Goal: Task Accomplishment & Management: Manage account settings

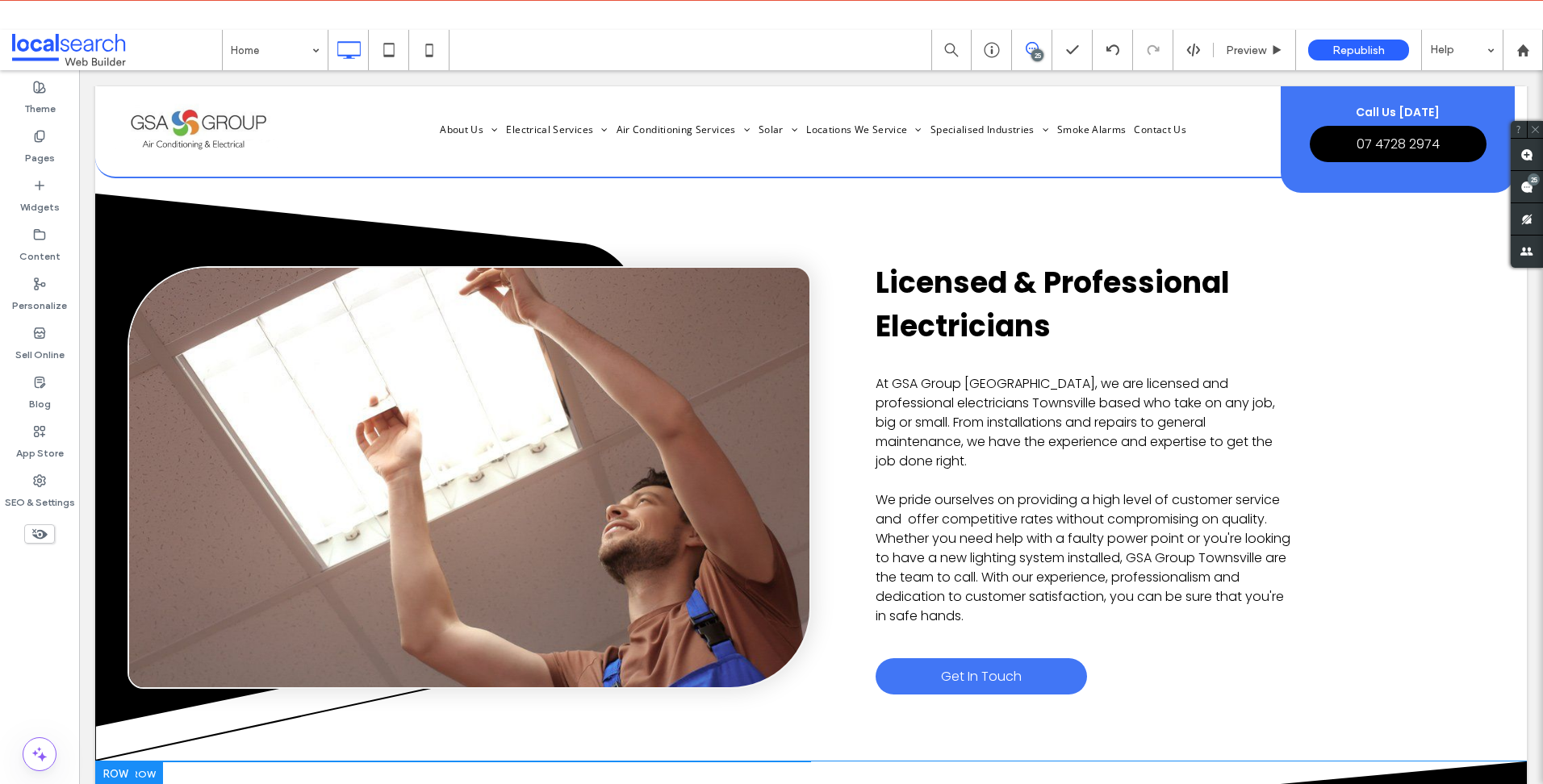
scroll to position [4354, 0]
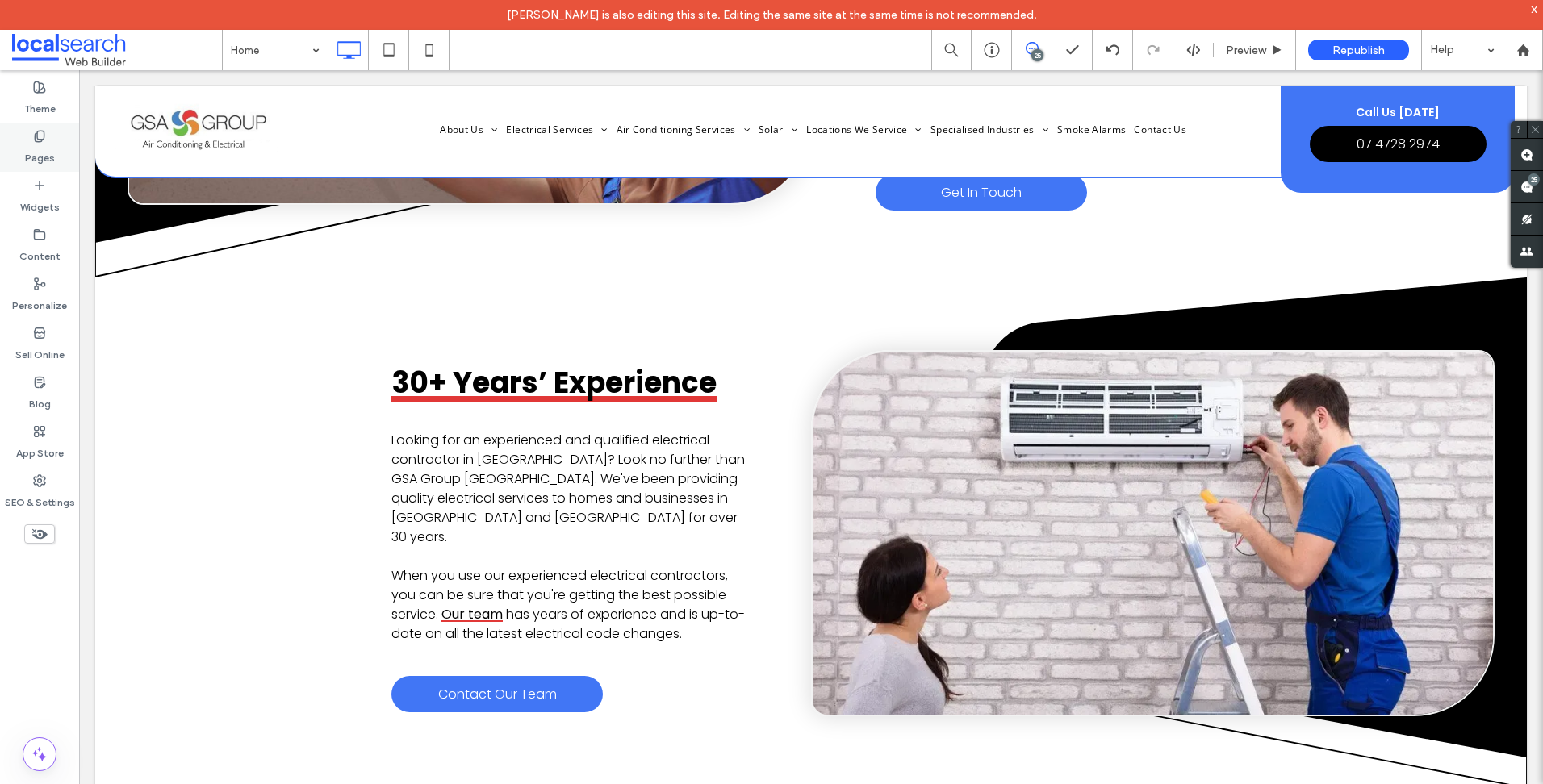
drag, startPoint x: 371, startPoint y: 680, endPoint x: 61, endPoint y: 146, distance: 617.5
click at [61, 146] on div "Pages" at bounding box center [39, 147] width 79 height 49
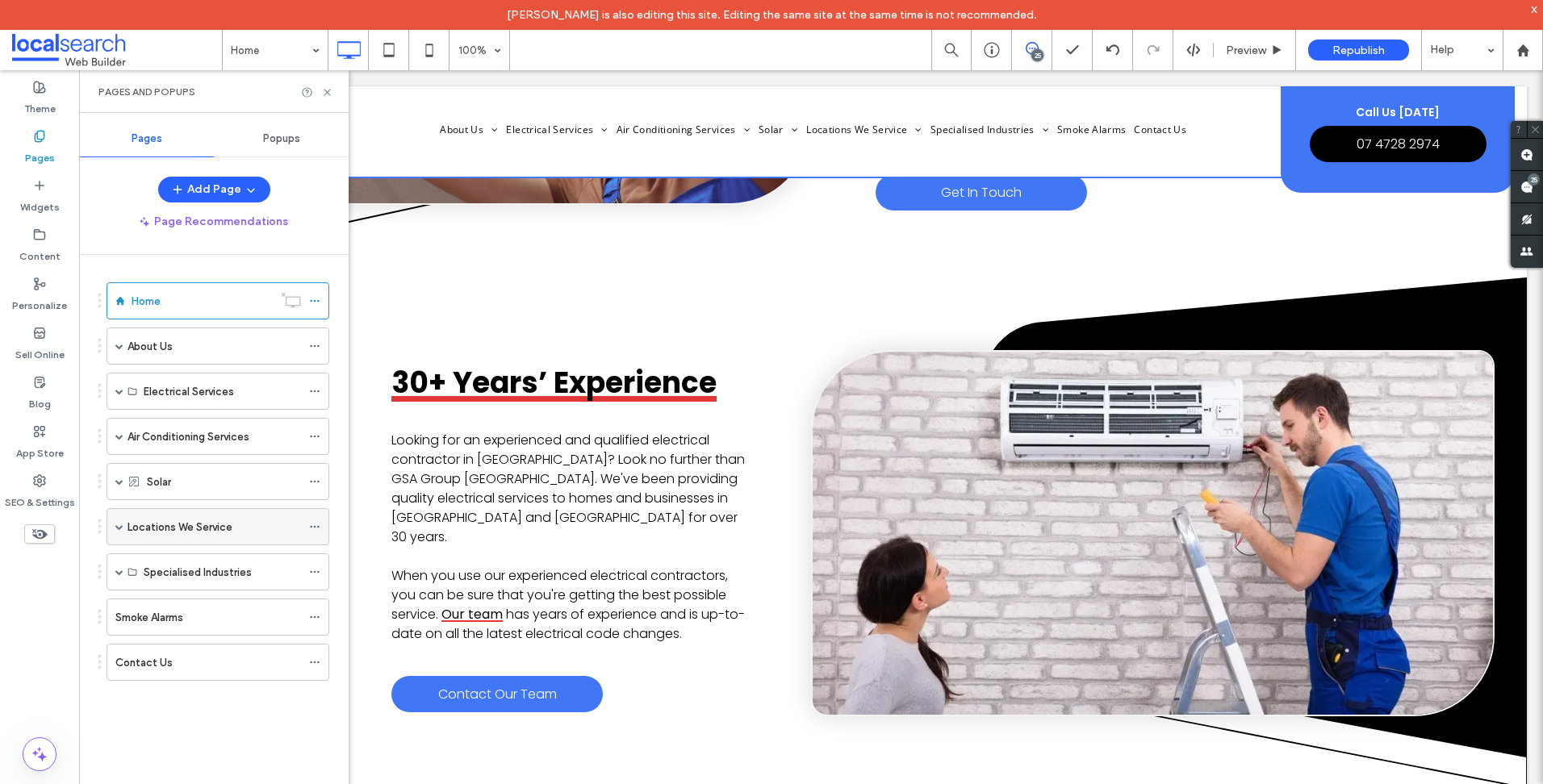
click at [120, 526] on span at bounding box center [119, 526] width 8 height 8
click at [231, 571] on div "Mackay" at bounding box center [222, 565] width 157 height 17
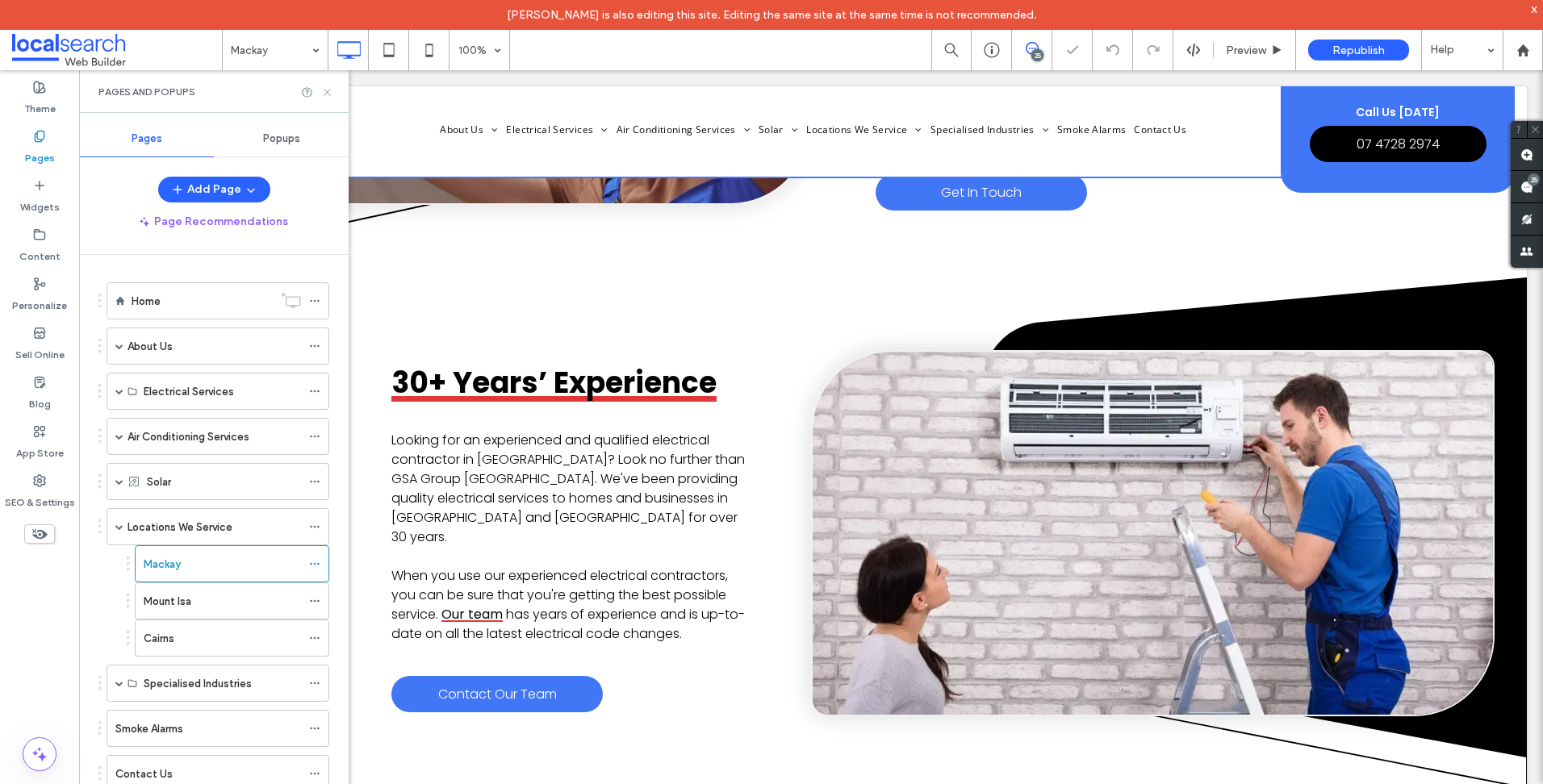
click at [327, 90] on icon at bounding box center [327, 92] width 12 height 12
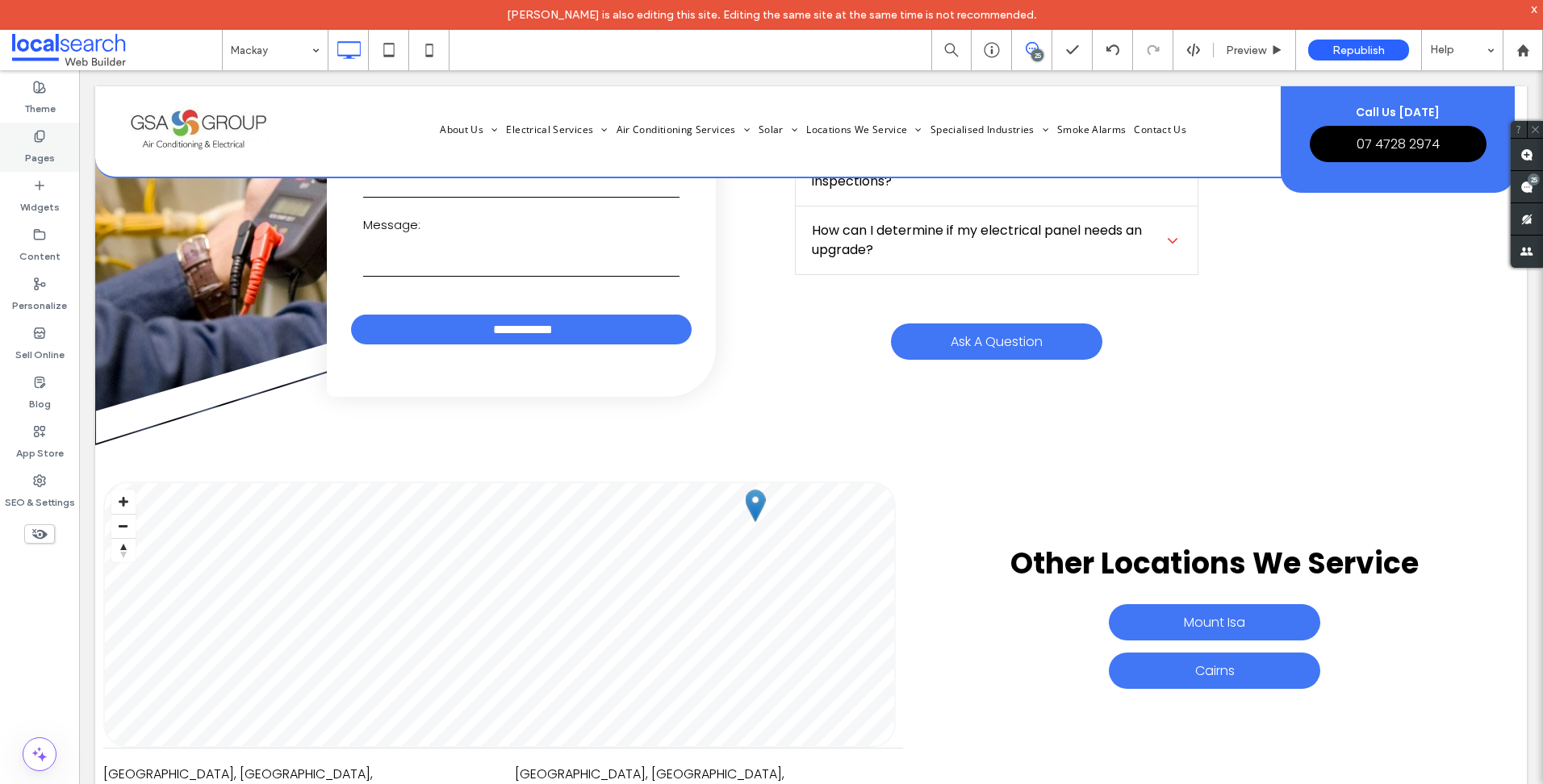
click at [45, 150] on label "Pages" at bounding box center [39, 154] width 30 height 23
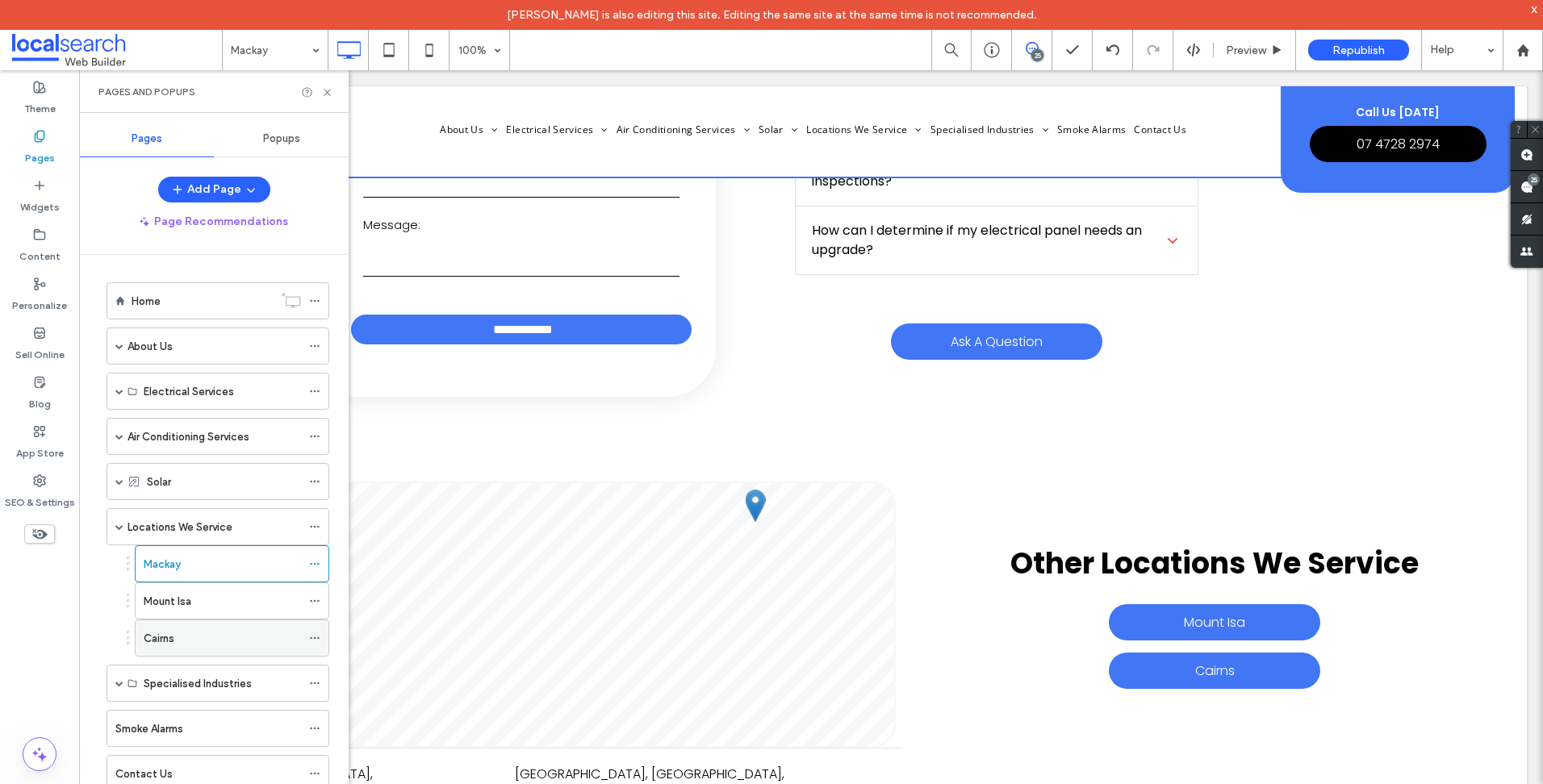
scroll to position [27, 0]
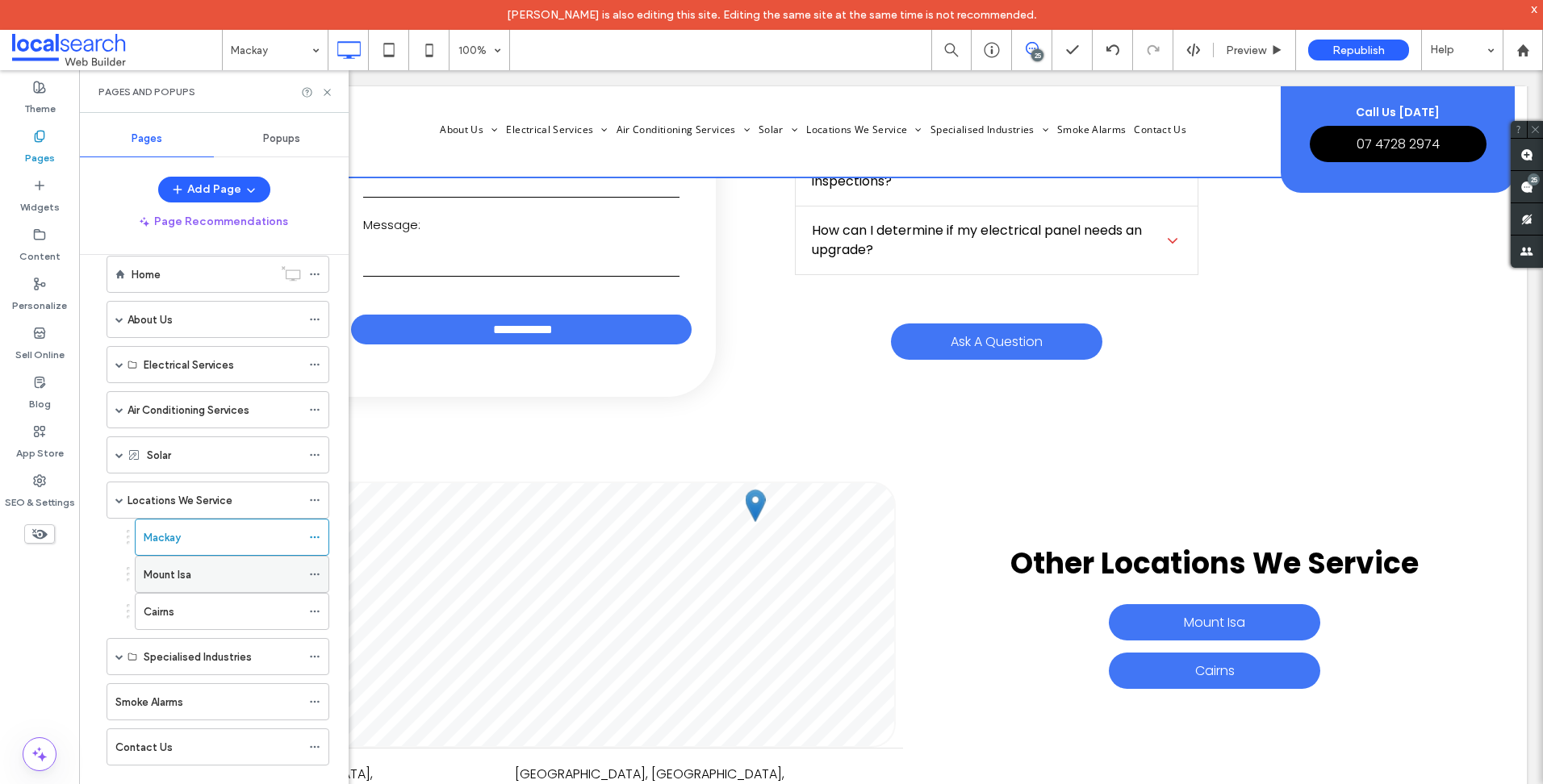
click at [182, 584] on div "Mount Isa" at bounding box center [222, 574] width 157 height 35
click at [120, 654] on span at bounding box center [119, 657] width 8 height 8
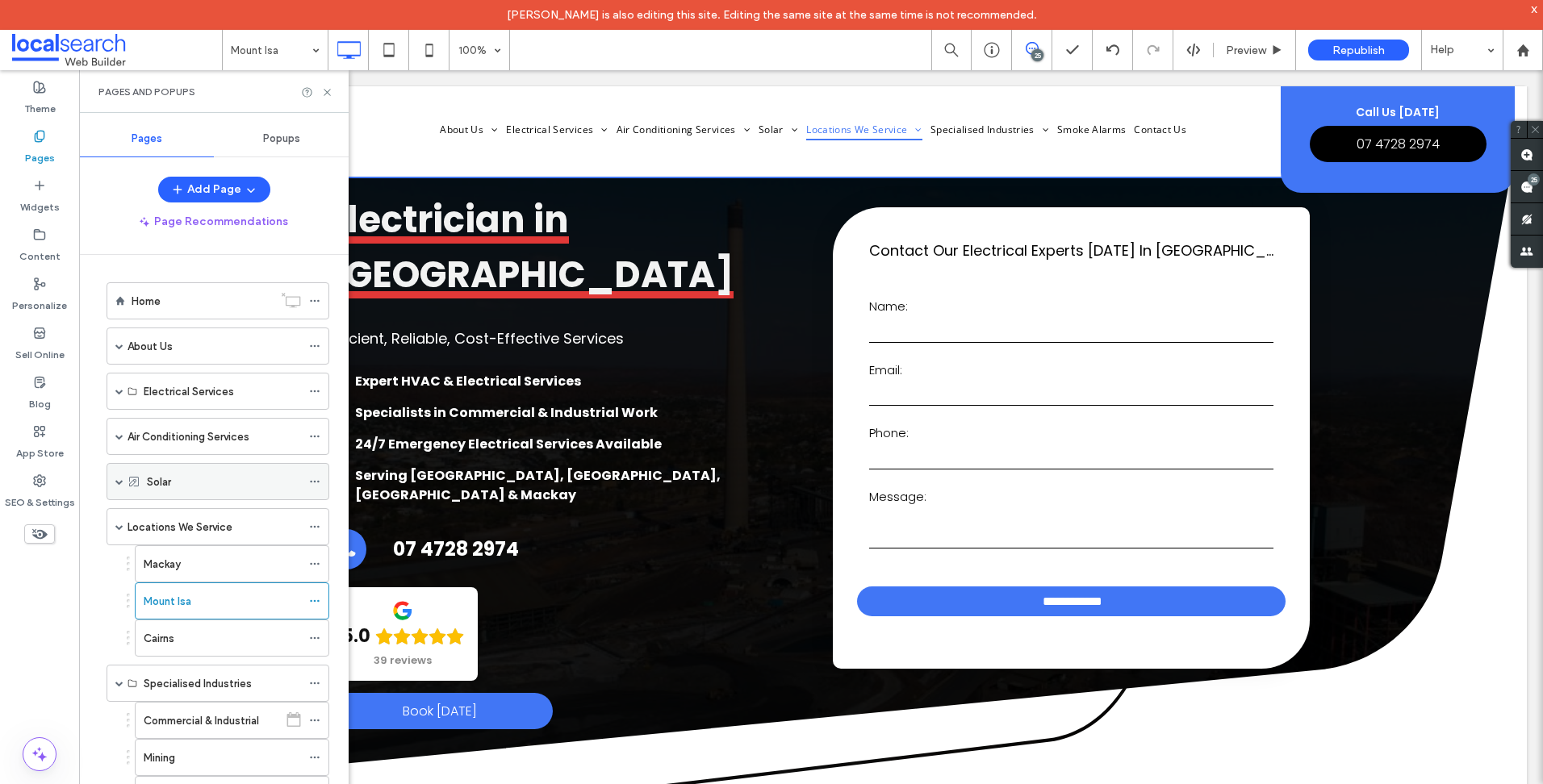
click at [117, 475] on span at bounding box center [119, 481] width 8 height 35
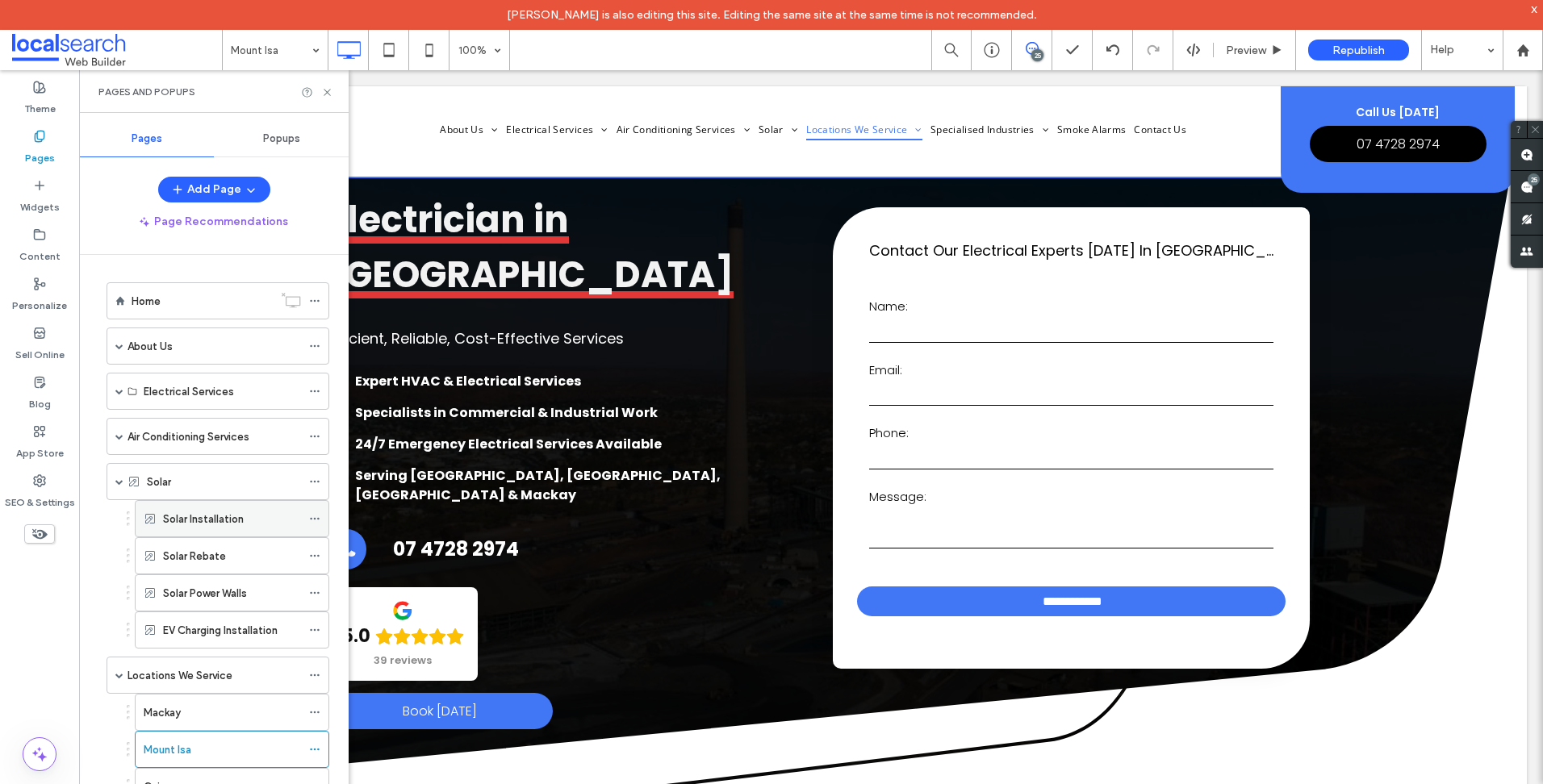
click at [242, 521] on label "Solar Installation" at bounding box center [203, 519] width 81 height 28
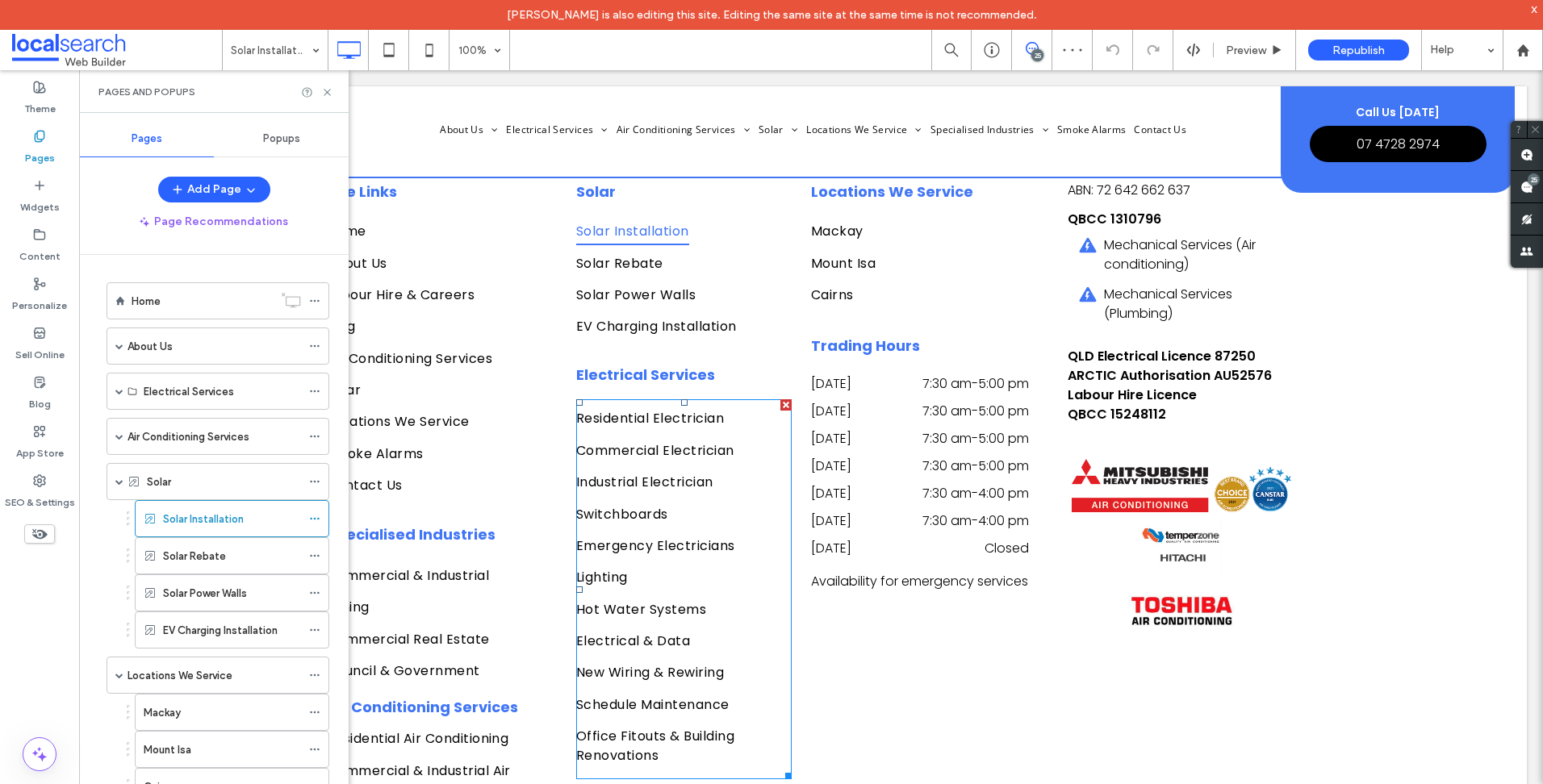
scroll to position [3528, 0]
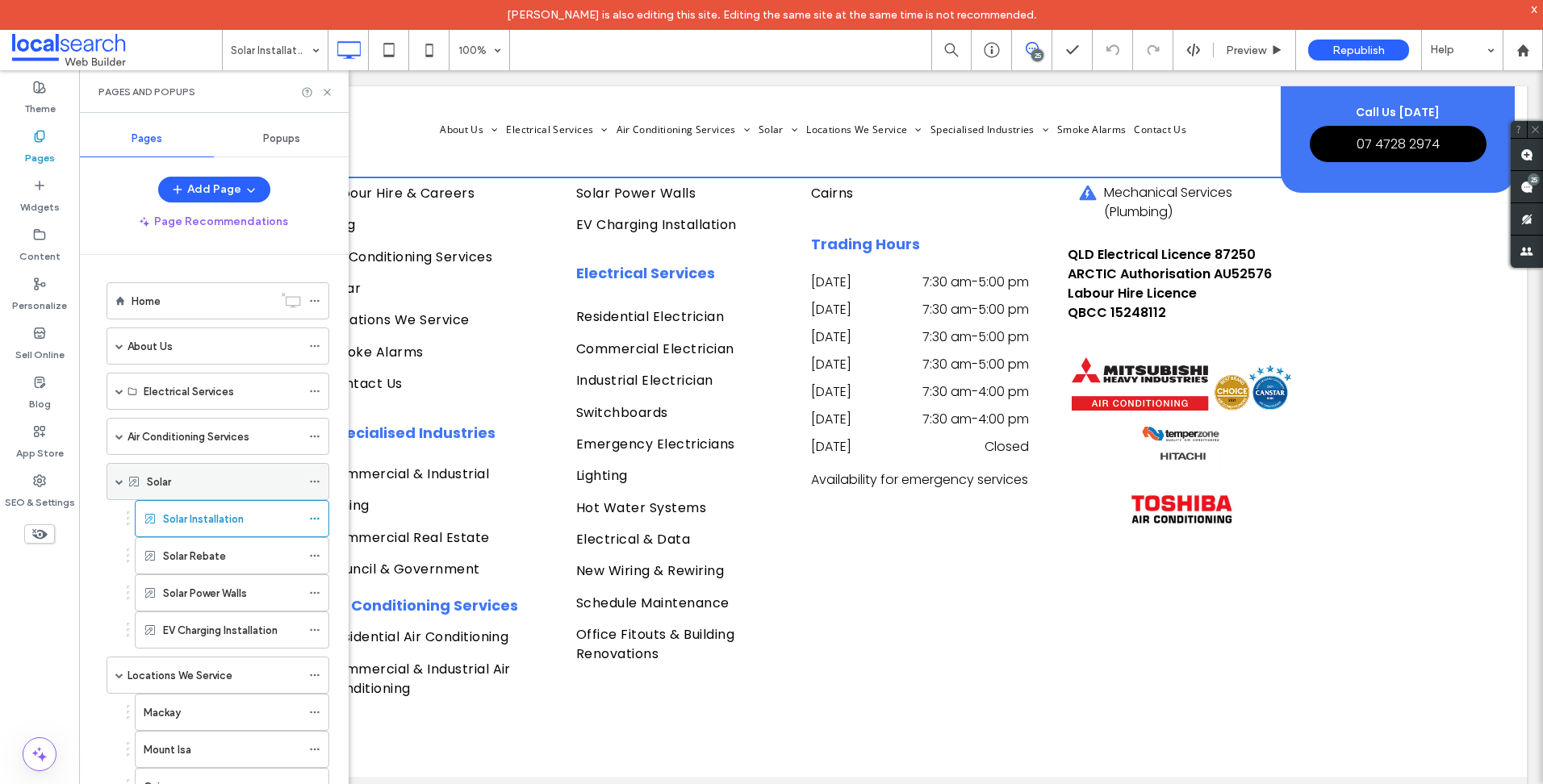
click at [210, 470] on div "Solar" at bounding box center [223, 481] width 154 height 35
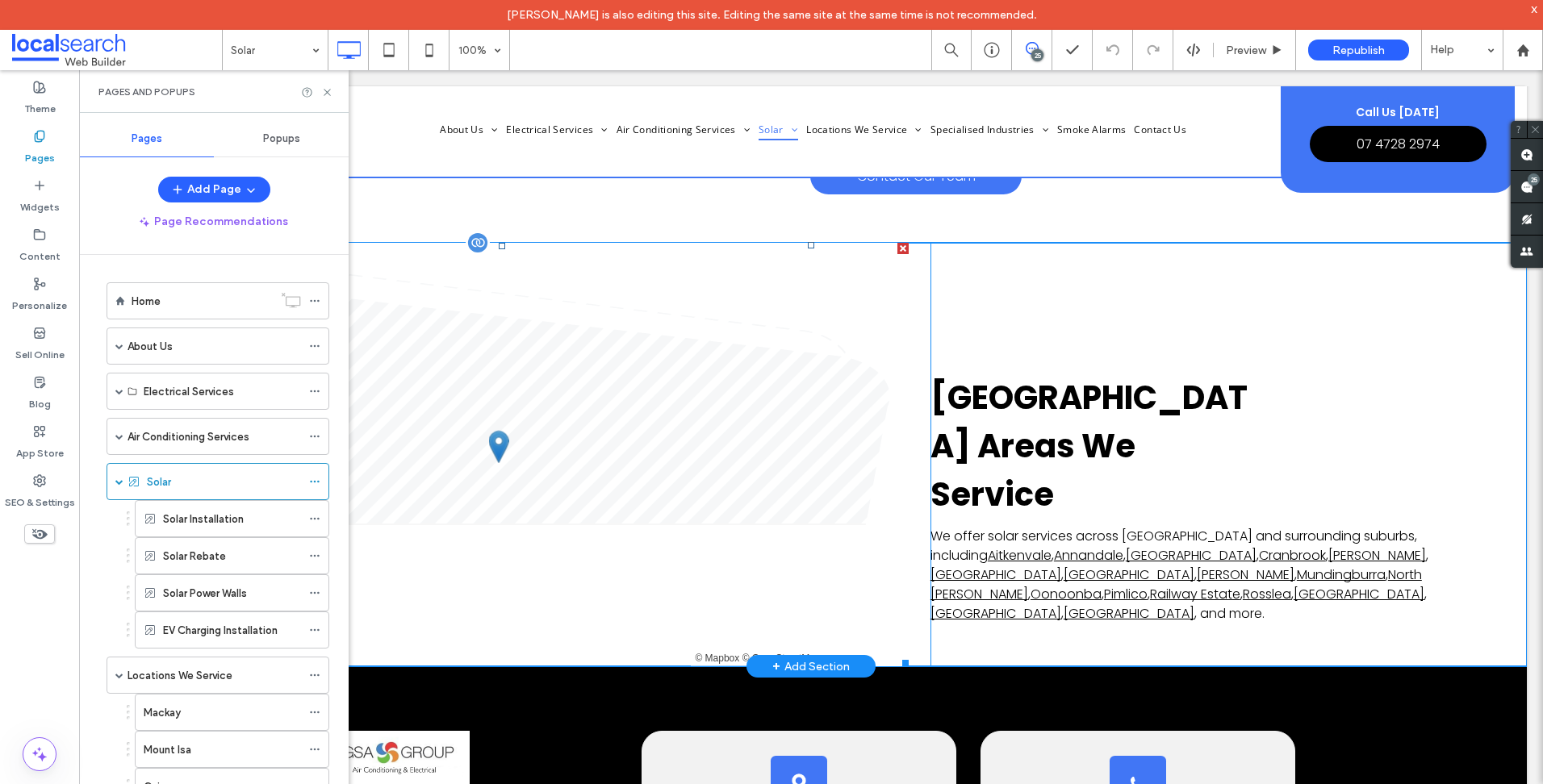
scroll to position [4354, 0]
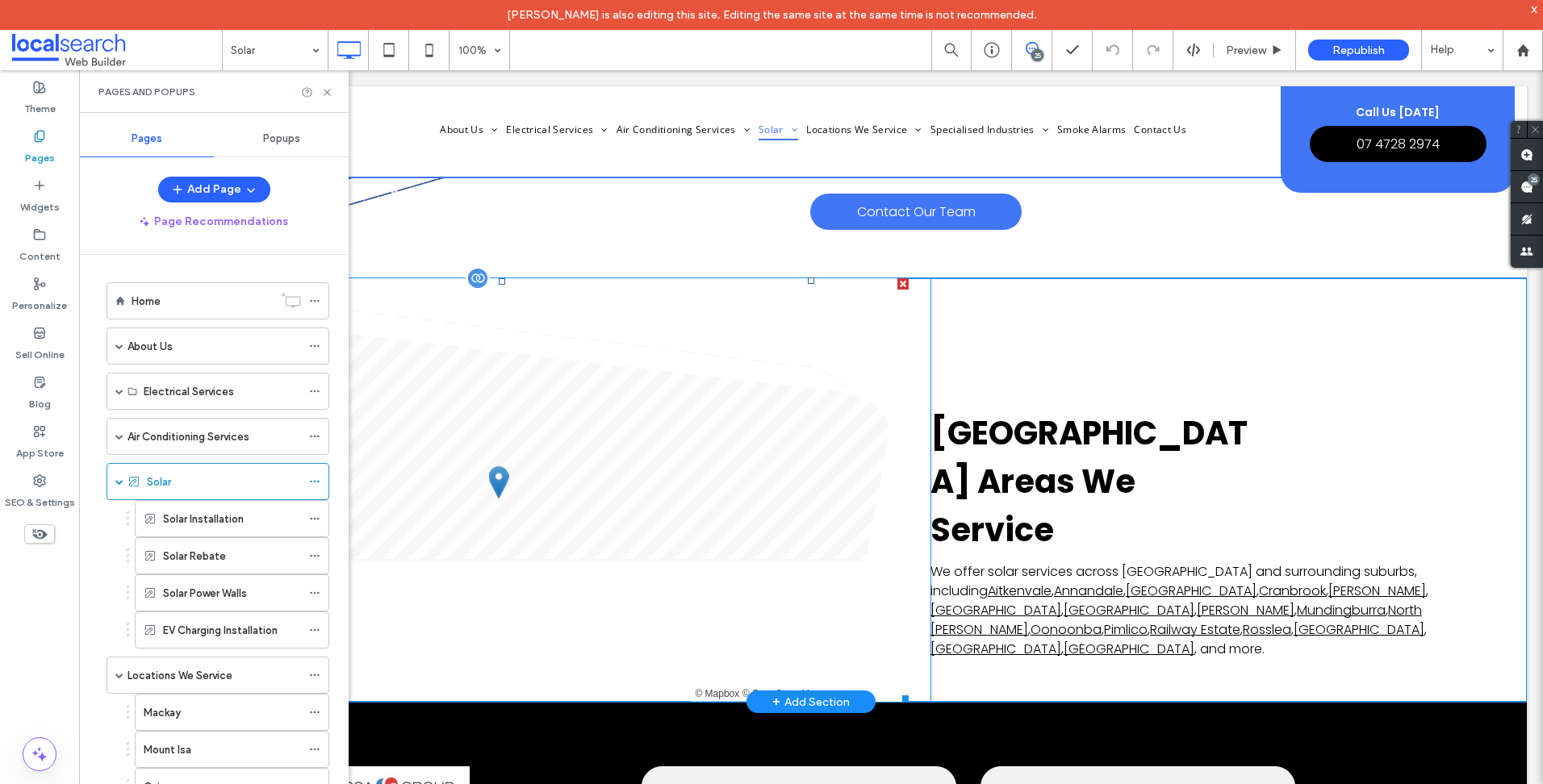
click at [842, 317] on span at bounding box center [502, 490] width 813 height 424
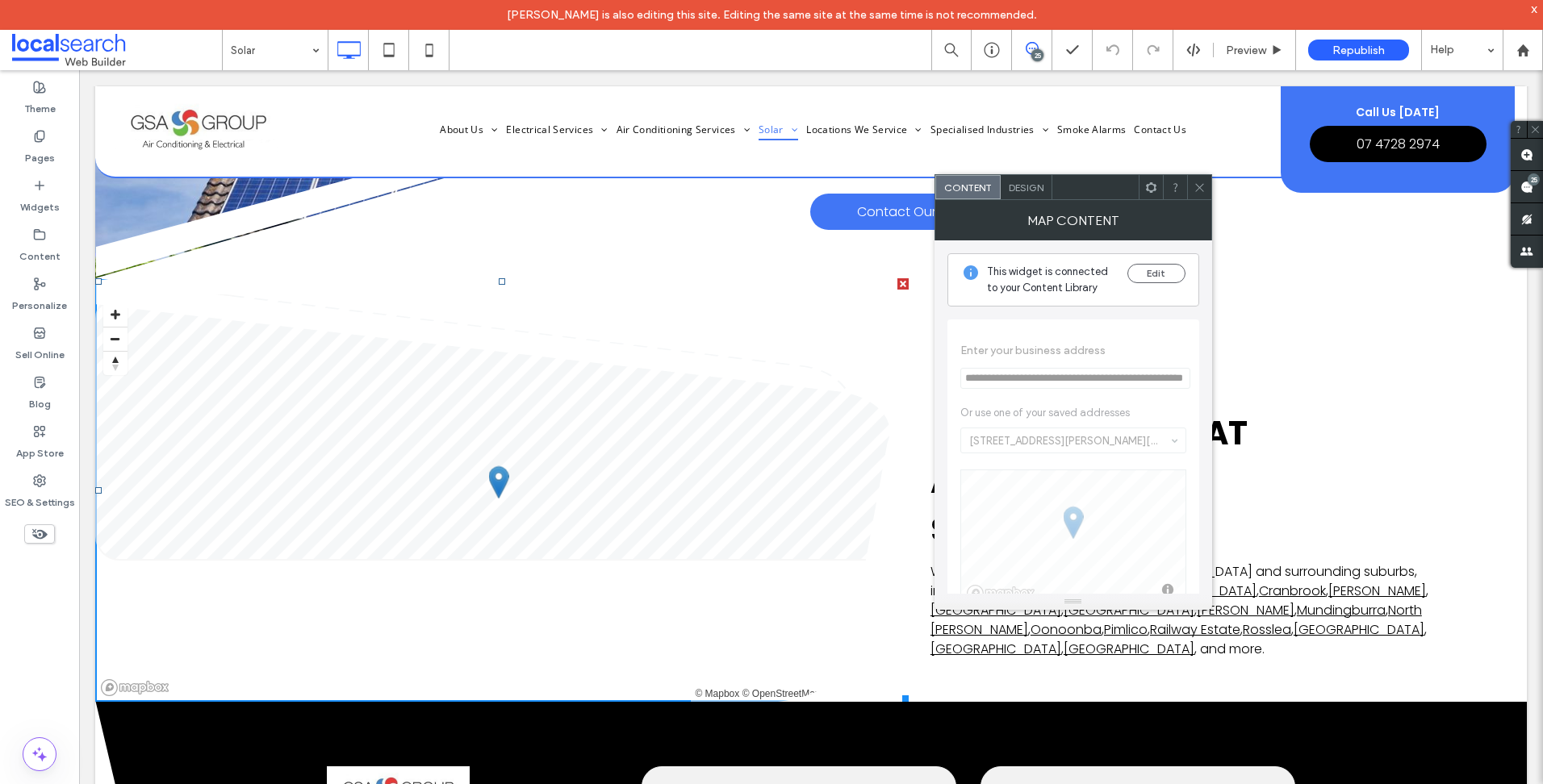
click at [1201, 180] on span at bounding box center [1199, 187] width 12 height 24
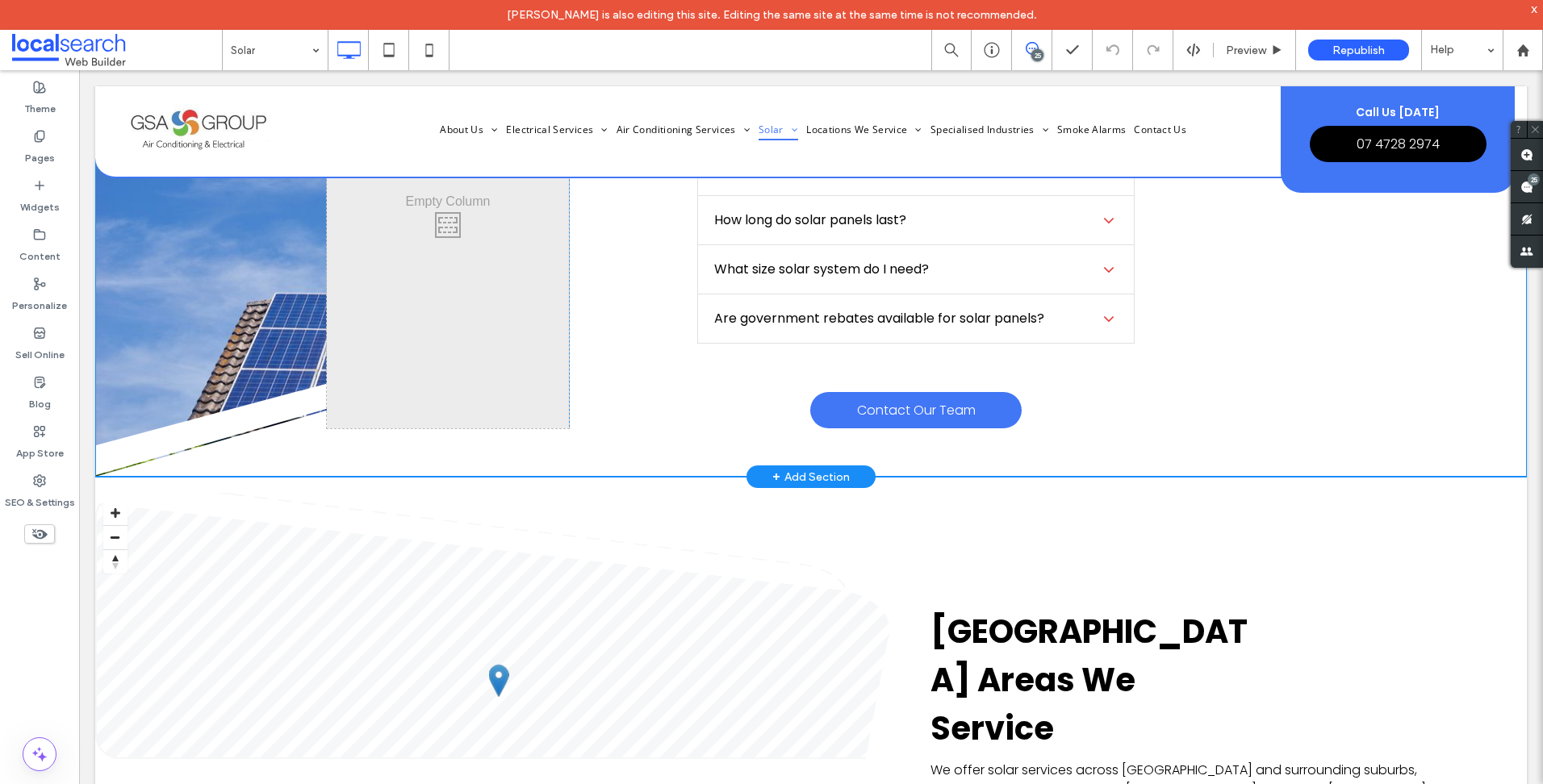
scroll to position [4193, 0]
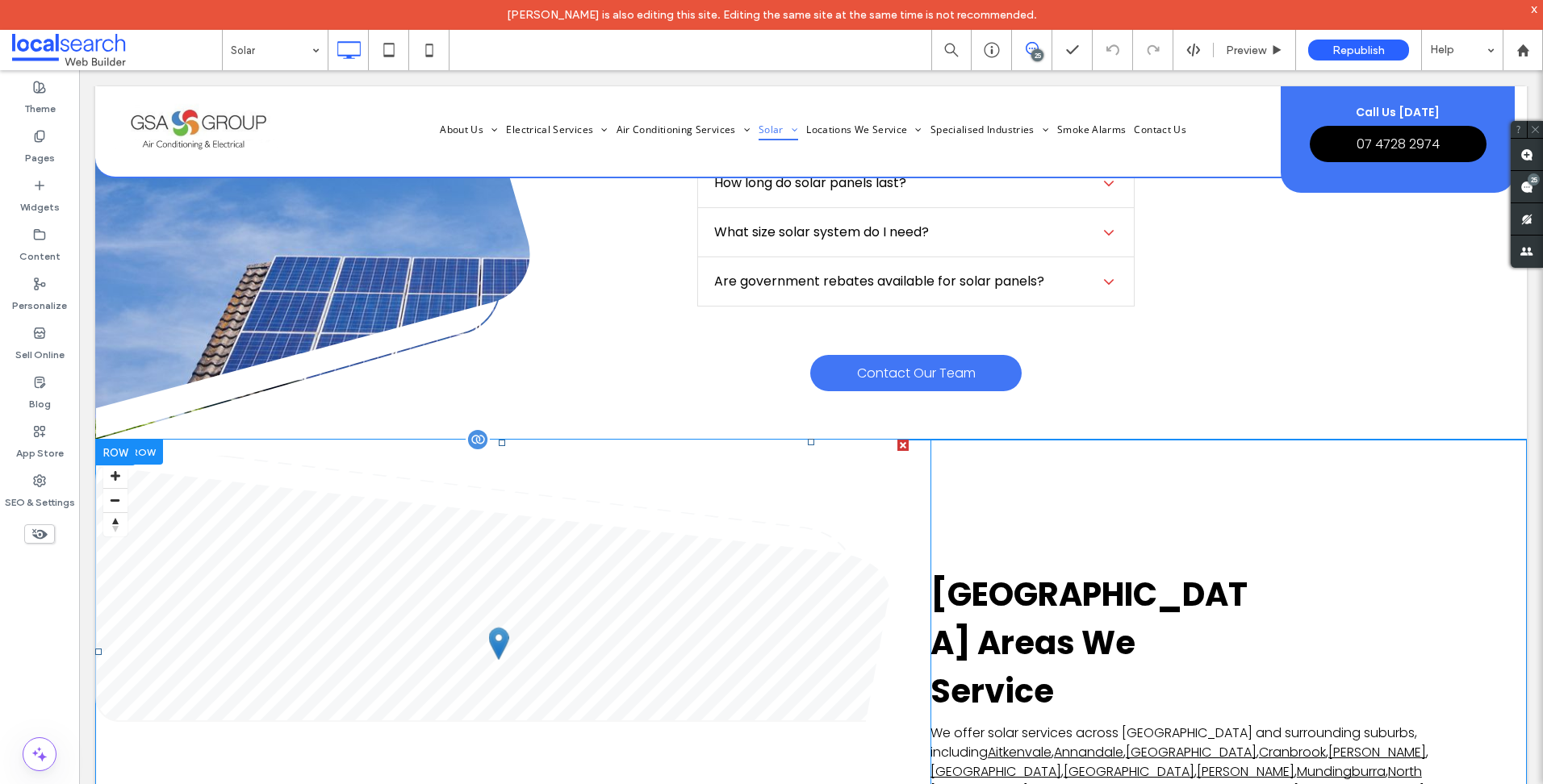
click at [699, 608] on span at bounding box center [502, 652] width 813 height 424
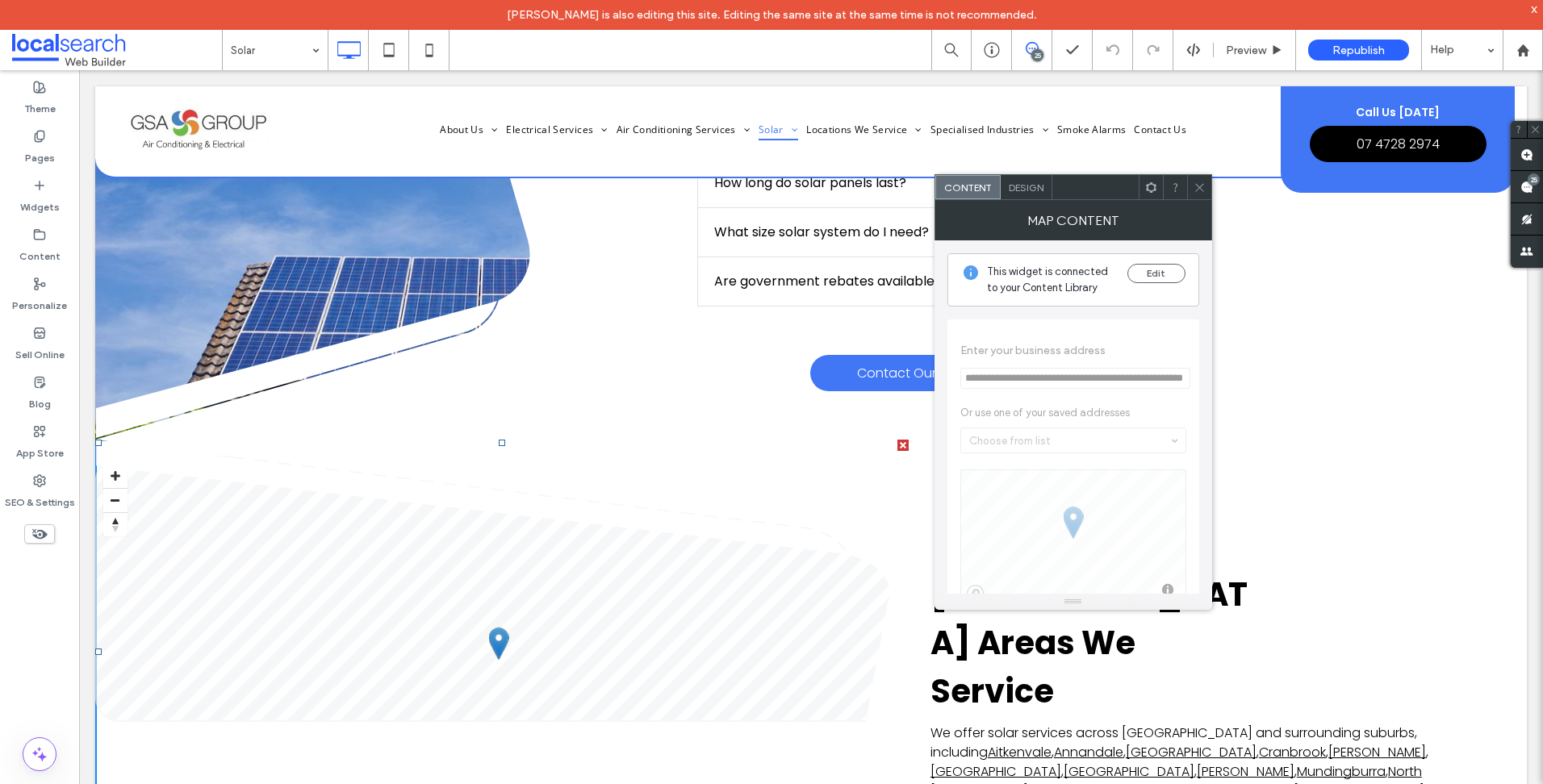
click at [1198, 184] on icon at bounding box center [1199, 187] width 12 height 12
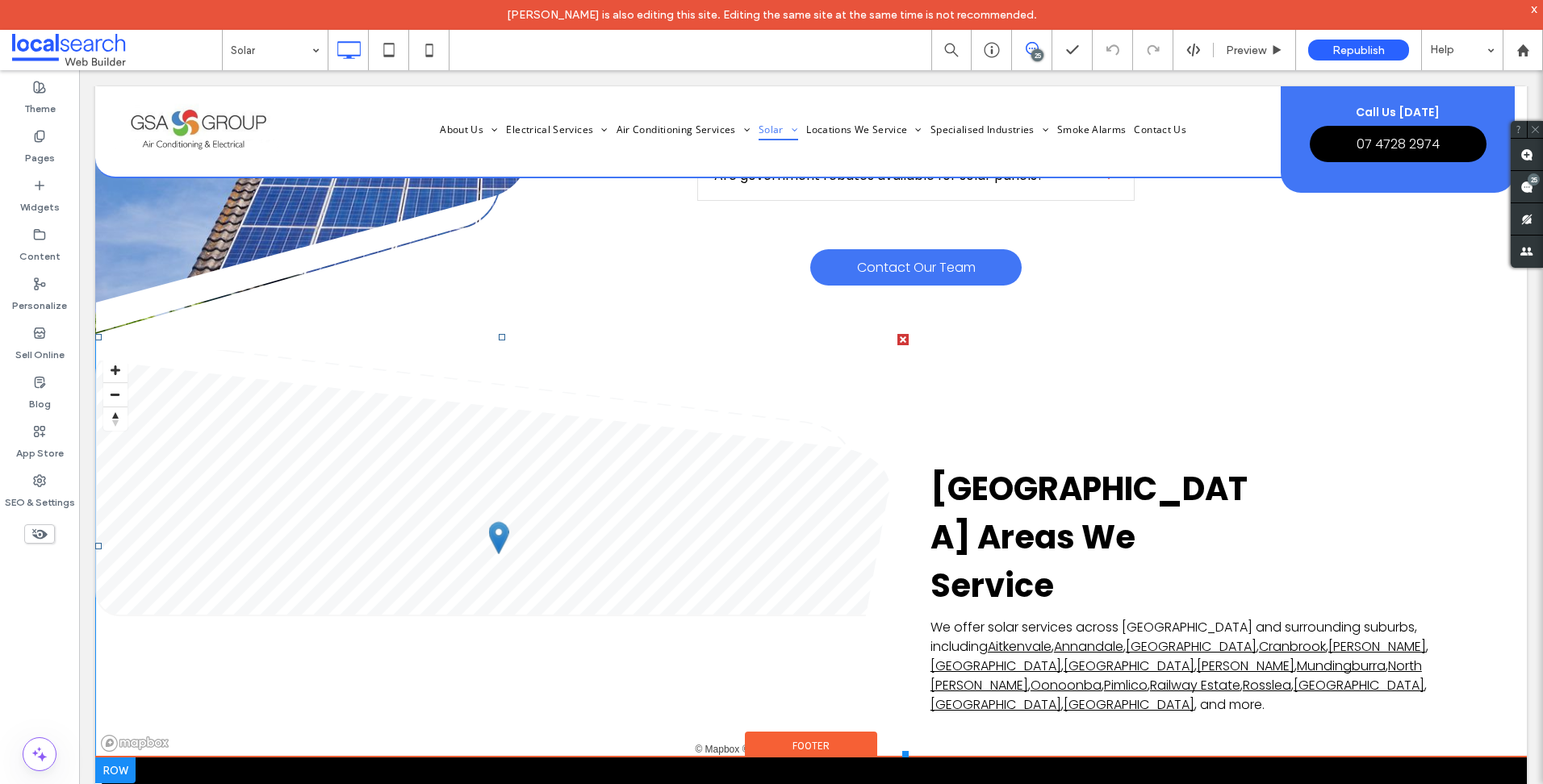
scroll to position [4436, 0]
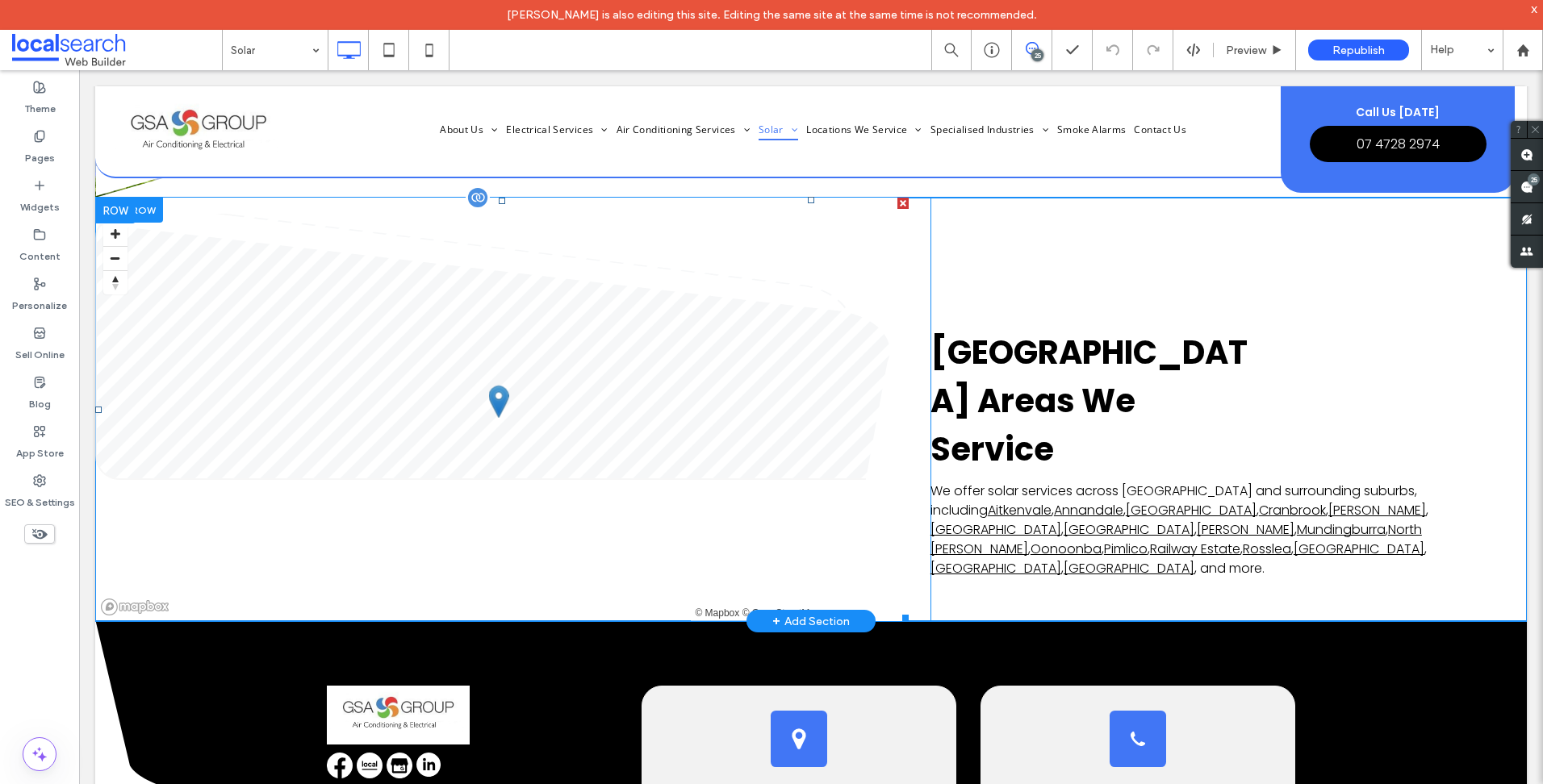
click at [751, 450] on span at bounding box center [502, 409] width 813 height 424
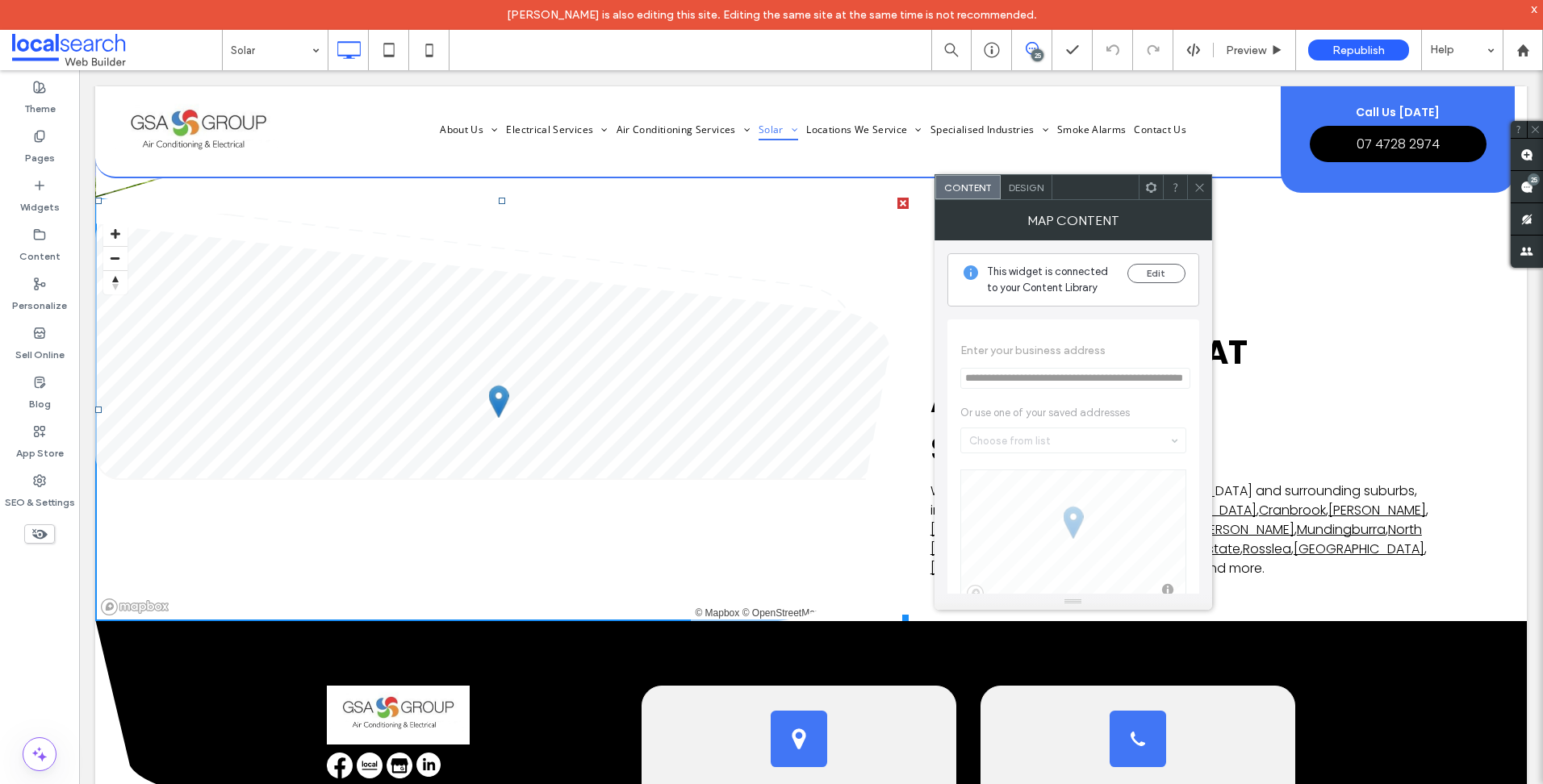
click at [1025, 191] on span "Design" at bounding box center [1026, 187] width 35 height 12
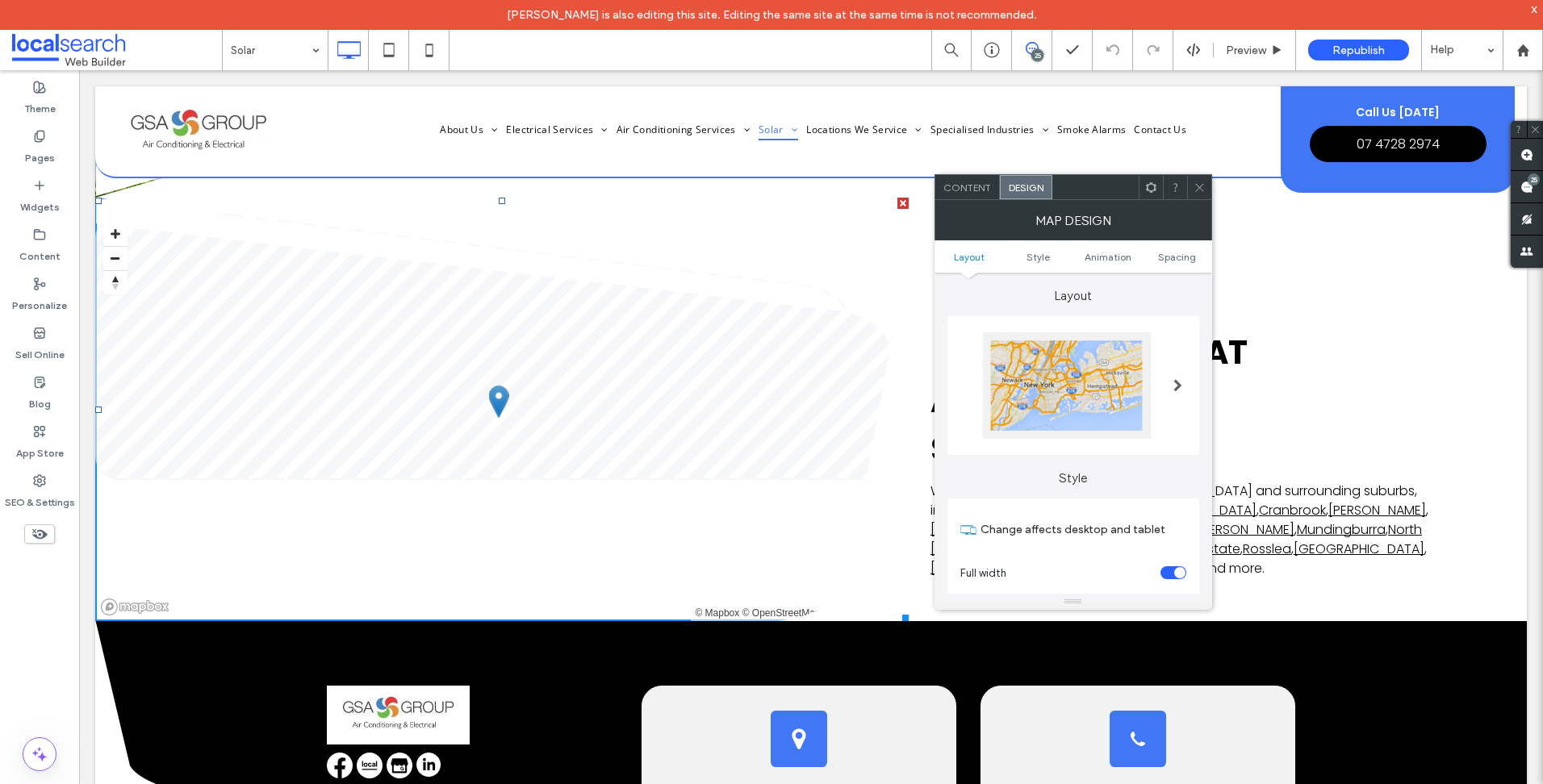
click at [1198, 182] on icon at bounding box center [1199, 187] width 12 height 12
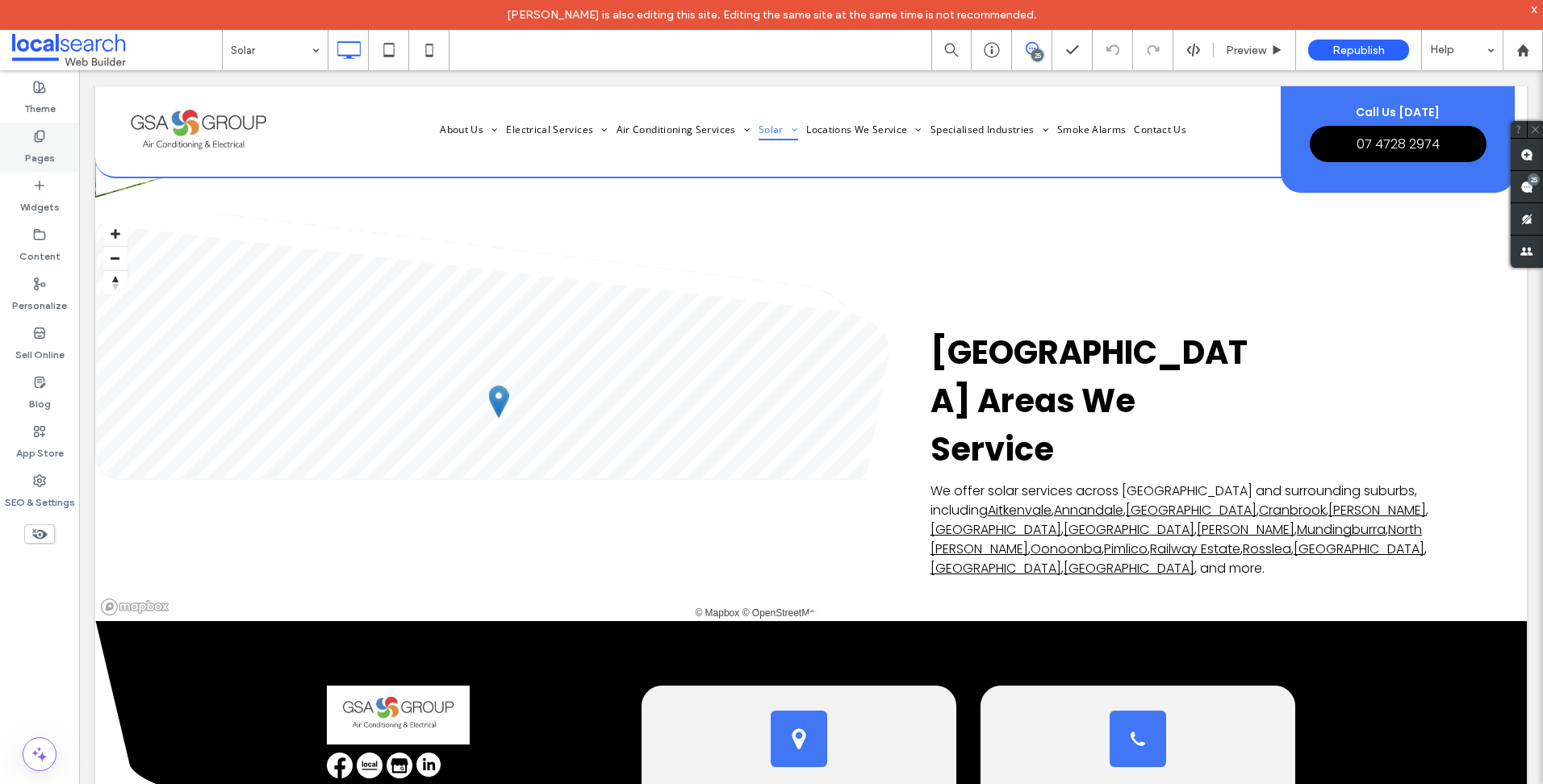
click at [42, 153] on label "Pages" at bounding box center [39, 154] width 30 height 23
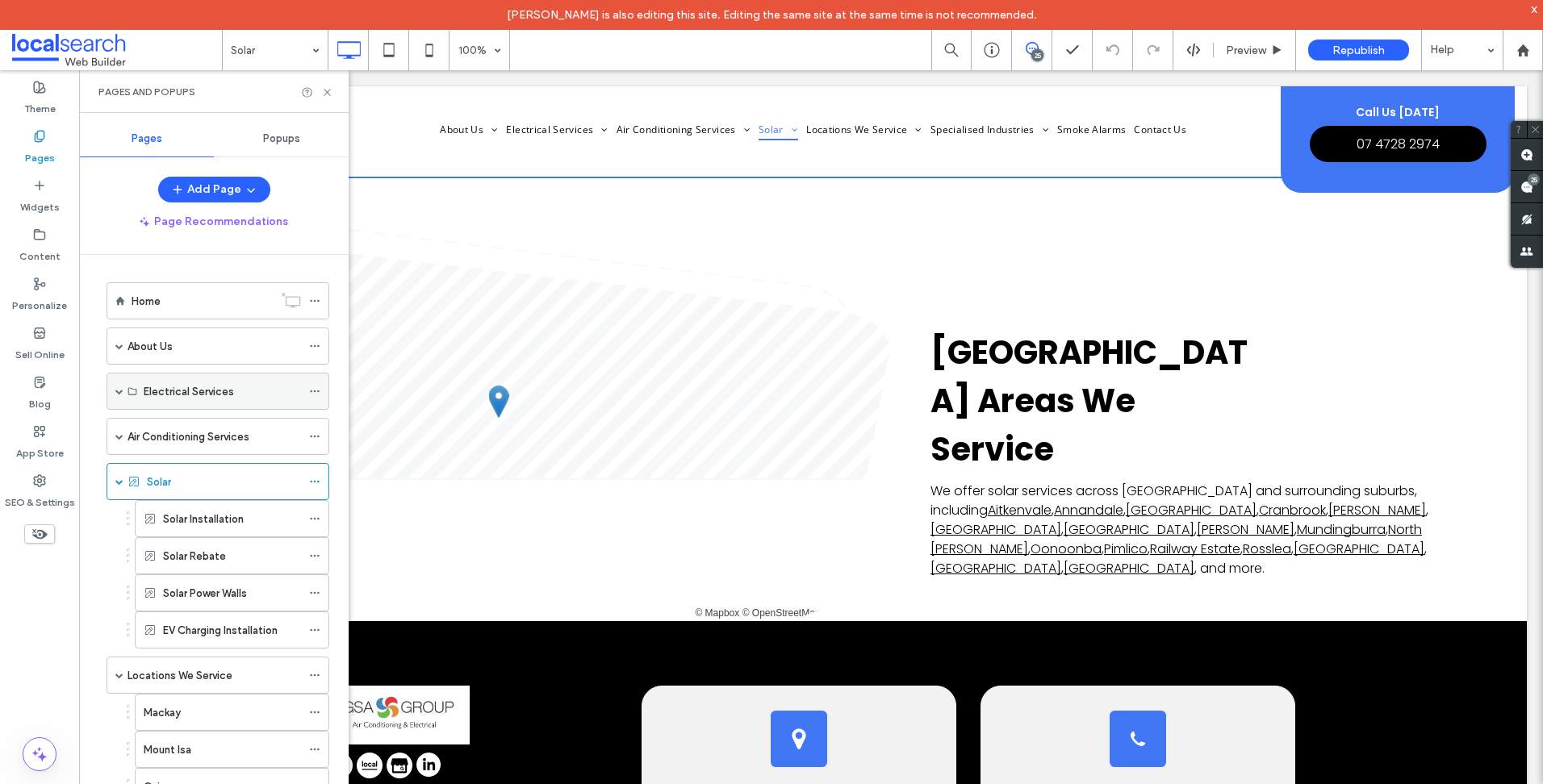
click at [121, 386] on span at bounding box center [119, 391] width 8 height 35
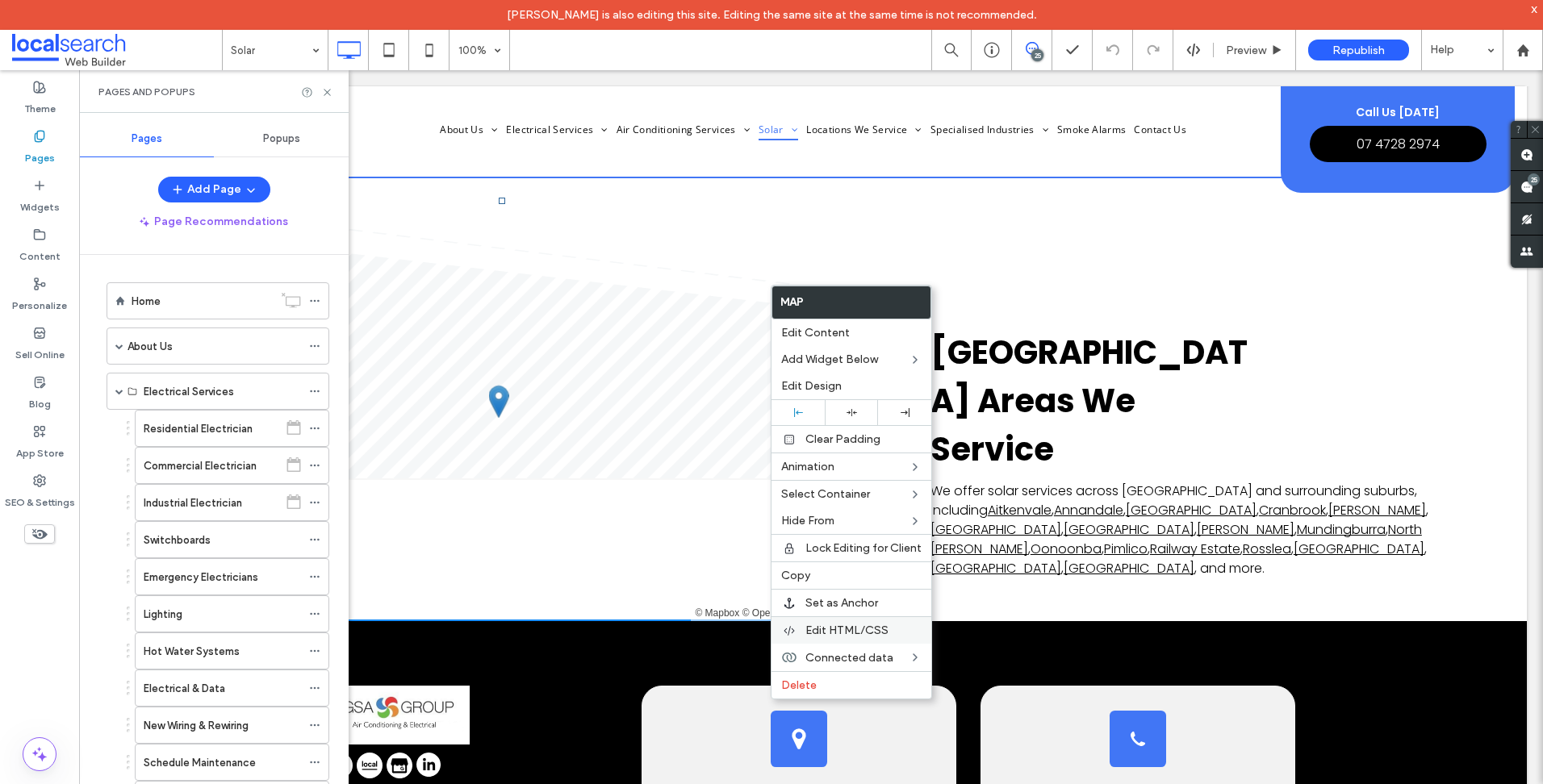
click at [879, 627] on span "Edit HTML/CSS" at bounding box center [847, 630] width 83 height 13
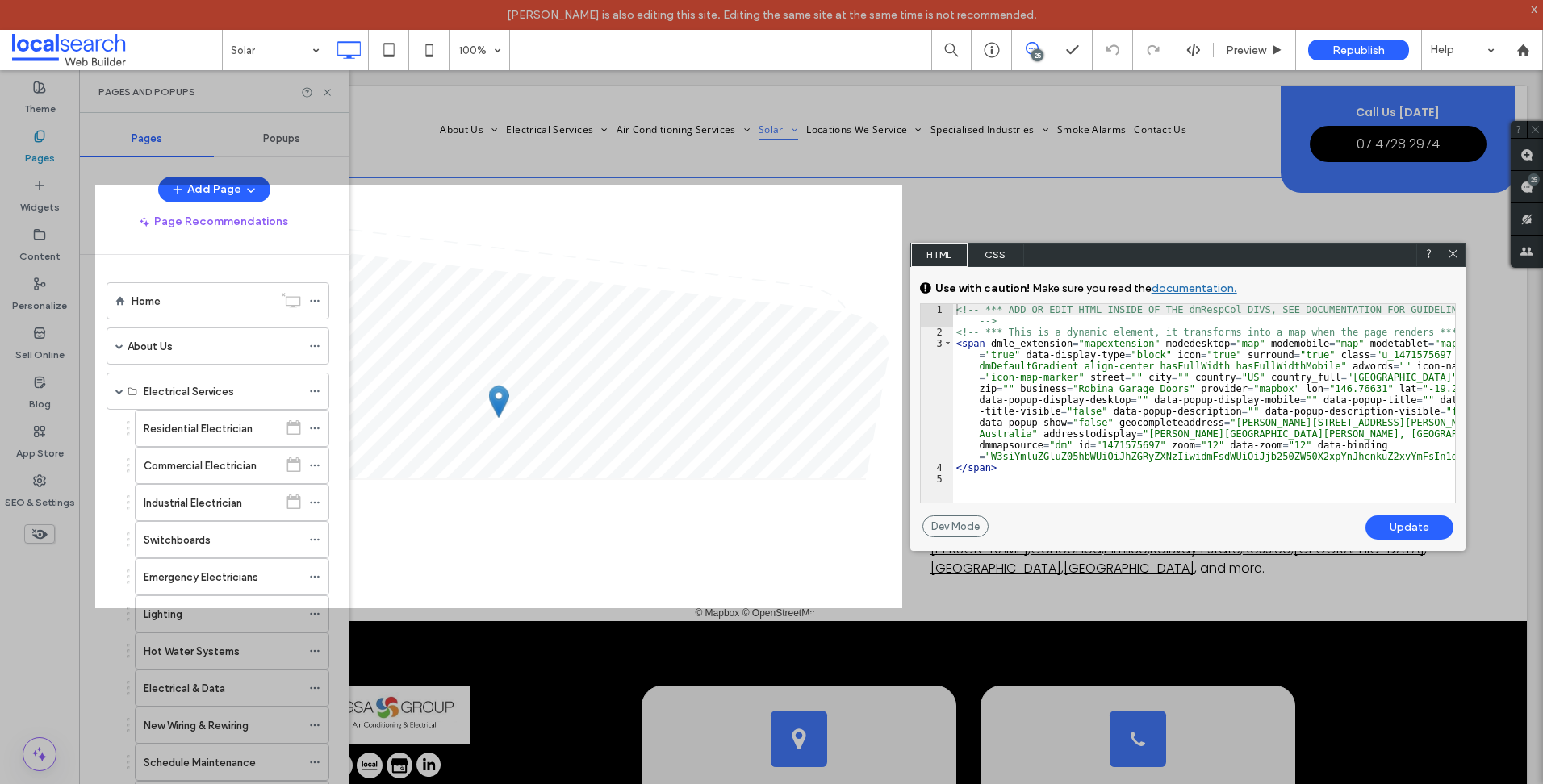
click at [1000, 252] on span "CSS" at bounding box center [995, 254] width 57 height 24
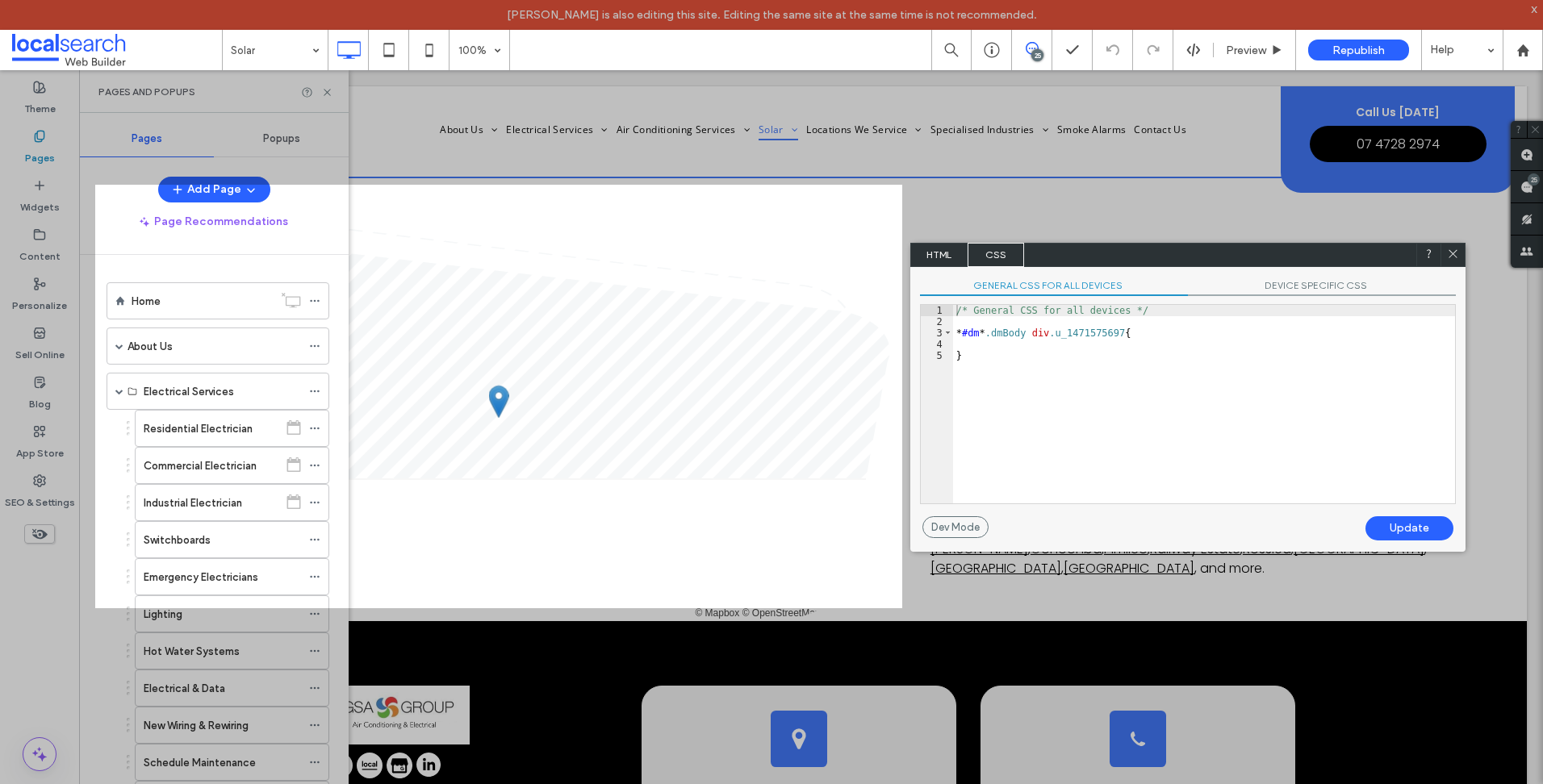
click at [969, 253] on span "CSS" at bounding box center [995, 254] width 57 height 24
click at [939, 262] on span "HTML" at bounding box center [939, 254] width 57 height 24
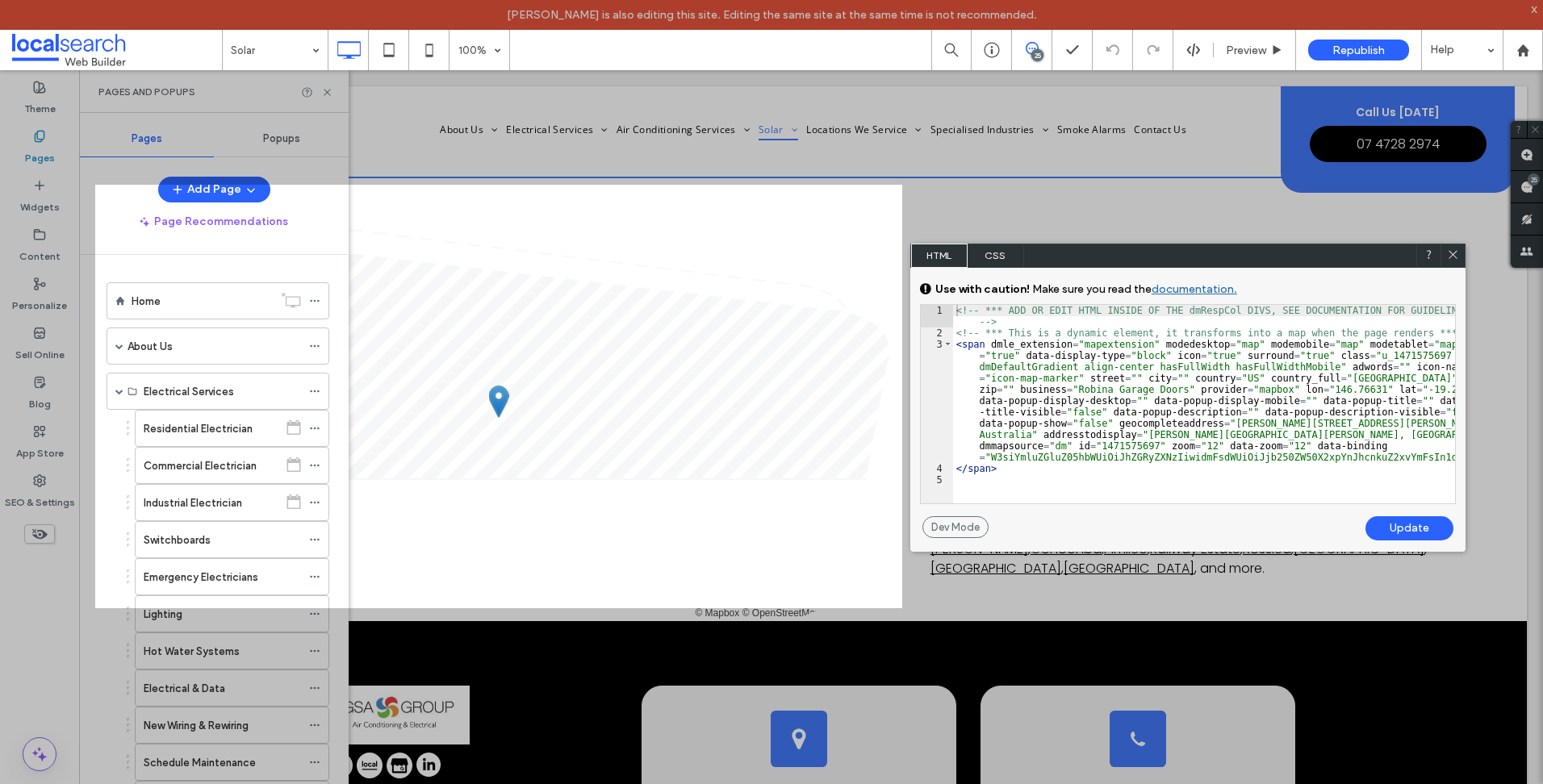
click at [1452, 250] on icon at bounding box center [1453, 254] width 12 height 12
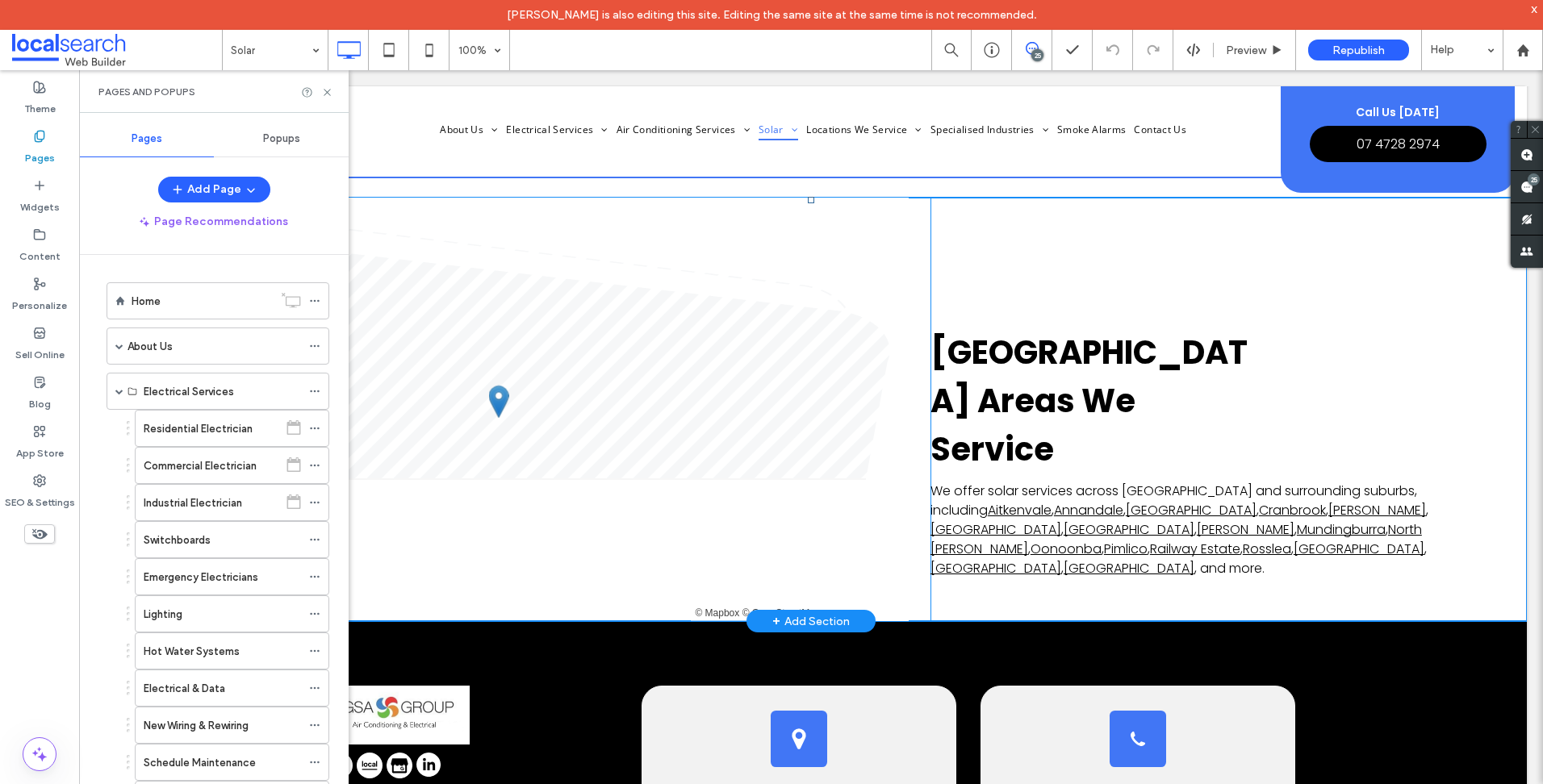
click at [997, 228] on div "Townsville Areas We Service We offer solar services across Townsville and surro…" at bounding box center [1228, 409] width 596 height 424
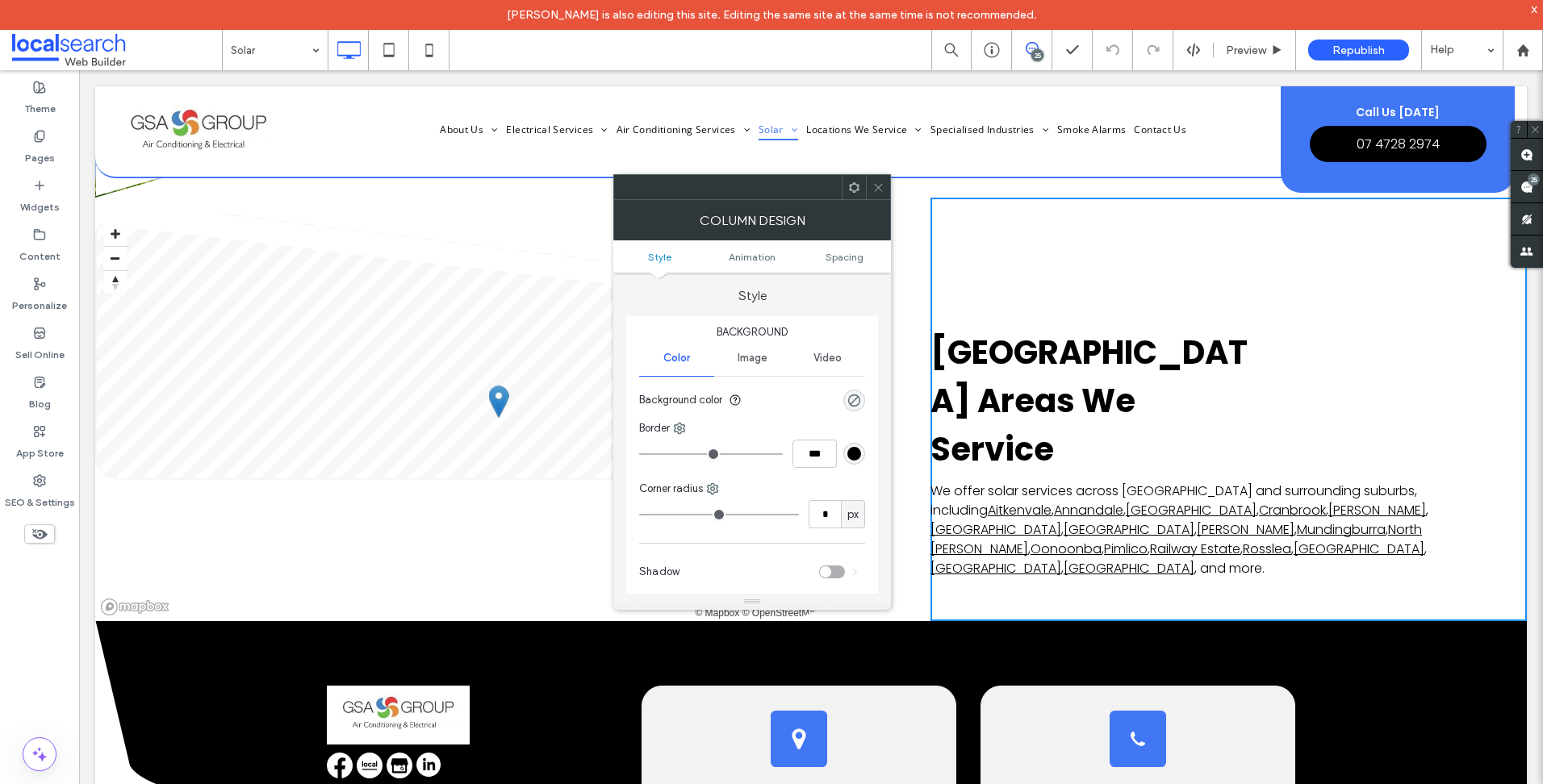
click at [885, 185] on div at bounding box center [877, 187] width 24 height 24
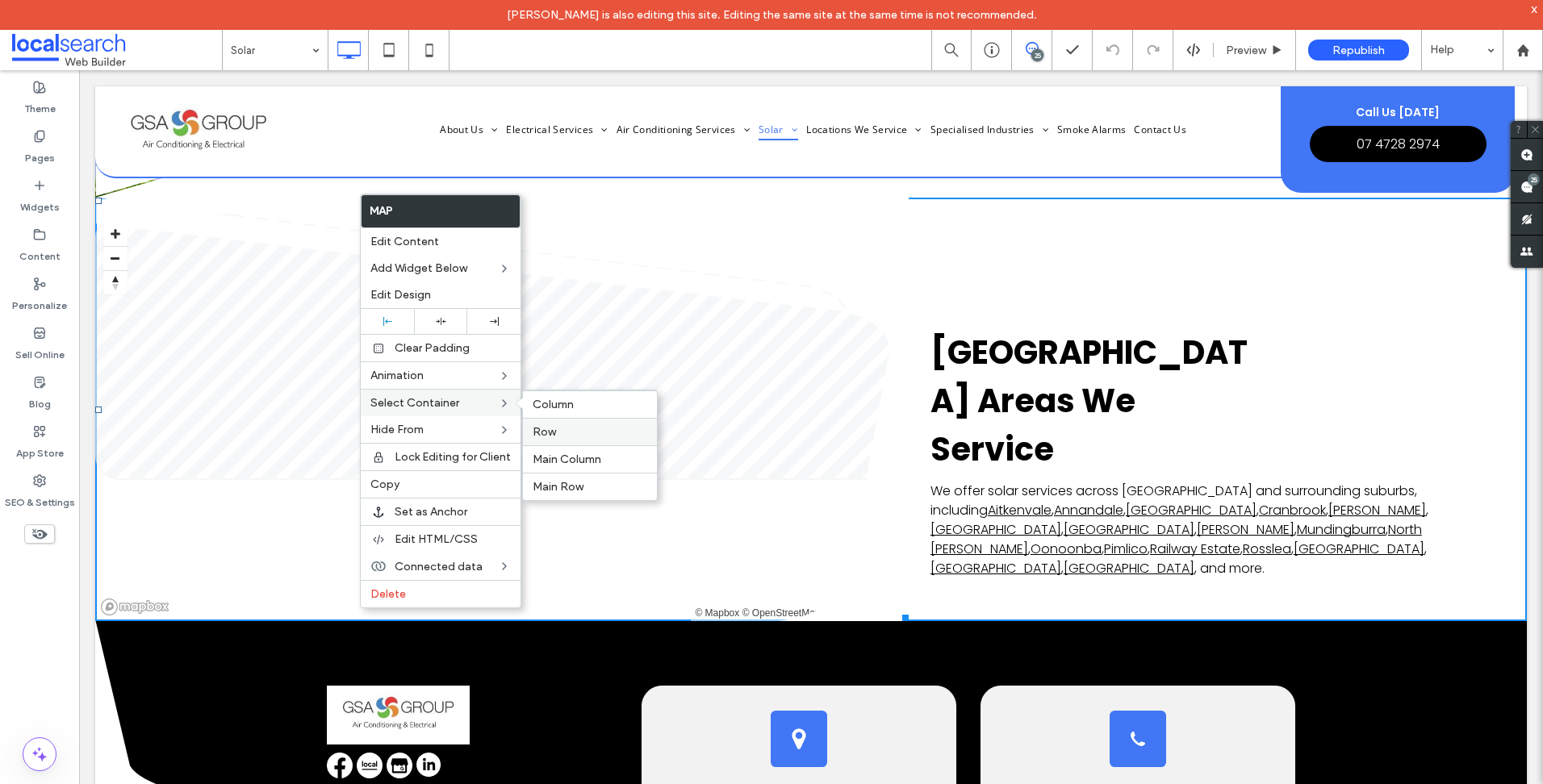
click at [578, 434] on label "Row" at bounding box center [589, 431] width 114 height 13
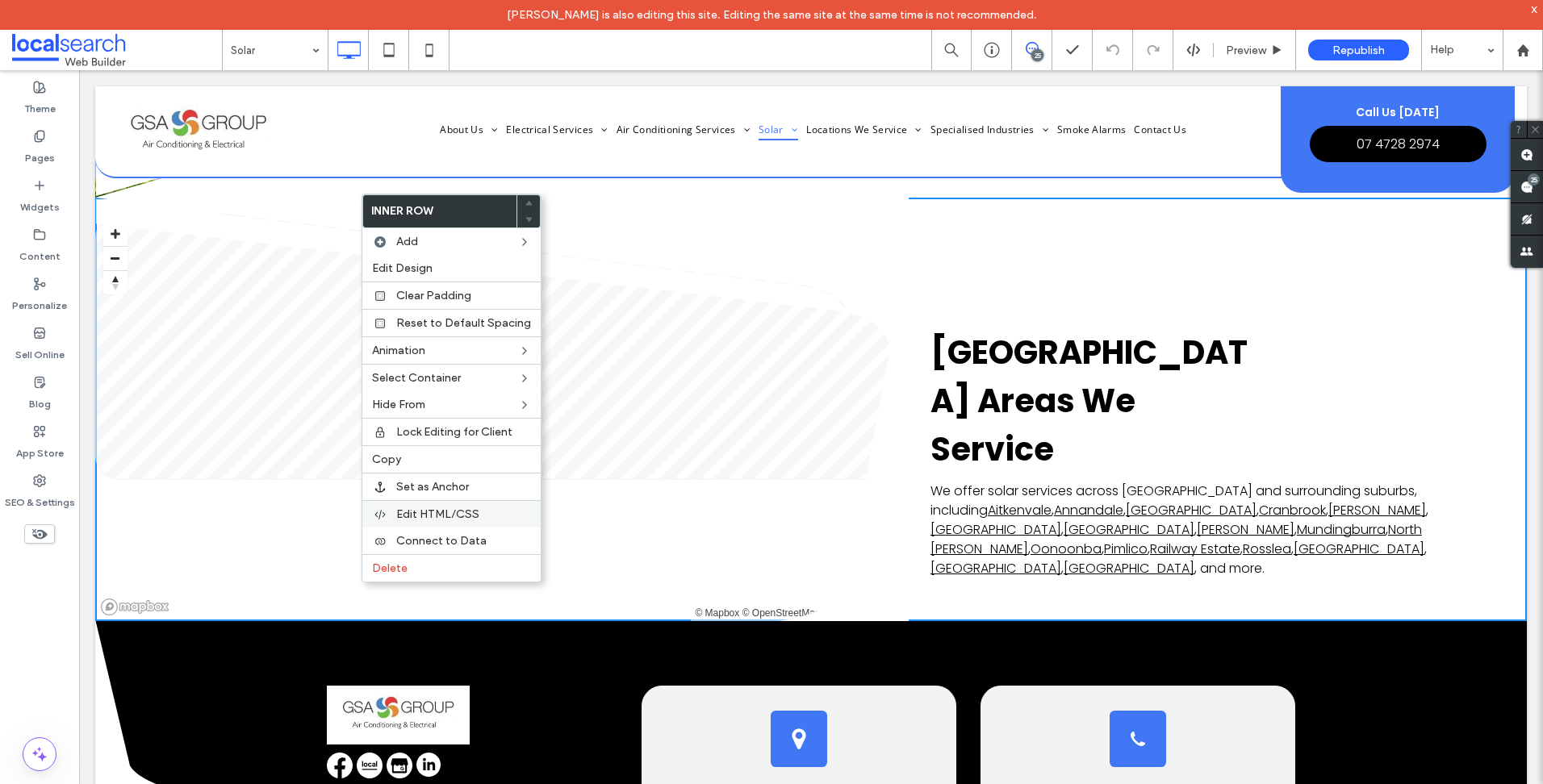
click at [452, 507] on span "Edit HTML/CSS" at bounding box center [437, 514] width 83 height 13
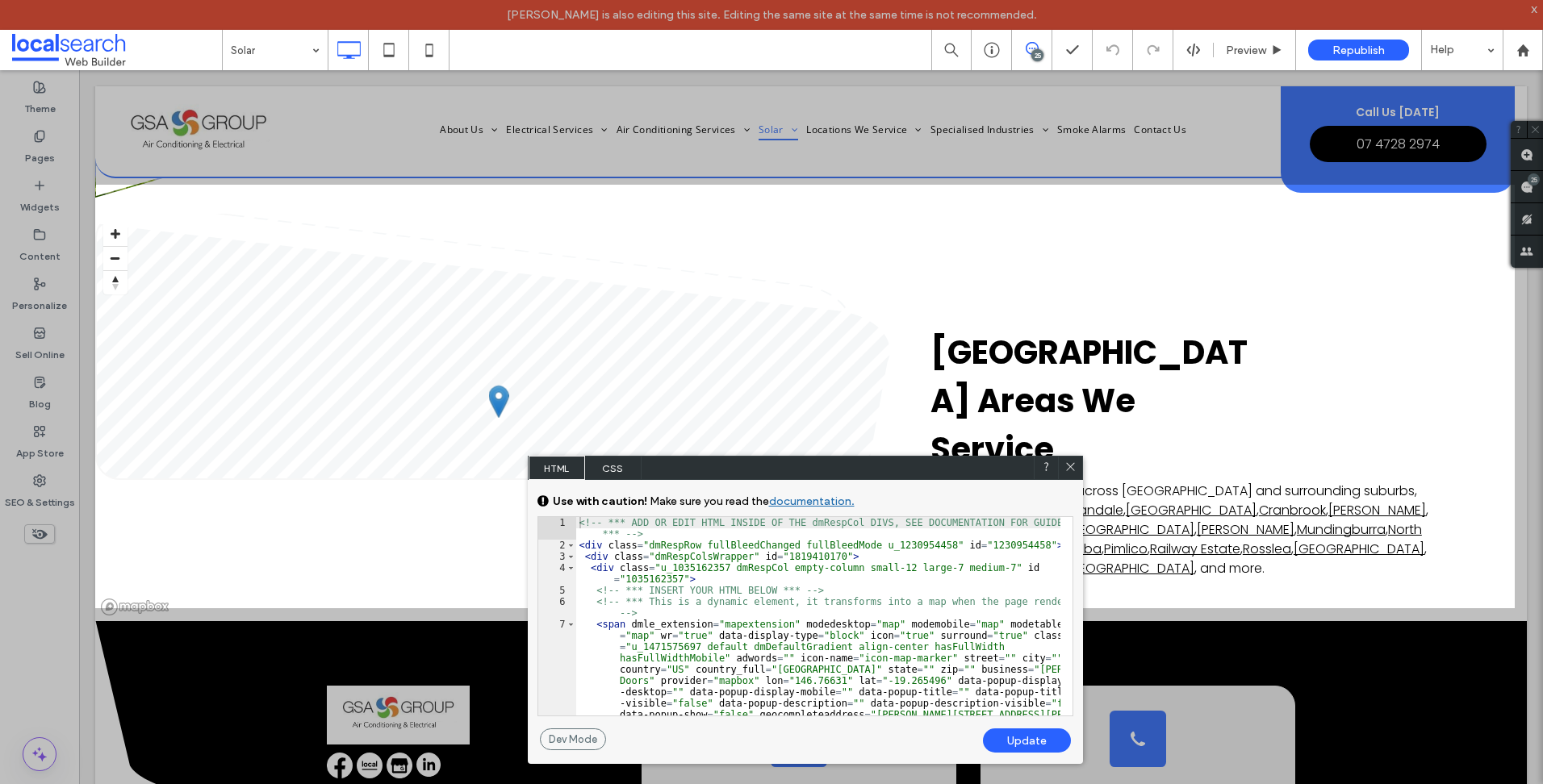
click at [1067, 463] on icon at bounding box center [1070, 466] width 12 height 12
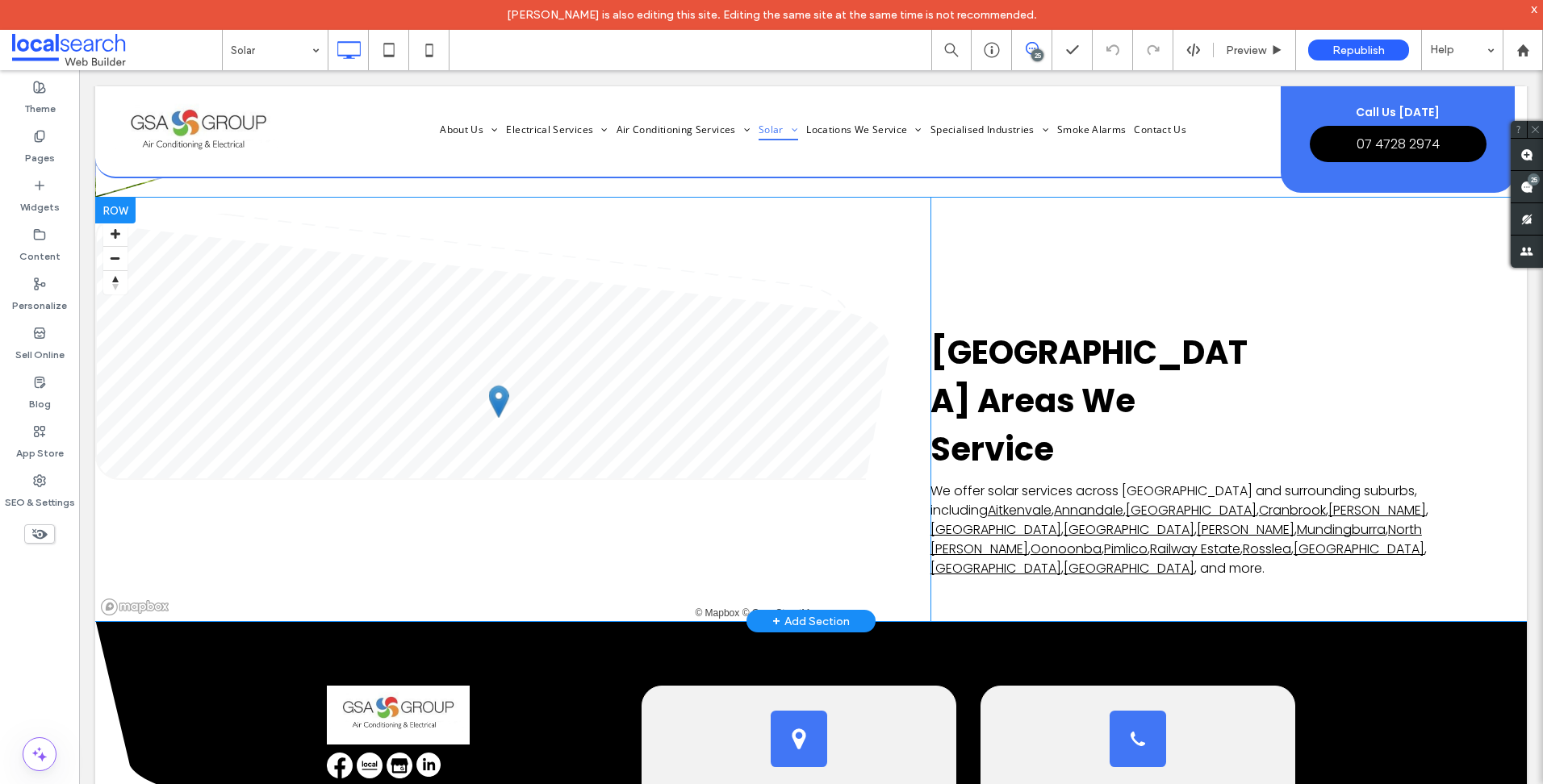
click at [123, 201] on div at bounding box center [115, 210] width 40 height 26
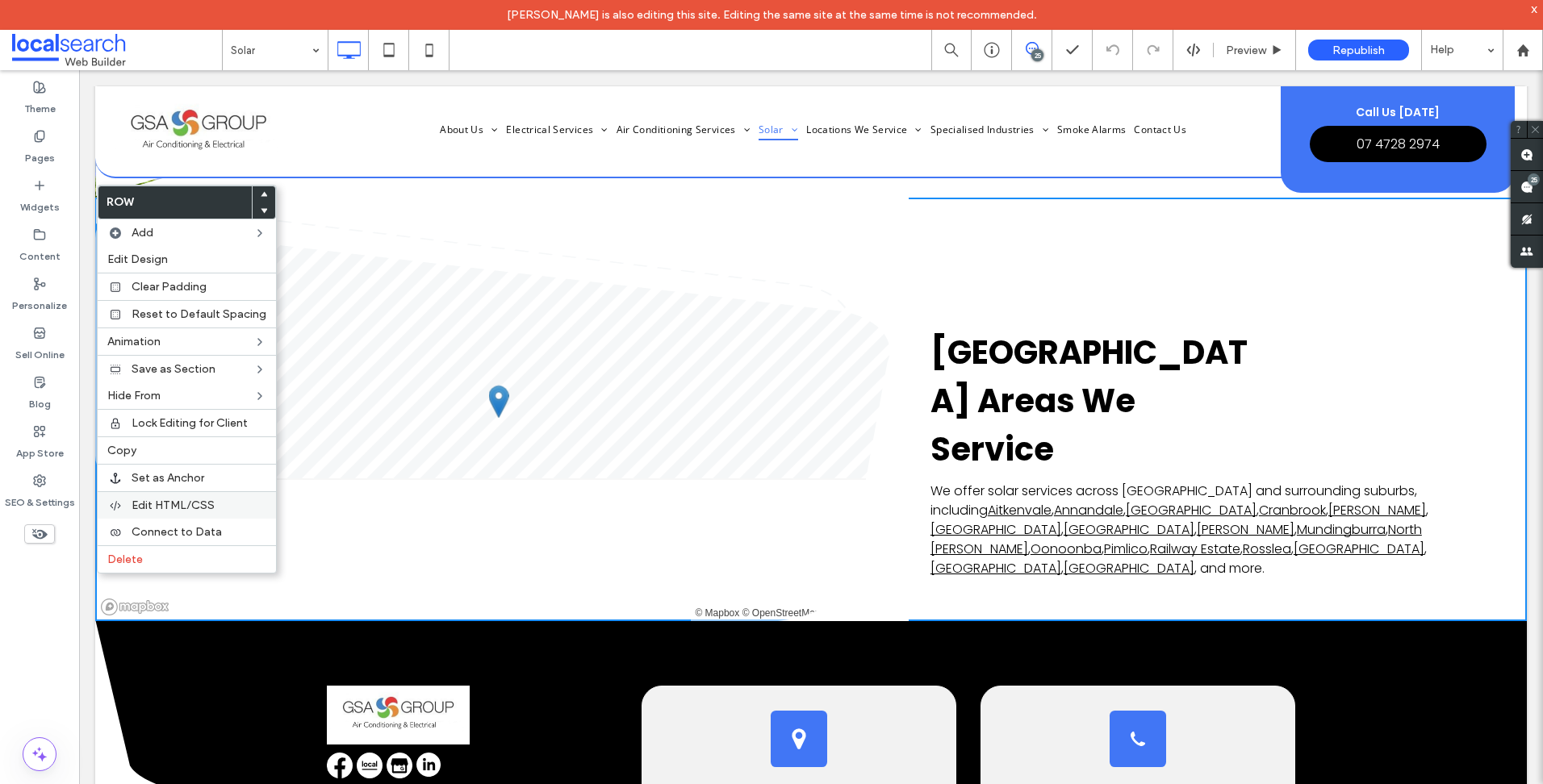
click at [222, 496] on div "Edit HTML/CSS" at bounding box center [187, 504] width 178 height 28
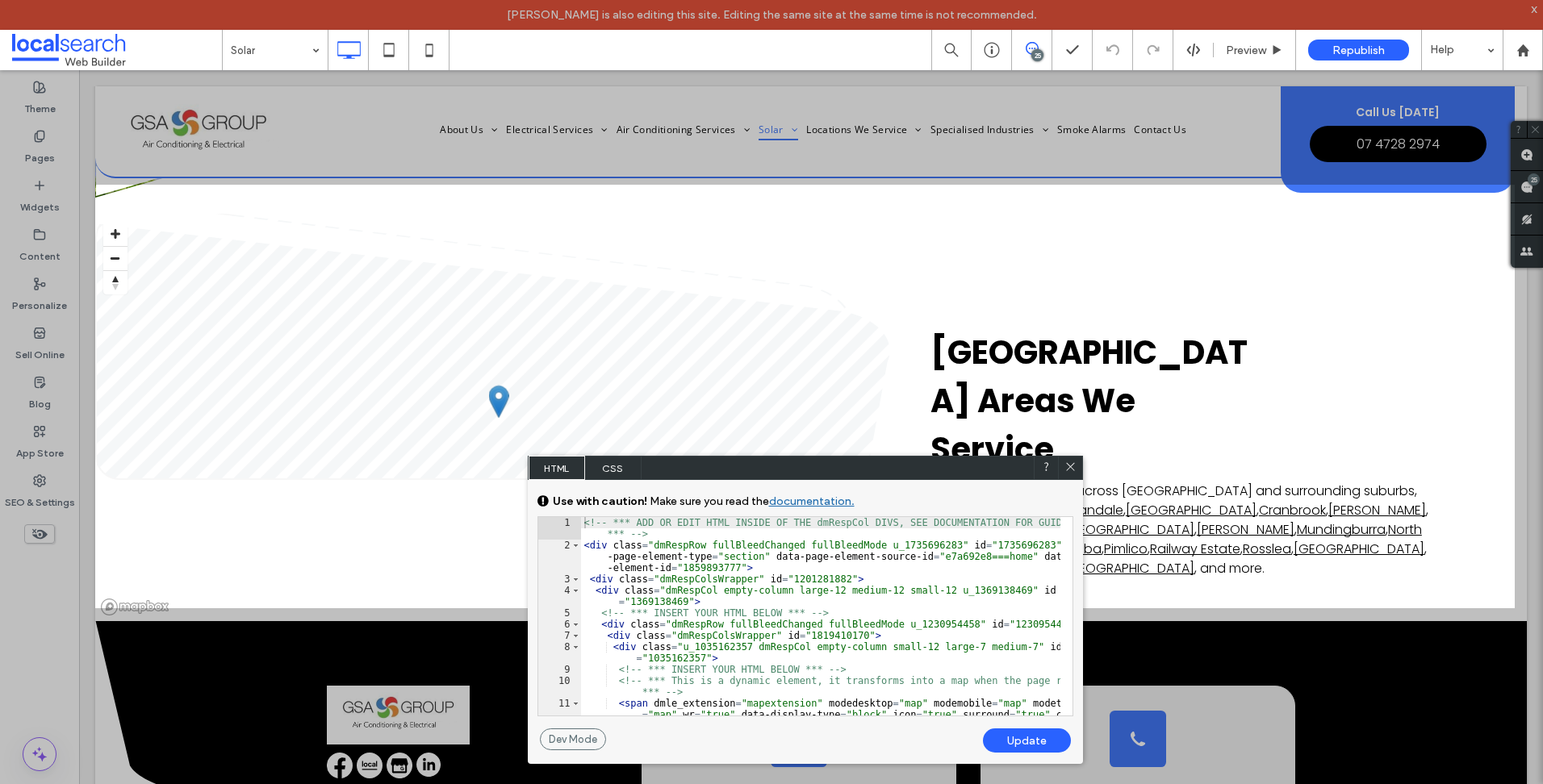
click at [1068, 470] on icon at bounding box center [1070, 466] width 12 height 12
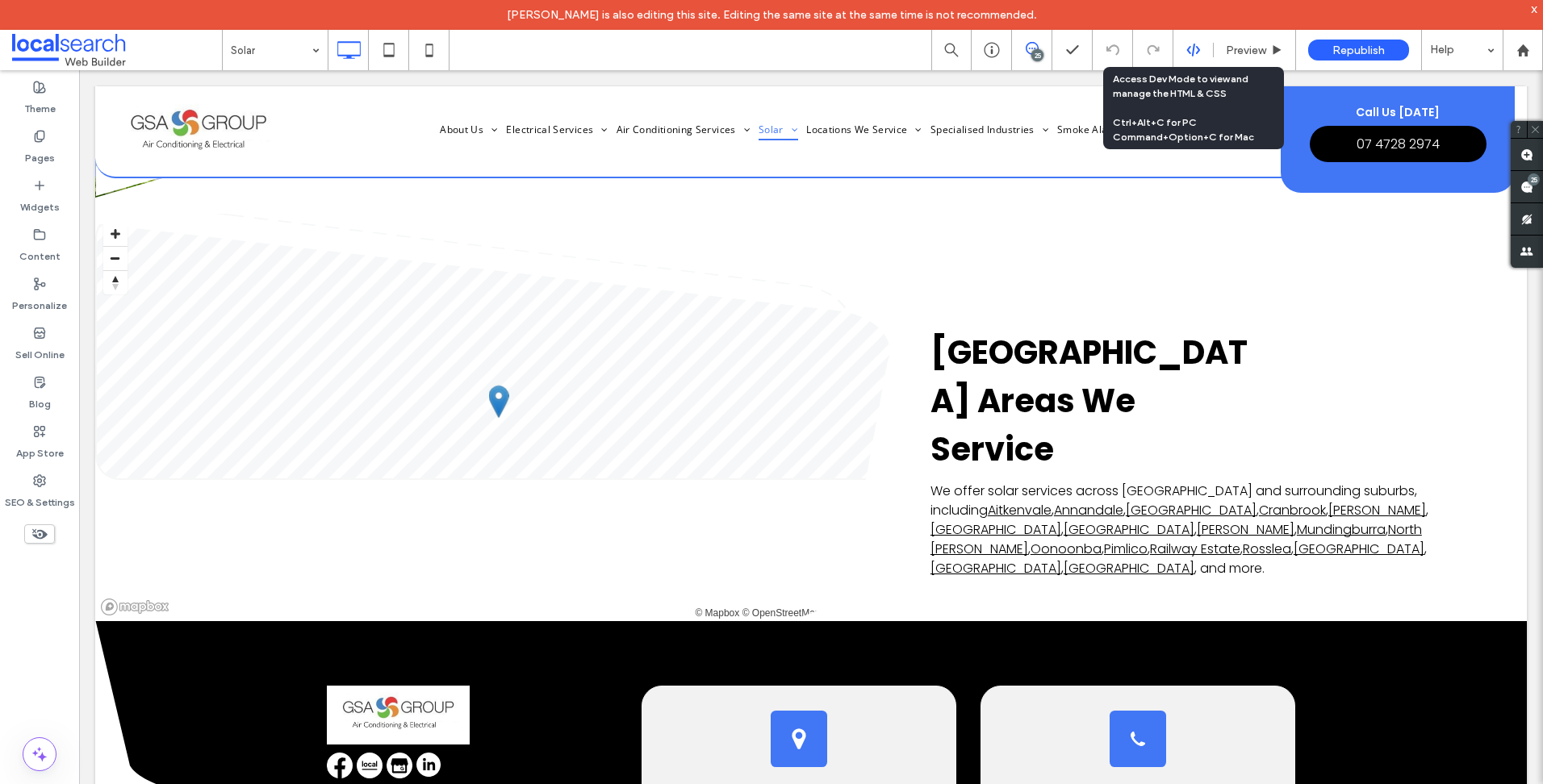
click at [1194, 52] on icon at bounding box center [1193, 50] width 14 height 14
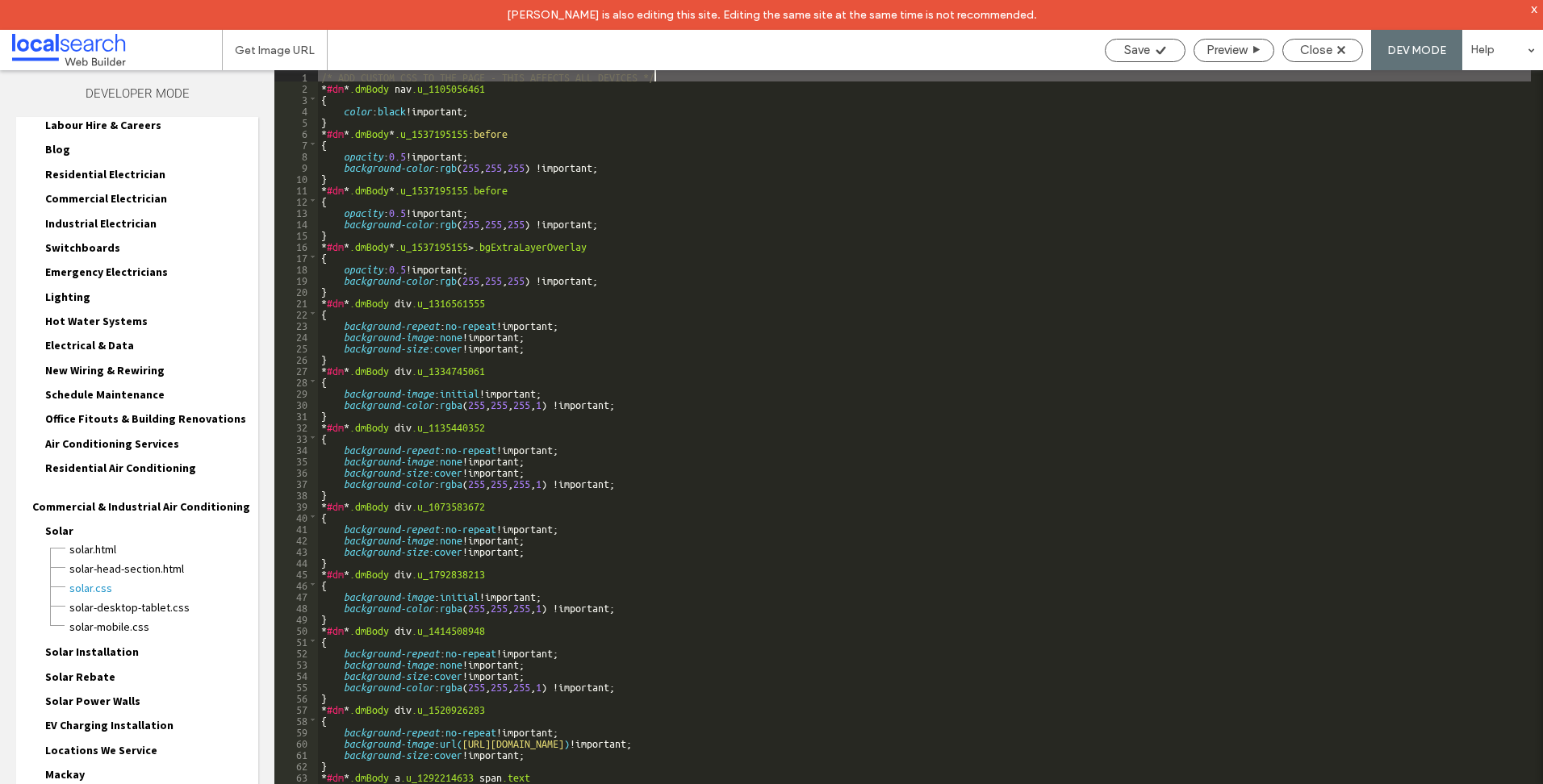
scroll to position [0, 0]
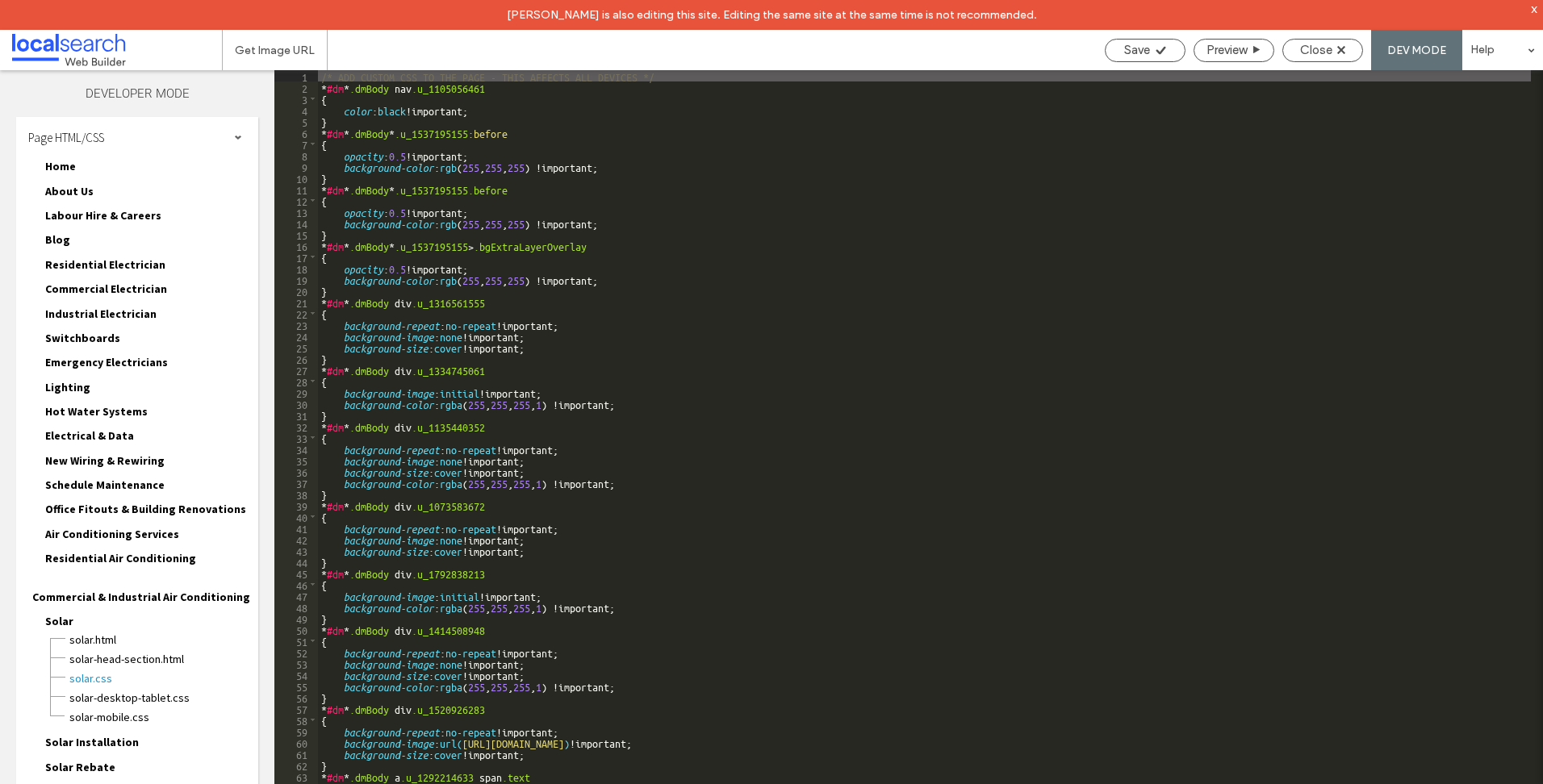
click at [129, 142] on div "Page HTML/CSS" at bounding box center [137, 137] width 242 height 40
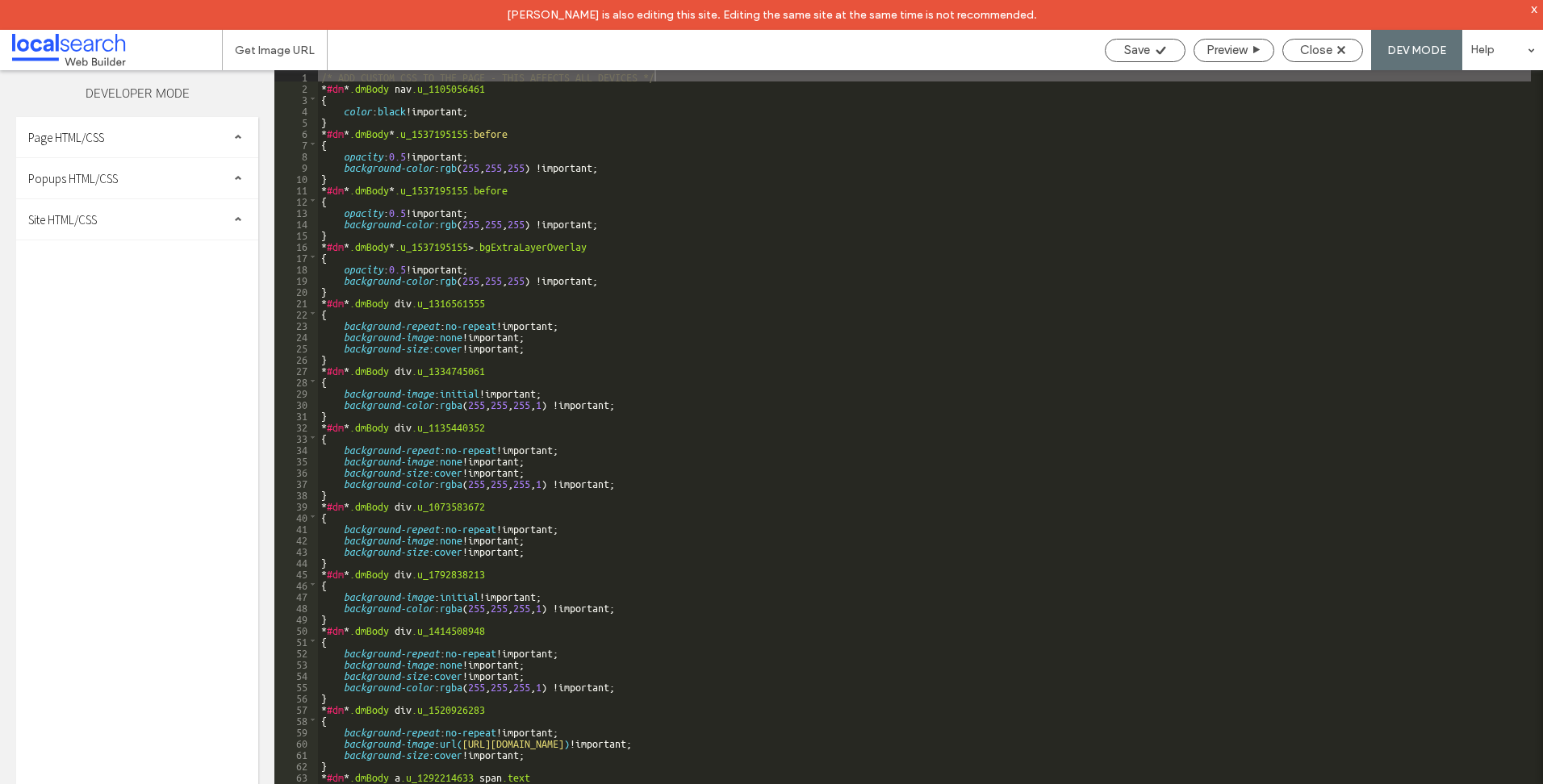
click at [101, 227] on div "Site HTML/CSS" at bounding box center [137, 219] width 242 height 40
click at [102, 295] on span "site.css" at bounding box center [166, 289] width 183 height 16
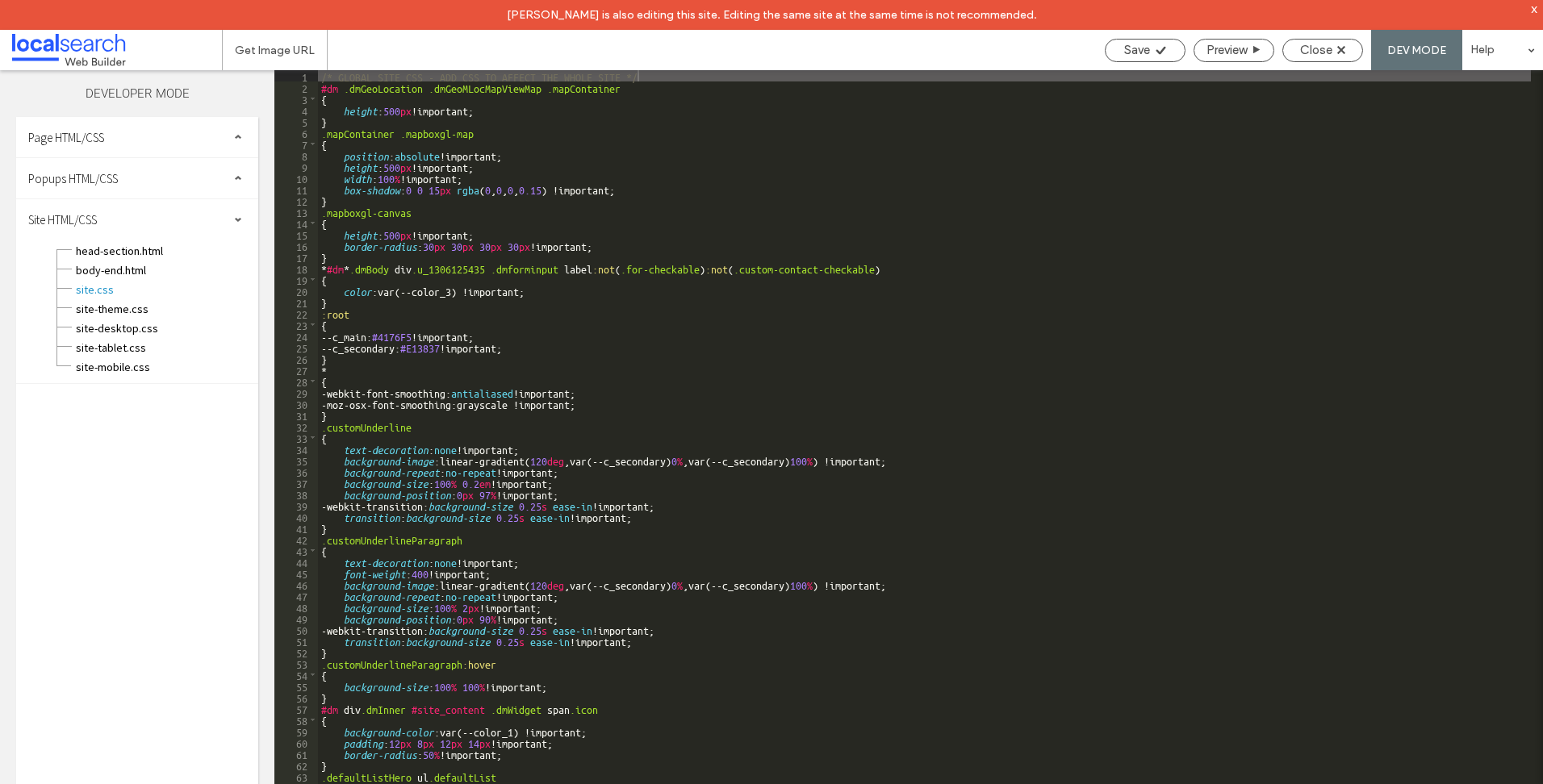
drag, startPoint x: 1087, startPoint y: 462, endPoint x: 1101, endPoint y: 475, distance: 19.1
click at [1087, 462] on div "/* GLOBAL SITE CSS - ADD CSS TO AFFECT THE WHOLE SITE */ #dm .dmGeoLocation .dm…" at bounding box center [924, 452] width 1213 height 766
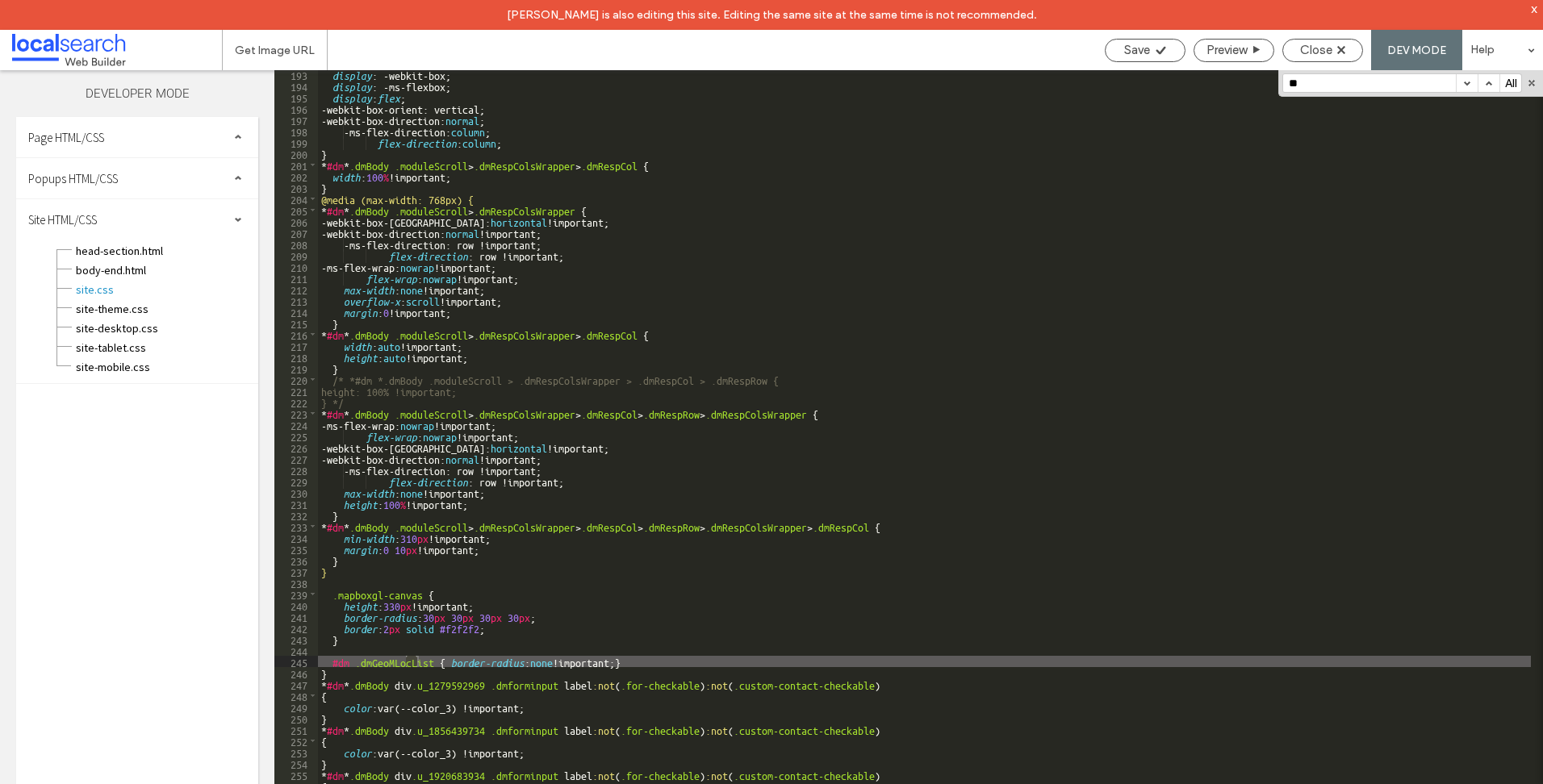
scroll to position [2169, 0]
type input "*"
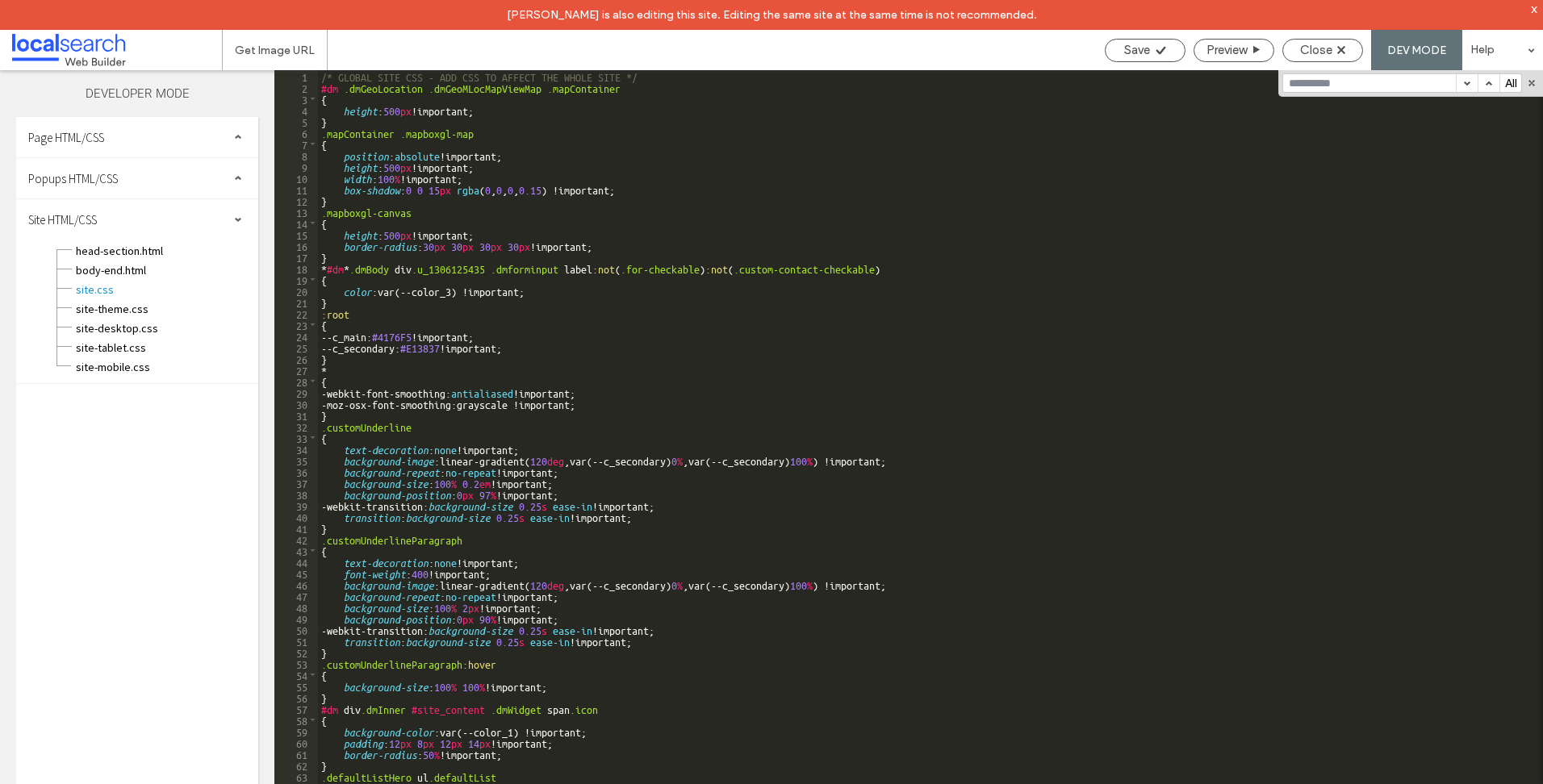
scroll to position [0, 0]
click at [879, 242] on div "/* GLOBAL SITE CSS - ADD CSS TO AFFECT THE WHOLE SITE */ #dm .dmGeoLocation .dm…" at bounding box center [924, 452] width 1213 height 766
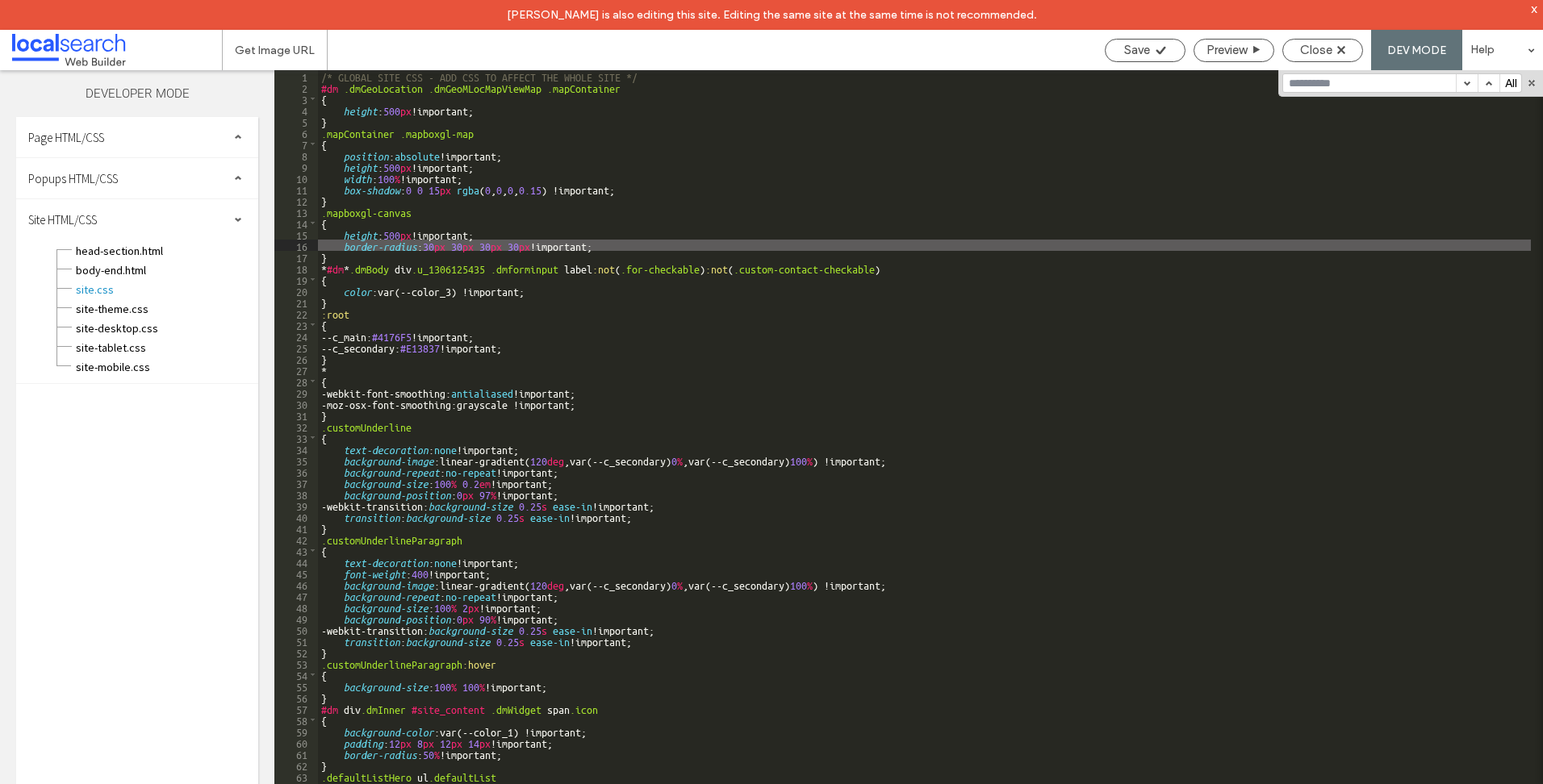
type textarea "**"
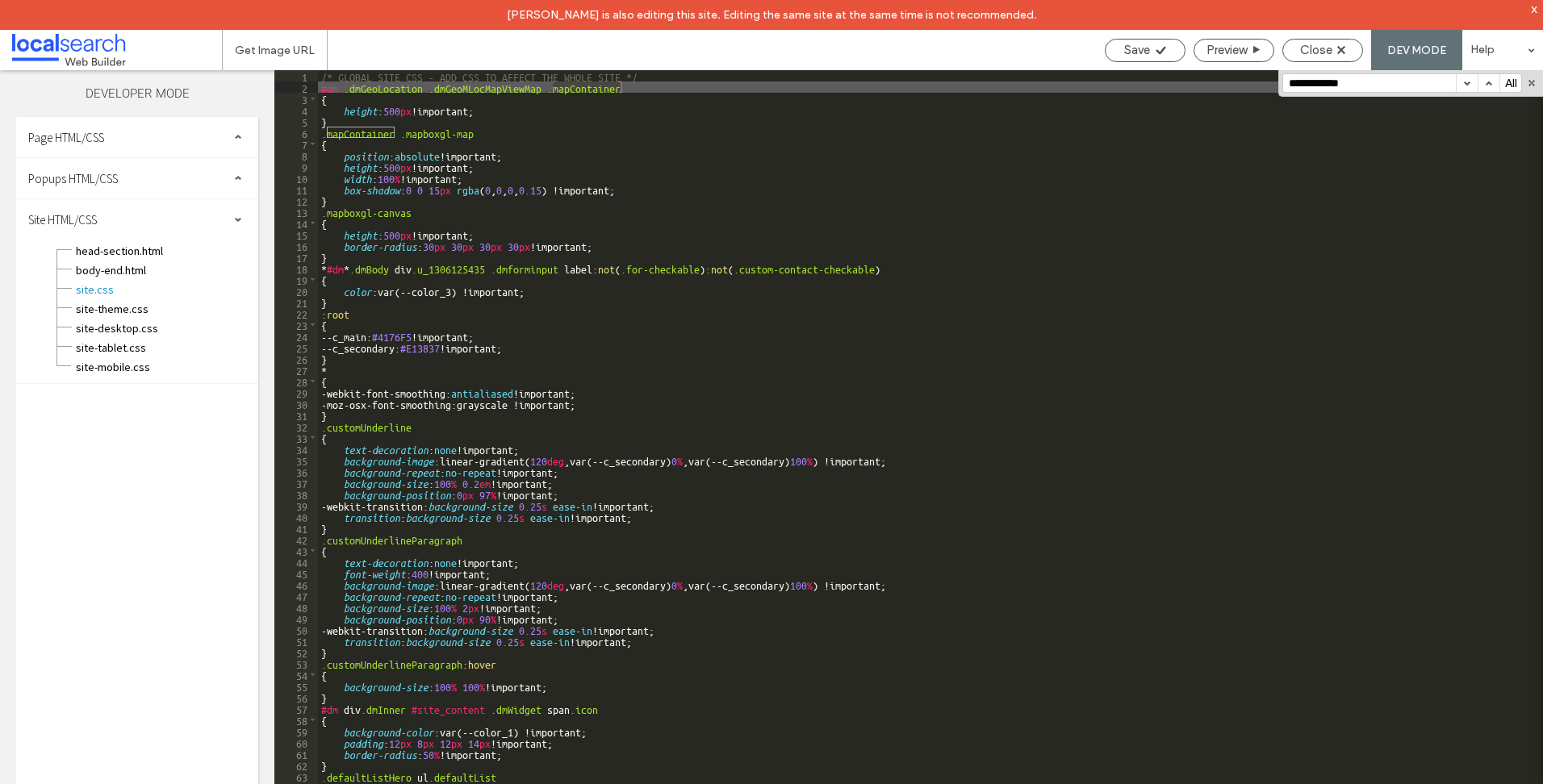
type input "**********"
click at [785, 79] on div "/* GLOBAL SITE CSS - ADD CSS TO AFFECT THE WHOLE SITE */ #dm .dmGeoLocation .dm…" at bounding box center [924, 452] width 1213 height 766
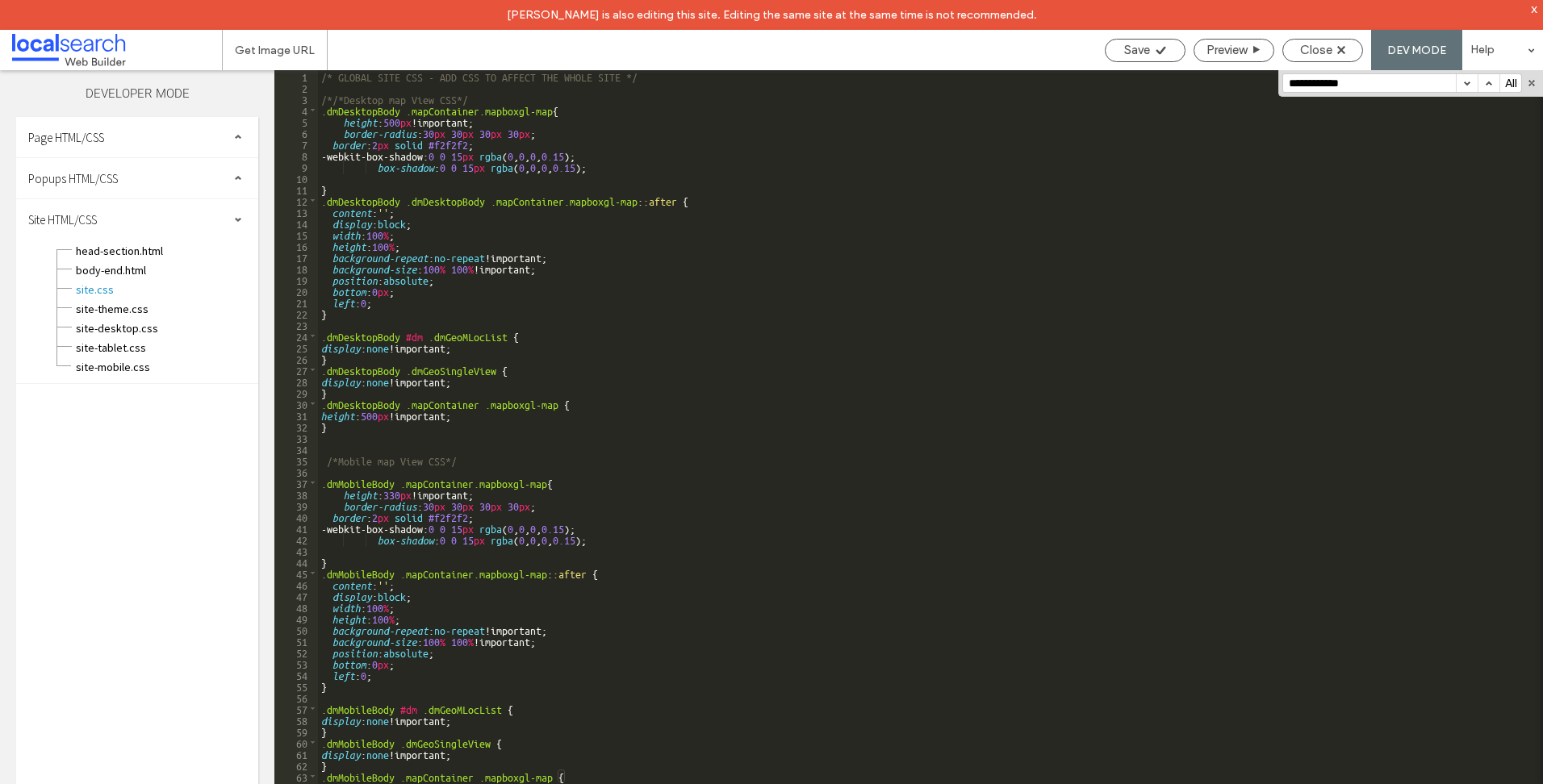
click at [328, 84] on div "/* GLOBAL SITE CSS - ADD CSS TO AFFECT THE WHOLE SITE */ /*/*Desktop map View C…" at bounding box center [924, 452] width 1213 height 766
click at [331, 94] on div "/* GLOBAL SITE CSS - ADD CSS TO AFFECT THE WHOLE SITE */ /*/*Desktop map View C…" at bounding box center [924, 452] width 1213 height 766
click at [341, 99] on div "/* GLOBAL SITE CSS - ADD CSS TO AFFECT THE WHOLE SITE */ /*/*Desktop map View C…" at bounding box center [924, 452] width 1213 height 766
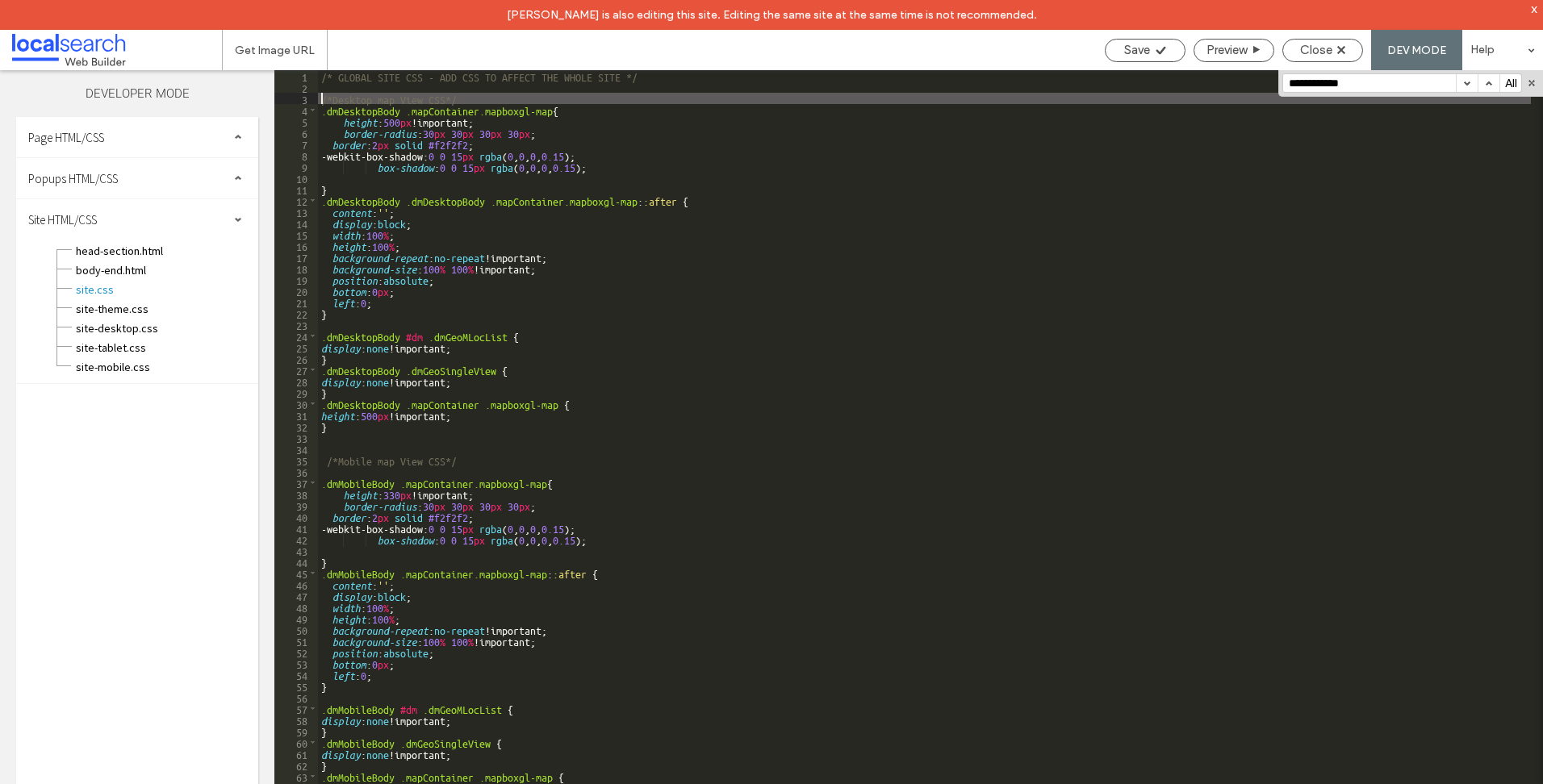
click at [784, 293] on div "/* GLOBAL SITE CSS - ADD CSS TO AFFECT THE WHOLE SITE */ /*Desktop map View CSS…" at bounding box center [924, 452] width 1213 height 766
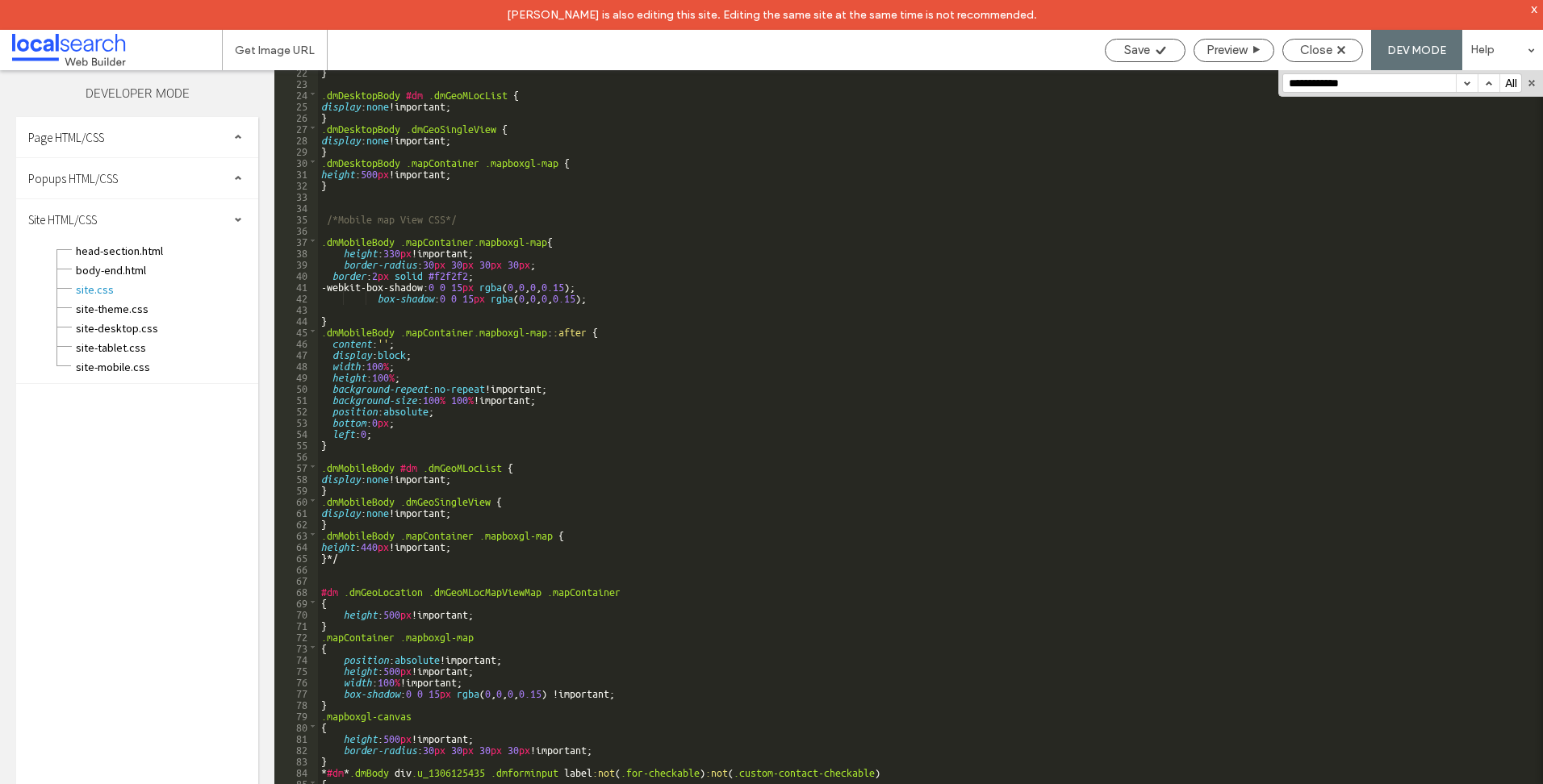
scroll to position [242, 0]
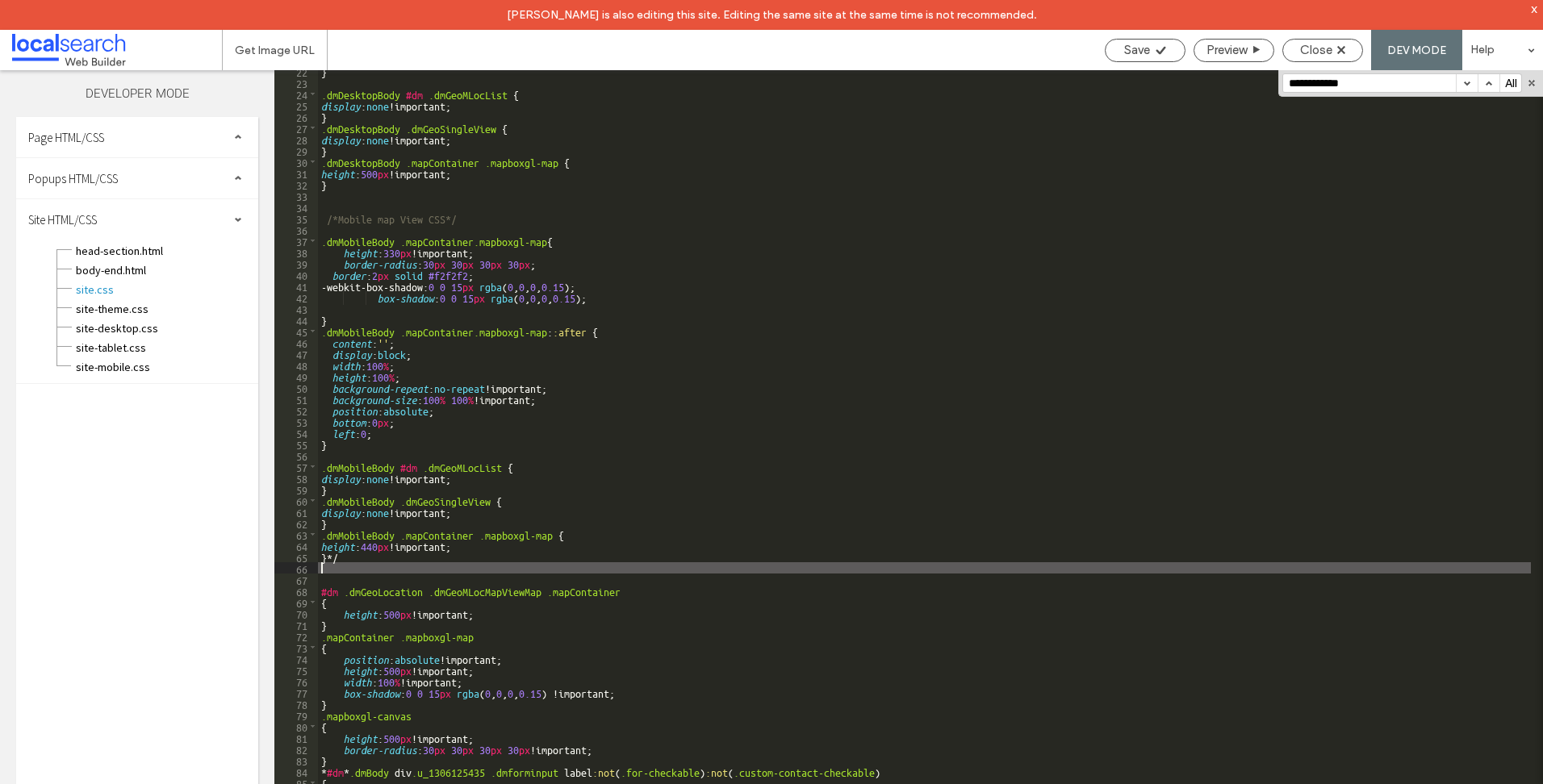
click at [367, 562] on div "} .dmDesktopBody #dm .dmGeoMLocList { display : none !important; } .dmDesktopBo…" at bounding box center [924, 448] width 1213 height 766
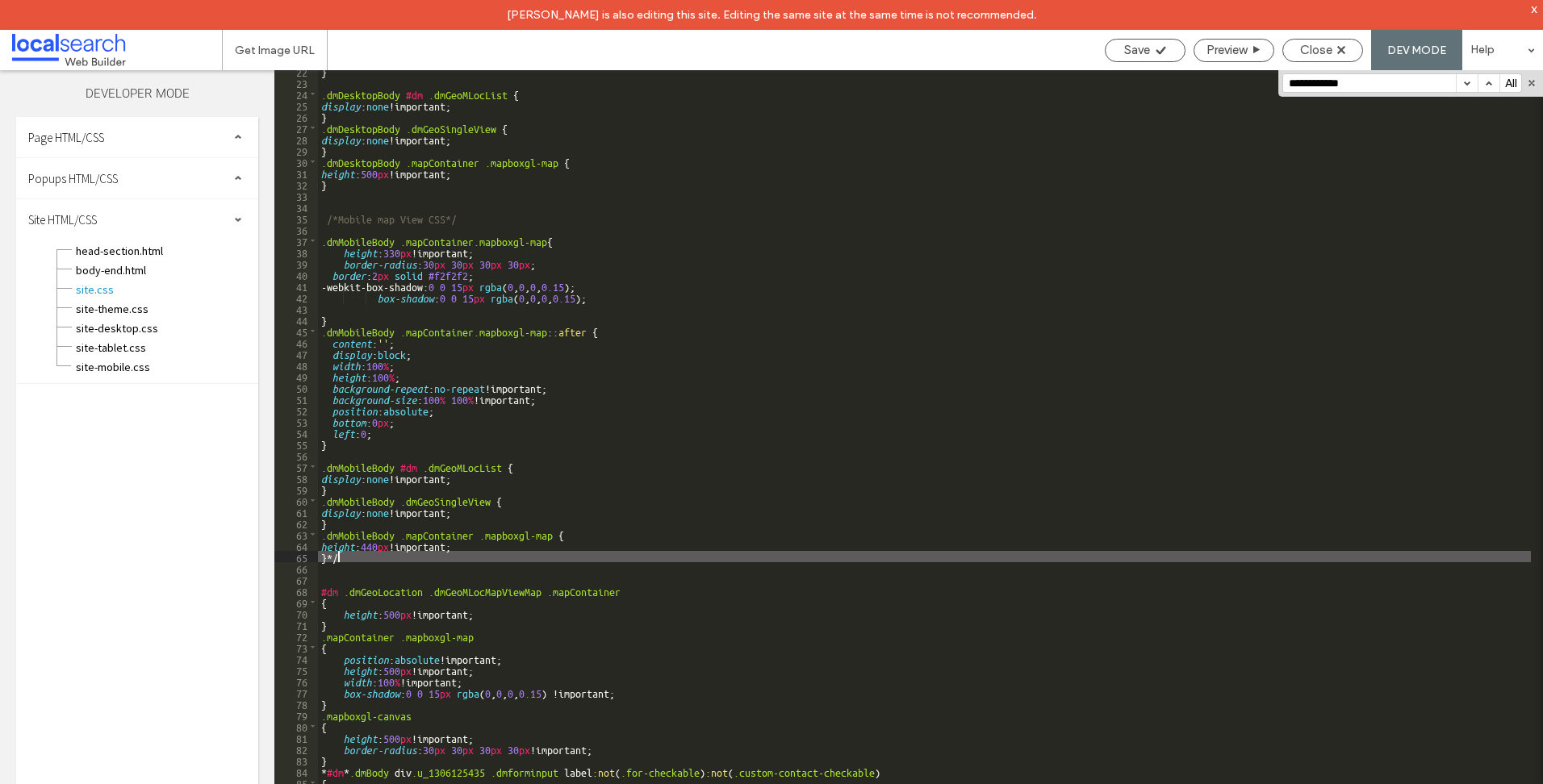
click at [367, 552] on div "} .dmDesktopBody #dm .dmGeoMLocList { display : none !important; } .dmDesktopBo…" at bounding box center [924, 448] width 1213 height 766
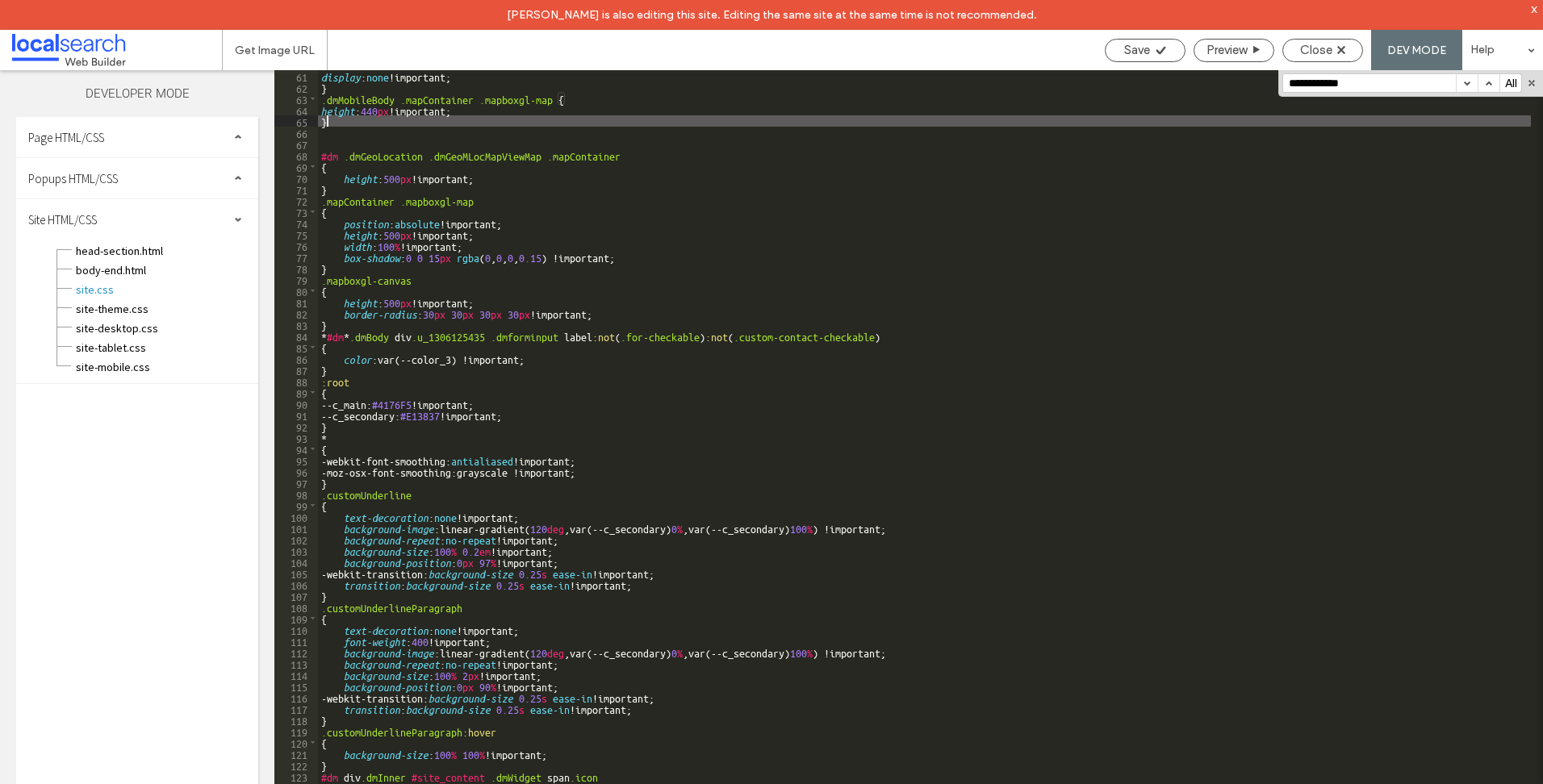
scroll to position [435, 0]
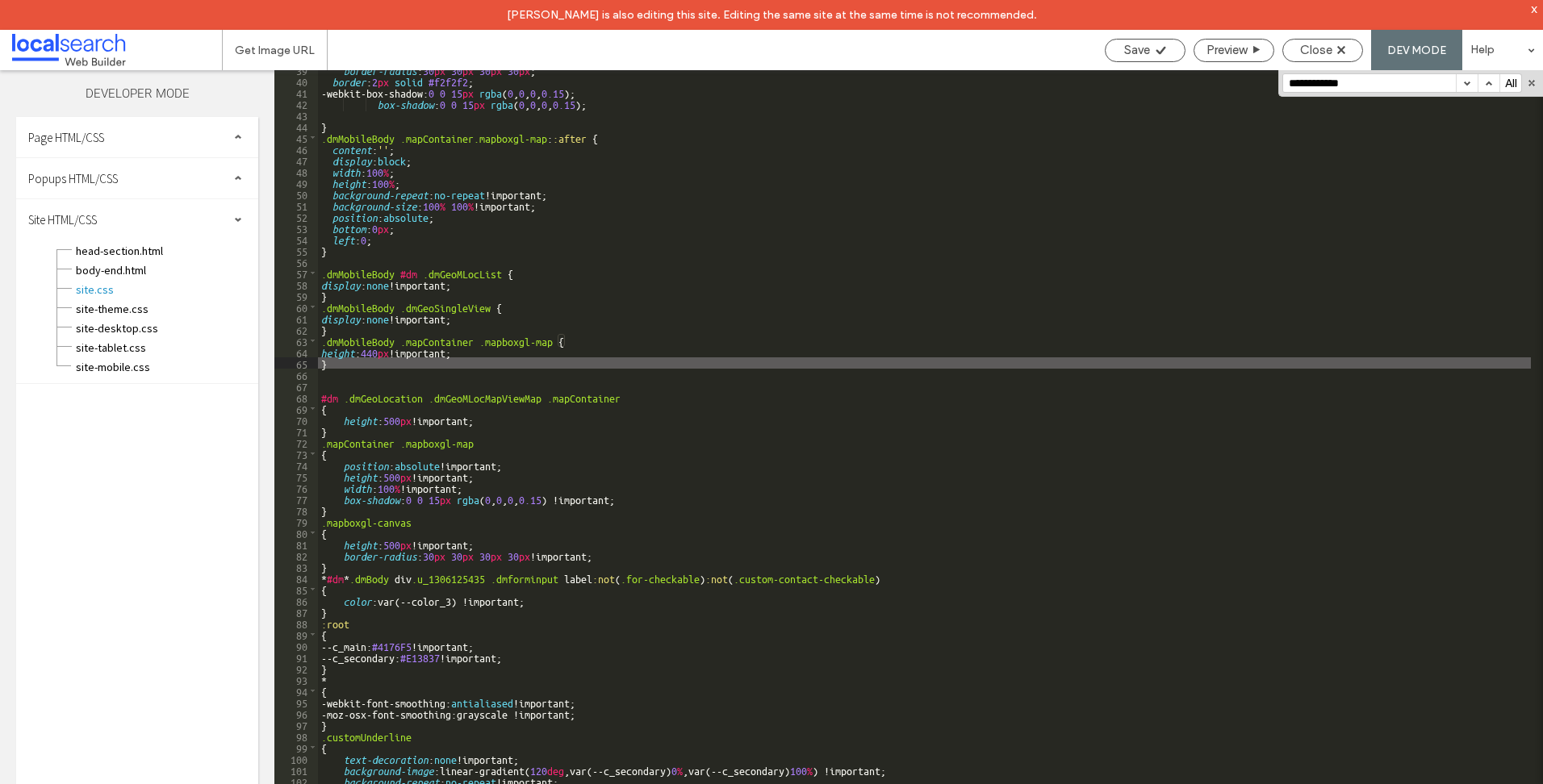
click at [389, 381] on div "border-radius : 30 px 30 px 30 px 30 px ; border : 2 px solid #f2f2f2 ; -webkit…" at bounding box center [924, 446] width 1213 height 766
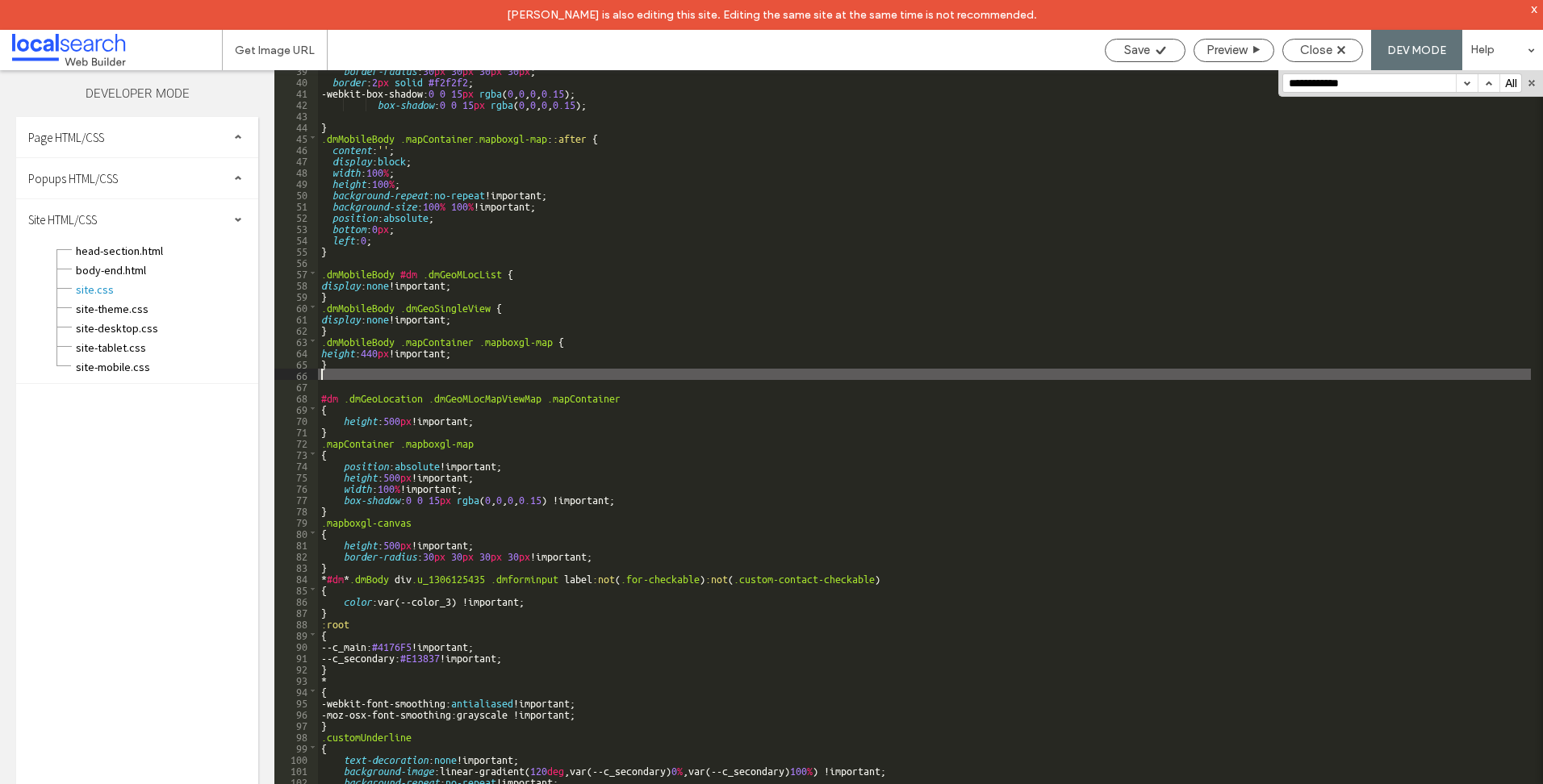
click at [467, 376] on div "border-radius : 30 px 30 px 30 px 30 px ; border : 2 px solid #f2f2f2 ; -webkit…" at bounding box center [924, 446] width 1213 height 766
type textarea "**"
click at [1321, 58] on div "Close" at bounding box center [1322, 50] width 81 height 23
click at [1320, 51] on span "Close" at bounding box center [1316, 50] width 33 height 14
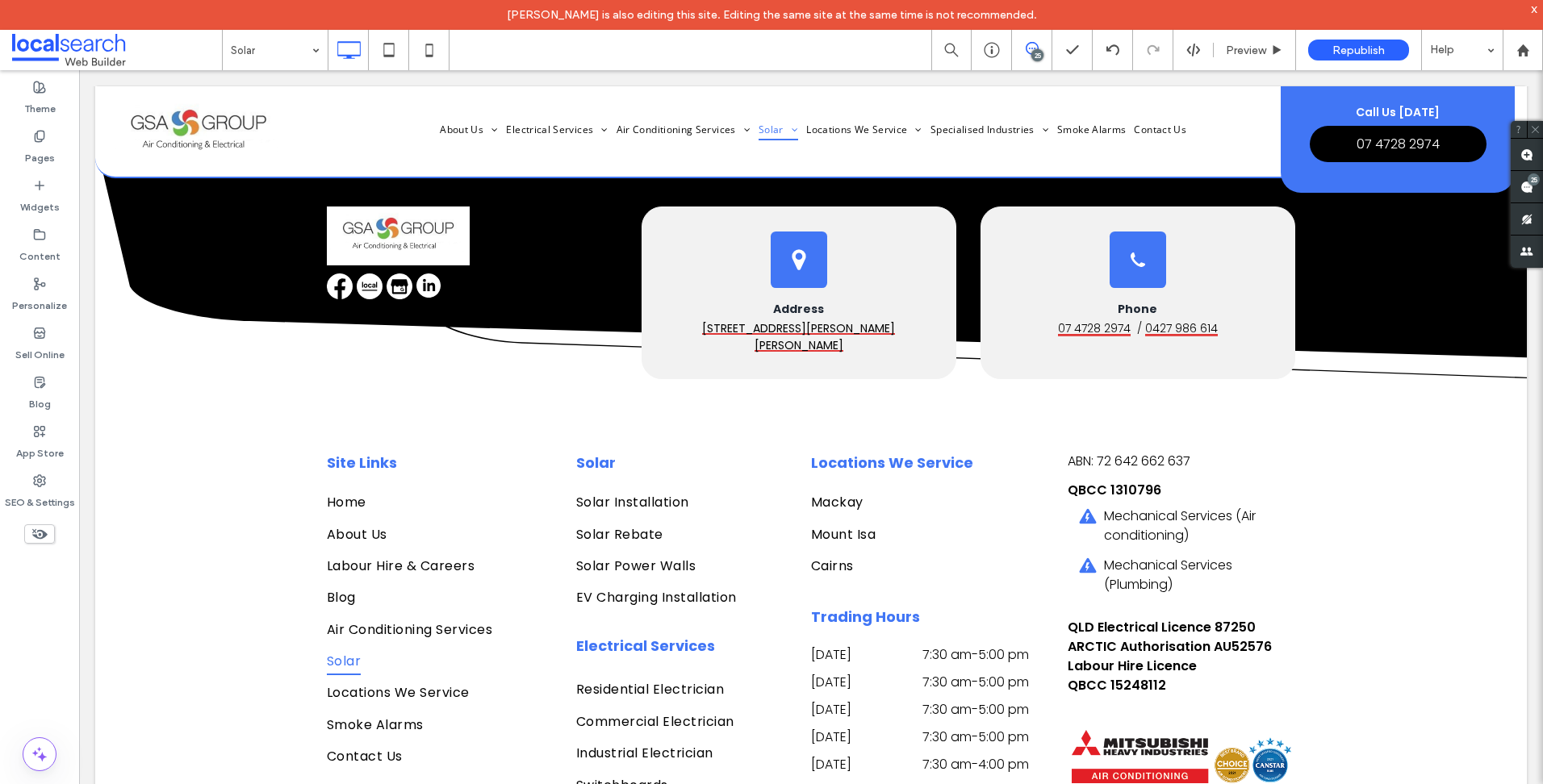
scroll to position [4436, 0]
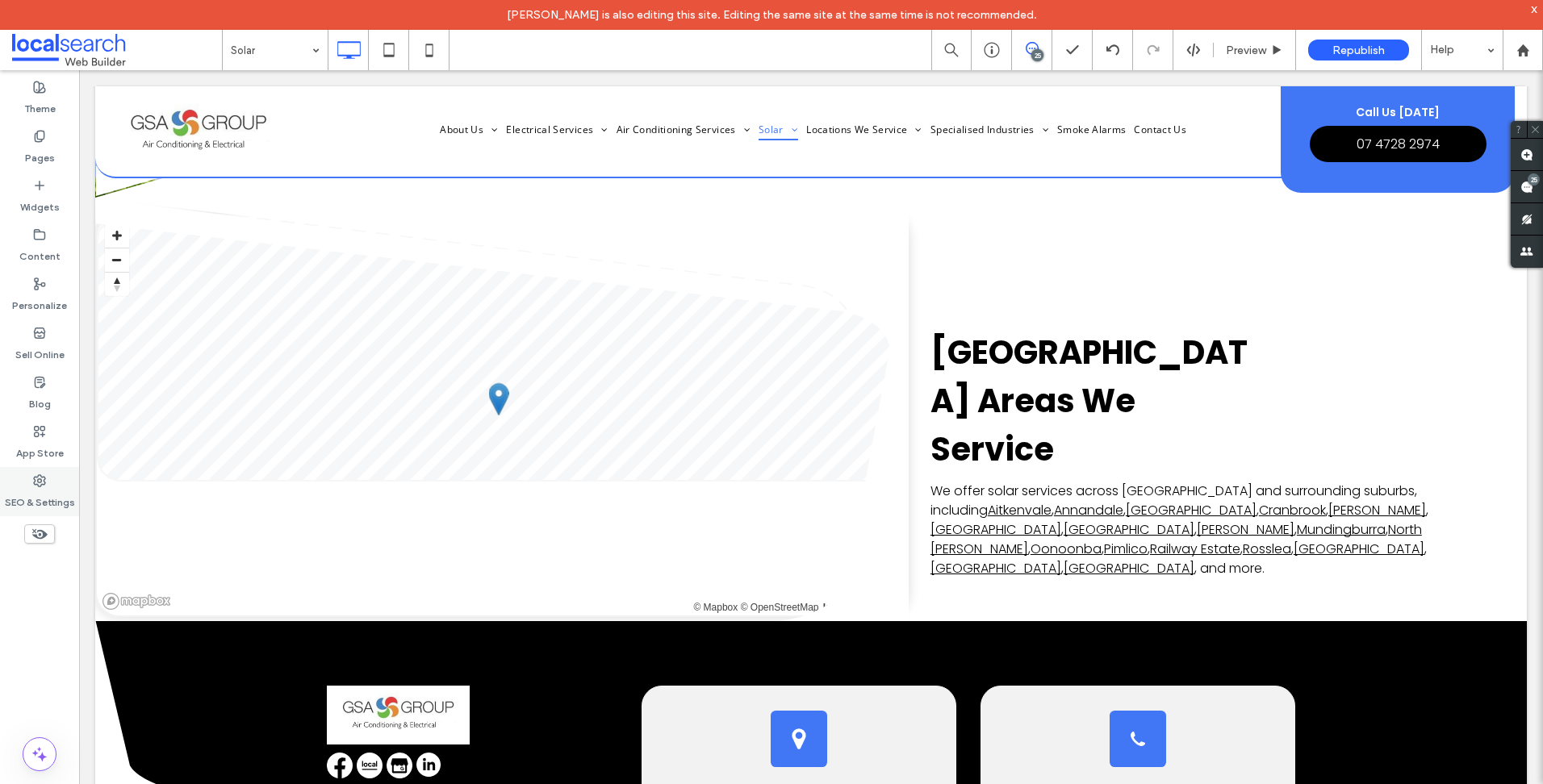
drag, startPoint x: 44, startPoint y: 499, endPoint x: 79, endPoint y: 478, distance: 40.8
click at [44, 499] on label "SEO & Settings" at bounding box center [39, 498] width 70 height 23
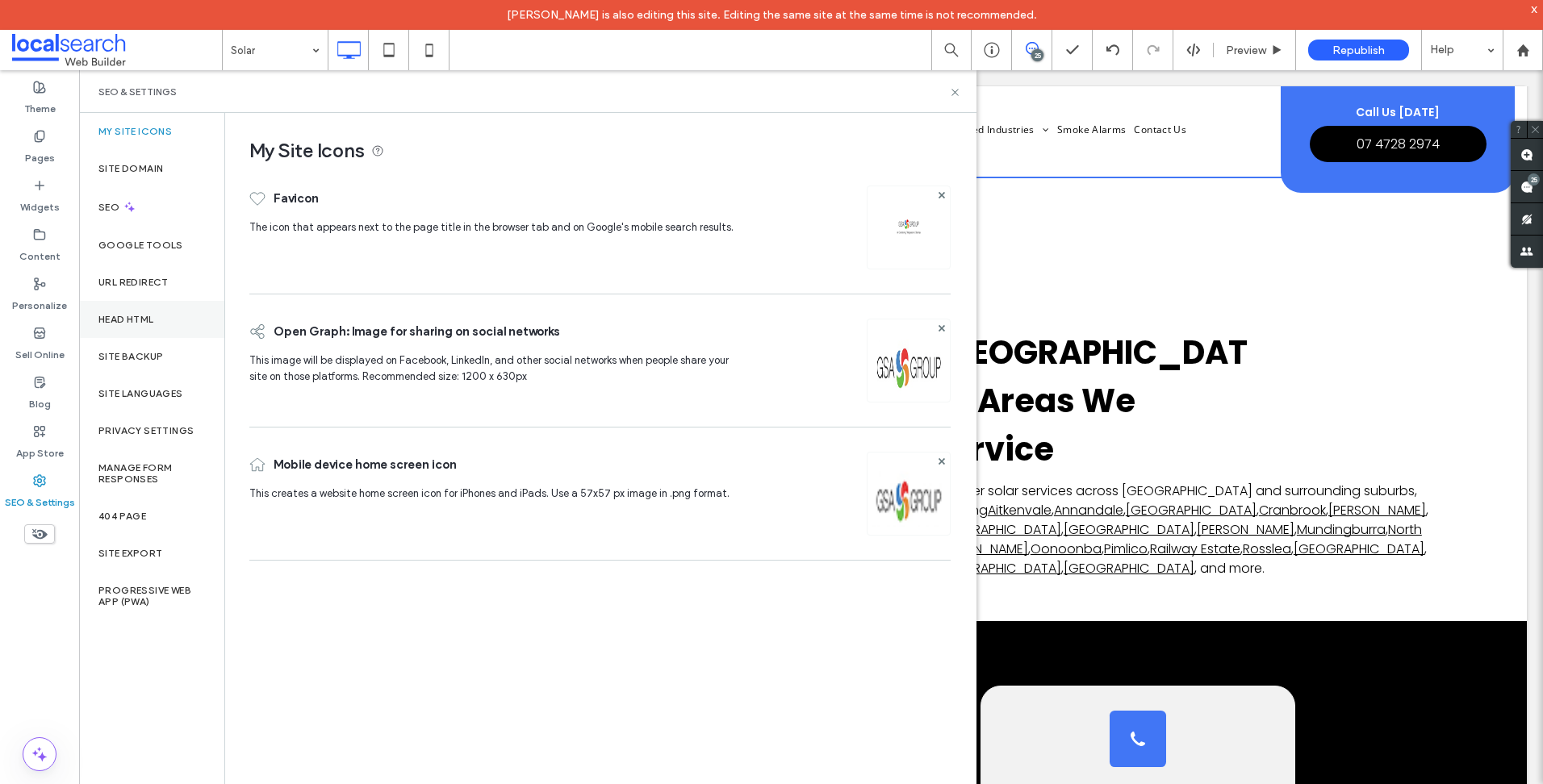
click at [179, 334] on div "Head HTML" at bounding box center [151, 319] width 145 height 37
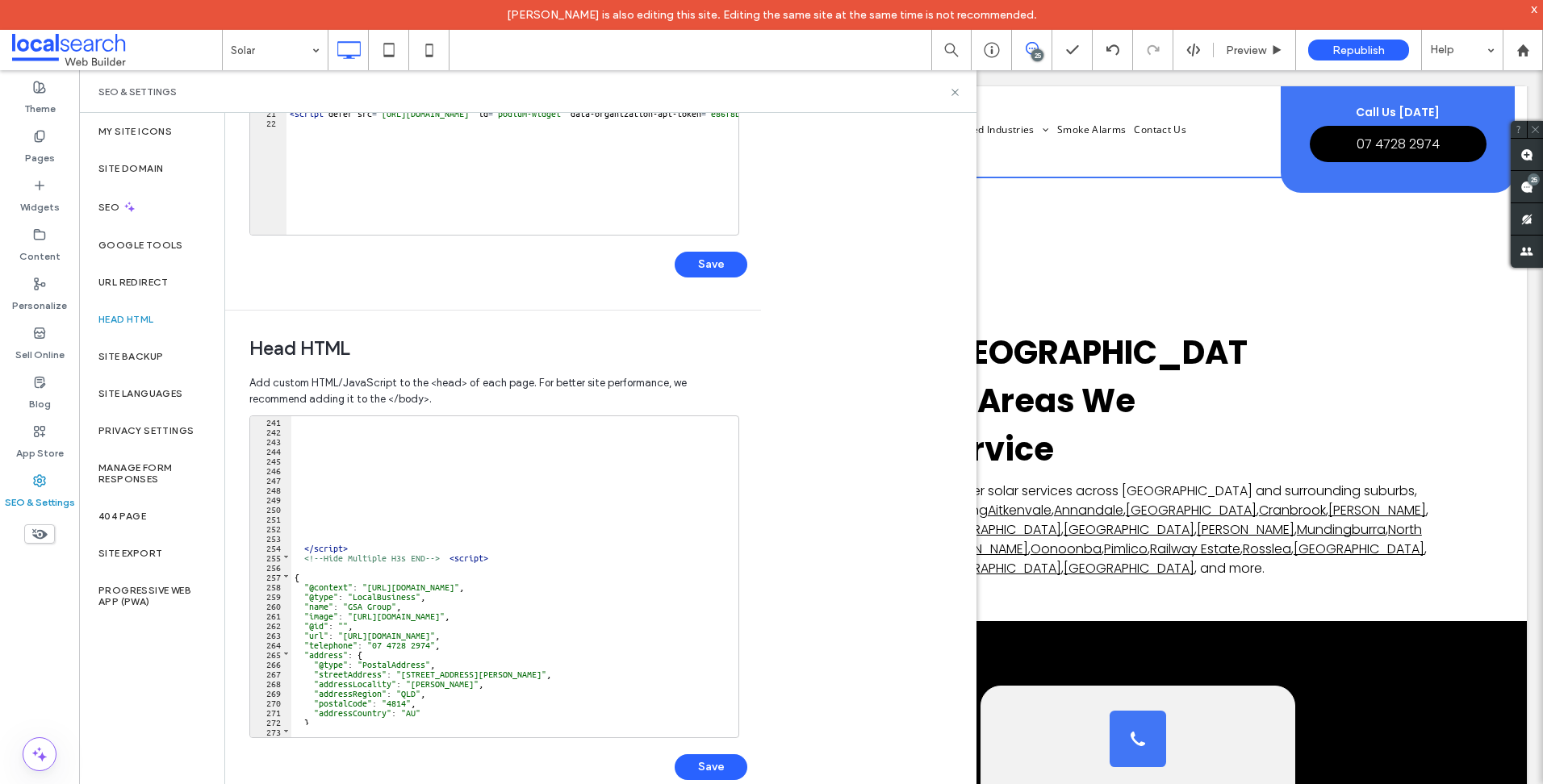
scroll to position [2565, 0]
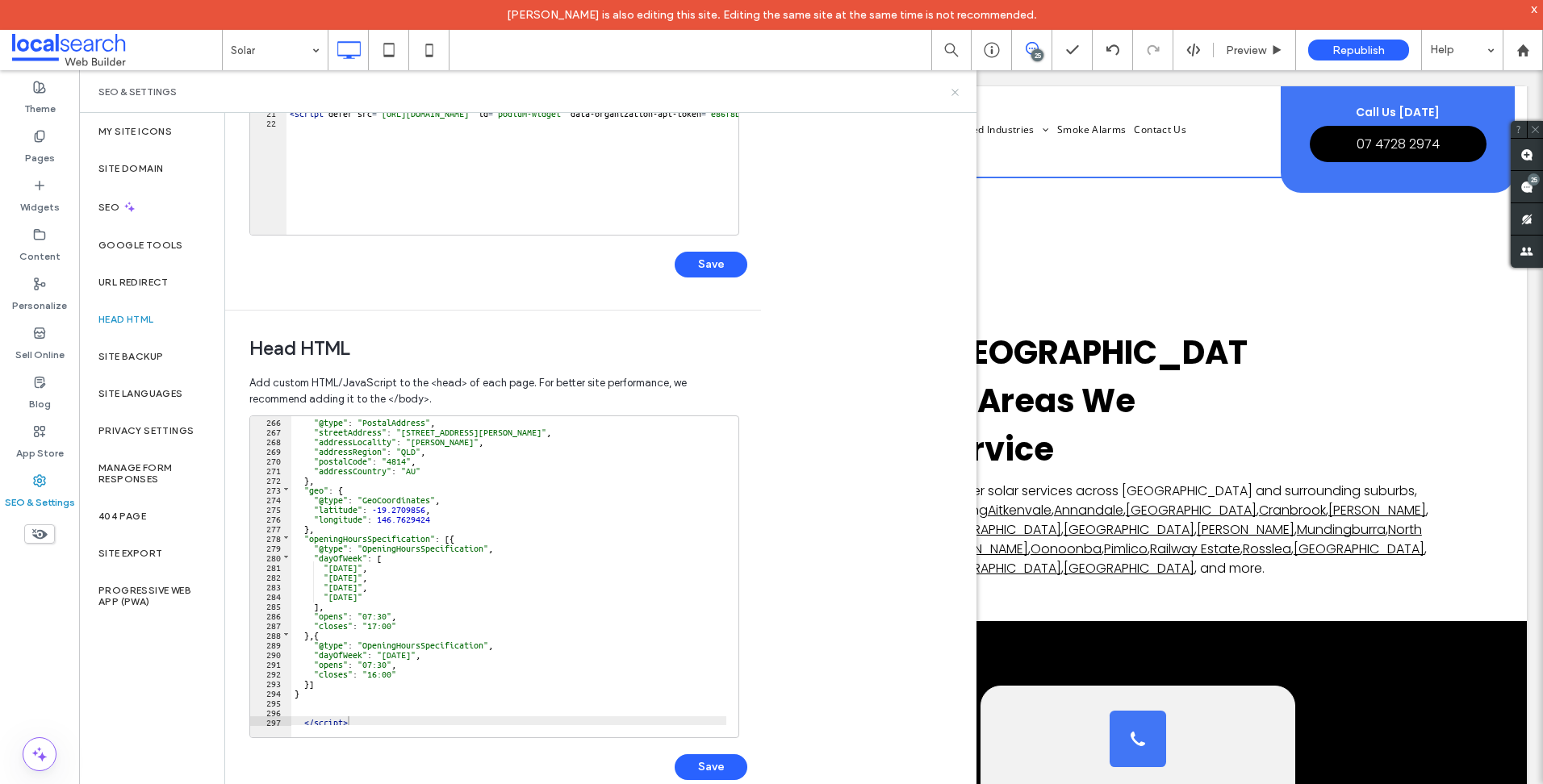
click at [952, 90] on icon at bounding box center [954, 92] width 12 height 12
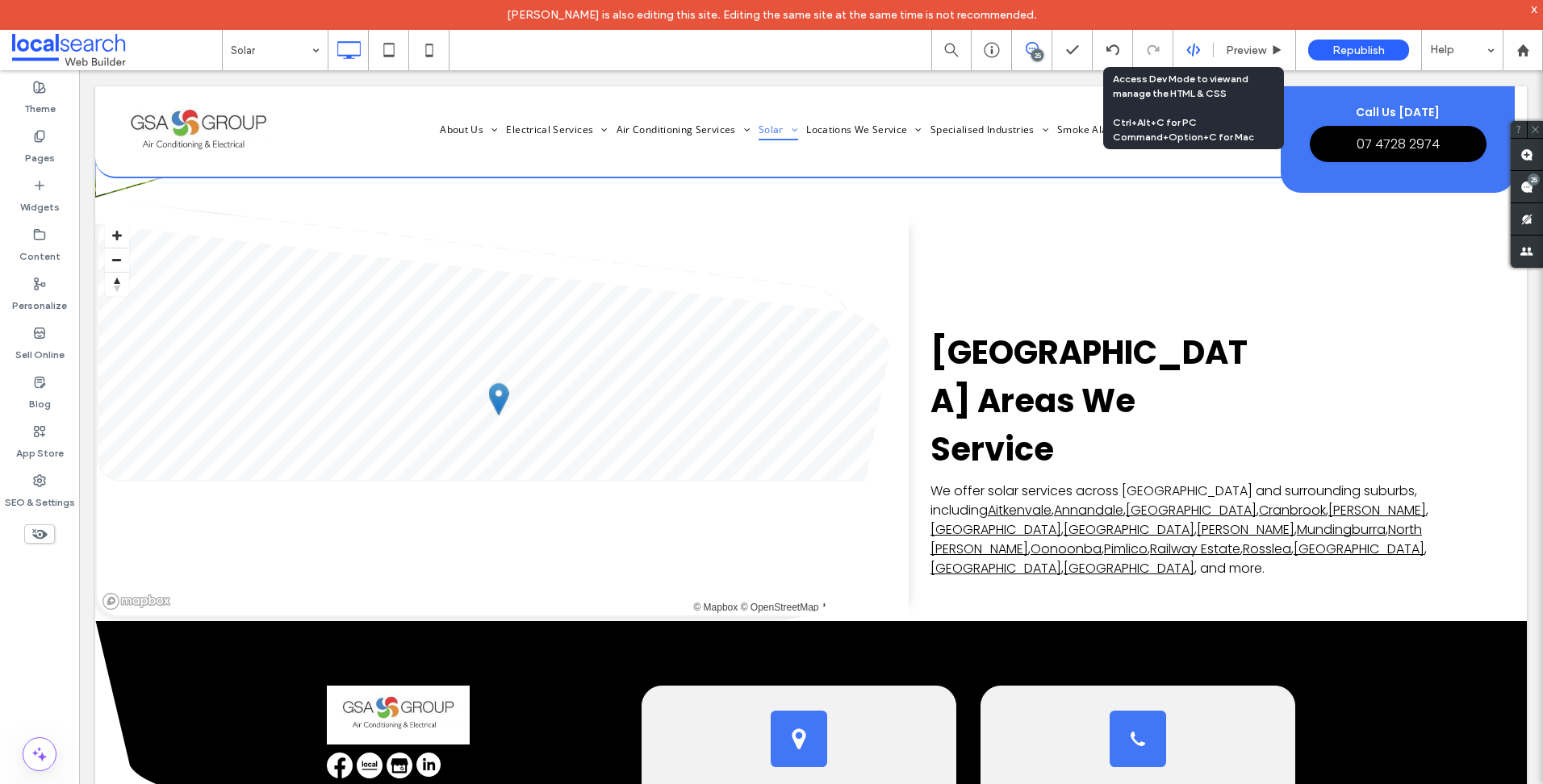
click at [1197, 50] on icon at bounding box center [1193, 50] width 14 height 14
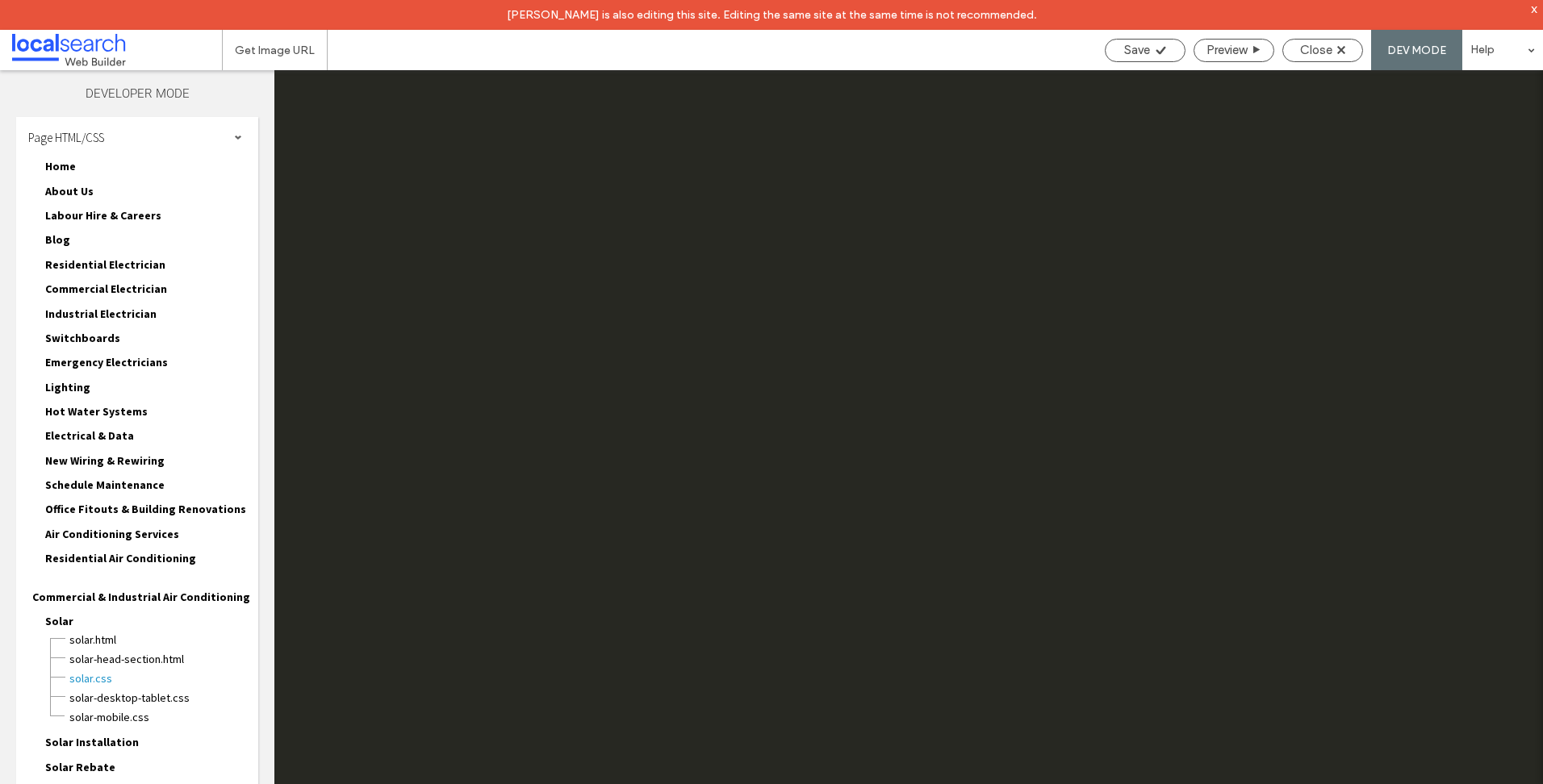
scroll to position [0, 0]
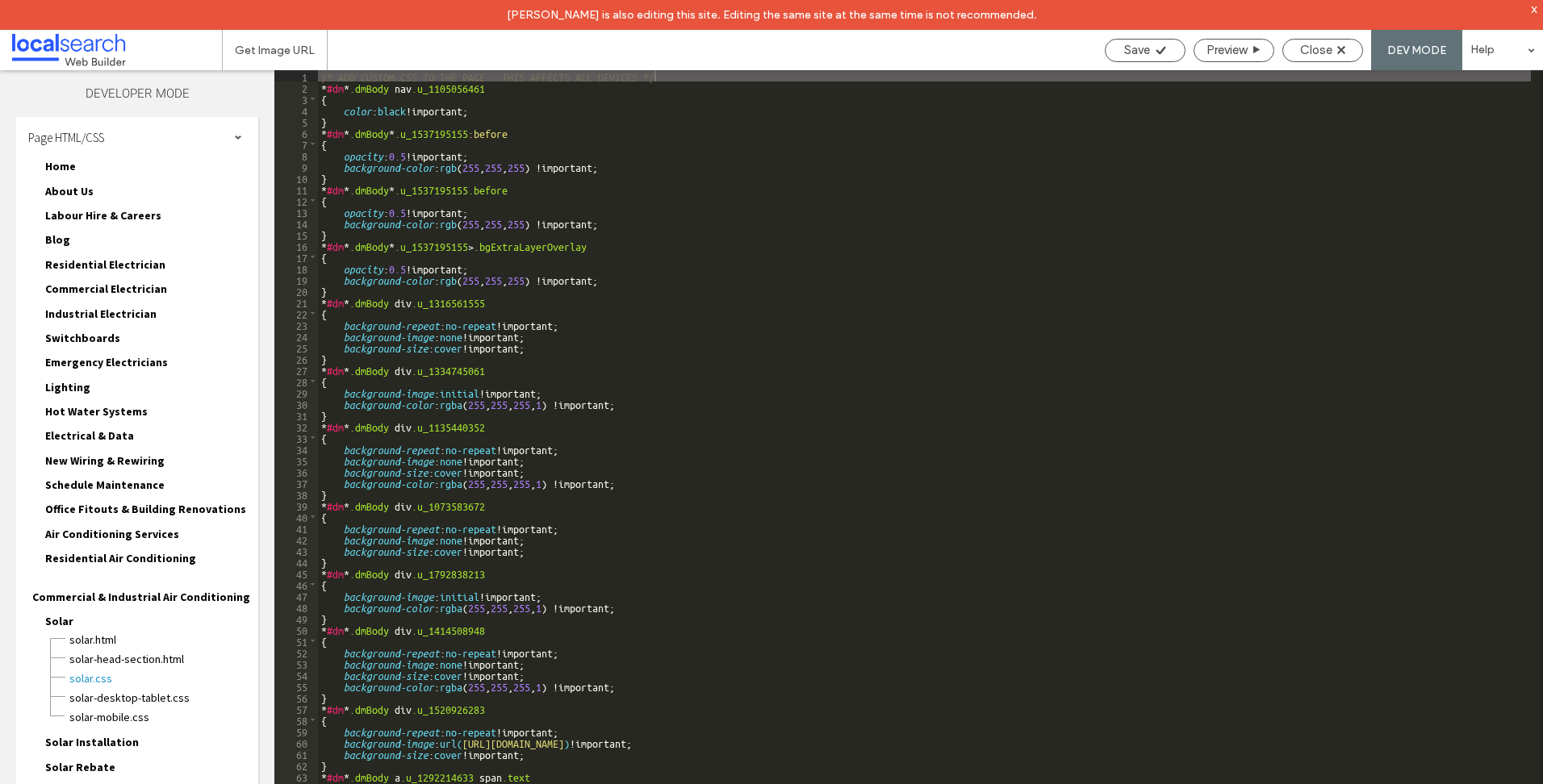
click at [162, 143] on div "Page HTML/CSS" at bounding box center [137, 137] width 242 height 40
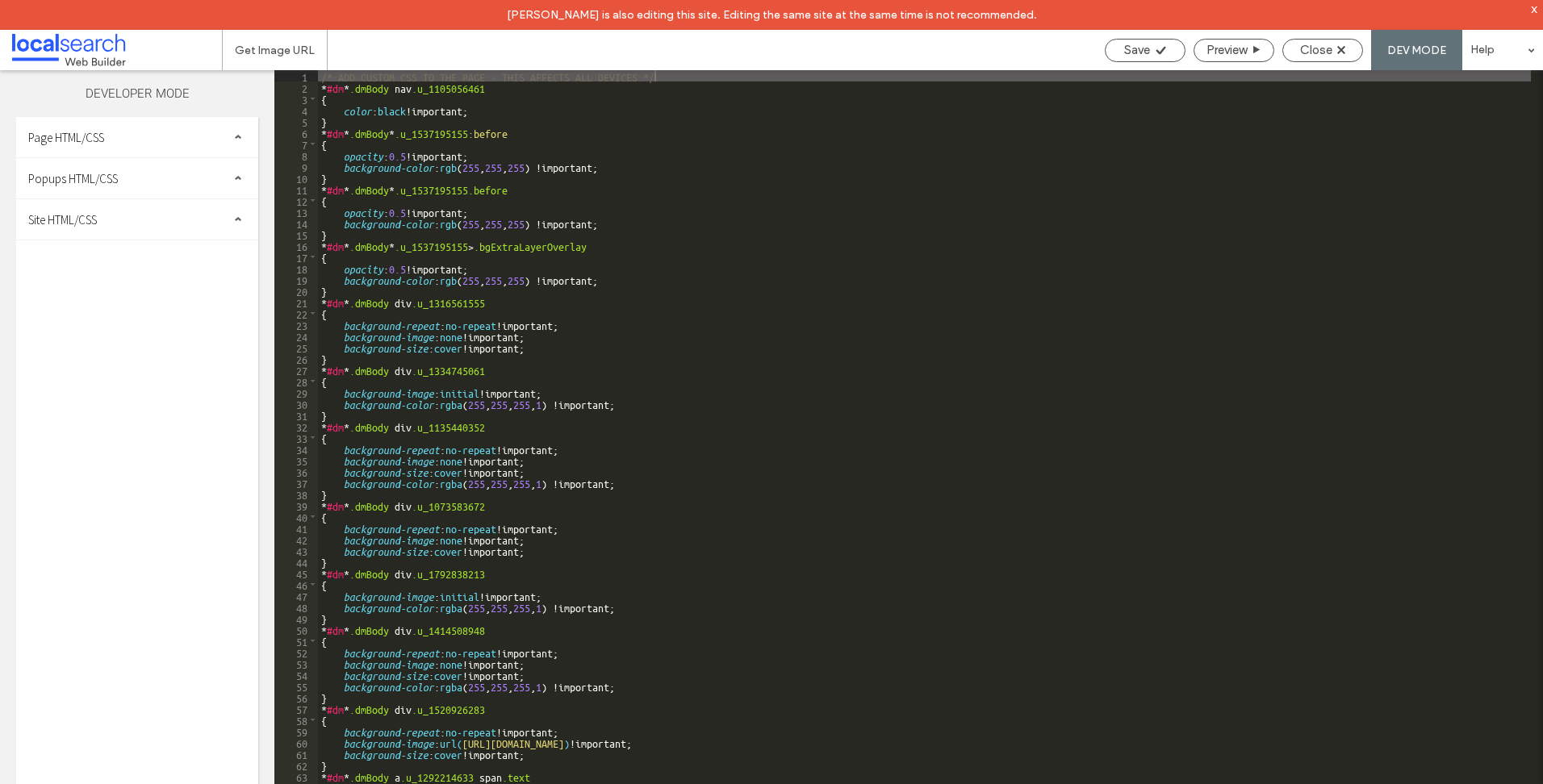
click at [115, 216] on div "Site HTML/CSS" at bounding box center [137, 219] width 242 height 40
click at [112, 284] on span "site.css" at bounding box center [166, 289] width 183 height 16
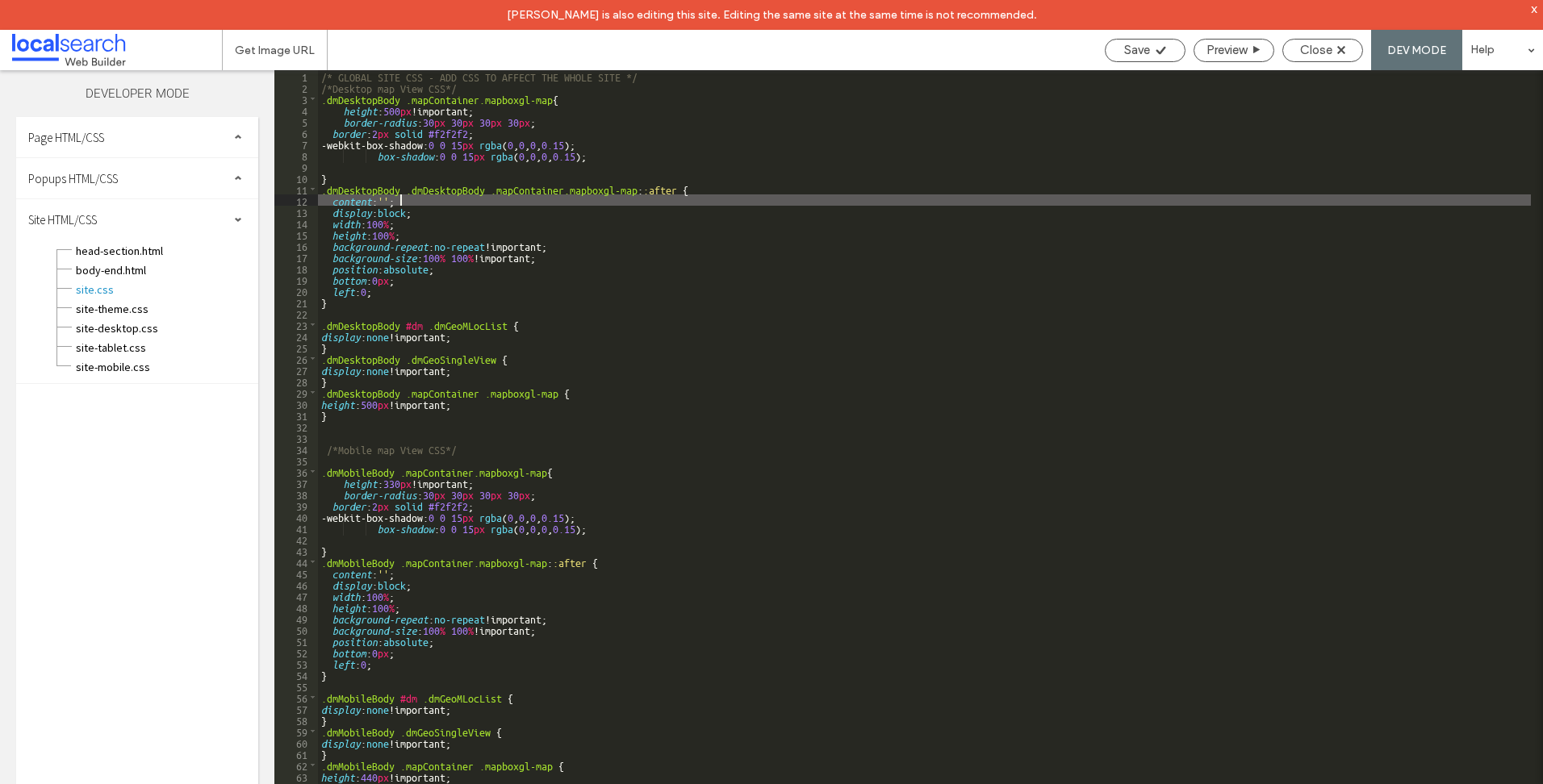
click at [561, 201] on div "/* GLOBAL SITE CSS - ADD CSS TO AFFECT THE WHOLE SITE */ /*Desktop map View CSS…" at bounding box center [924, 452] width 1213 height 766
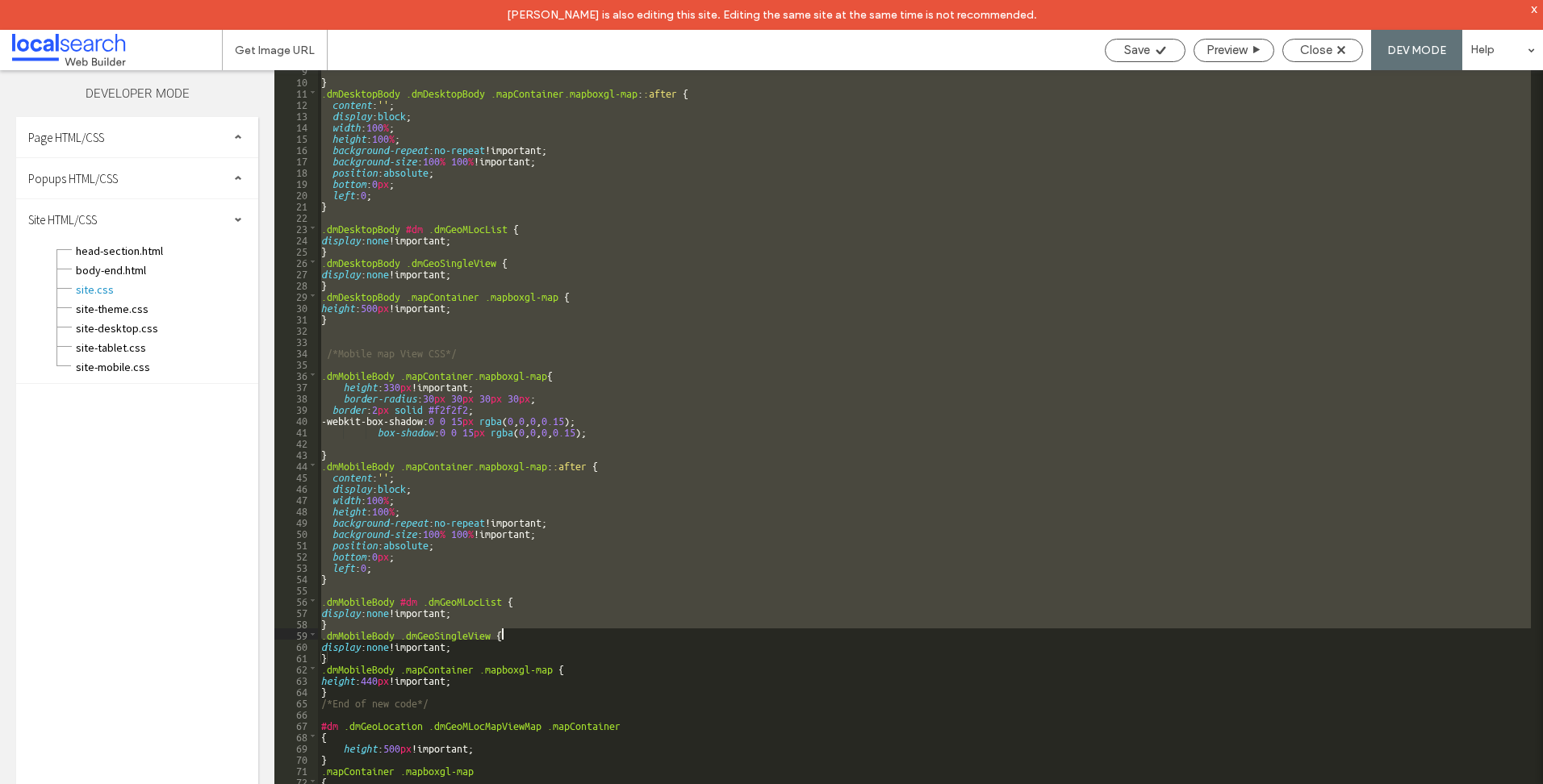
scroll to position [242, 0]
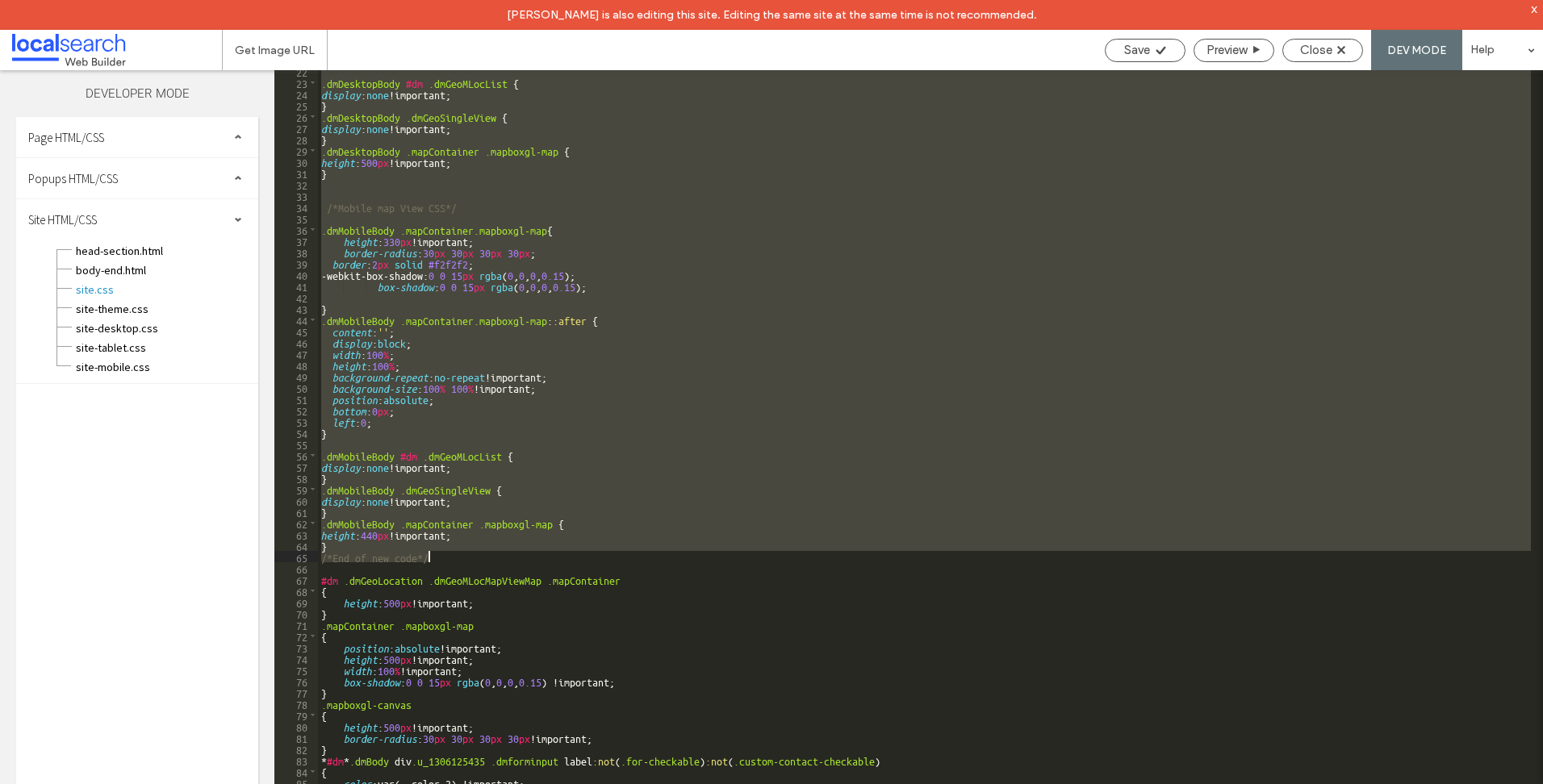
drag, startPoint x: 453, startPoint y: 131, endPoint x: 661, endPoint y: 561, distance: 477.7
click at [661, 561] on div ".dmDesktopBody #dm .dmGeoMLocList { display : none !important; } .dmDesktopBody…" at bounding box center [924, 448] width 1213 height 766
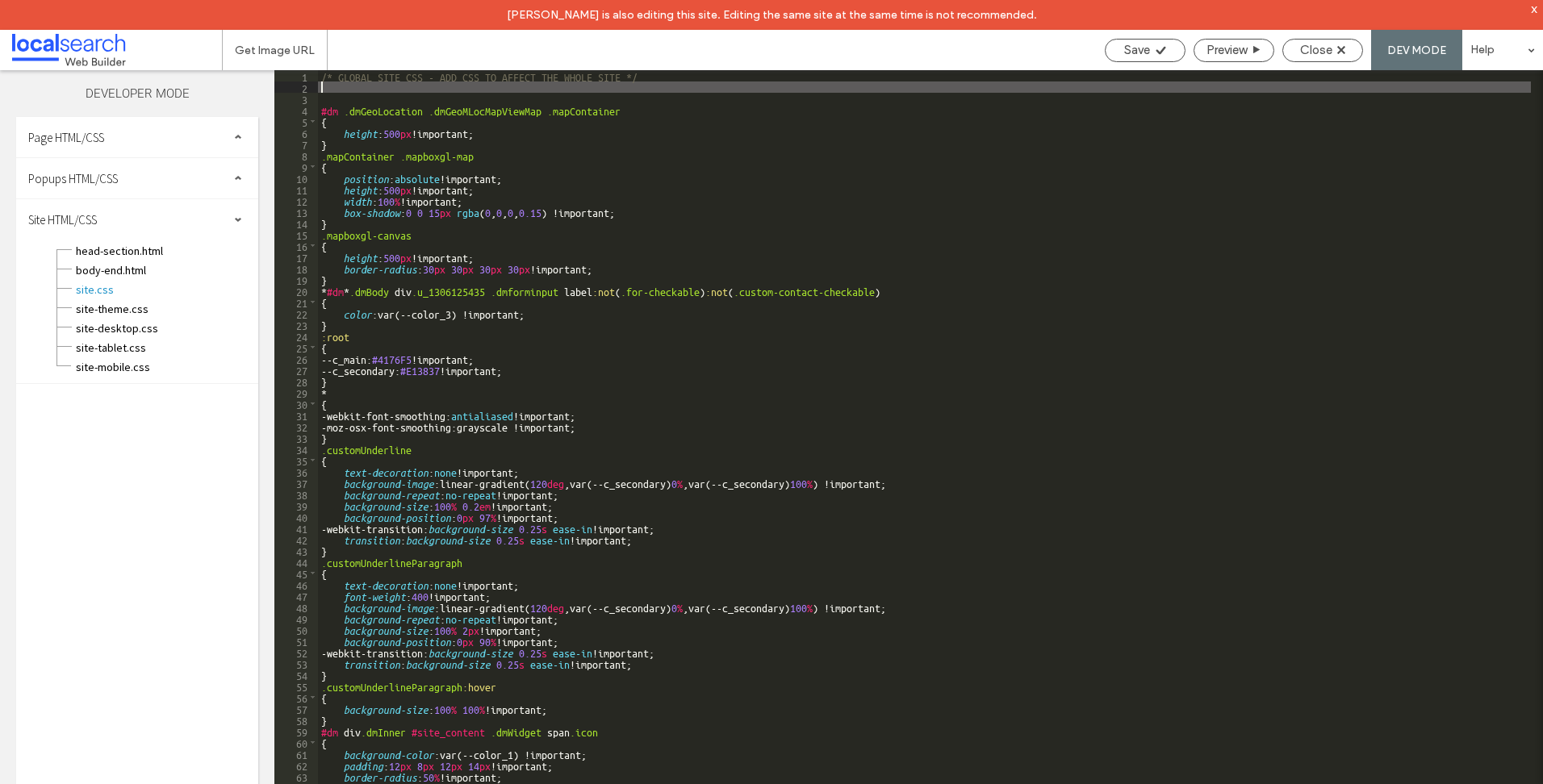
scroll to position [0, 0]
click at [555, 98] on div "/* GLOBAL SITE CSS - ADD CSS TO AFFECT THE WHOLE SITE */ #dm .dmGeoLocation .dm…" at bounding box center [924, 452] width 1213 height 766
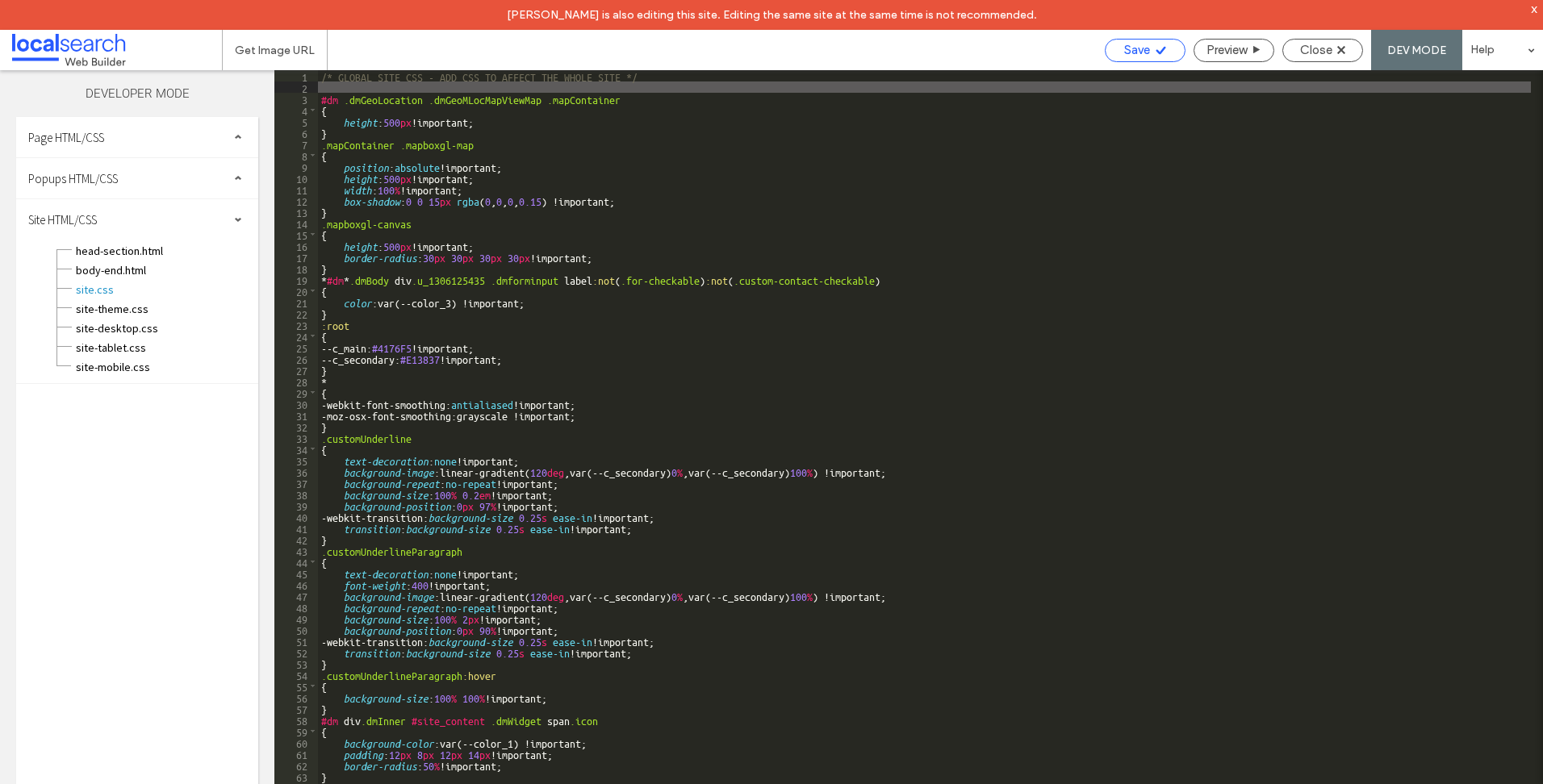
click at [1157, 52] on use at bounding box center [1160, 50] width 10 height 8
click at [1329, 50] on span "Close" at bounding box center [1316, 50] width 33 height 14
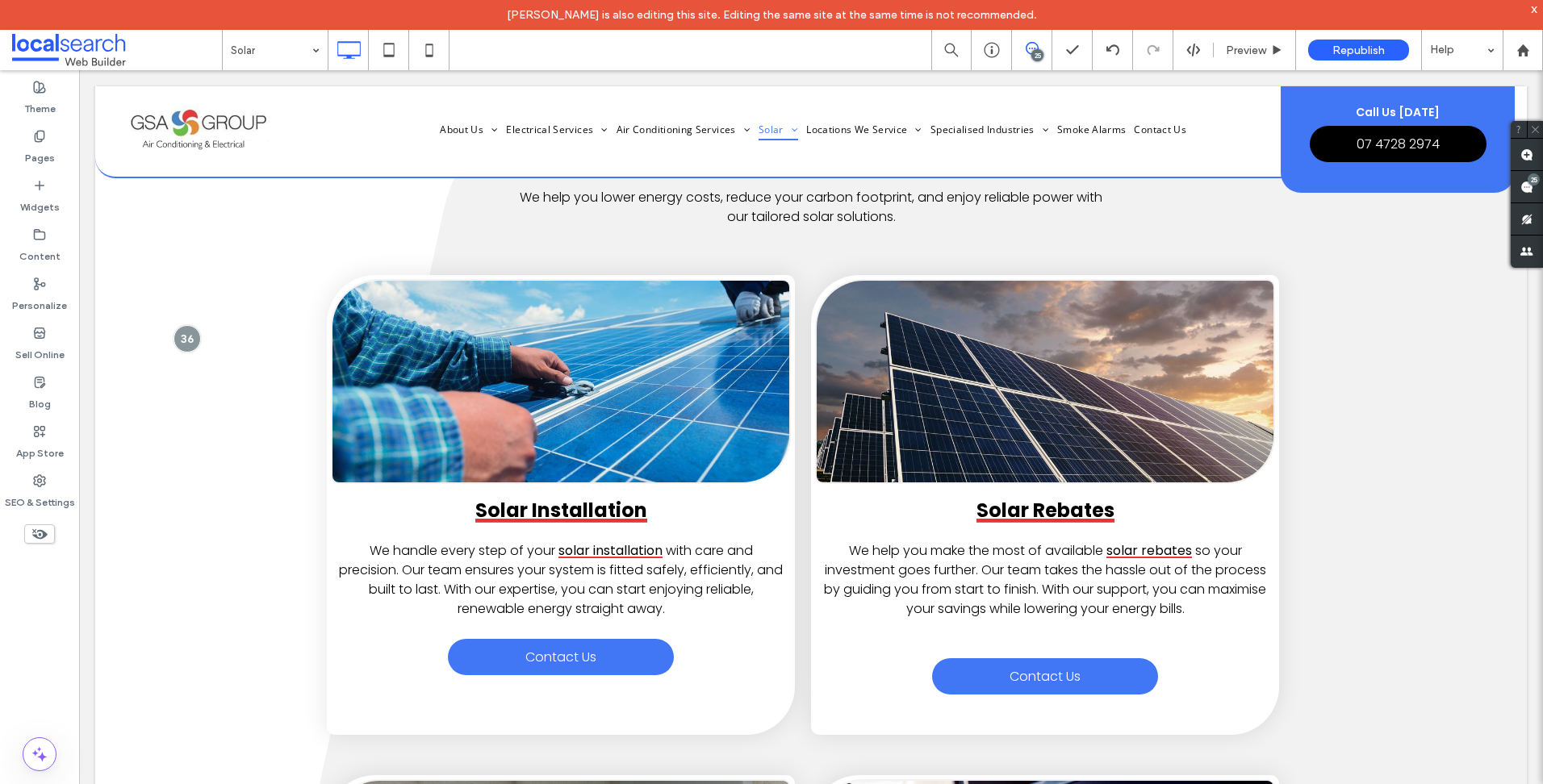
click at [63, 57] on span at bounding box center [117, 50] width 210 height 33
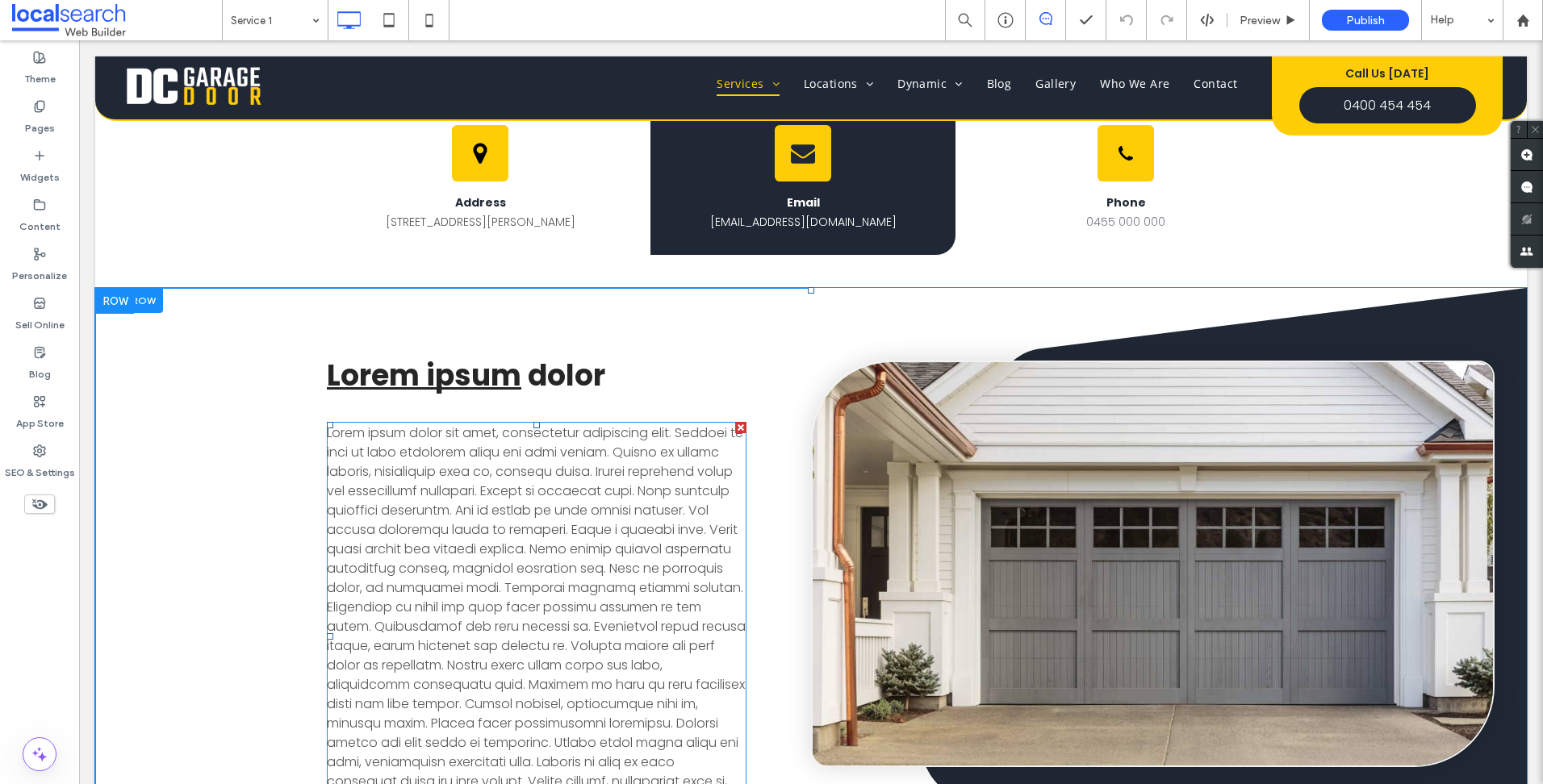
scroll to position [806, 0]
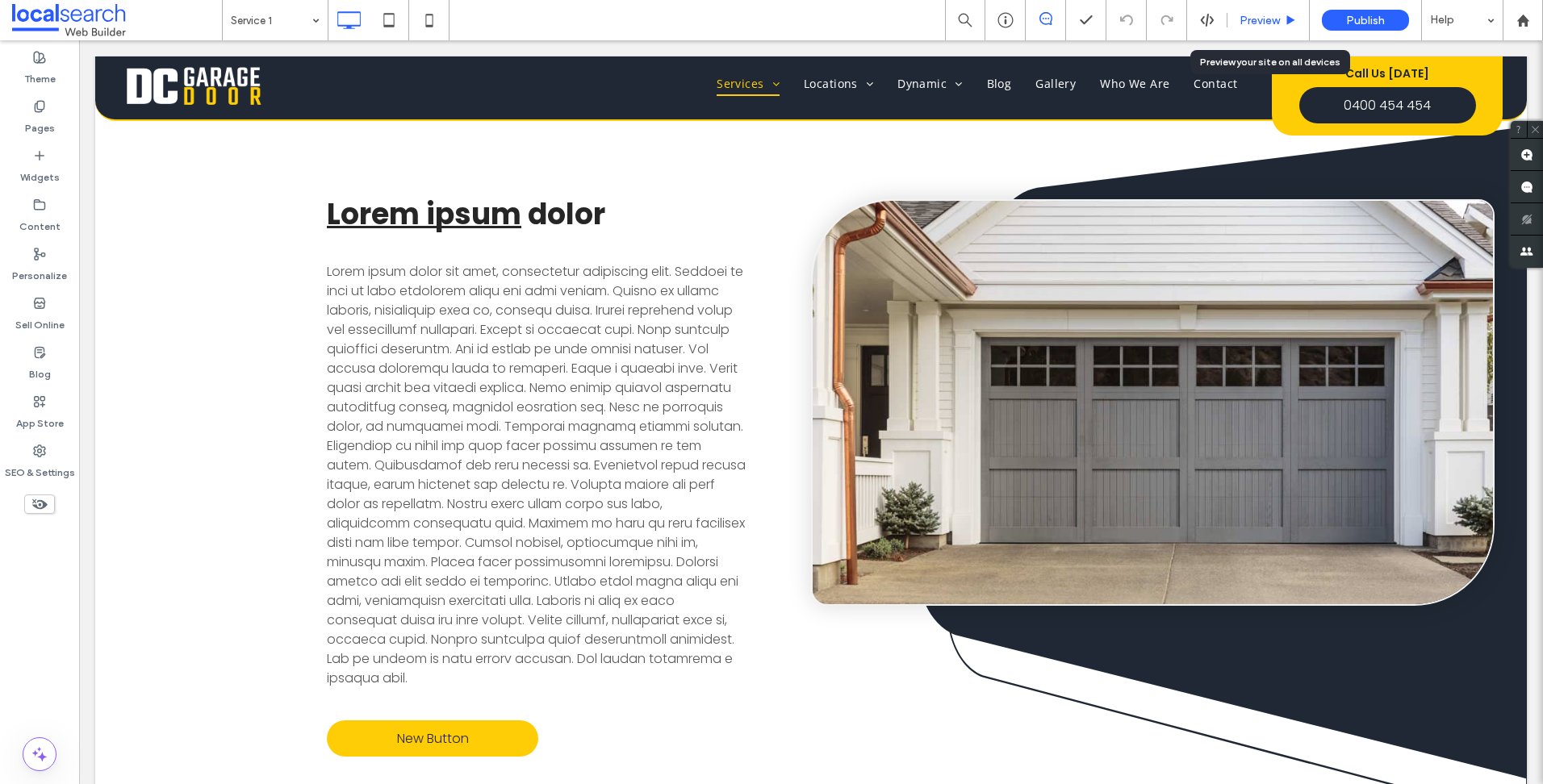
click at [1240, 21] on span "Preview" at bounding box center [1259, 20] width 40 height 13
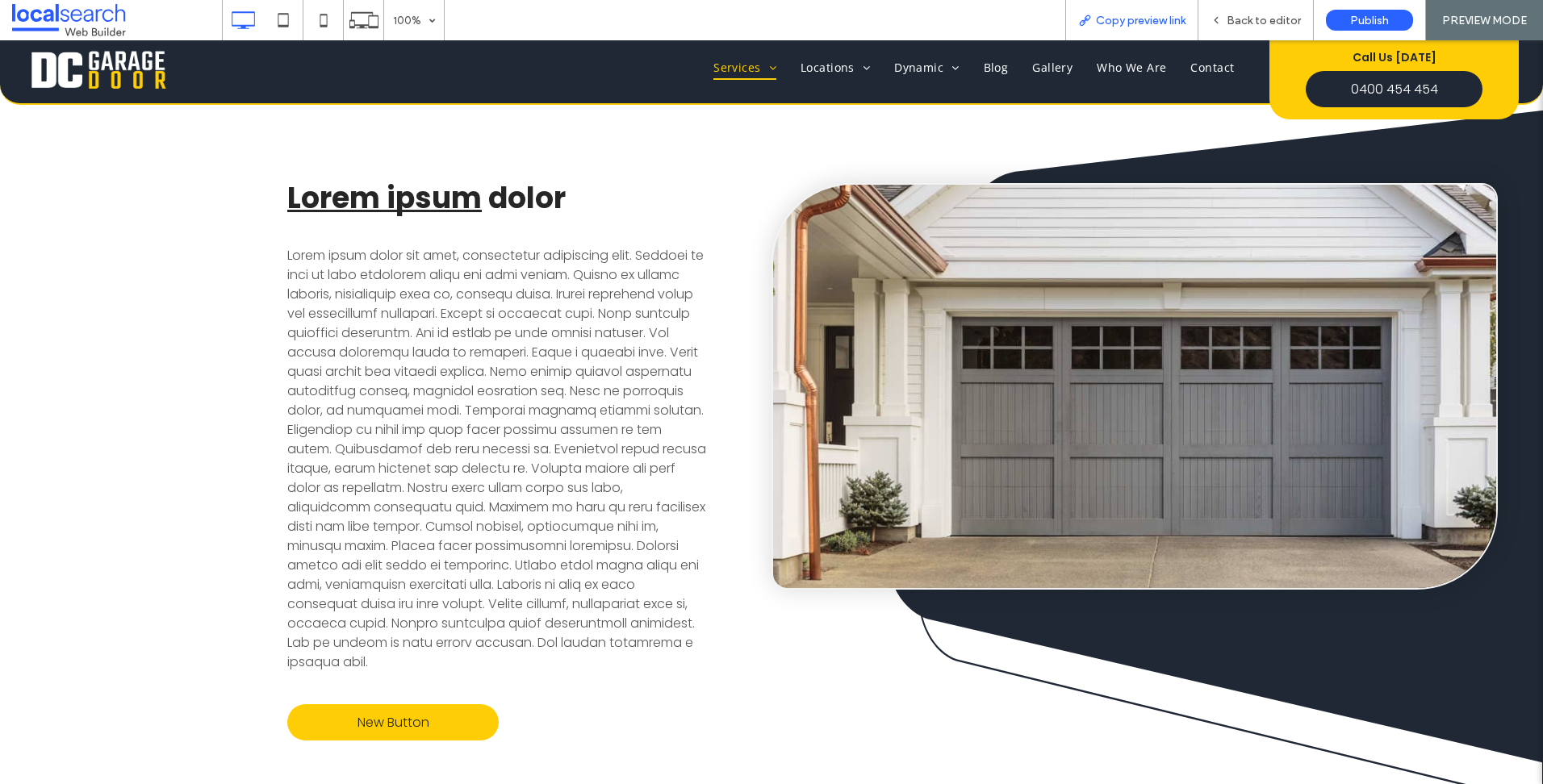
click at [1140, 9] on div "Copy preview link" at bounding box center [1132, 20] width 133 height 40
click at [1278, 28] on div "Back to editor" at bounding box center [1255, 20] width 115 height 40
click at [1132, 24] on span "Copy preview link" at bounding box center [1140, 20] width 89 height 13
click at [1247, 13] on span "Back to editor" at bounding box center [1263, 20] width 74 height 13
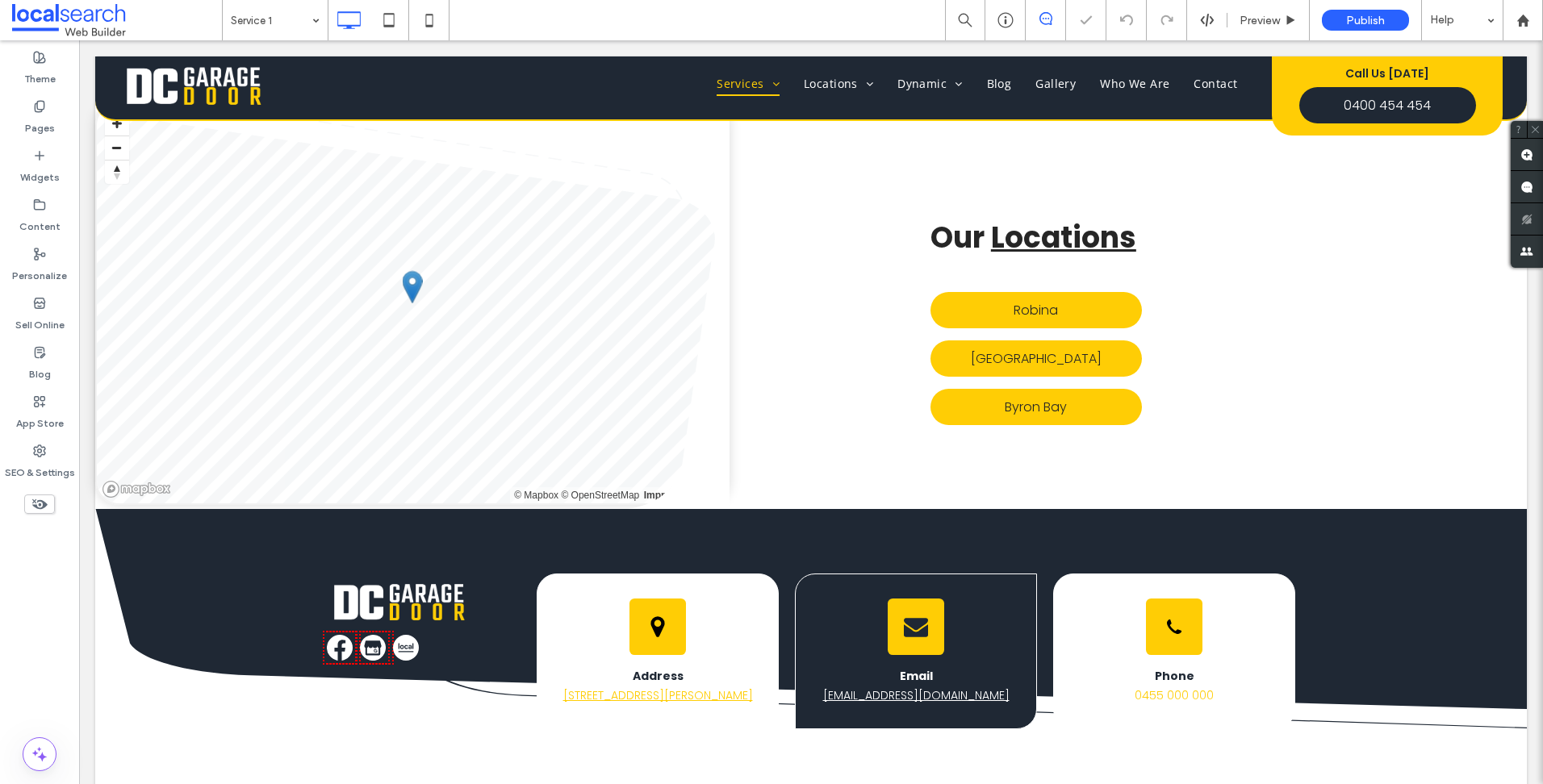
scroll to position [2823, 0]
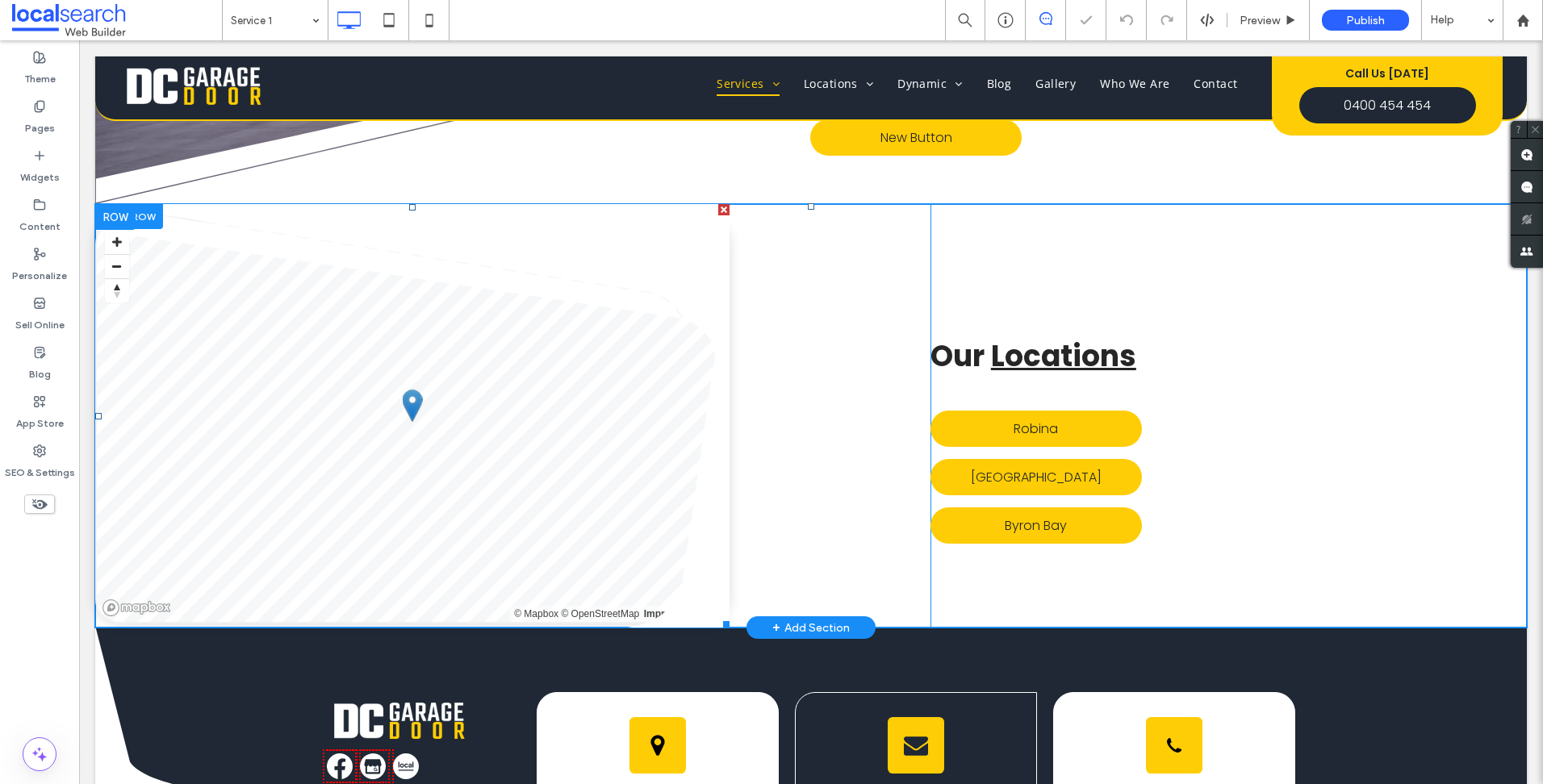
click at [627, 231] on span at bounding box center [411, 416] width 634 height 424
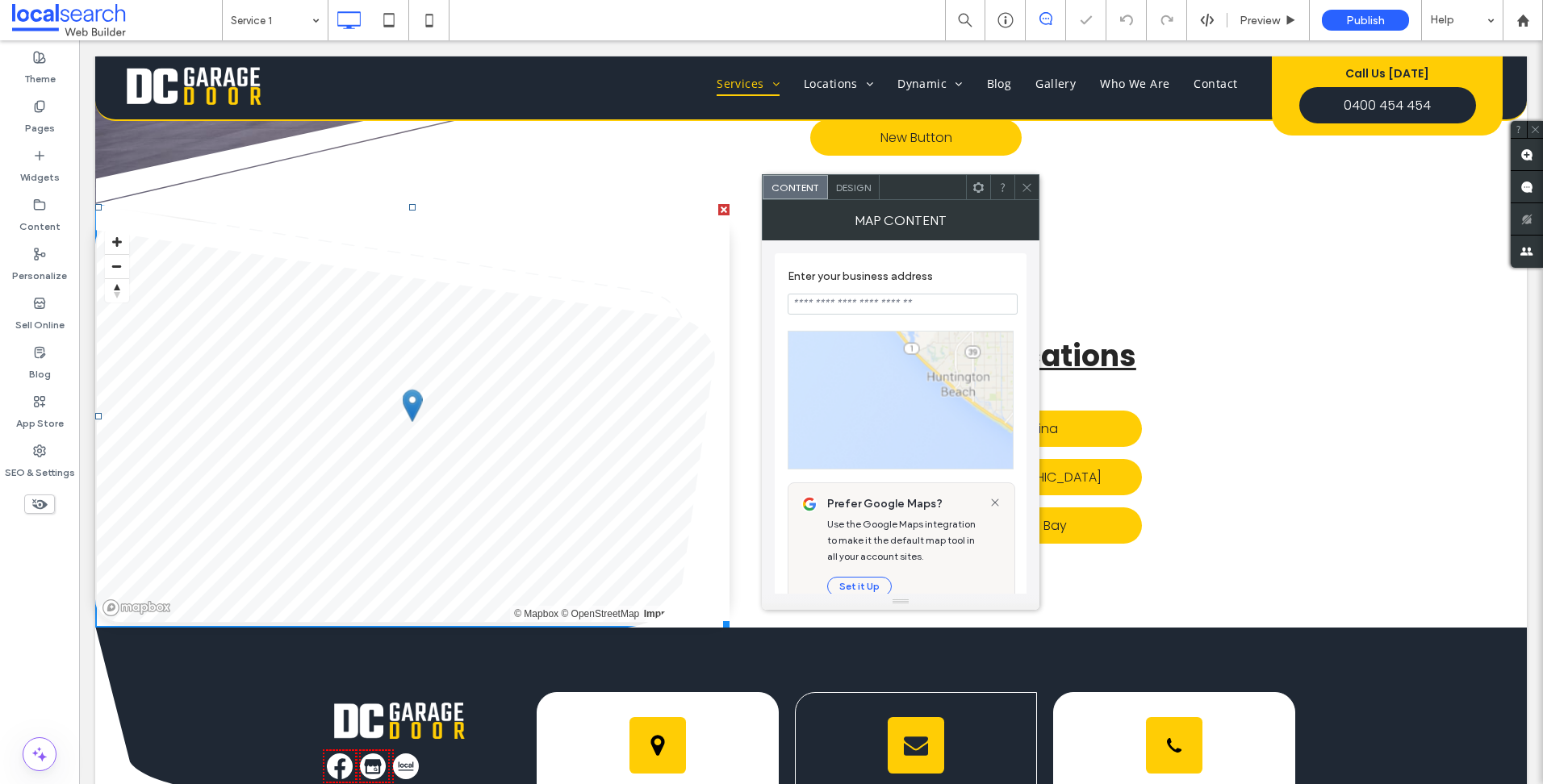
type input "**********"
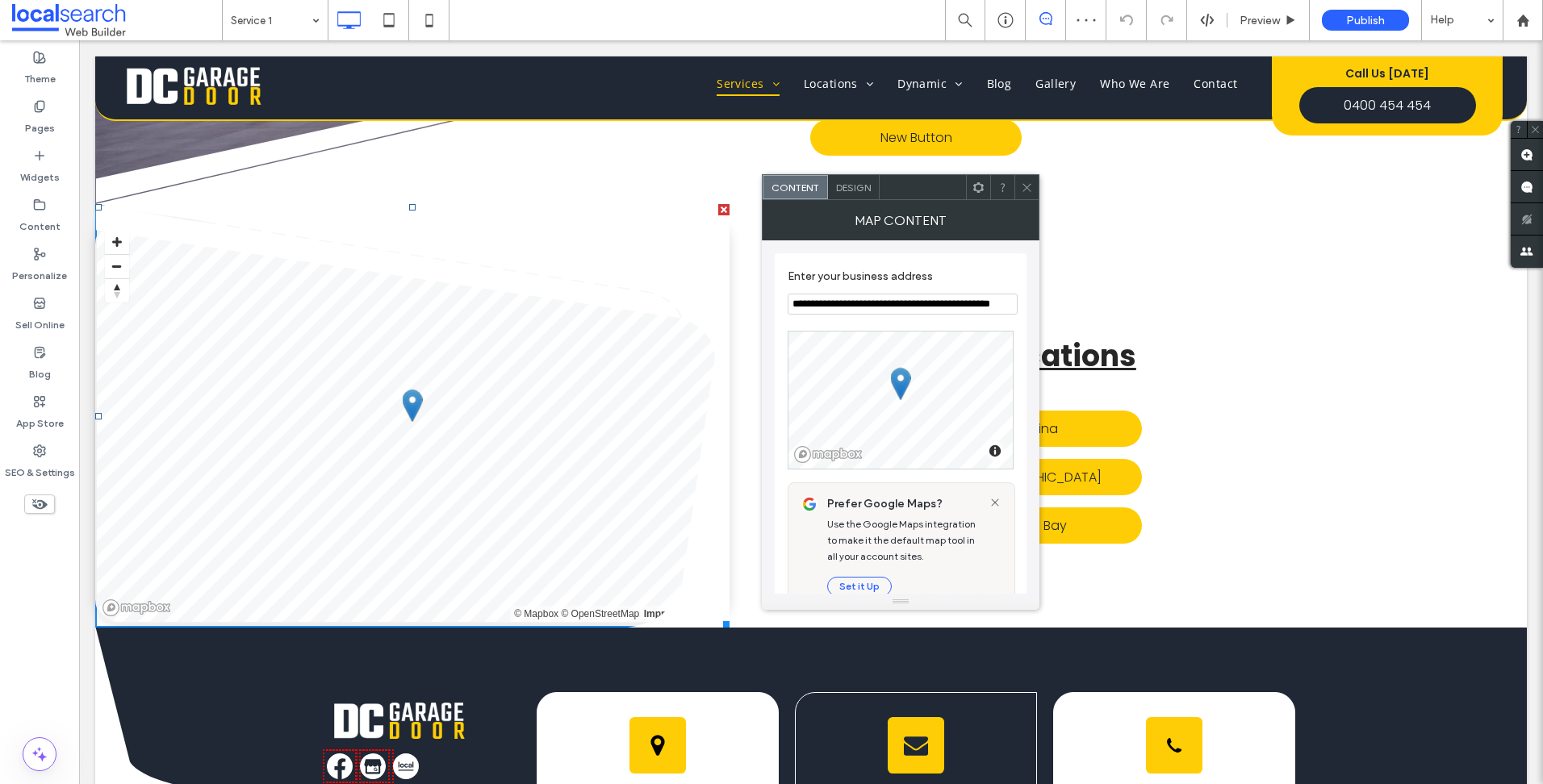
click at [1022, 191] on icon at bounding box center [1026, 187] width 12 height 12
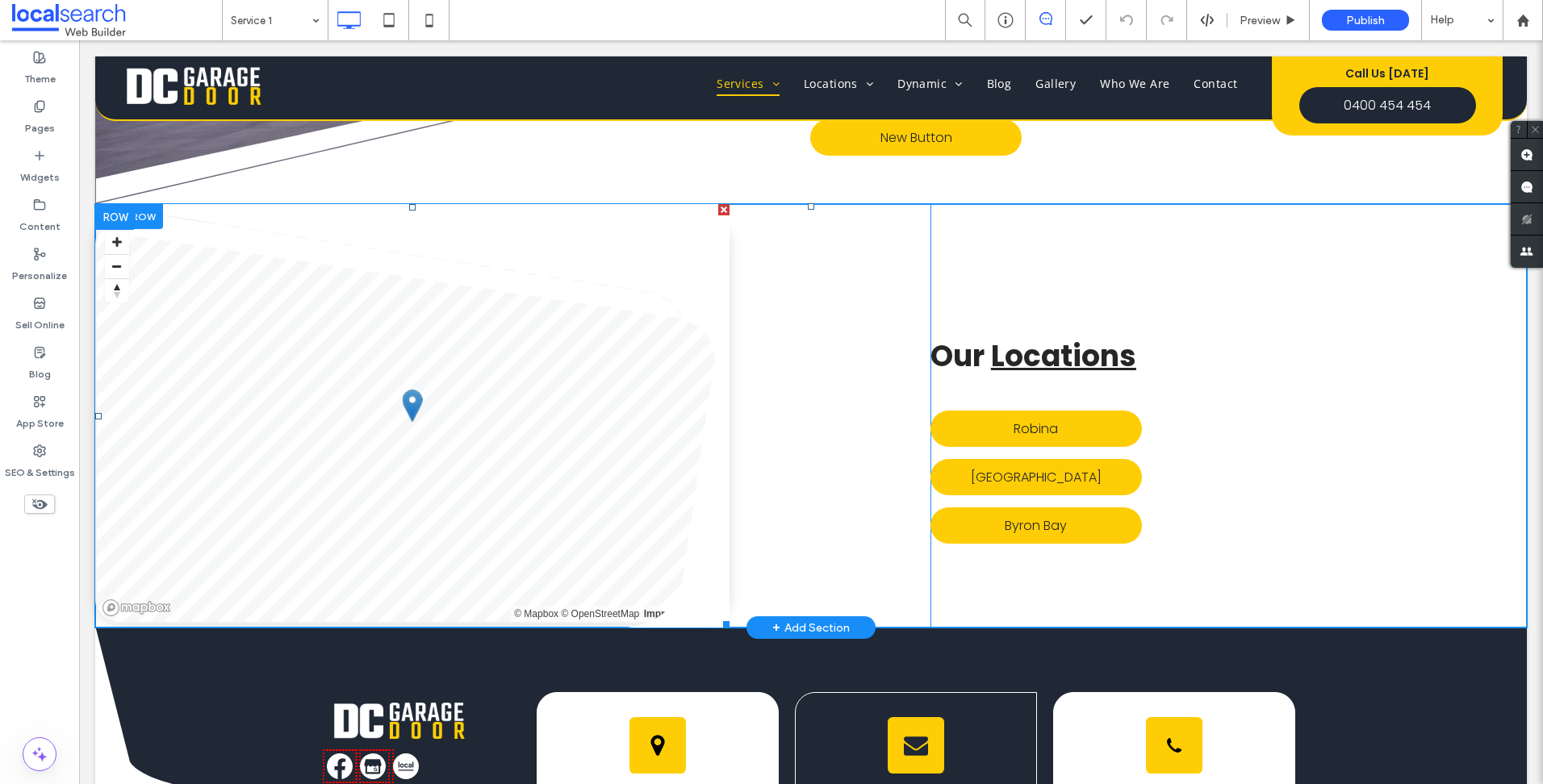
click at [690, 282] on span at bounding box center [411, 416] width 634 height 424
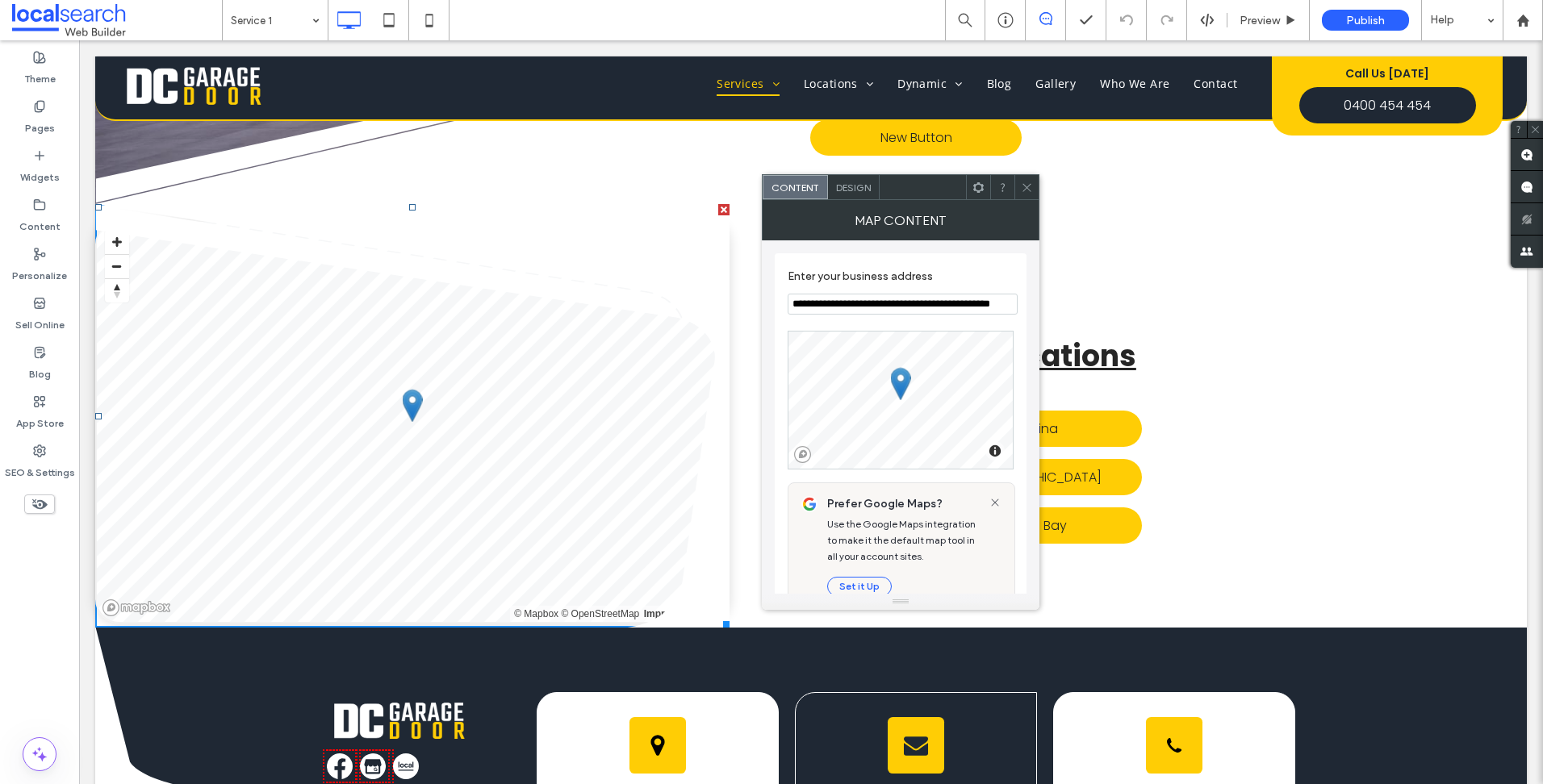
click at [1034, 190] on div at bounding box center [1026, 187] width 24 height 24
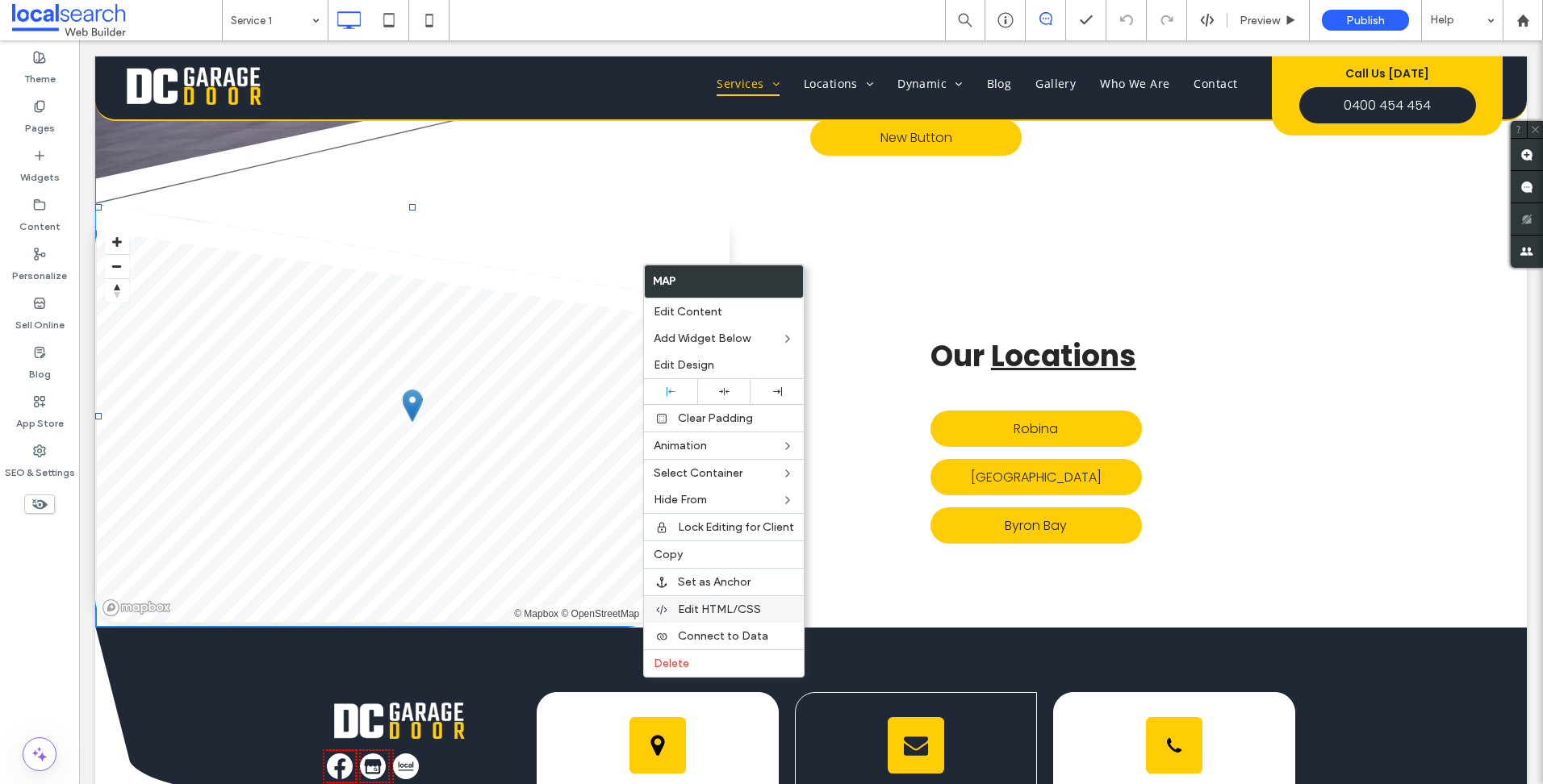
click at [741, 615] on span "Edit HTML/CSS" at bounding box center [719, 610] width 83 height 13
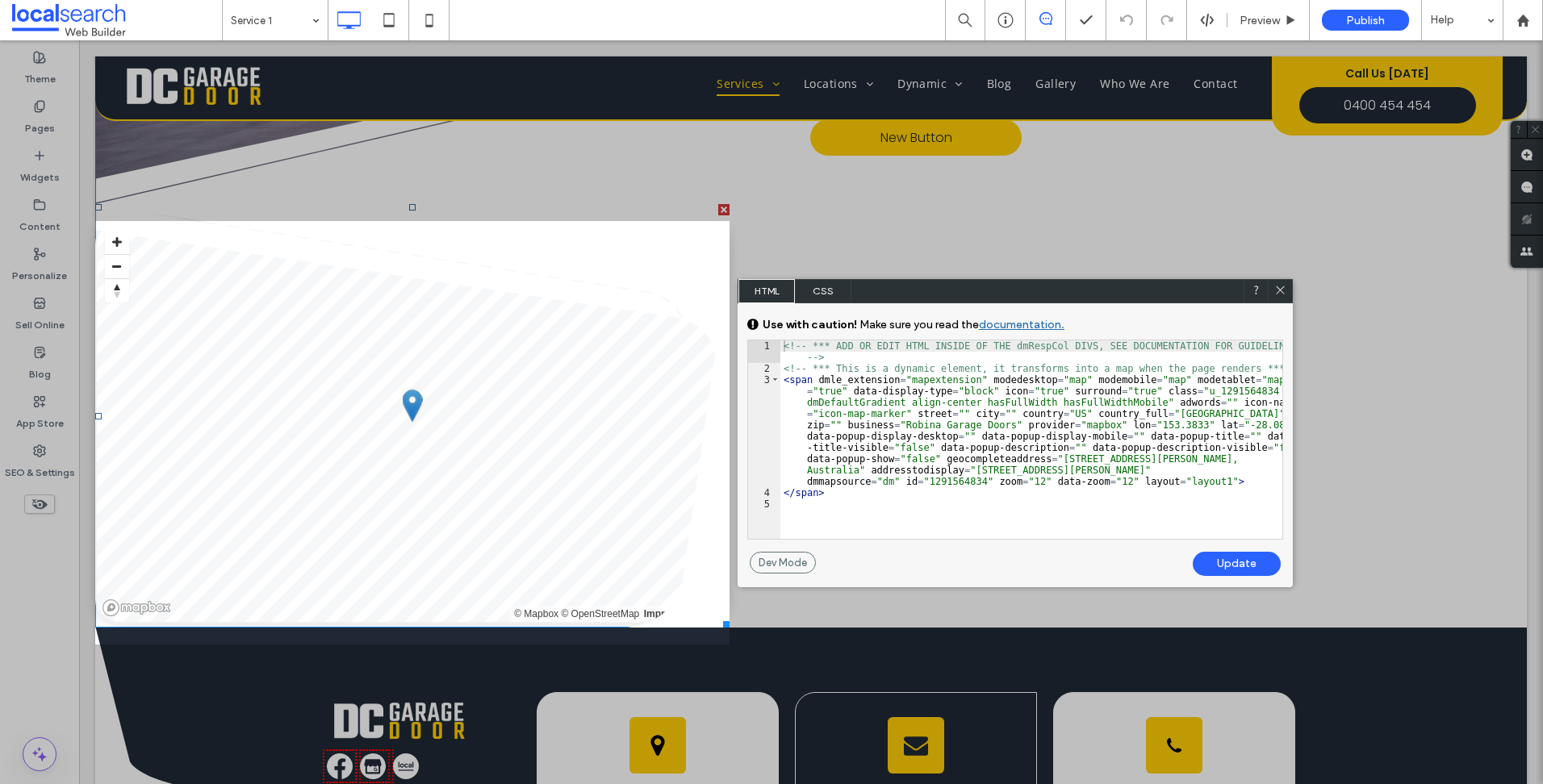
click at [1275, 285] on icon at bounding box center [1280, 289] width 12 height 12
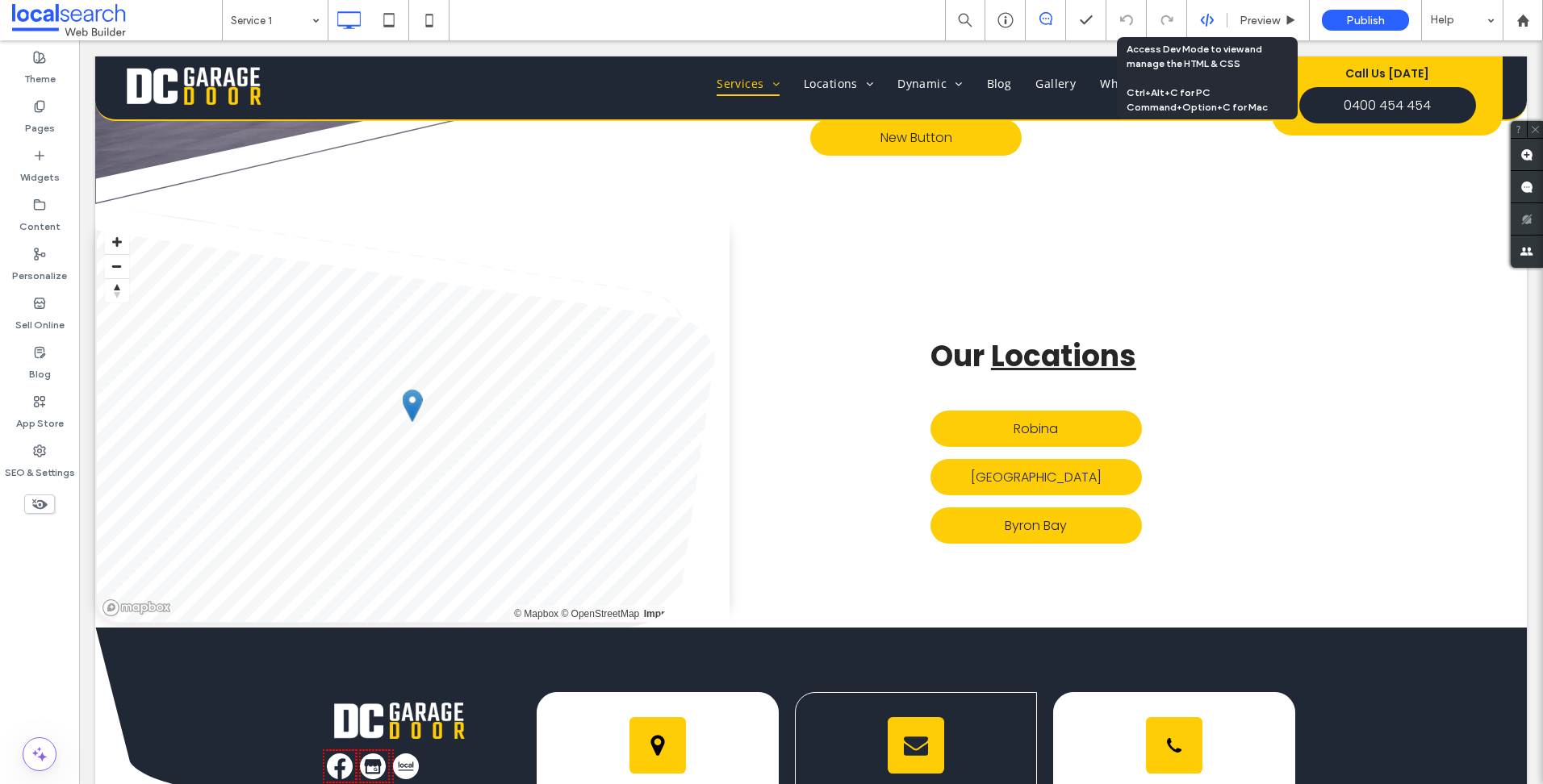
click at [1203, 23] on icon at bounding box center [1206, 19] width 14 height 14
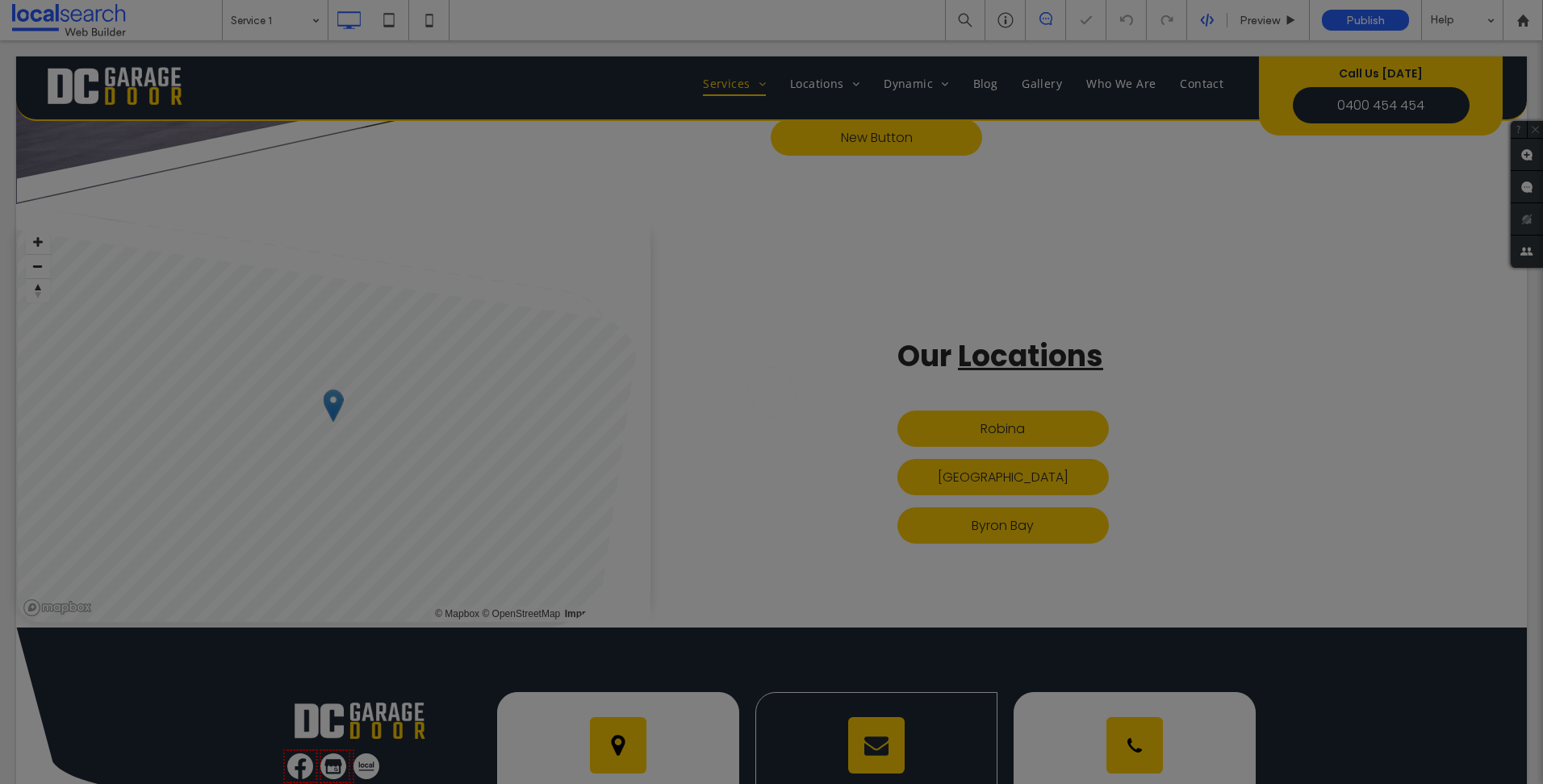
scroll to position [0, 0]
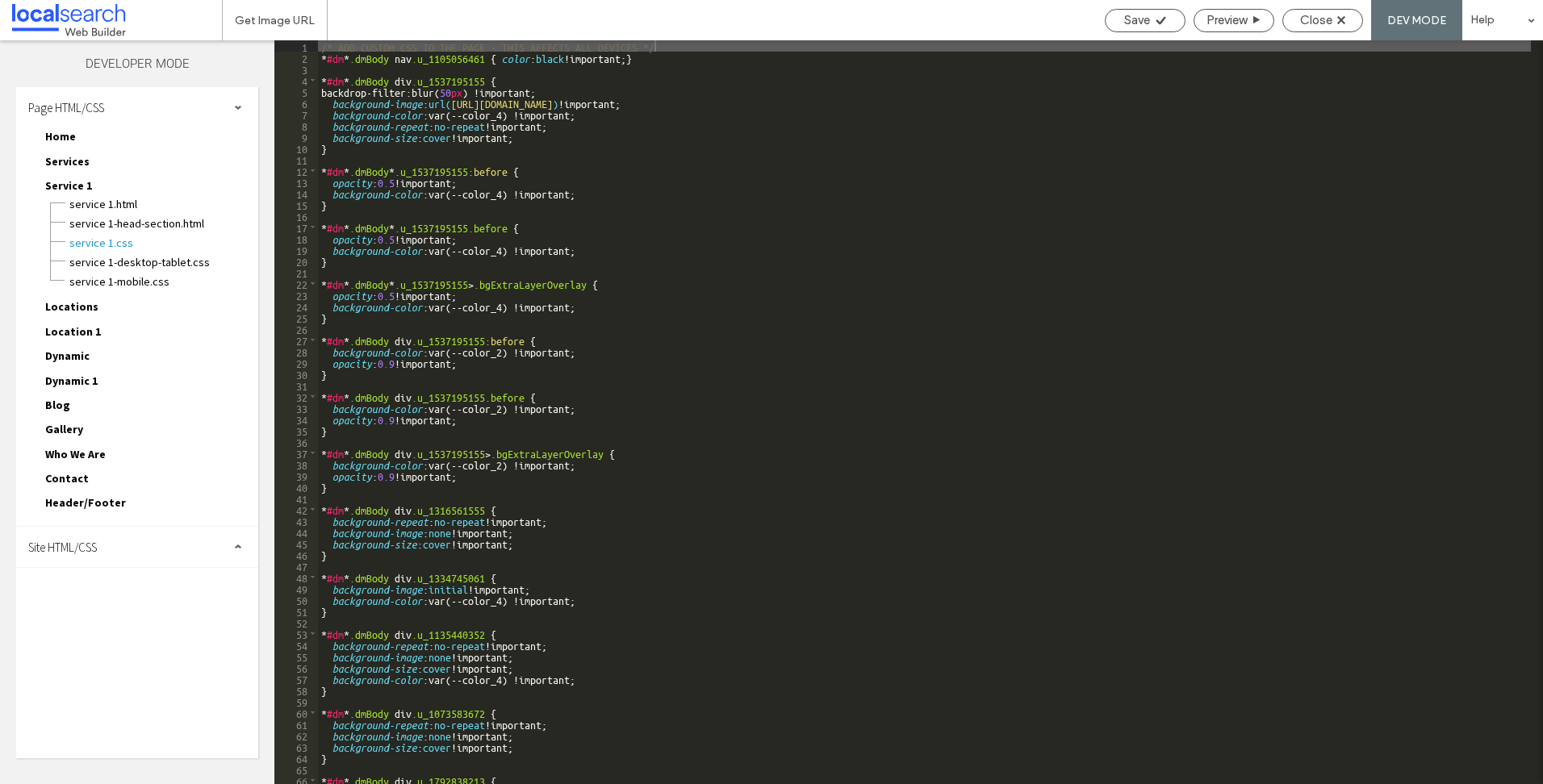
click at [131, 557] on div "Site HTML/CSS" at bounding box center [137, 546] width 242 height 40
click at [121, 617] on span "site.css" at bounding box center [166, 616] width 183 height 16
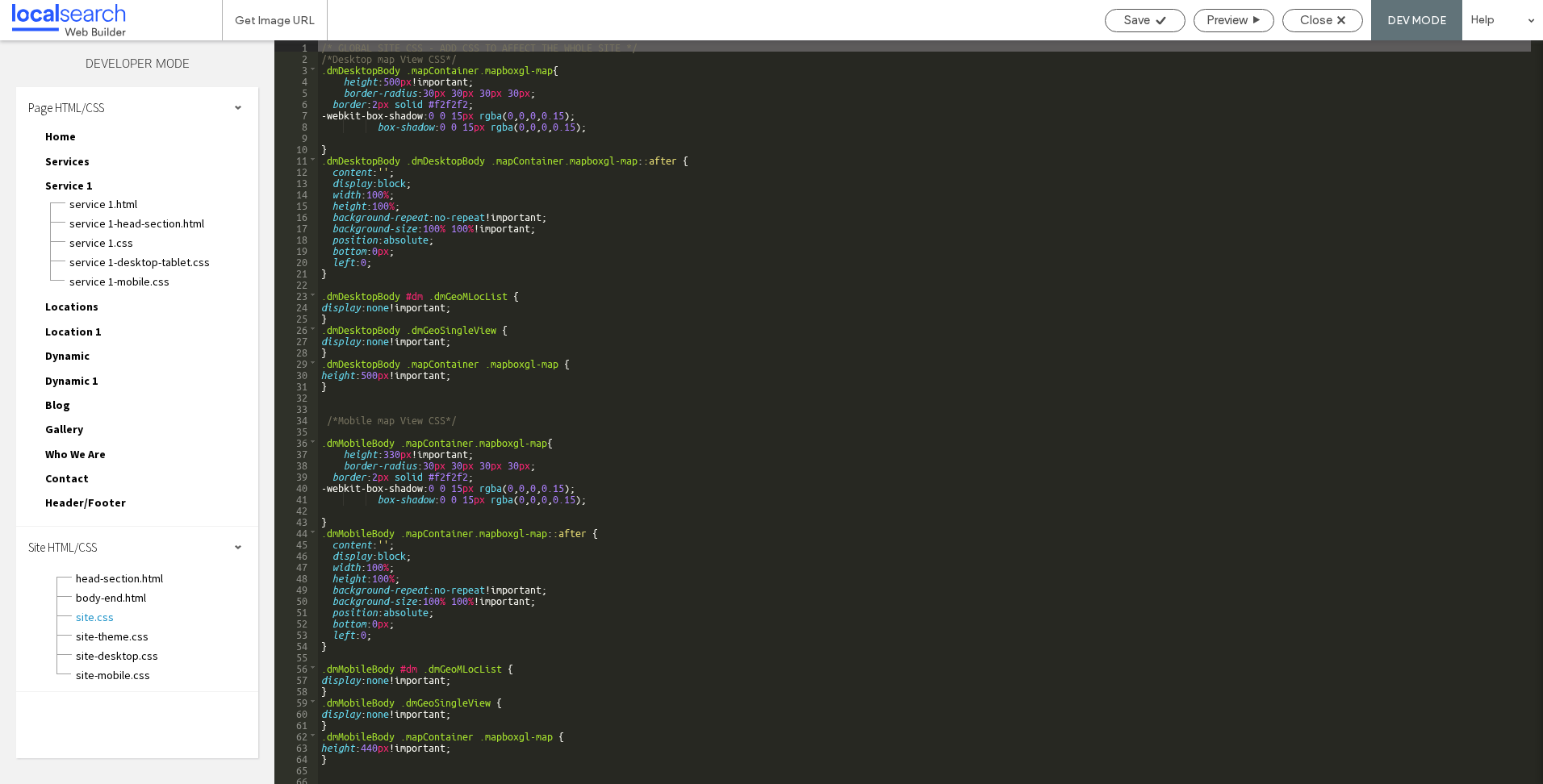
click at [792, 331] on div "/* GLOBAL SITE CSS - ADD CSS TO AFFECT THE WHOLE SITE */ /*Desktop map View CSS…" at bounding box center [924, 423] width 1213 height 766
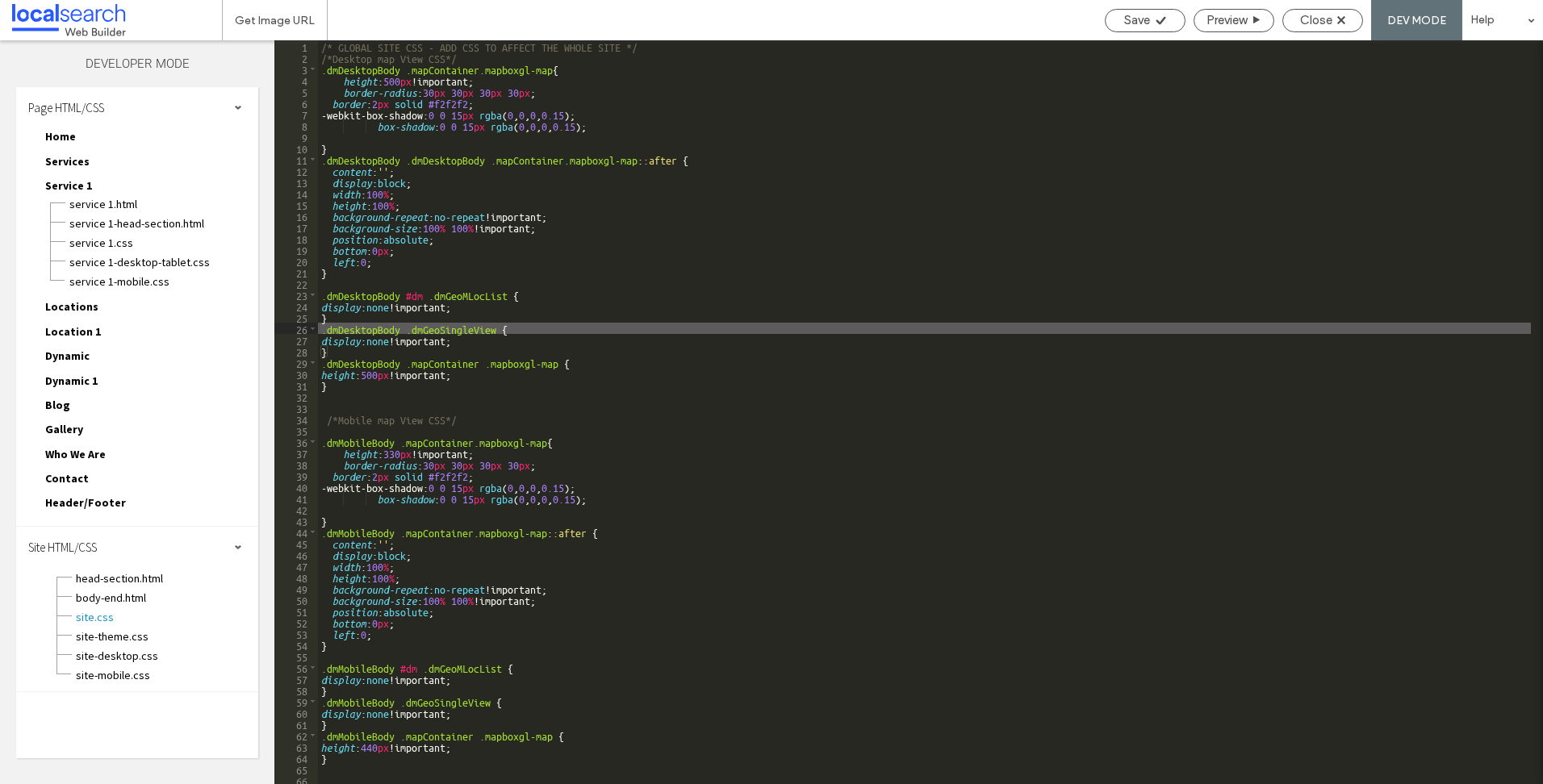
click at [771, 79] on div "/* GLOBAL SITE CSS - ADD CSS TO AFFECT THE WHOLE SITE */ /*Desktop map View CSS…" at bounding box center [924, 423] width 1213 height 766
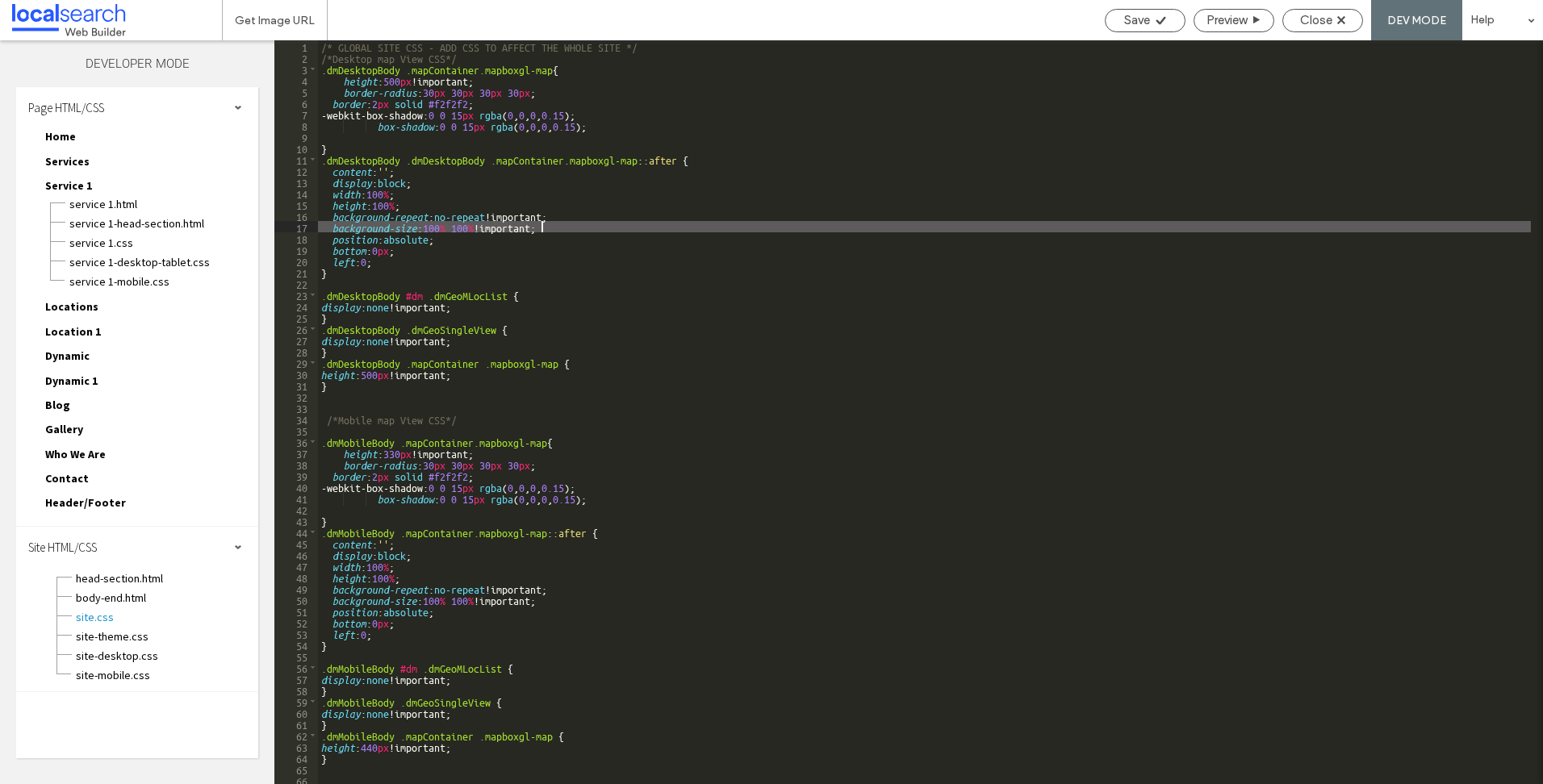
click at [787, 222] on div "/* GLOBAL SITE CSS - ADD CSS TO AFFECT THE WHOLE SITE */ /*Desktop map View CSS…" at bounding box center [924, 423] width 1213 height 766
click at [650, 107] on div "/* GLOBAL SITE CSS - ADD CSS TO AFFECT THE WHOLE SITE */ /*Desktop map View CSS…" at bounding box center [924, 423] width 1213 height 766
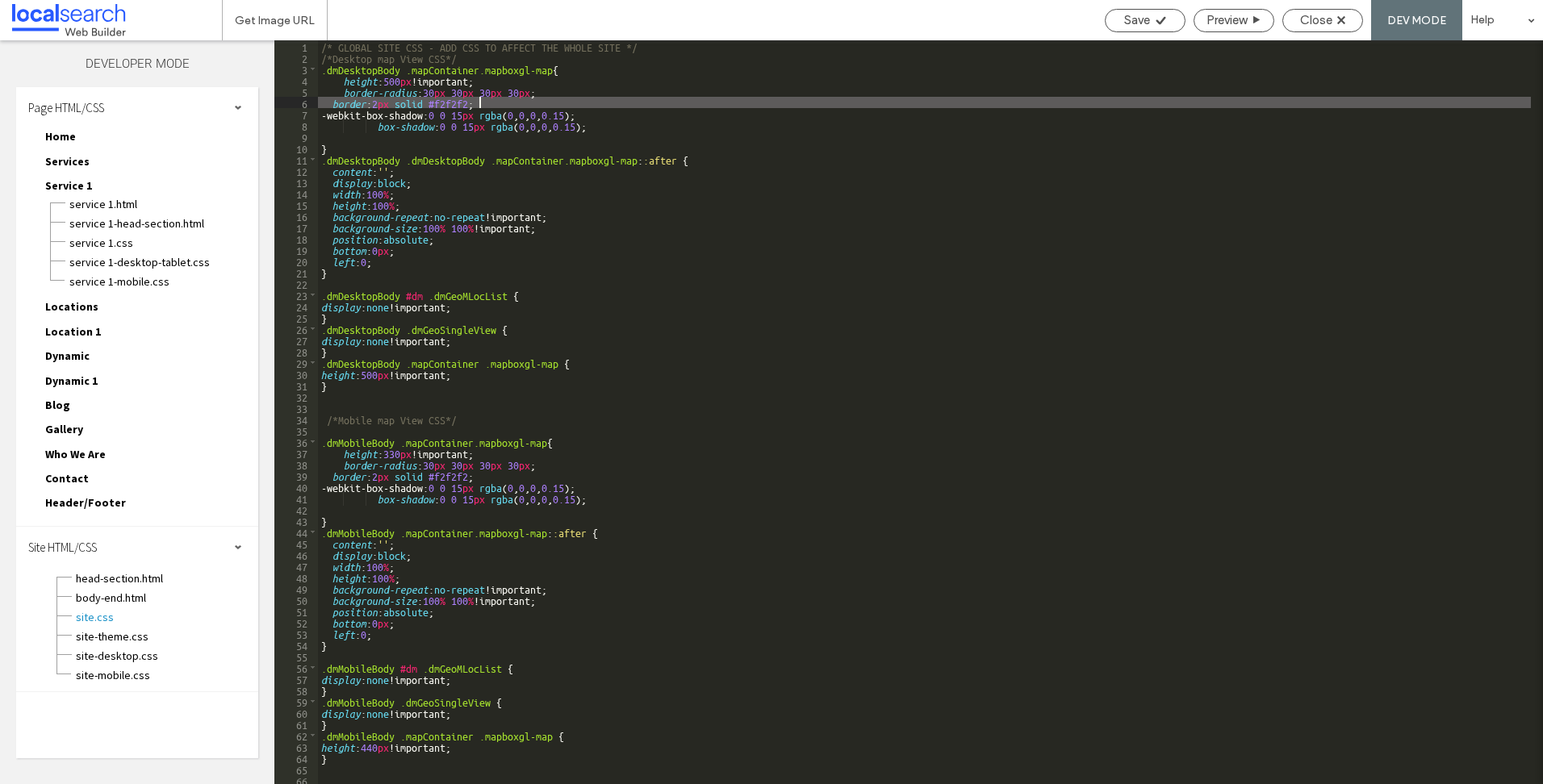
click at [684, 174] on div "/* GLOBAL SITE CSS - ADD CSS TO AFFECT THE WHOLE SITE */ /*Desktop map View CSS…" at bounding box center [924, 423] width 1213 height 766
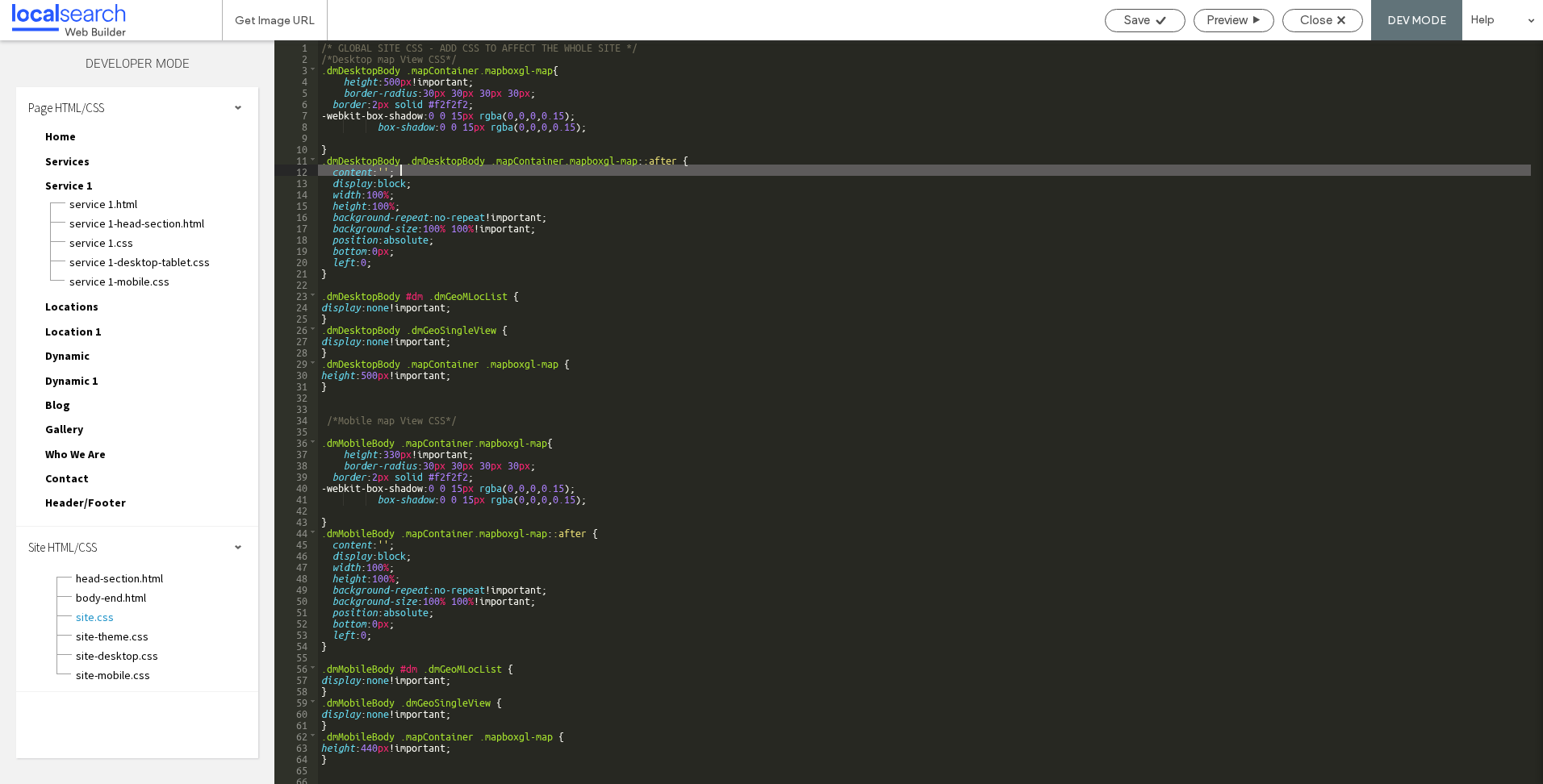
click at [756, 239] on div "/* GLOBAL SITE CSS - ADD CSS TO AFFECT THE WHOLE SITE */ /*Desktop map View CSS…" at bounding box center [924, 423] width 1213 height 766
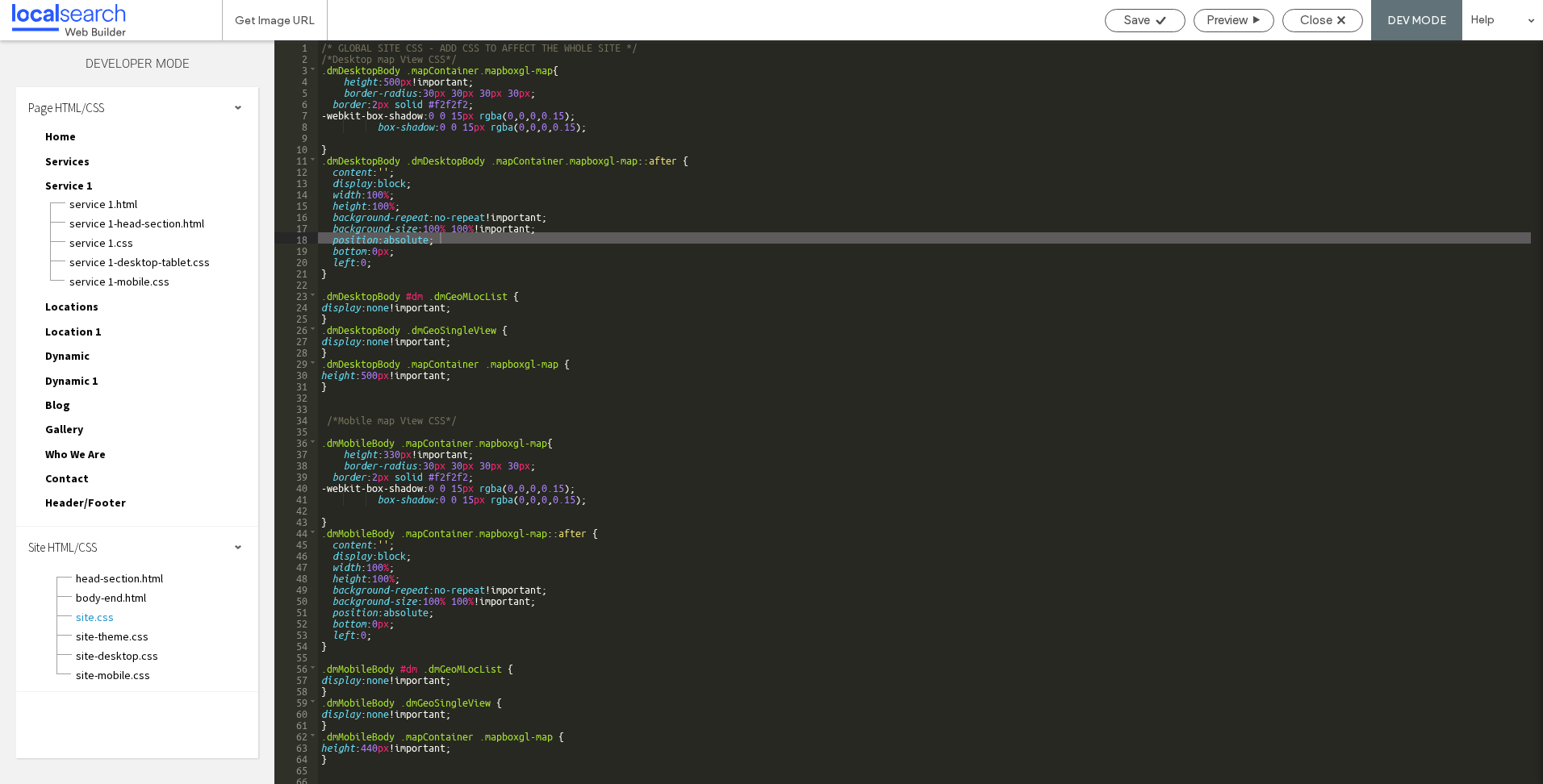
drag, startPoint x: 602, startPoint y: 427, endPoint x: 619, endPoint y: 427, distance: 17.0
click at [602, 427] on div "/* GLOBAL SITE CSS - ADD CSS TO AFFECT THE WHOLE SITE */ /*Desktop map View CSS…" at bounding box center [924, 423] width 1213 height 766
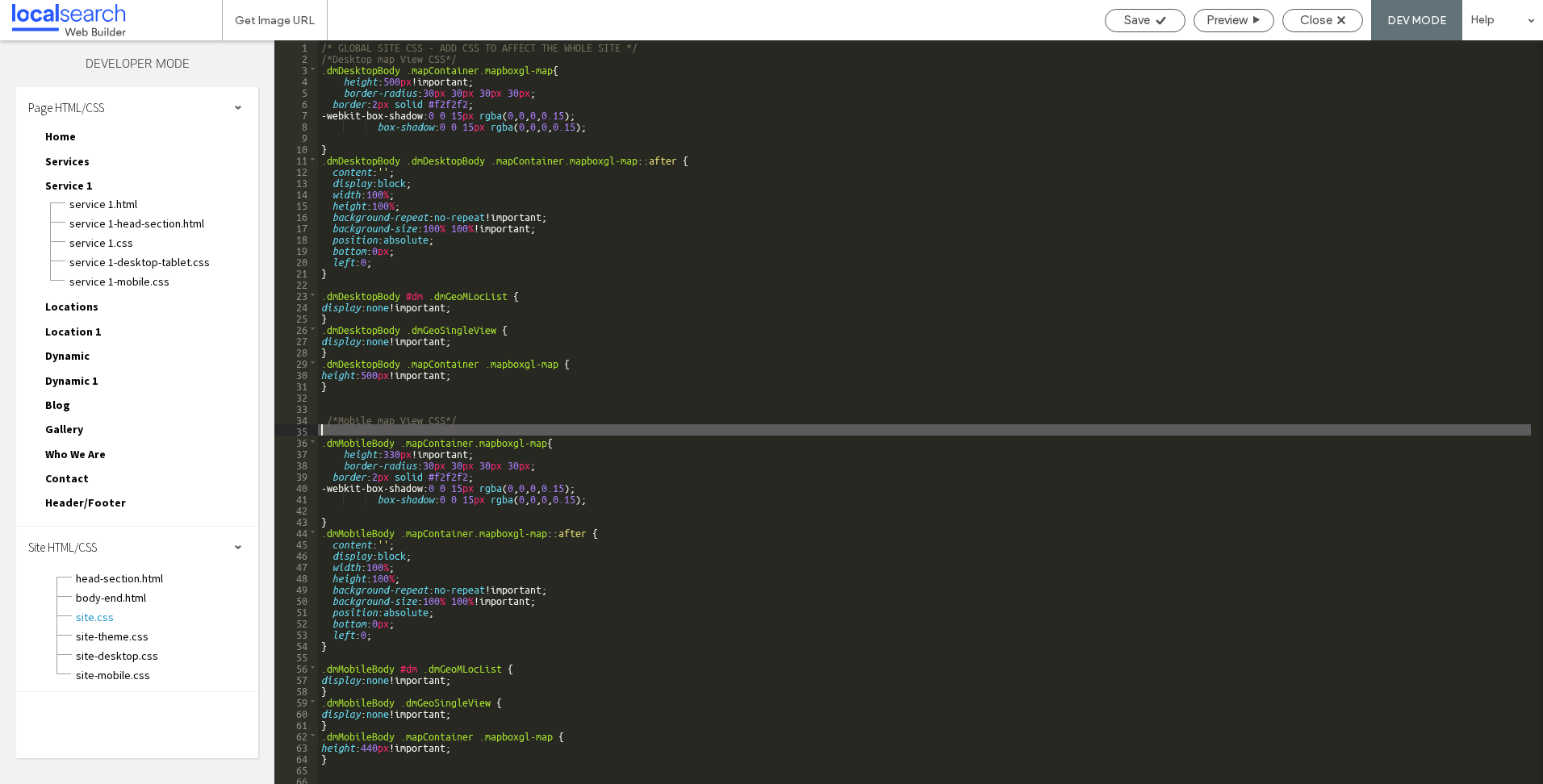
click at [339, 229] on div "/* GLOBAL SITE CSS - ADD CSS TO AFFECT THE WHOLE SITE */ /*Desktop map View CSS…" at bounding box center [924, 423] width 1213 height 766
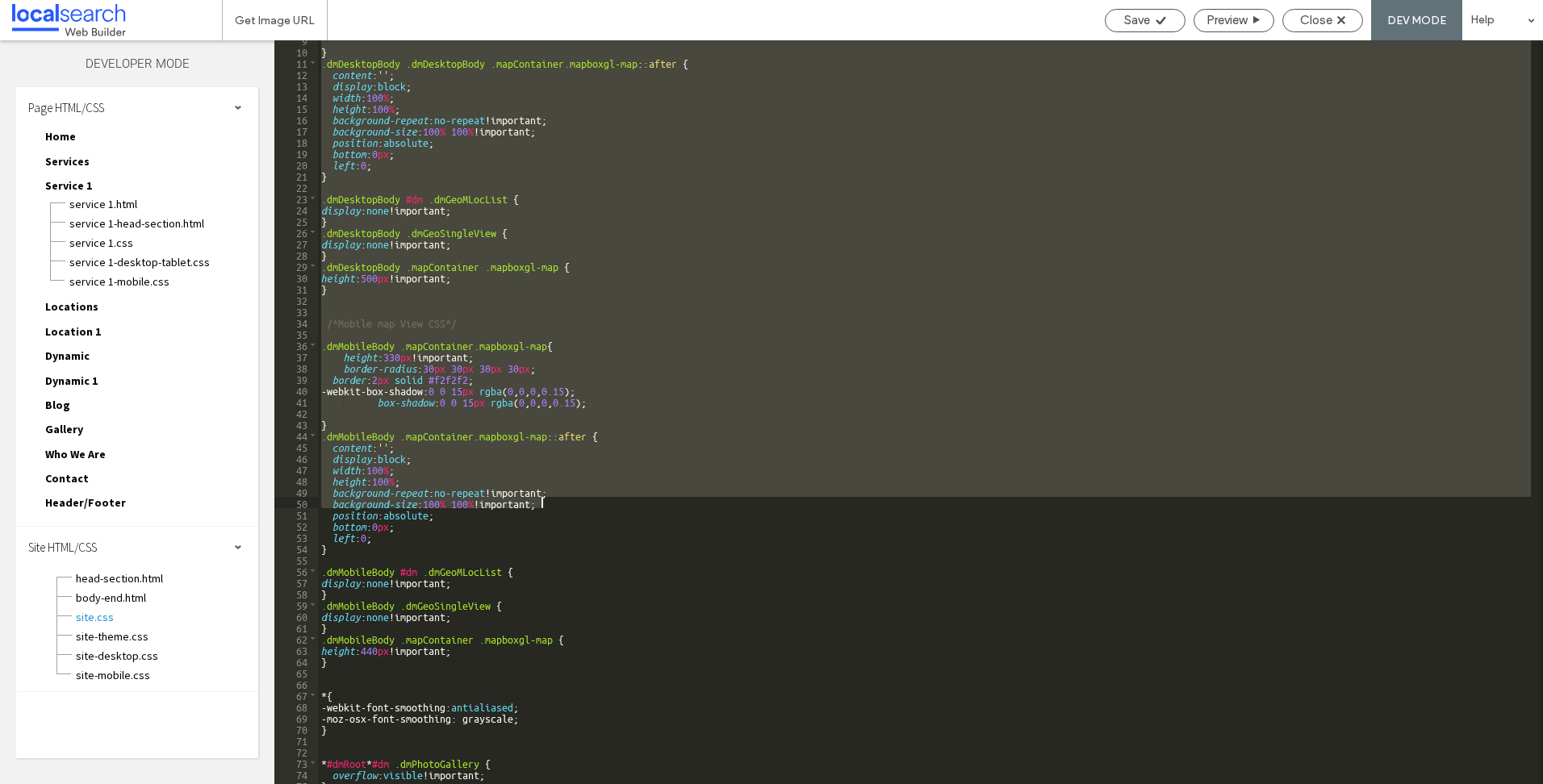
scroll to position [242, 0]
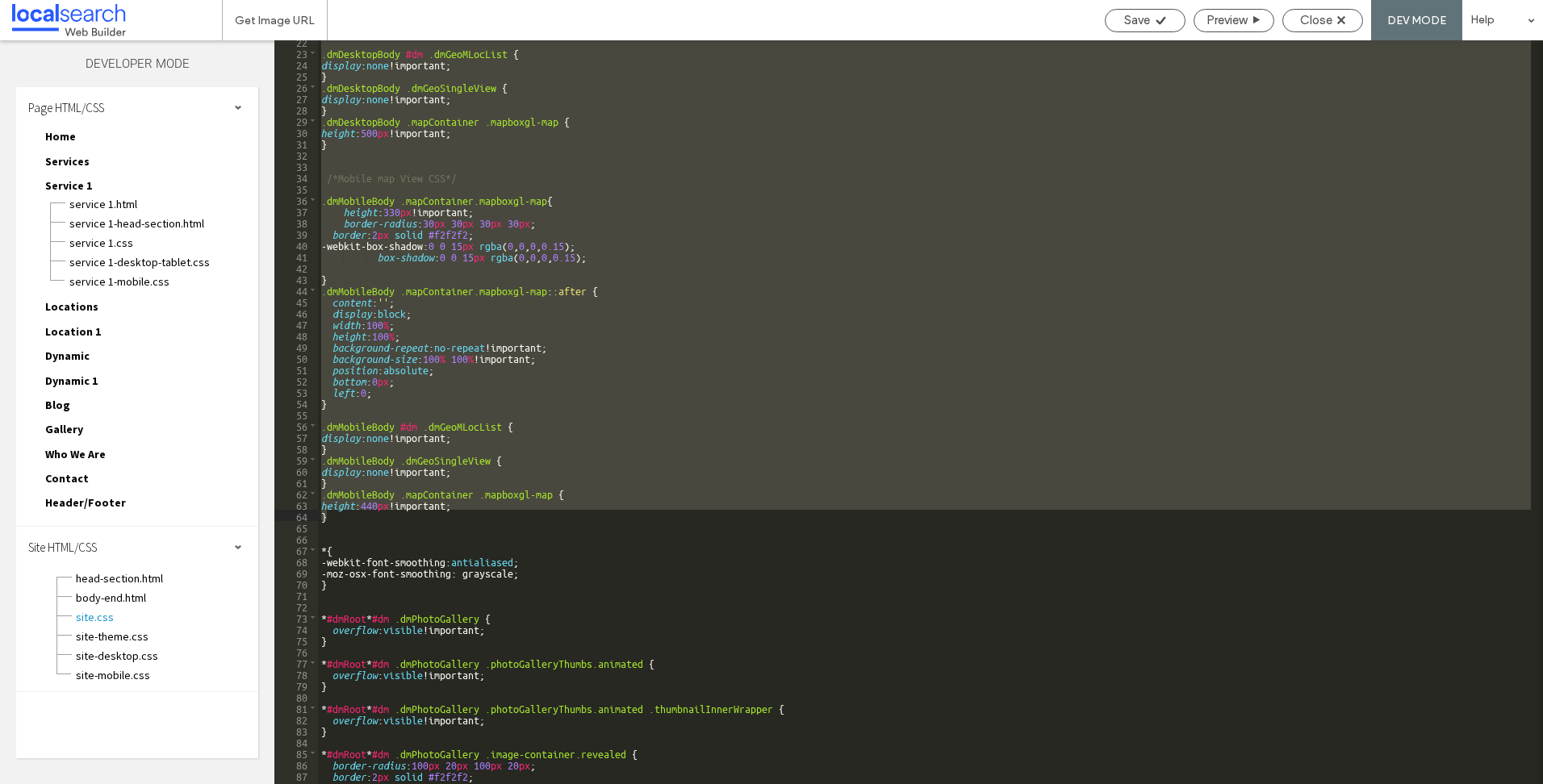
drag, startPoint x: 321, startPoint y: 54, endPoint x: 597, endPoint y: 518, distance: 539.9
click at [597, 518] on div ".dmDesktopBody #dm .dmGeoMLocList { display : none !important; } .dmDesktopBody…" at bounding box center [924, 418] width 1213 height 766
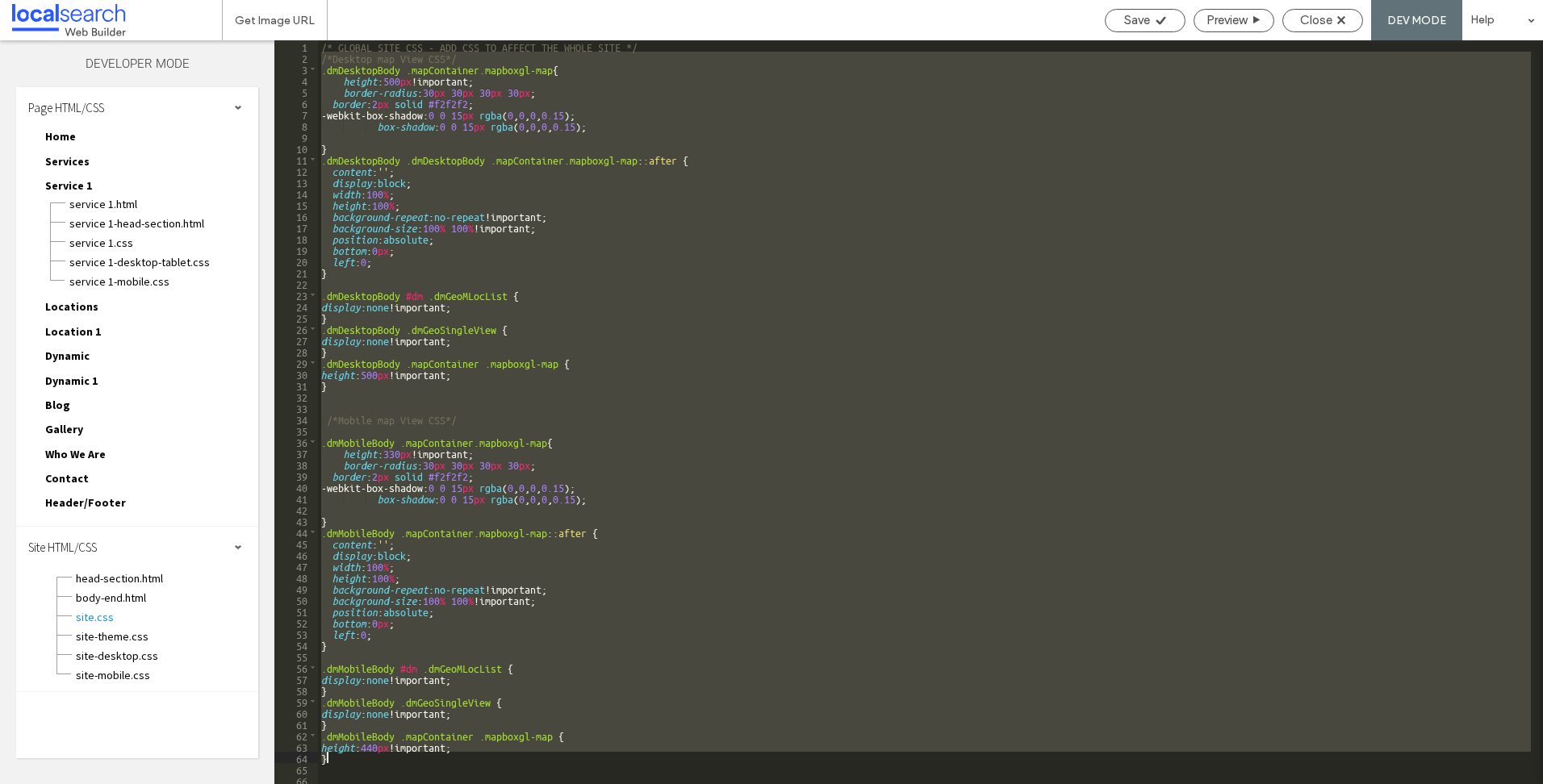
scroll to position [0, 0]
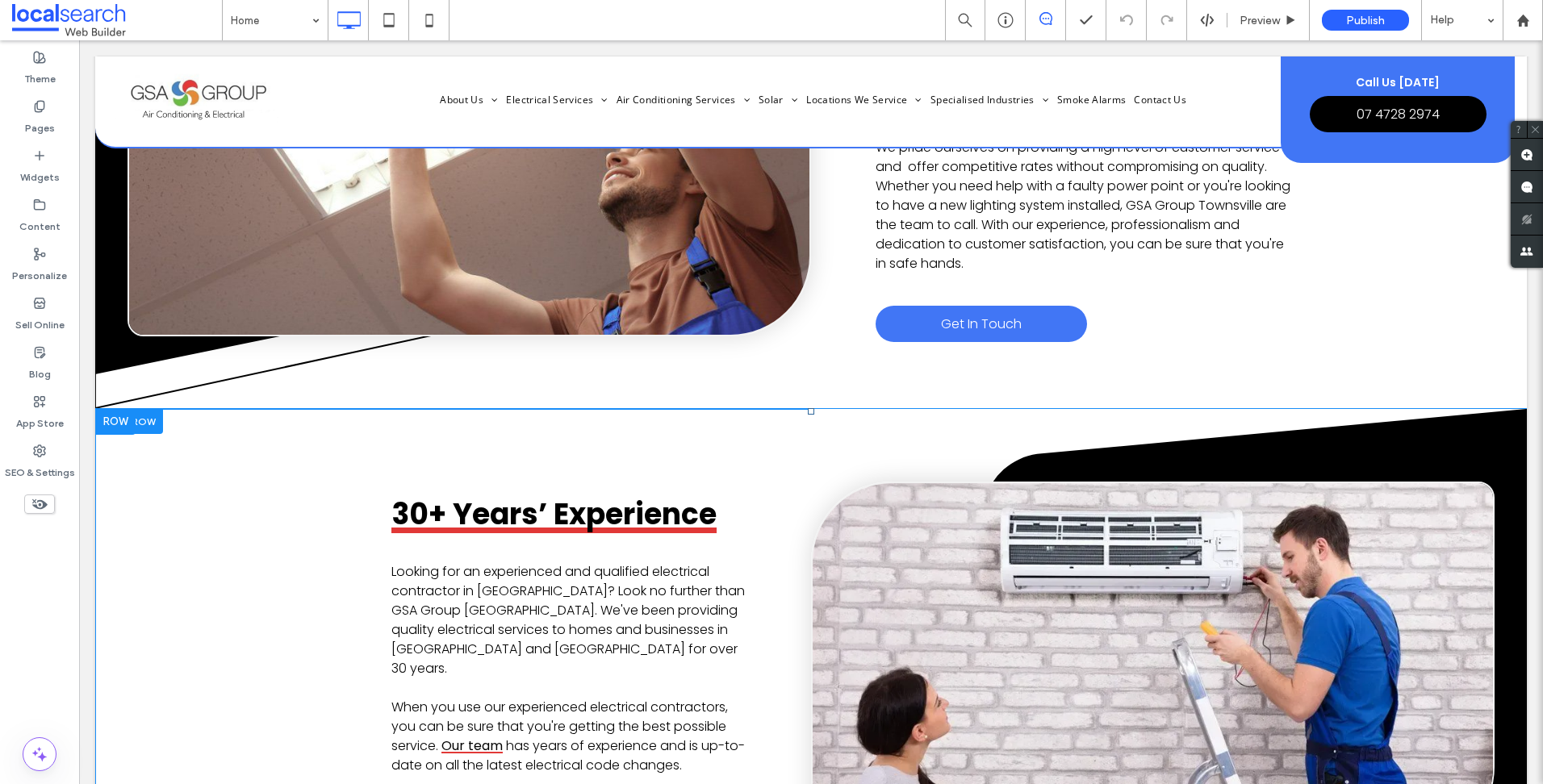
scroll to position [4838, 0]
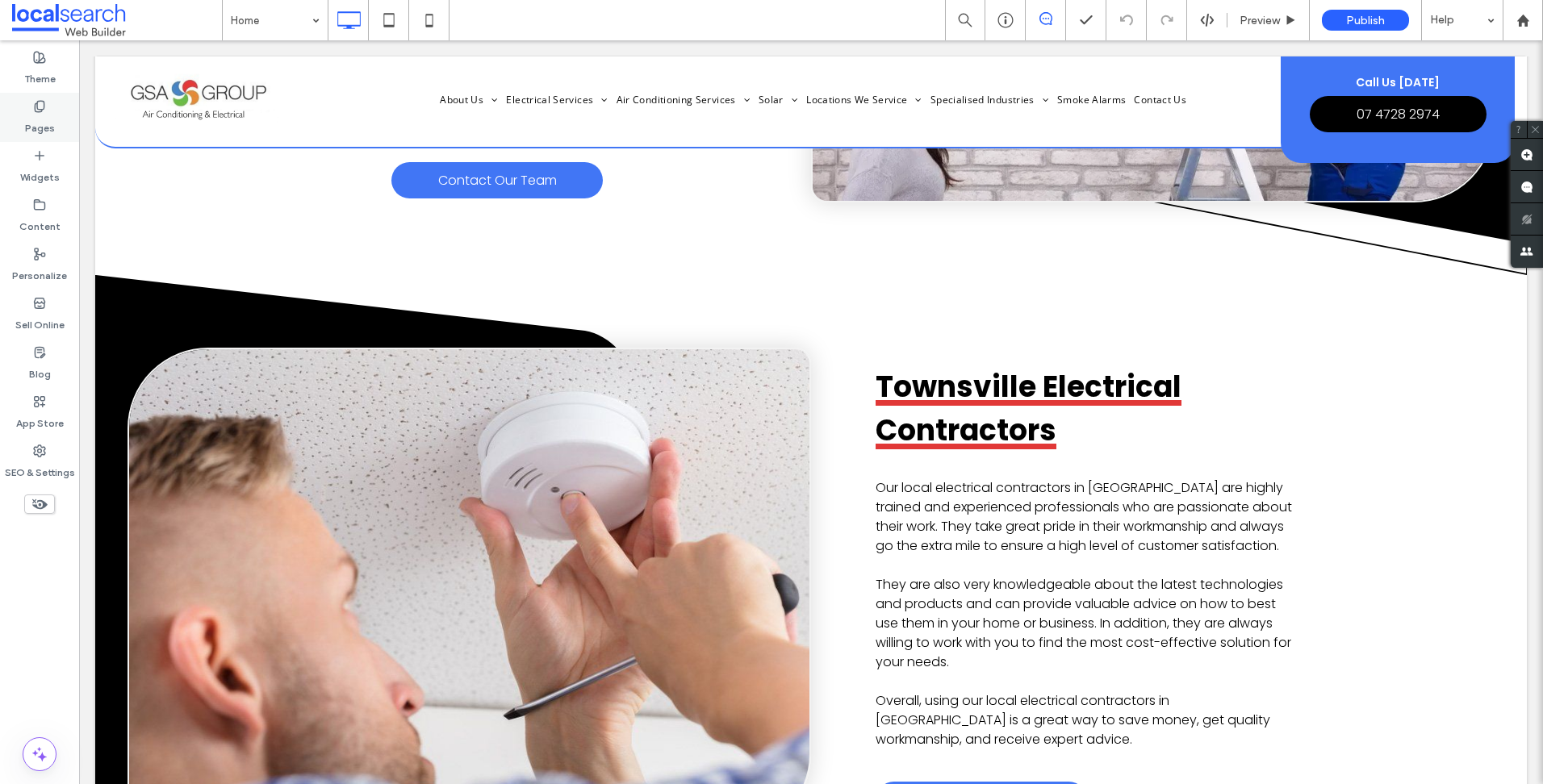
click at [54, 104] on div "Pages" at bounding box center [39, 117] width 79 height 49
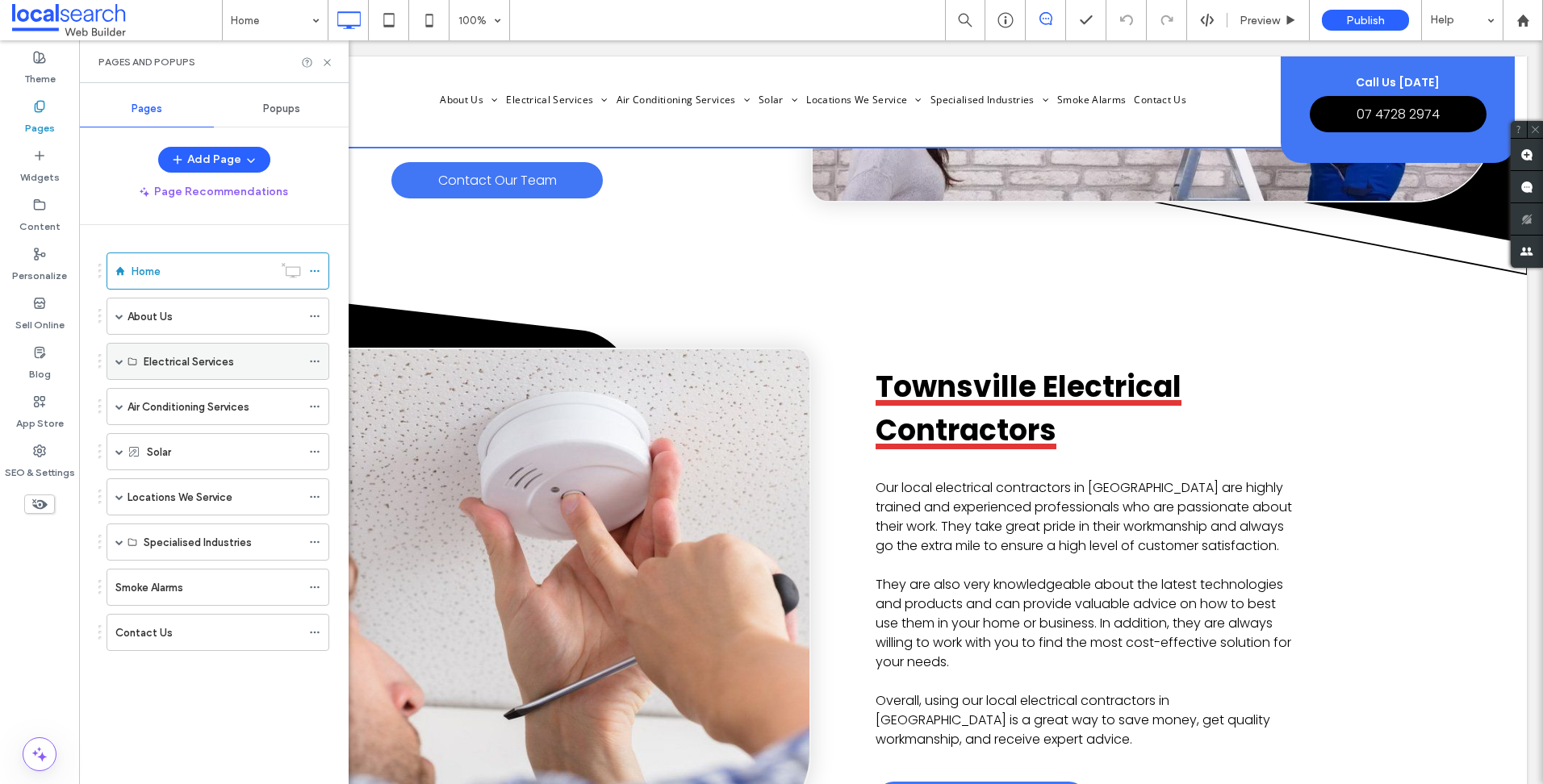
click at [120, 360] on span at bounding box center [119, 361] width 8 height 8
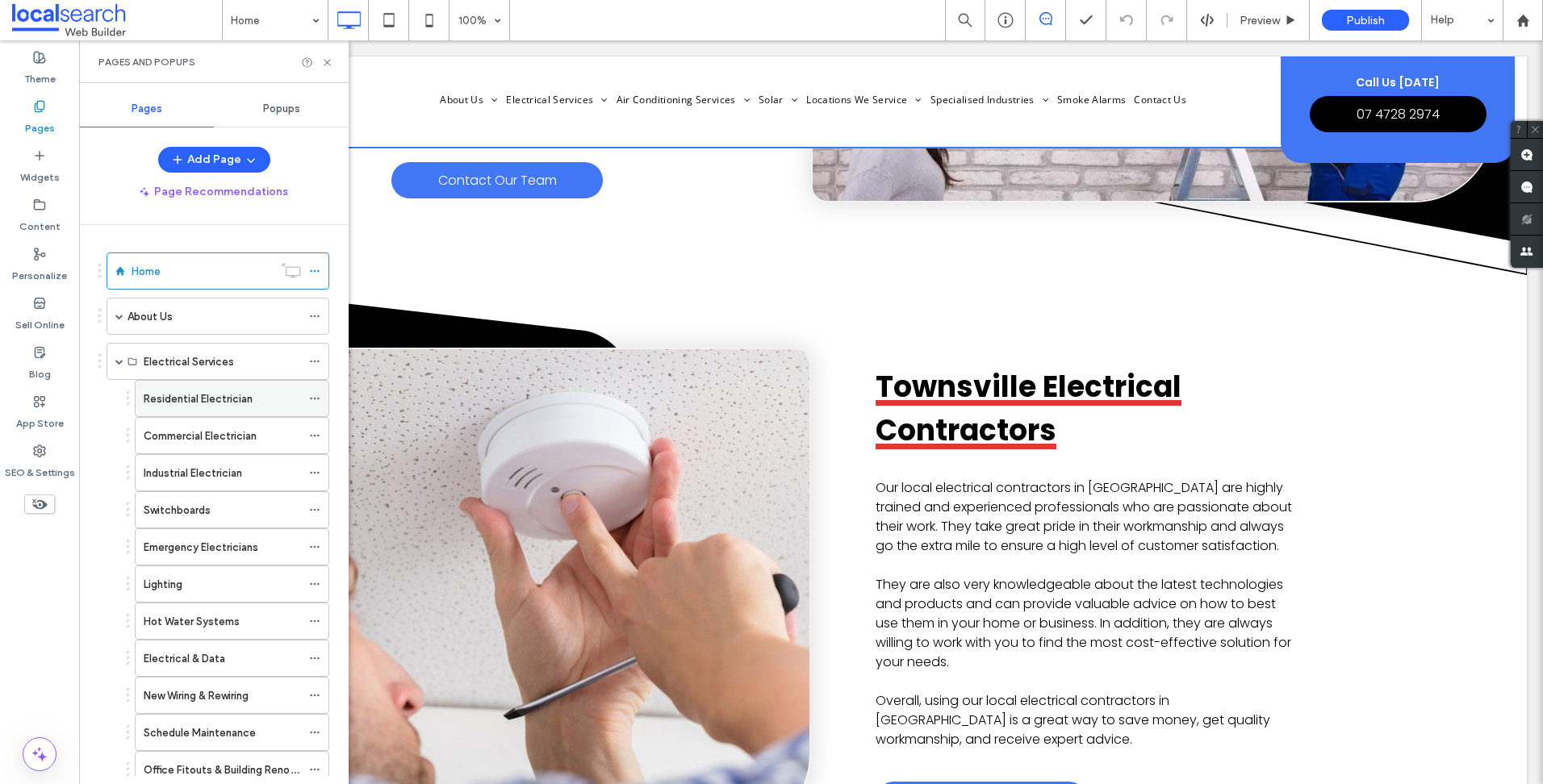
click at [216, 414] on div "Residential Electrician" at bounding box center [222, 398] width 157 height 35
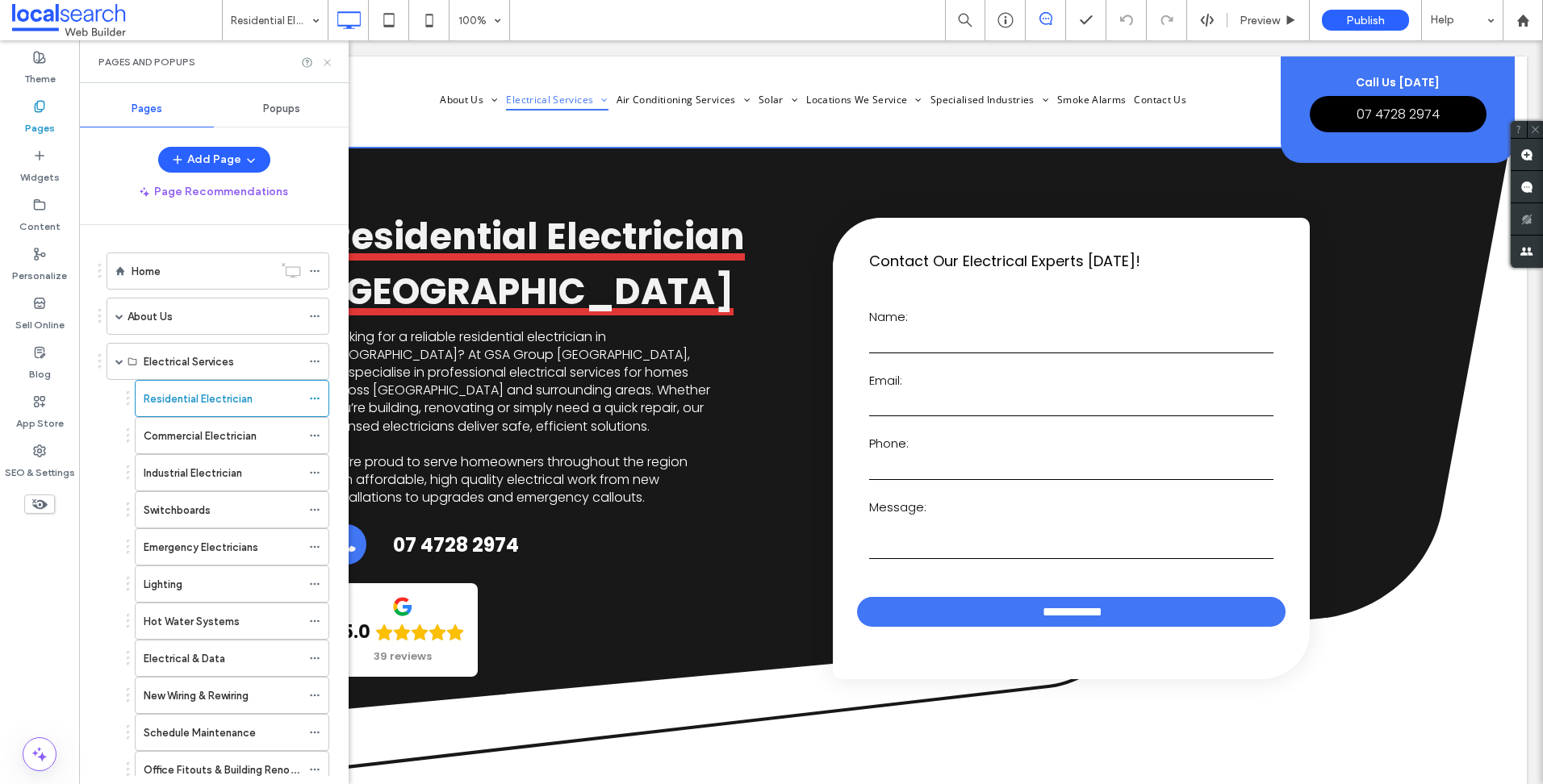
click at [327, 61] on use at bounding box center [326, 61] width 7 height 7
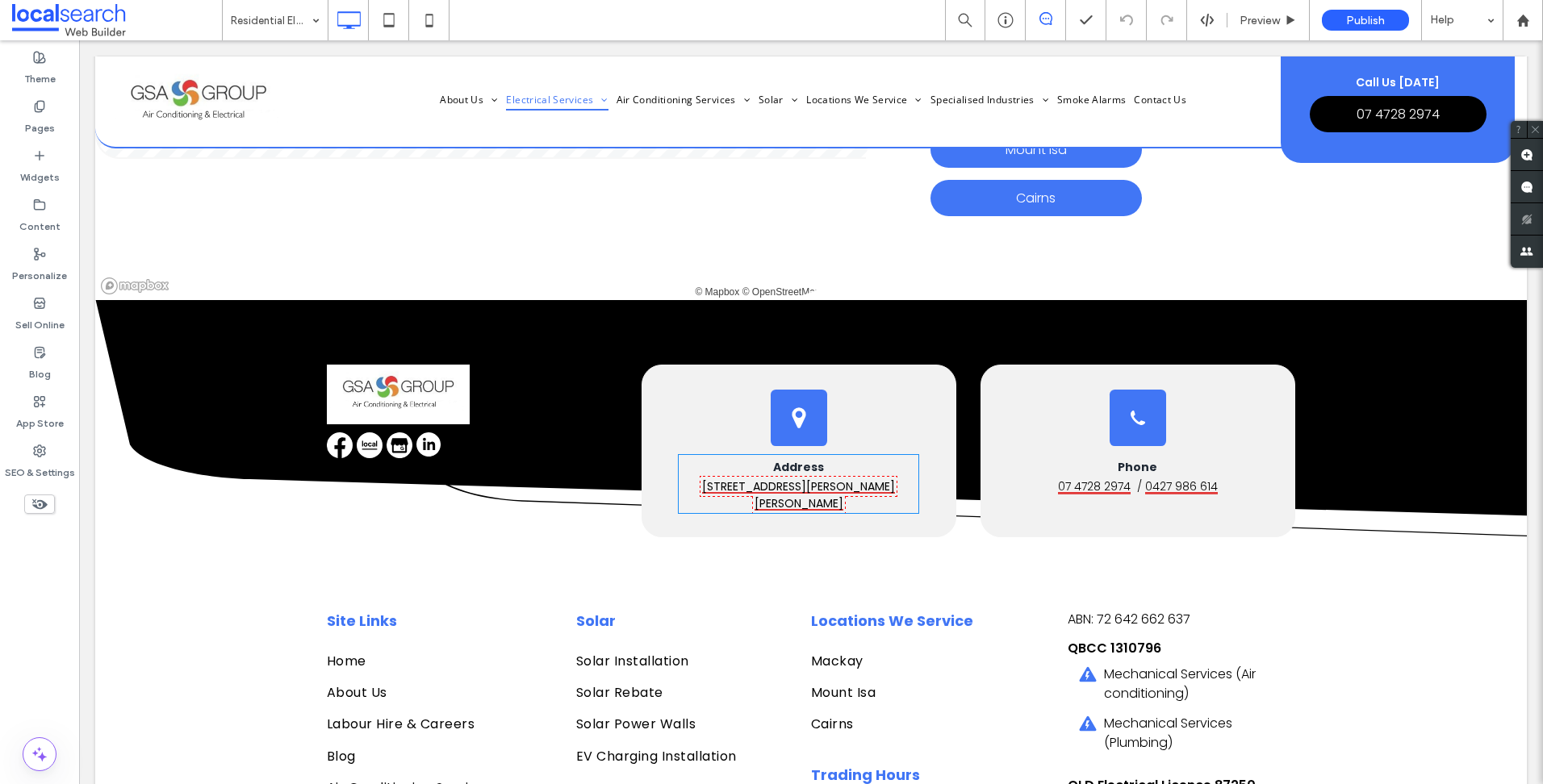
scroll to position [7340, 0]
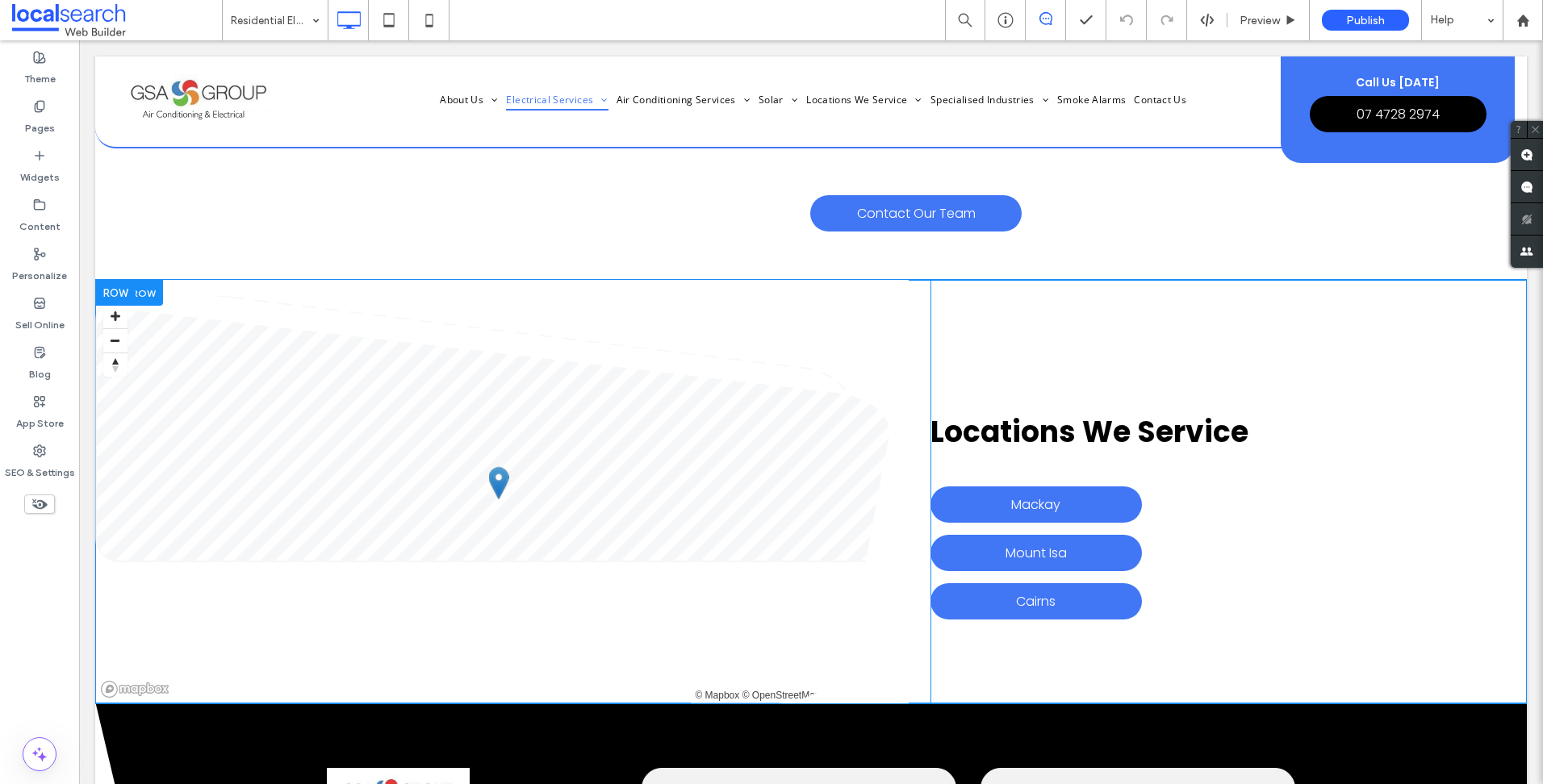
click at [710, 328] on span at bounding box center [502, 492] width 813 height 424
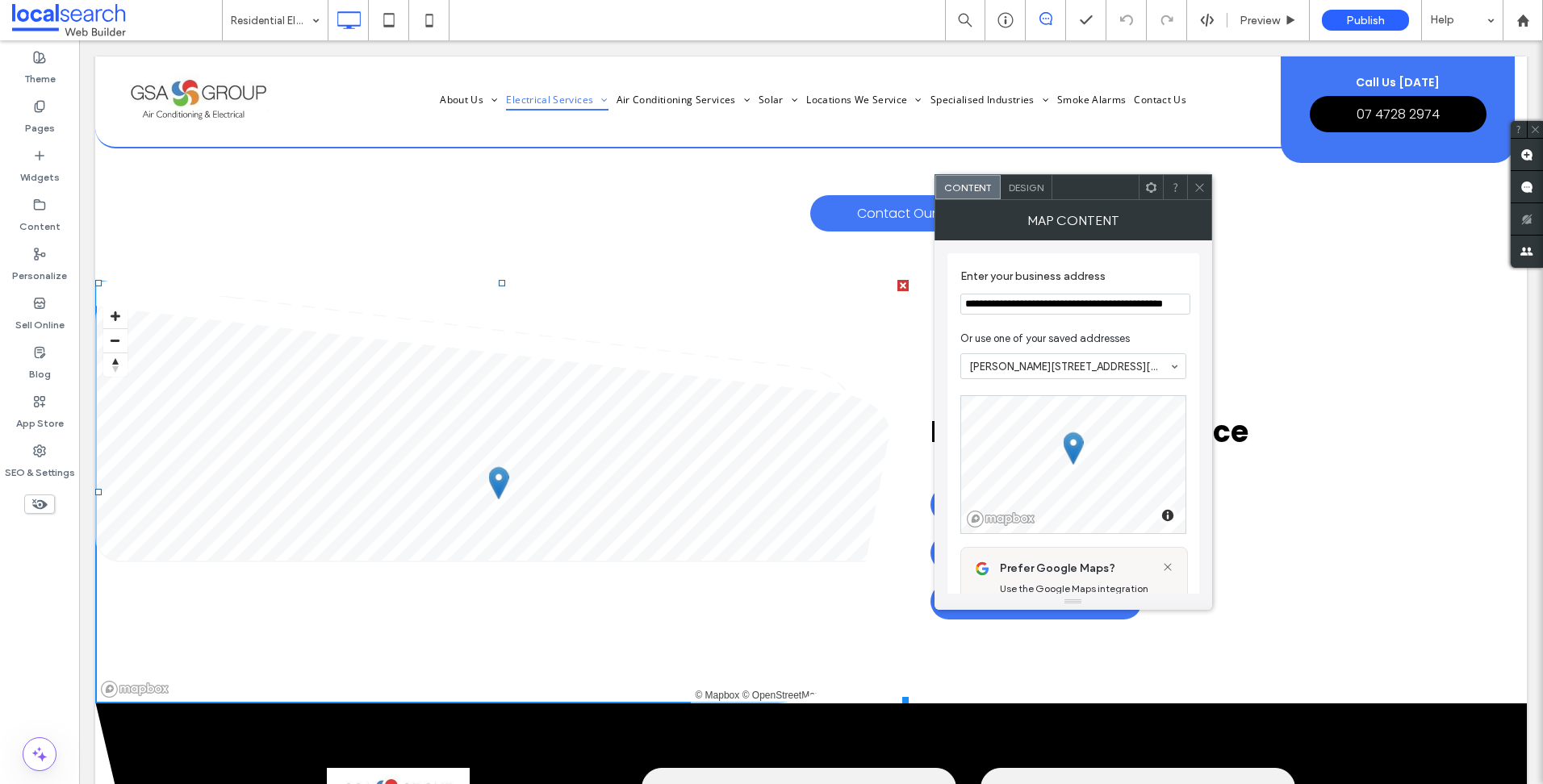
click at [1199, 186] on icon at bounding box center [1199, 187] width 12 height 12
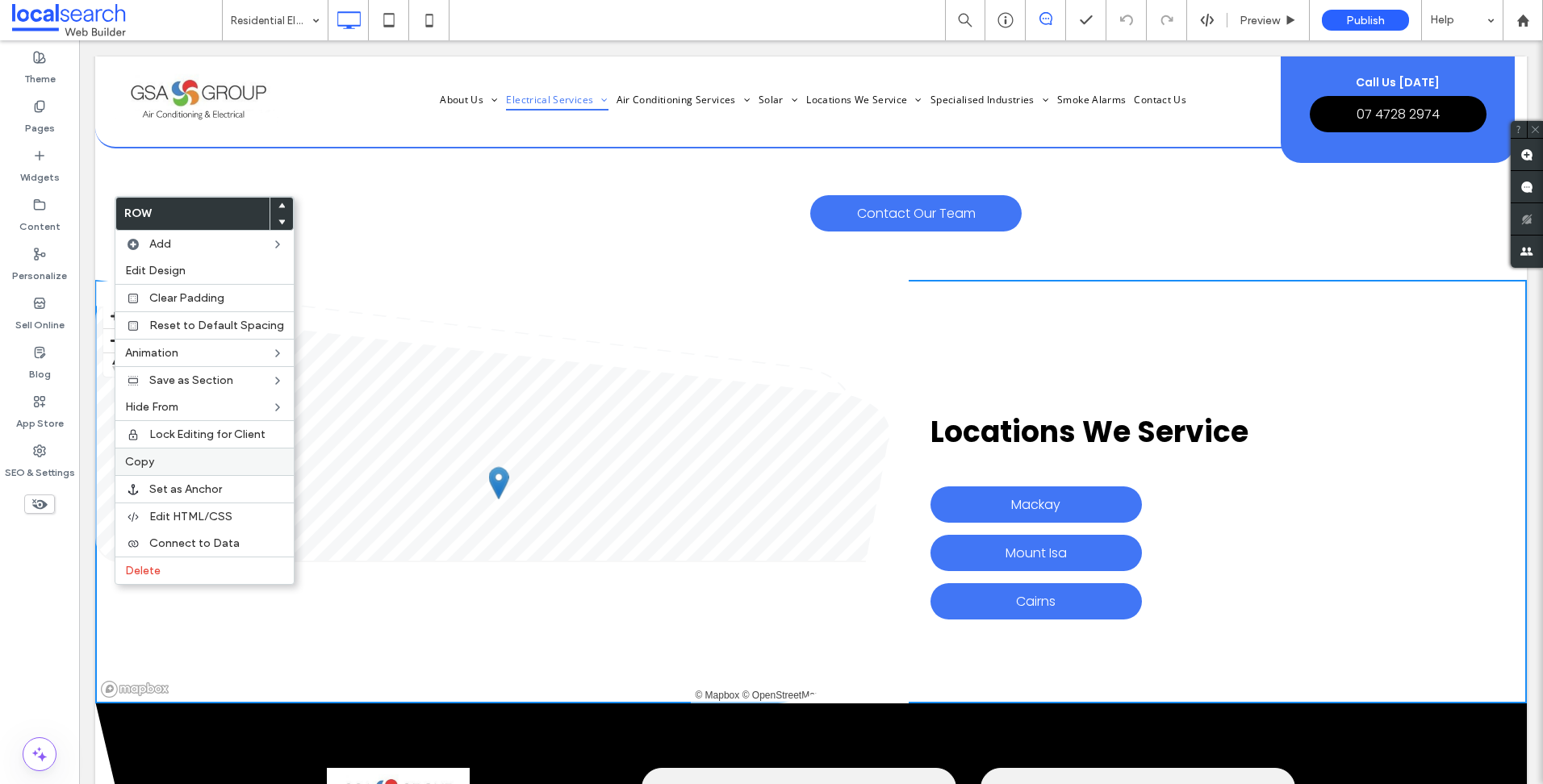
click at [175, 466] on label "Copy" at bounding box center [204, 462] width 159 height 13
click at [191, 496] on label "Paste" at bounding box center [200, 492] width 159 height 13
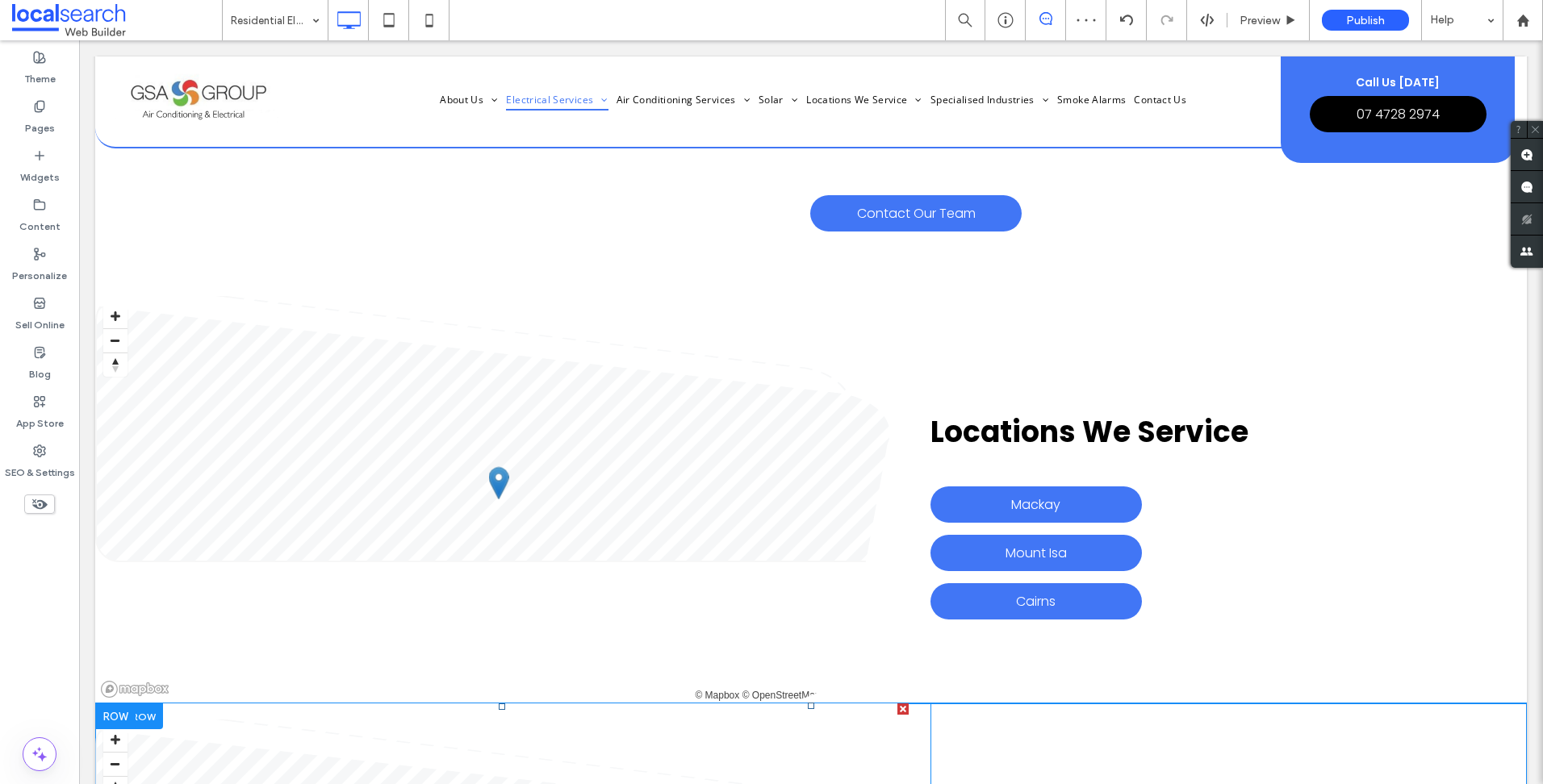
scroll to position [7663, 0]
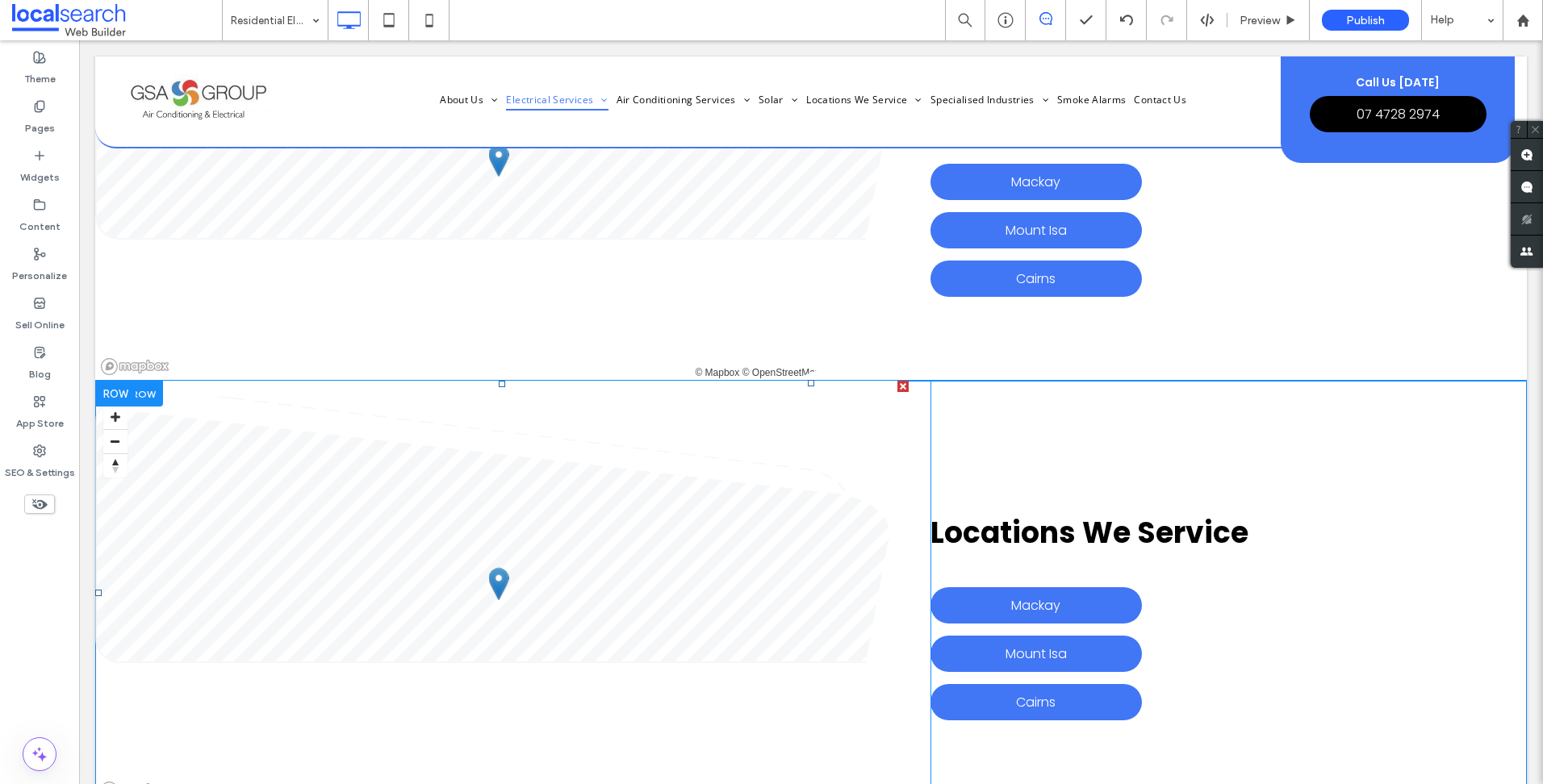
click at [495, 495] on span at bounding box center [502, 592] width 813 height 424
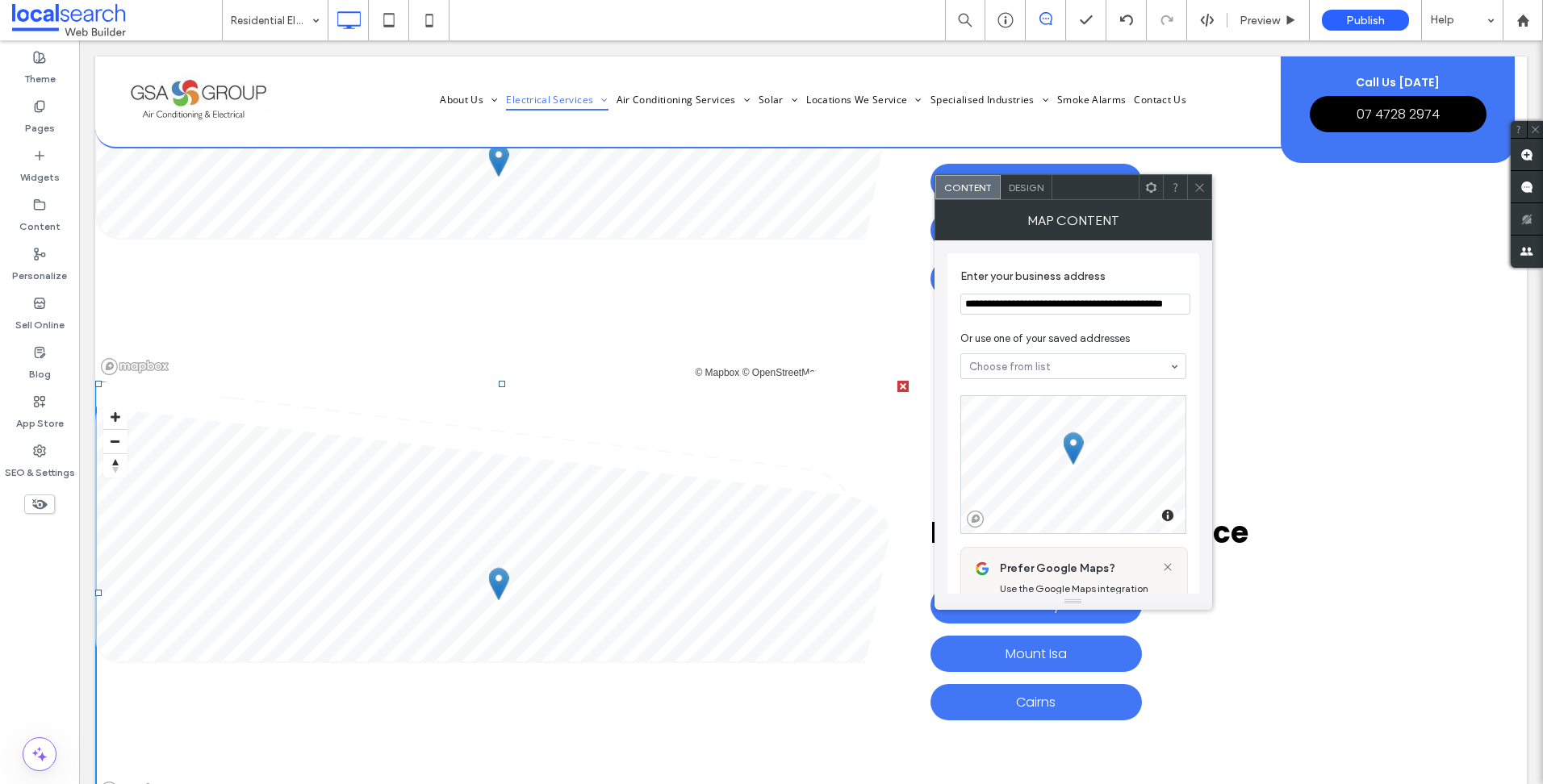
click at [1198, 177] on span at bounding box center [1199, 187] width 12 height 24
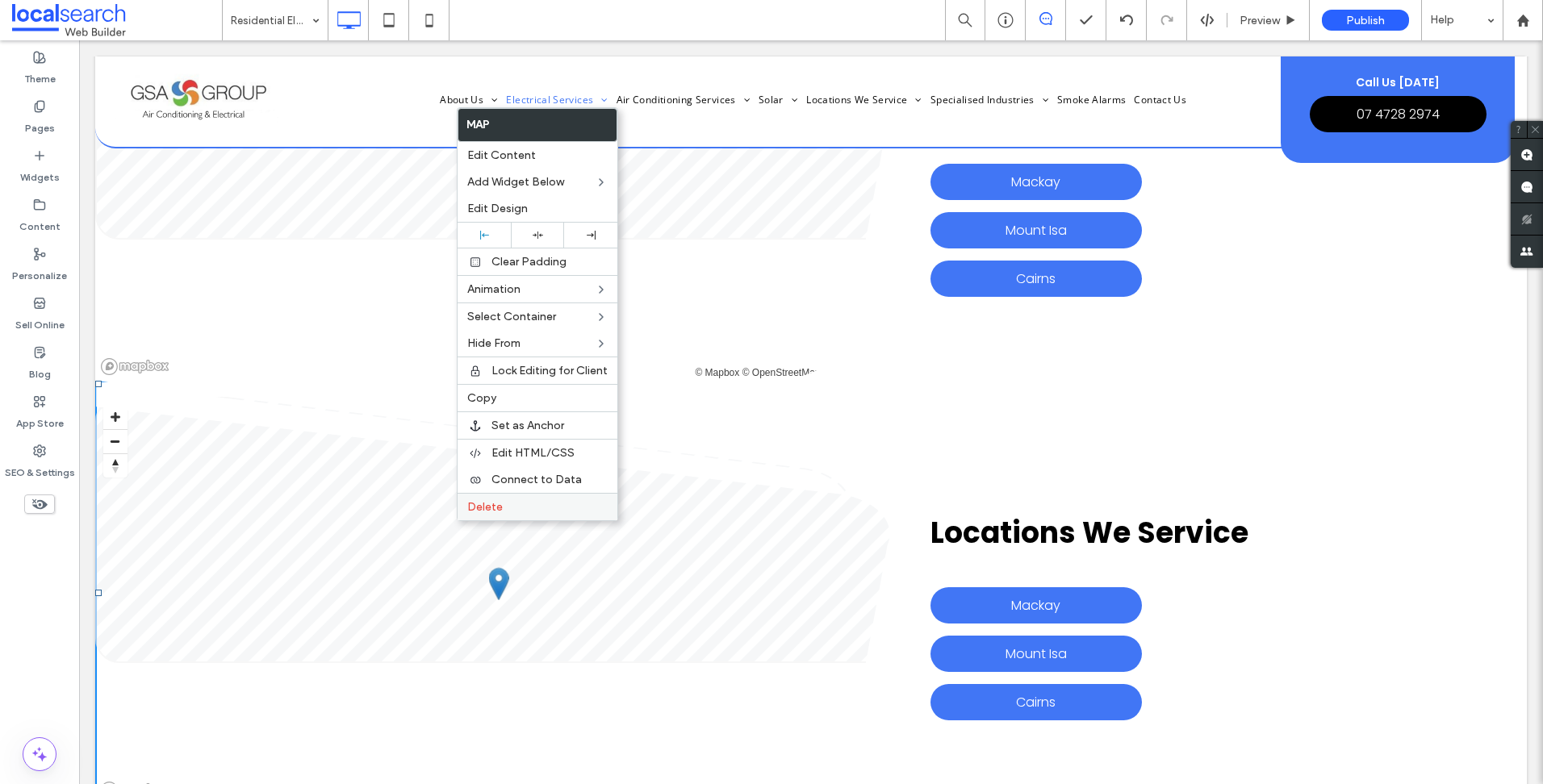
click at [537, 512] on label "Delete" at bounding box center [537, 507] width 140 height 13
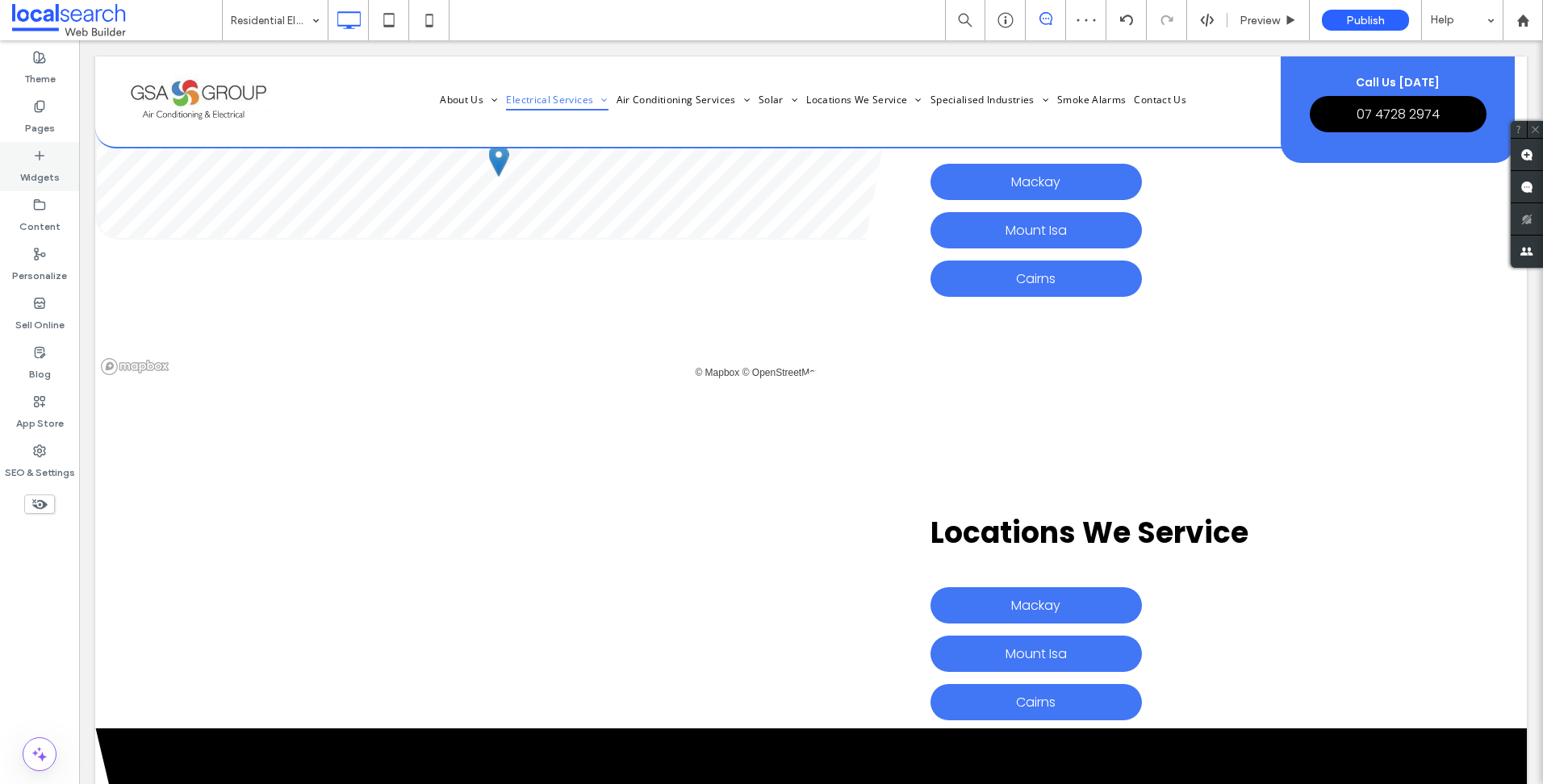
drag, startPoint x: 63, startPoint y: 158, endPoint x: 76, endPoint y: 173, distance: 19.8
click at [63, 158] on div "Widgets" at bounding box center [39, 166] width 79 height 49
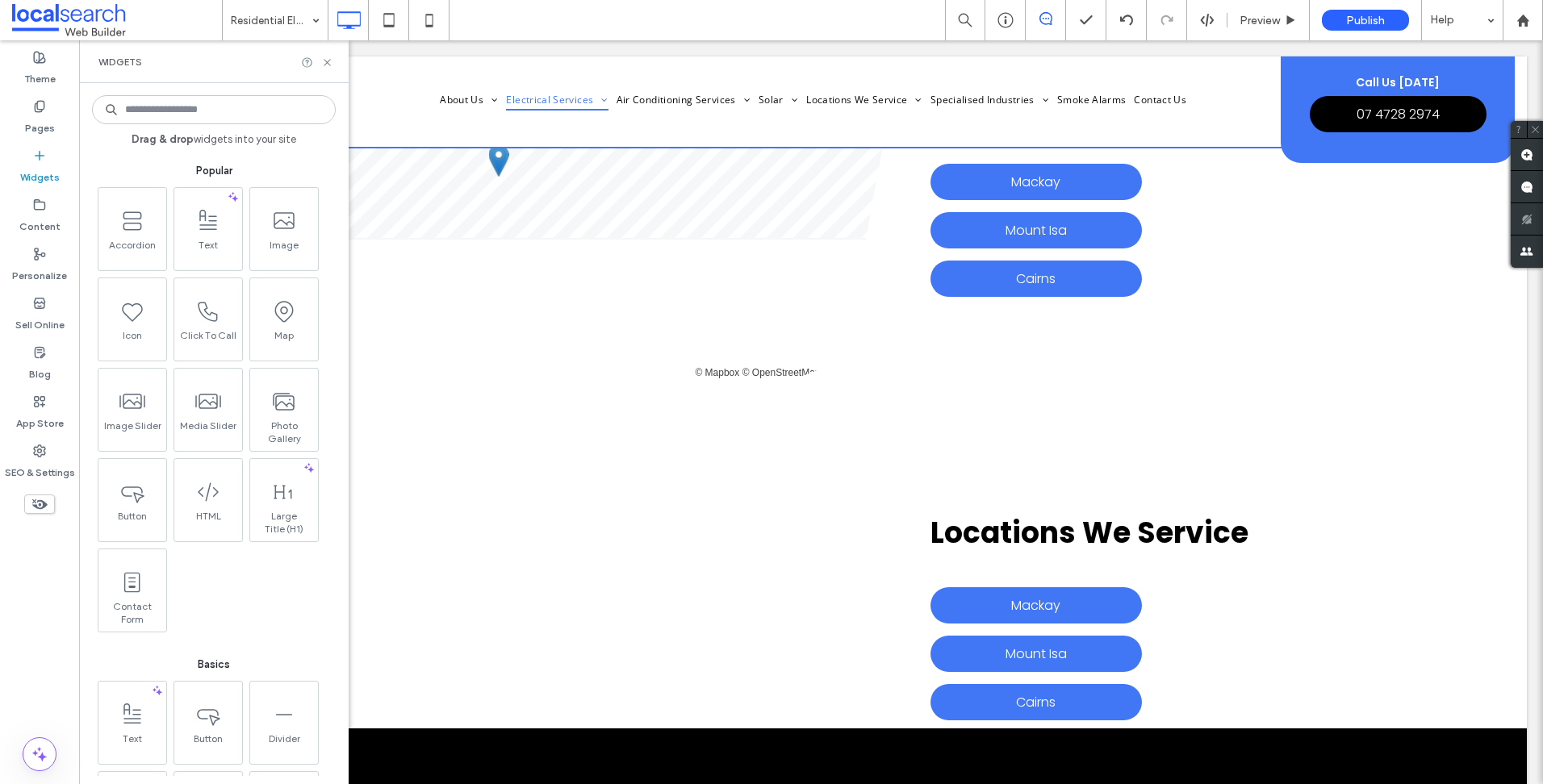
click at [212, 95] on input at bounding box center [214, 109] width 244 height 29
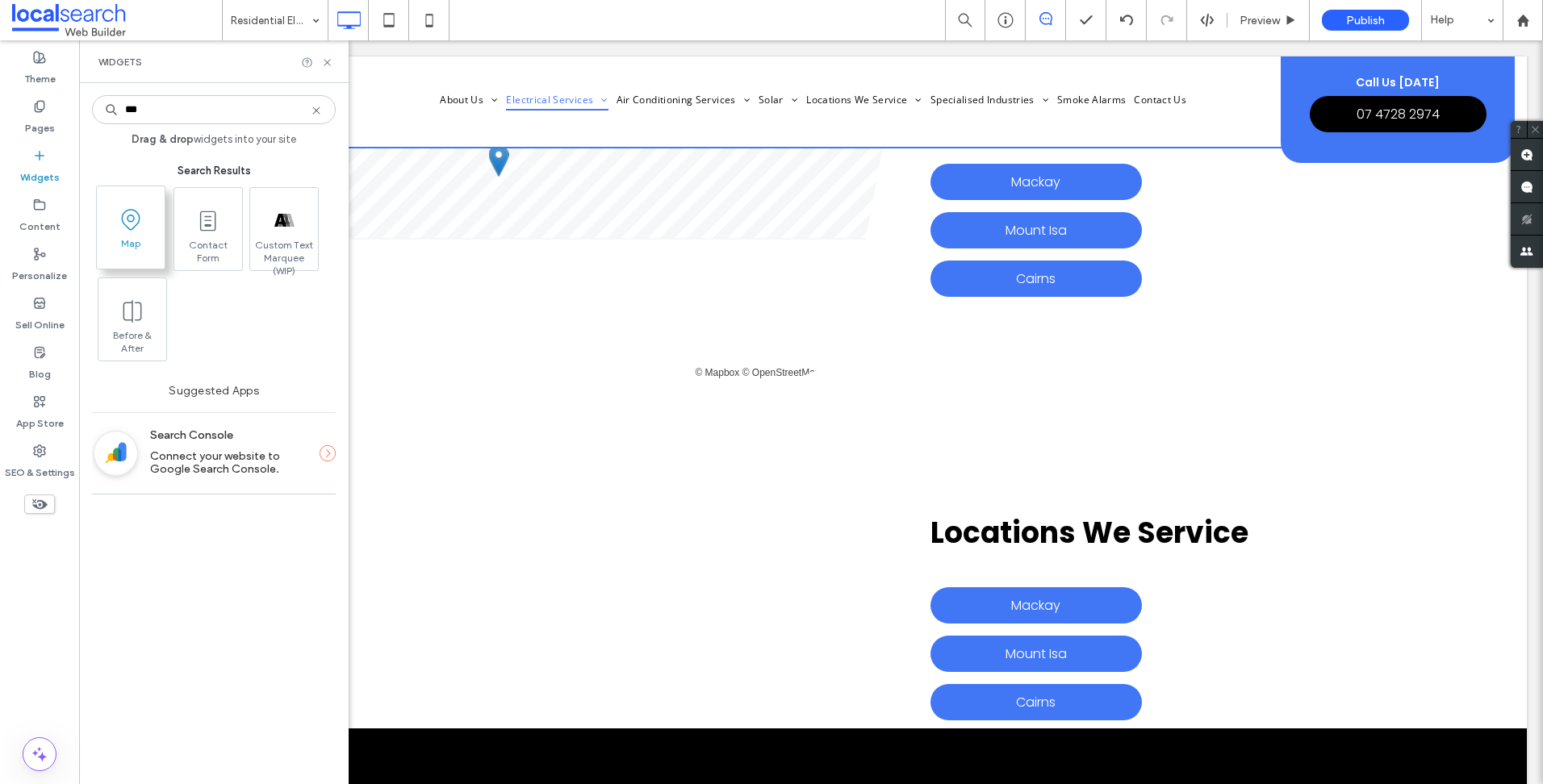
type input "***"
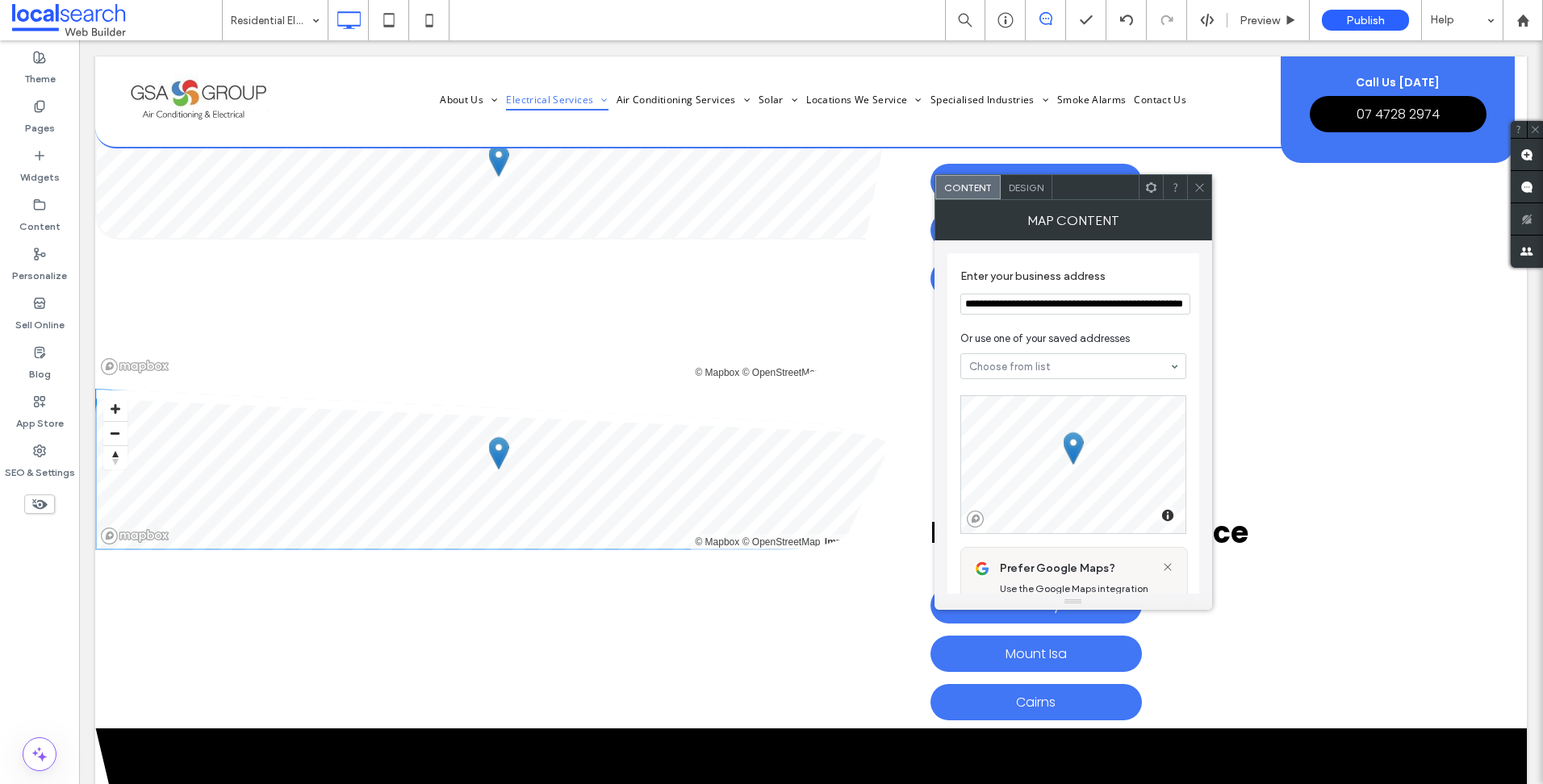
click at [1195, 186] on icon at bounding box center [1199, 187] width 12 height 12
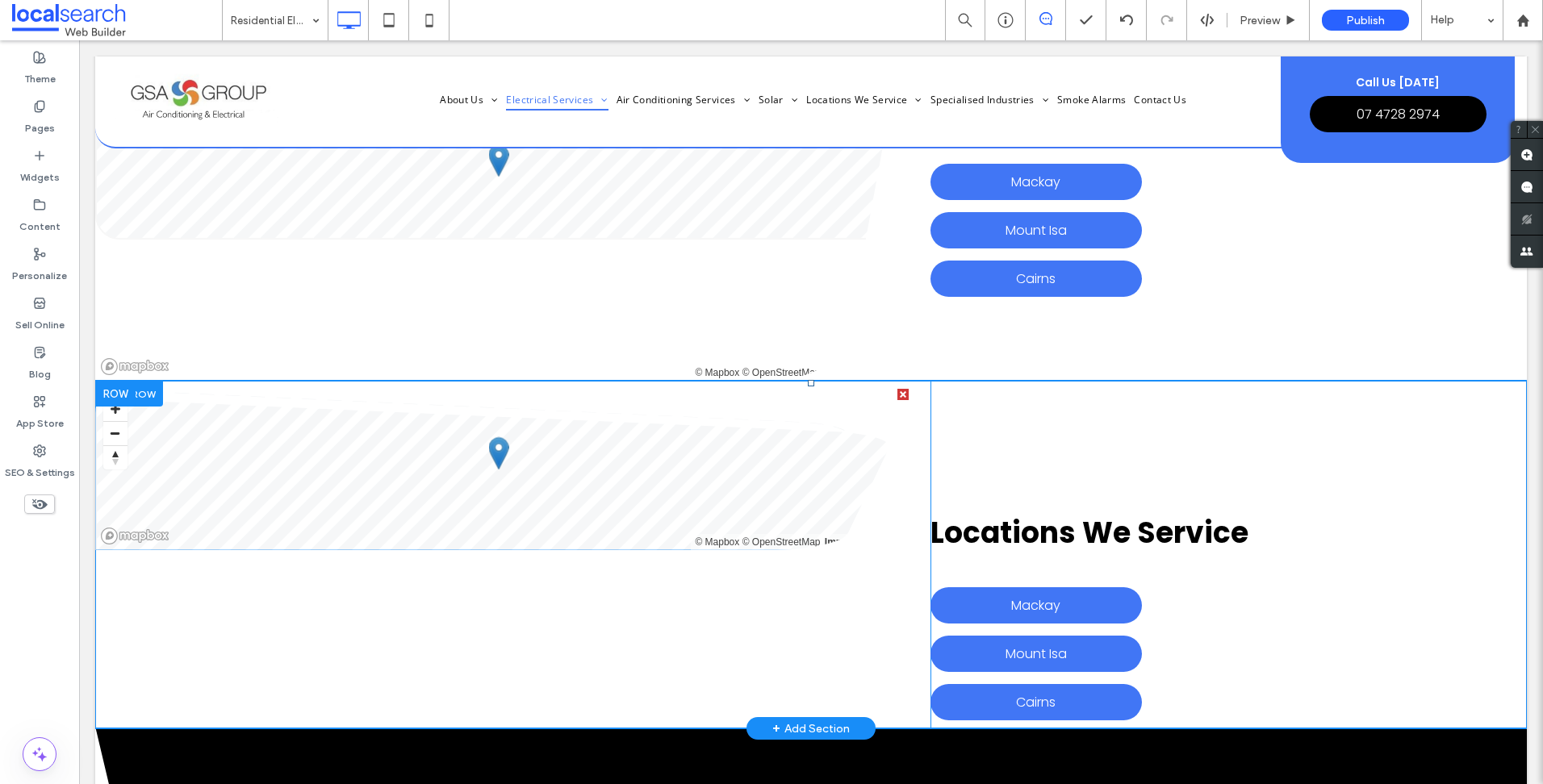
click at [506, 425] on span at bounding box center [502, 470] width 813 height 161
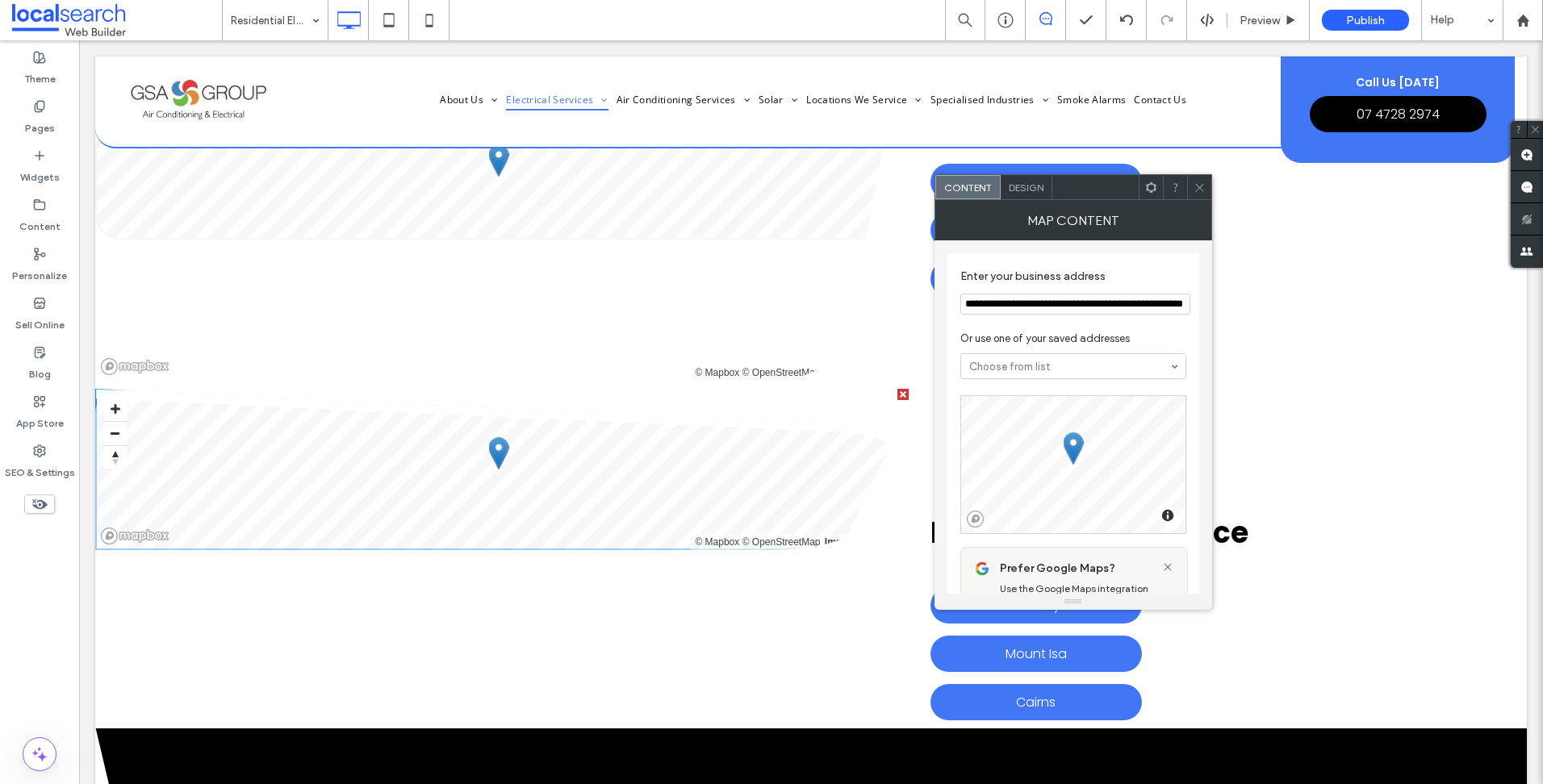
click at [1193, 184] on icon at bounding box center [1199, 187] width 12 height 12
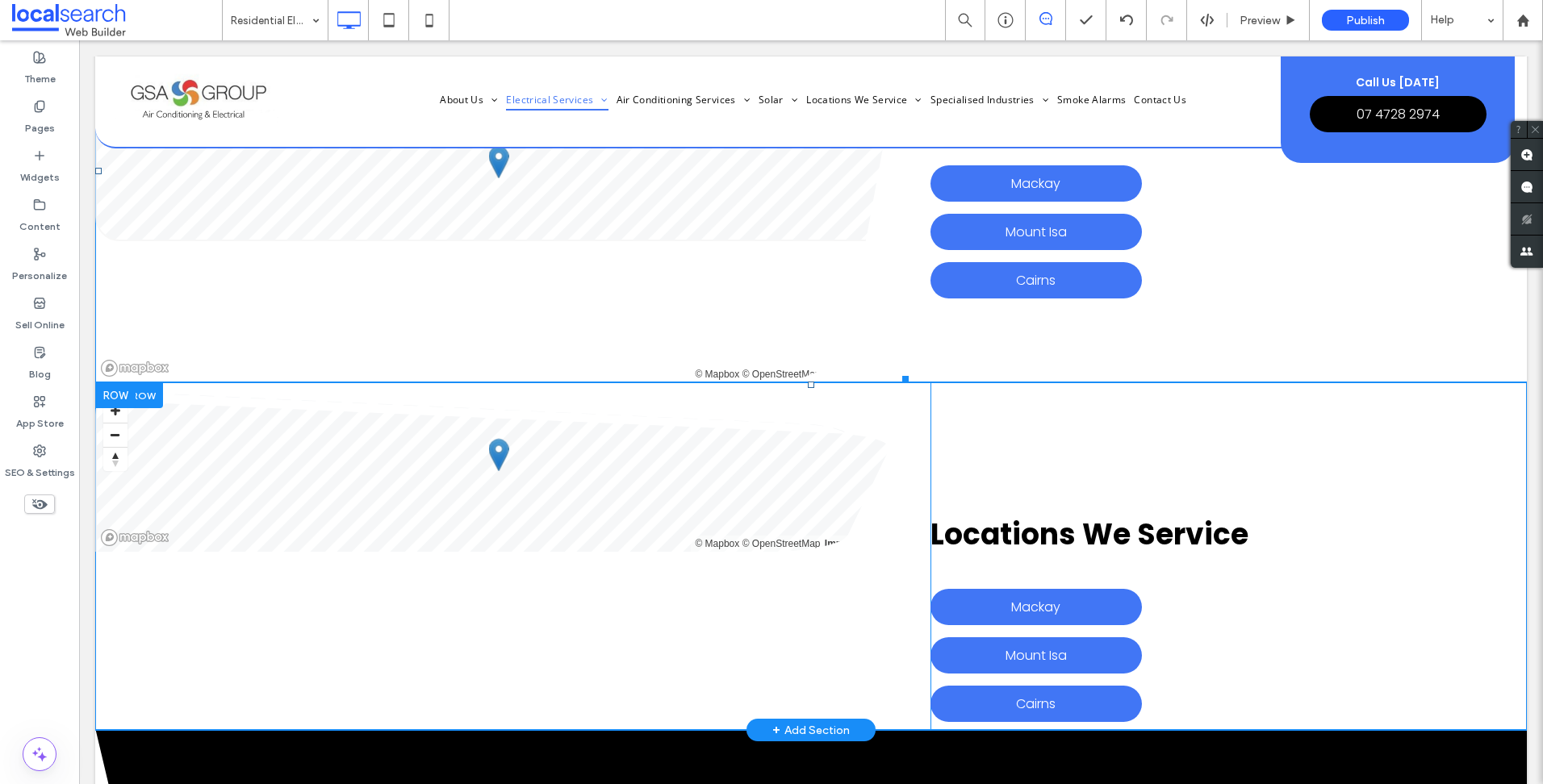
scroll to position [7501, 0]
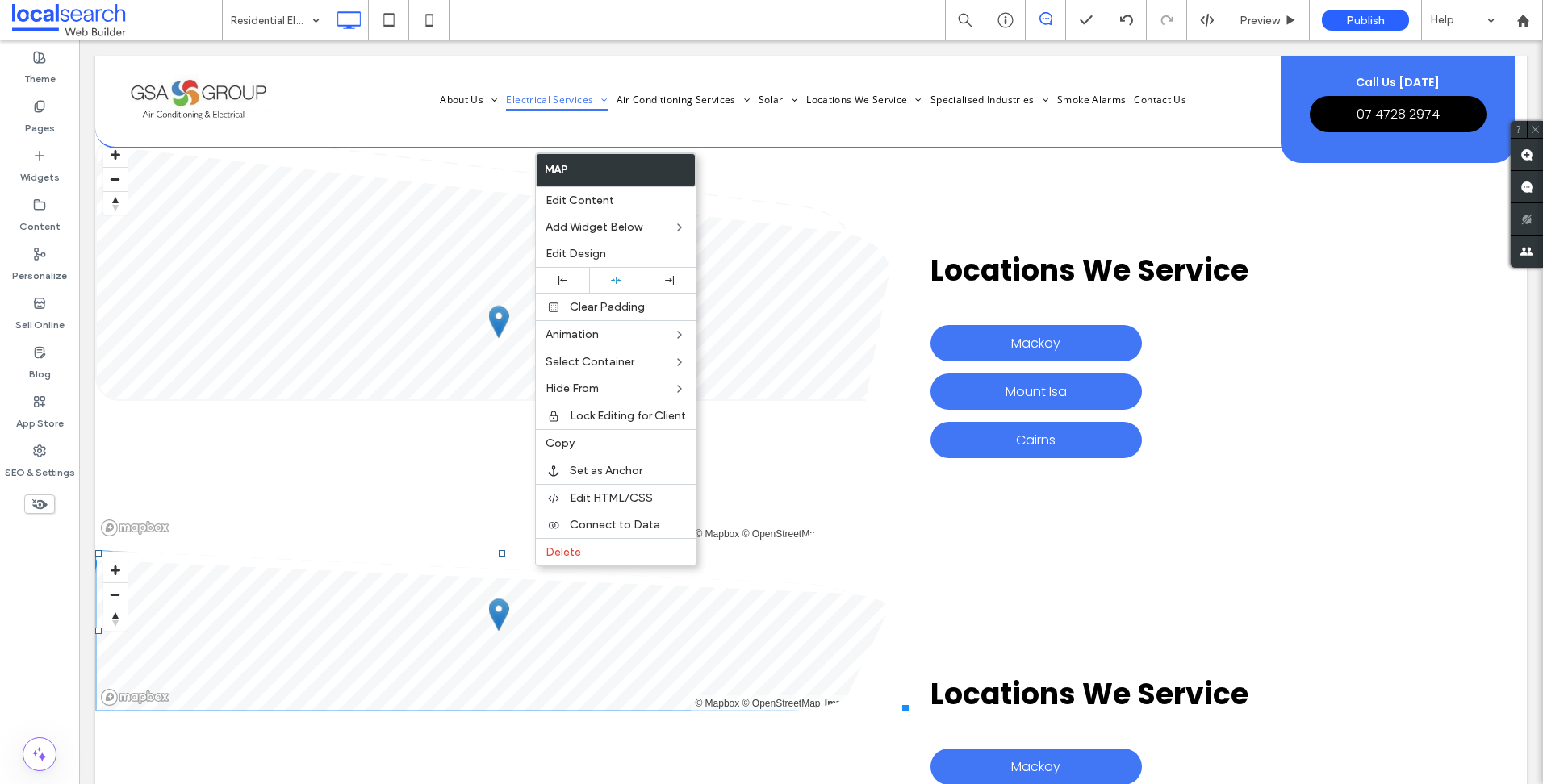
click at [251, 654] on div "Click To Paste © Mapbox © OpenStreetMap Improve this map" at bounding box center [512, 715] width 835 height 348
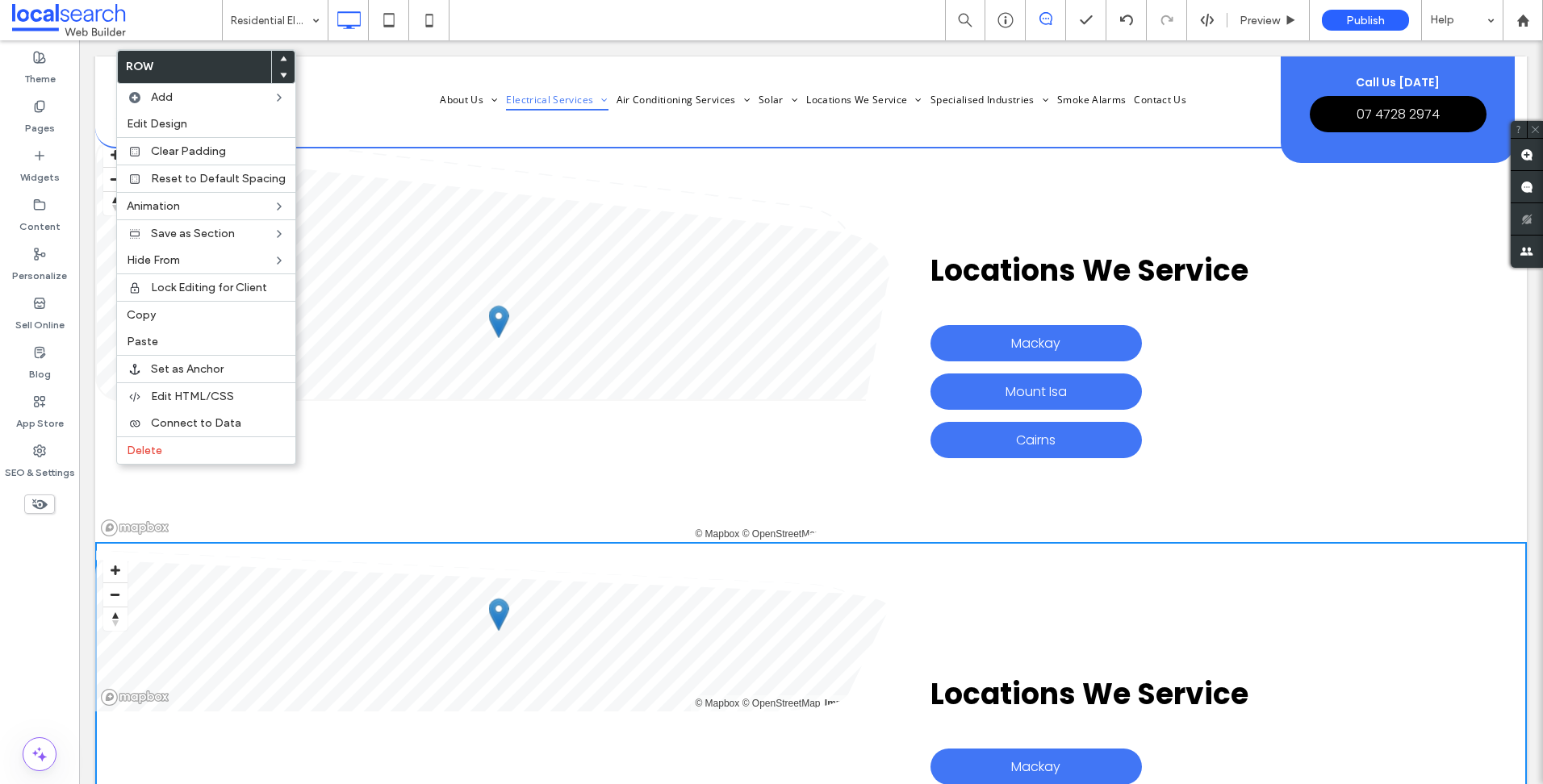
click at [499, 668] on div "Click To Paste © Mapbox © OpenStreetMap Improve this map" at bounding box center [512, 715] width 835 height 348
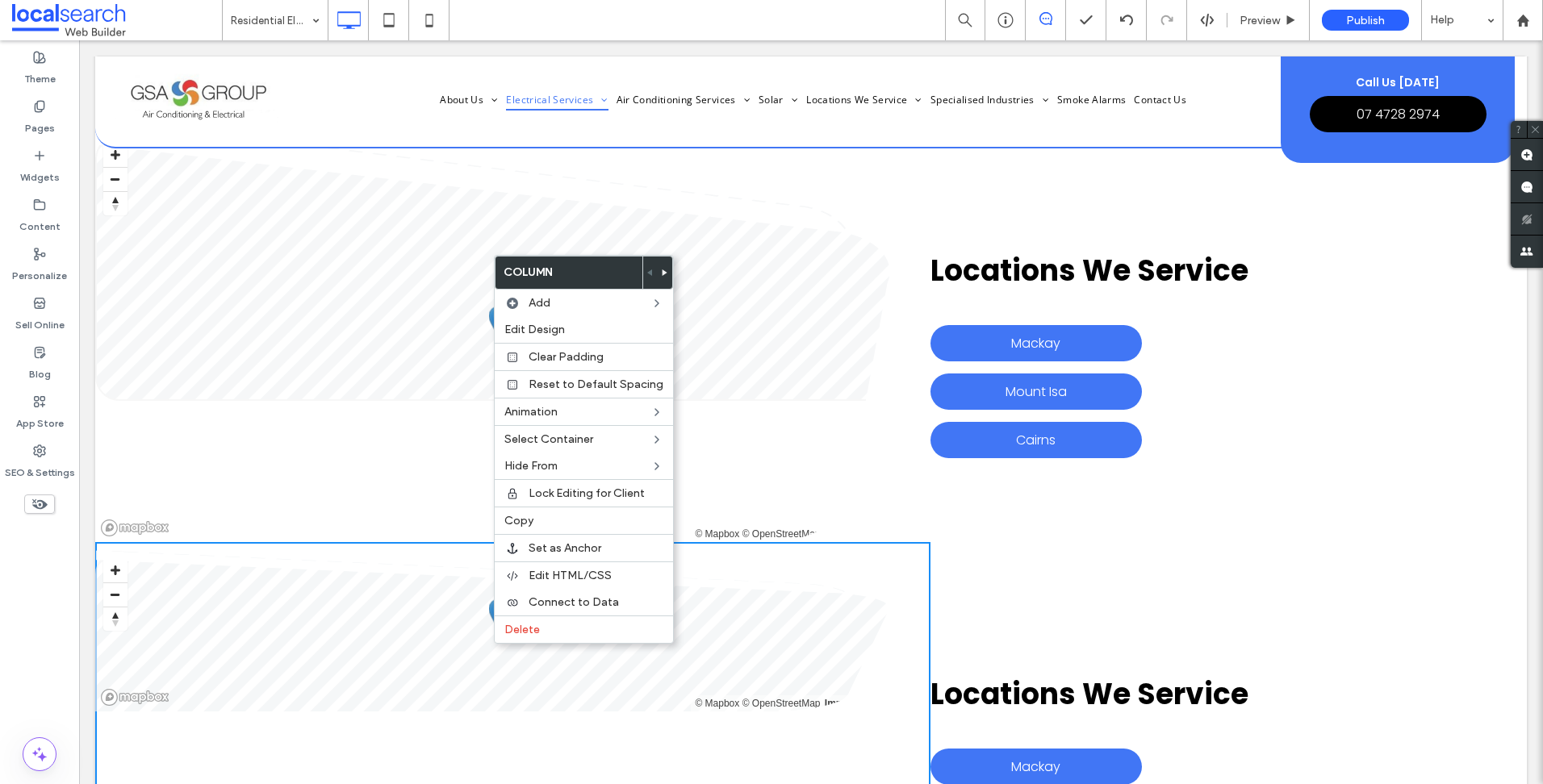
click at [911, 352] on div "© Mapbox © OpenStreetMap Improve this map Click To Paste Click To Paste" at bounding box center [512, 331] width 835 height 424
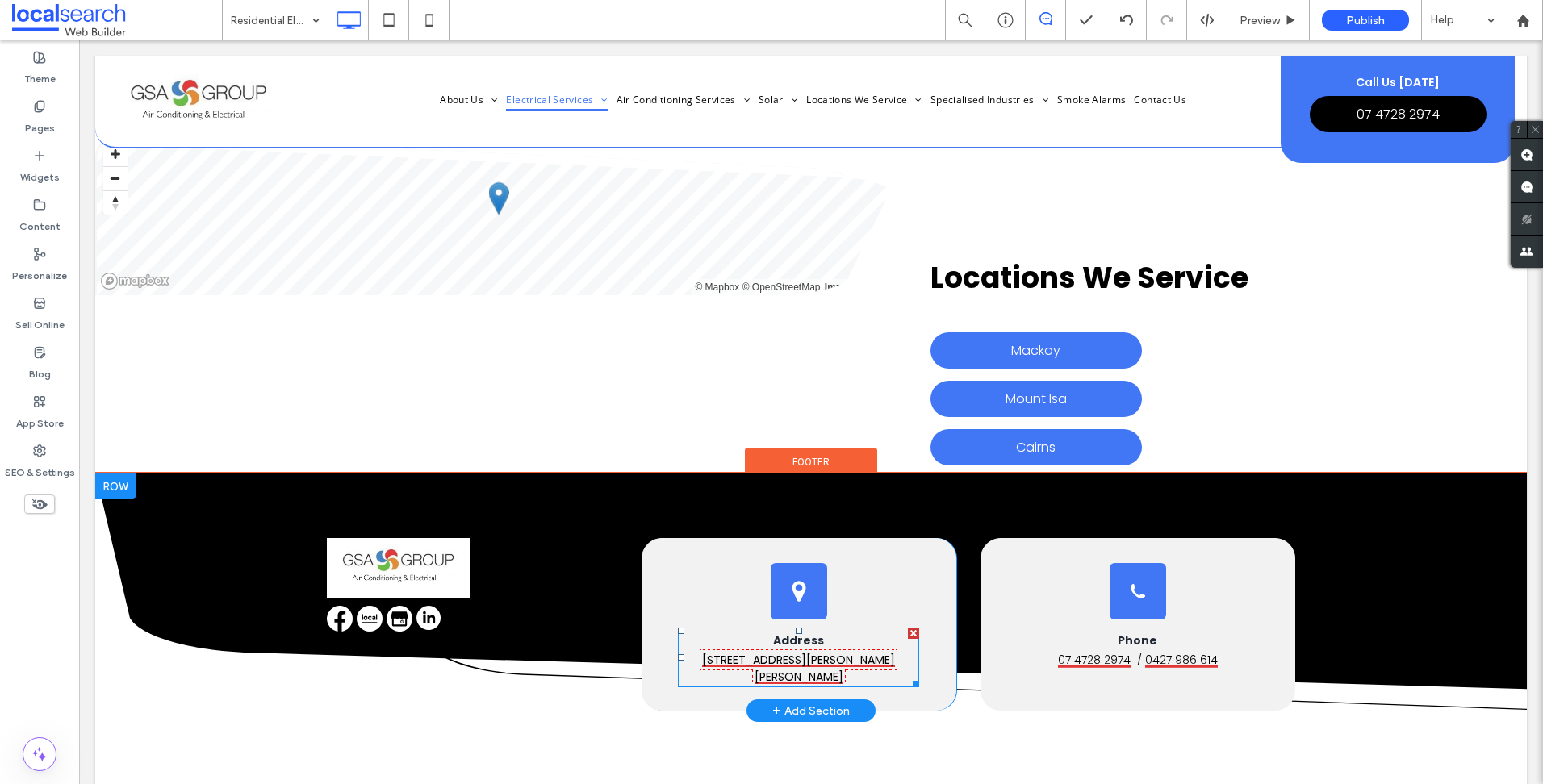
scroll to position [7985, 0]
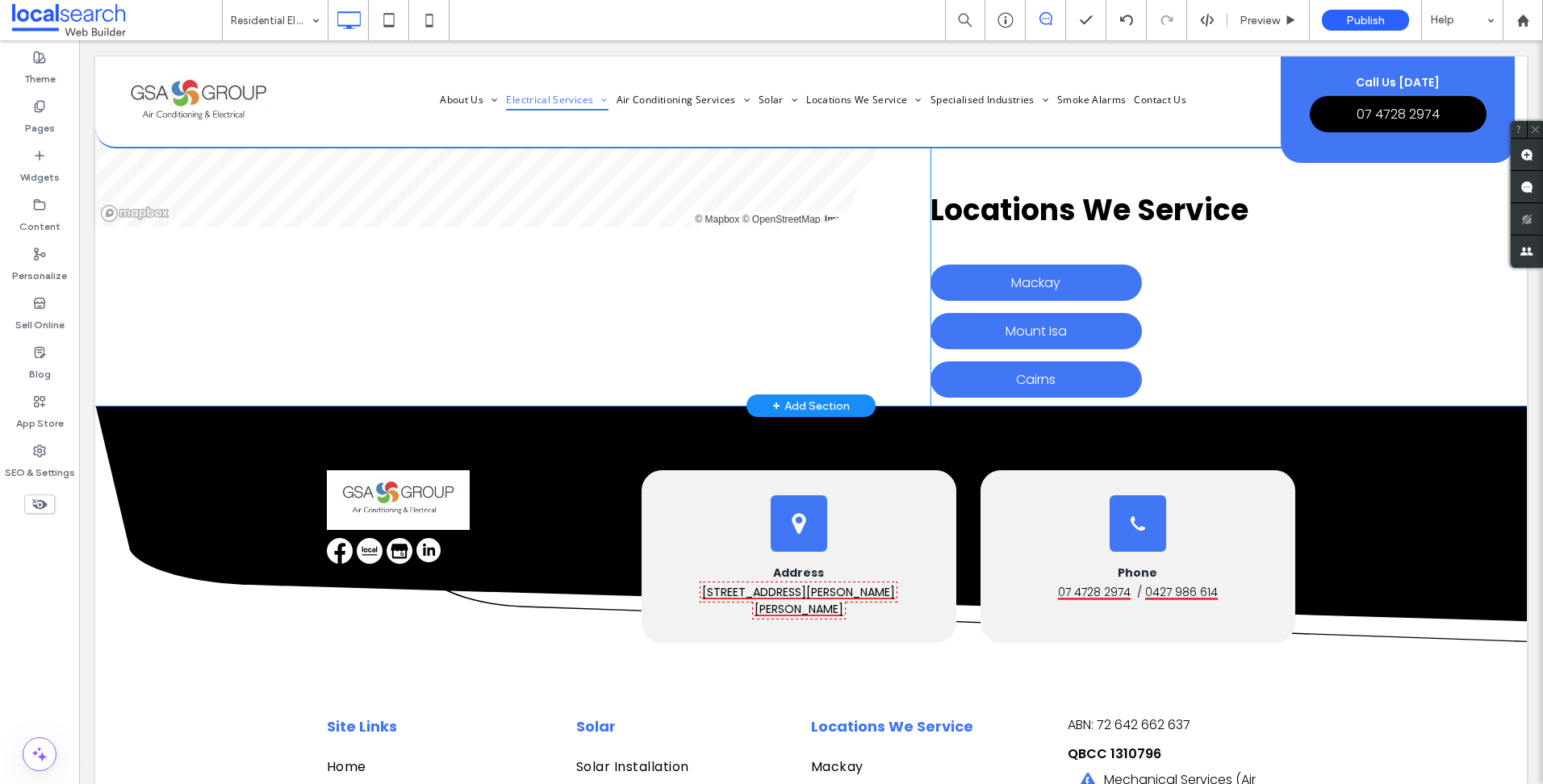
click at [821, 394] on div "+ Add Section" at bounding box center [810, 405] width 129 height 23
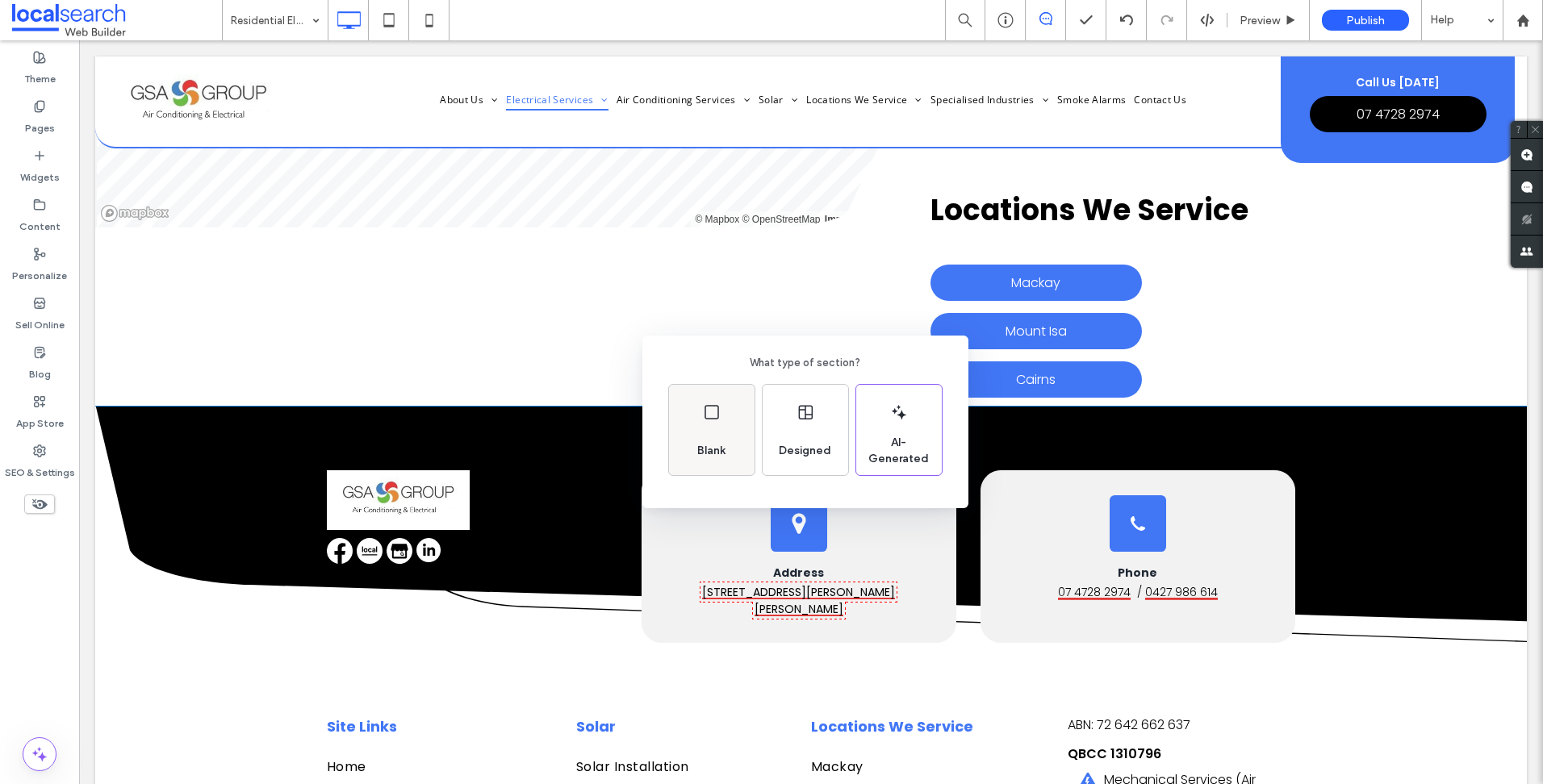
click at [731, 451] on span "Blank" at bounding box center [711, 450] width 41 height 16
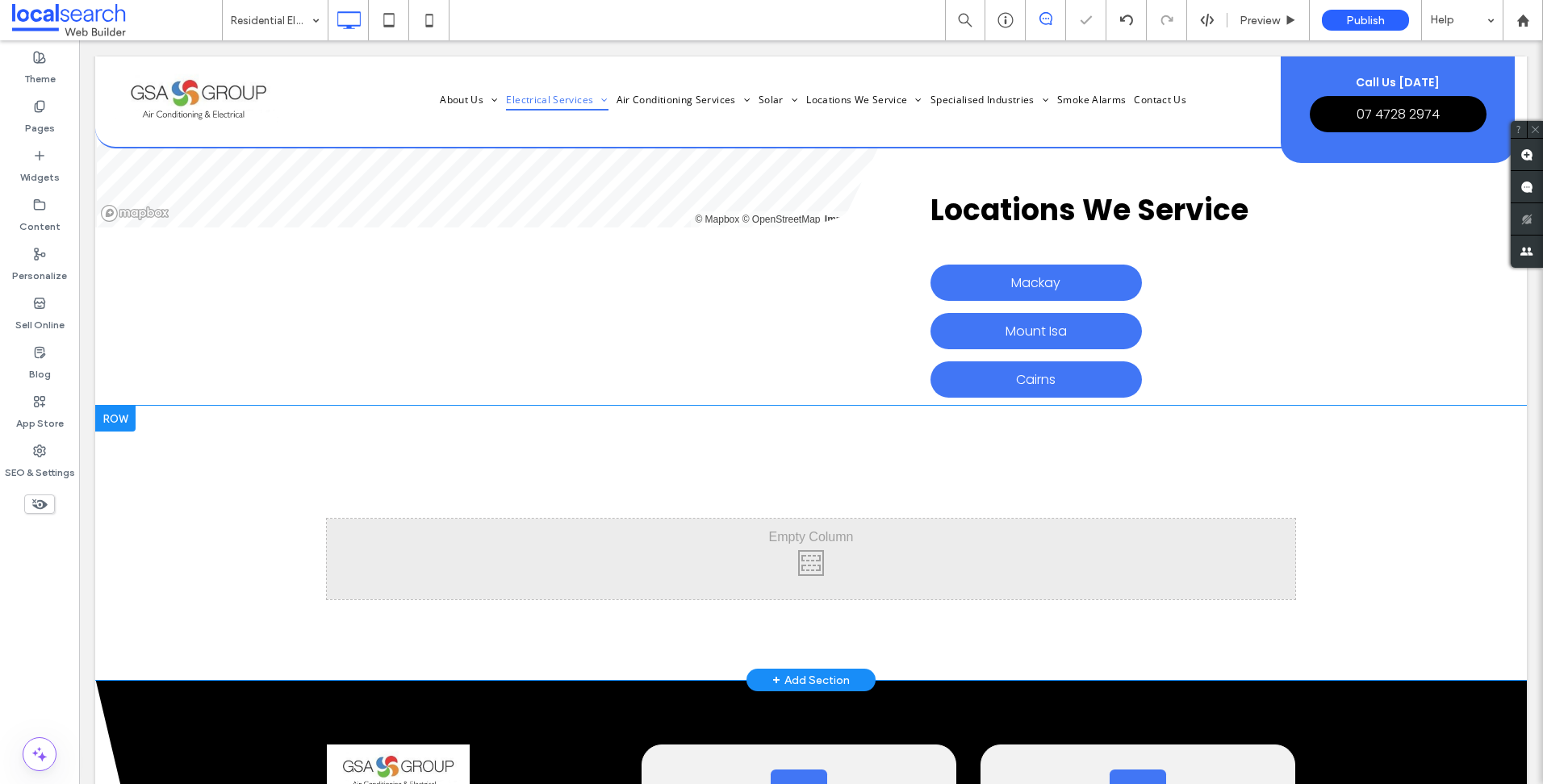
click at [517, 519] on div "Click To Paste Click To Paste" at bounding box center [811, 559] width 969 height 81
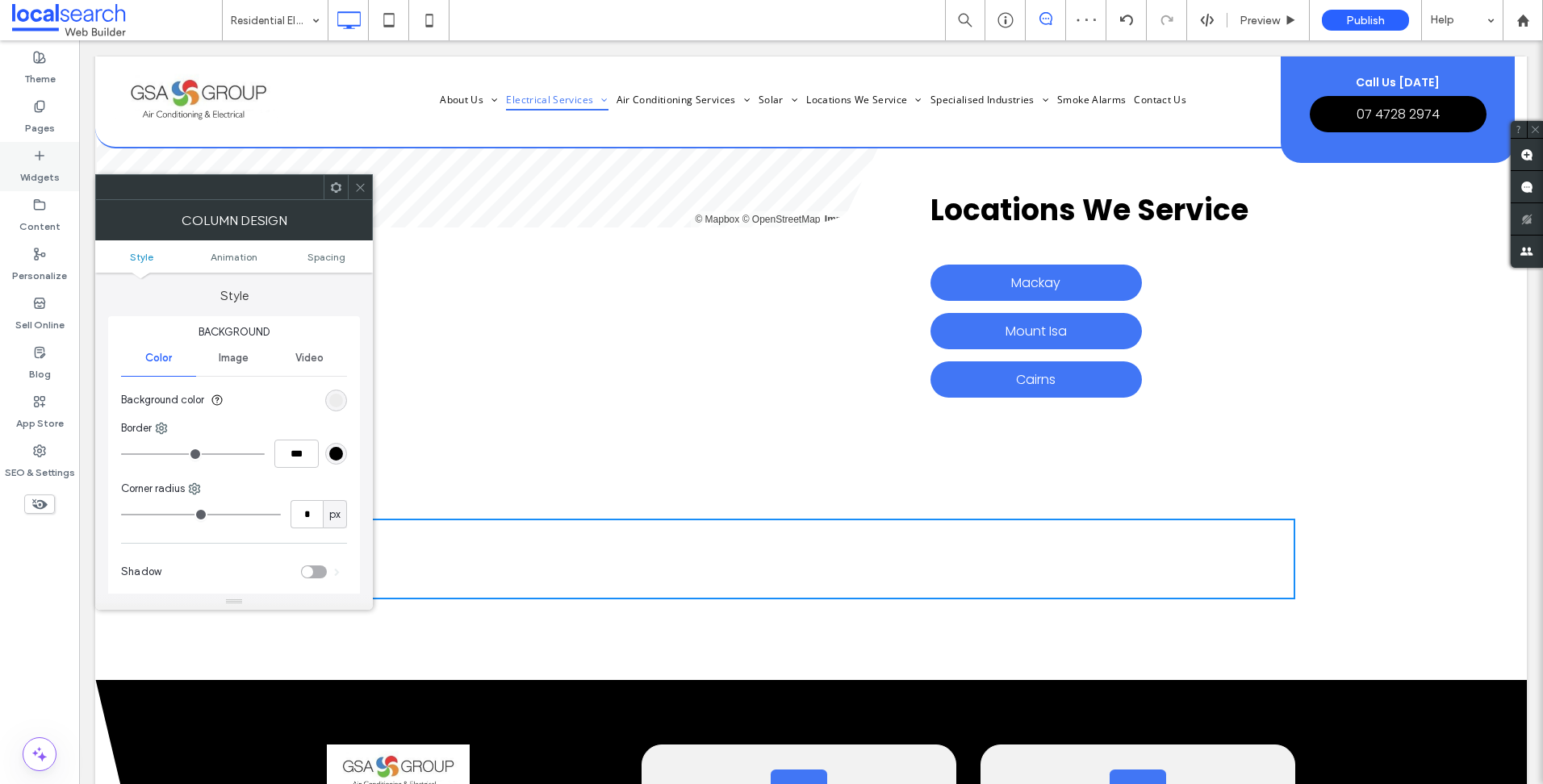
click at [61, 164] on div "Widgets" at bounding box center [39, 166] width 79 height 49
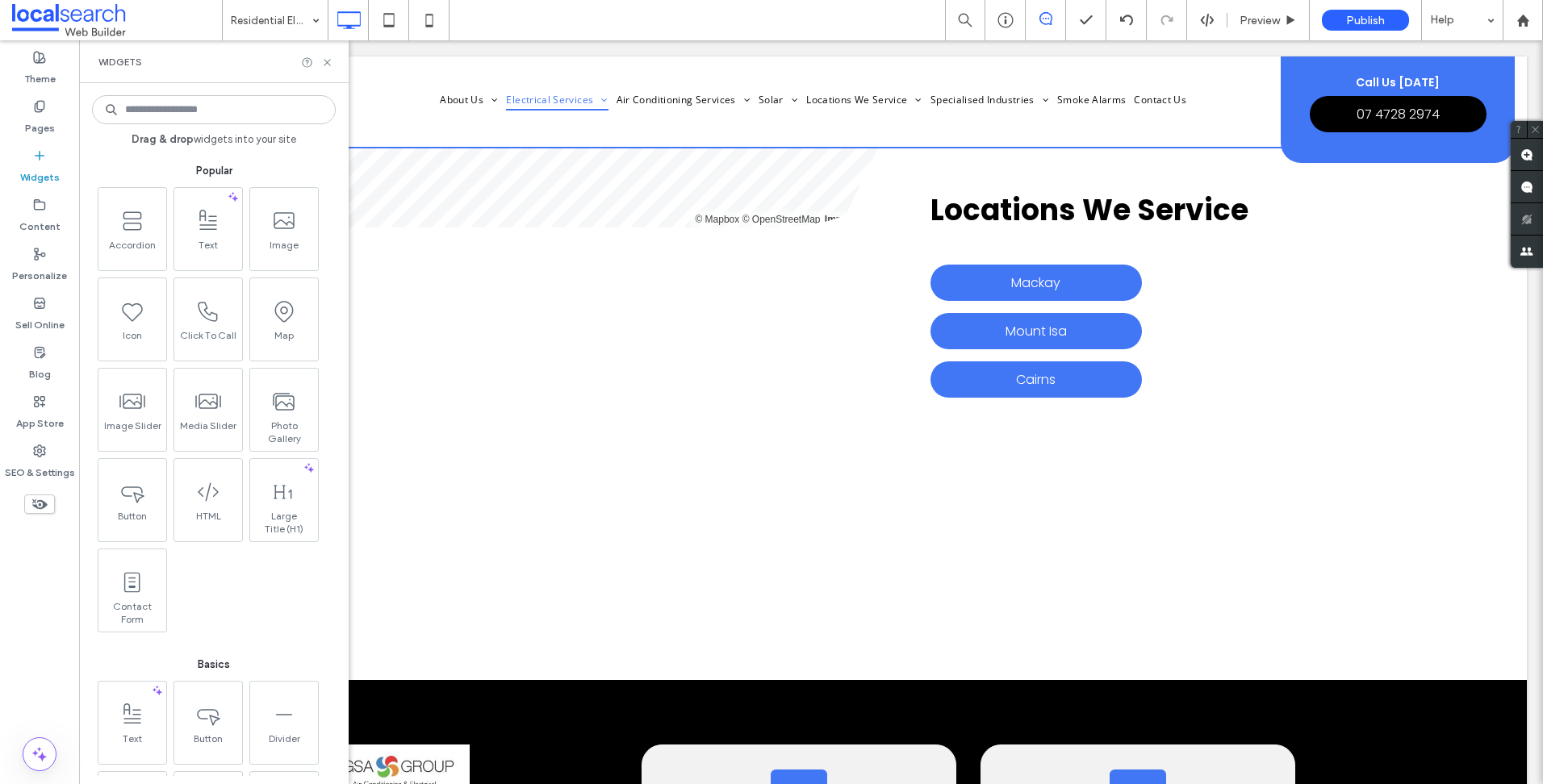
click at [179, 116] on input at bounding box center [214, 109] width 244 height 29
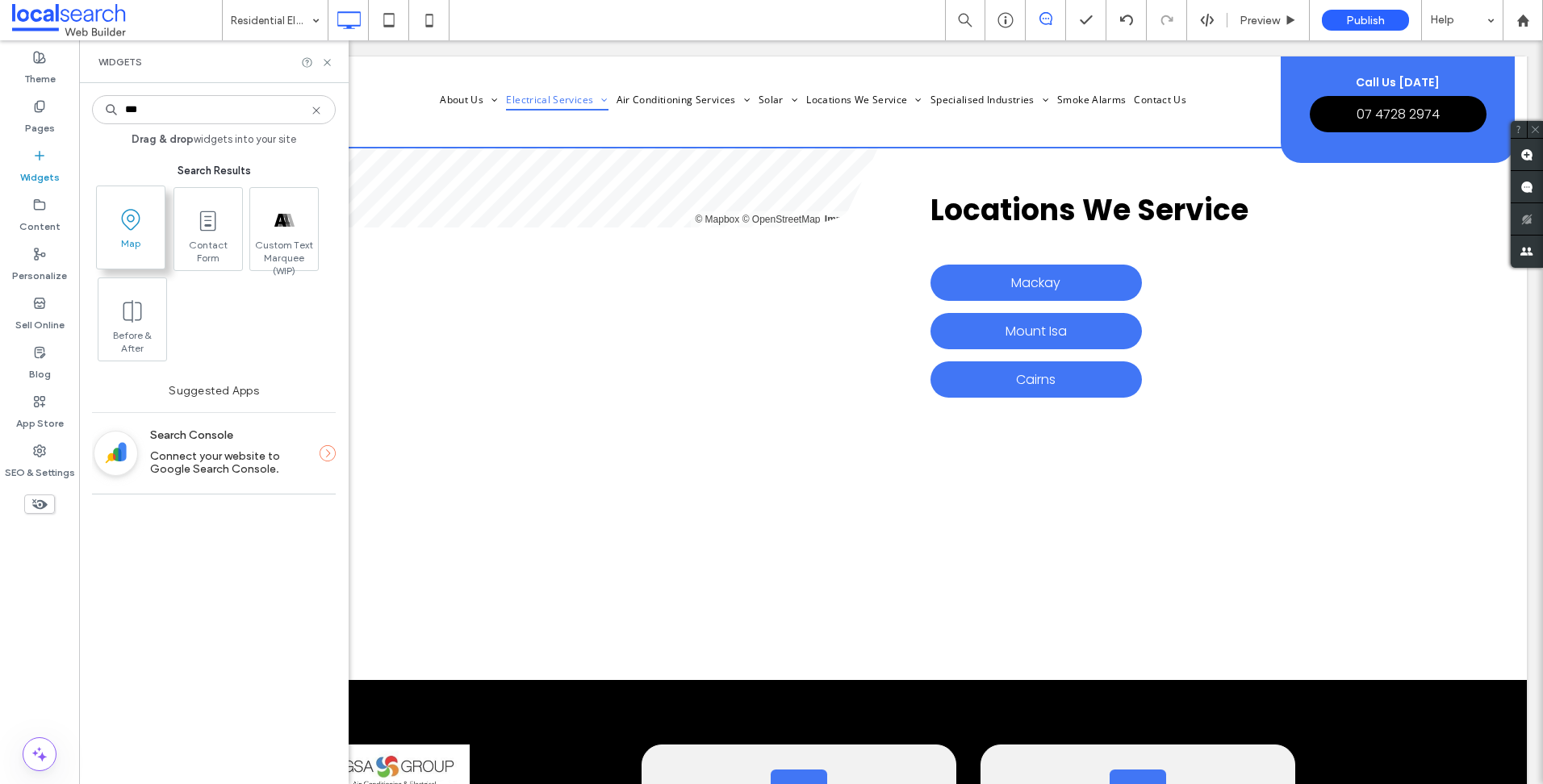
type input "***"
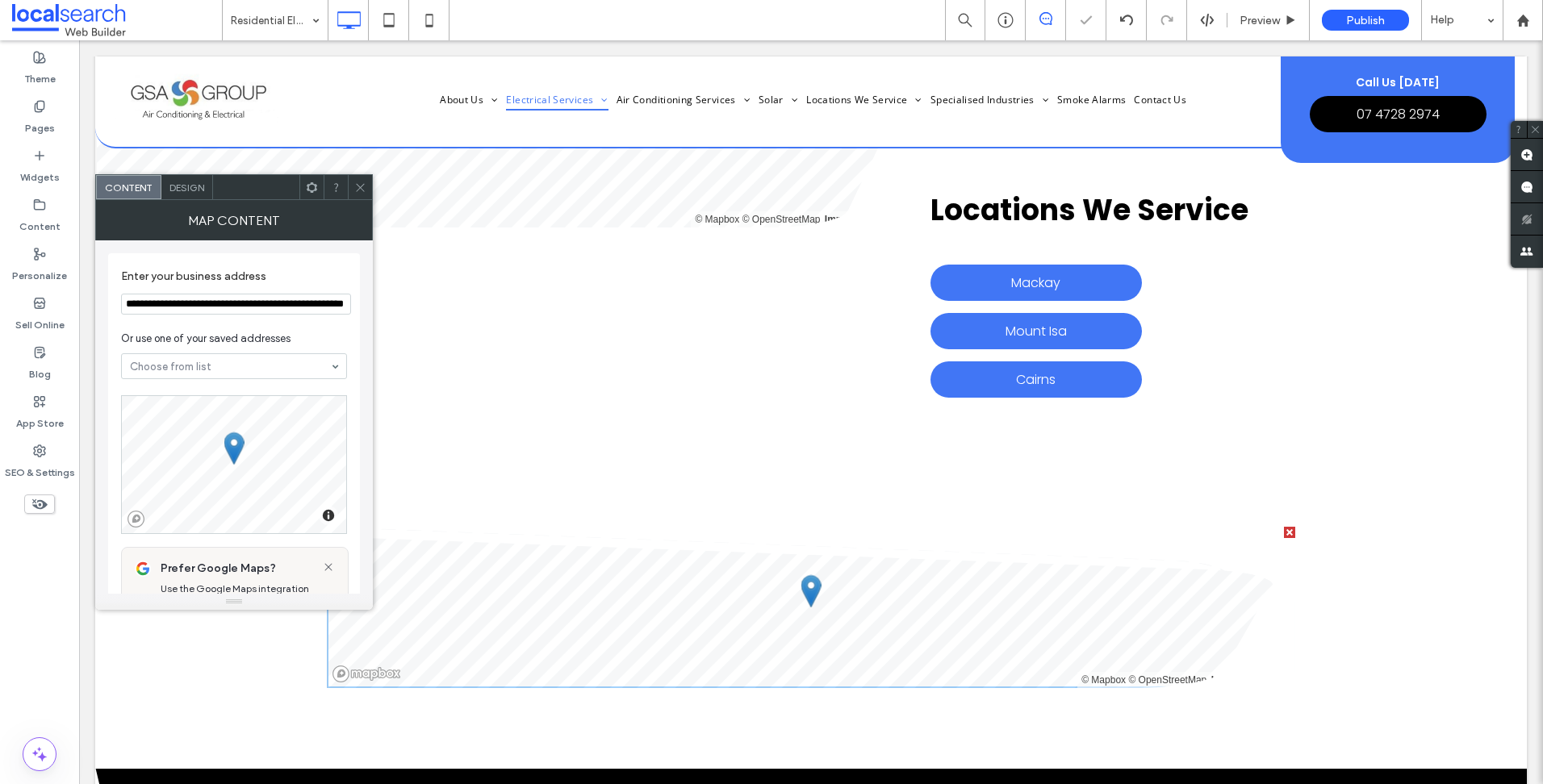
click at [355, 191] on icon at bounding box center [360, 187] width 12 height 12
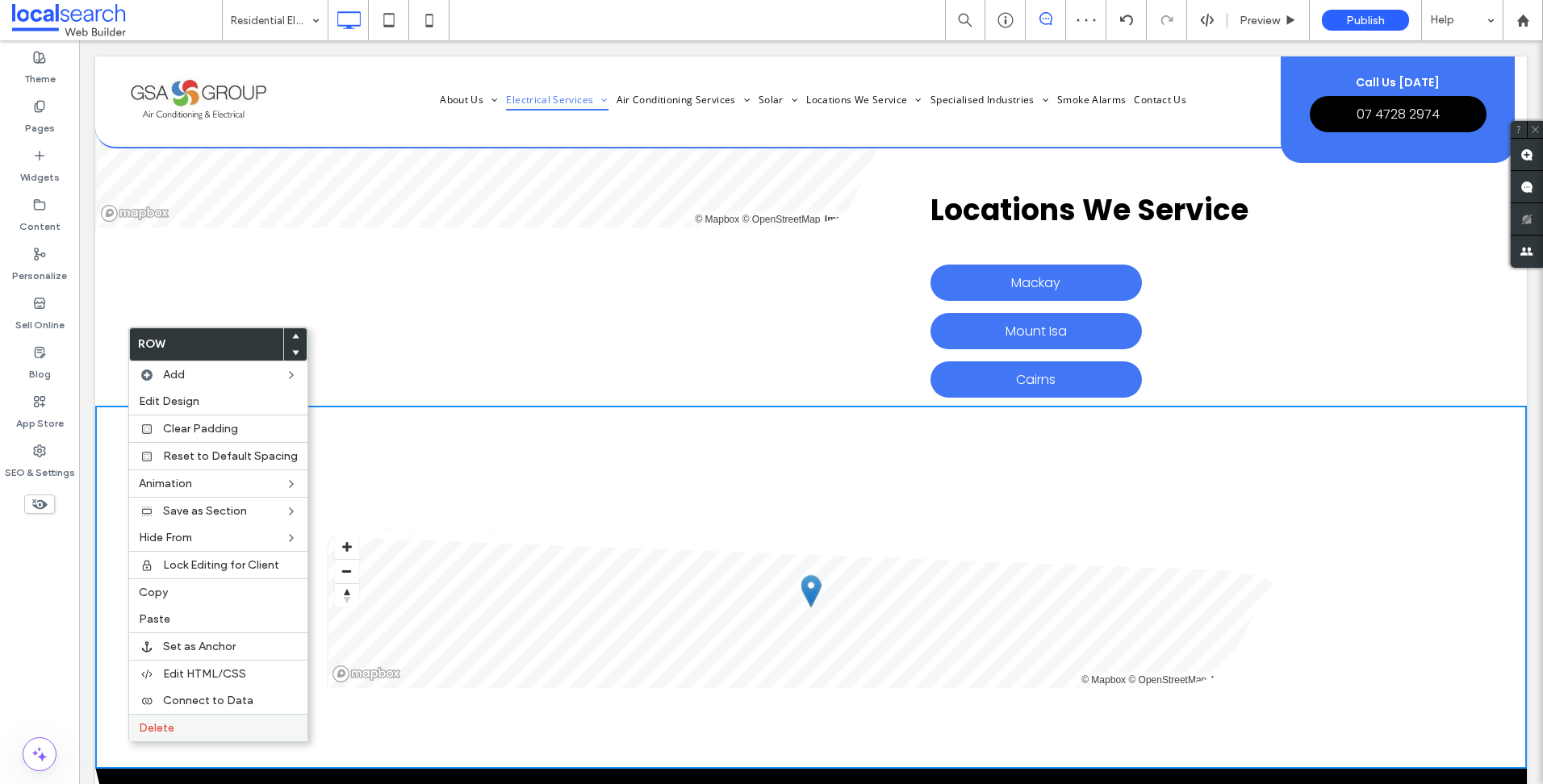
click at [228, 720] on div "Delete" at bounding box center [219, 727] width 178 height 28
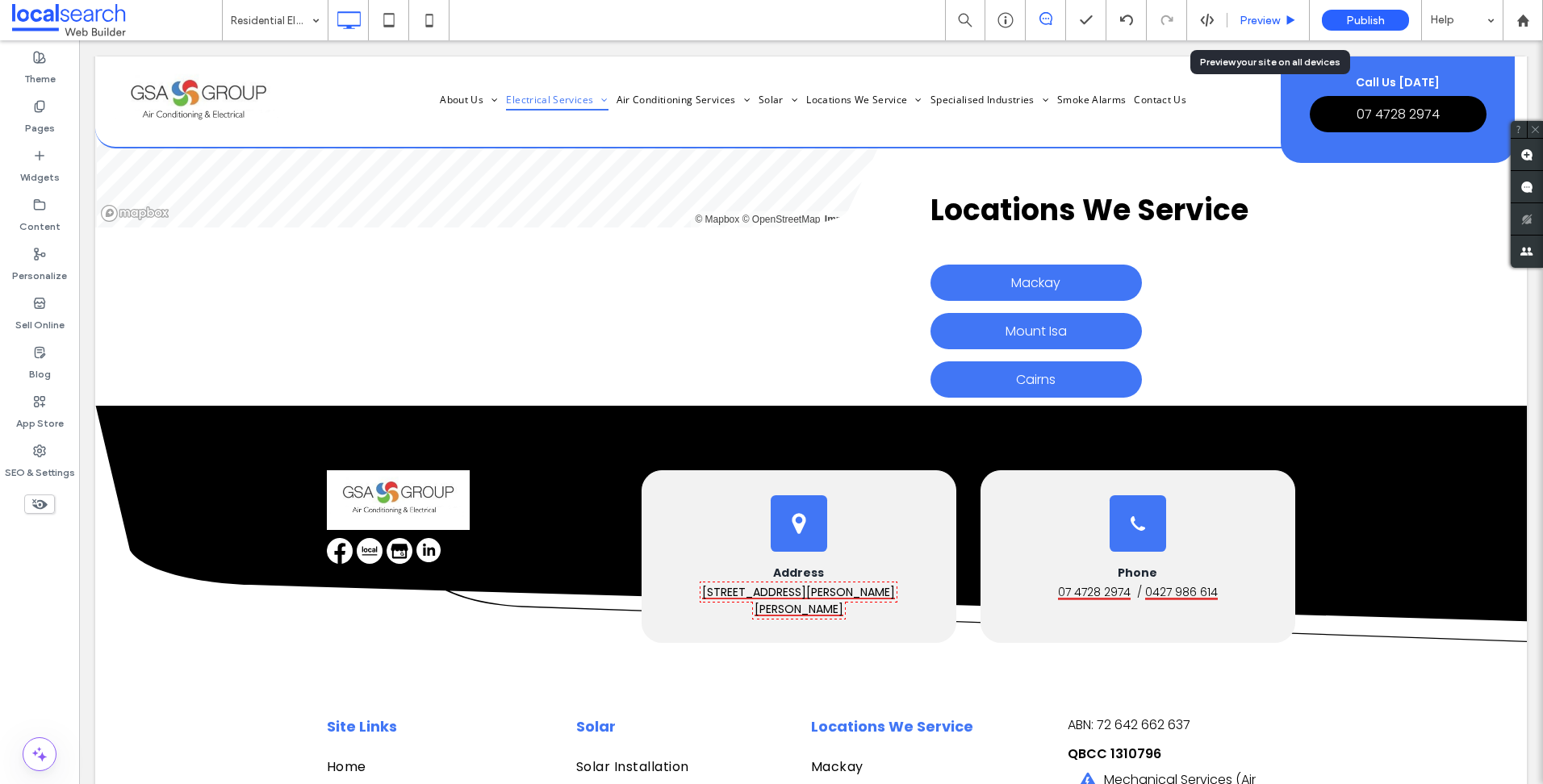
click at [1247, 28] on div "Preview" at bounding box center [1269, 20] width 82 height 40
click at [1245, 22] on span "Preview" at bounding box center [1259, 20] width 40 height 13
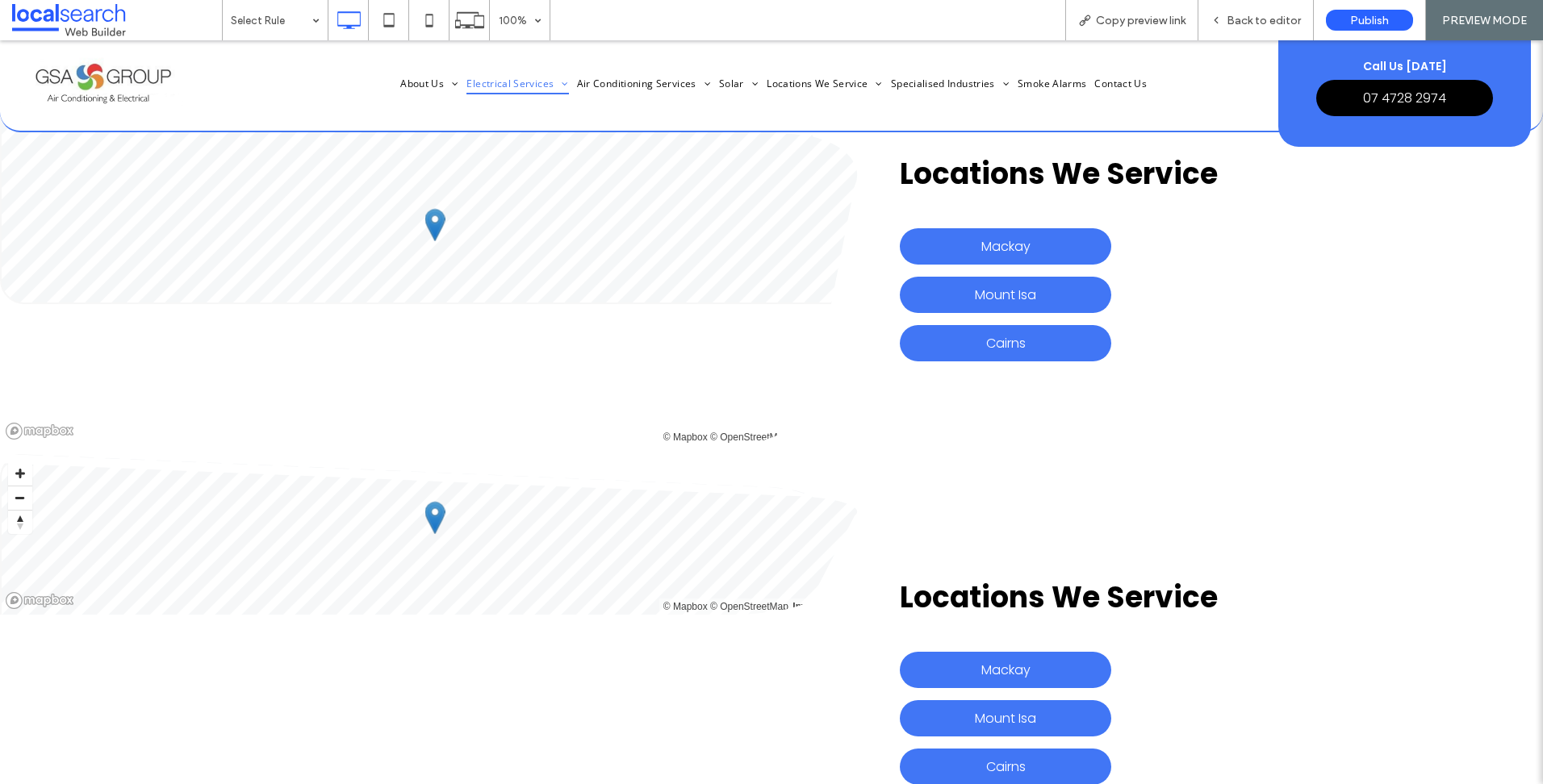
scroll to position [7420, 0]
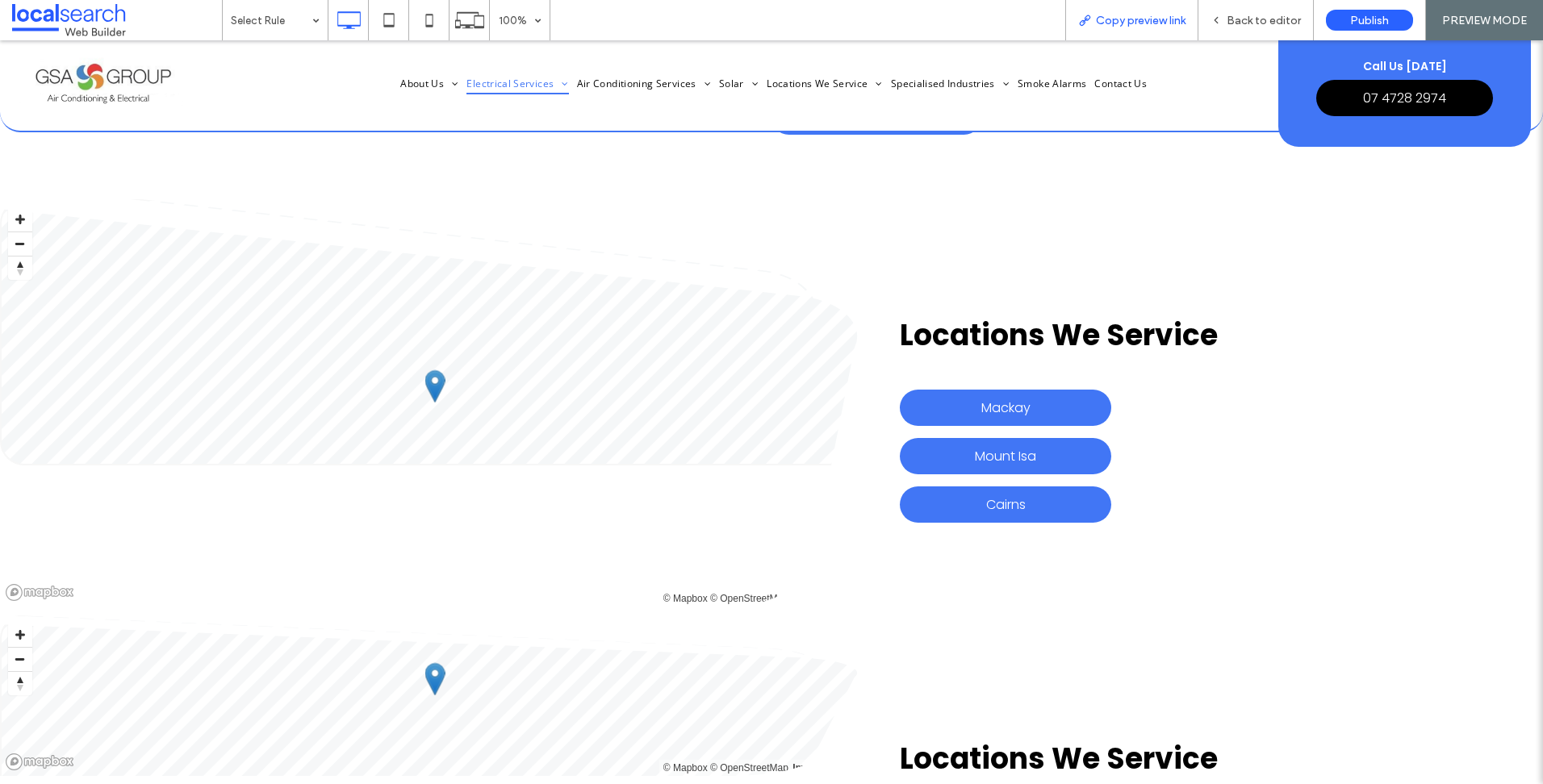
click at [1147, 14] on span "Copy preview link" at bounding box center [1140, 20] width 89 height 13
click at [1262, 13] on span "Back to editor" at bounding box center [1263, 20] width 74 height 13
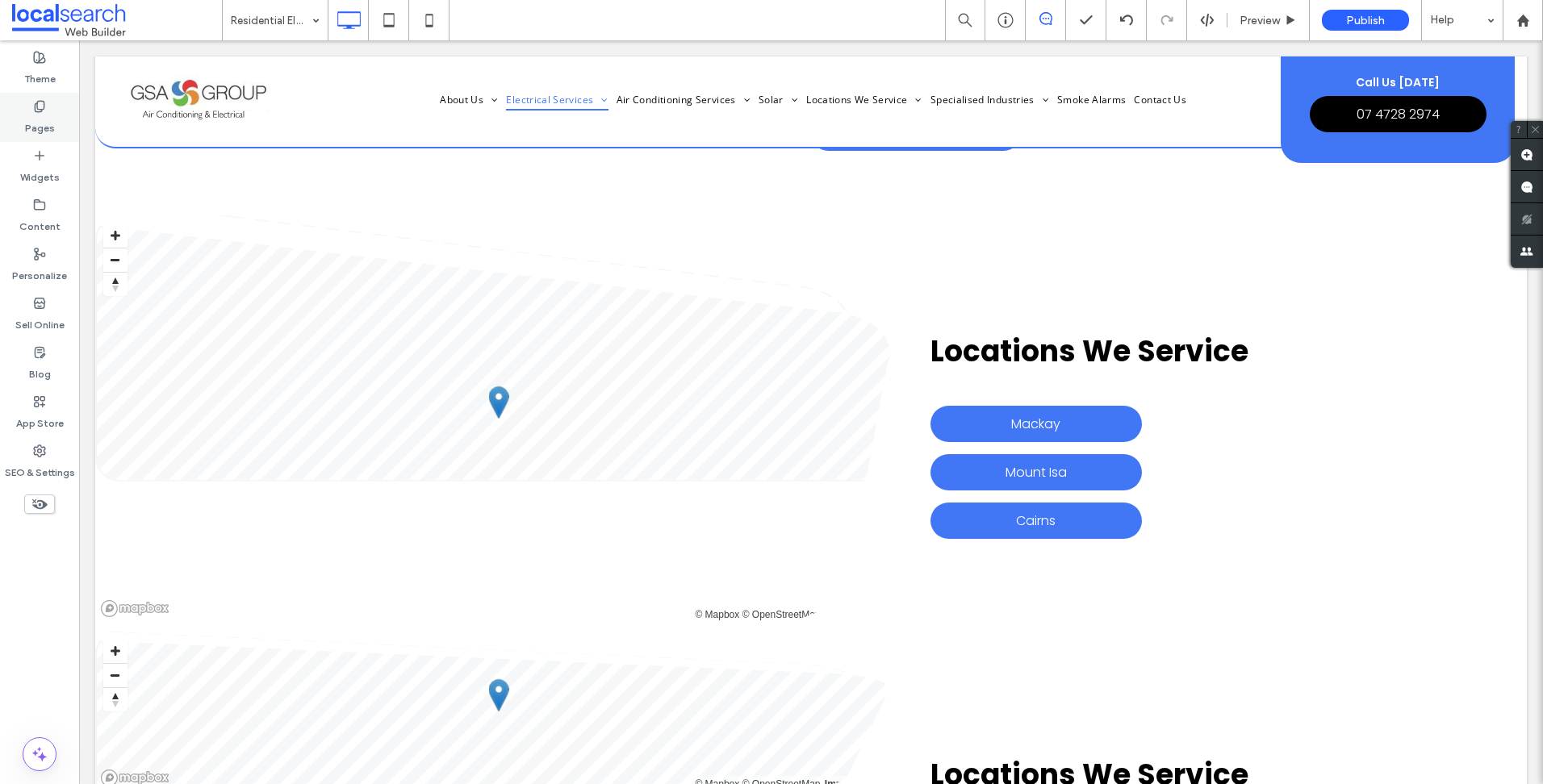
click at [55, 118] on div "Pages" at bounding box center [39, 117] width 79 height 49
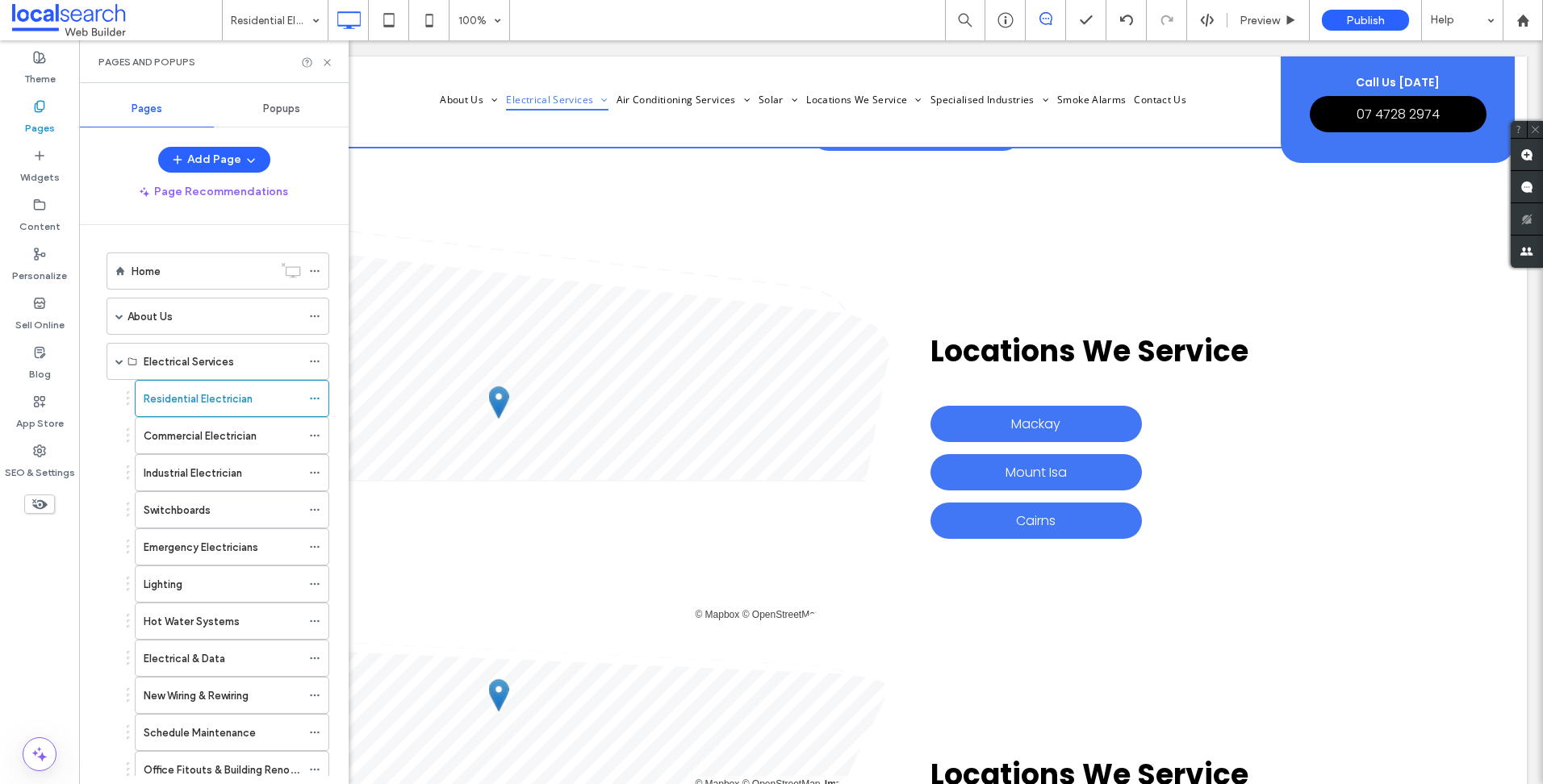
scroll to position [323, 0]
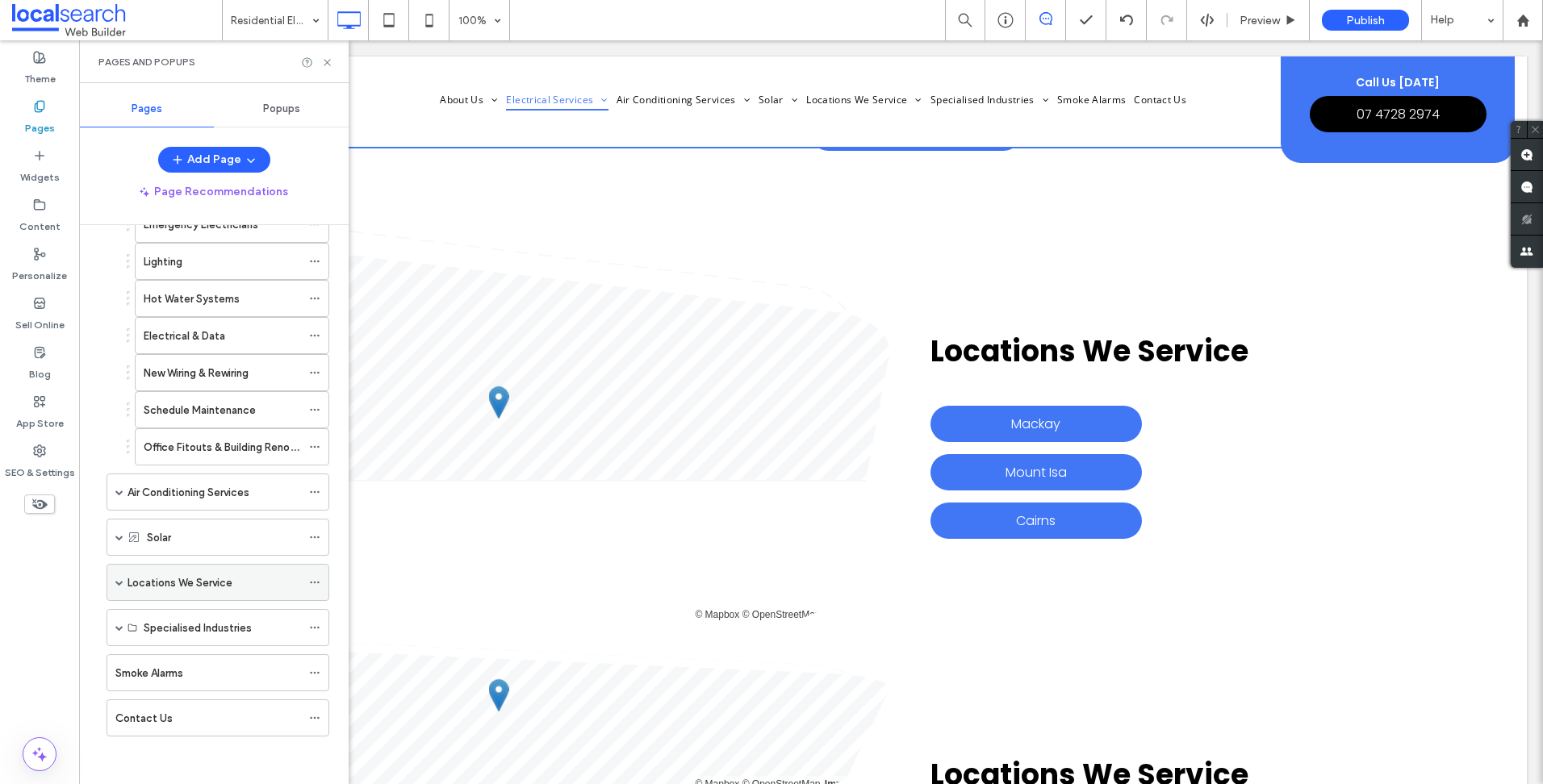
click at [120, 587] on span at bounding box center [119, 582] width 8 height 35
click at [180, 617] on label "Mackay" at bounding box center [162, 619] width 37 height 28
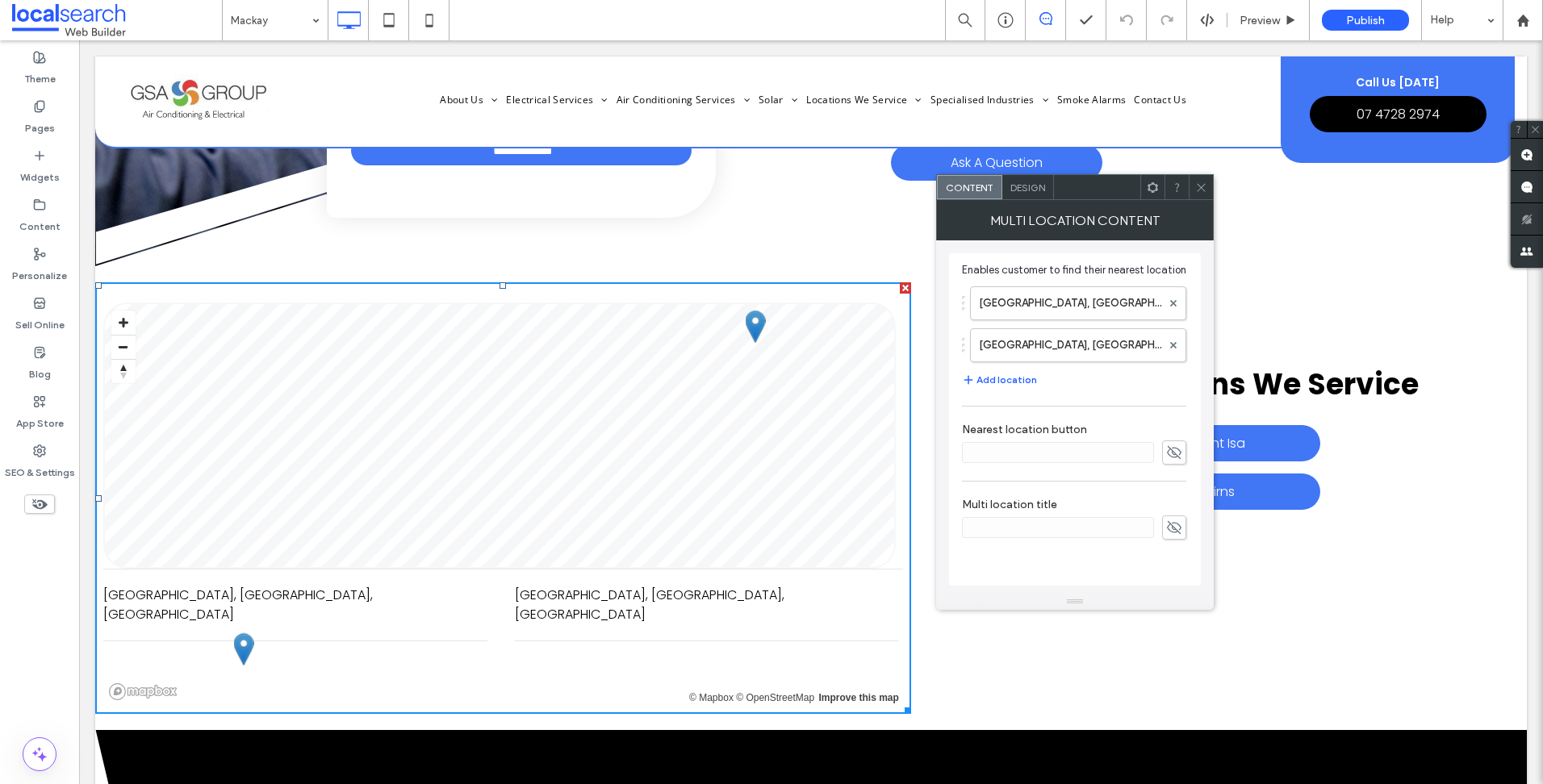
click at [1198, 181] on icon at bounding box center [1201, 187] width 12 height 12
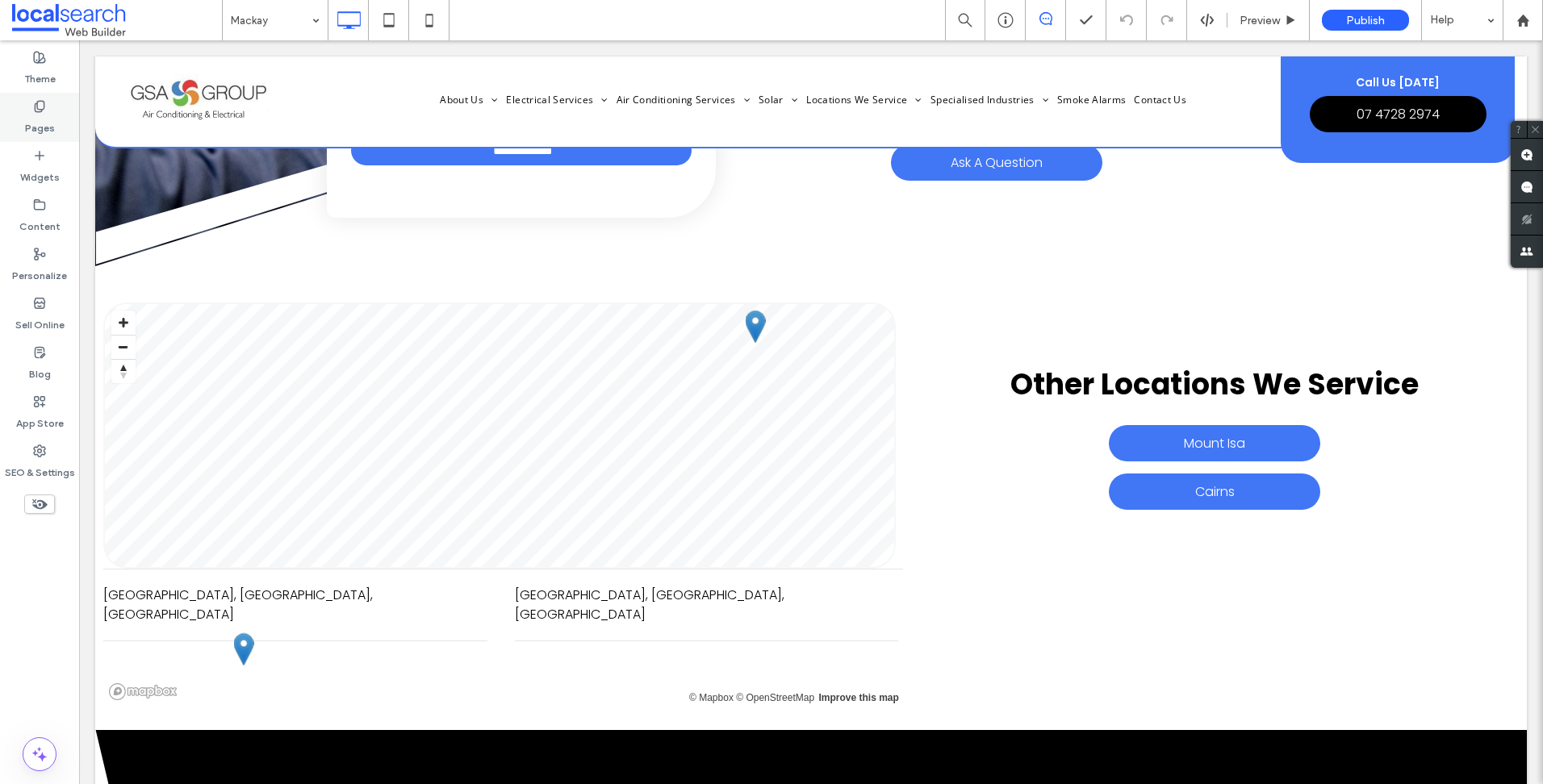
click at [37, 114] on label "Pages" at bounding box center [39, 125] width 30 height 23
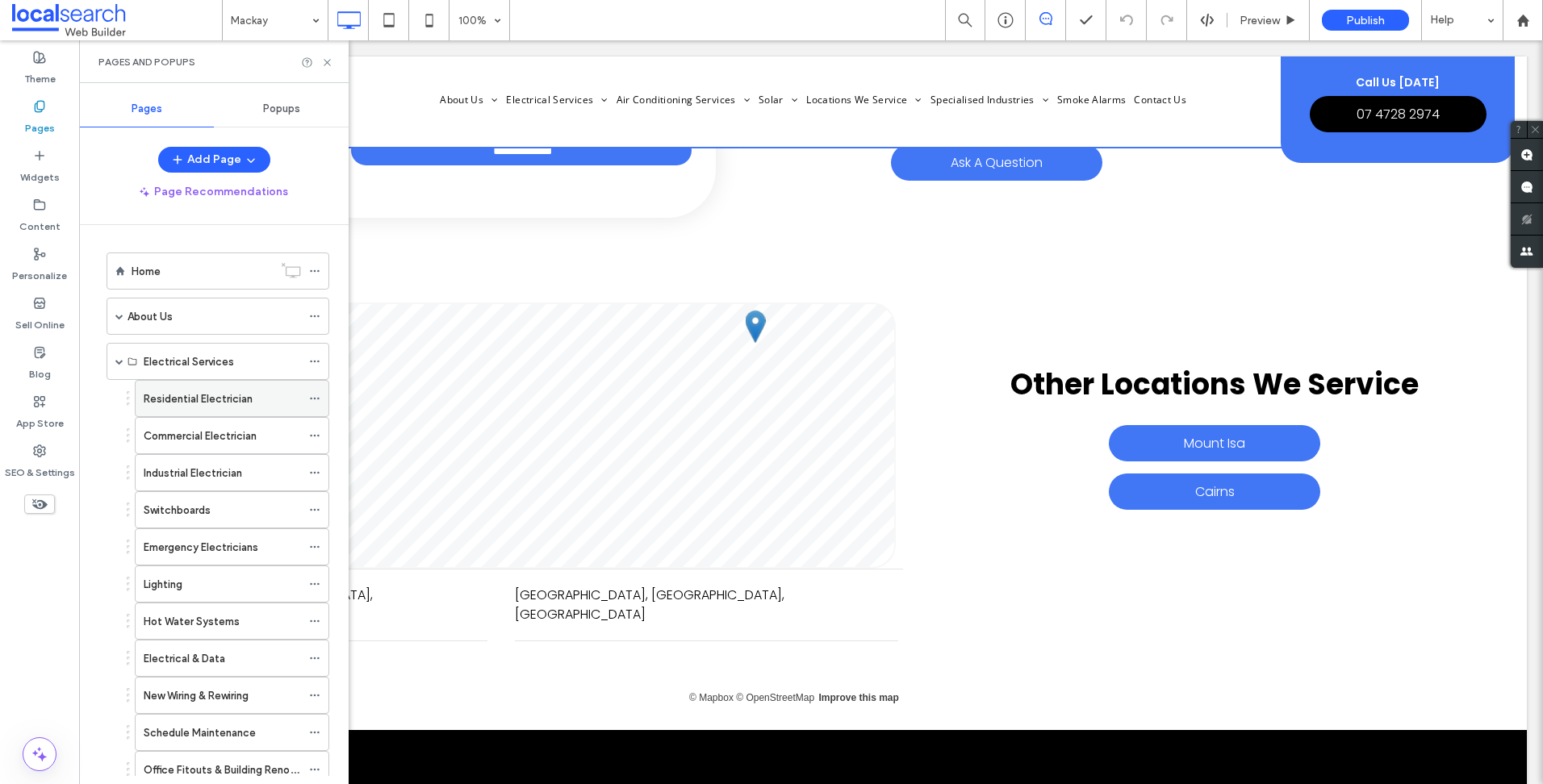
click at [216, 402] on label "Residential Electrician" at bounding box center [199, 398] width 109 height 28
click at [324, 58] on use at bounding box center [326, 61] width 7 height 7
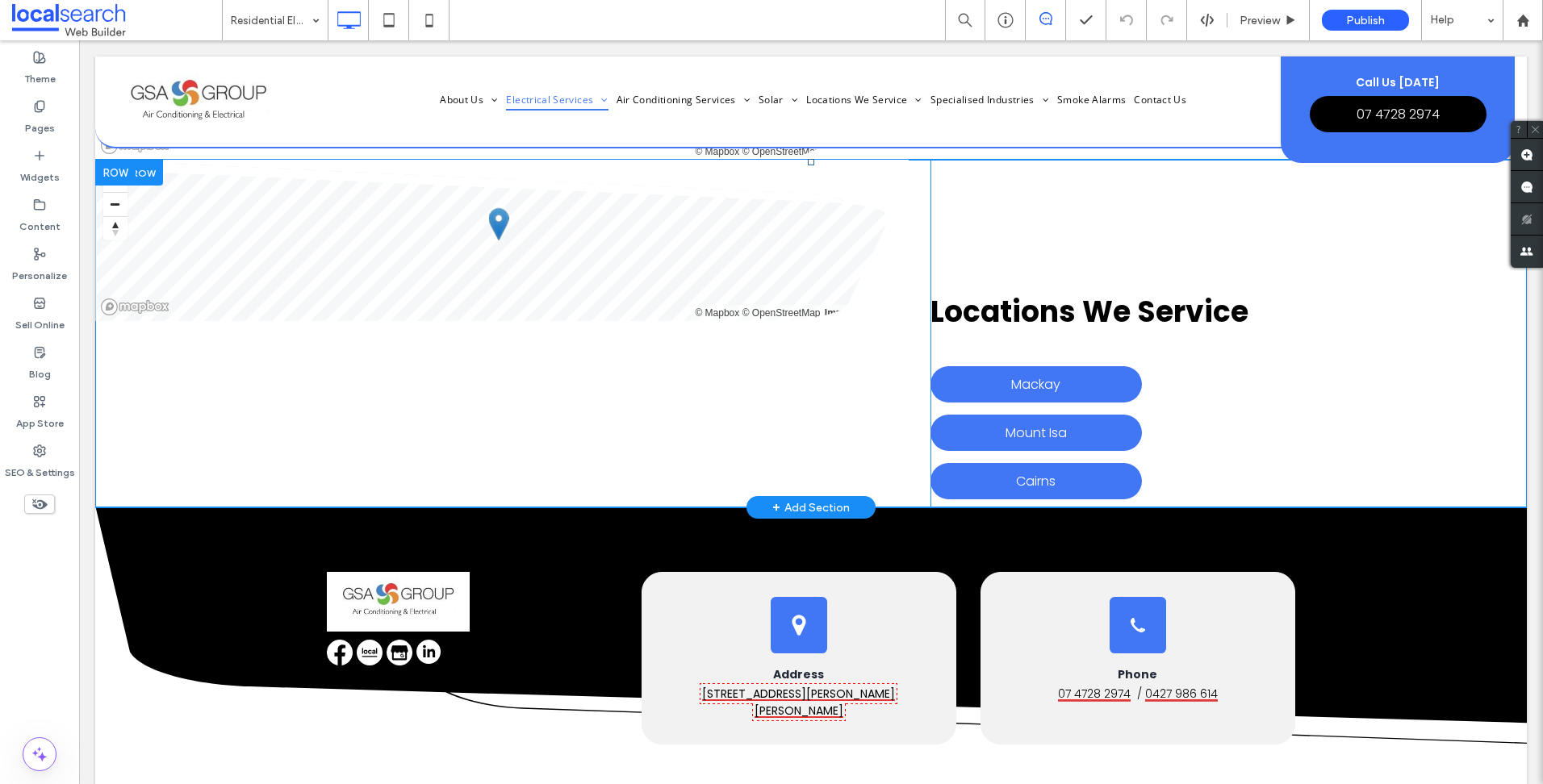
scroll to position [7422, 0]
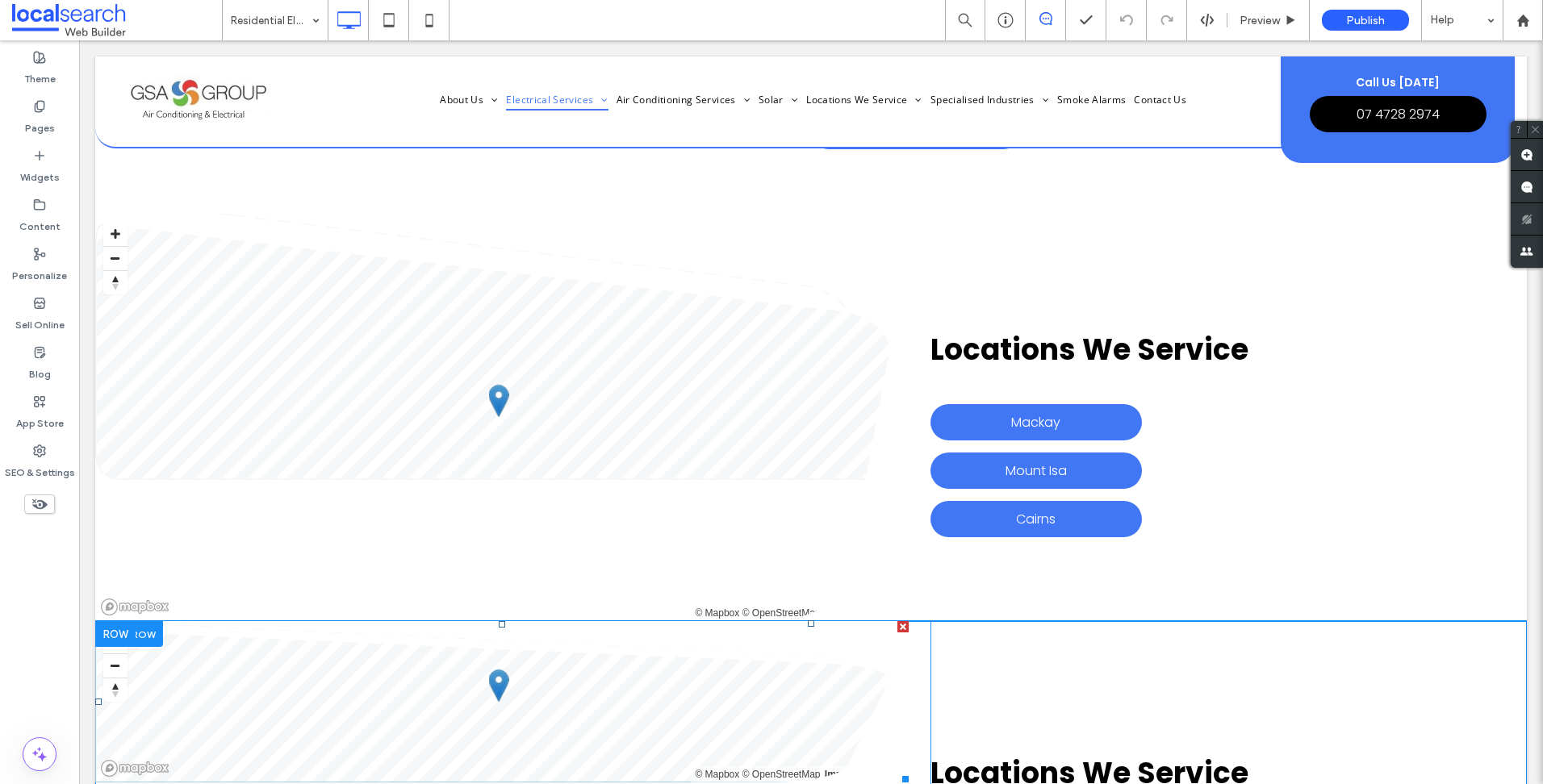
click at [794, 622] on span at bounding box center [502, 702] width 813 height 161
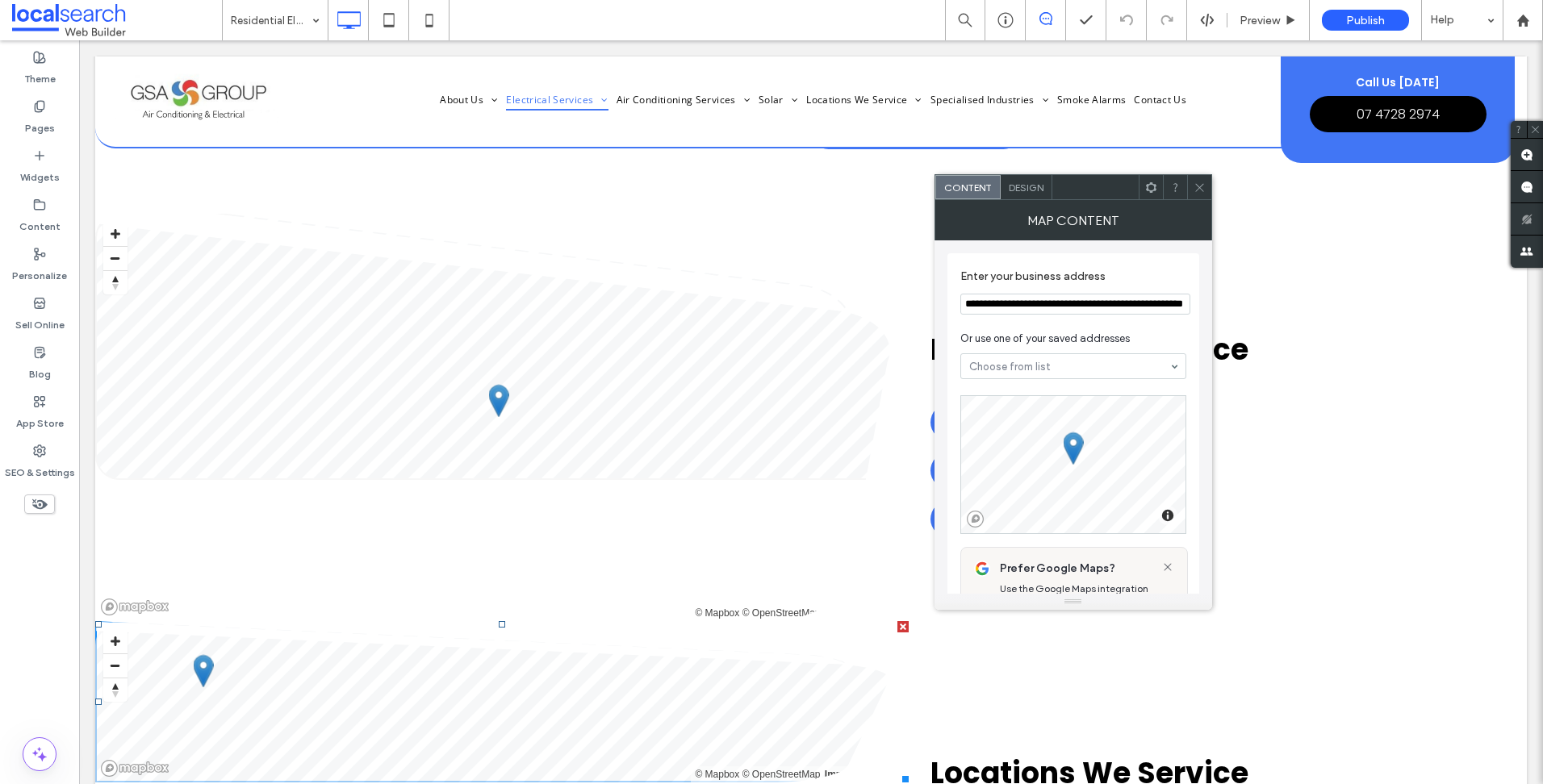
click at [1198, 179] on span at bounding box center [1199, 187] width 12 height 24
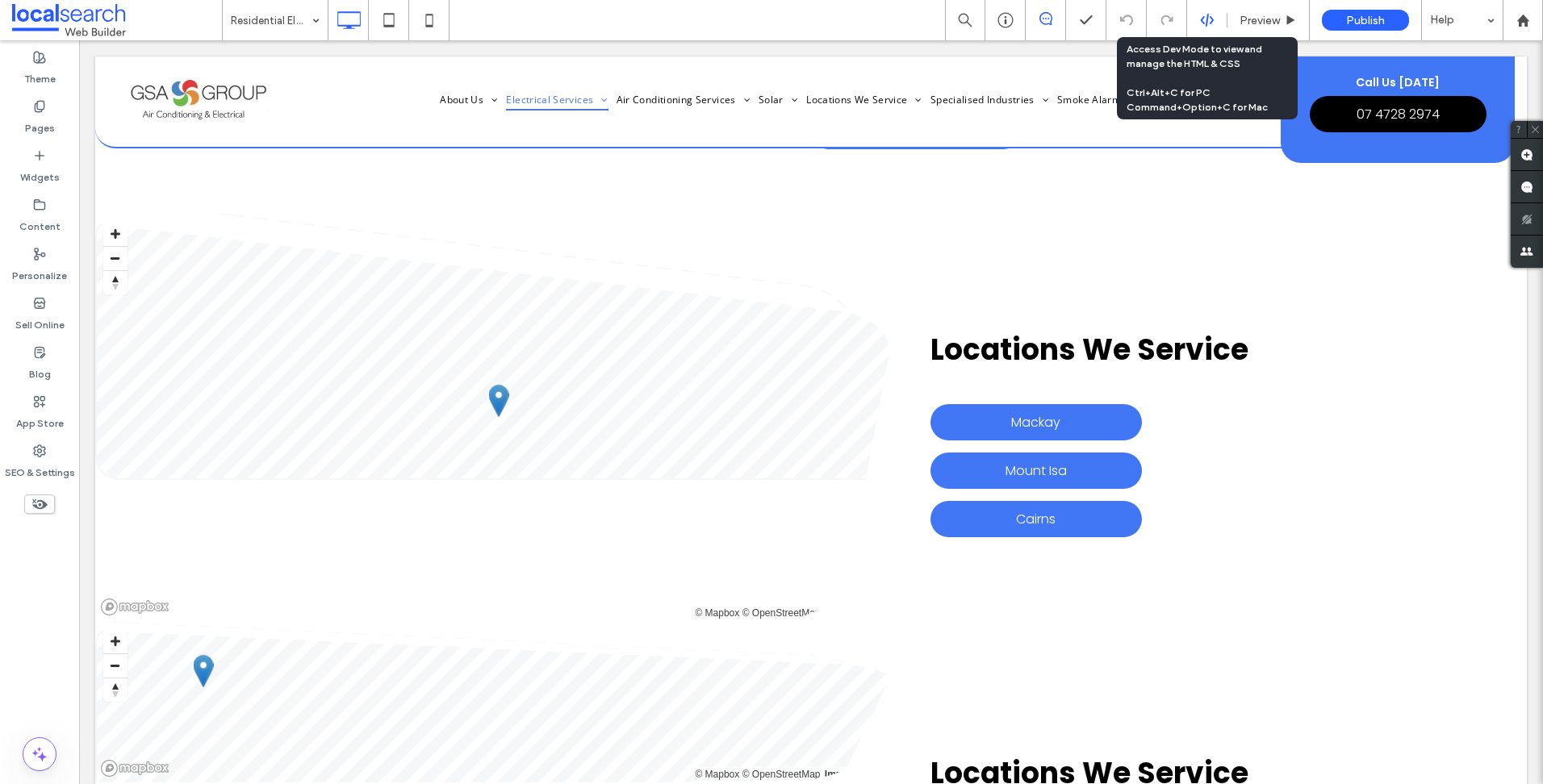
click at [1213, 23] on icon at bounding box center [1206, 19] width 14 height 14
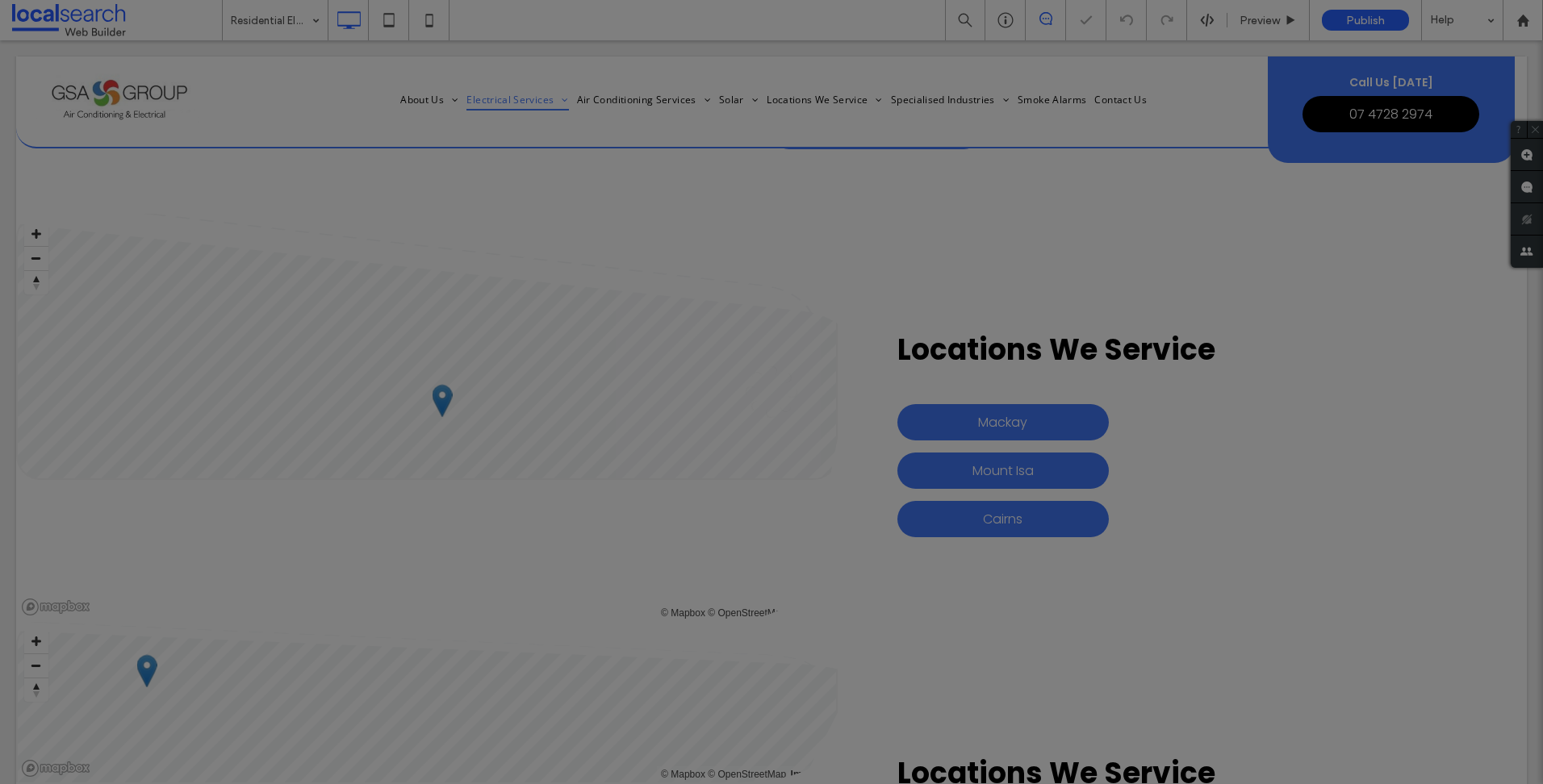
scroll to position [0, 0]
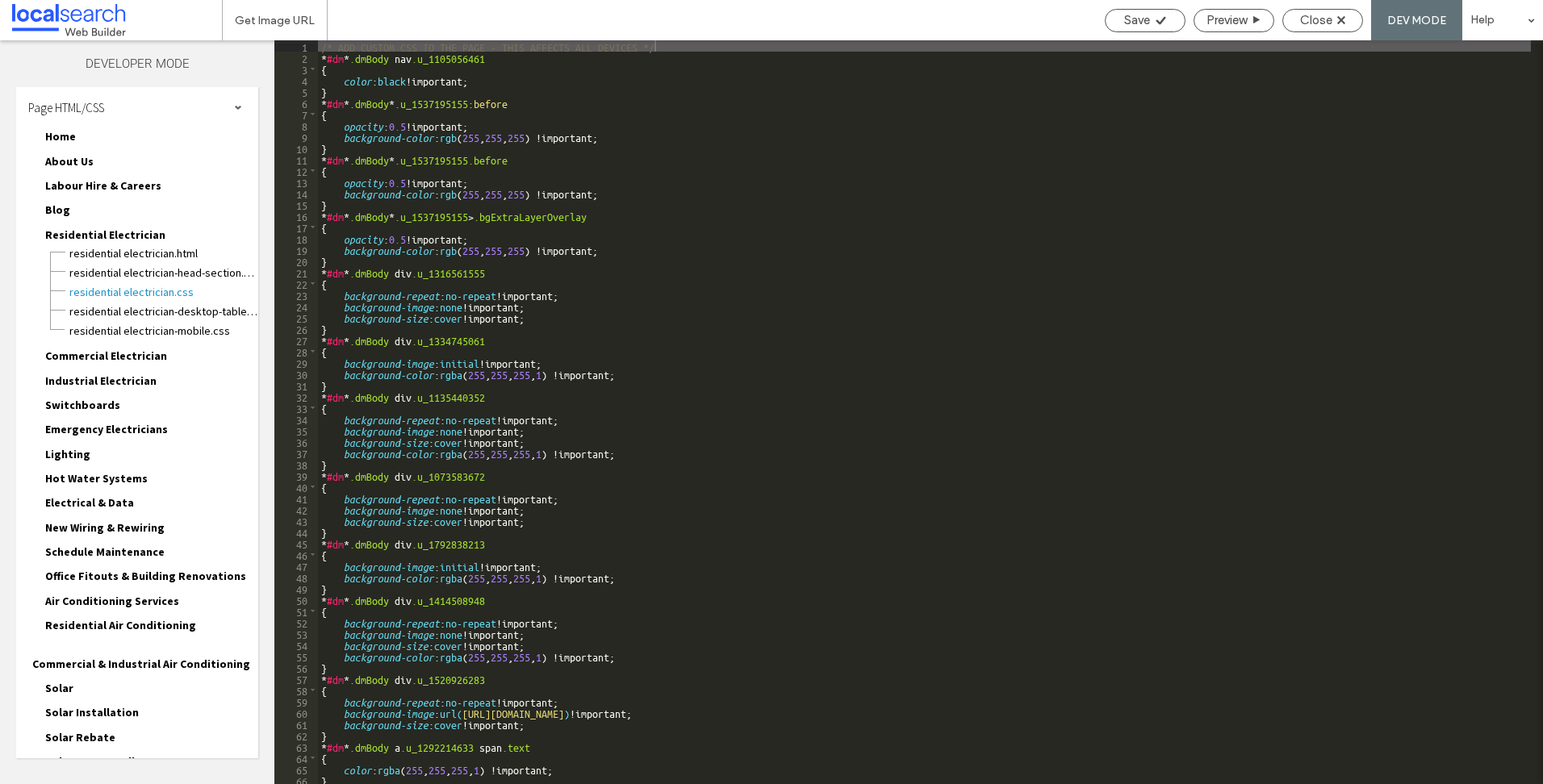
drag, startPoint x: 139, startPoint y: 107, endPoint x: 109, endPoint y: 273, distance: 168.7
click at [139, 107] on div "Page HTML/CSS" at bounding box center [137, 107] width 242 height 40
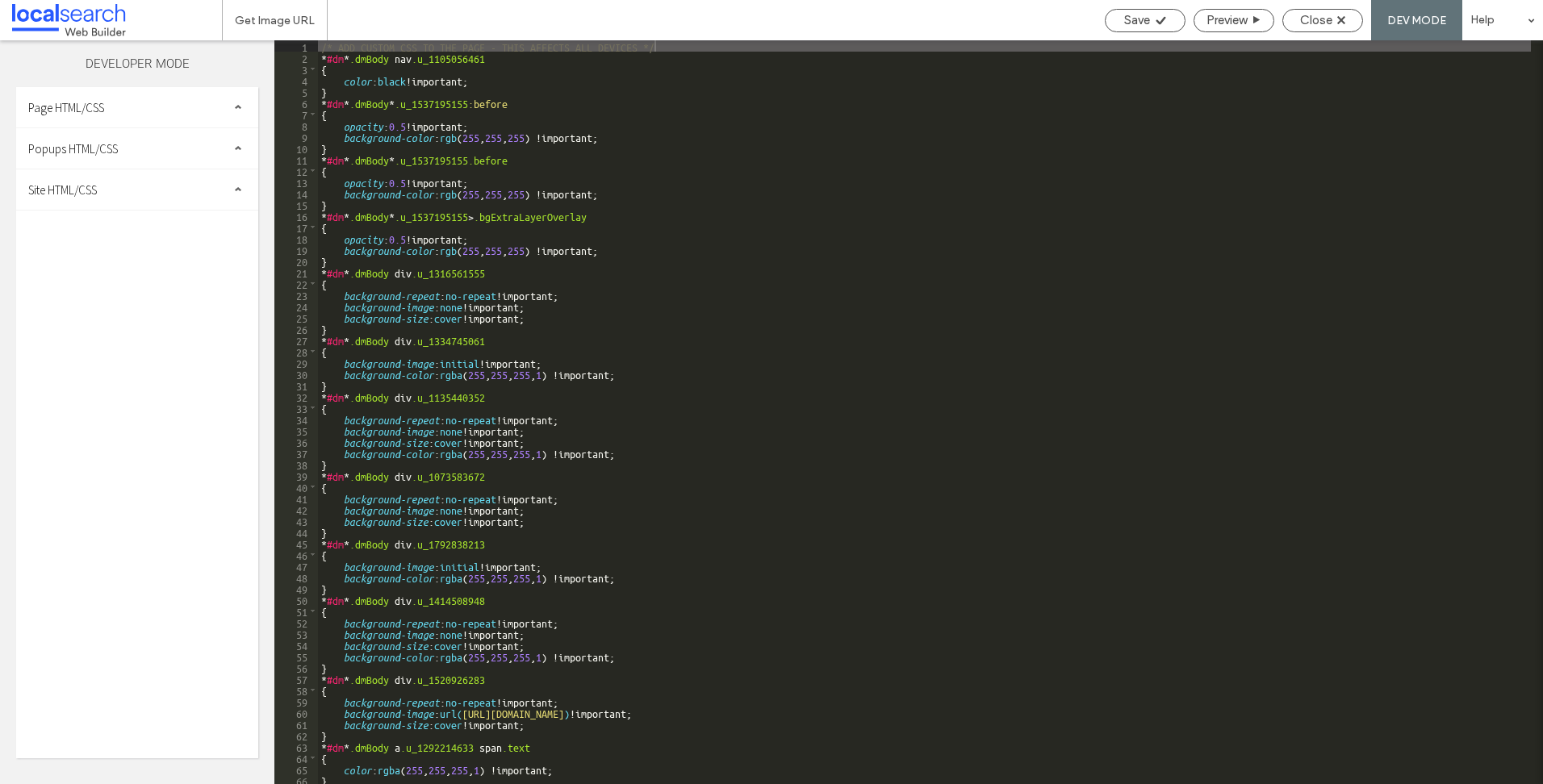
click at [125, 211] on div "Page HTML/CSS Home Home.html Home-head-section.html Home.css Home-desktop-table…" at bounding box center [137, 423] width 242 height 671
click at [131, 208] on div "Site HTML/CSS" at bounding box center [137, 190] width 242 height 40
click at [101, 258] on span "site.css" at bounding box center [166, 260] width 183 height 16
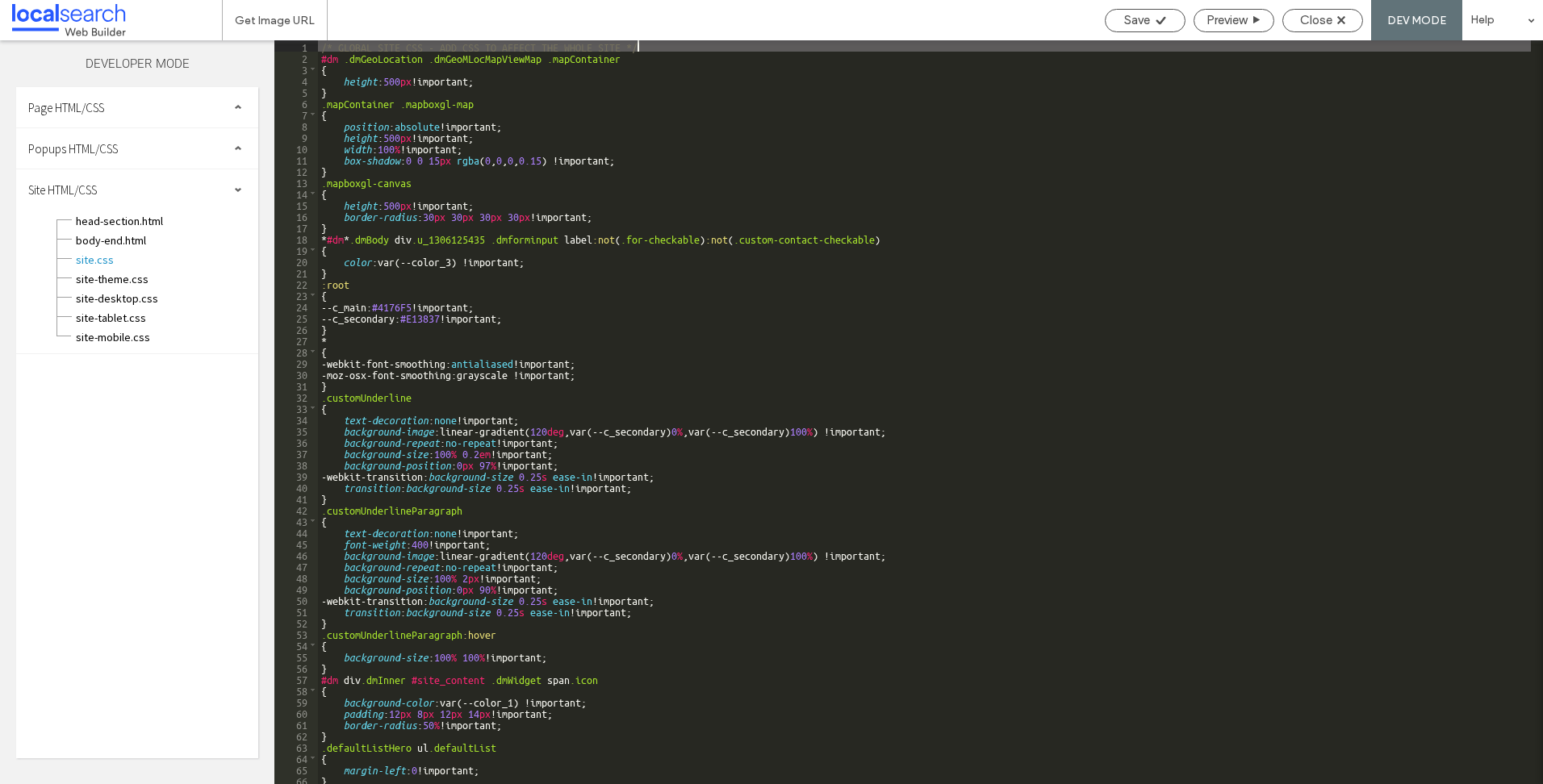
click at [970, 206] on div "/* GLOBAL SITE CSS - ADD CSS TO AFFECT THE WHOLE SITE */ #dm .dmGeoLocation .dm…" at bounding box center [924, 423] width 1213 height 766
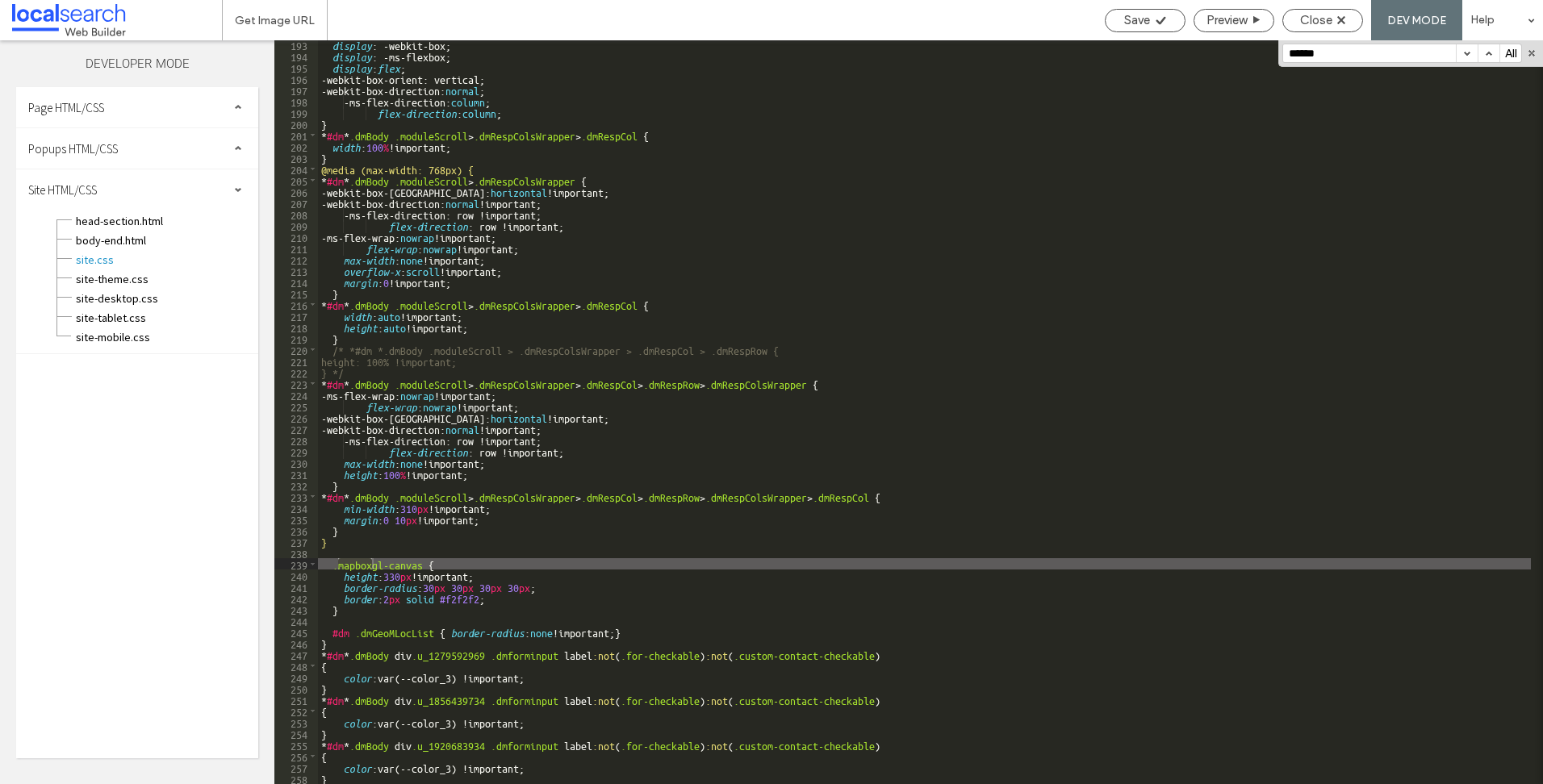
scroll to position [2169, 0]
type input "******"
click at [631, 579] on div "display : -webkit-box; display : -ms-flexbox; display : flex ; -webkit-box-orie…" at bounding box center [924, 421] width 1213 height 766
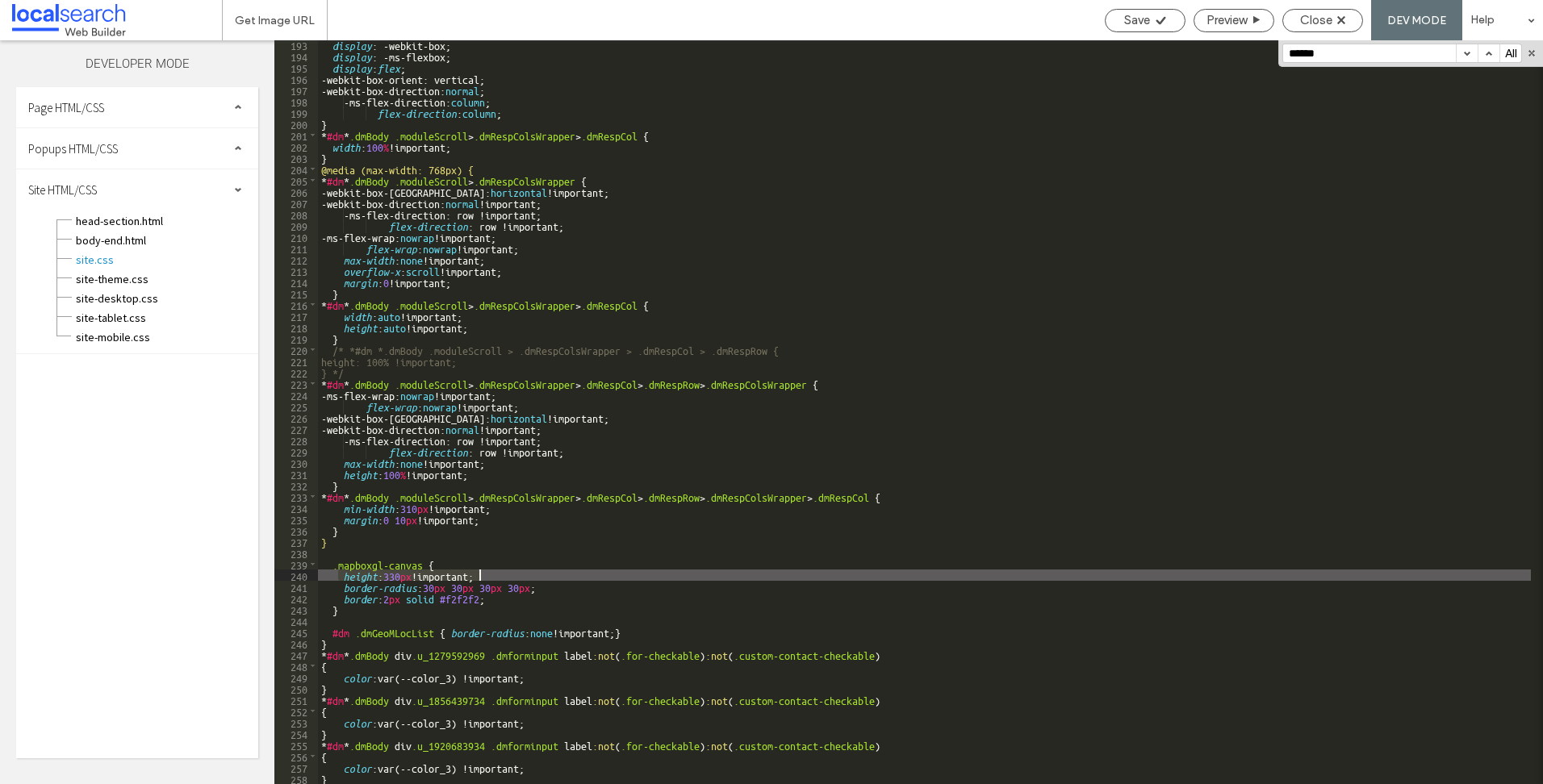
drag, startPoint x: 339, startPoint y: 576, endPoint x: 481, endPoint y: 574, distance: 142.0
click at [481, 574] on div "display : -webkit-box; display : -ms-flexbox; display : flex ; -webkit-box-orie…" at bounding box center [924, 421] width 1213 height 766
click at [730, 585] on div "display : -webkit-box; display : -ms-flexbox; display : flex ; -webkit-box-orie…" at bounding box center [924, 421] width 1213 height 766
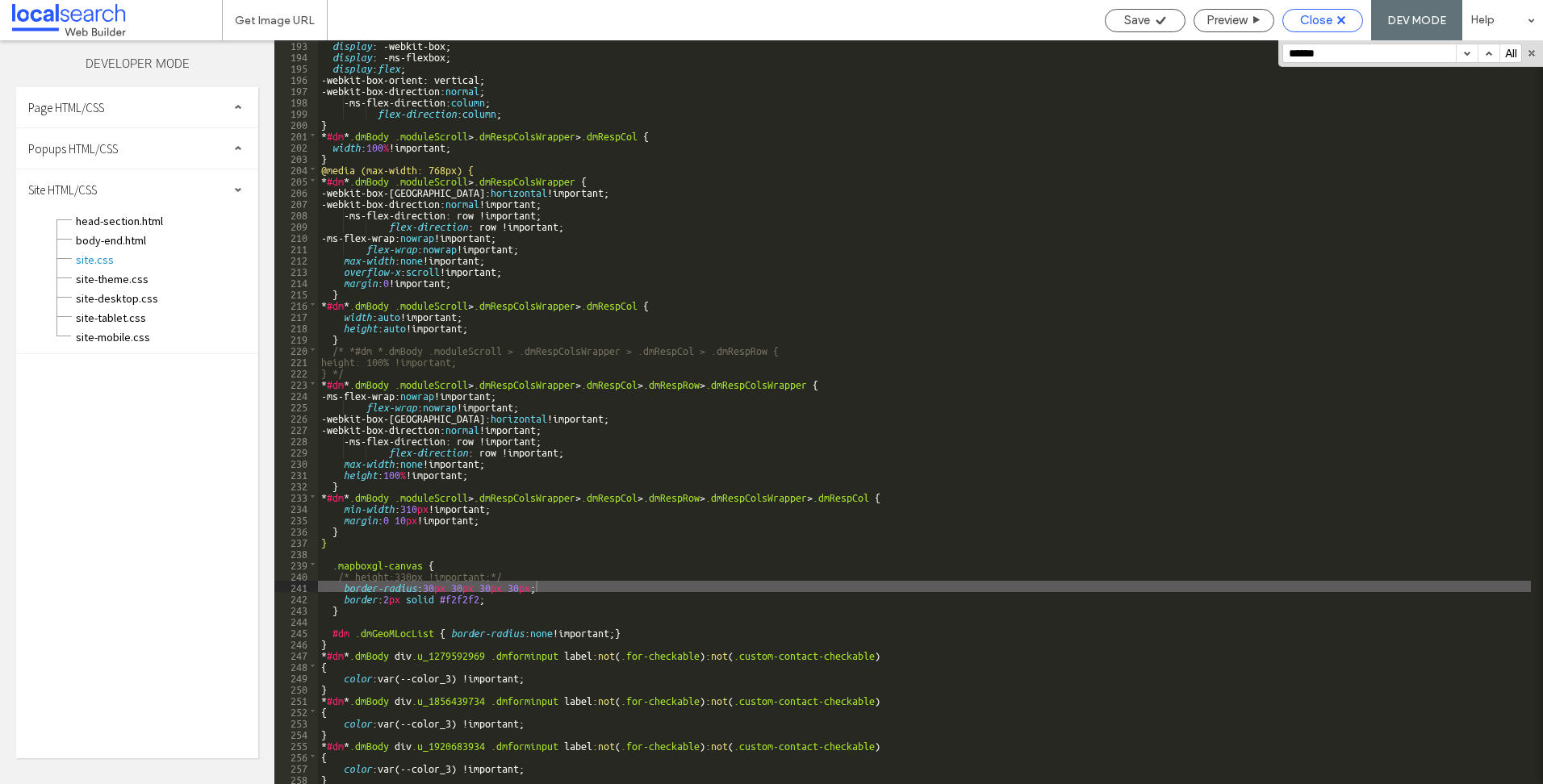
click at [1332, 22] on span "Close" at bounding box center [1316, 19] width 33 height 14
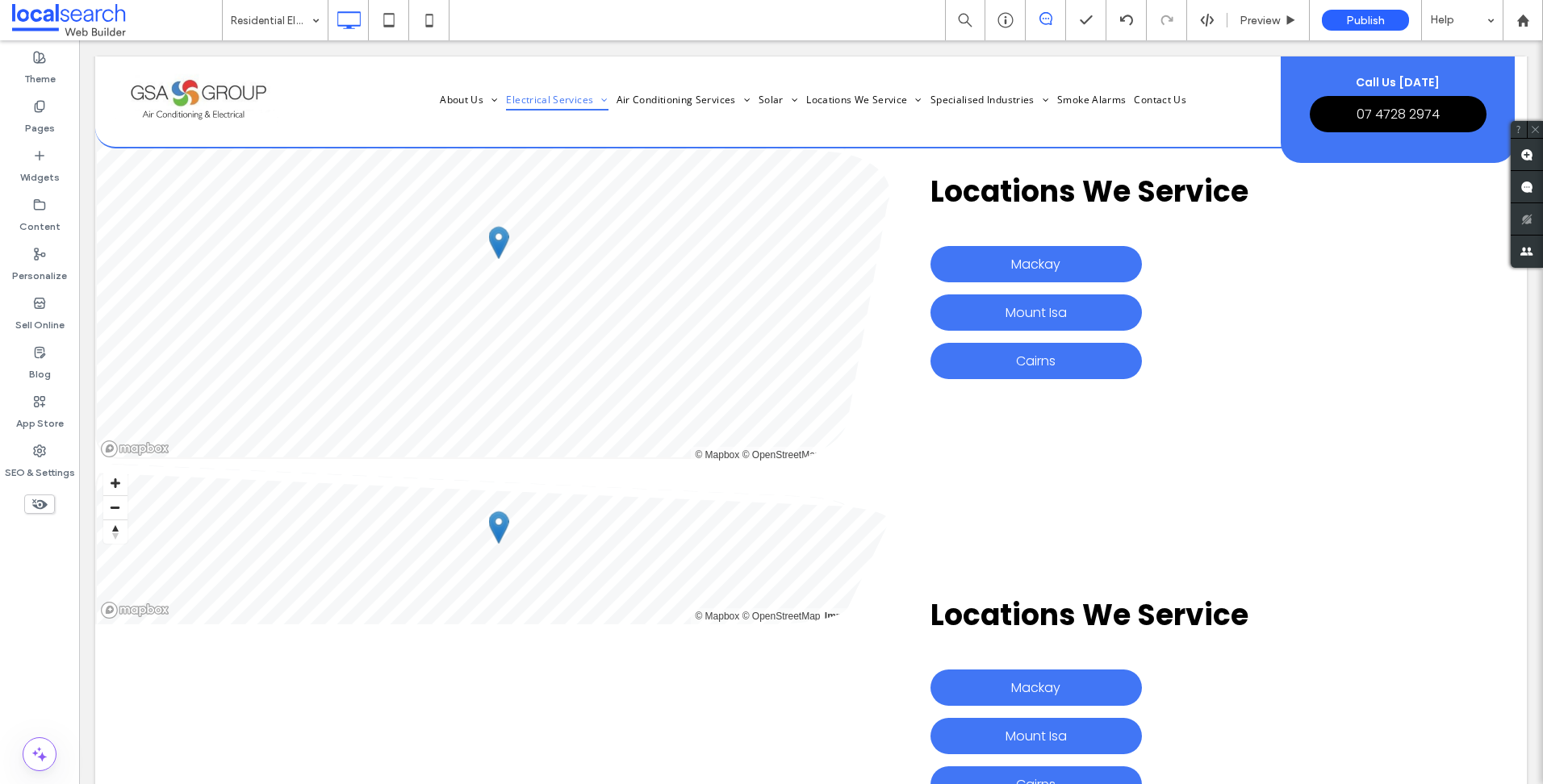
scroll to position [7436, 0]
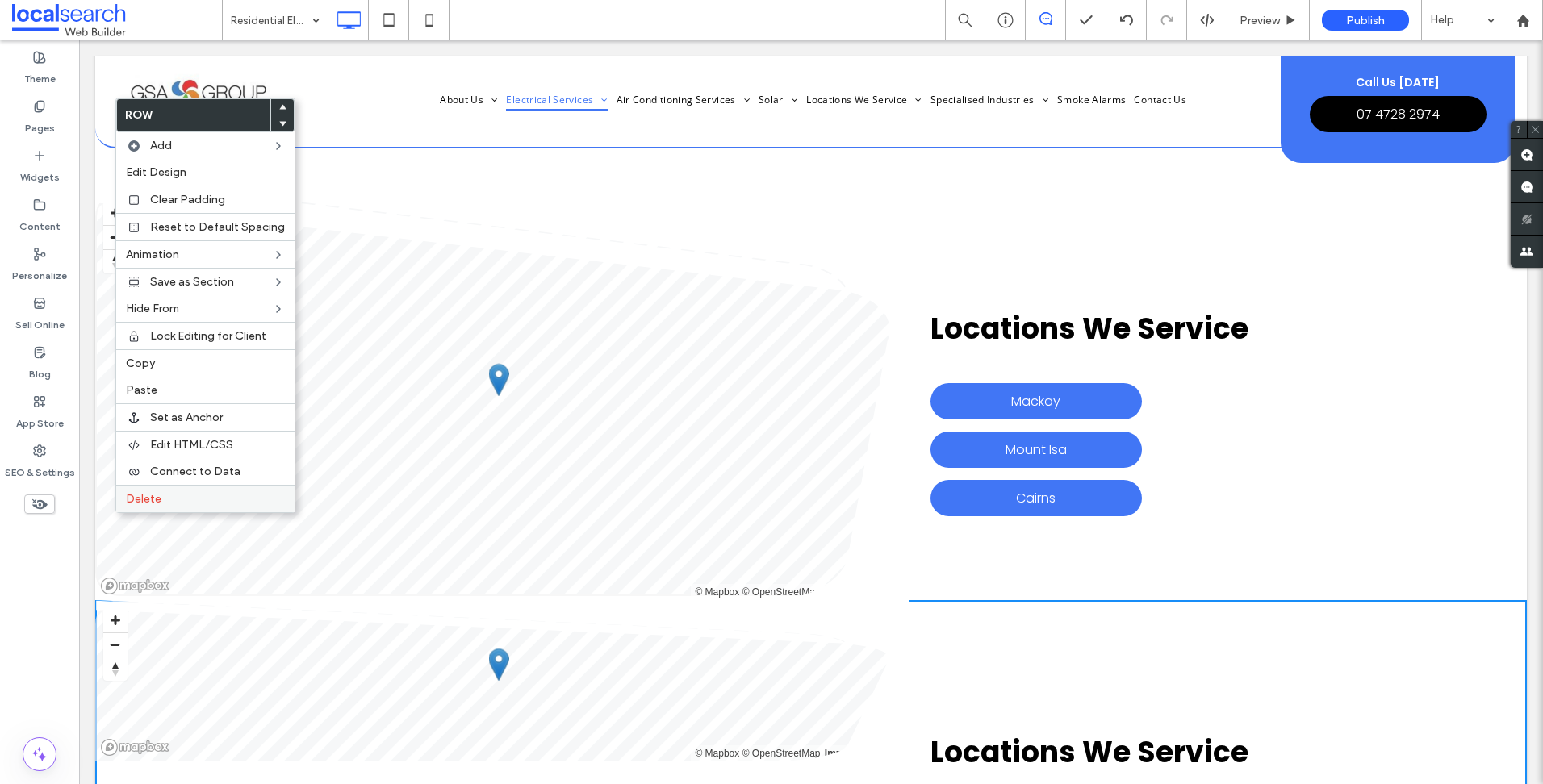
click at [168, 501] on label "Delete" at bounding box center [205, 498] width 159 height 13
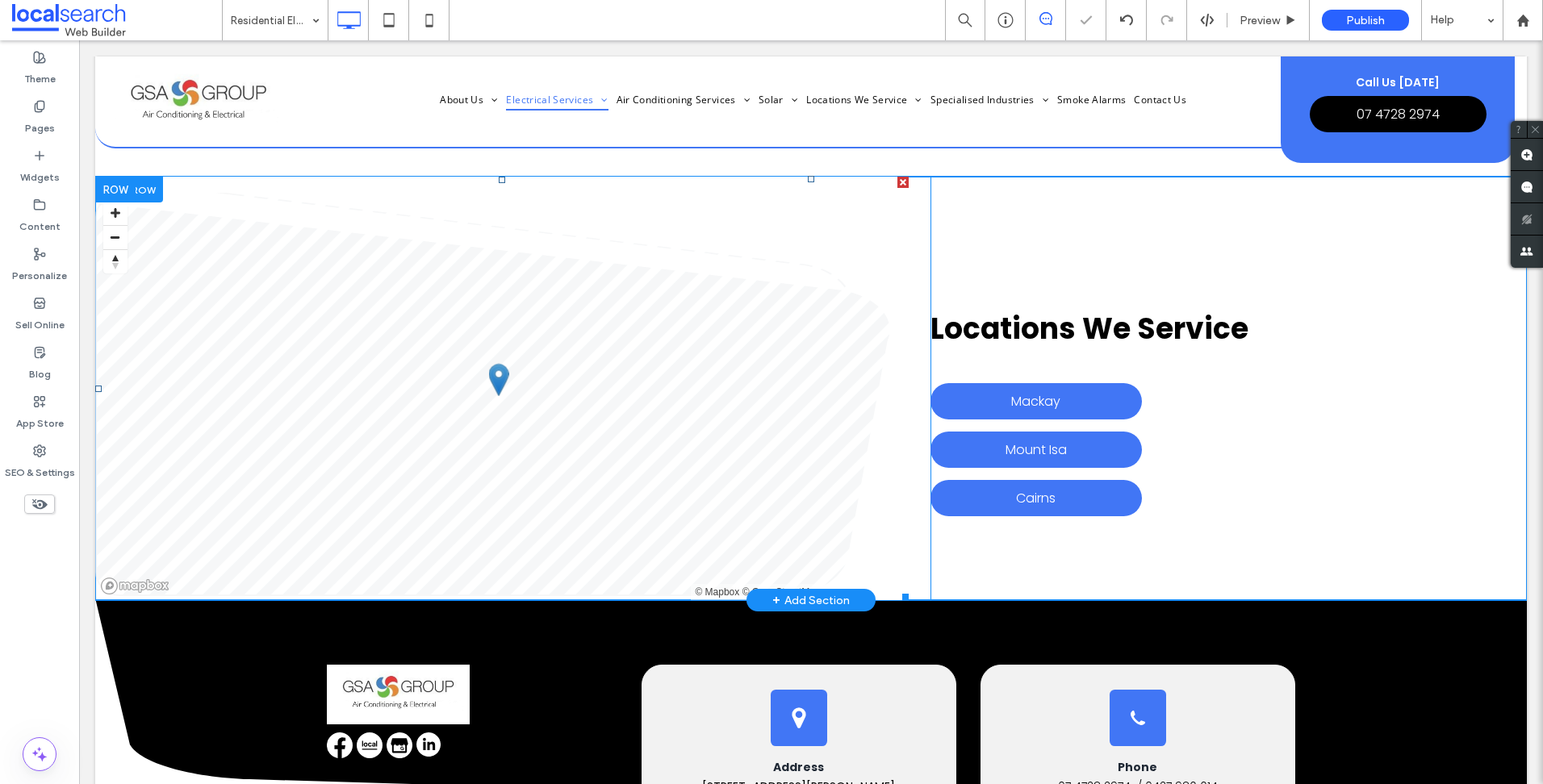
scroll to position [7114, 0]
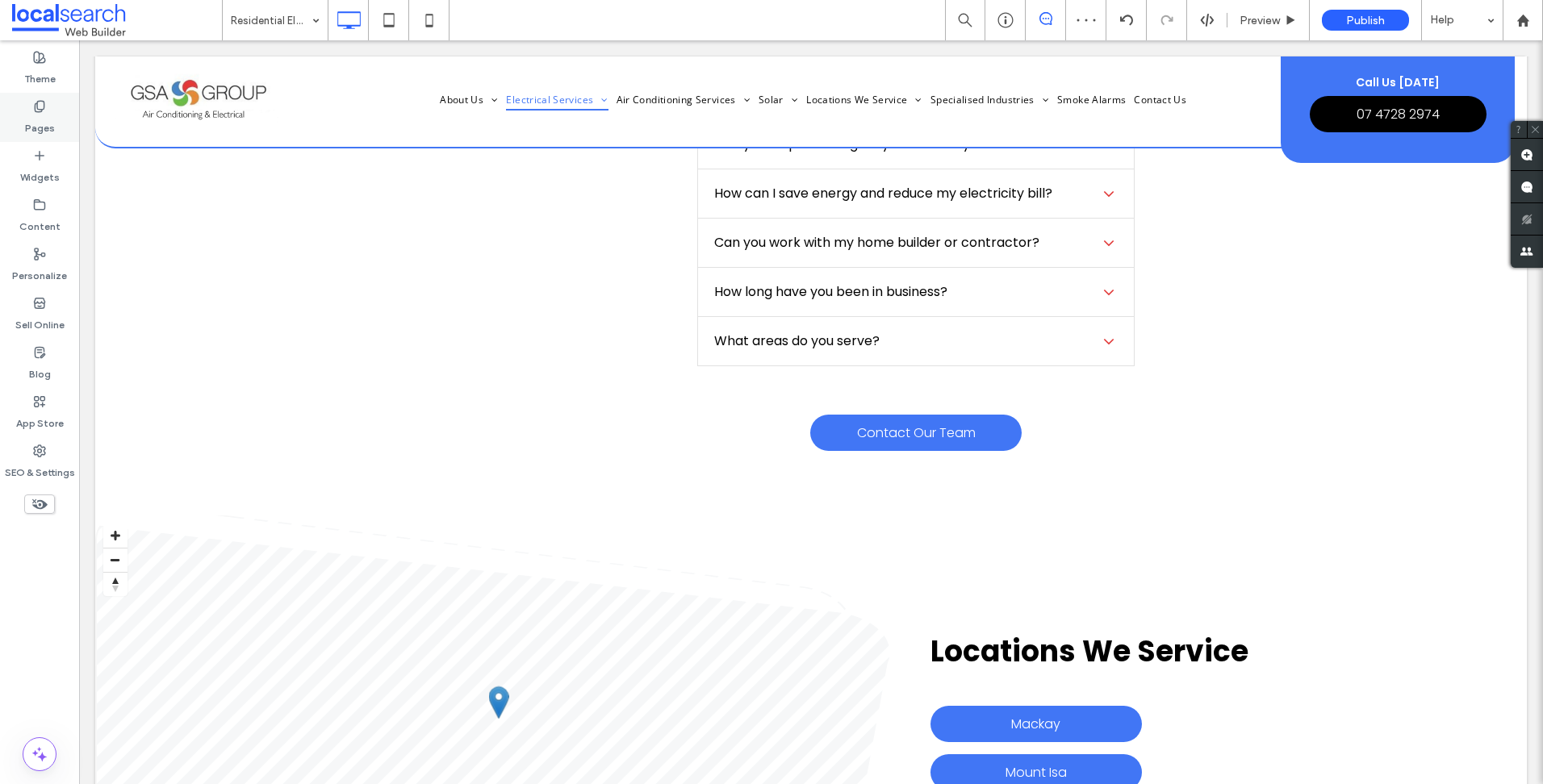
click at [45, 114] on label "Pages" at bounding box center [39, 125] width 30 height 23
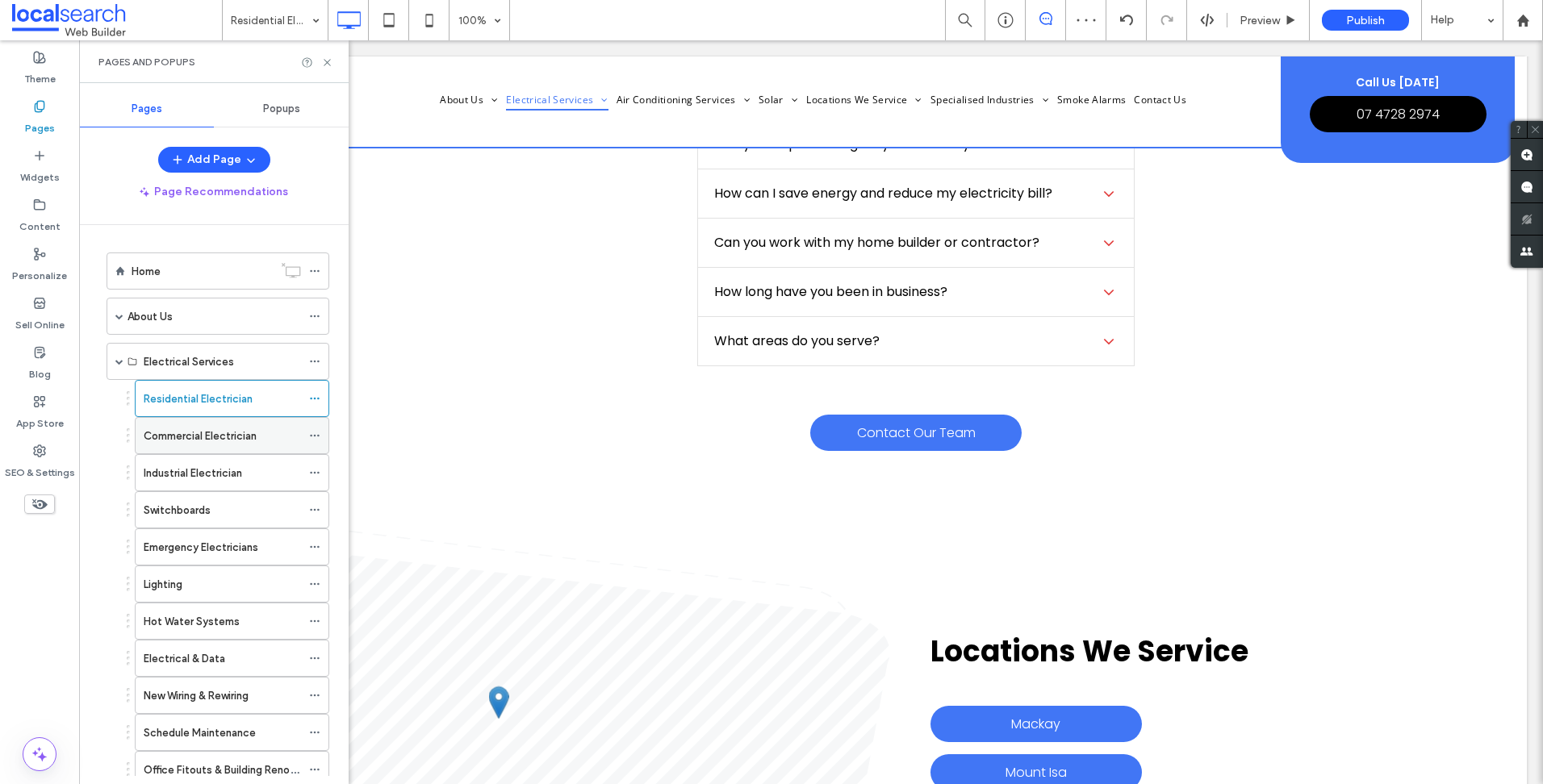
click at [263, 427] on div "Commercial Electrician" at bounding box center [222, 436] width 157 height 17
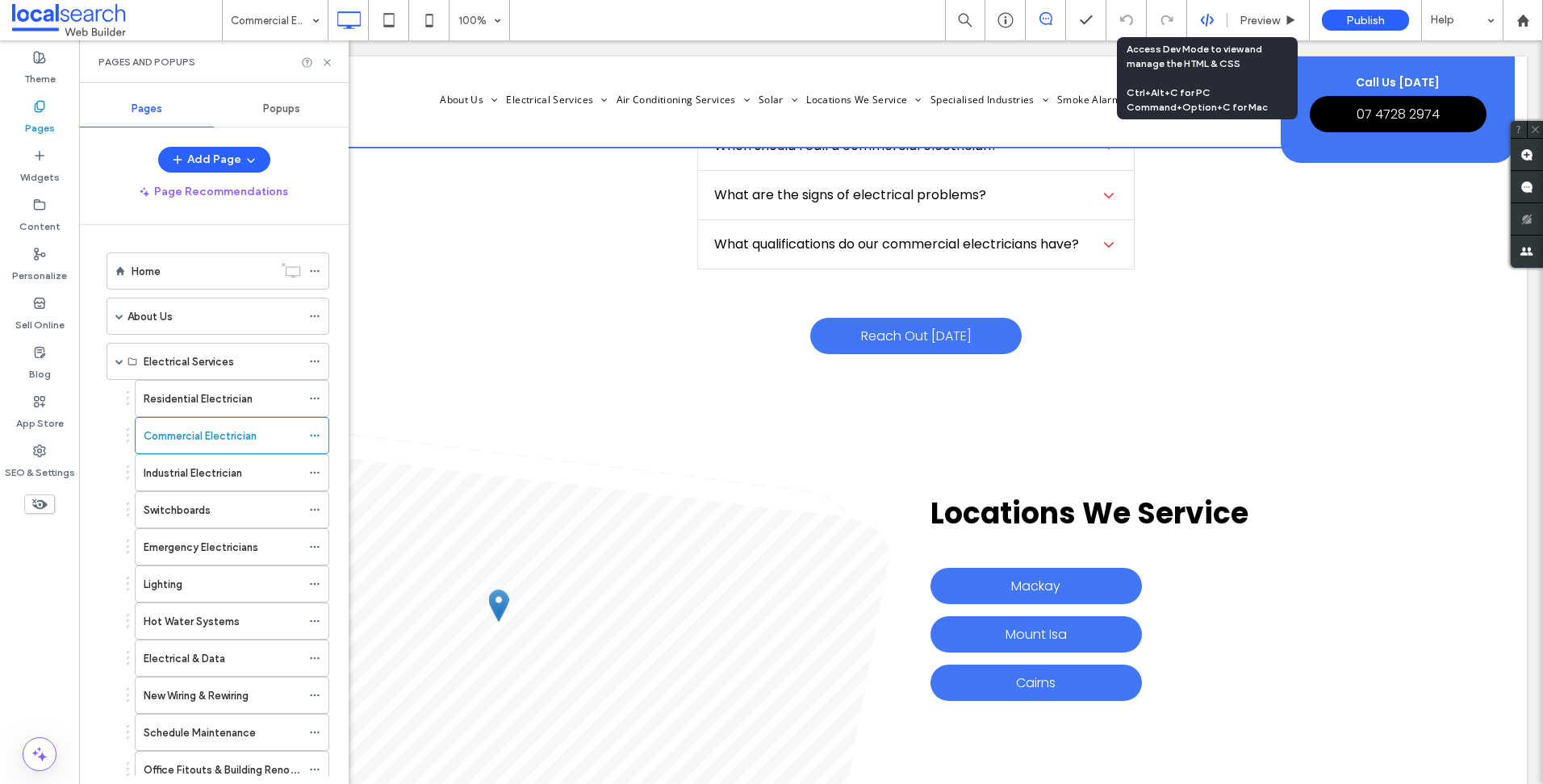
click at [1201, 19] on use at bounding box center [1205, 19] width 12 height 12
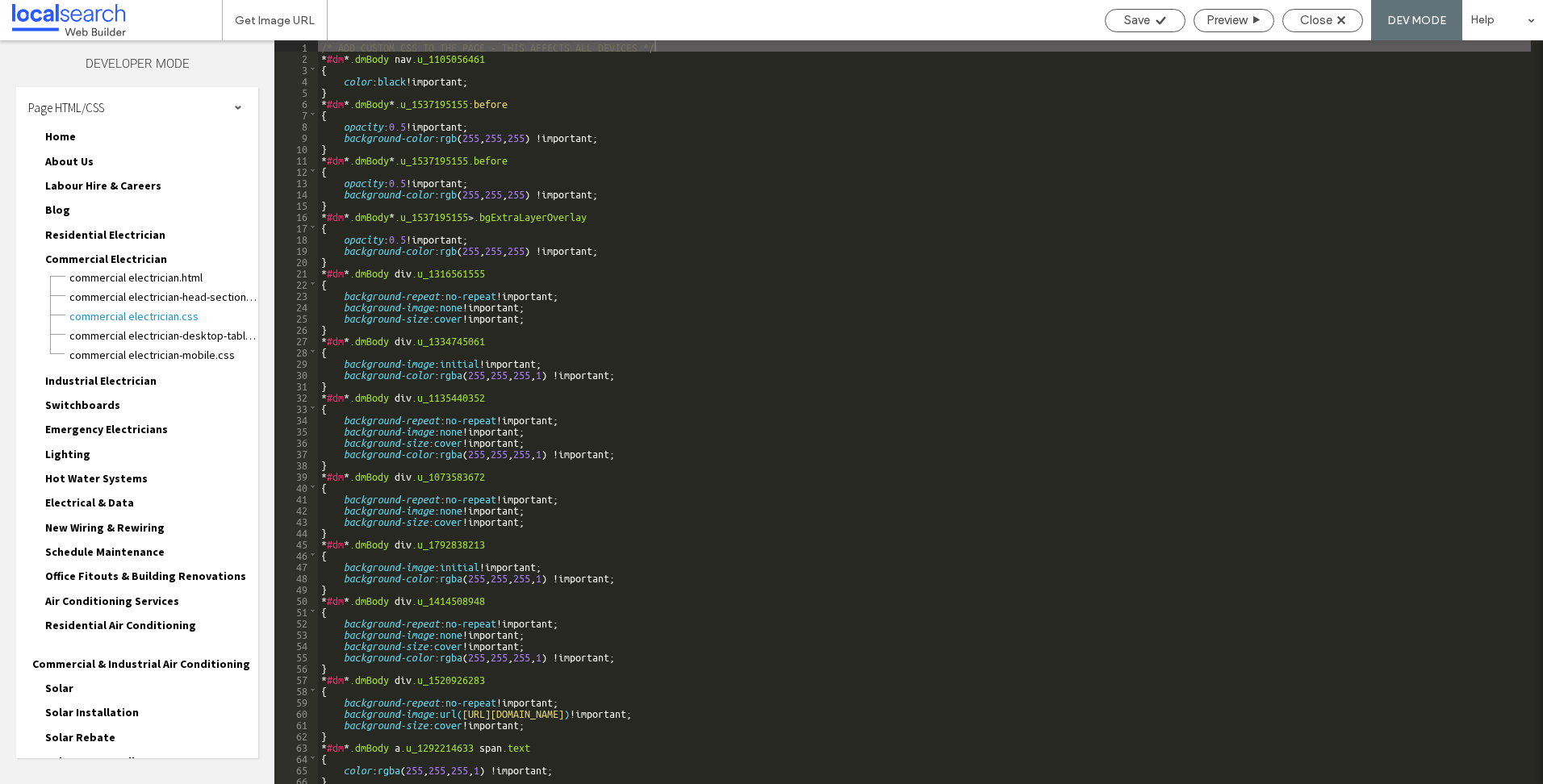
click at [909, 333] on div "/* ADD CUSTOM CSS TO THE PAGE - THIS AFFECTS ALL DEVICES */ * #dm * .dmBody nav…" at bounding box center [1062, 423] width 1487 height 766
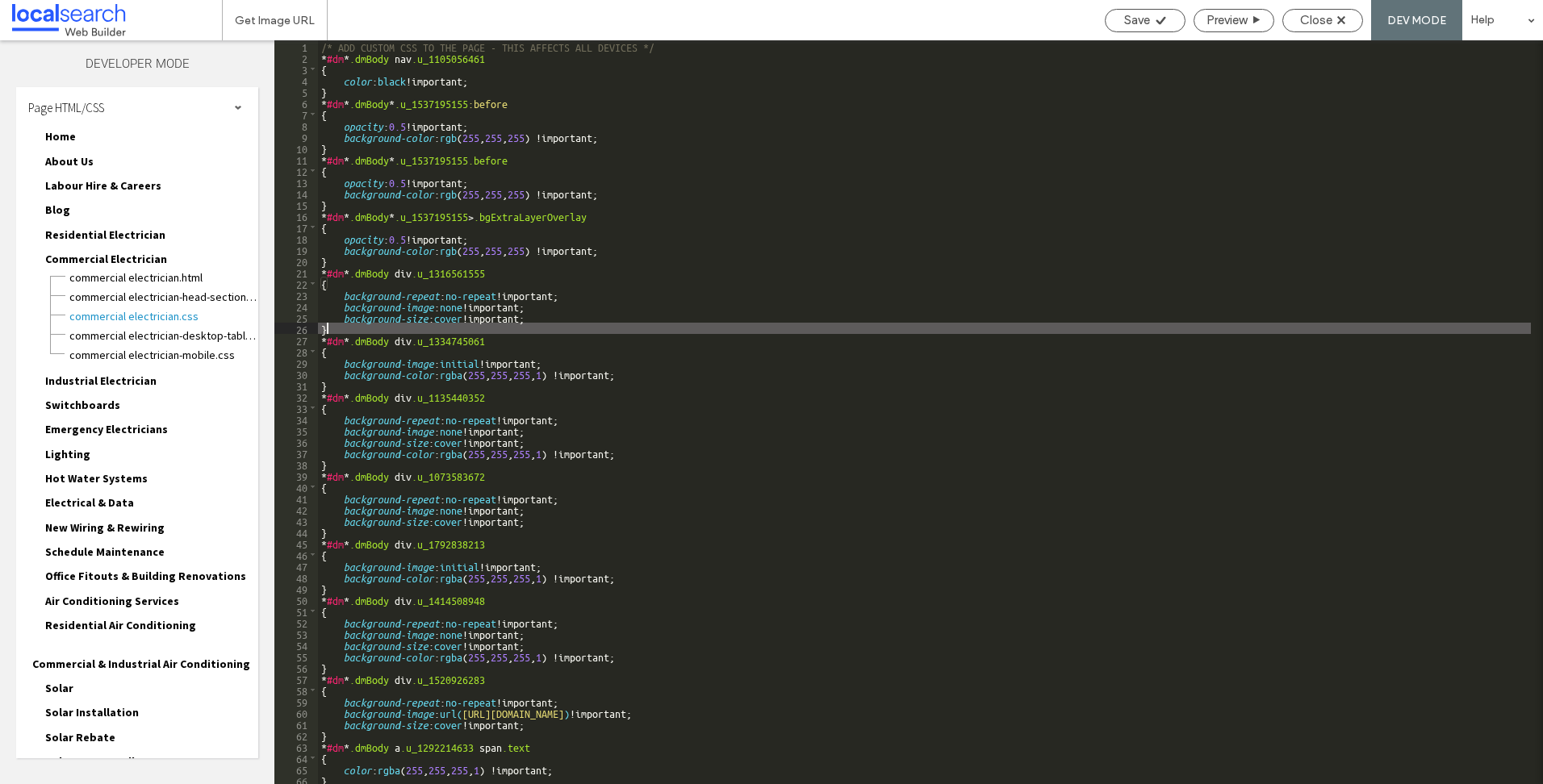
click at [112, 104] on div "Page HTML/CSS" at bounding box center [137, 107] width 242 height 40
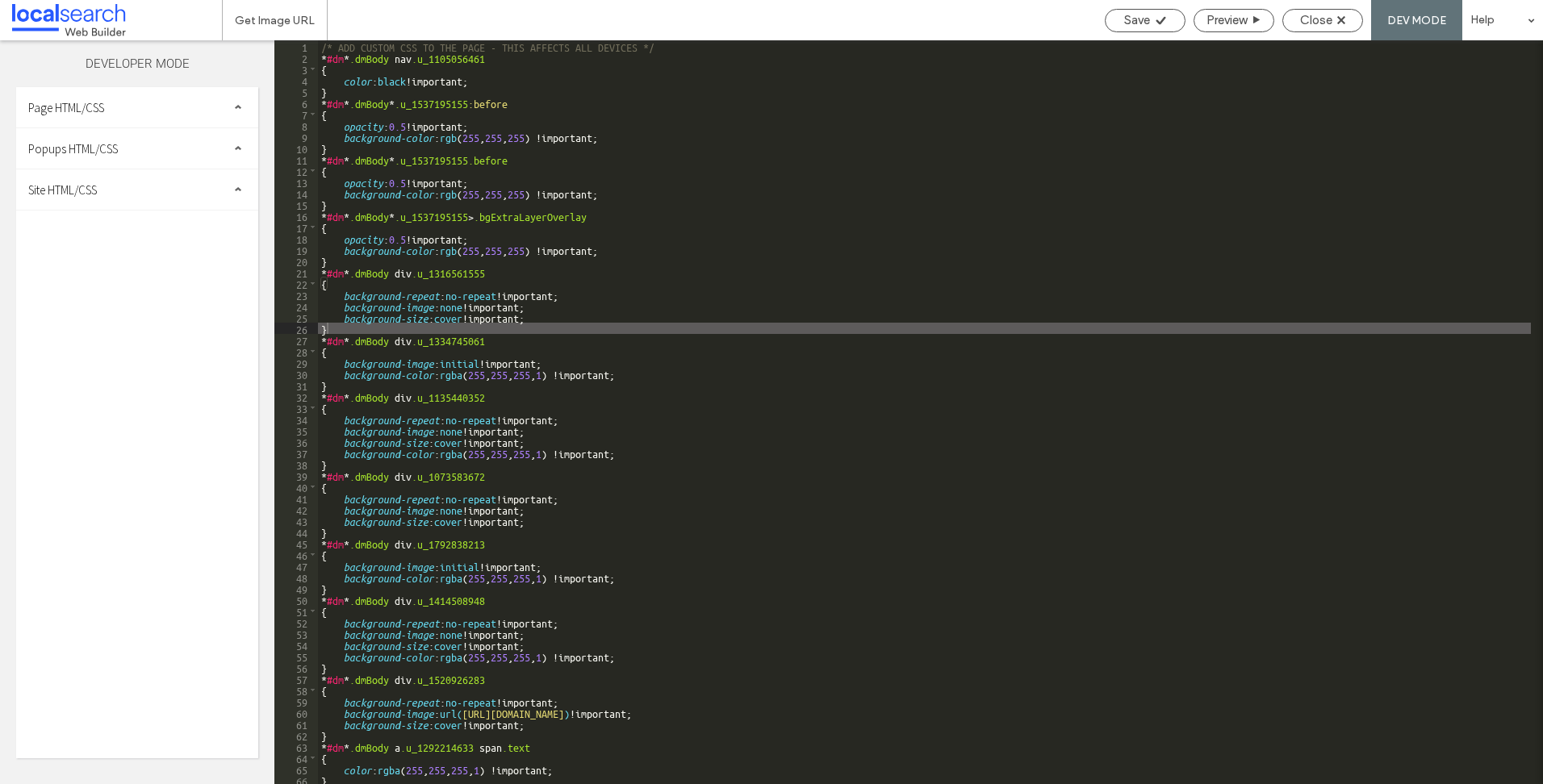
click at [82, 194] on span "Site HTML/CSS" at bounding box center [62, 190] width 69 height 15
click at [105, 262] on span "site.css" at bounding box center [166, 260] width 183 height 16
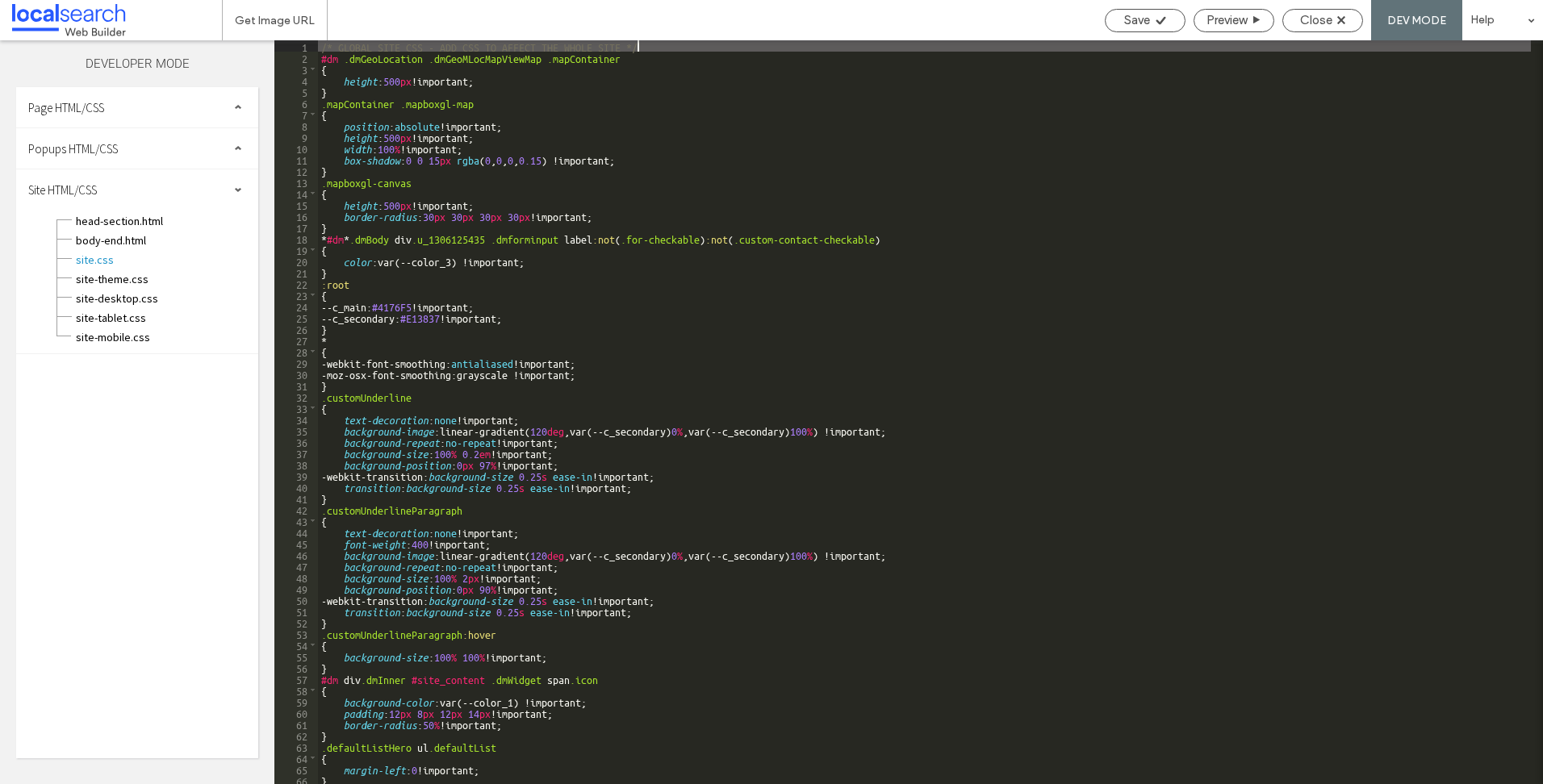
click at [873, 216] on div "/* GLOBAL SITE CSS - ADD CSS TO AFFECT THE WHOLE SITE */ #dm .dmGeoLocation .dm…" at bounding box center [924, 423] width 1213 height 766
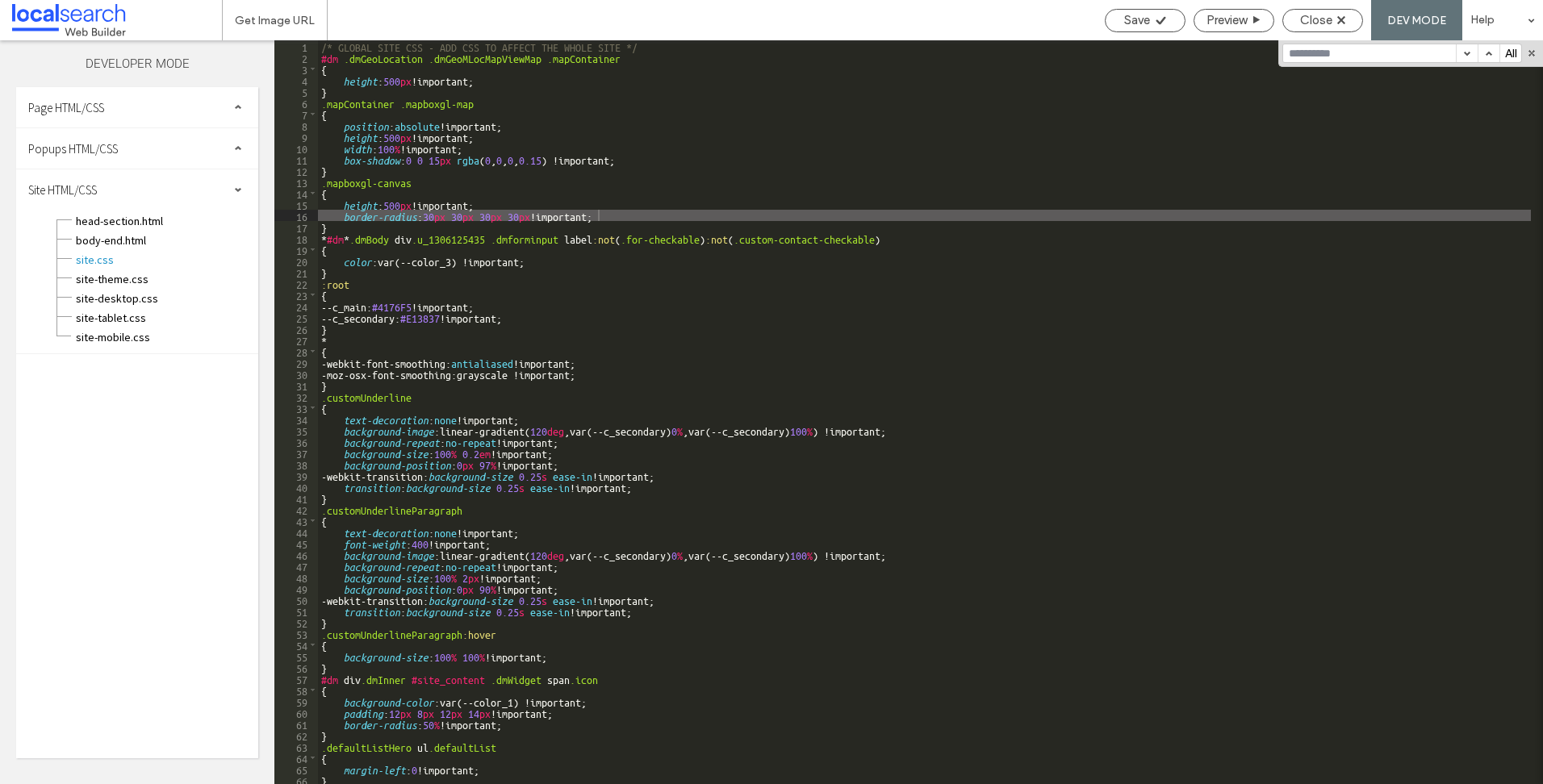
click at [514, 96] on div "/* GLOBAL SITE CSS - ADD CSS TO AFFECT THE WHOLE SITE */ #dm .dmGeoLocation .dm…" at bounding box center [924, 423] width 1213 height 766
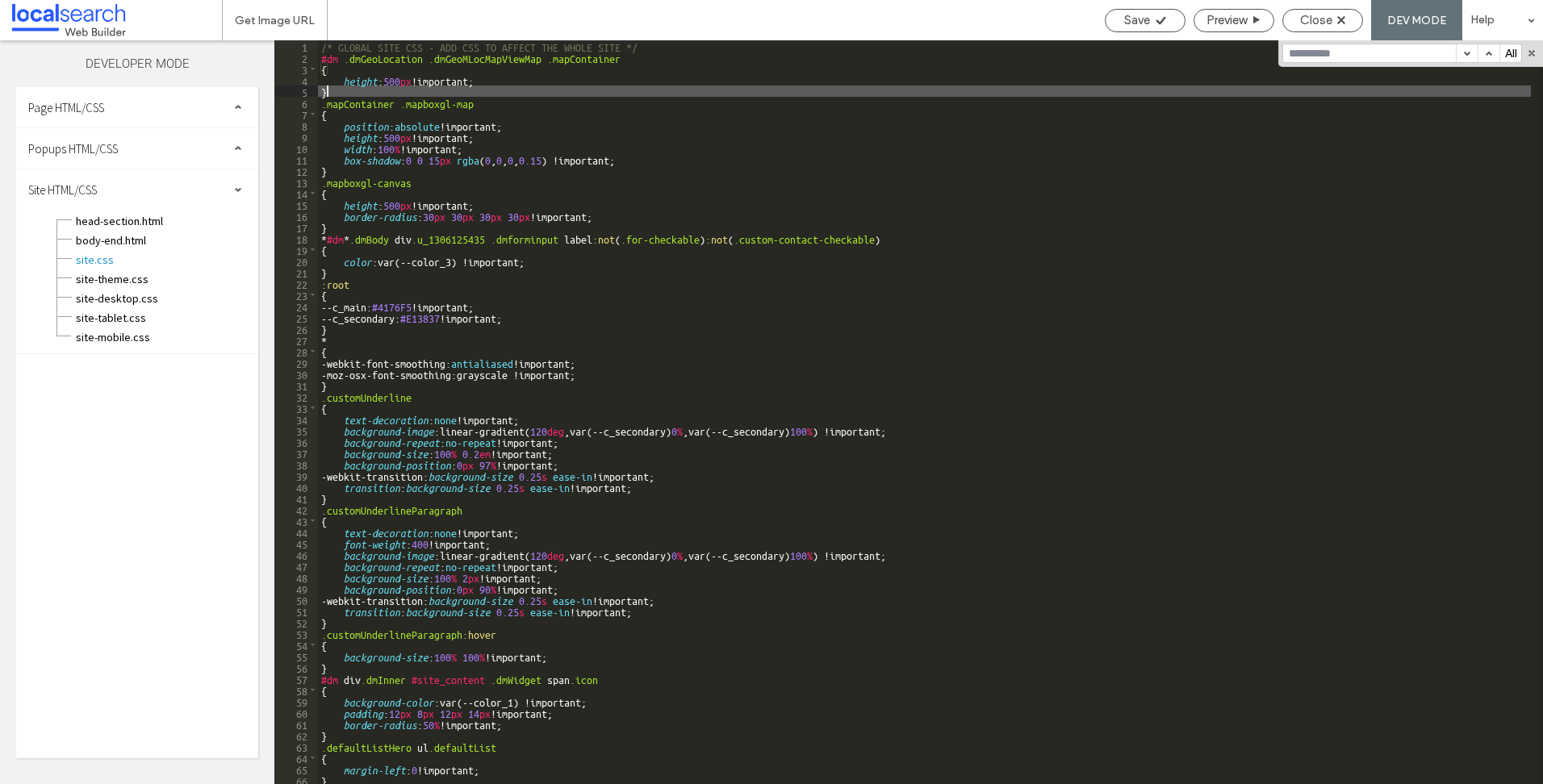
click at [483, 151] on div "/* GLOBAL SITE CSS - ADD CSS TO AFFECT THE WHOLE SITE */ #dm .dmGeoLocation .dm…" at bounding box center [924, 423] width 1213 height 766
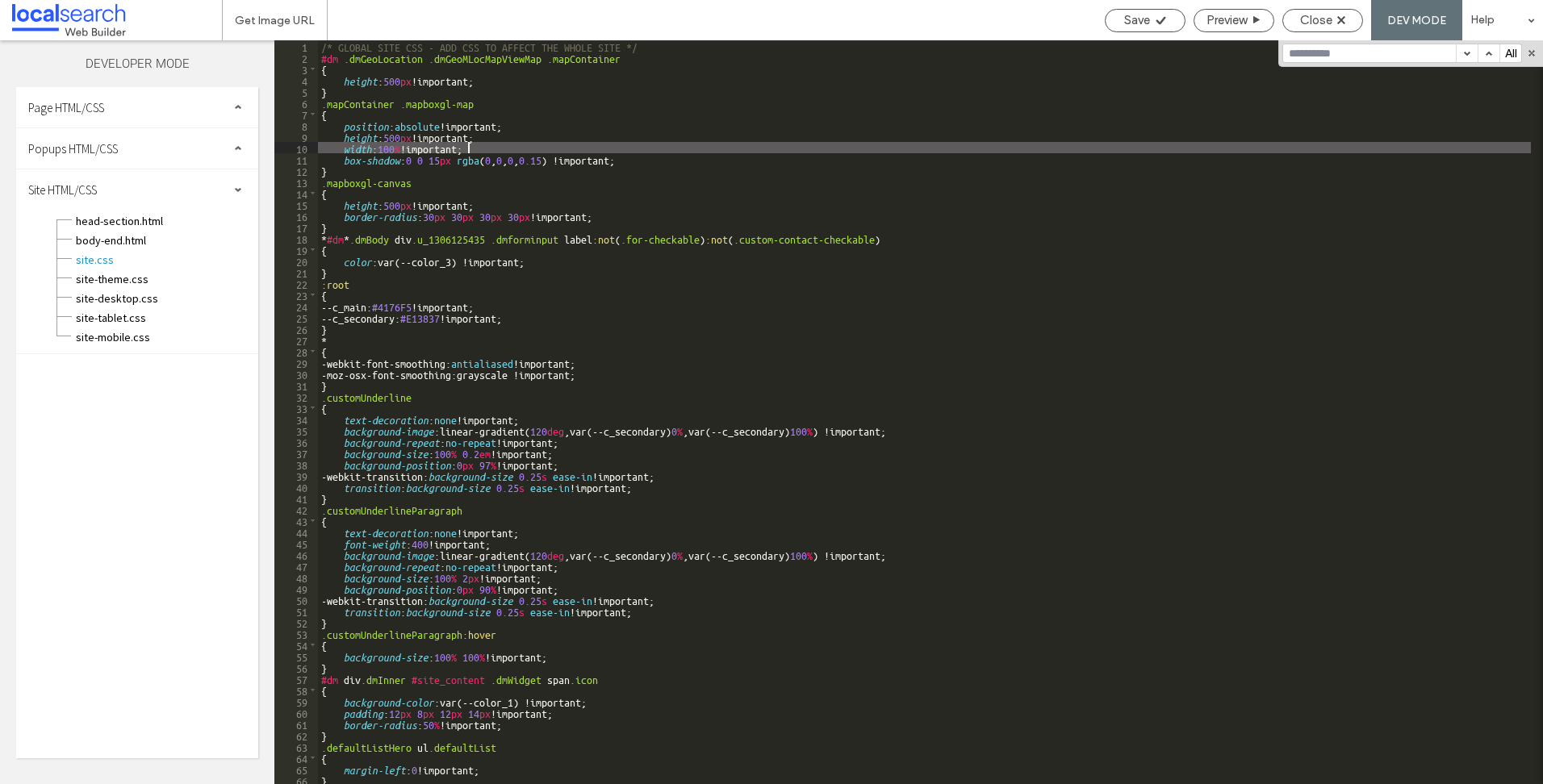
click at [879, 298] on div "/* GLOBAL SITE CSS - ADD CSS TO AFFECT THE WHOLE SITE */ #dm .dmGeoLocation .dm…" at bounding box center [924, 423] width 1213 height 766
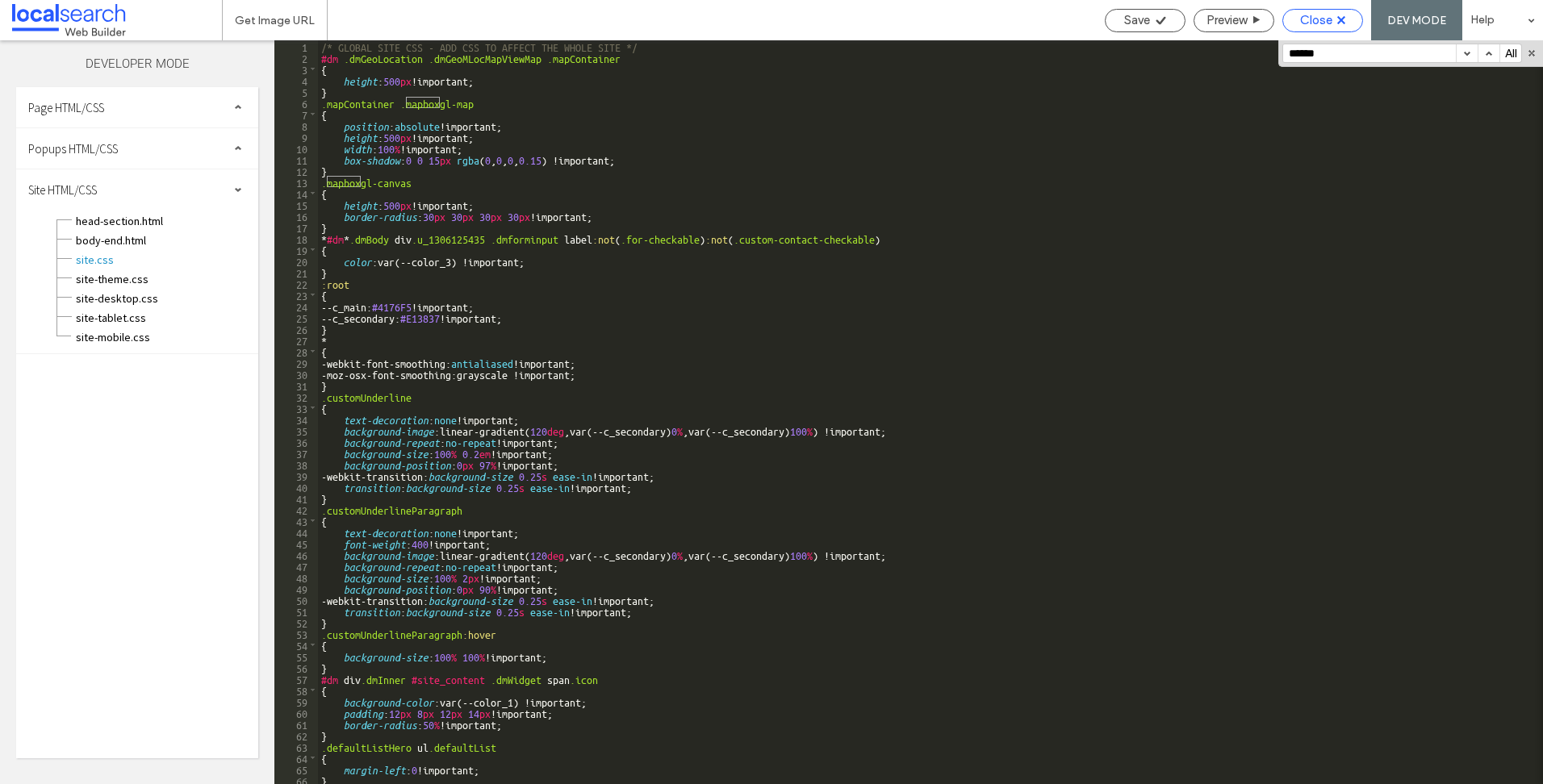
type input "******"
click at [1336, 20] on div "Close" at bounding box center [1322, 19] width 79 height 14
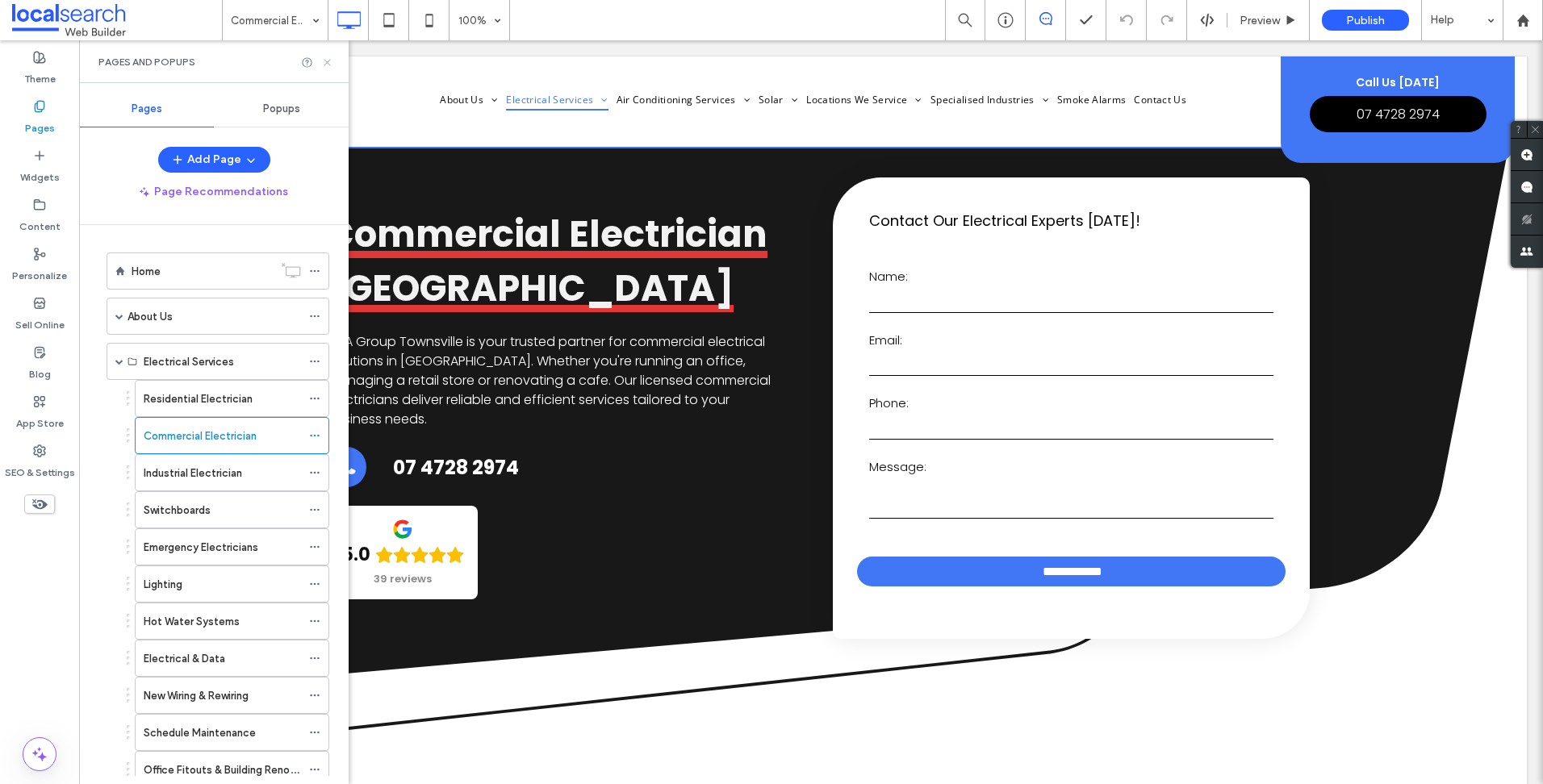
click at [328, 58] on icon at bounding box center [327, 62] width 12 height 12
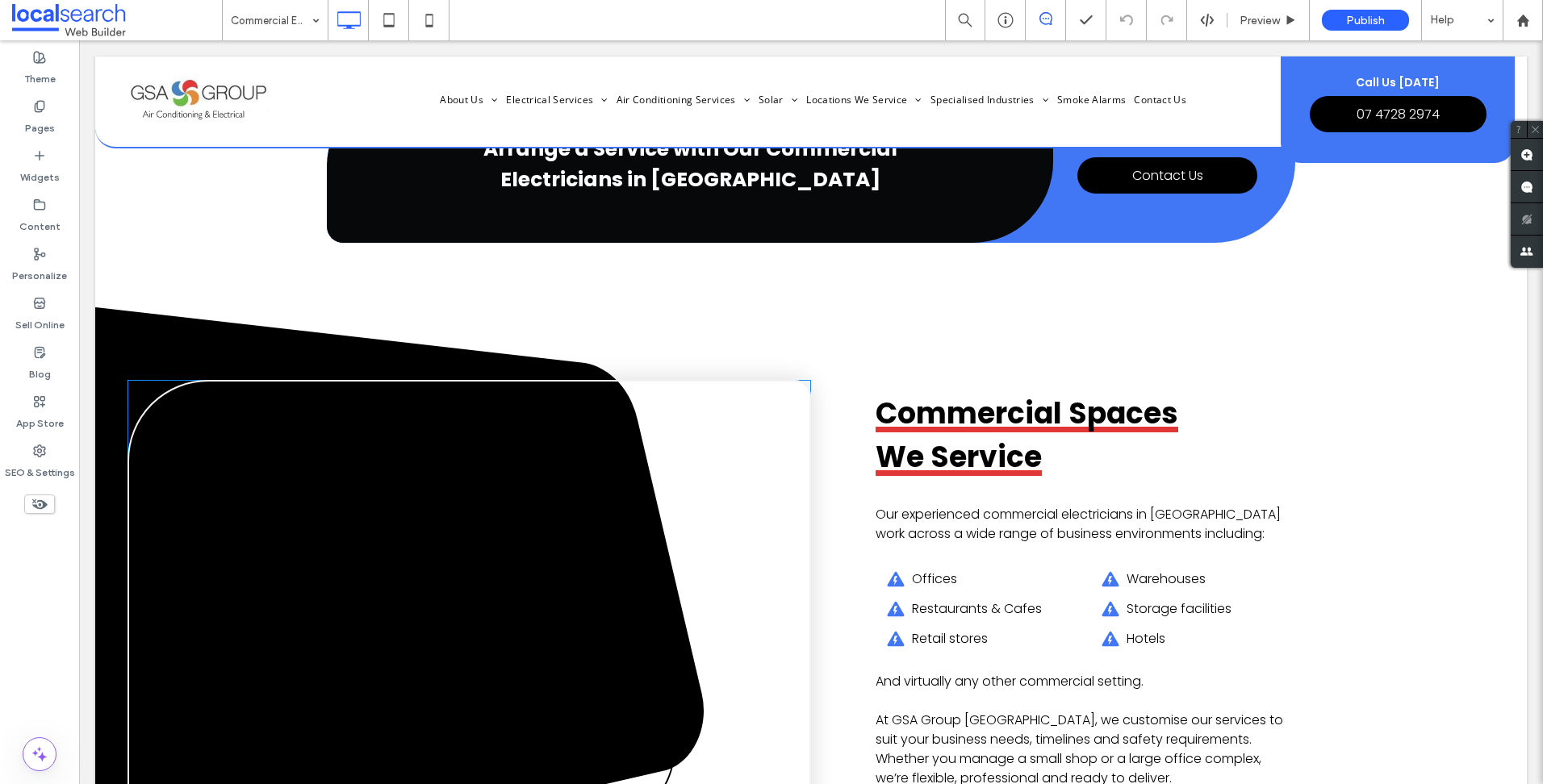
scroll to position [4113, 0]
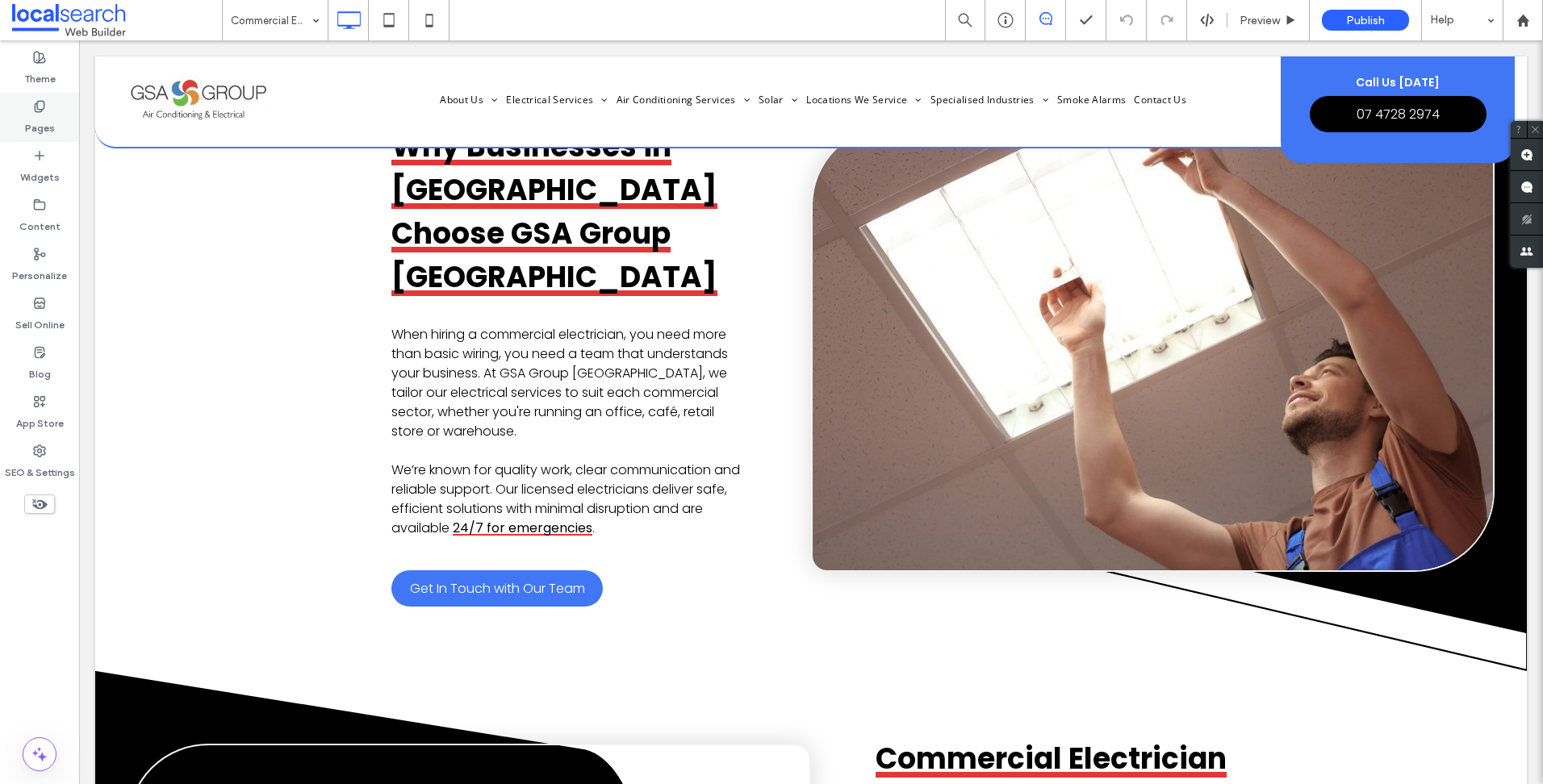
click at [53, 117] on label "Pages" at bounding box center [39, 125] width 30 height 23
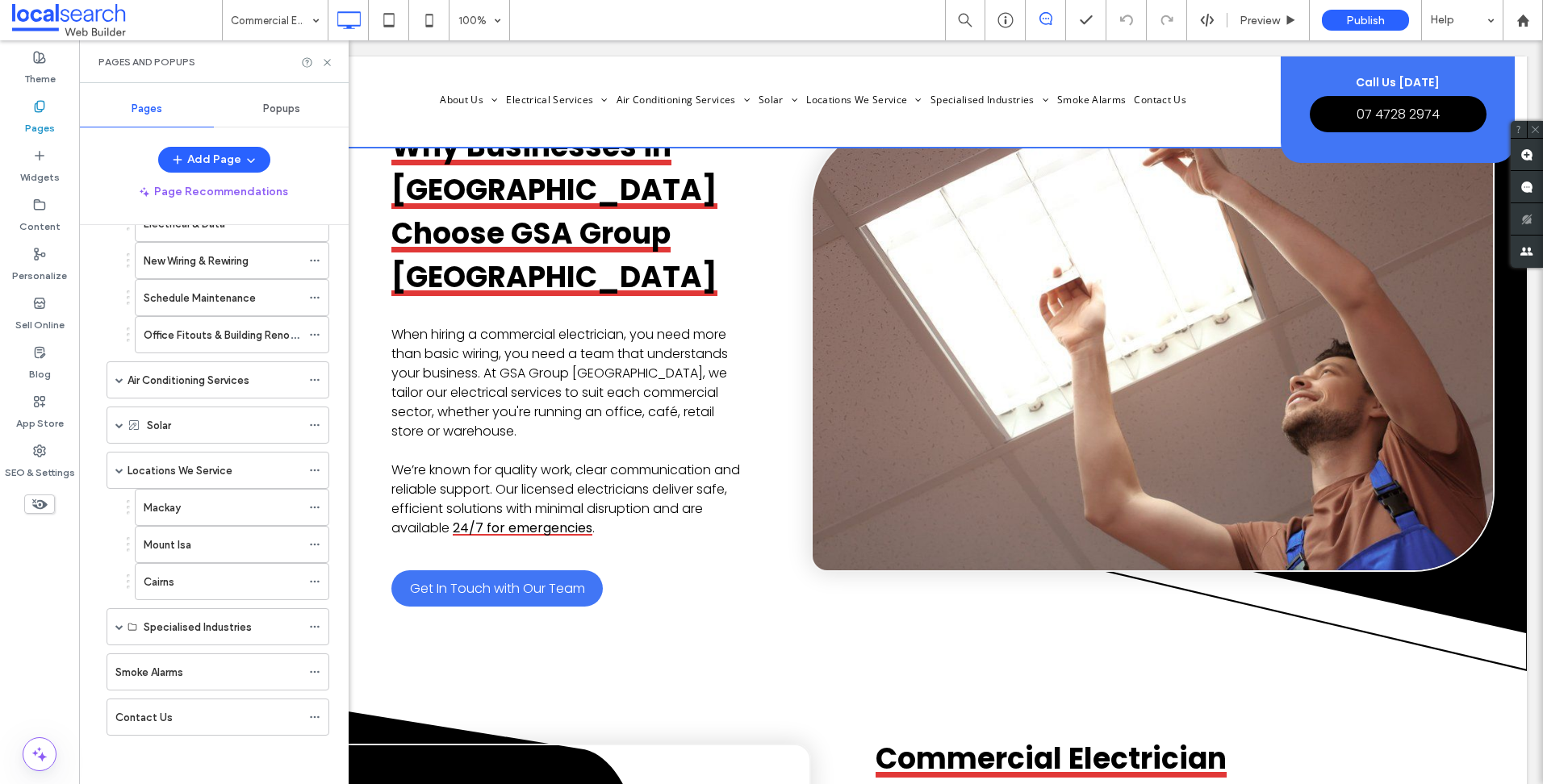
scroll to position [32, 0]
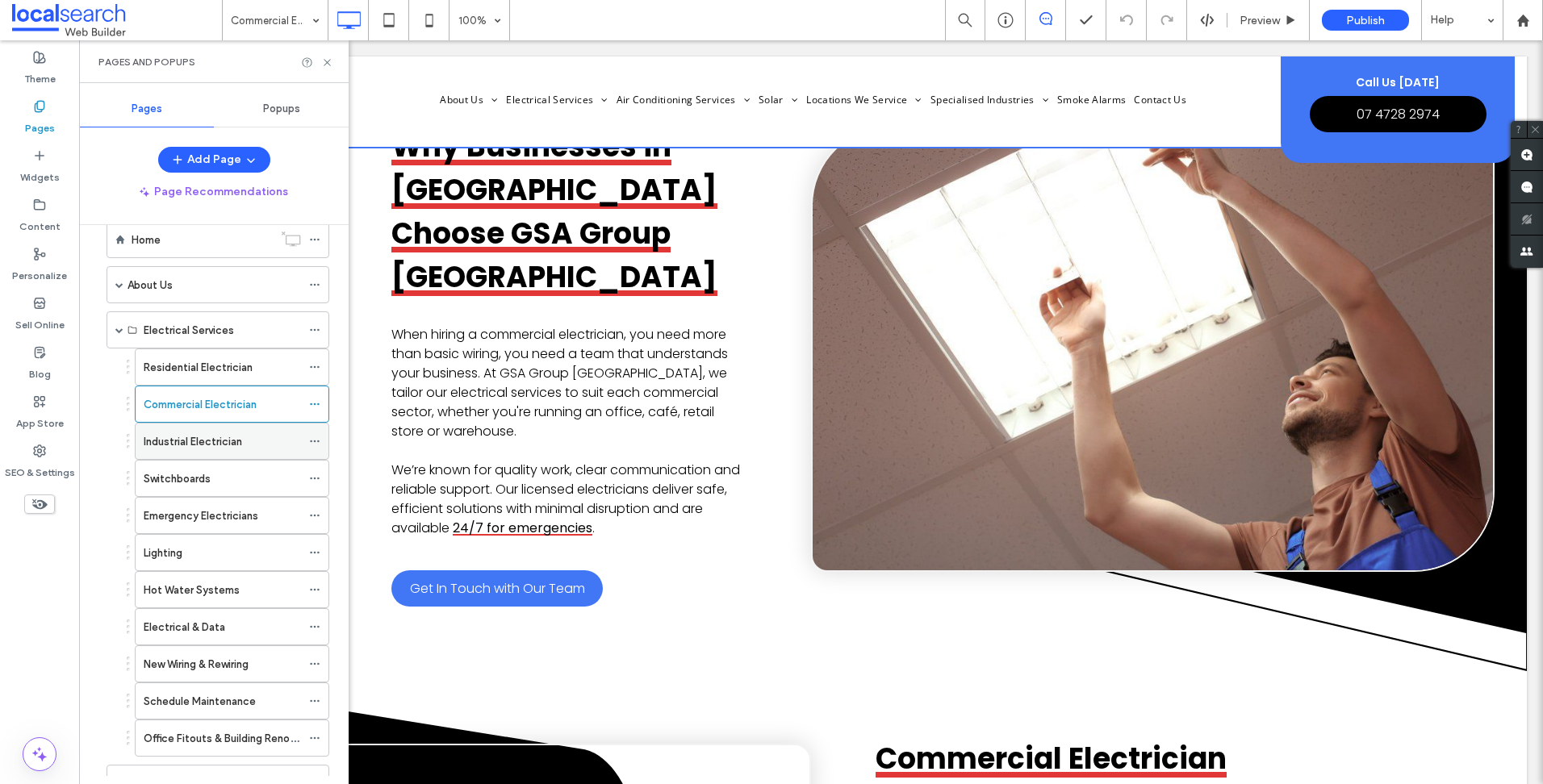
click at [222, 450] on div "Industrial Electrician" at bounding box center [222, 441] width 157 height 35
click at [327, 61] on use at bounding box center [326, 61] width 7 height 7
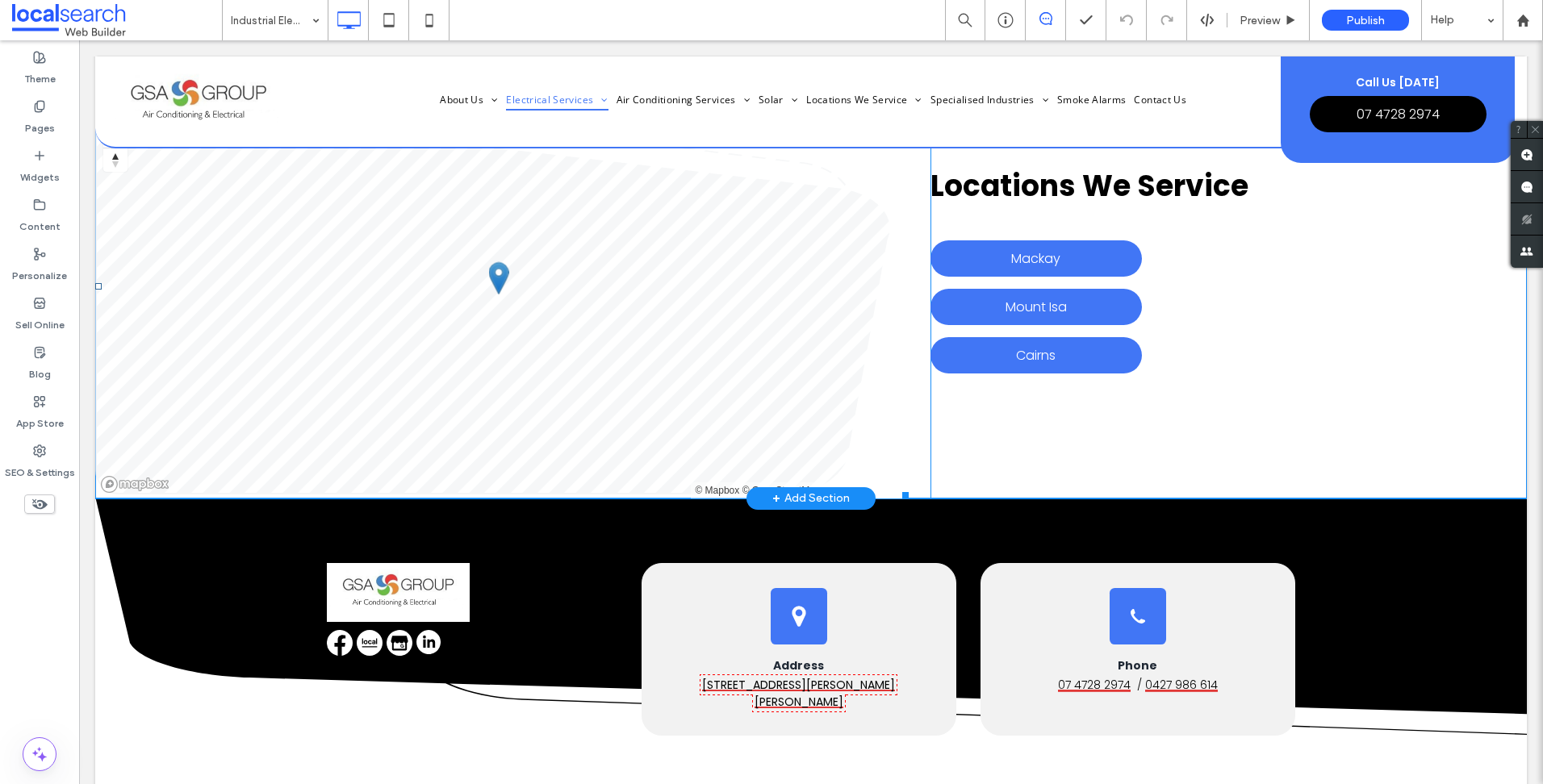
scroll to position [5403, 0]
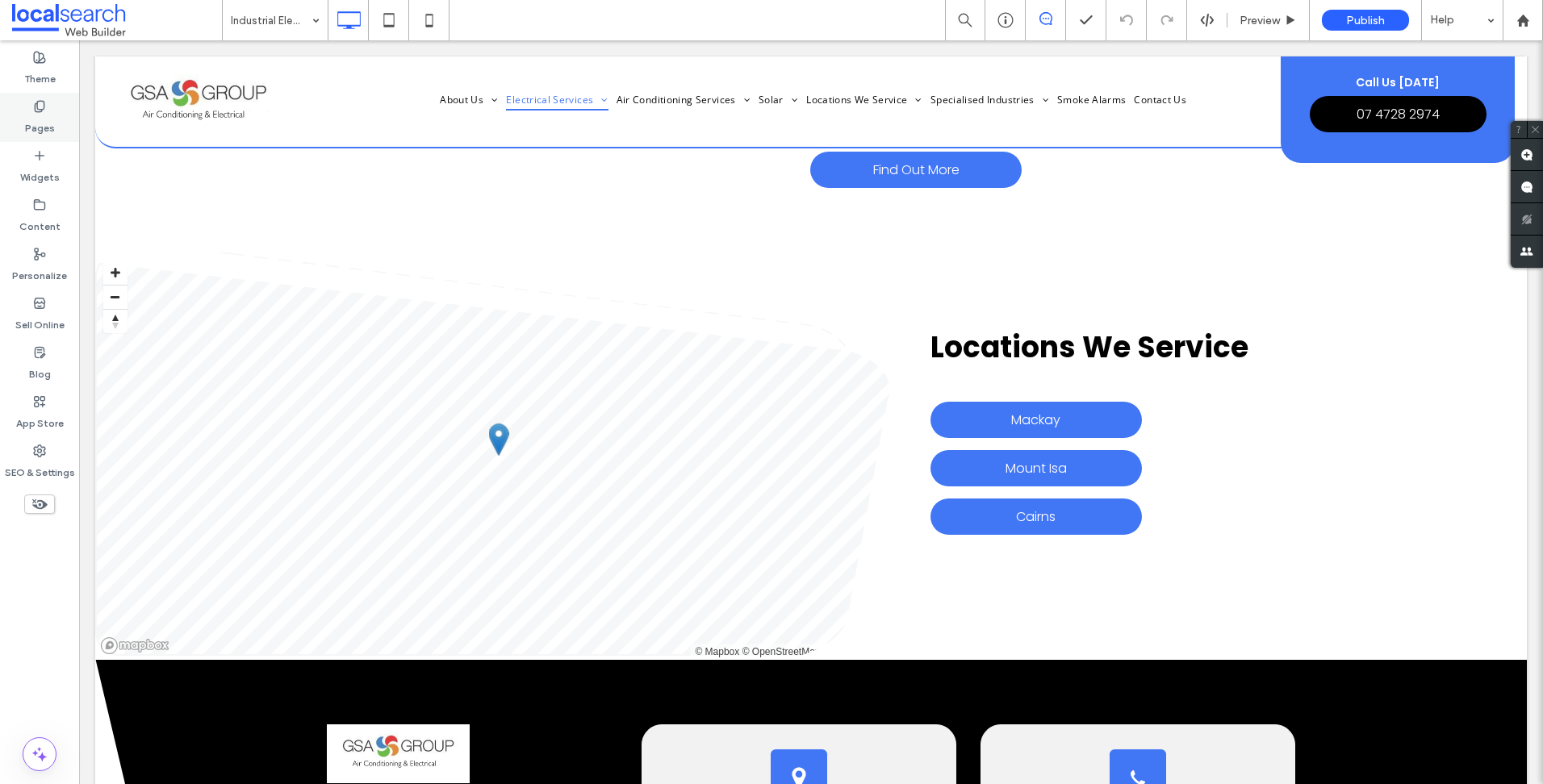
click at [44, 109] on icon at bounding box center [38, 105] width 12 height 12
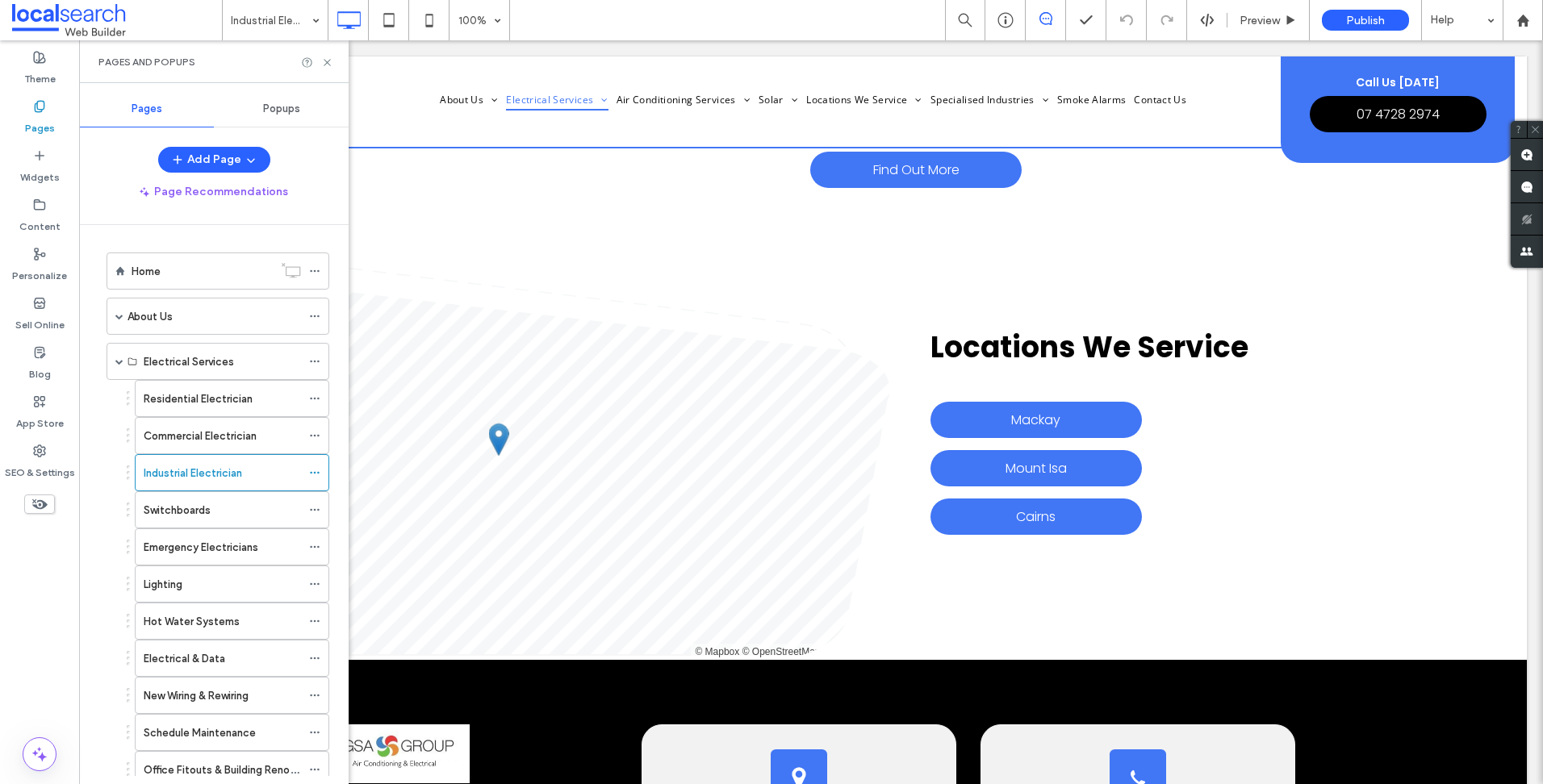
click at [82, 12] on span at bounding box center [117, 20] width 210 height 33
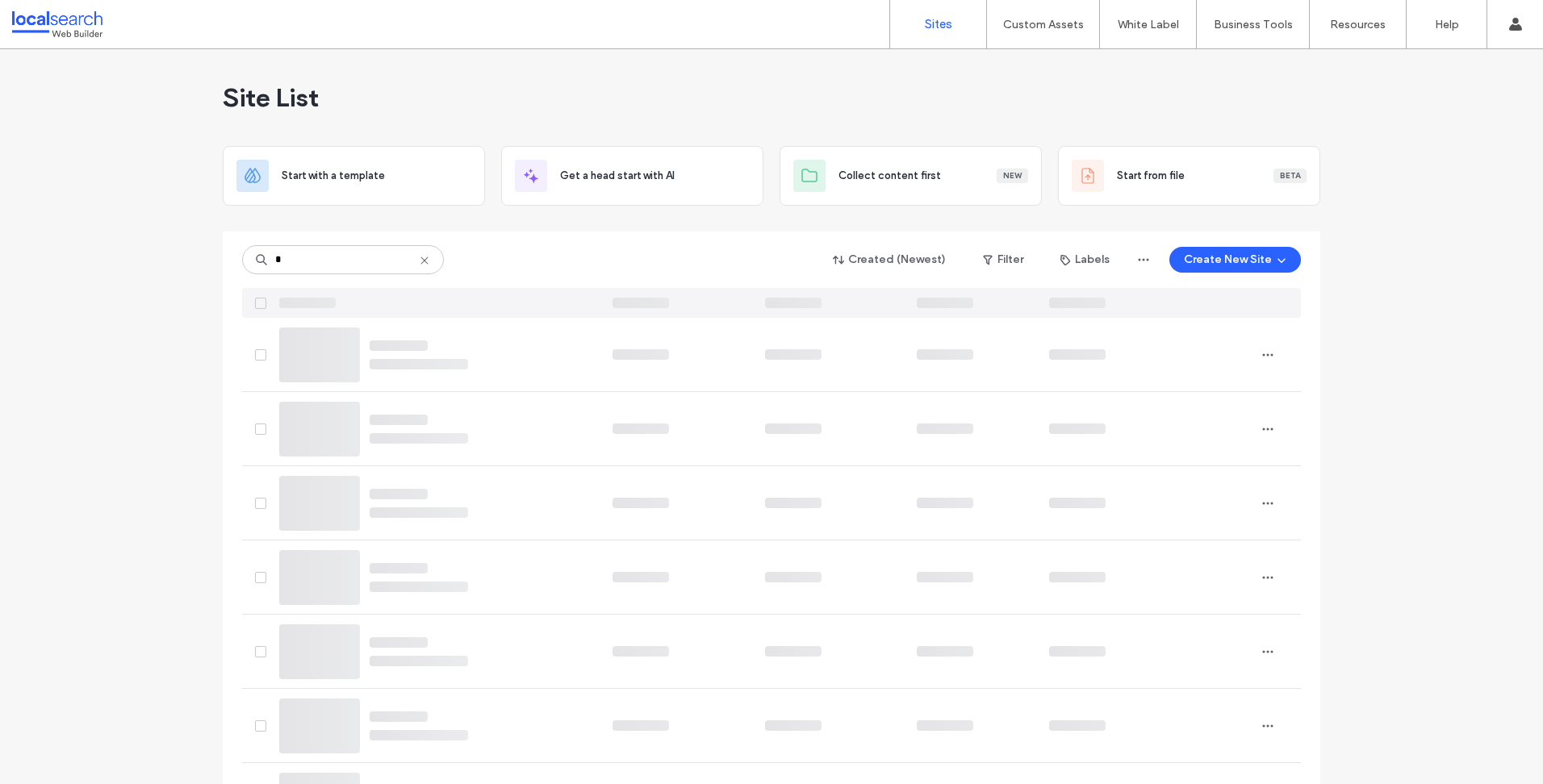
type input "*"
click at [313, 256] on input "*" at bounding box center [342, 260] width 201 height 29
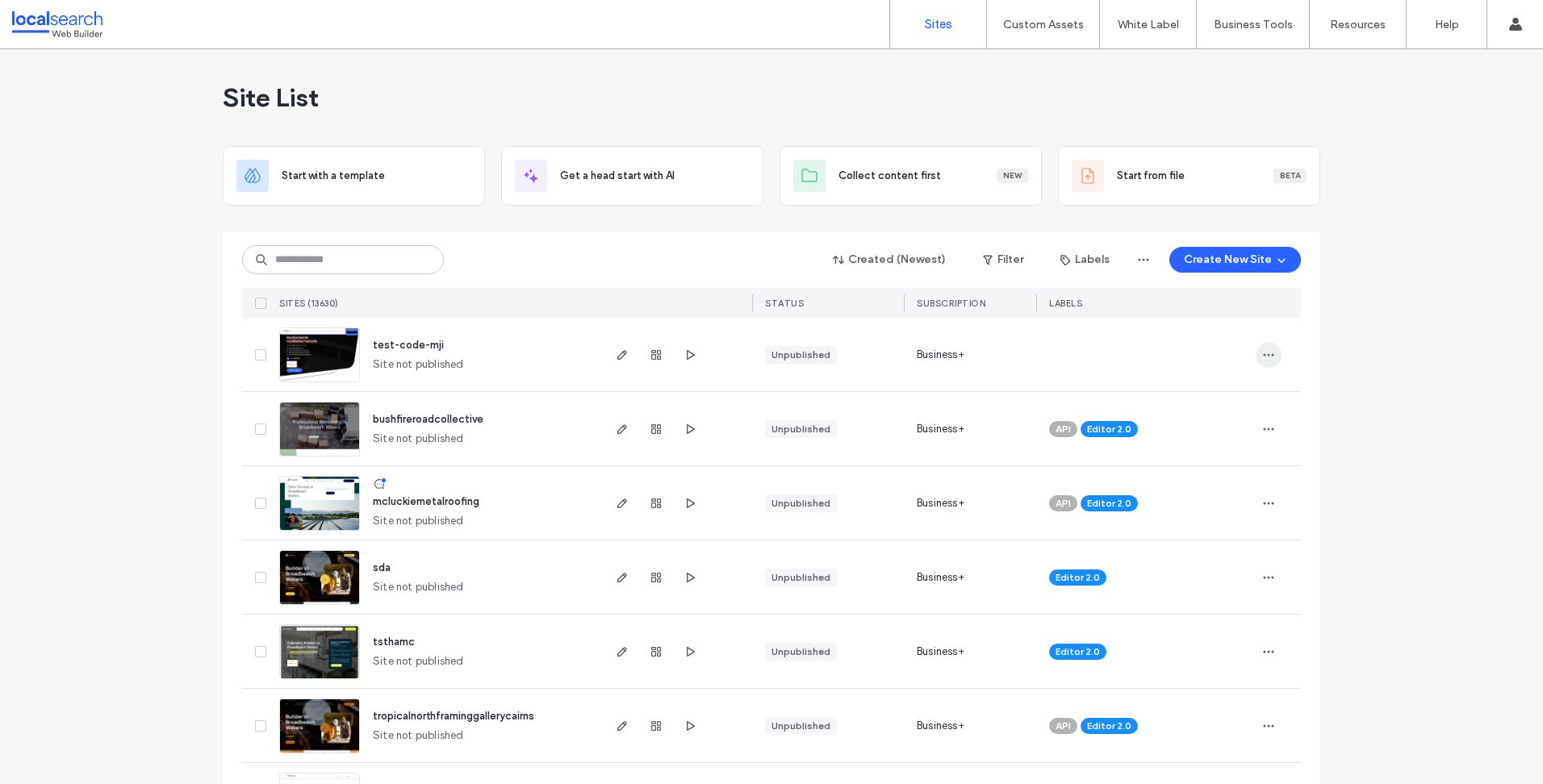
click at [1262, 354] on icon "button" at bounding box center [1268, 354] width 12 height 12
click at [1199, 574] on span "Delete Site" at bounding box center [1189, 580] width 54 height 16
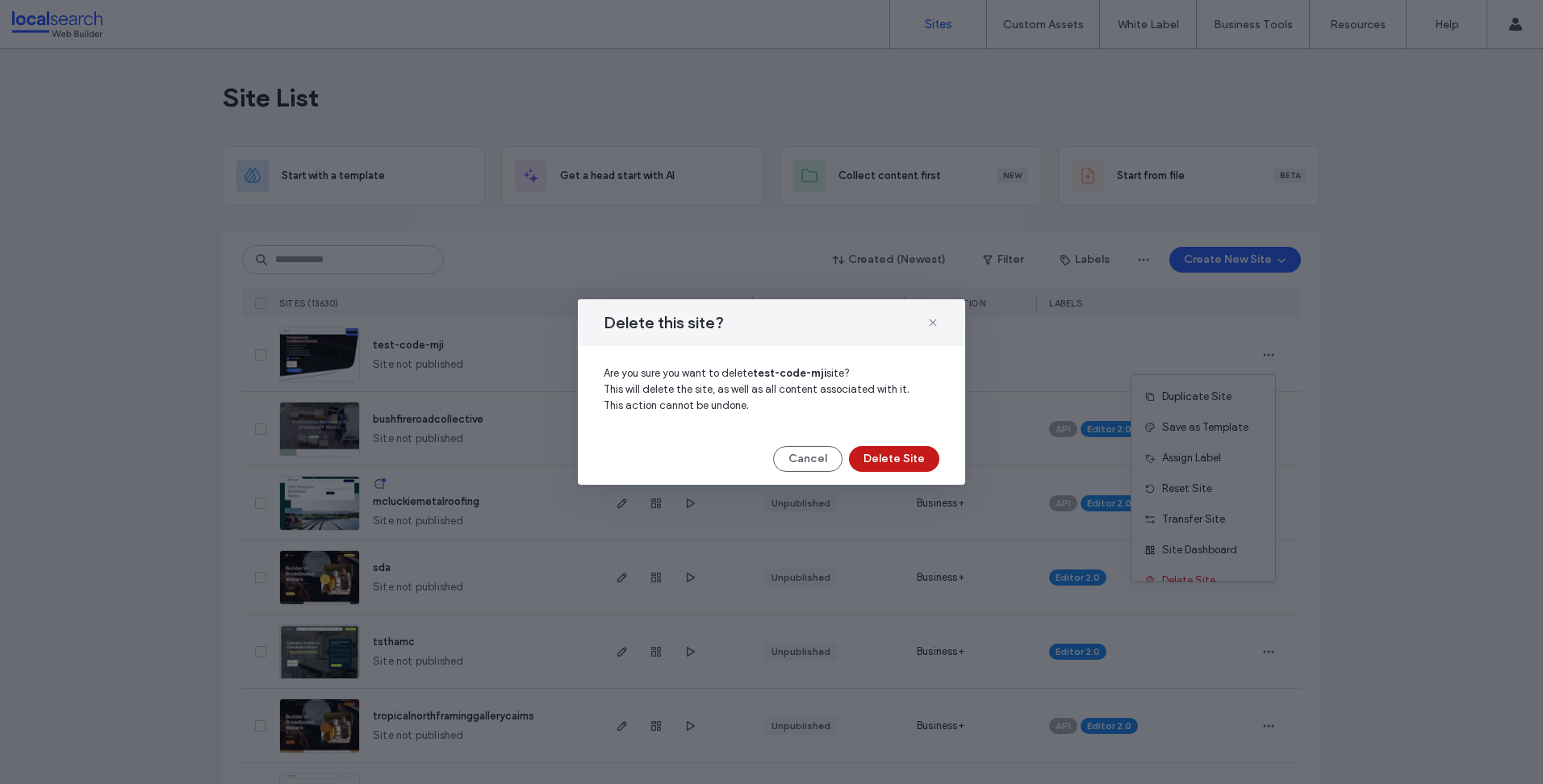
click at [884, 455] on button "Delete Site" at bounding box center [894, 458] width 90 height 26
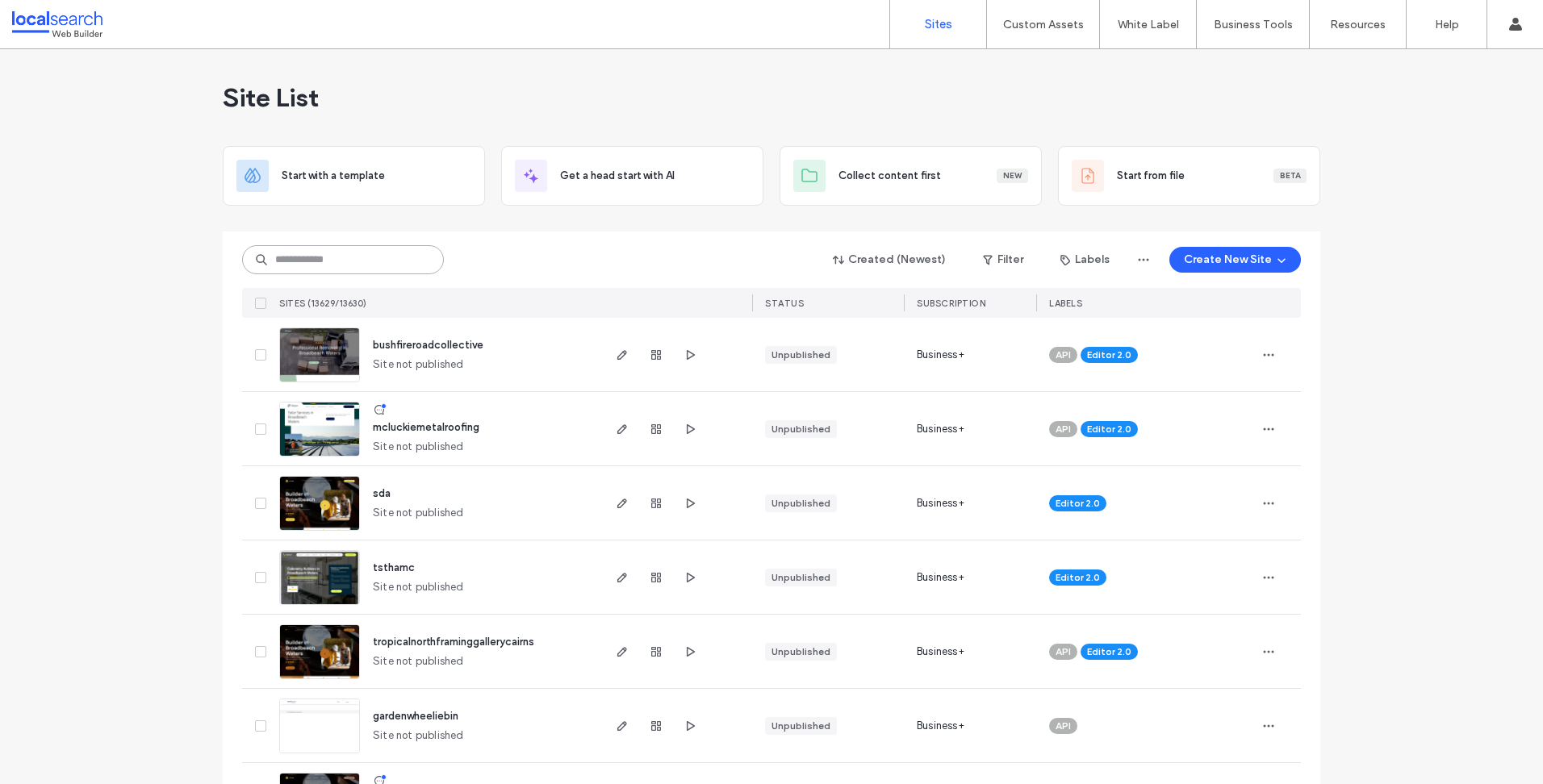
click at [410, 258] on input at bounding box center [342, 260] width 201 height 29
paste input "********"
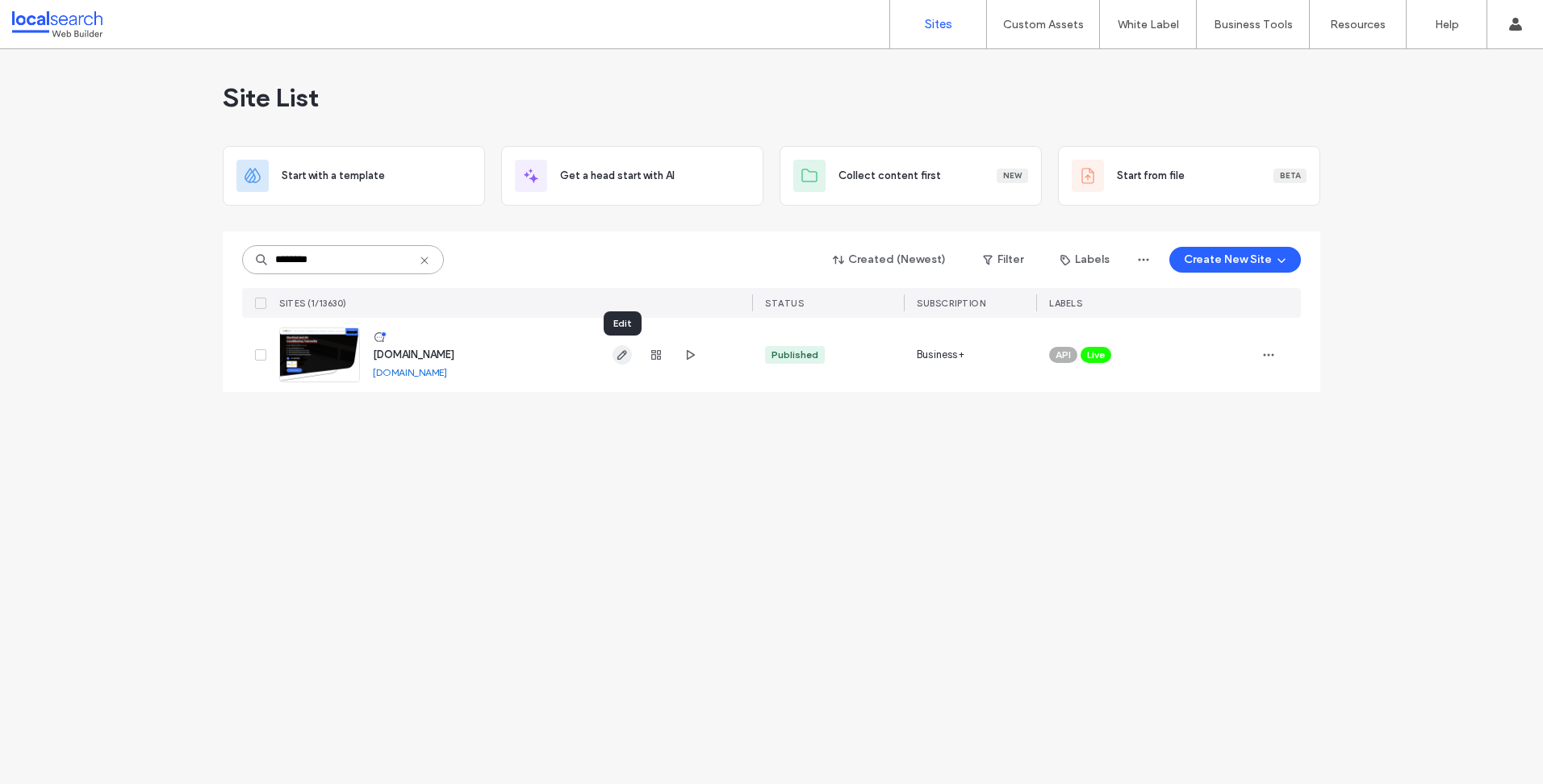
type input "********"
click at [624, 361] on span "button" at bounding box center [622, 355] width 19 height 19
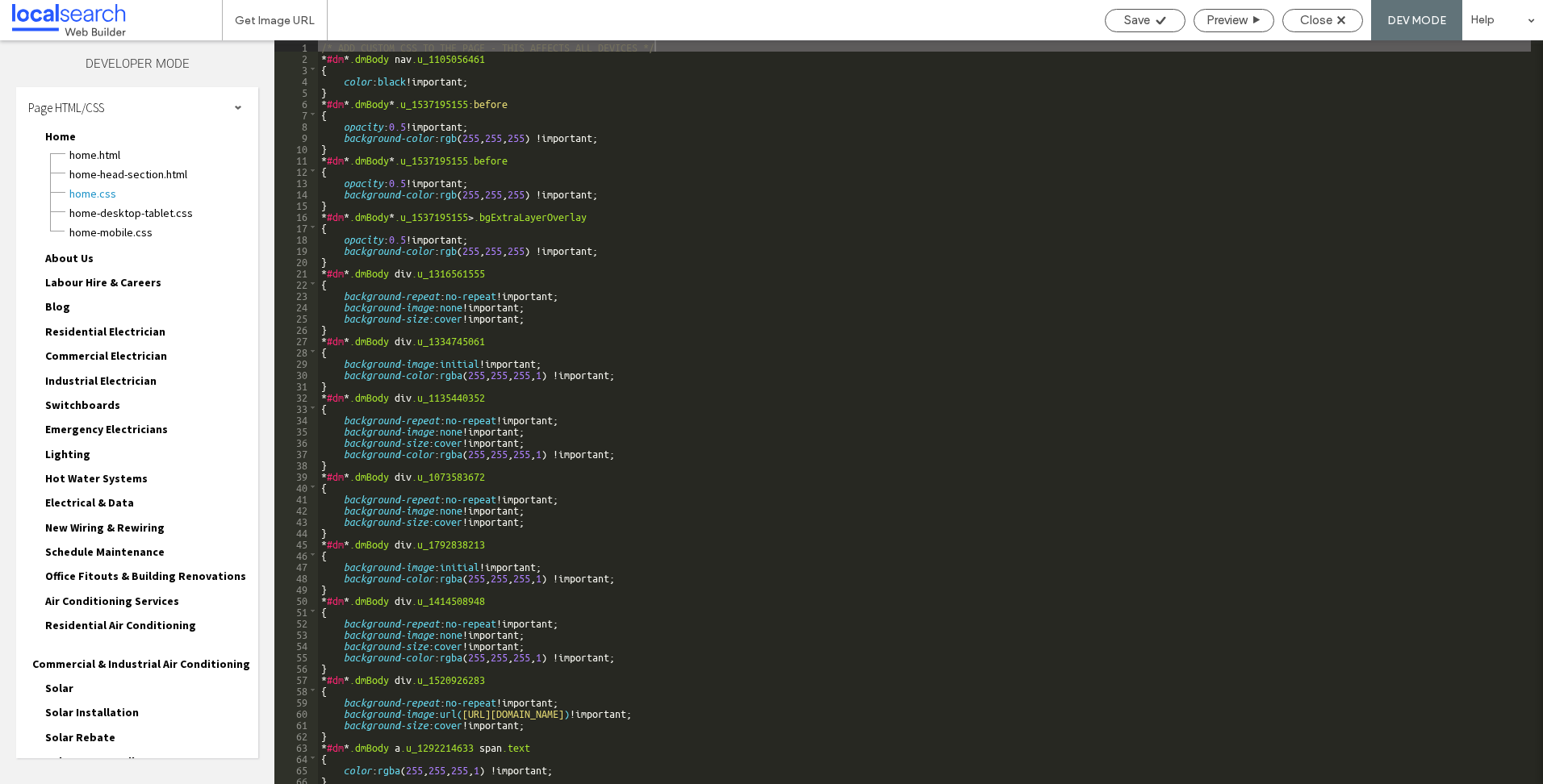
click at [151, 115] on div "Page HTML/CSS" at bounding box center [137, 107] width 242 height 40
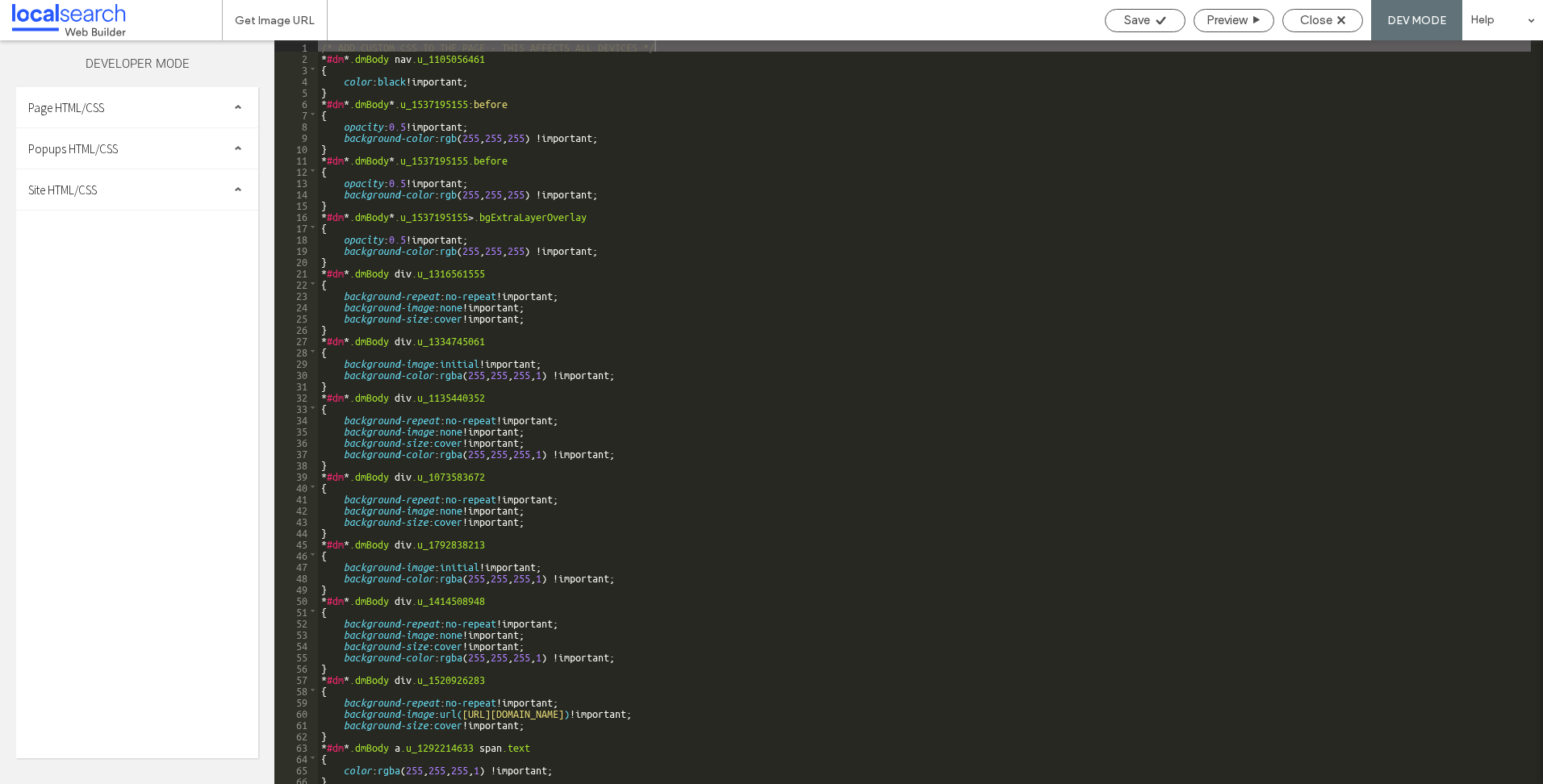
click at [129, 175] on div "Site HTML/CSS" at bounding box center [137, 190] width 242 height 40
click at [118, 258] on span "site.css" at bounding box center [166, 260] width 183 height 16
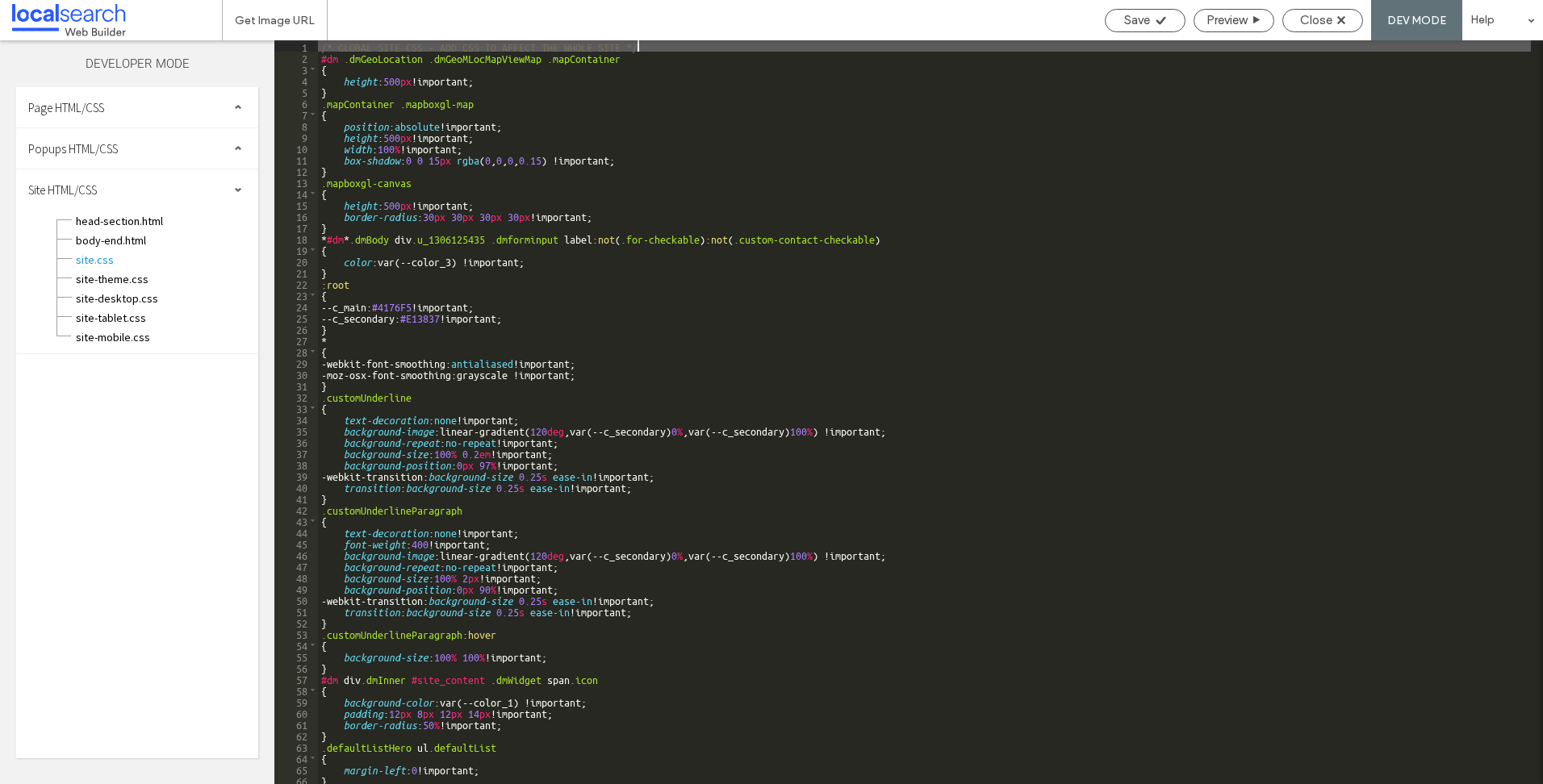
click at [686, 144] on div "/* GLOBAL SITE CSS - ADD CSS TO AFFECT THE WHOLE SITE */ #dm .dmGeoLocation .dm…" at bounding box center [924, 423] width 1213 height 766
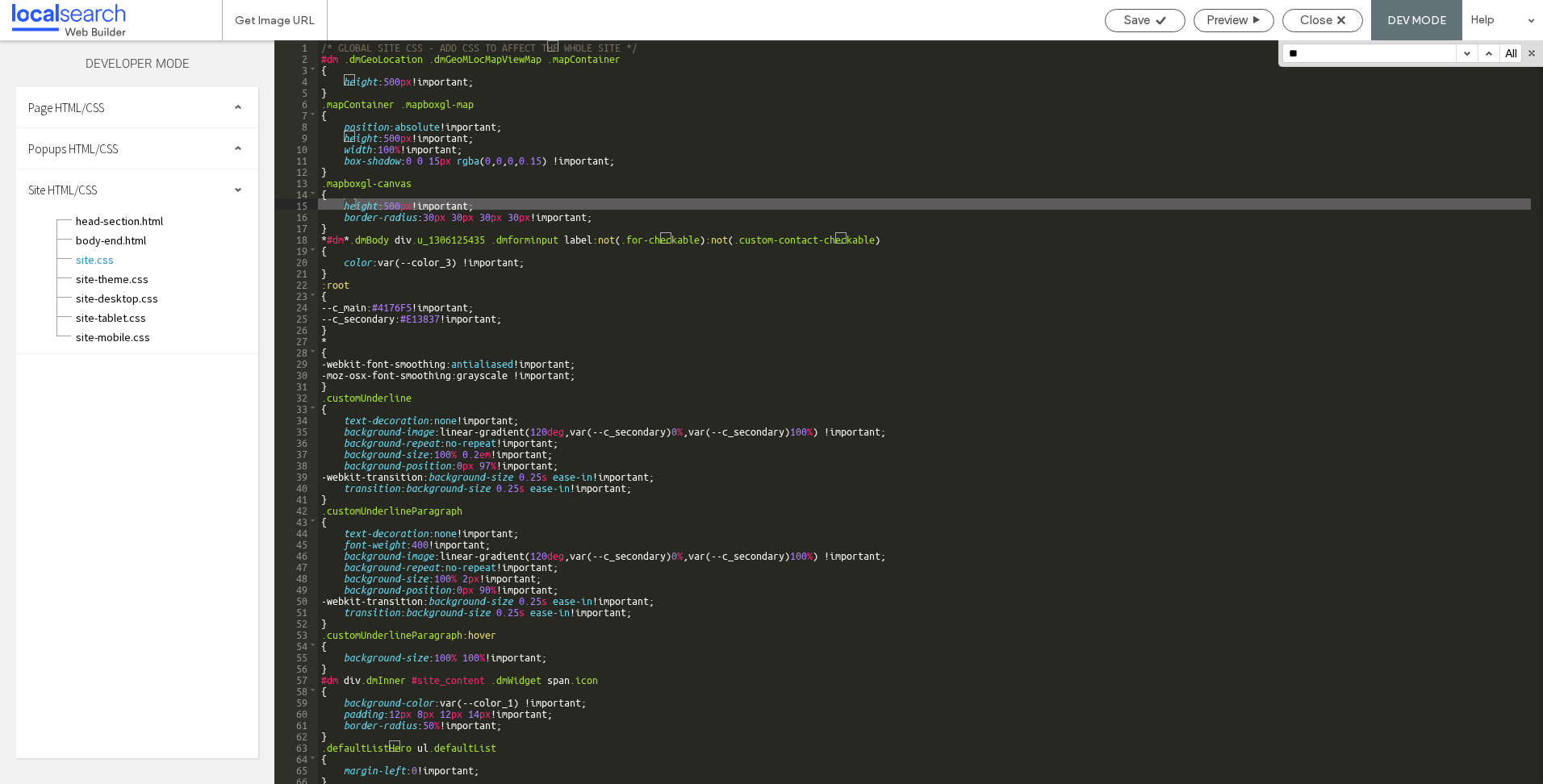
type input "*"
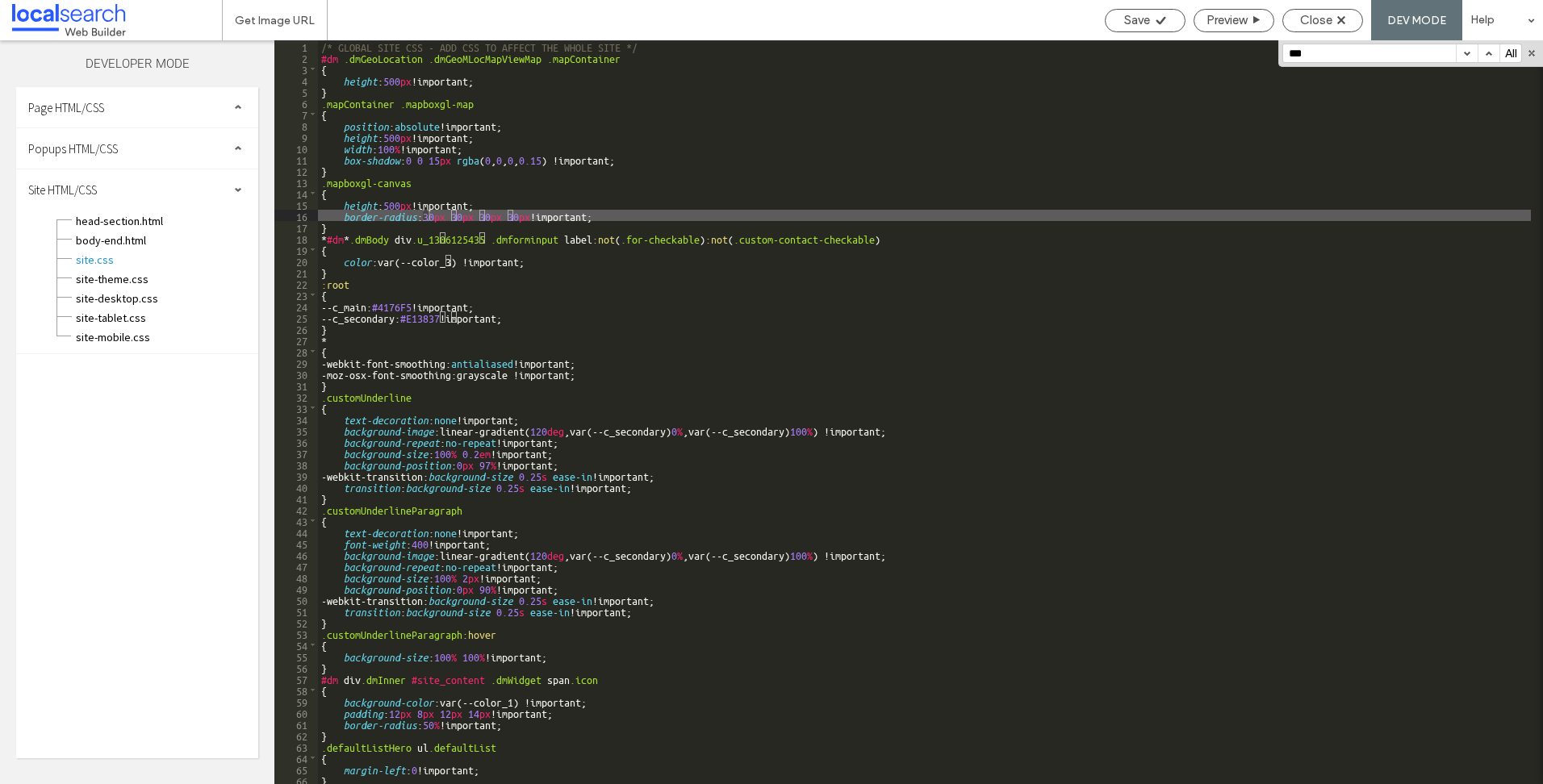
scroll to position [2169, 0]
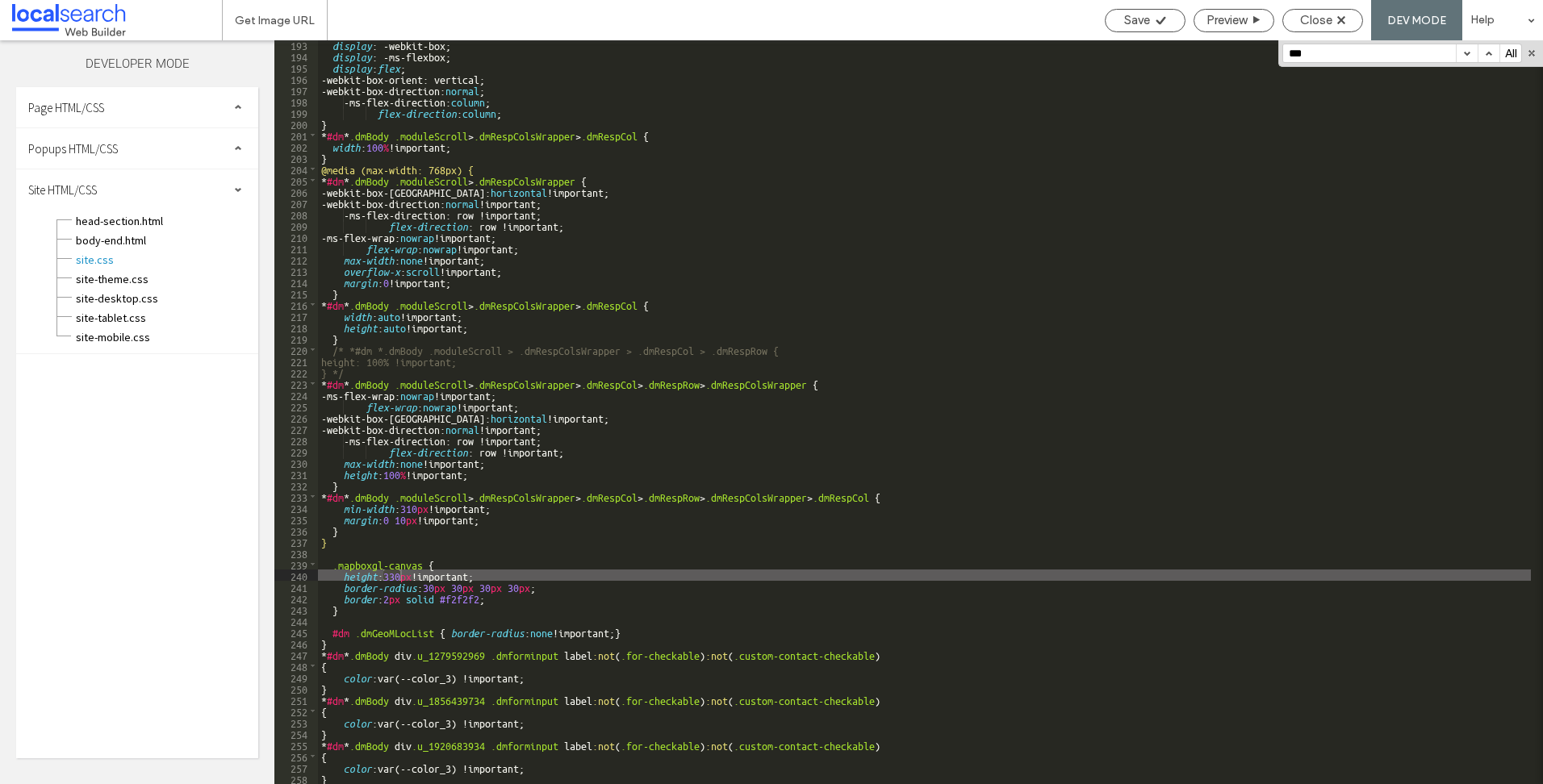
type input "***"
drag, startPoint x: 577, startPoint y: 576, endPoint x: 343, endPoint y: 575, distance: 234.0
click at [343, 575] on div "display : -webkit-box; display : -ms-flexbox; display : flex ; -webkit-box-orie…" at bounding box center [924, 421] width 1213 height 766
click at [1141, 23] on span "Save" at bounding box center [1136, 19] width 26 height 14
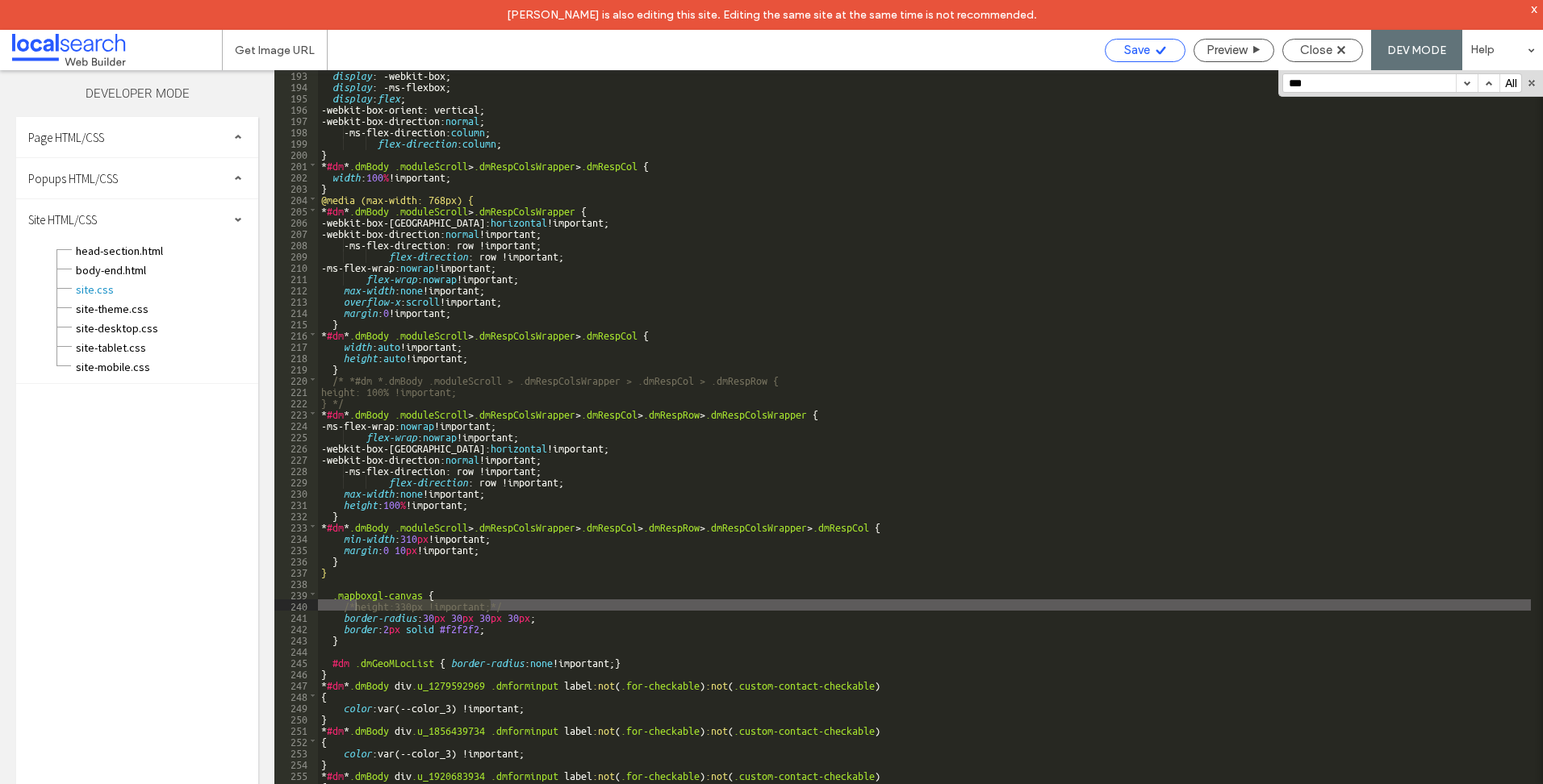
click at [1136, 50] on span "Save" at bounding box center [1136, 50] width 26 height 14
click at [1325, 47] on span "Close" at bounding box center [1316, 50] width 33 height 14
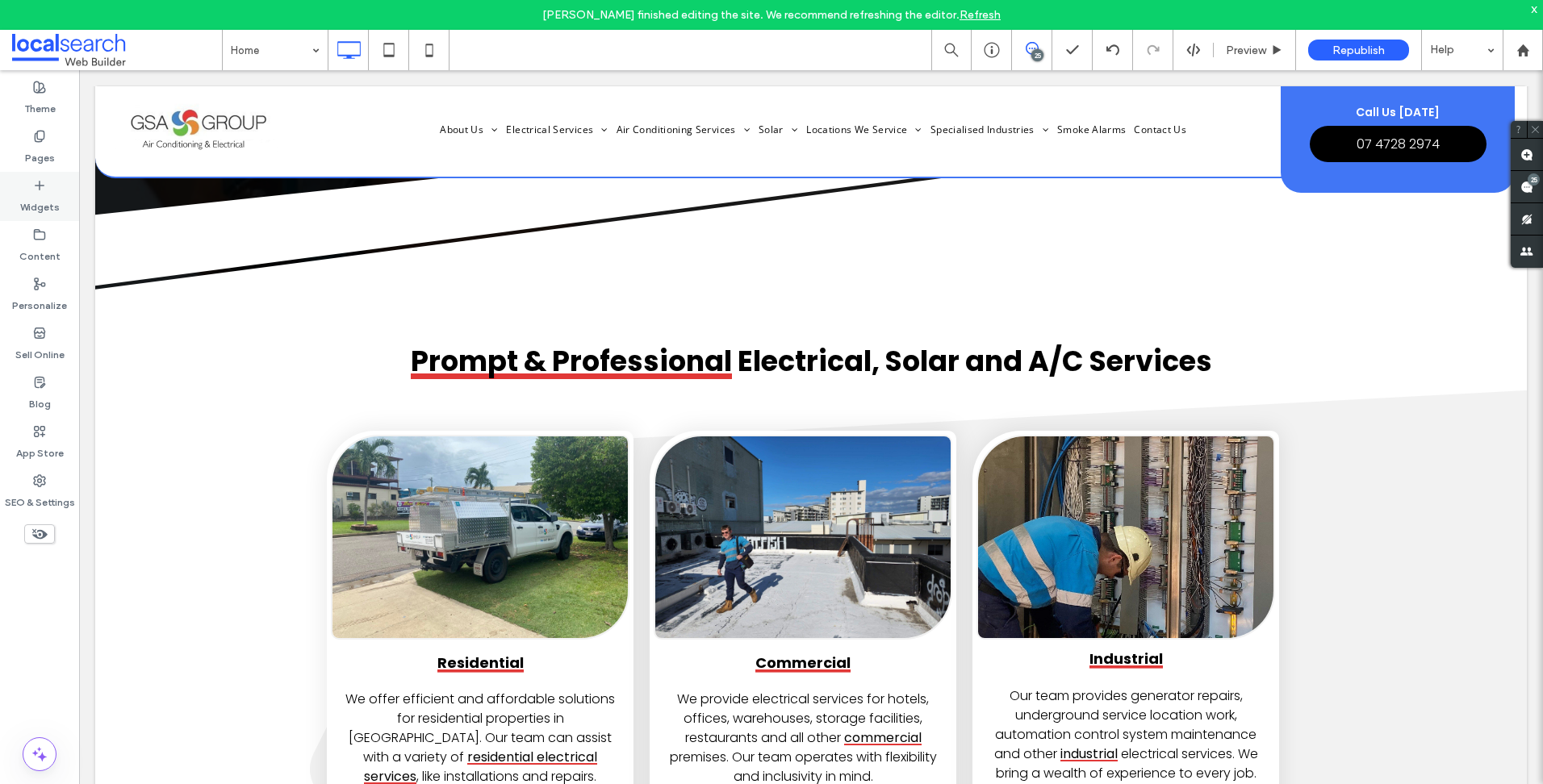
scroll to position [645, 0]
click at [44, 143] on label "Pages" at bounding box center [39, 154] width 30 height 23
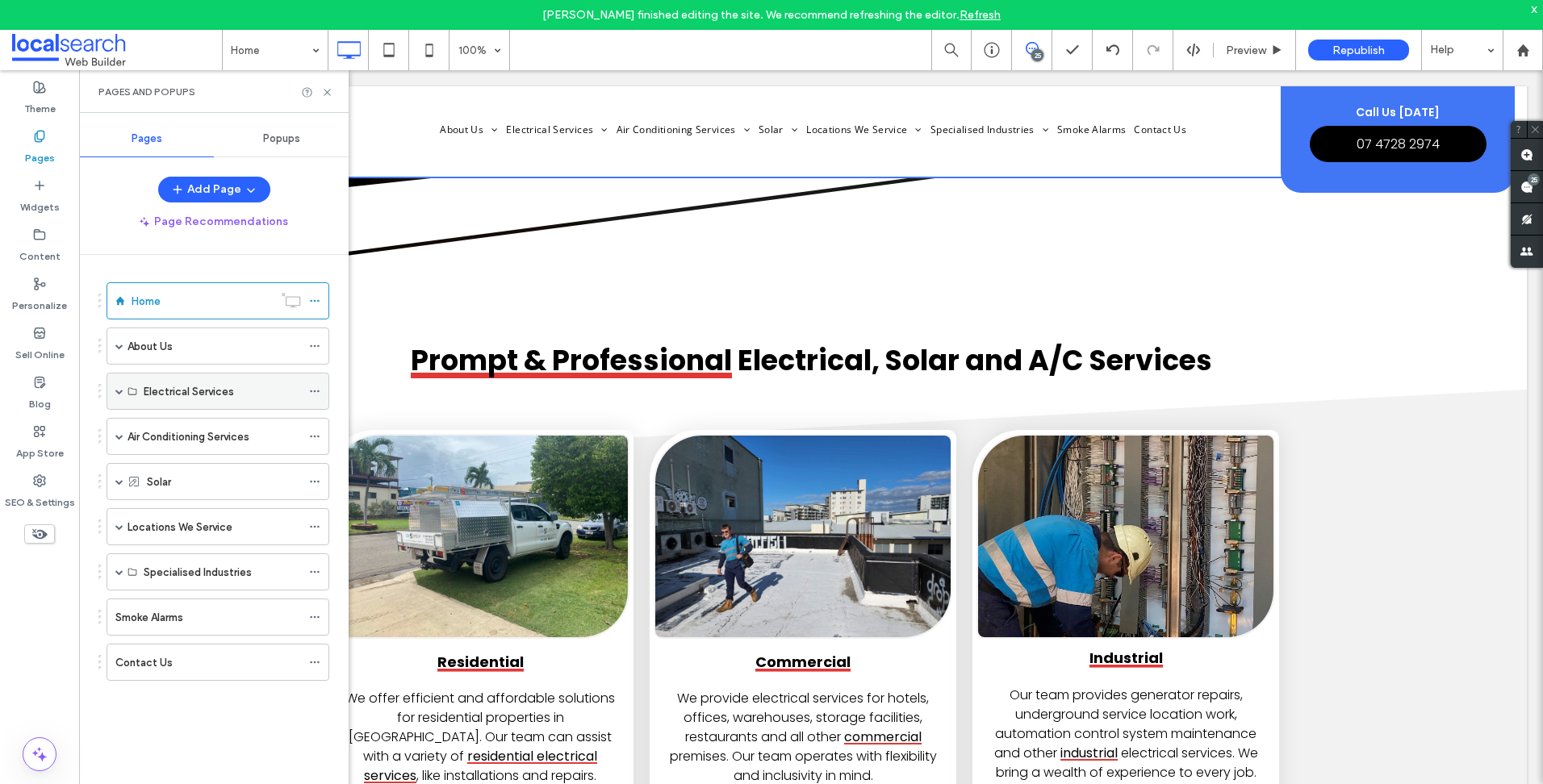
click at [121, 389] on span at bounding box center [119, 391] width 8 height 8
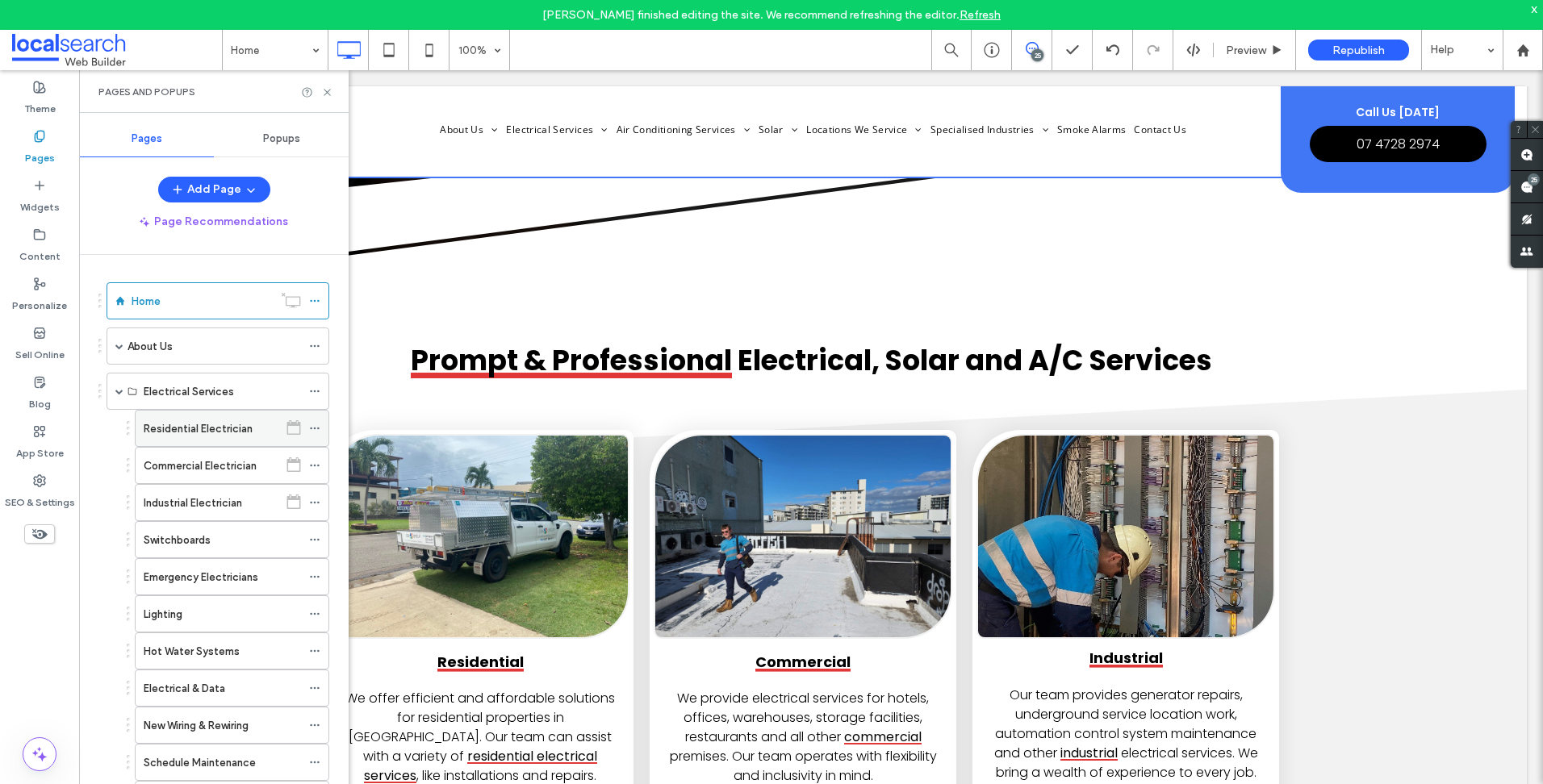
click at [216, 443] on div "Residential Electrician" at bounding box center [211, 427] width 135 height 35
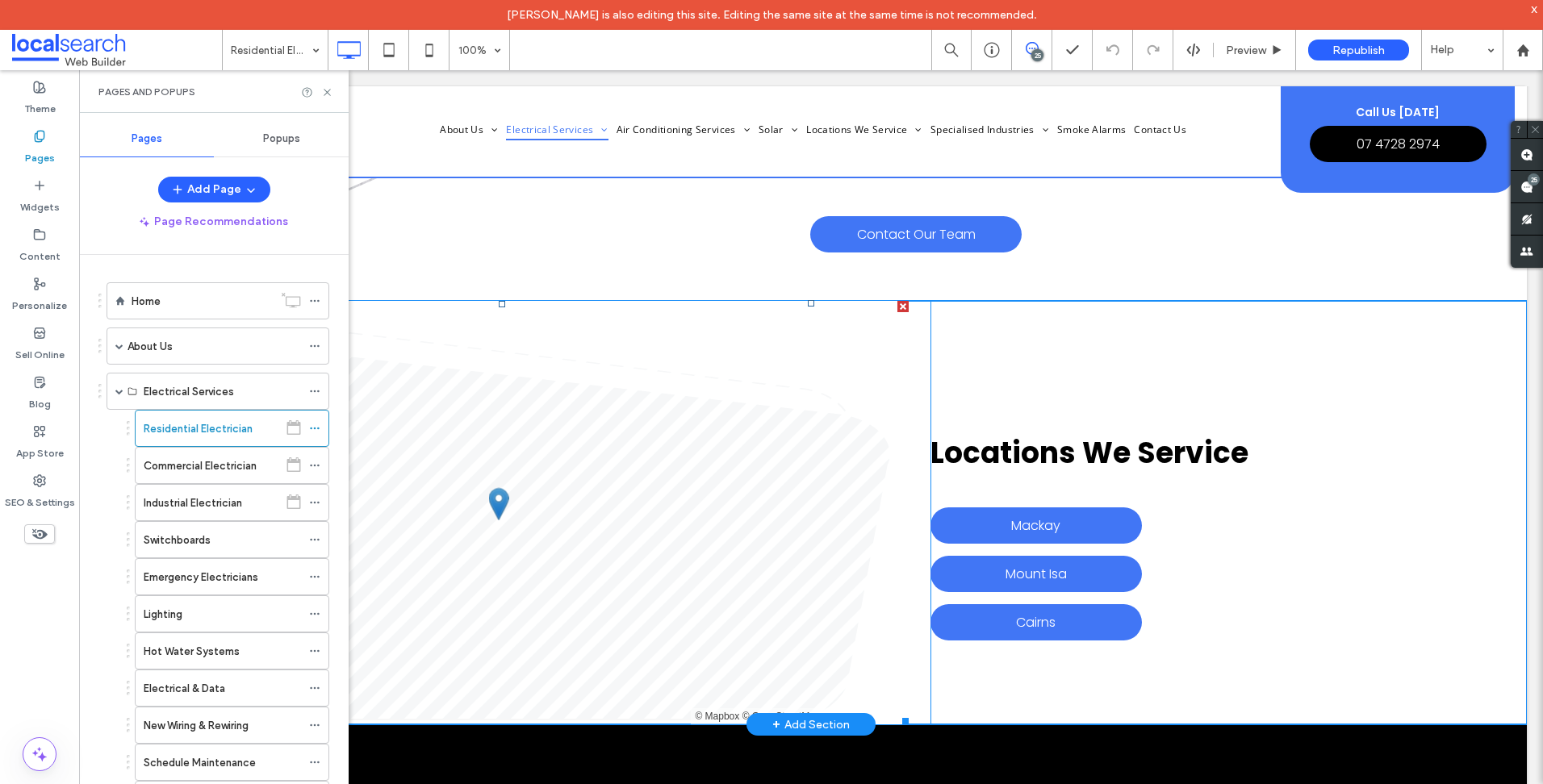
scroll to position [7266, 0]
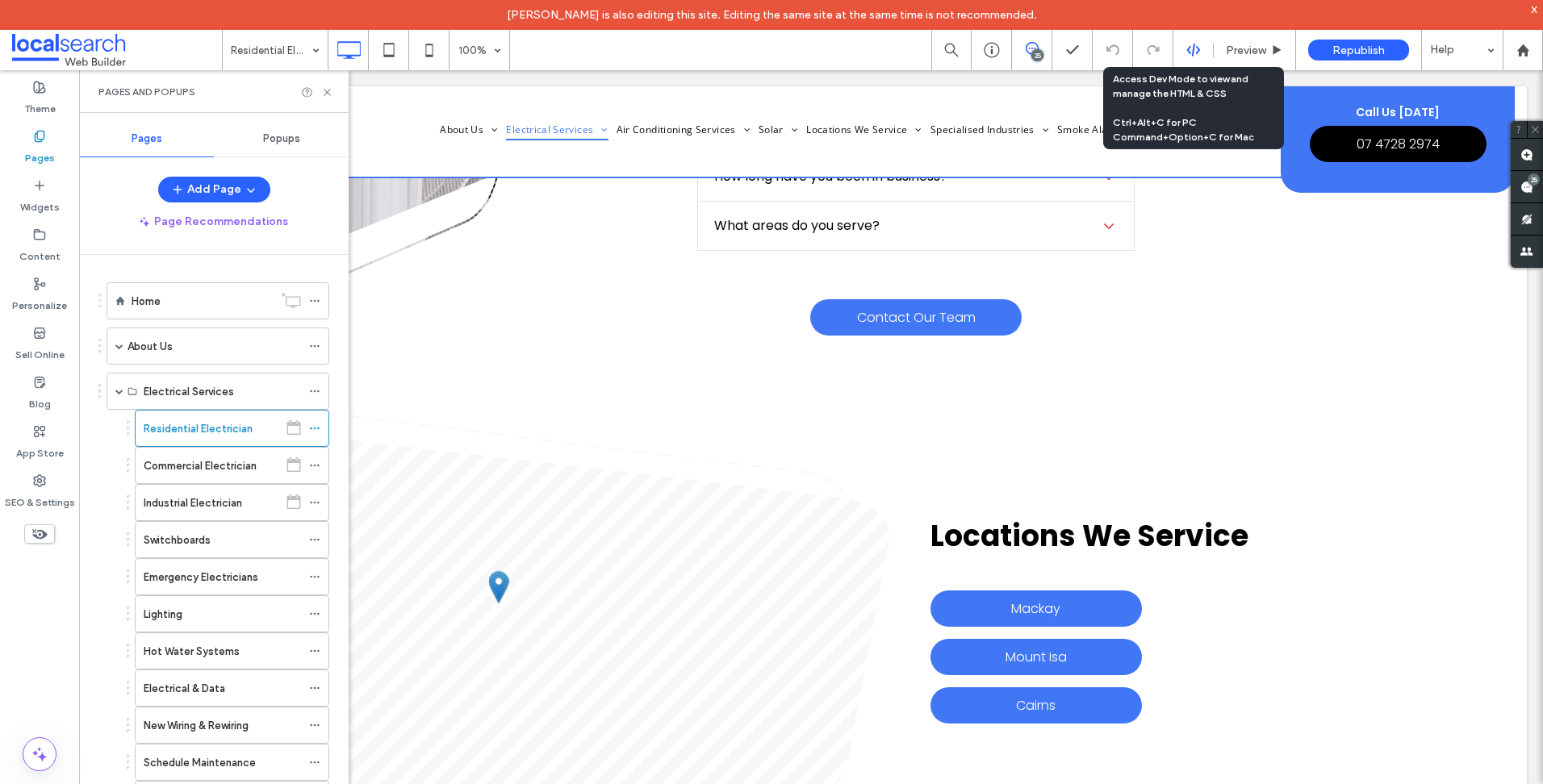
click at [1199, 46] on icon at bounding box center [1193, 50] width 14 height 14
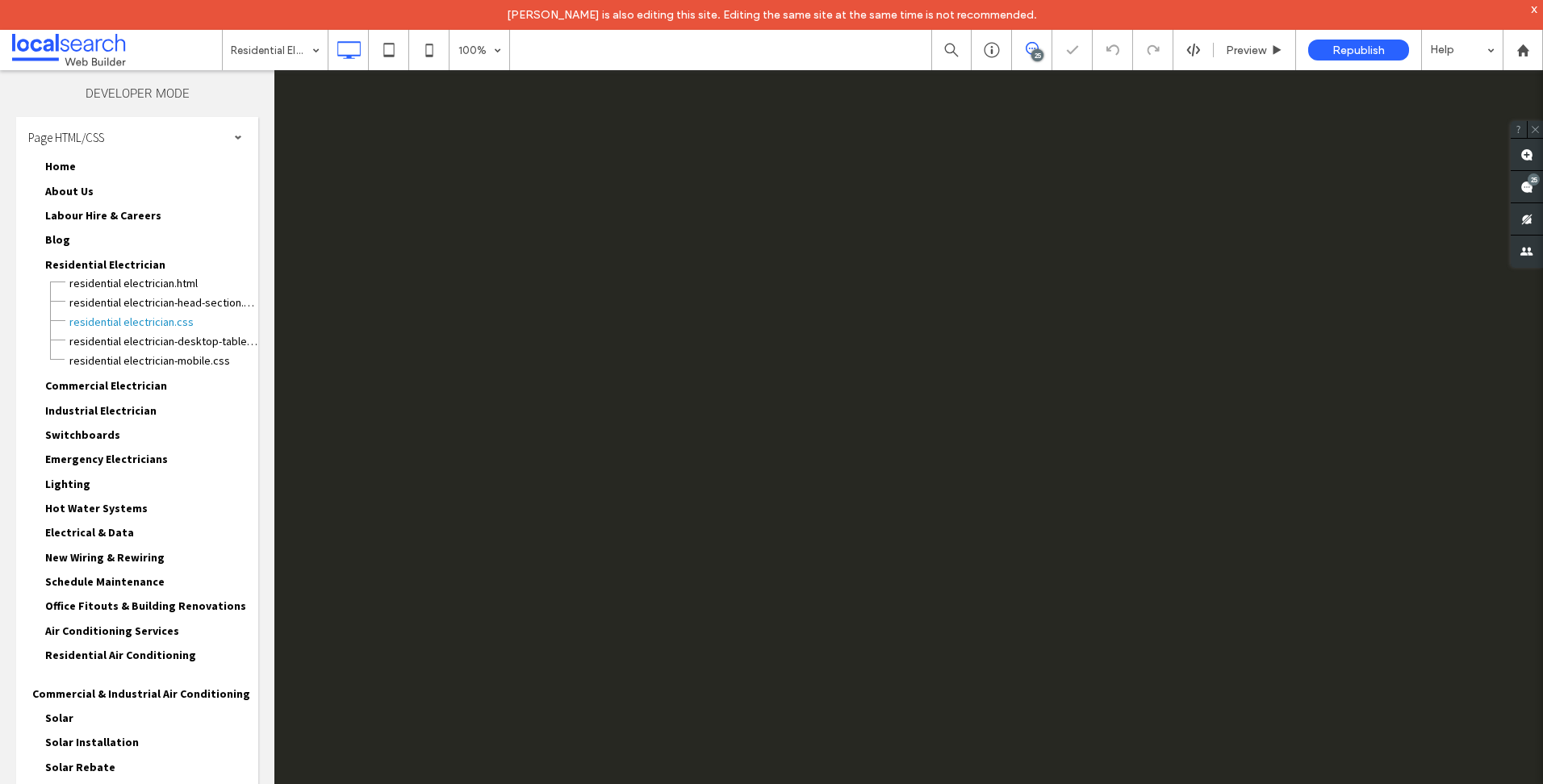
scroll to position [0, 0]
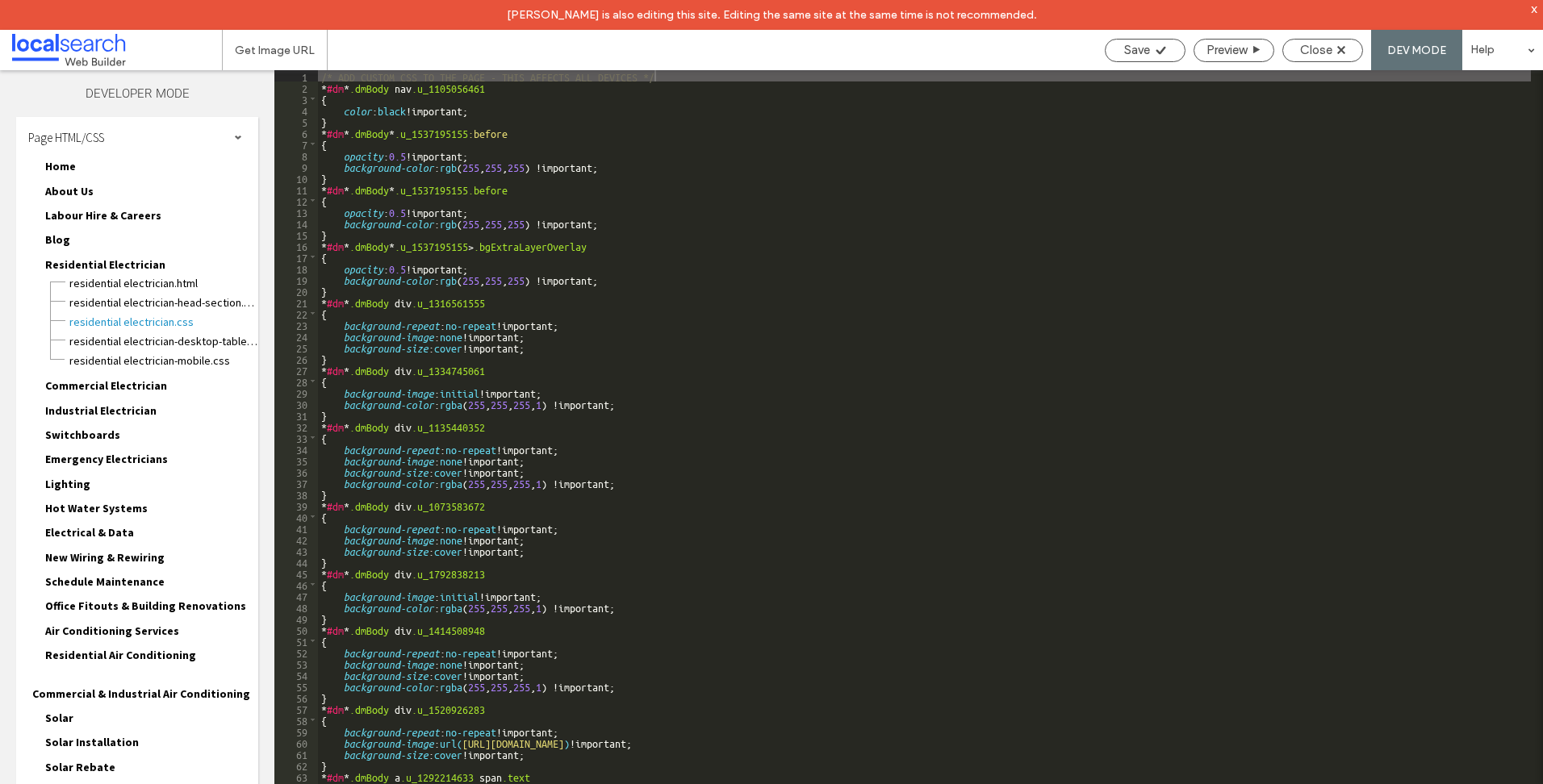
click at [186, 135] on div "Page HTML/CSS" at bounding box center [137, 137] width 242 height 40
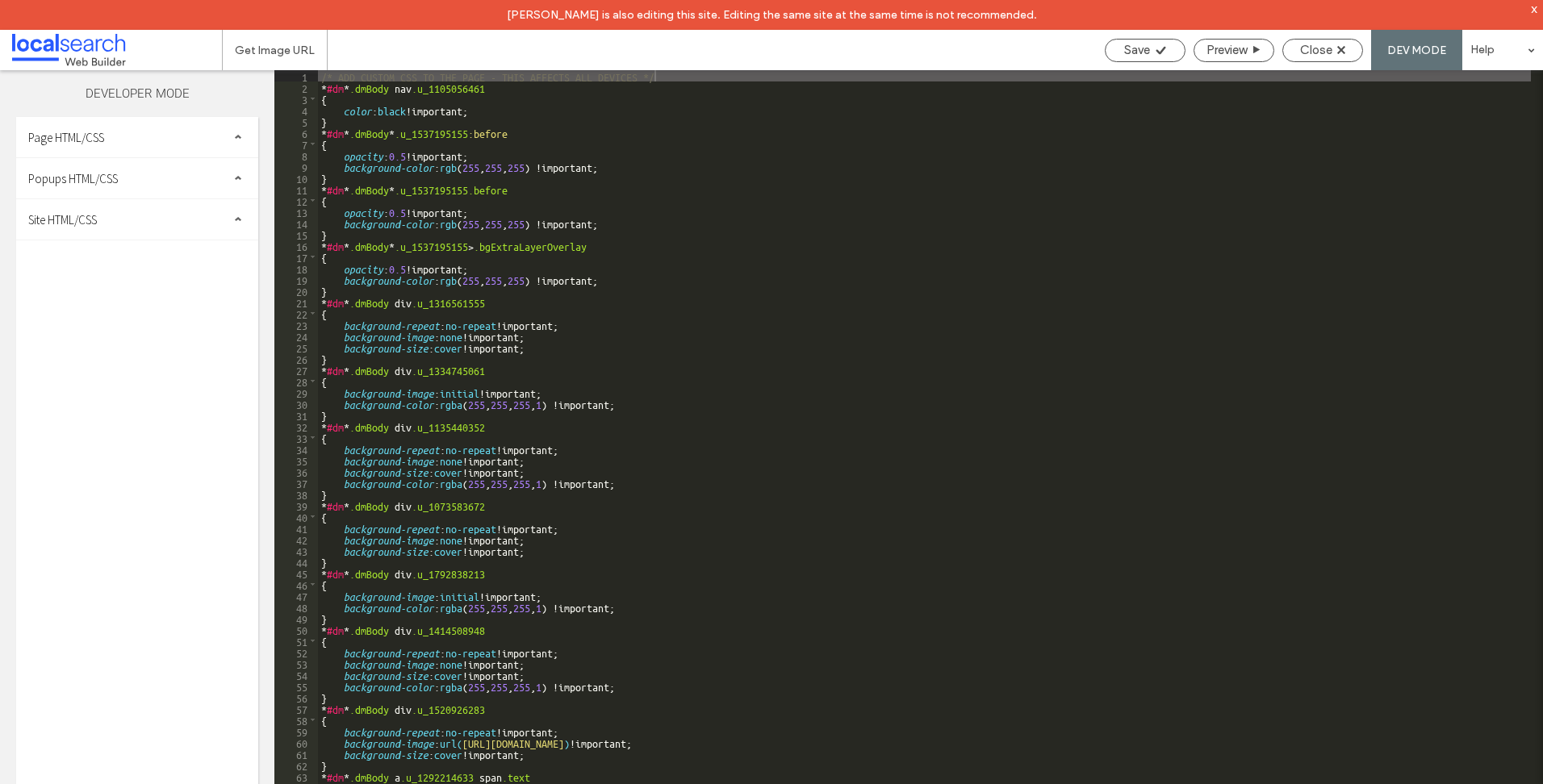
click at [122, 227] on div "Site HTML/CSS" at bounding box center [137, 219] width 242 height 40
click at [112, 282] on span "site.css" at bounding box center [166, 289] width 183 height 16
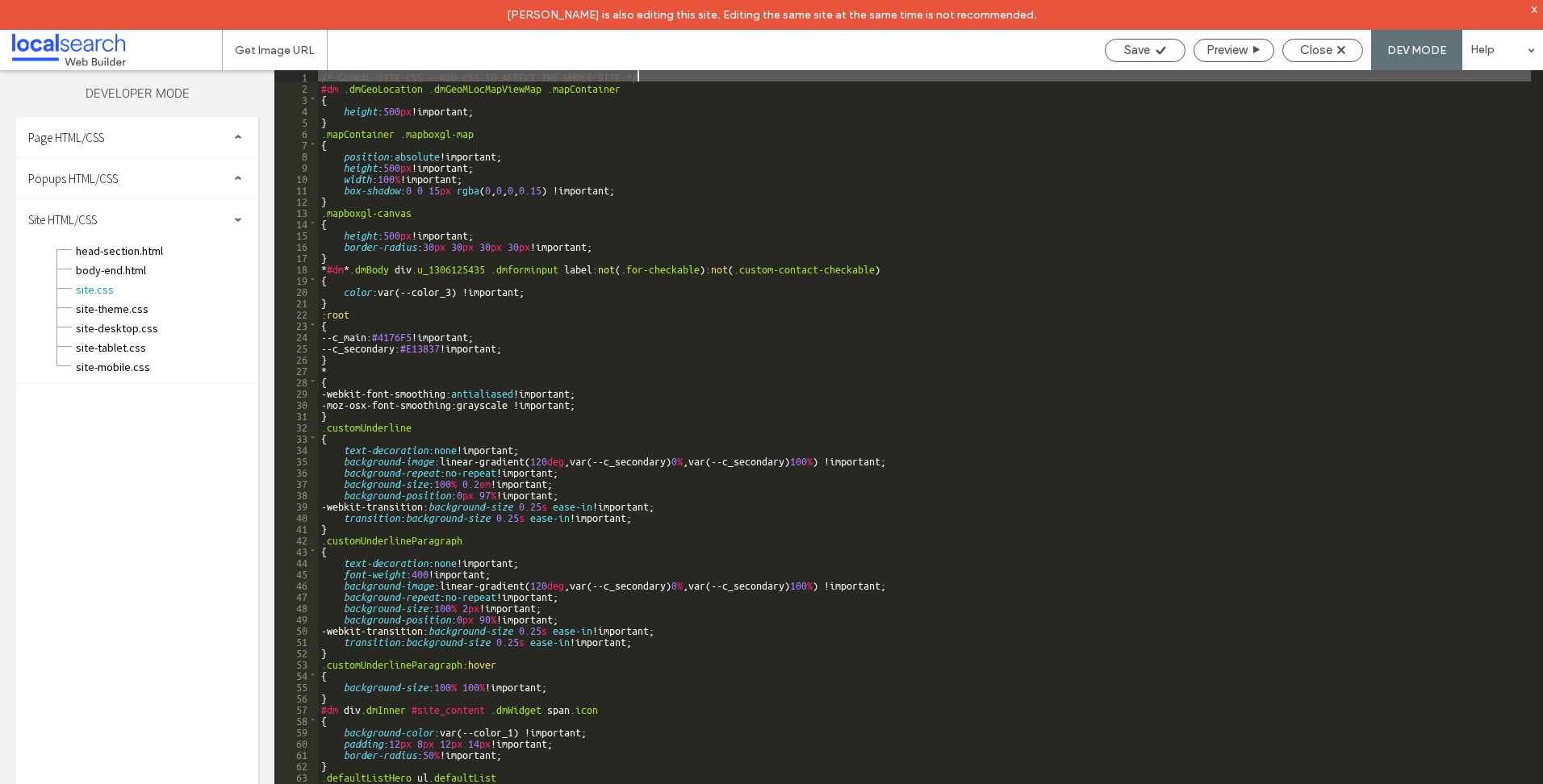
click at [697, 279] on div "/* GLOBAL SITE CSS - ADD CSS TO AFFECT THE WHOLE SITE */ #dm .dmGeoLocation .dm…" at bounding box center [924, 452] width 1213 height 766
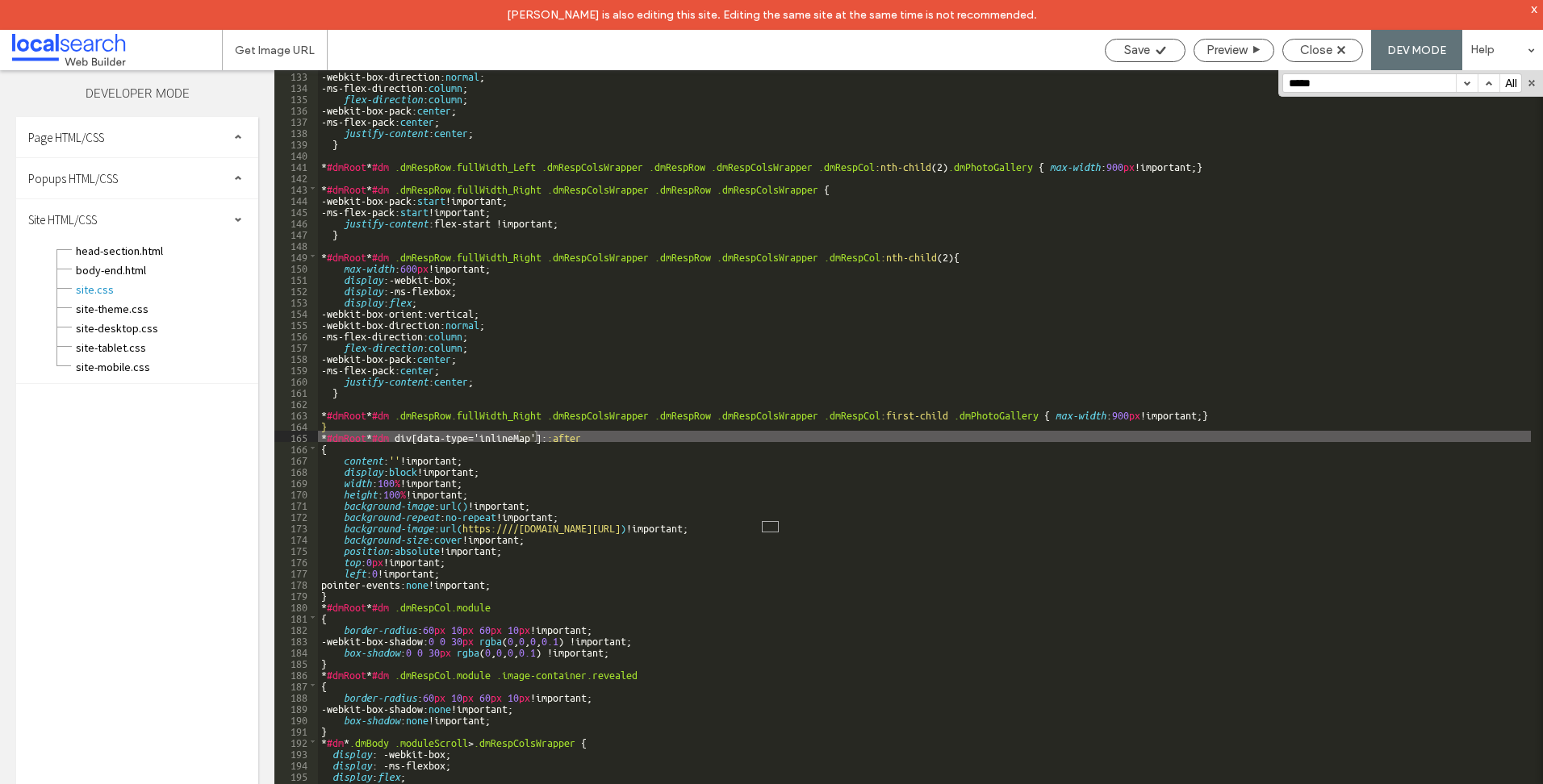
scroll to position [2169, 0]
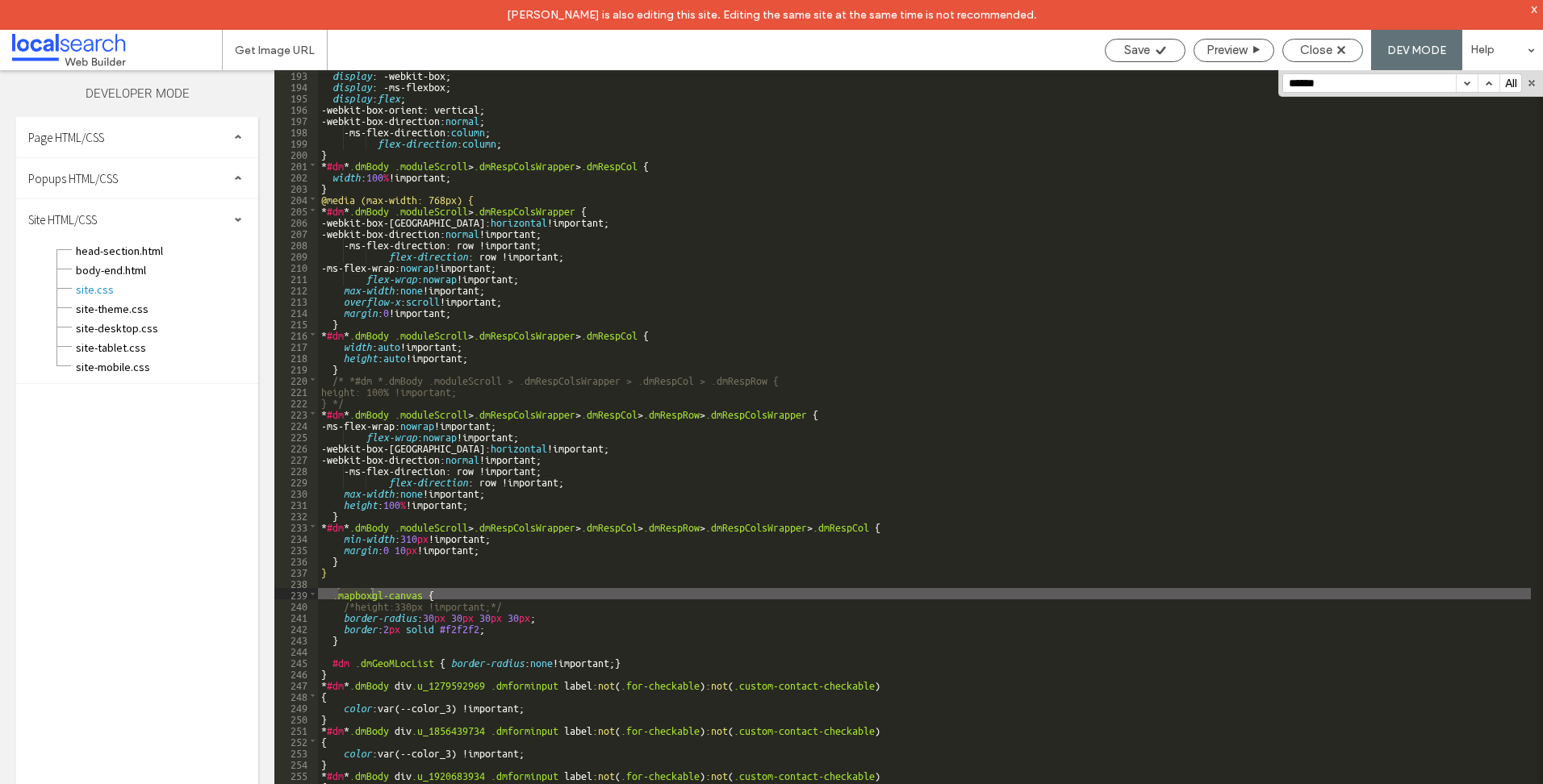
type input "******"
click at [362, 607] on div "display : -webkit-box; display : -ms-flexbox; display : flex ; -webkit-box-orie…" at bounding box center [924, 451] width 1213 height 766
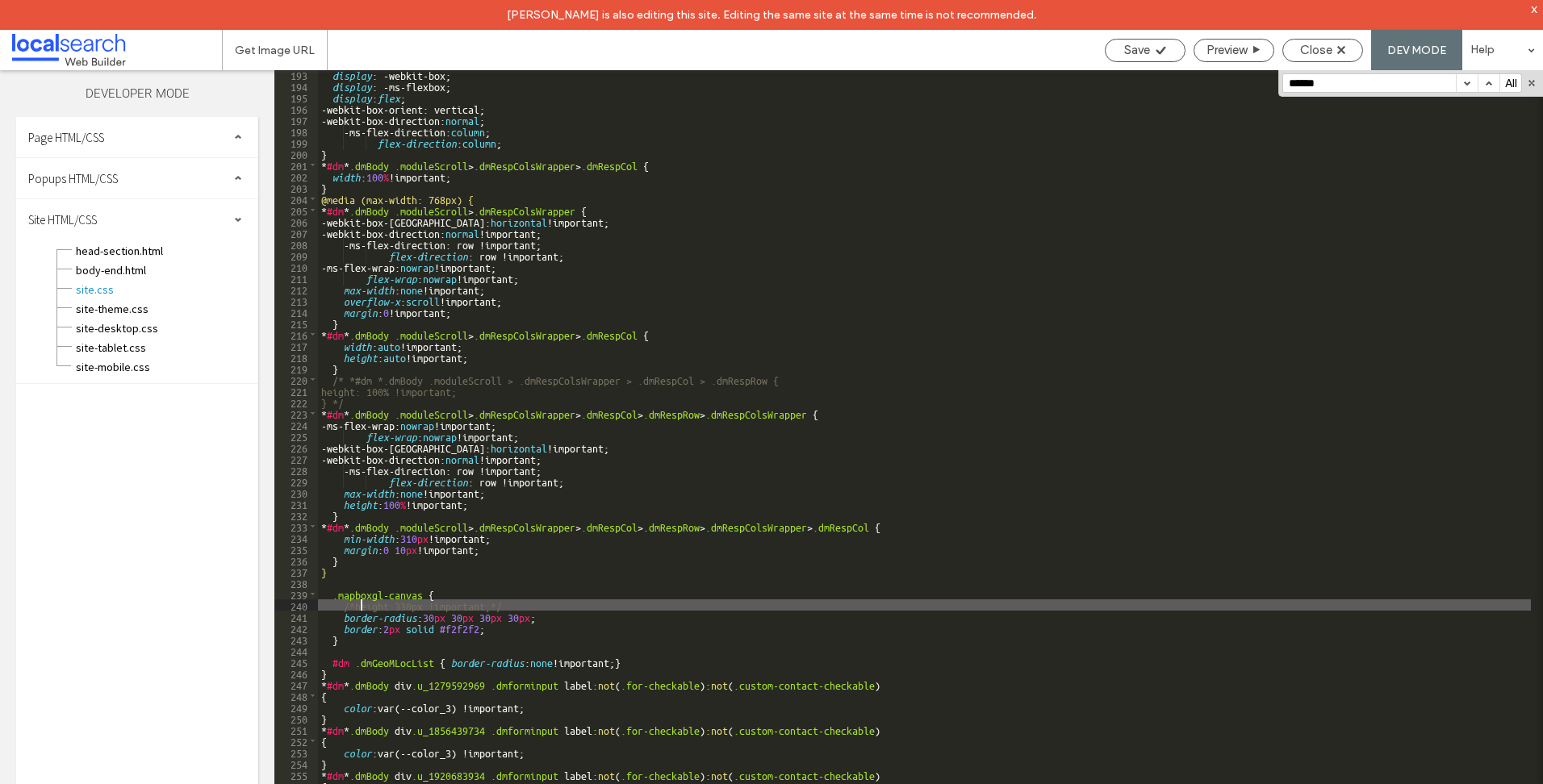
click at [351, 603] on div "display : -webkit-box; display : -ms-flexbox; display : flex ; -webkit-box-orie…" at bounding box center [924, 451] width 1213 height 766
click at [548, 604] on div "display : -webkit-box; display : -ms-flexbox; display : flex ; -webkit-box-orie…" at bounding box center [924, 451] width 1213 height 766
click at [863, 663] on div "display : -webkit-box; display : -ms-flexbox; display : flex ; -webkit-box-orie…" at bounding box center [924, 451] width 1213 height 766
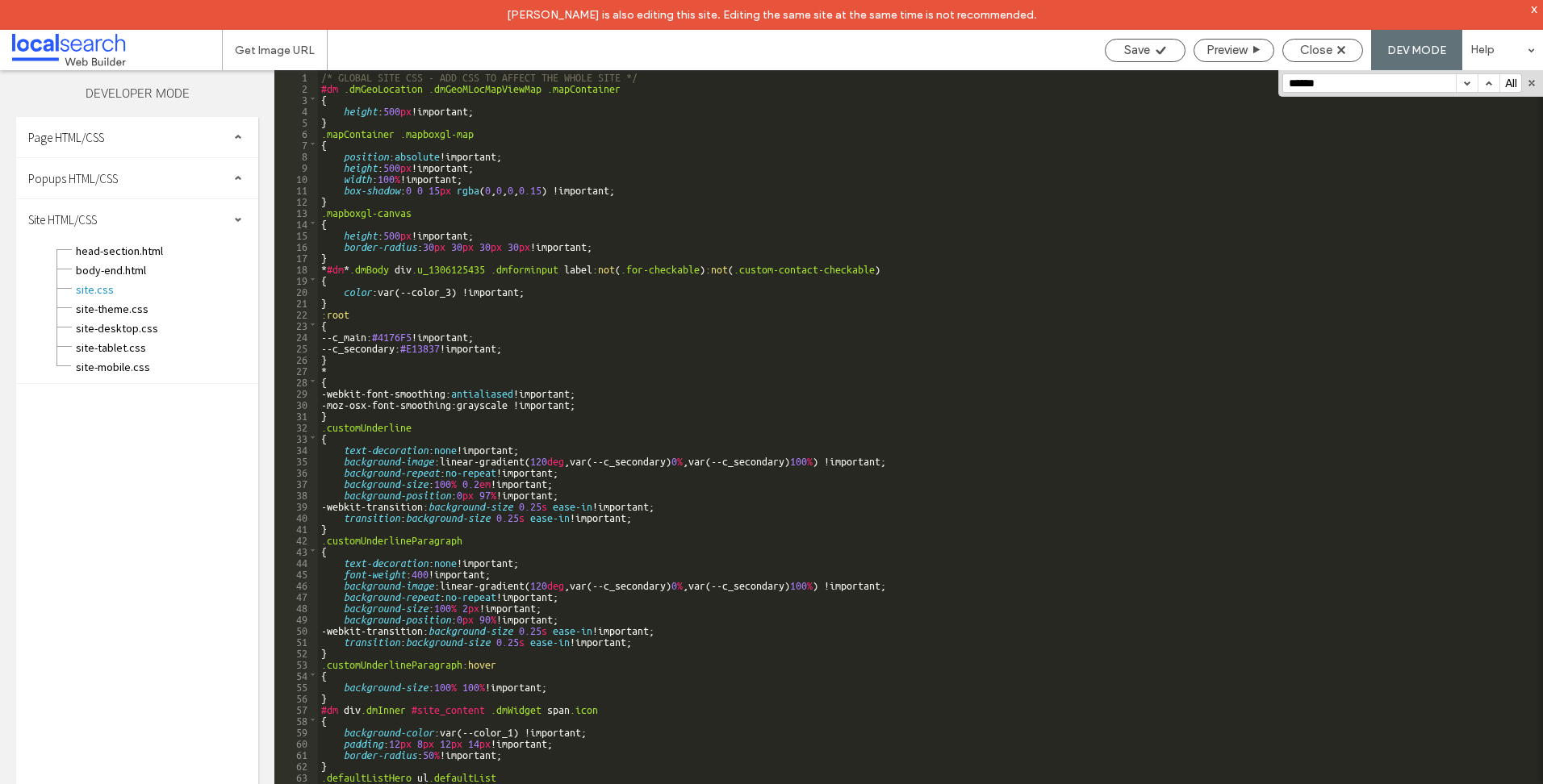
scroll to position [0, 0]
click at [394, 105] on div "/* GLOBAL SITE CSS - ADD CSS TO AFFECT THE WHOLE SITE */ #dm .dmGeoLocation .dm…" at bounding box center [924, 452] width 1213 height 766
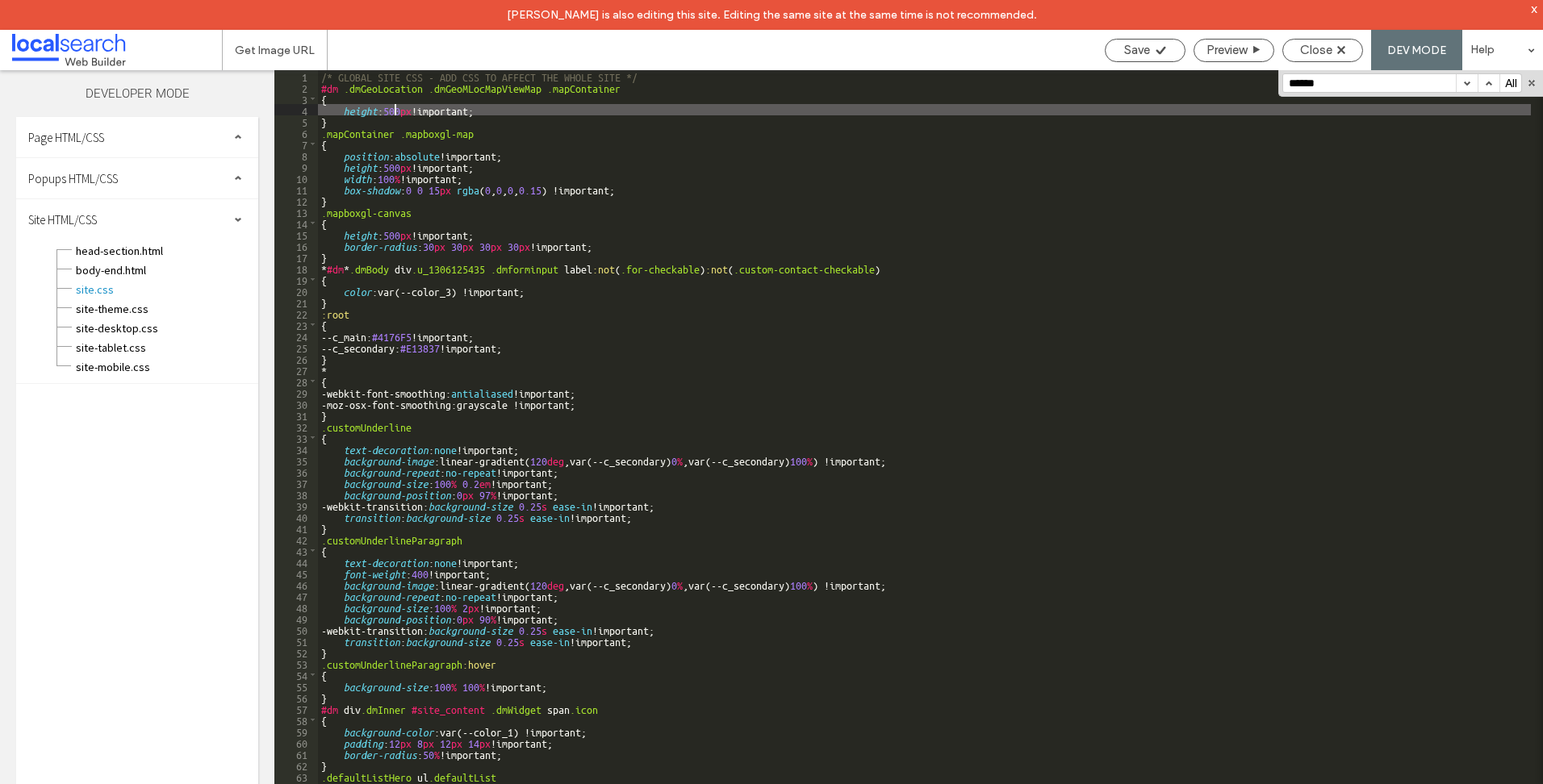
click at [394, 162] on div "/* GLOBAL SITE CSS - ADD CSS TO AFFECT THE WHOLE SITE */ #dm .dmGeoLocation .dm…" at bounding box center [924, 452] width 1213 height 766
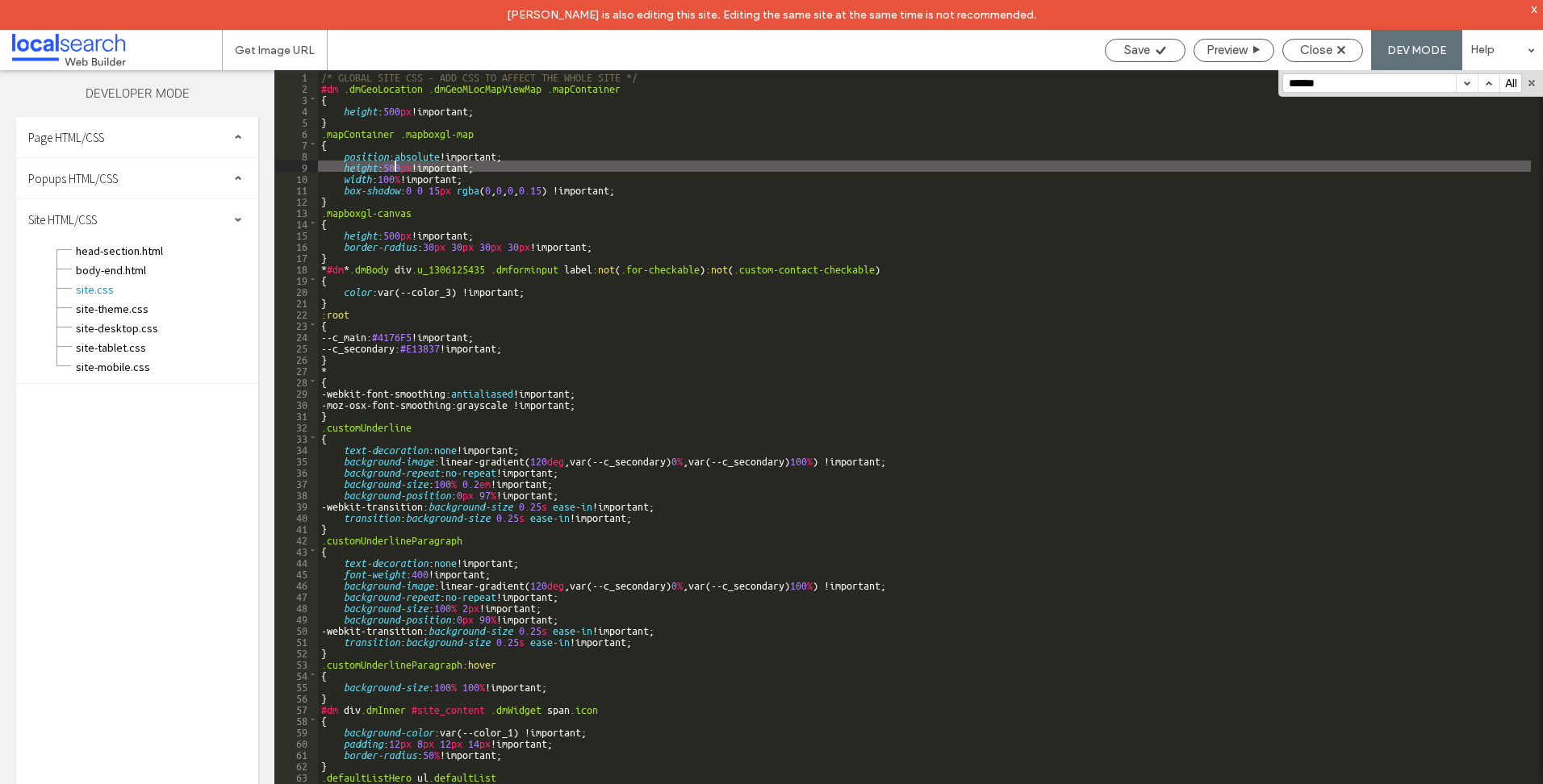
click at [679, 180] on div "/* GLOBAL SITE CSS - ADD CSS TO AFFECT THE WHOLE SITE */ #dm .dmGeoLocation .dm…" at bounding box center [924, 452] width 1213 height 766
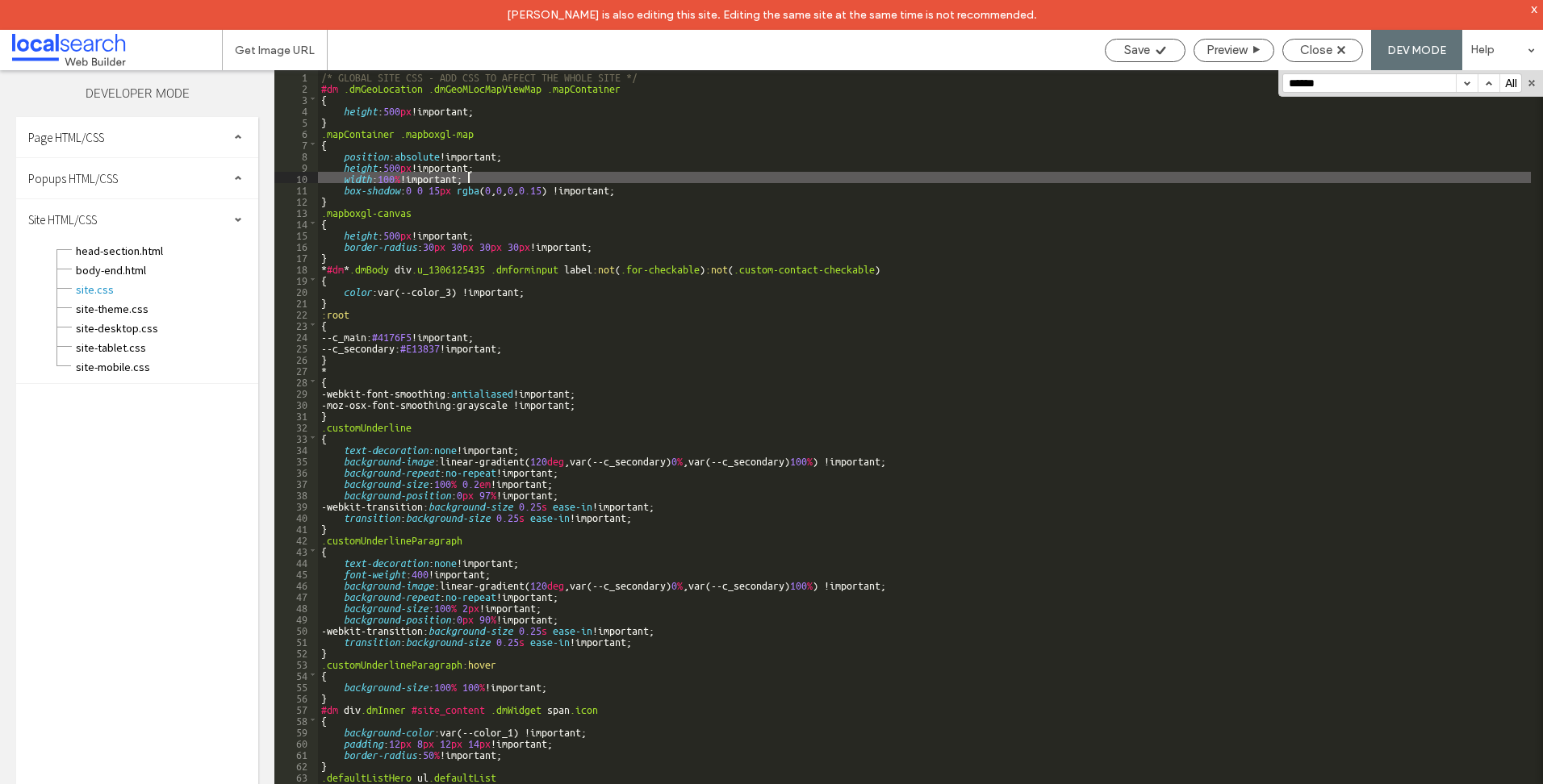
click at [631, 205] on div "/* GLOBAL SITE CSS - ADD CSS TO AFFECT THE WHOLE SITE */ #dm .dmGeoLocation .dm…" at bounding box center [924, 452] width 1213 height 766
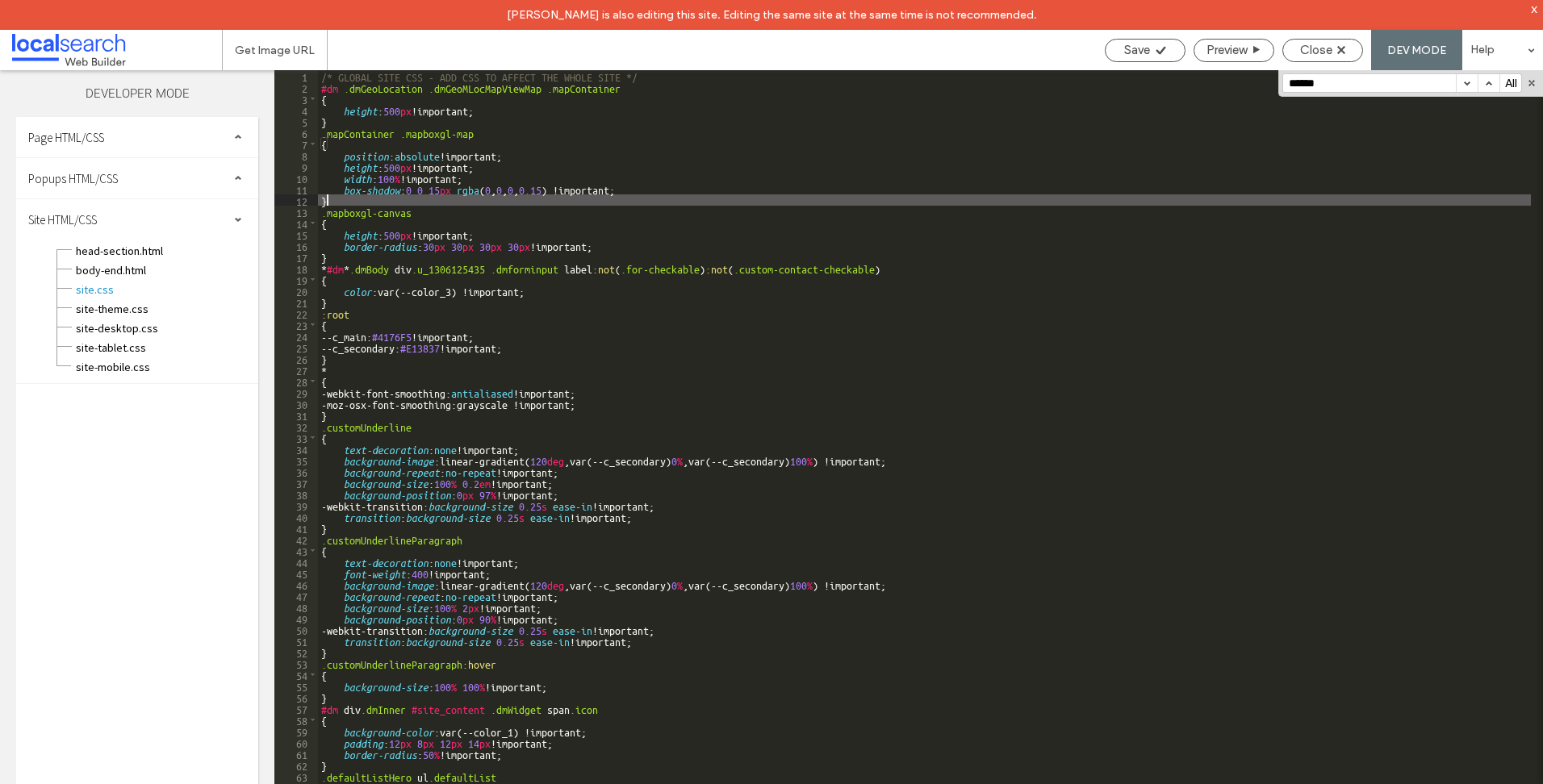
click at [616, 257] on div "/* GLOBAL SITE CSS - ADD CSS TO AFFECT THE WHOLE SITE */ #dm .dmGeoLocation .dm…" at bounding box center [924, 452] width 1213 height 766
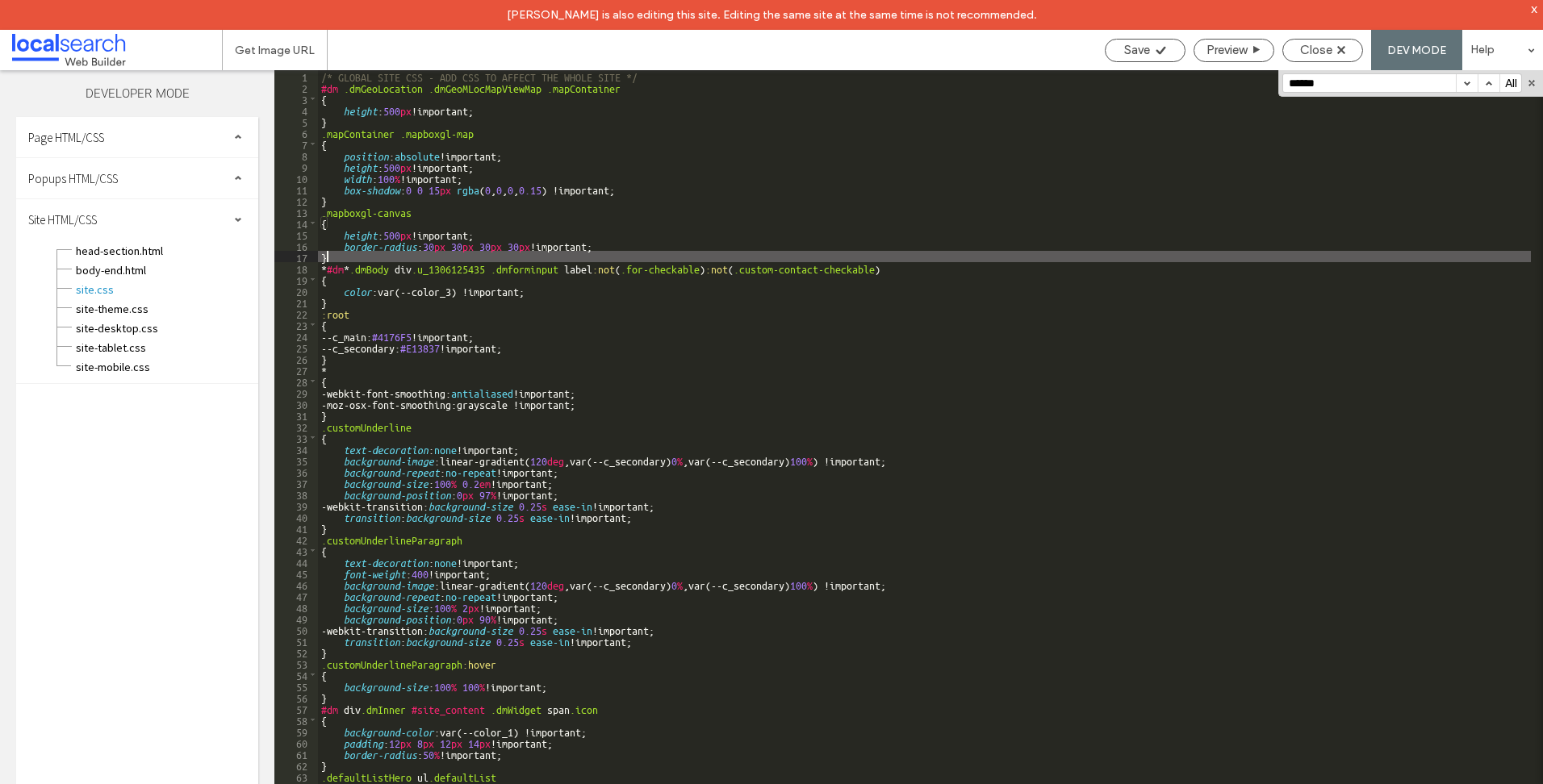
click at [711, 286] on div "/* GLOBAL SITE CSS - ADD CSS TO AFFECT THE WHOLE SITE */ #dm .dmGeoLocation .dm…" at bounding box center [924, 452] width 1213 height 766
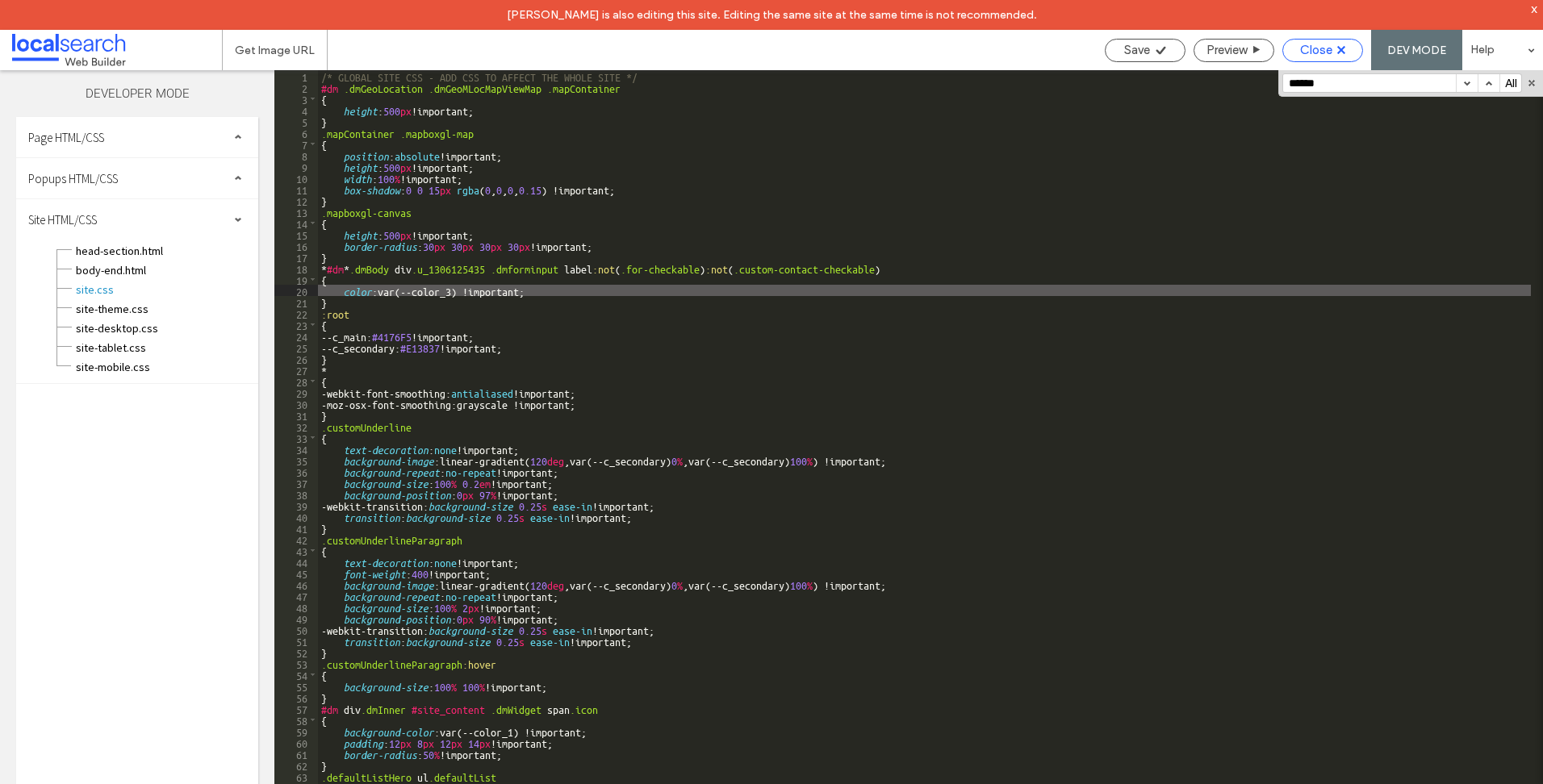
click at [1340, 39] on div "Close" at bounding box center [1322, 50] width 81 height 23
click at [1326, 56] on span "Close" at bounding box center [1316, 50] width 33 height 14
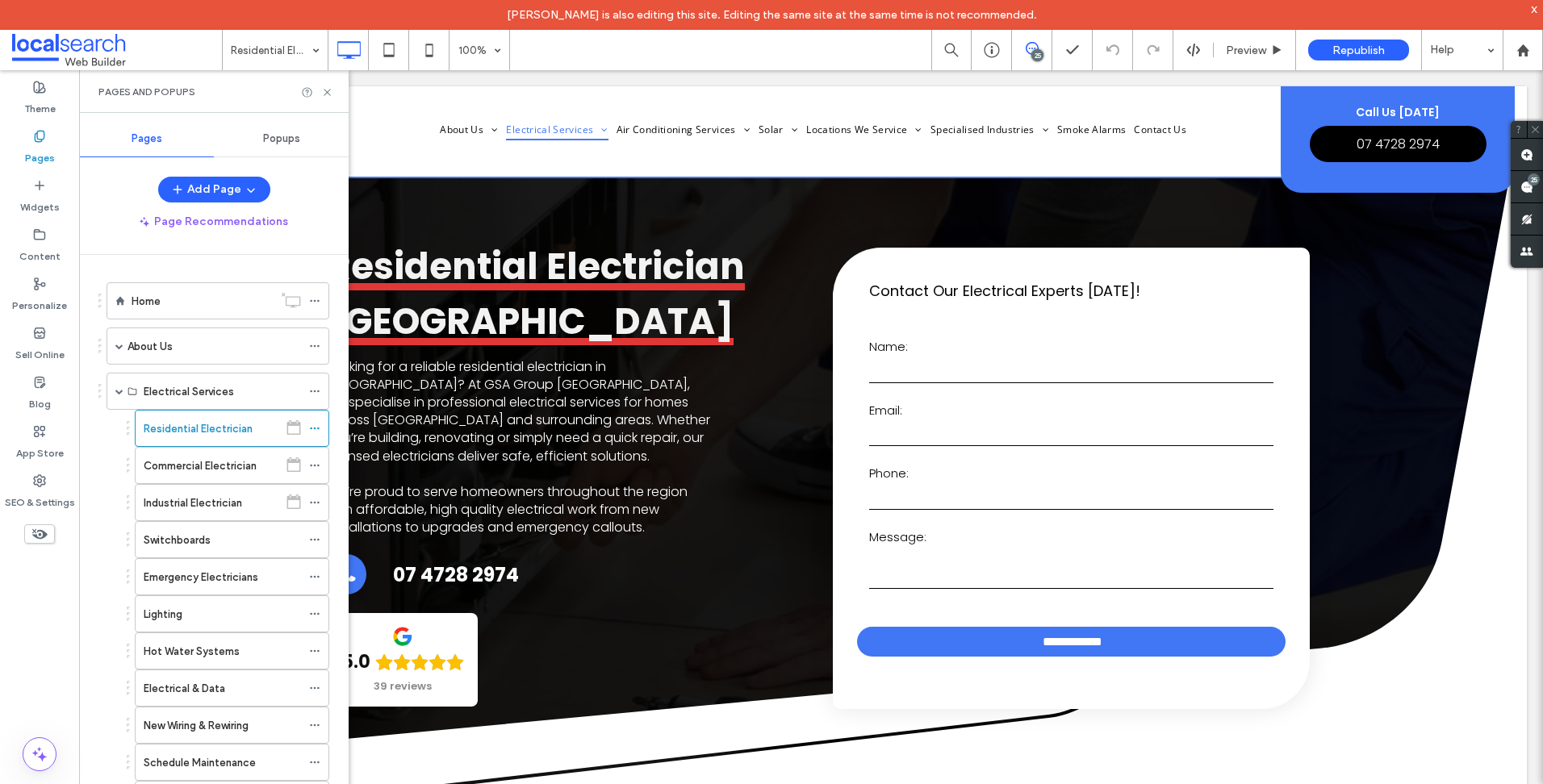
click at [50, 38] on span at bounding box center [117, 50] width 210 height 33
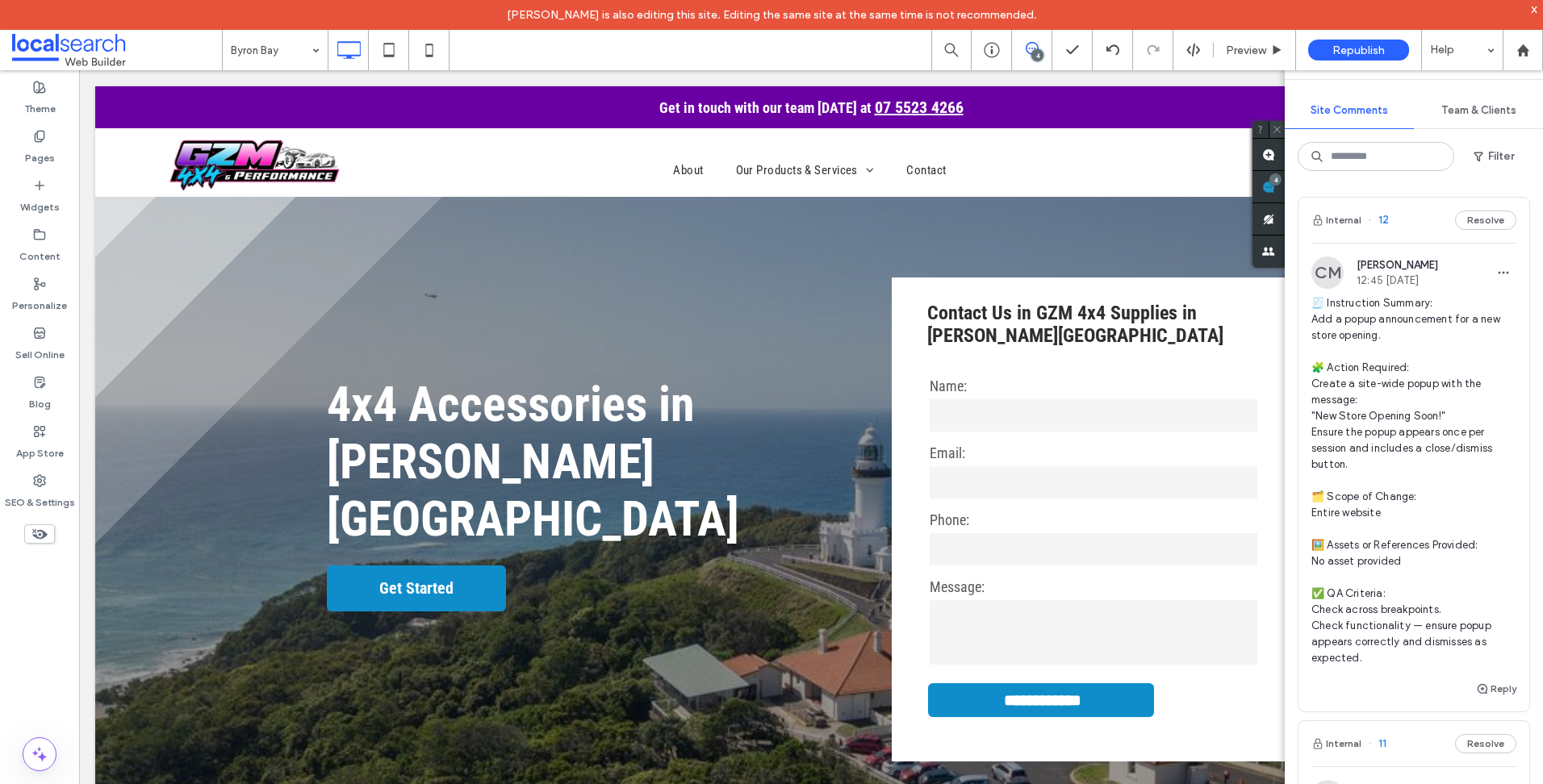
click at [1280, 131] on icon at bounding box center [1276, 129] width 11 height 11
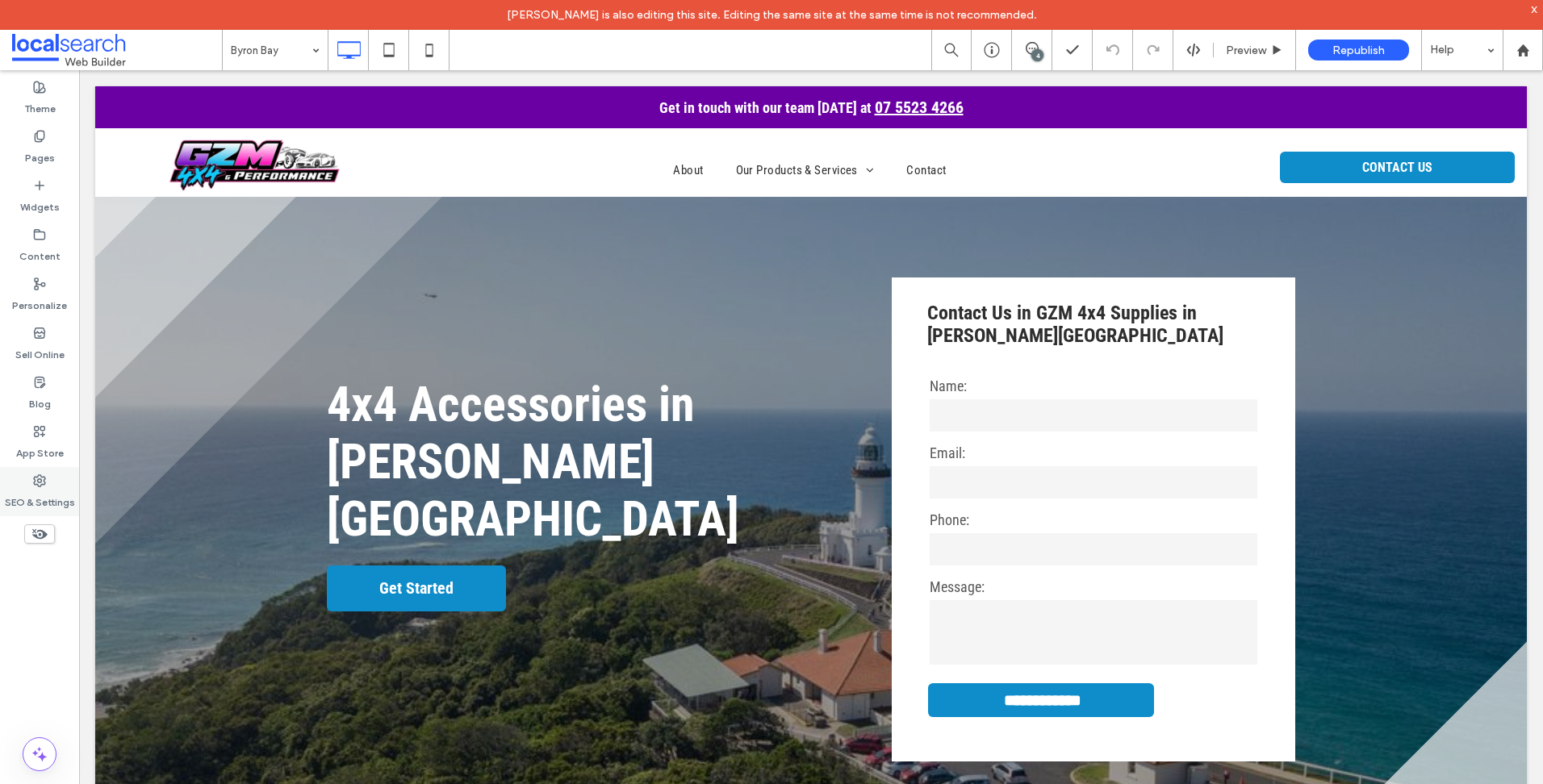
click at [47, 487] on label "SEO & Settings" at bounding box center [39, 498] width 70 height 23
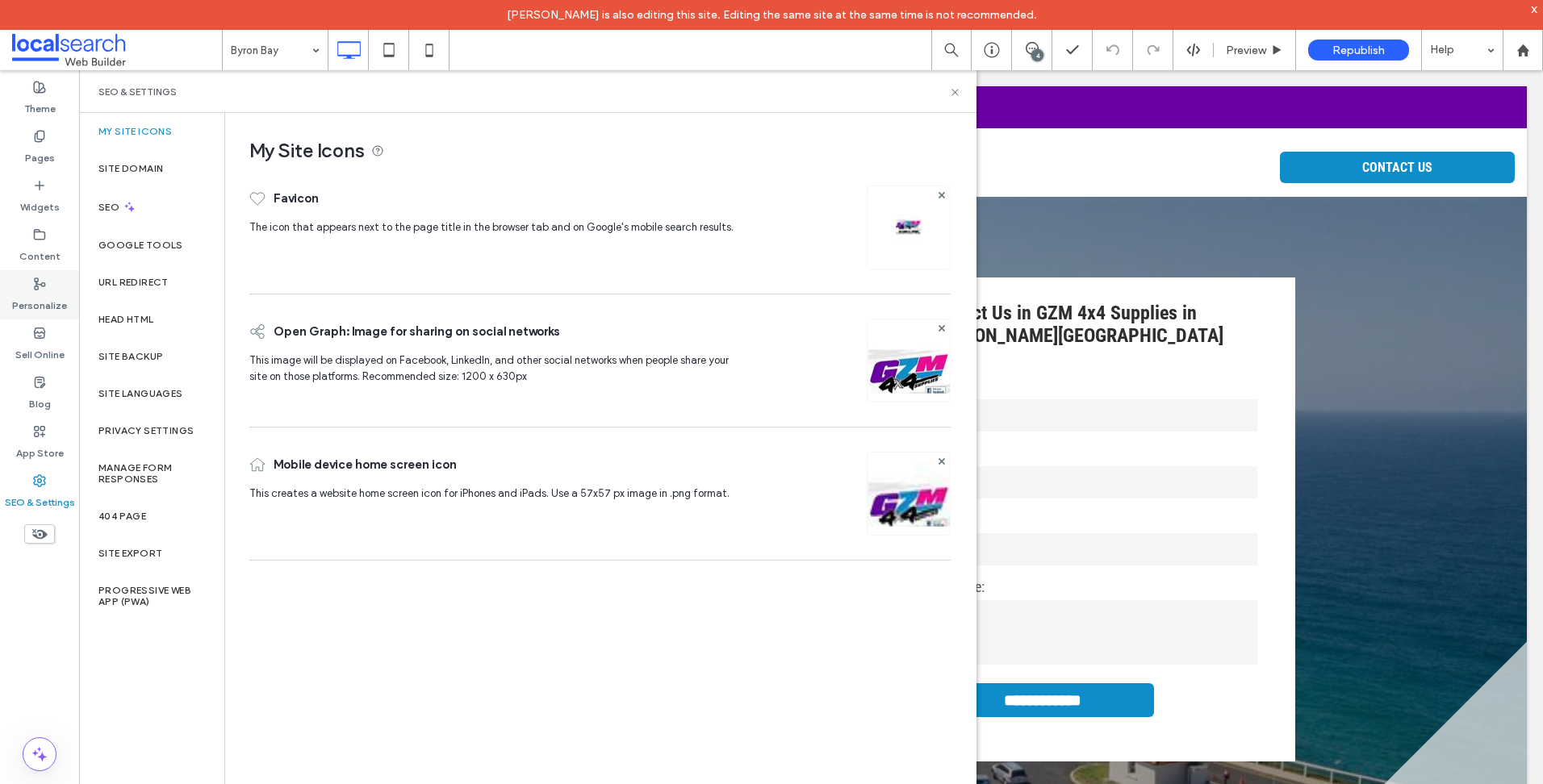
click at [61, 282] on div "Personalize" at bounding box center [39, 294] width 79 height 49
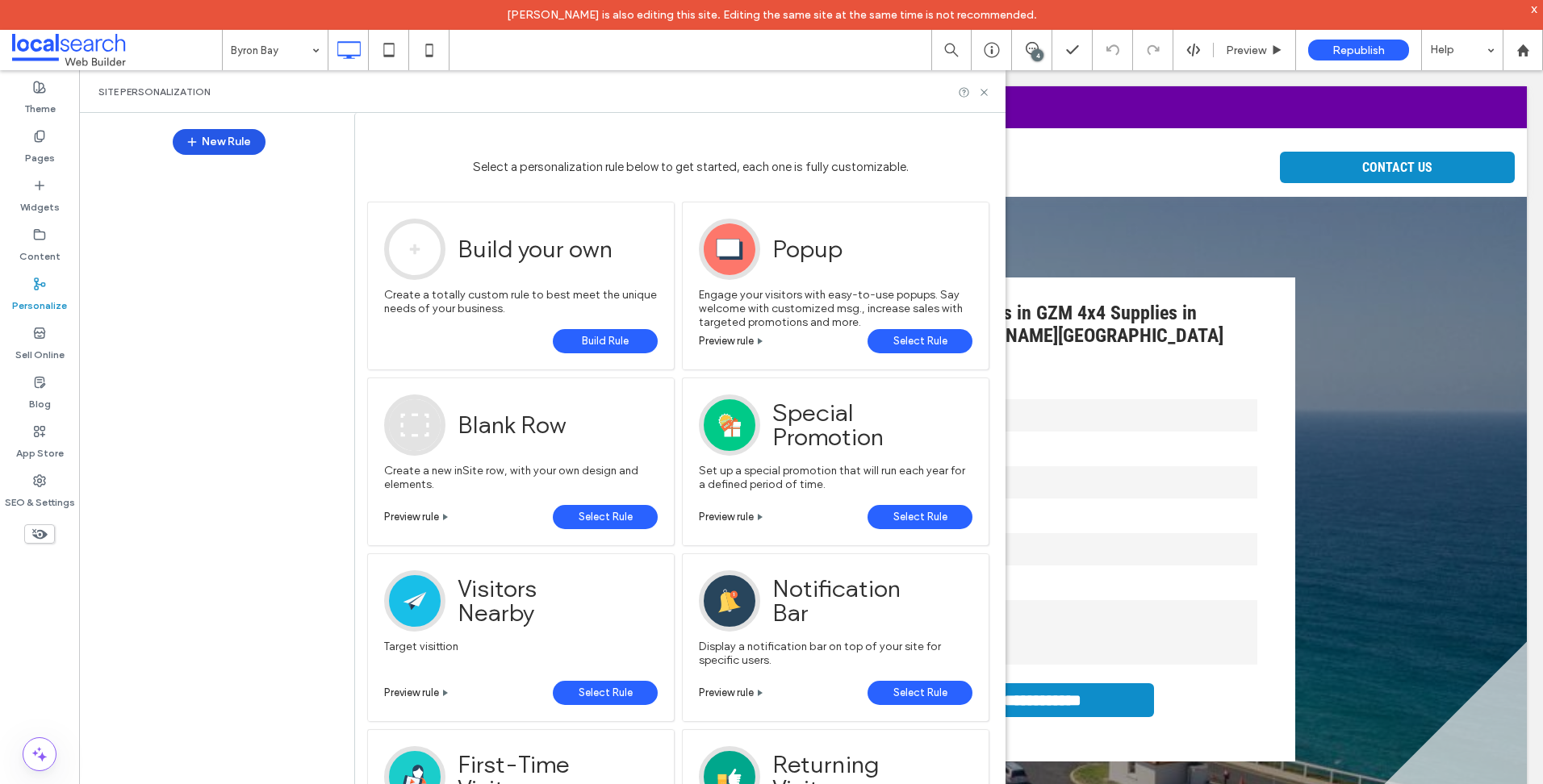
click at [230, 133] on button "New Rule" at bounding box center [219, 142] width 93 height 26
click at [923, 342] on span "Select Rule" at bounding box center [920, 340] width 54 height 24
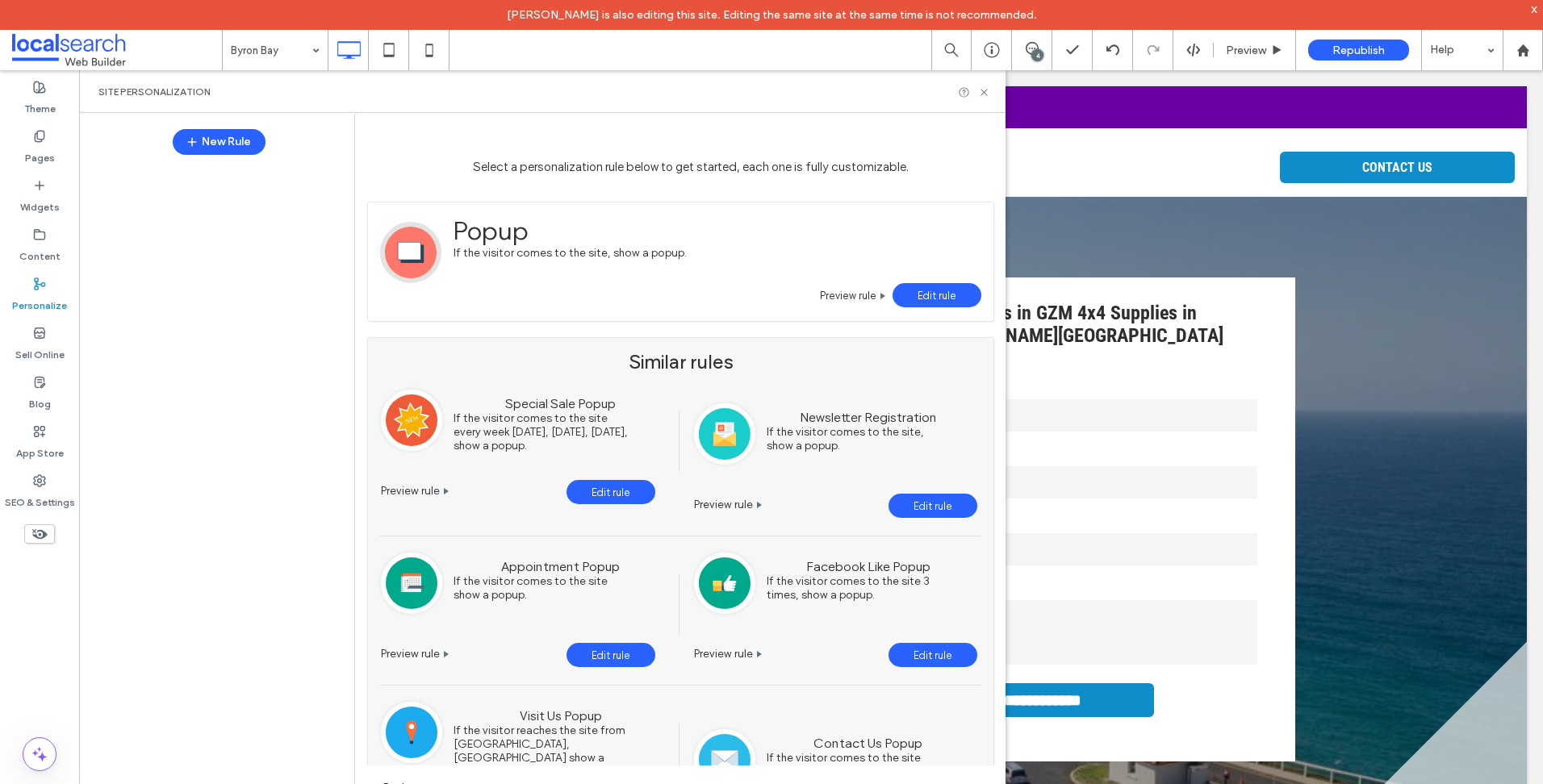
click at [950, 289] on span "Edit rule" at bounding box center [937, 295] width 38 height 12
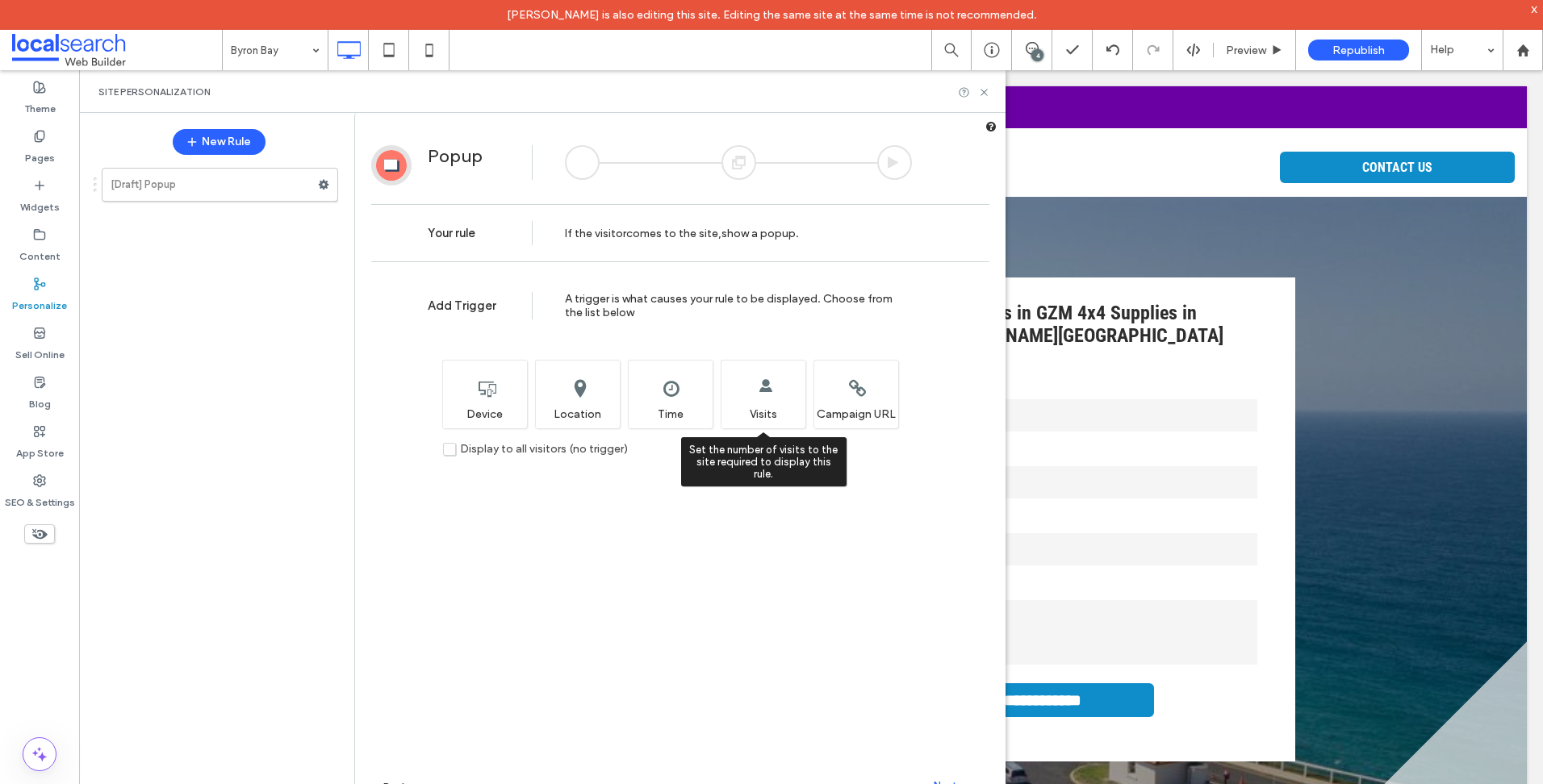
click at [760, 398] on div "Set the number of visits to the site required to display this rule. Visits" at bounding box center [762, 394] width 84 height 69
click at [445, 445] on label "Display to all visitors (no trigger)" at bounding box center [535, 449] width 185 height 13
click at [1534, 8] on div "x" at bounding box center [1534, 9] width 8 height 13
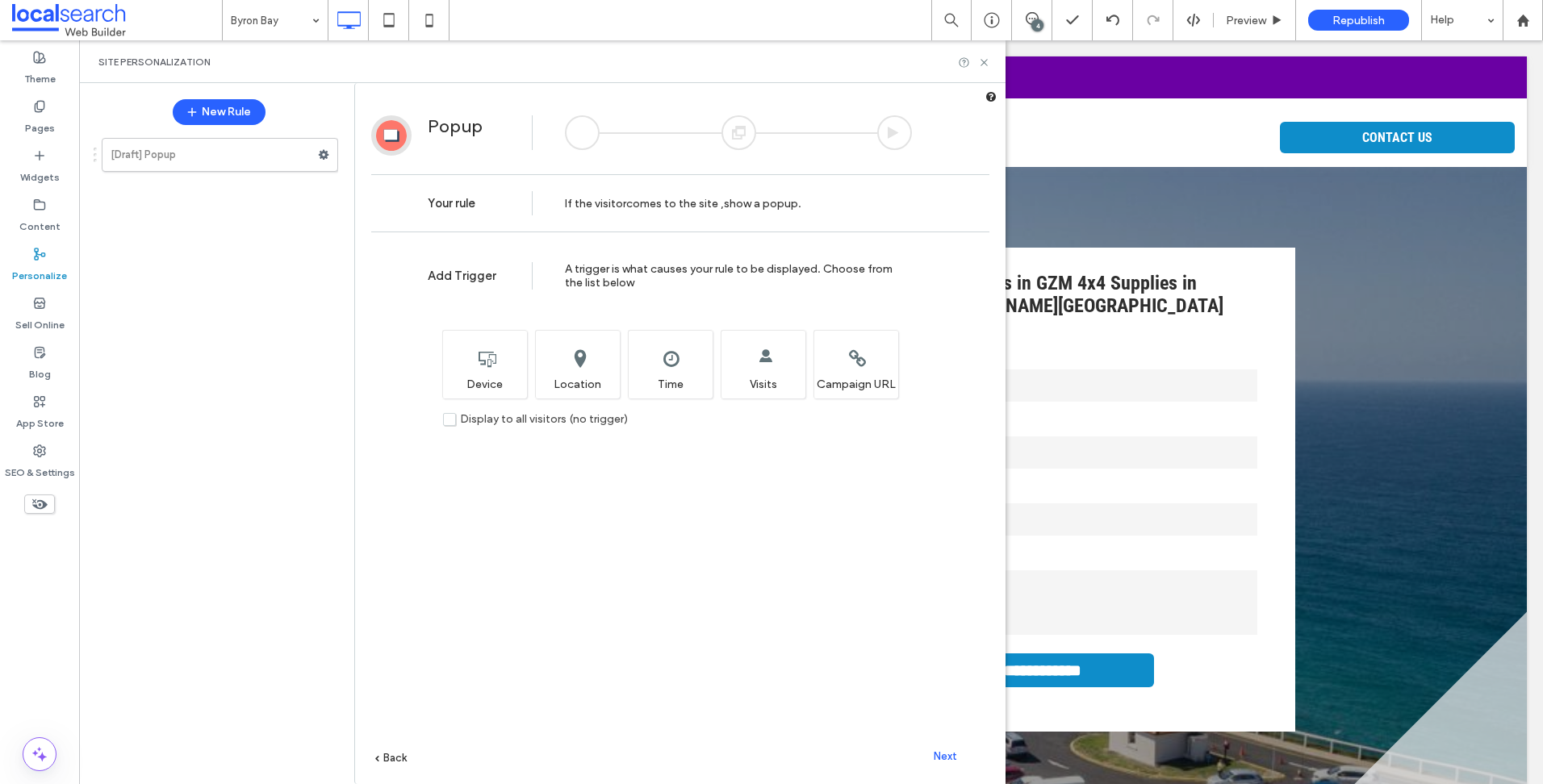
click at [942, 761] on span "Next" at bounding box center [945, 755] width 23 height 12
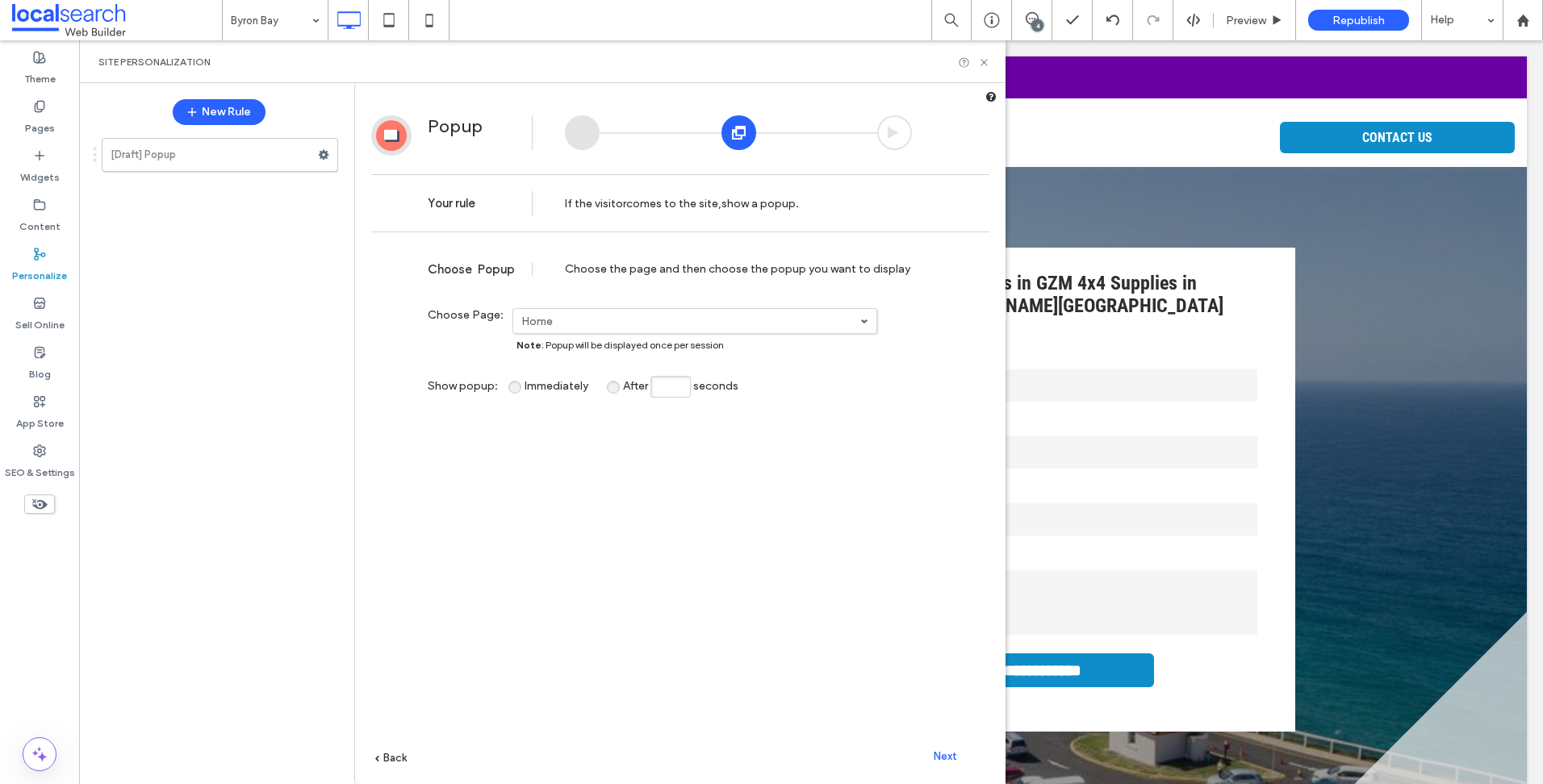
click at [939, 759] on span "Next" at bounding box center [945, 755] width 23 height 12
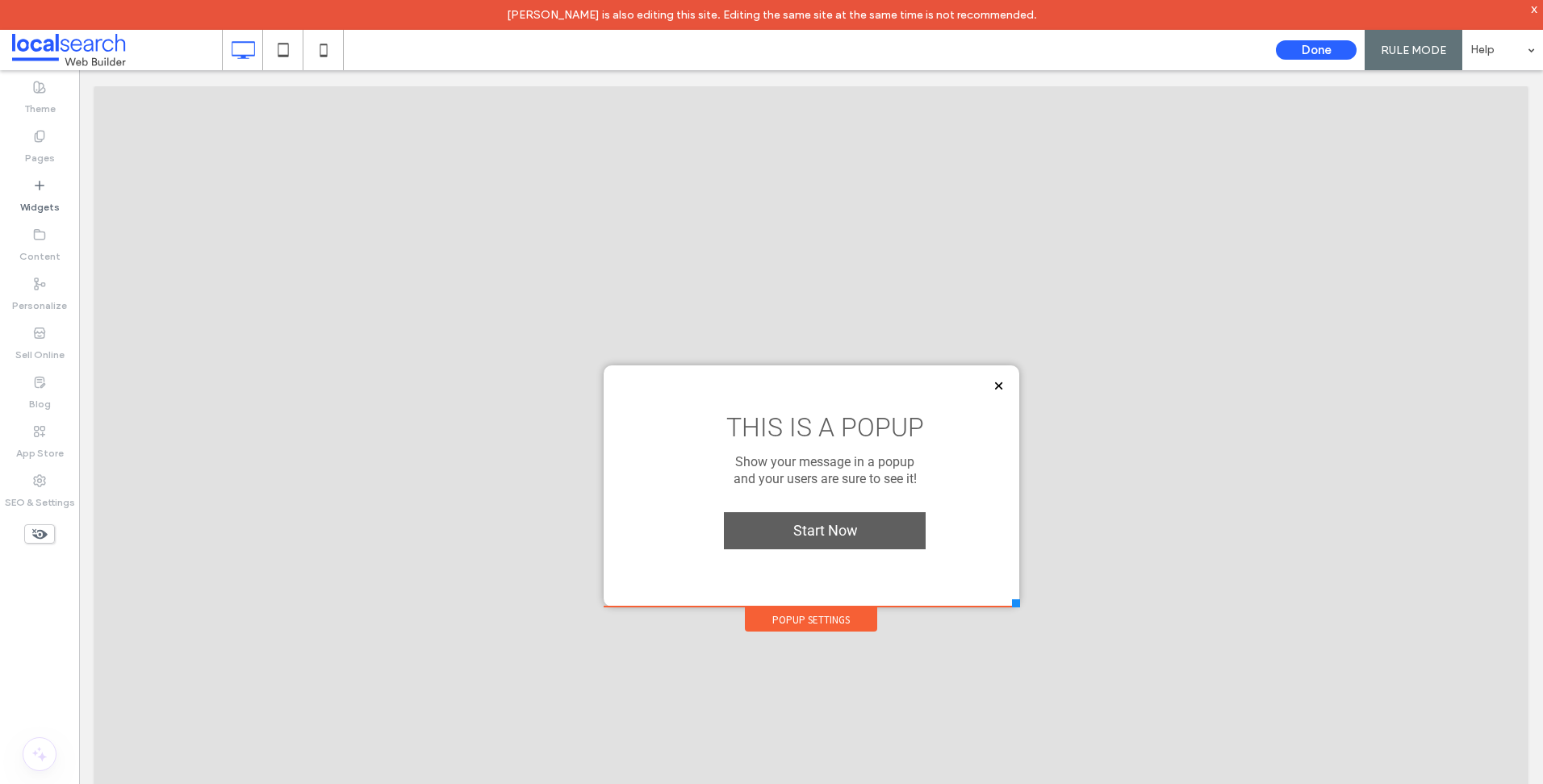
click at [951, 580] on div "THIS IS A POPUP Show your message in a popup and your users are sure to see it!…" at bounding box center [811, 486] width 384 height 209
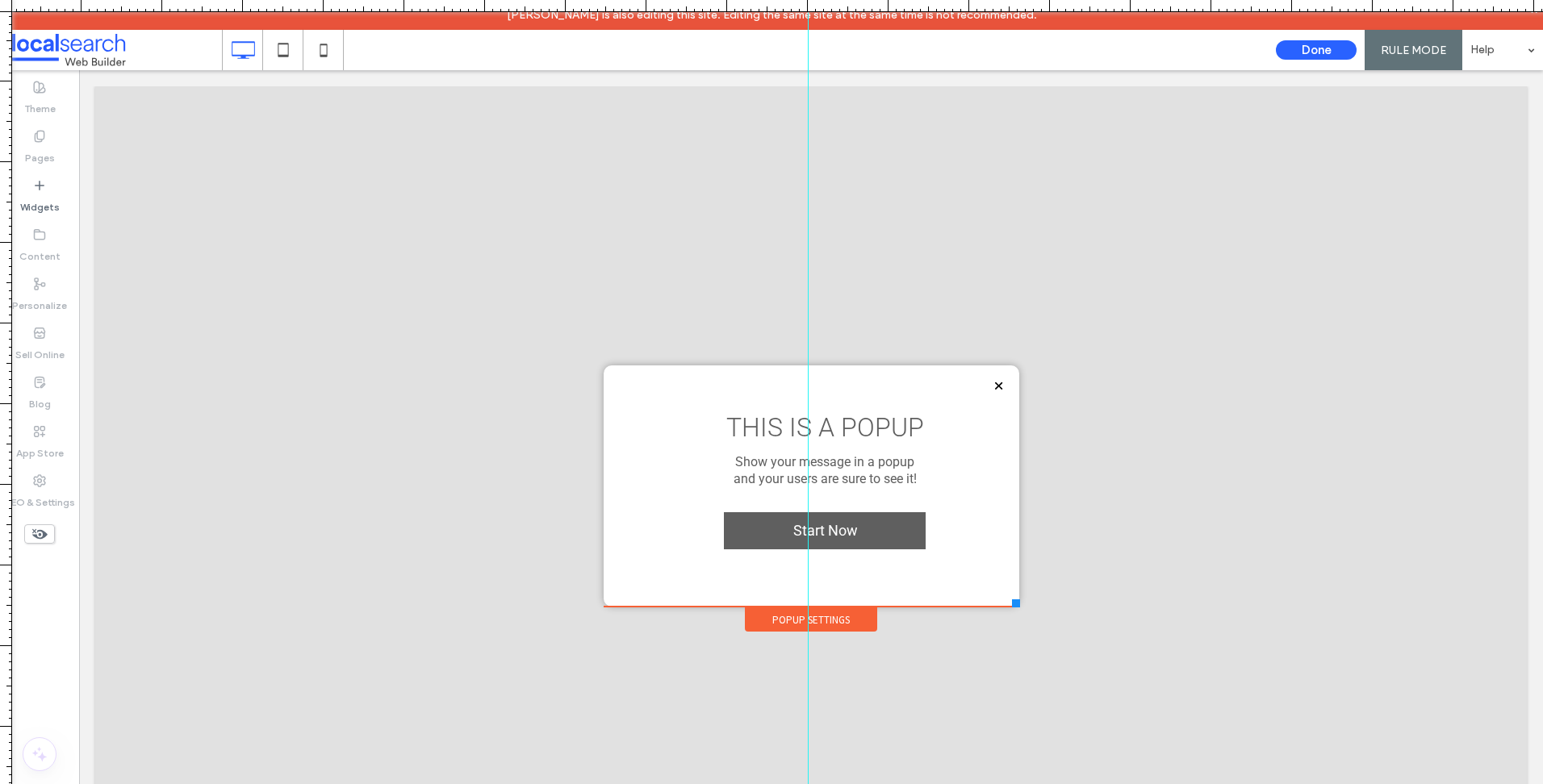
drag, startPoint x: 5, startPoint y: 300, endPoint x: 807, endPoint y: 320, distance: 802.2
click at [807, 783] on div at bounding box center [771, 784] width 1543 height 0
click at [800, 588] on div at bounding box center [800, 406] width 13 height 814
click at [671, 511] on div "THIS IS A POPUP Show your message in a popup and your users are sure to see it!…" at bounding box center [811, 465] width 384 height 168
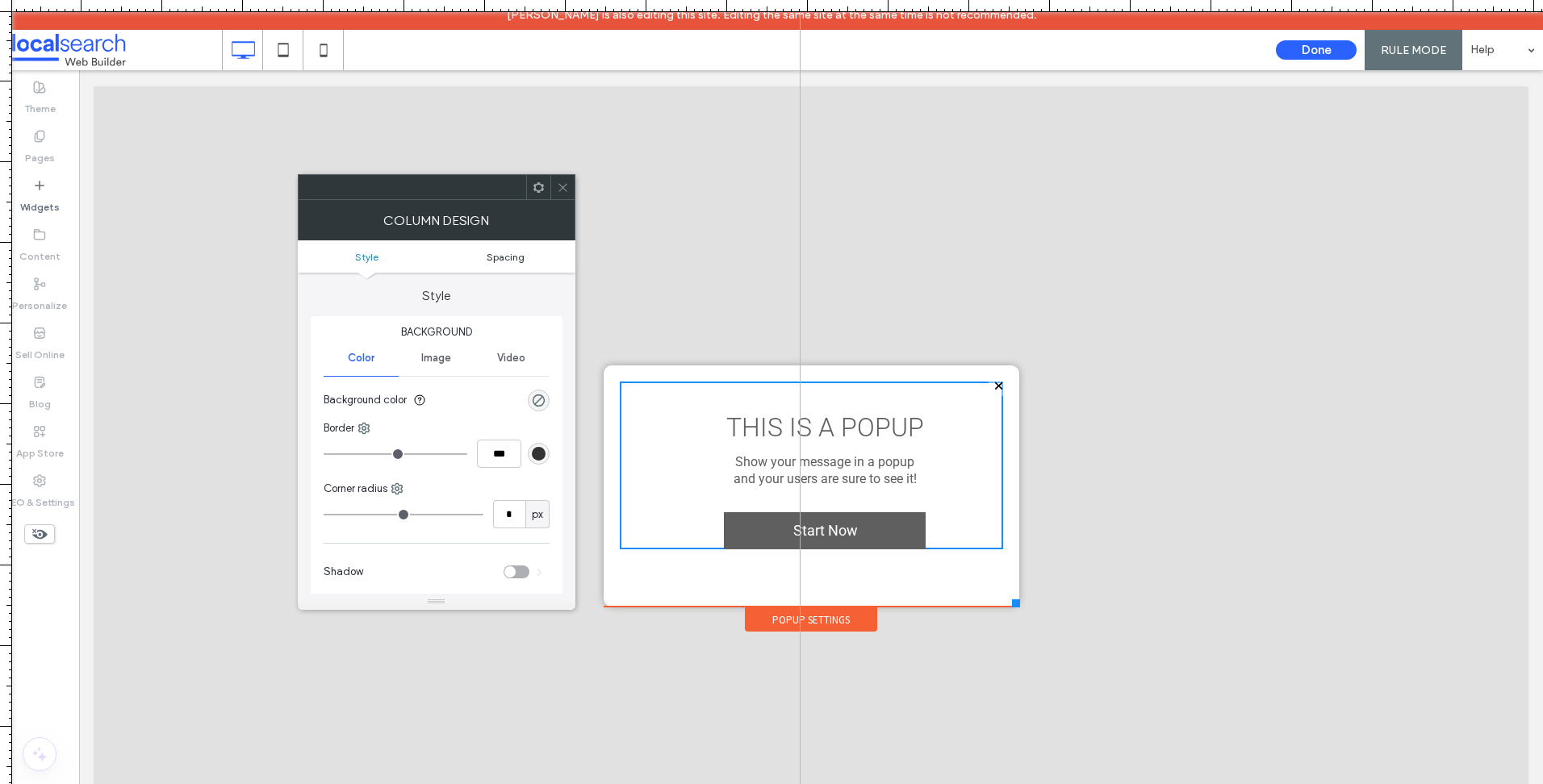
click at [508, 261] on span "Spacing" at bounding box center [505, 257] width 38 height 12
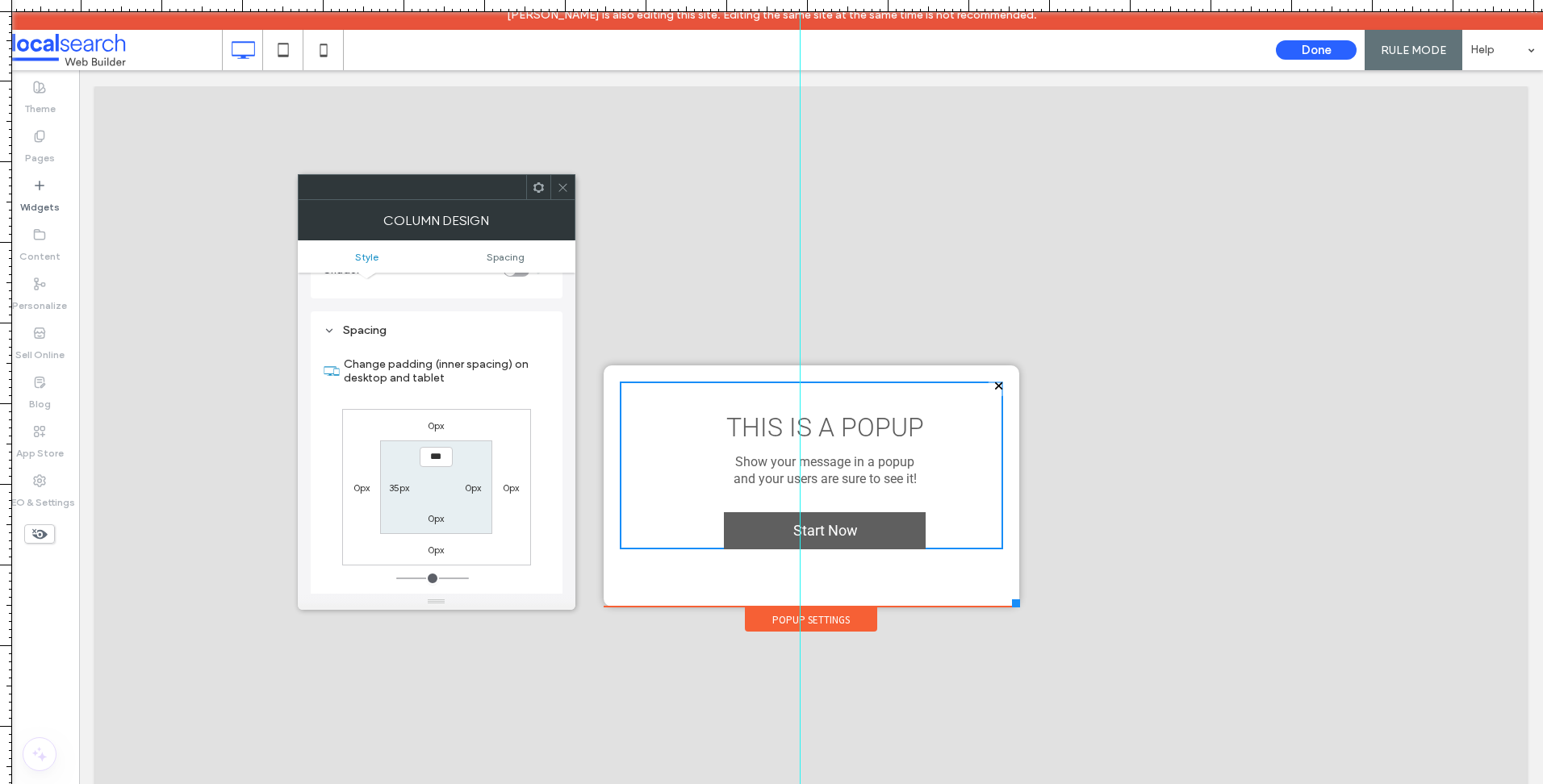
scroll to position [328, 0]
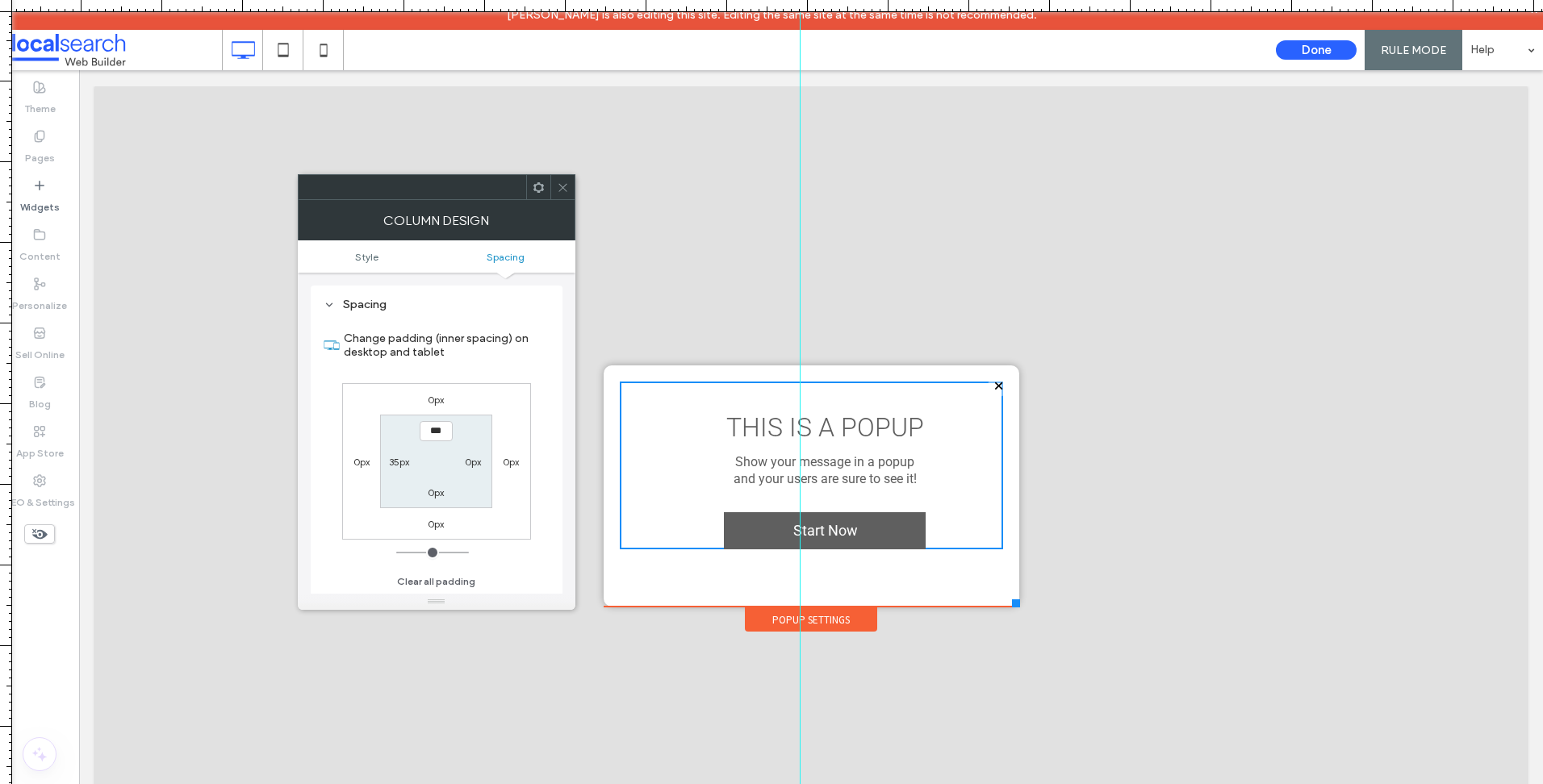
click at [399, 466] on label "35px" at bounding box center [399, 461] width 20 height 12
type input "**"
click at [475, 464] on label "0px" at bounding box center [473, 461] width 16 height 12
type input "*"
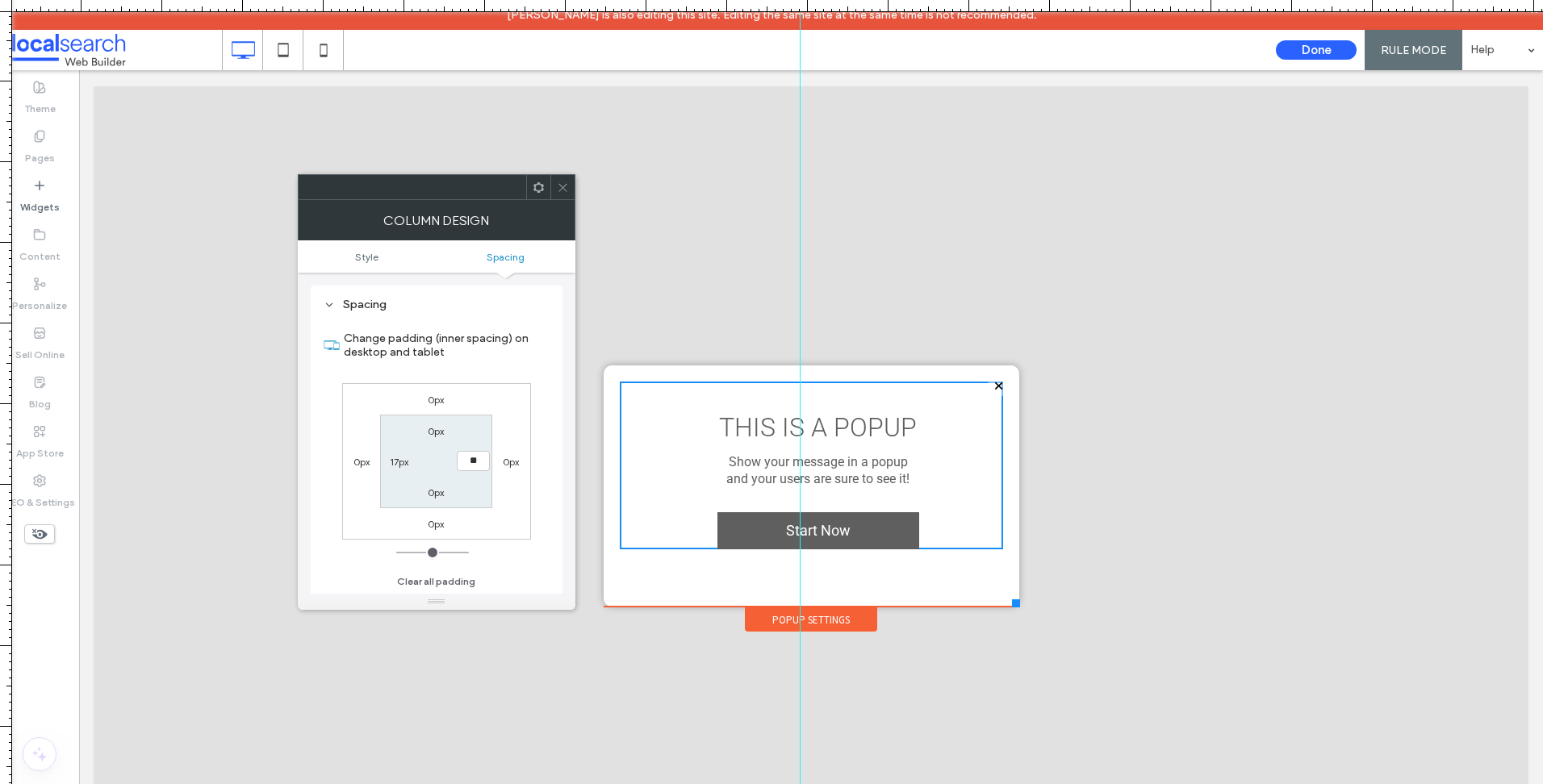
type input "**"
type input "****"
click at [542, 473] on div "Change padding (inner spacing) on desktop and tablet 0px 0px 0px 0px 0px **** 0…" at bounding box center [436, 454] width 226 height 278
click at [559, 192] on icon at bounding box center [563, 187] width 12 height 12
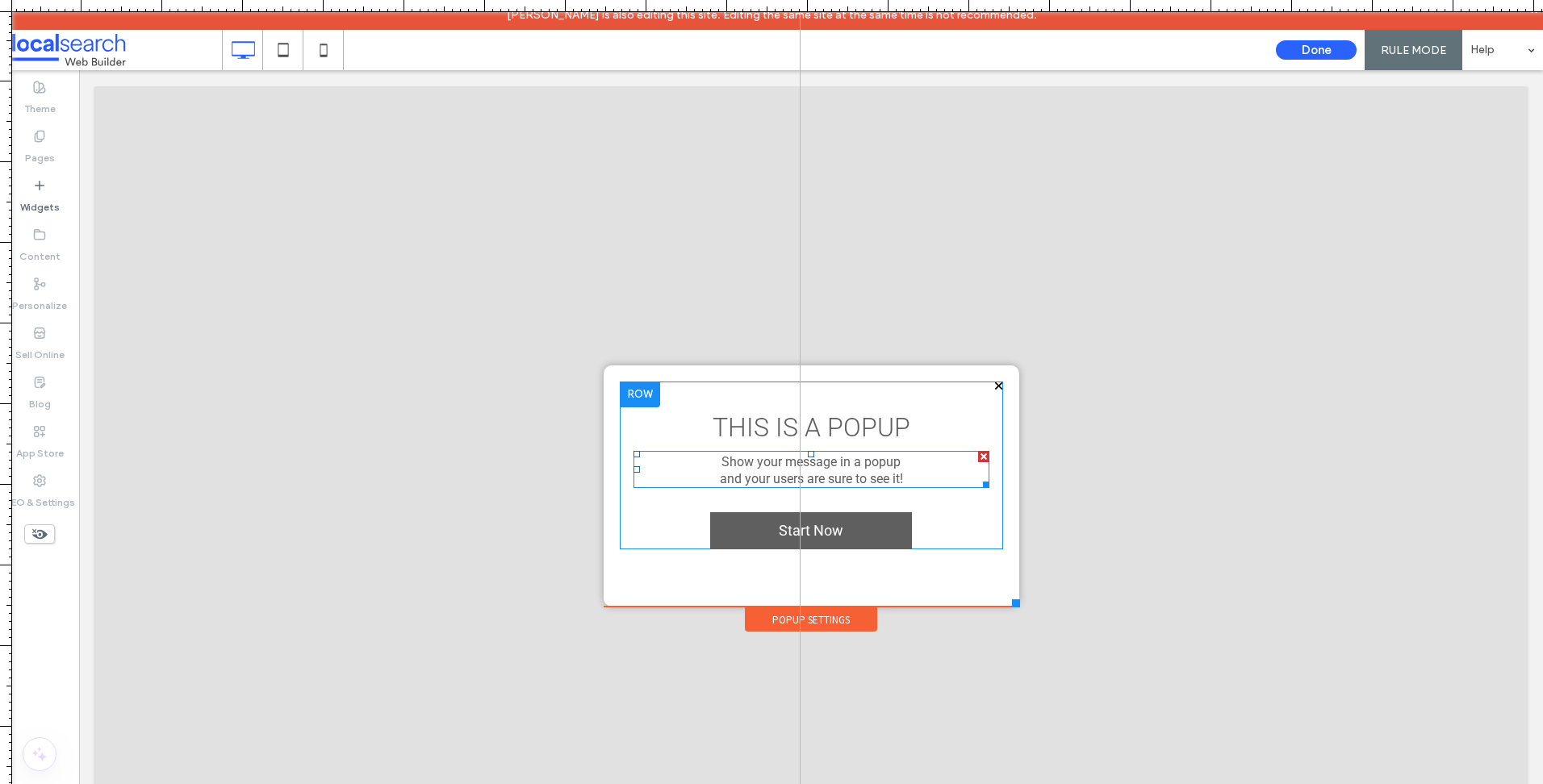
click at [854, 457] on span "Show your message in a popup" at bounding box center [810, 462] width 179 height 15
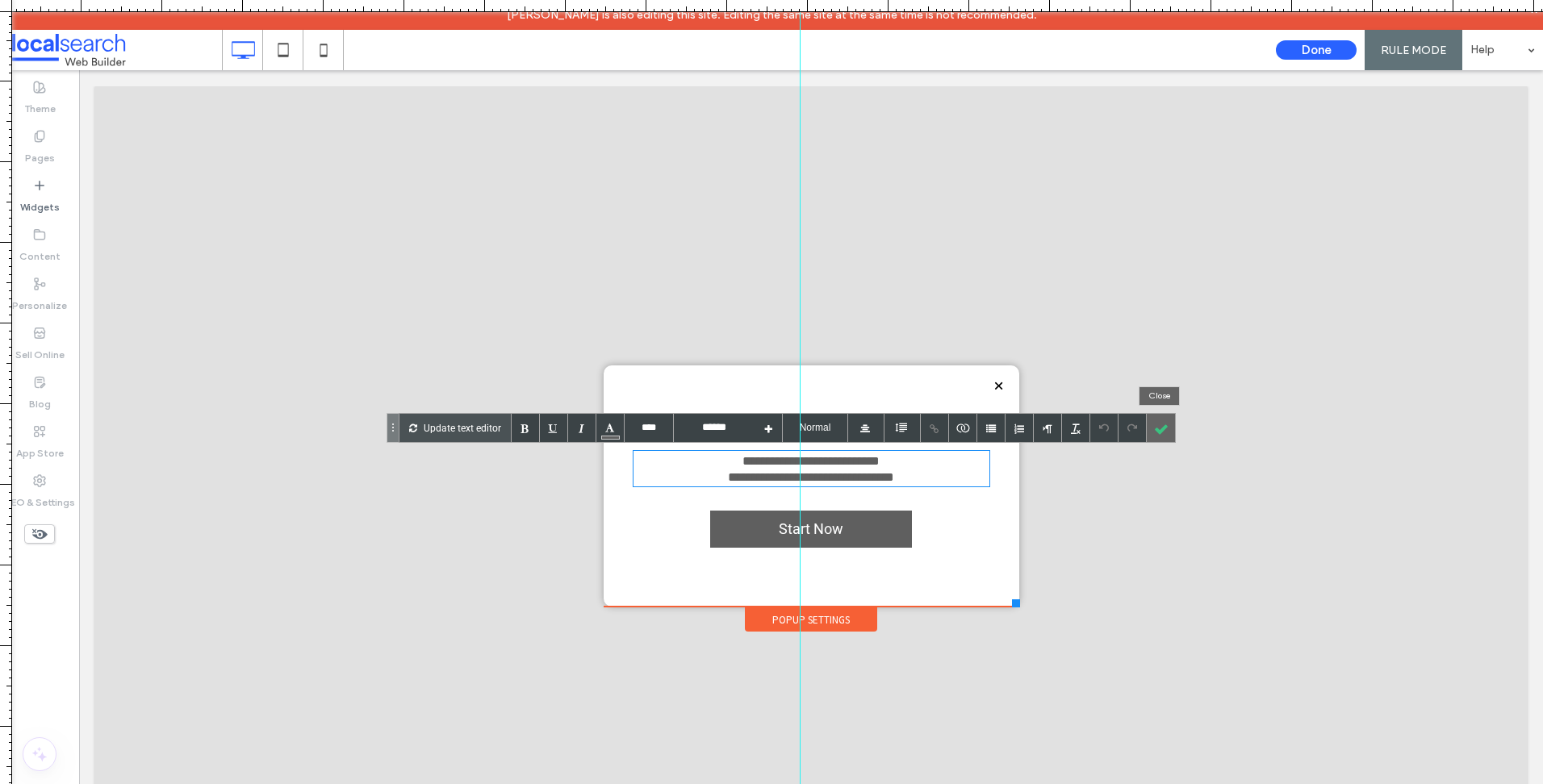
click at [1167, 425] on div at bounding box center [1160, 427] width 28 height 28
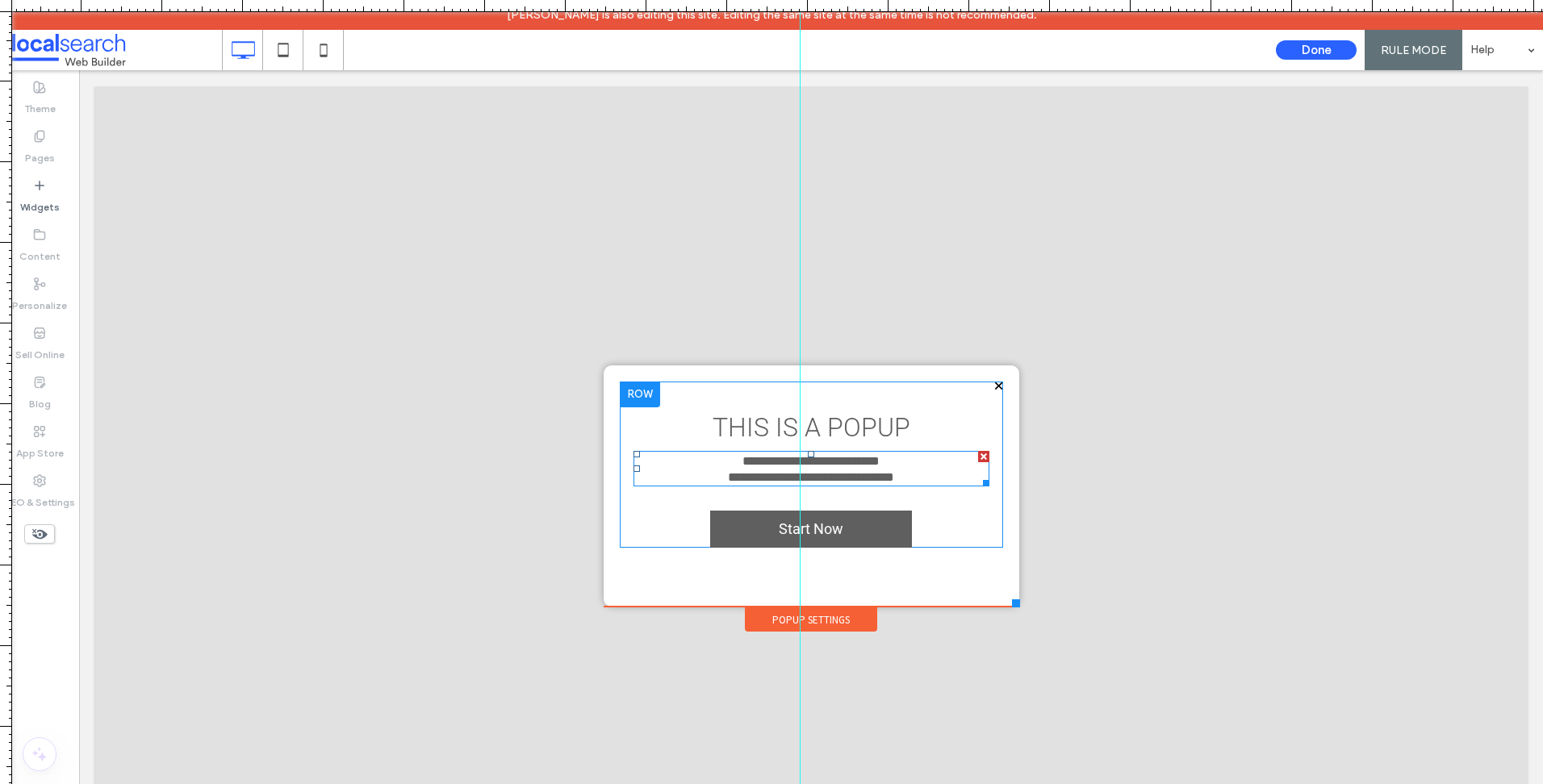
click at [873, 473] on span "**********" at bounding box center [810, 476] width 166 height 12
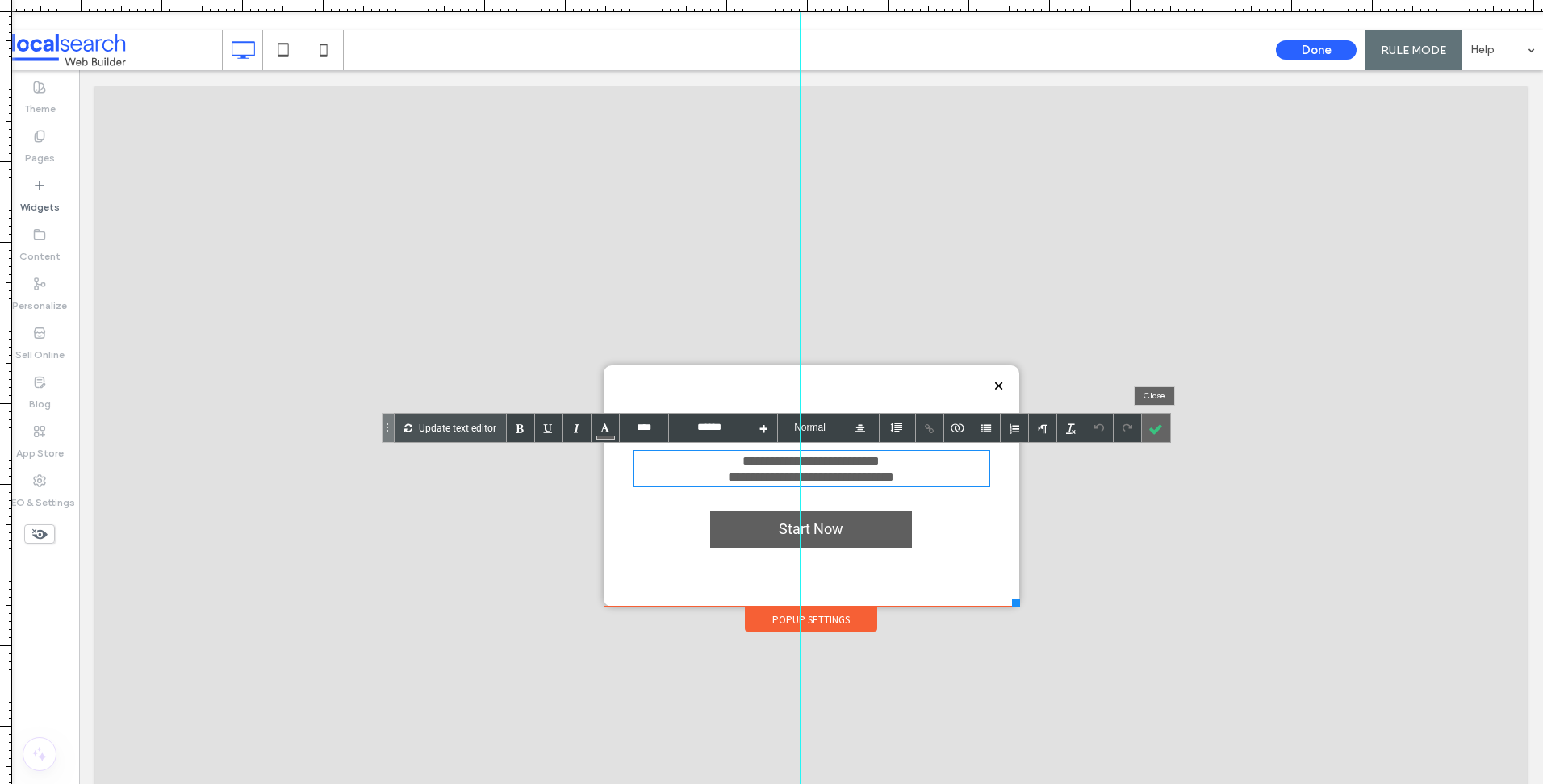
click at [1154, 414] on div at bounding box center [1156, 427] width 28 height 28
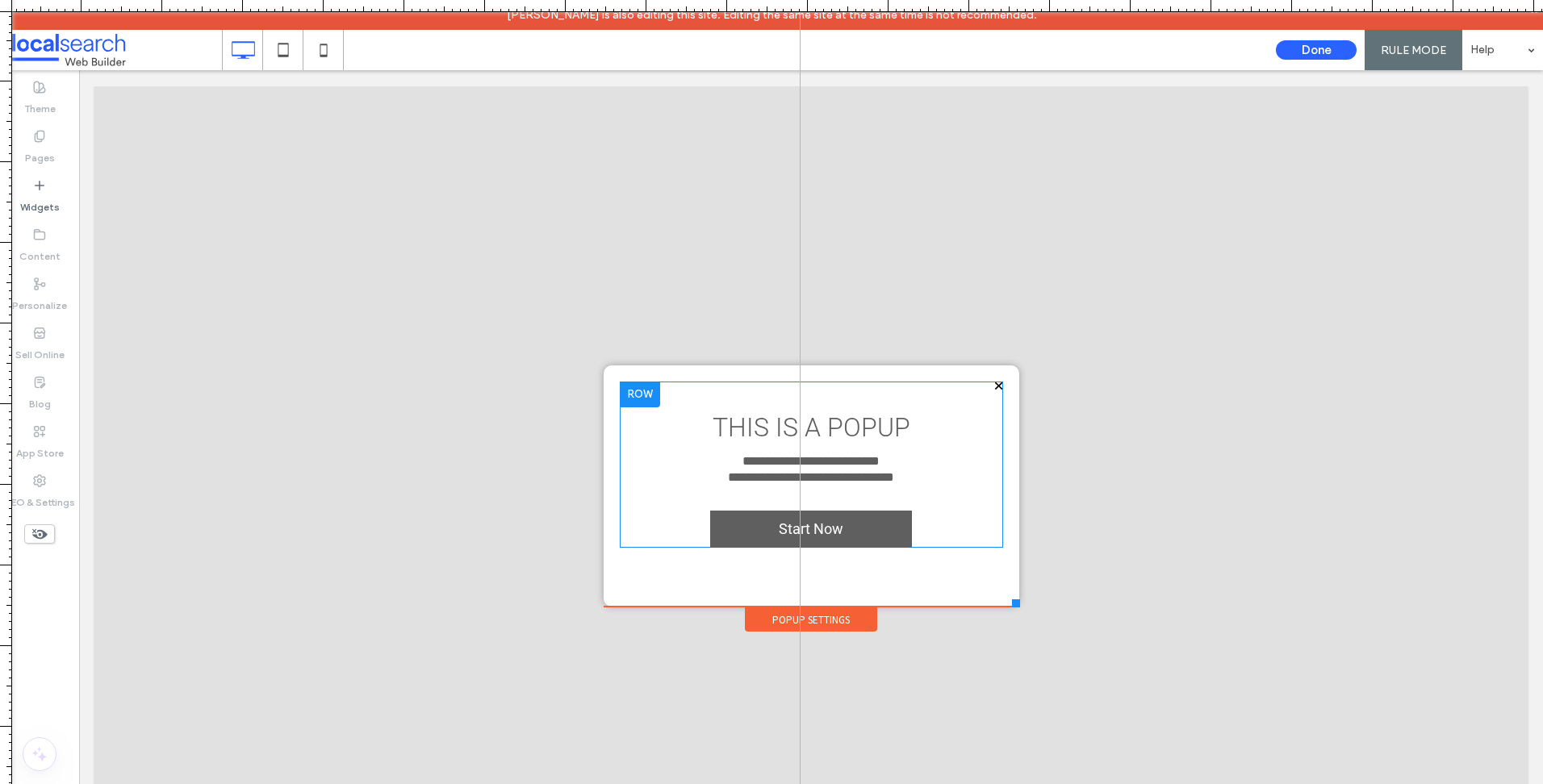
click at [925, 479] on div "**********" at bounding box center [810, 476] width 356 height 16
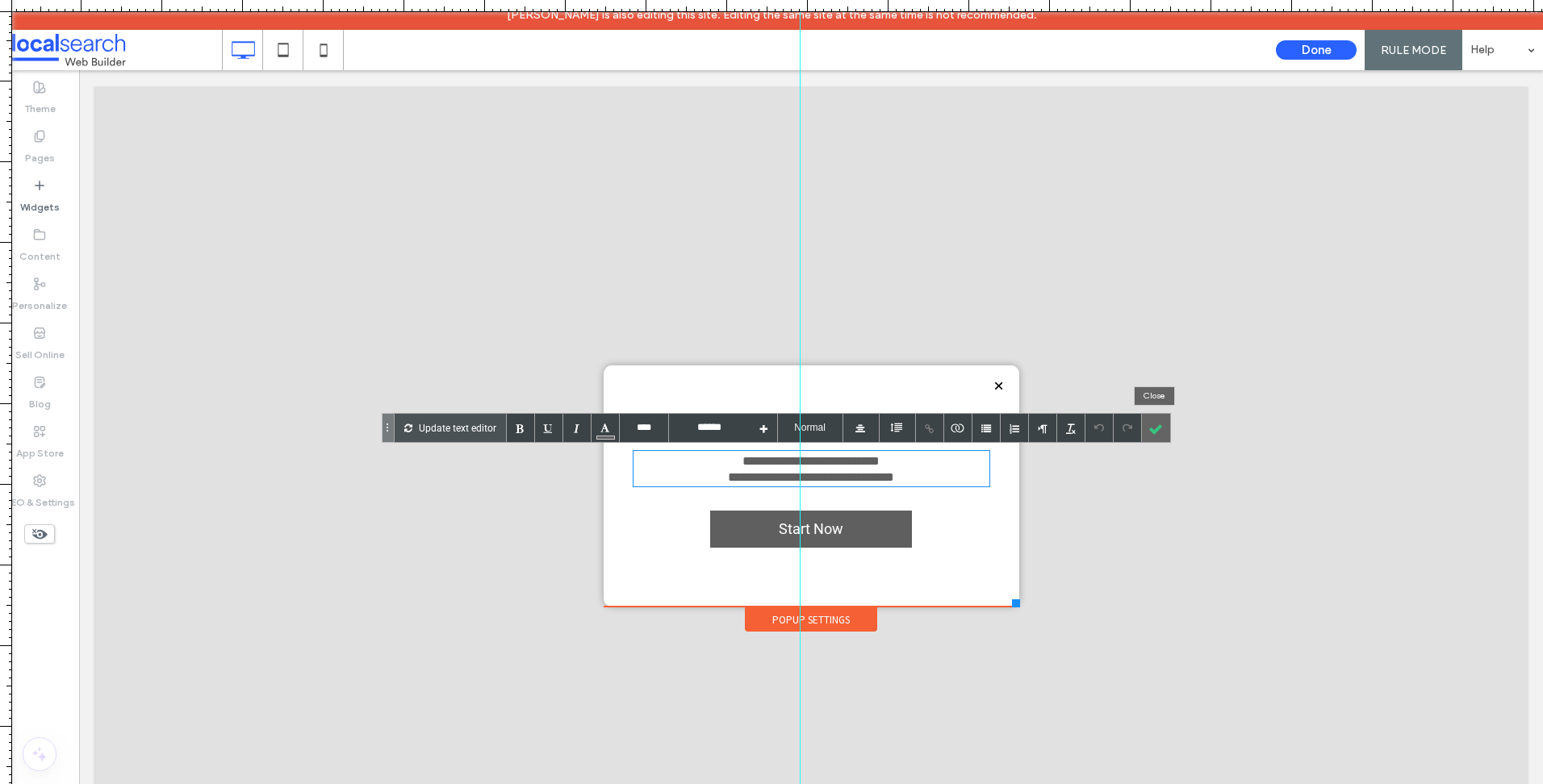
click at [1157, 427] on div at bounding box center [1156, 427] width 28 height 28
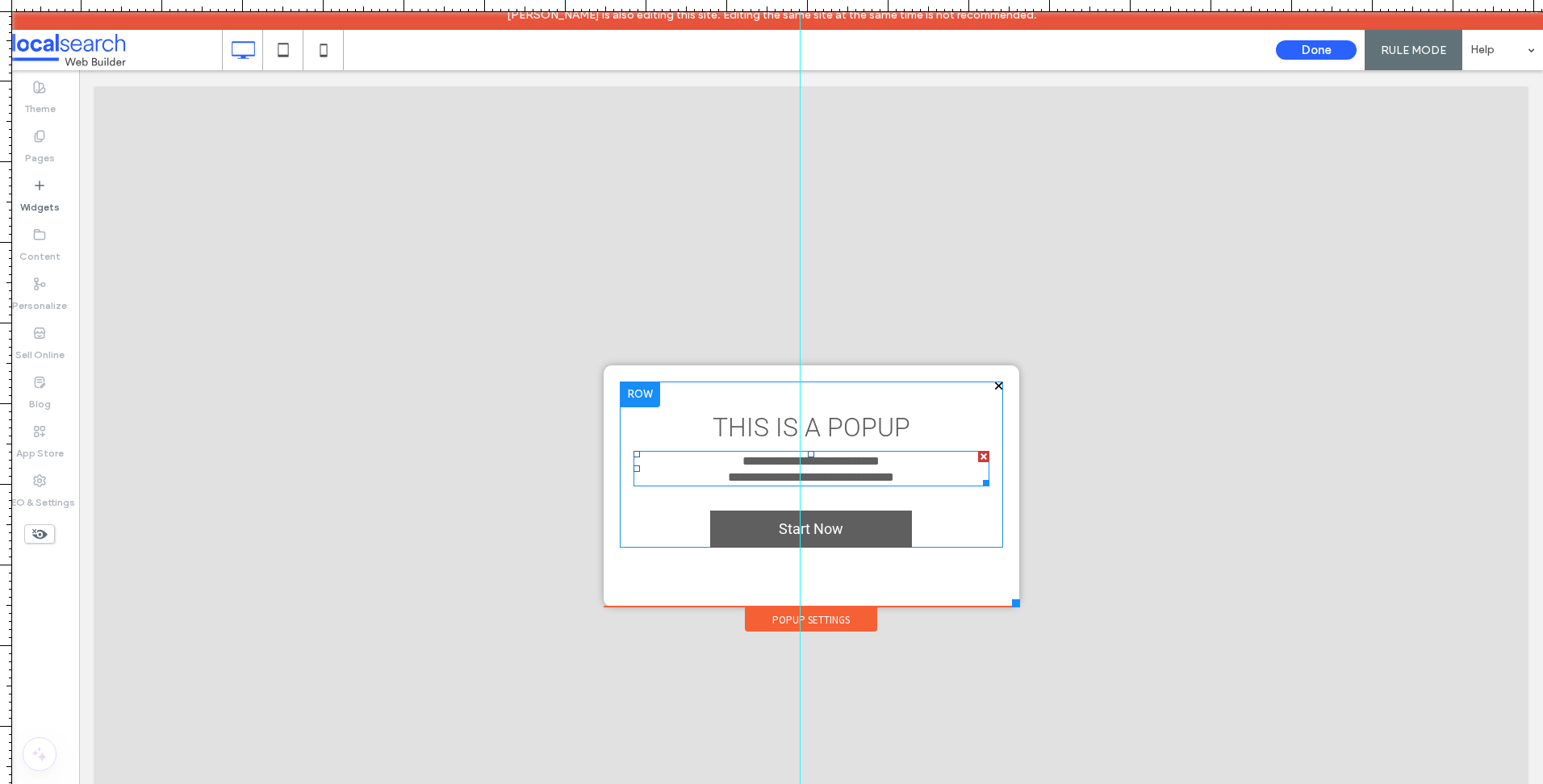
click at [978, 457] on div at bounding box center [984, 456] width 12 height 12
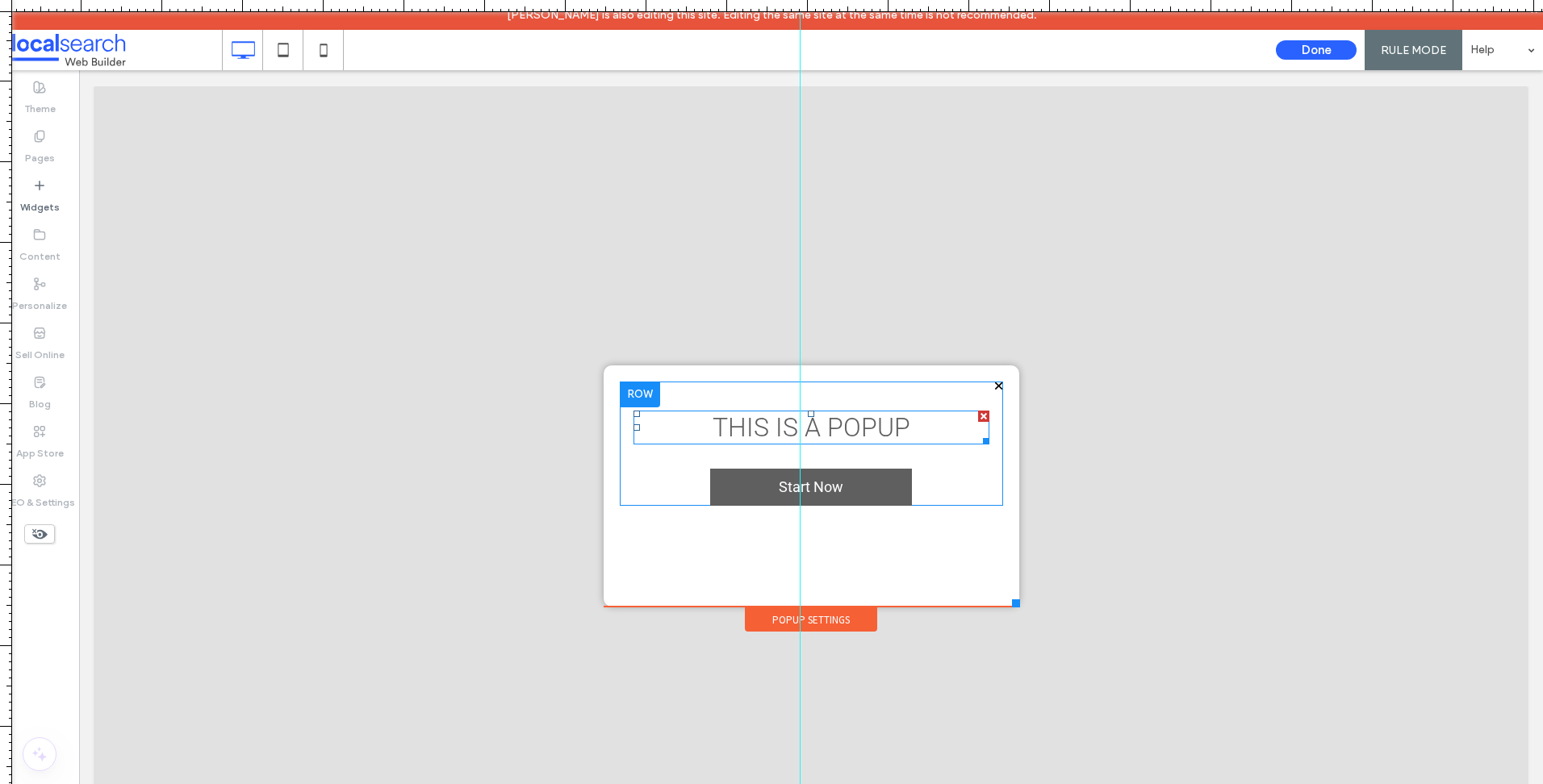
click at [715, 423] on span "THIS IS A POPUP" at bounding box center [811, 427] width 198 height 31
type input "****"
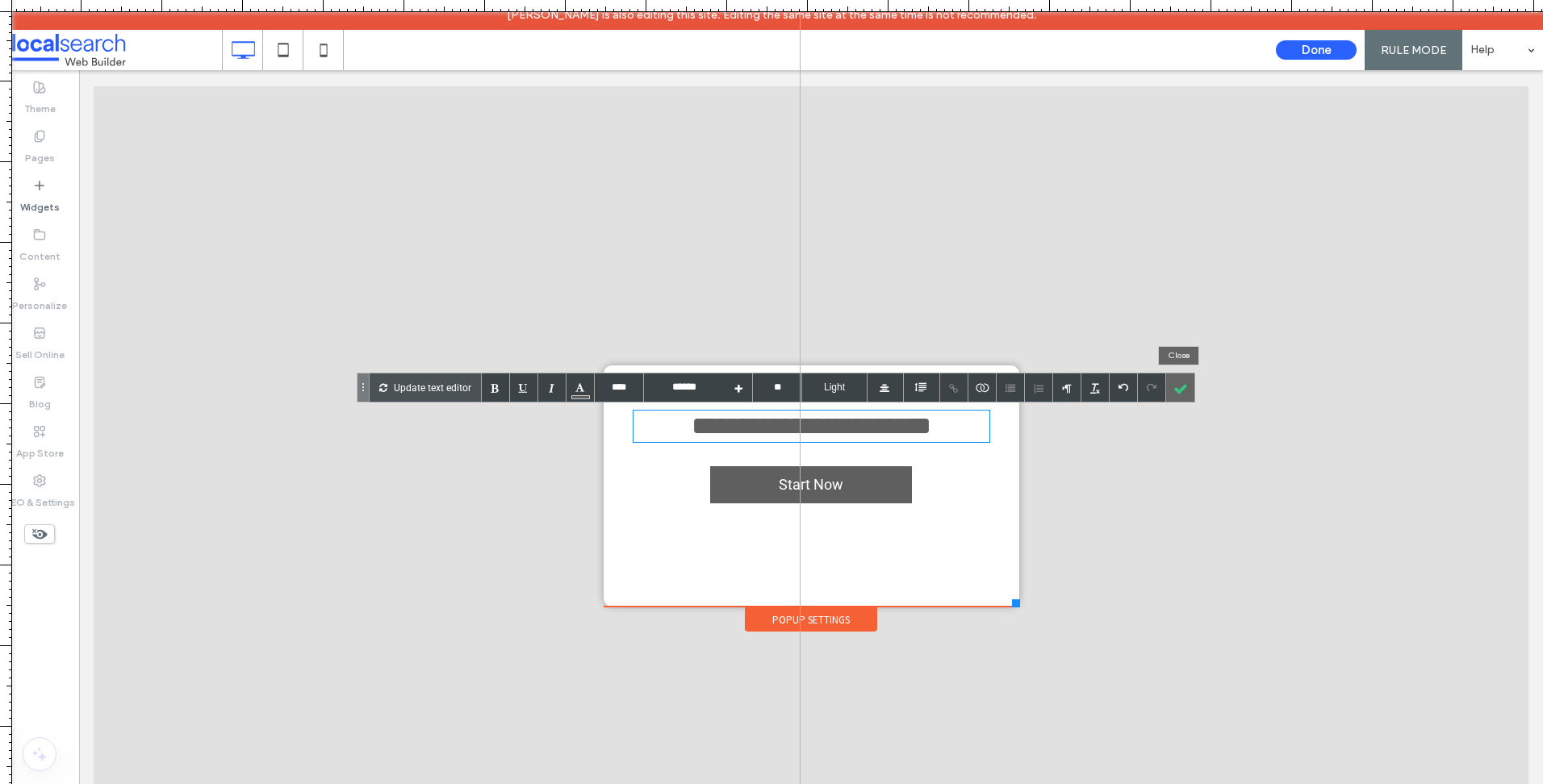
click at [1173, 387] on div at bounding box center [1180, 387] width 28 height 28
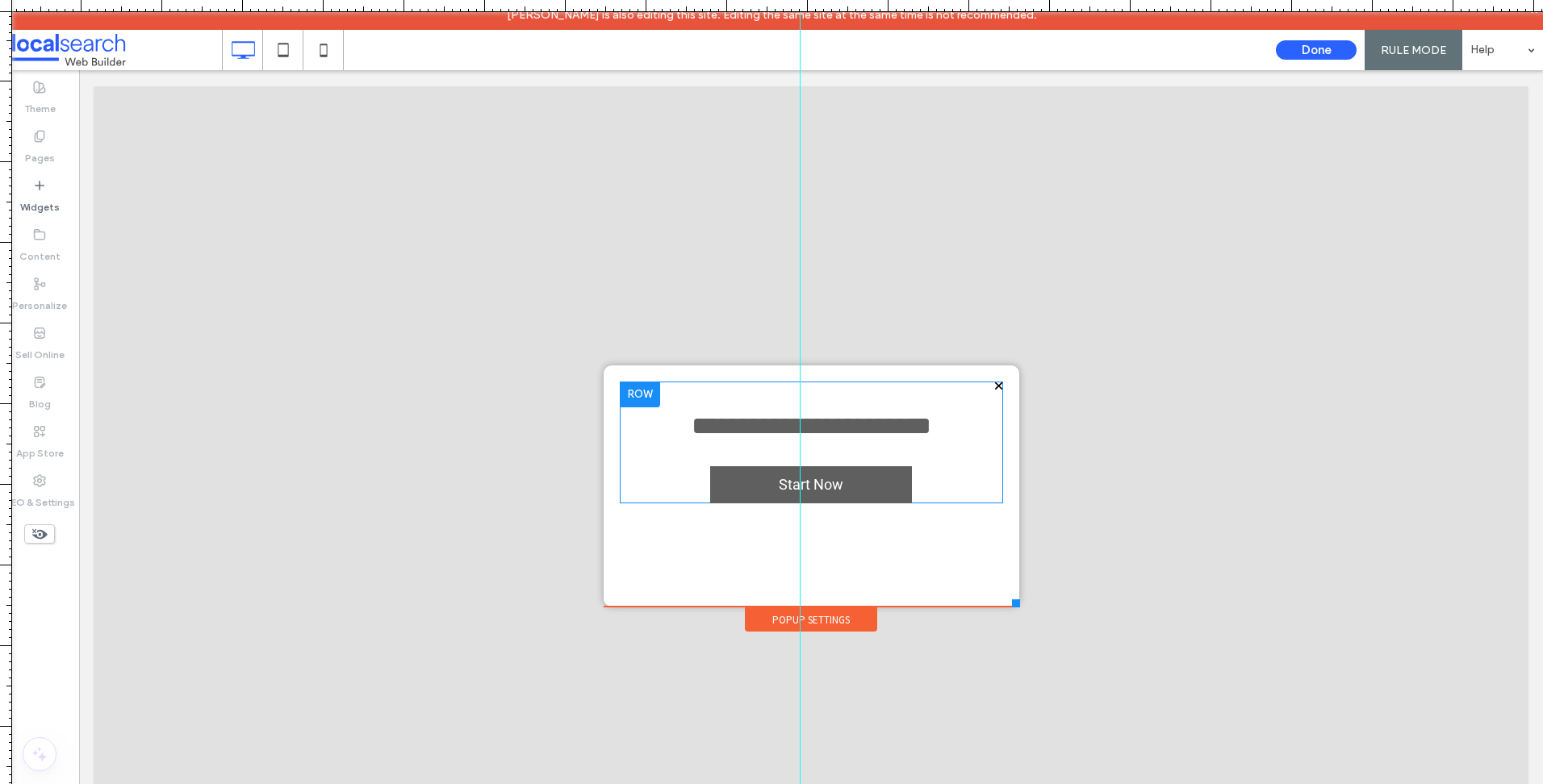
click at [955, 547] on div "**********" at bounding box center [811, 486] width 384 height 209
click at [955, 465] on div "**********" at bounding box center [811, 442] width 384 height 122
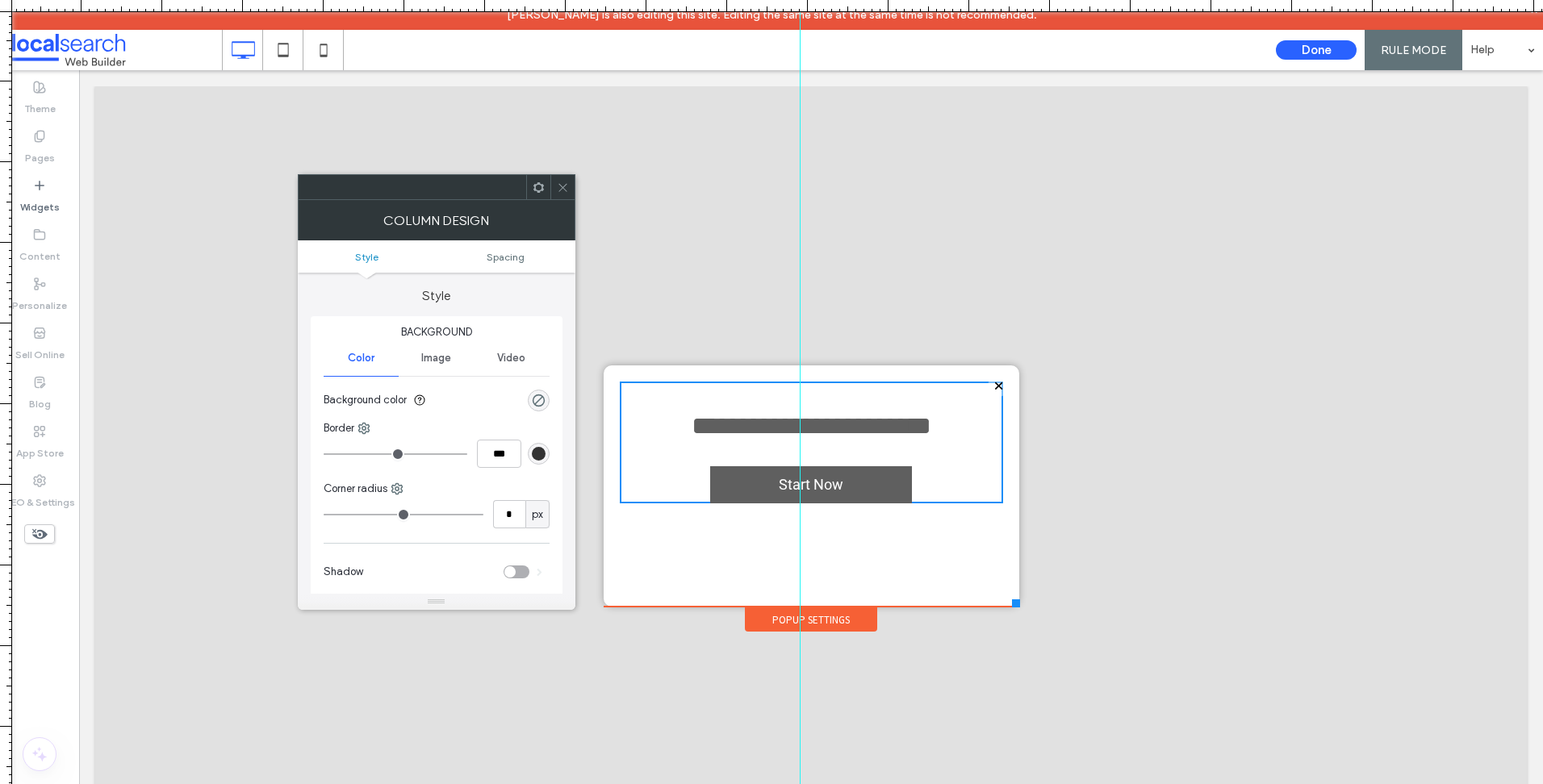
click at [560, 181] on icon at bounding box center [563, 187] width 12 height 12
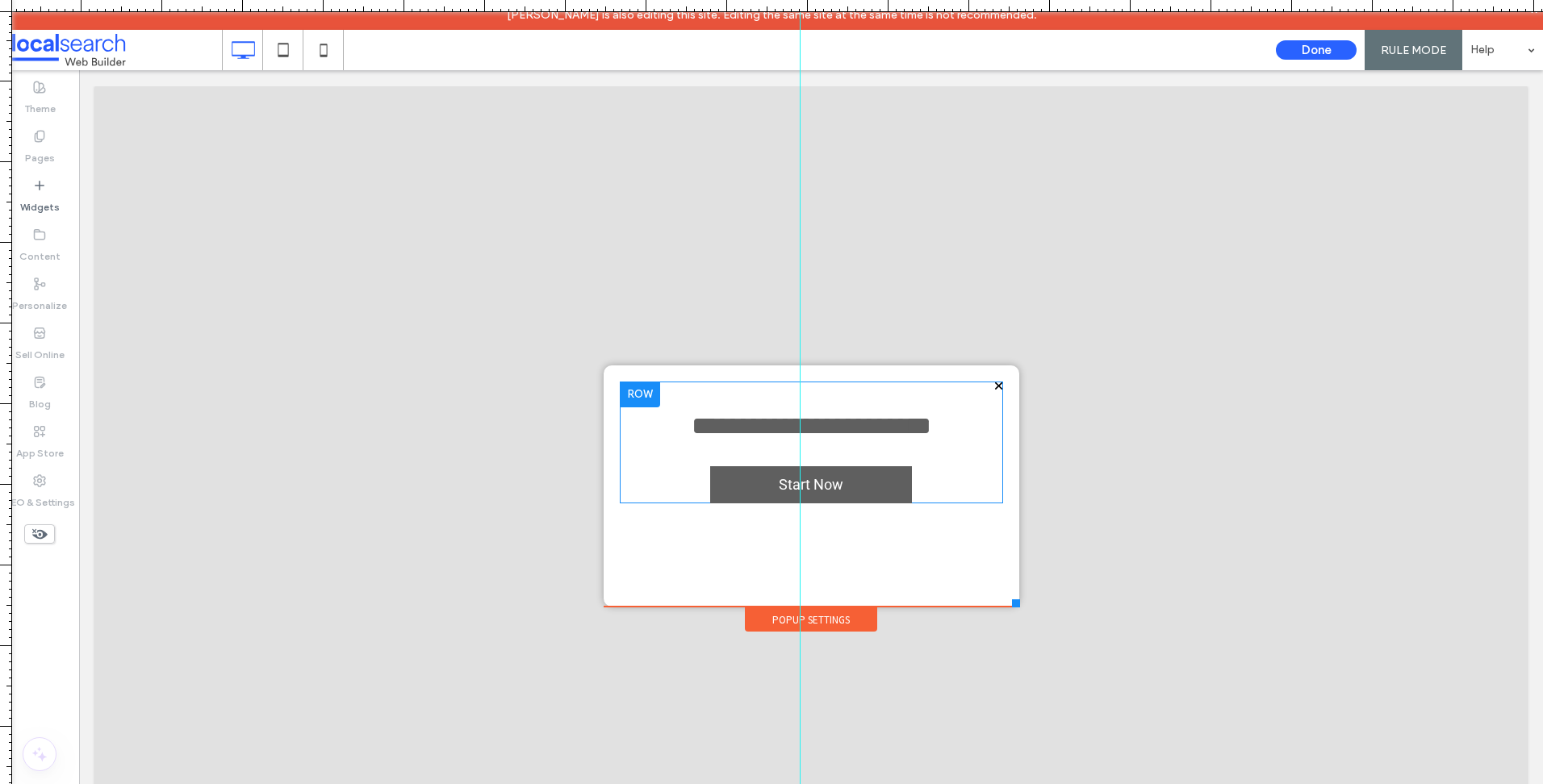
click at [635, 455] on div "**********" at bounding box center [811, 442] width 384 height 122
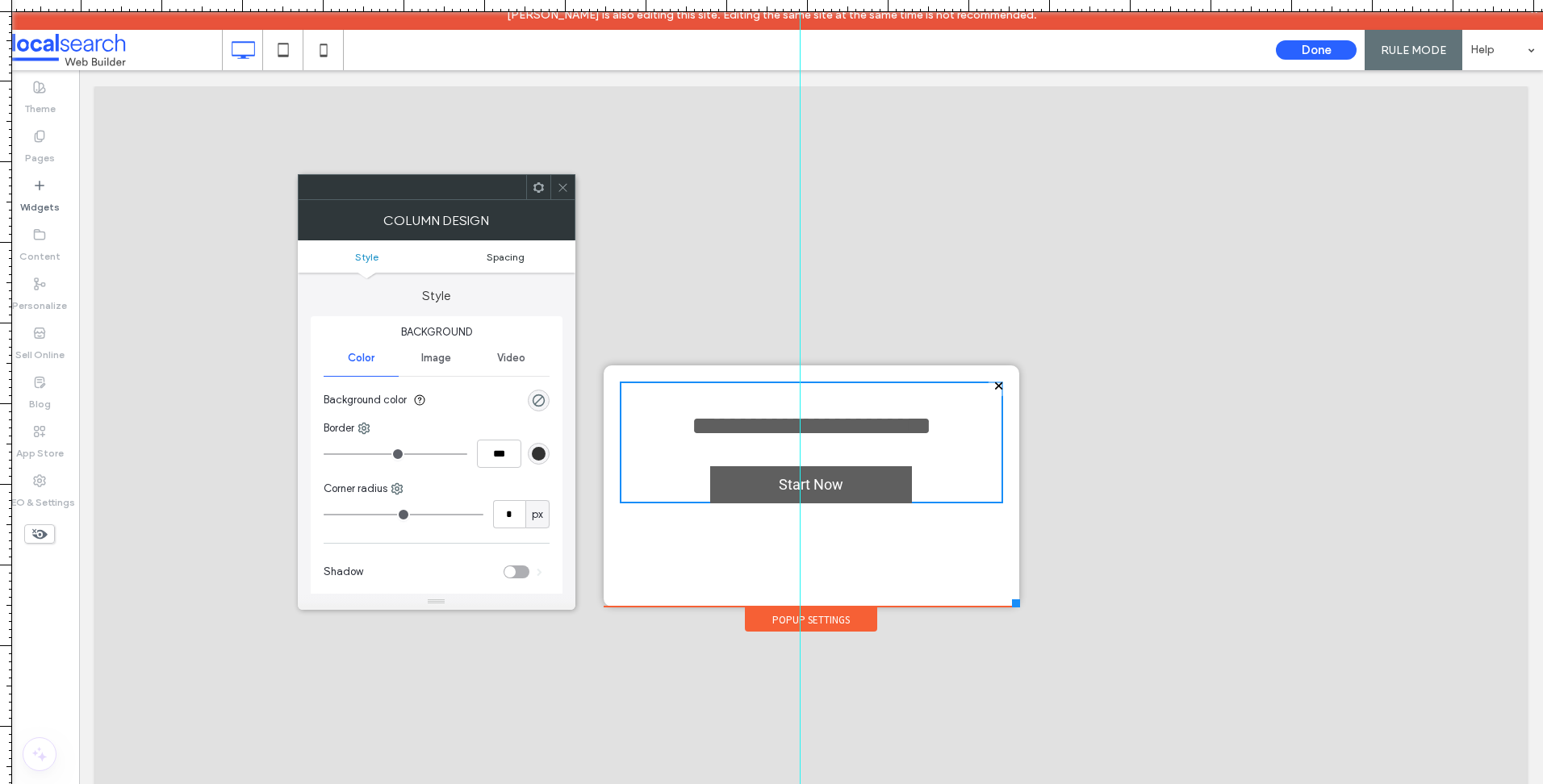
click at [513, 260] on span "Spacing" at bounding box center [505, 257] width 38 height 12
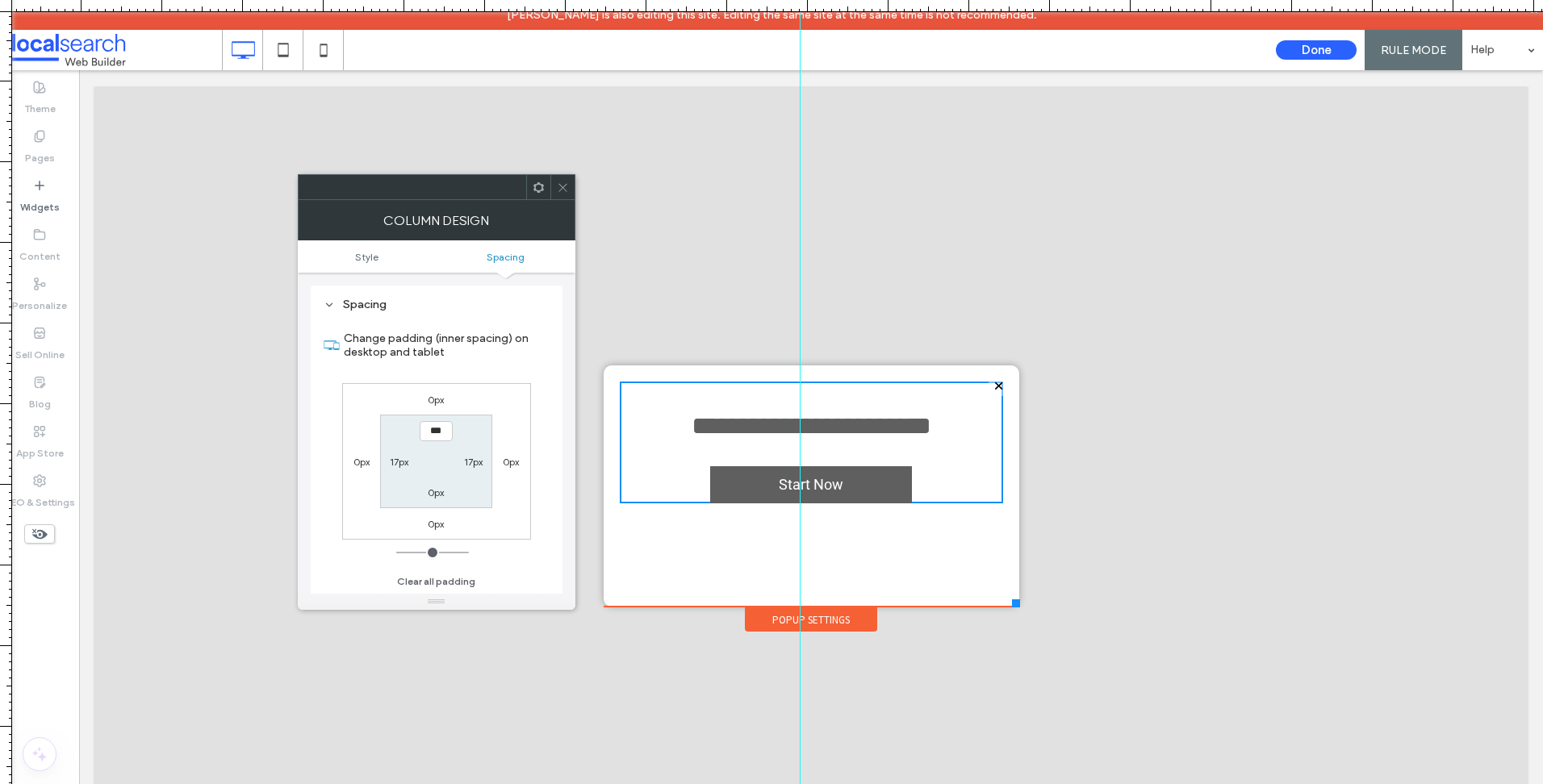
click at [447, 438] on input "***" at bounding box center [436, 430] width 33 height 20
click at [439, 435] on input "***" at bounding box center [436, 430] width 33 height 20
type input "****"
type input "**"
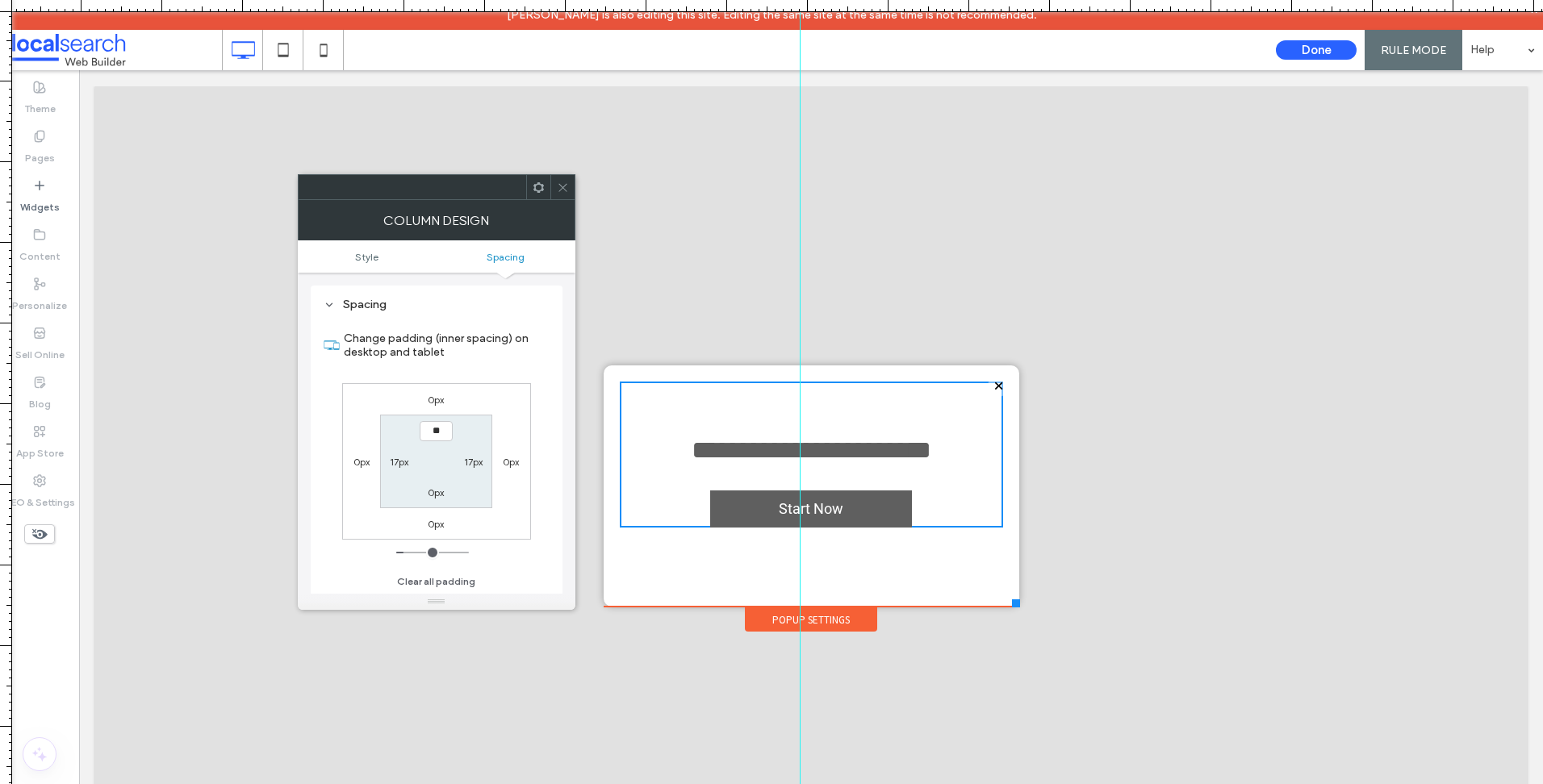
type input "*"
drag, startPoint x: 369, startPoint y: 3, endPoint x: 526, endPoint y: 484, distance: 506.0
click at [526, 783] on div at bounding box center [771, 784] width 1543 height 0
click at [439, 430] on input "padding-top" at bounding box center [436, 430] width 33 height 20
type input "****"
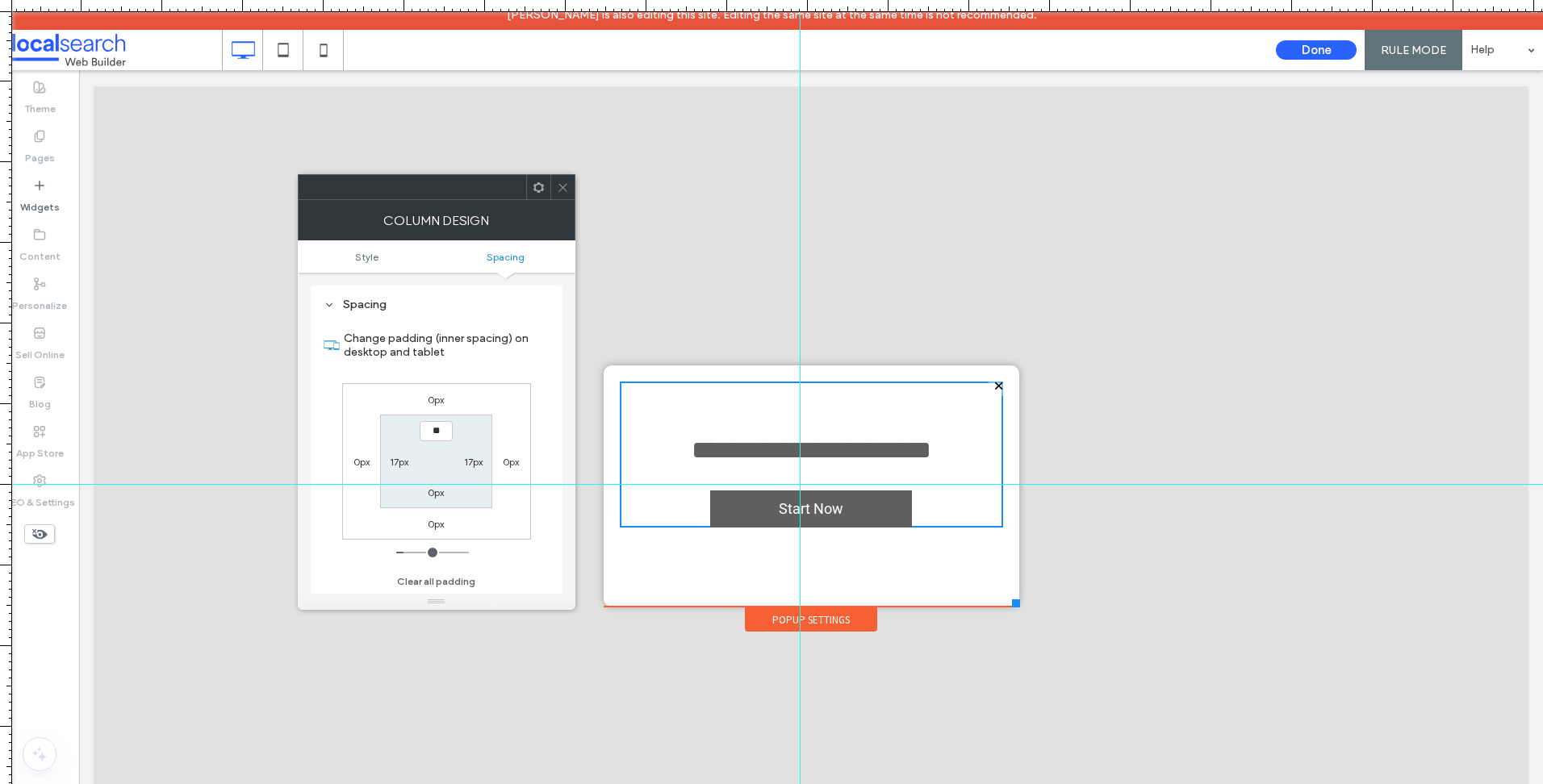
type input "**"
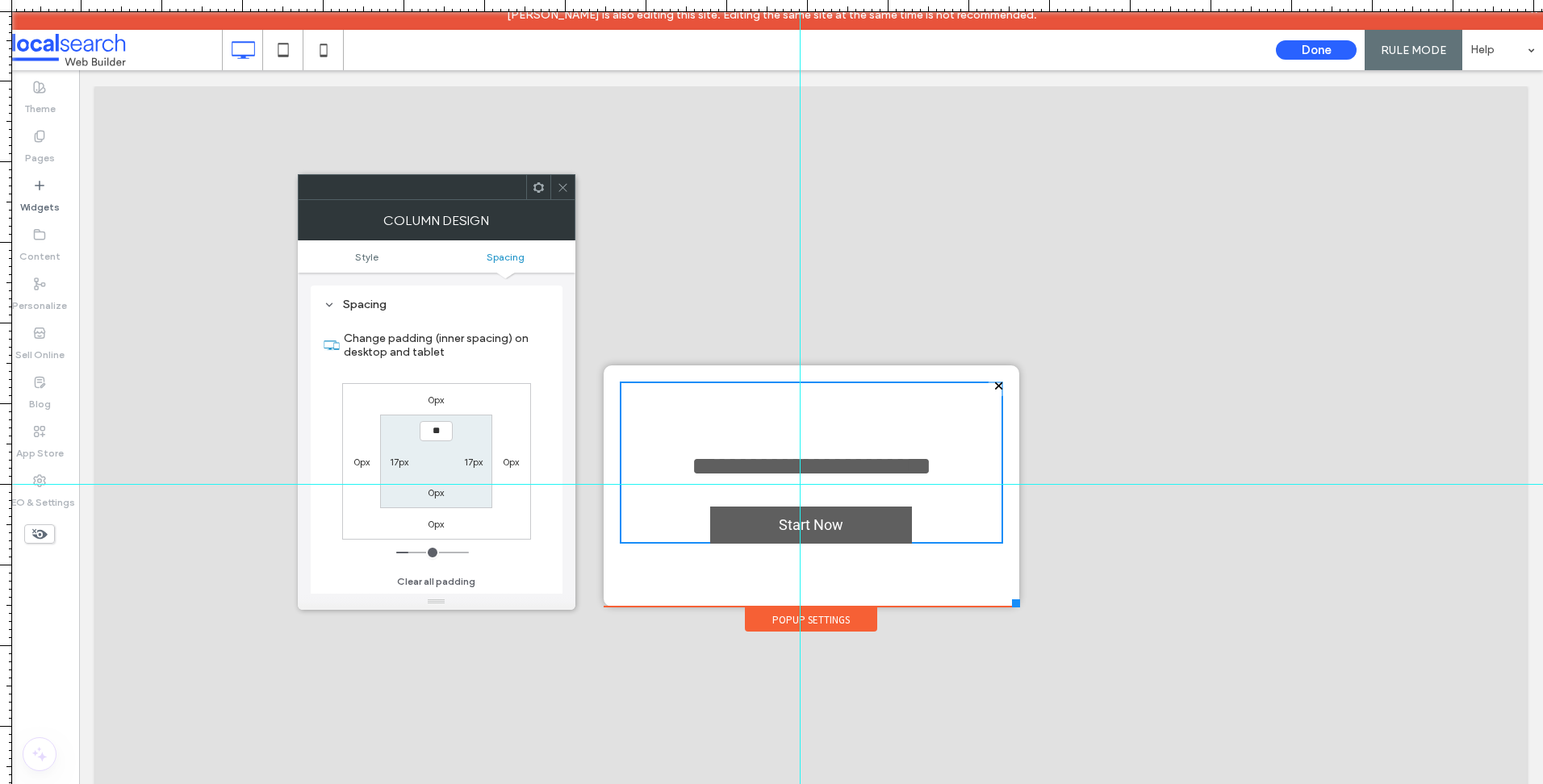
type input "*"
type input "****"
type input "**"
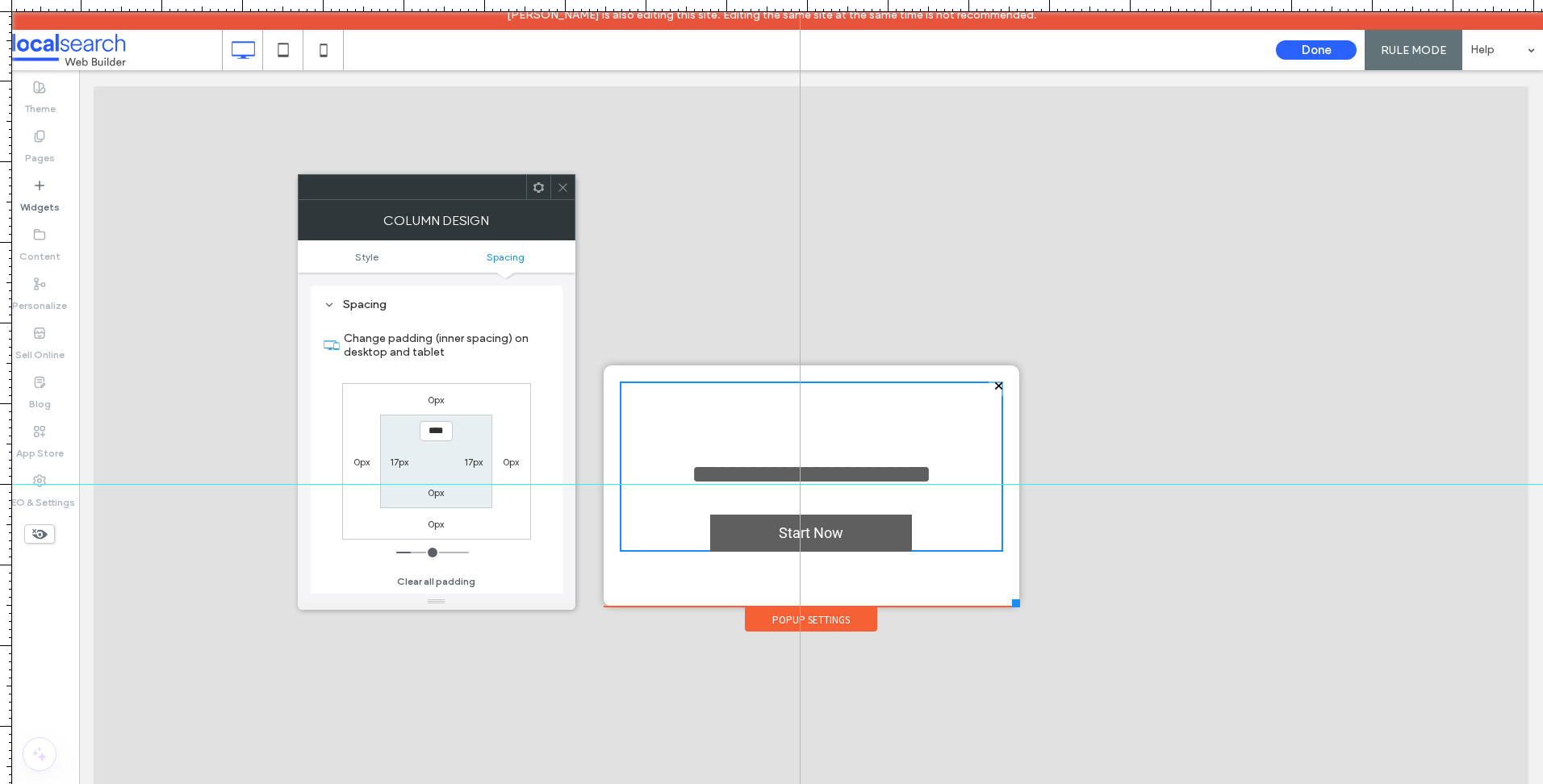
click at [564, 183] on icon at bounding box center [563, 187] width 12 height 12
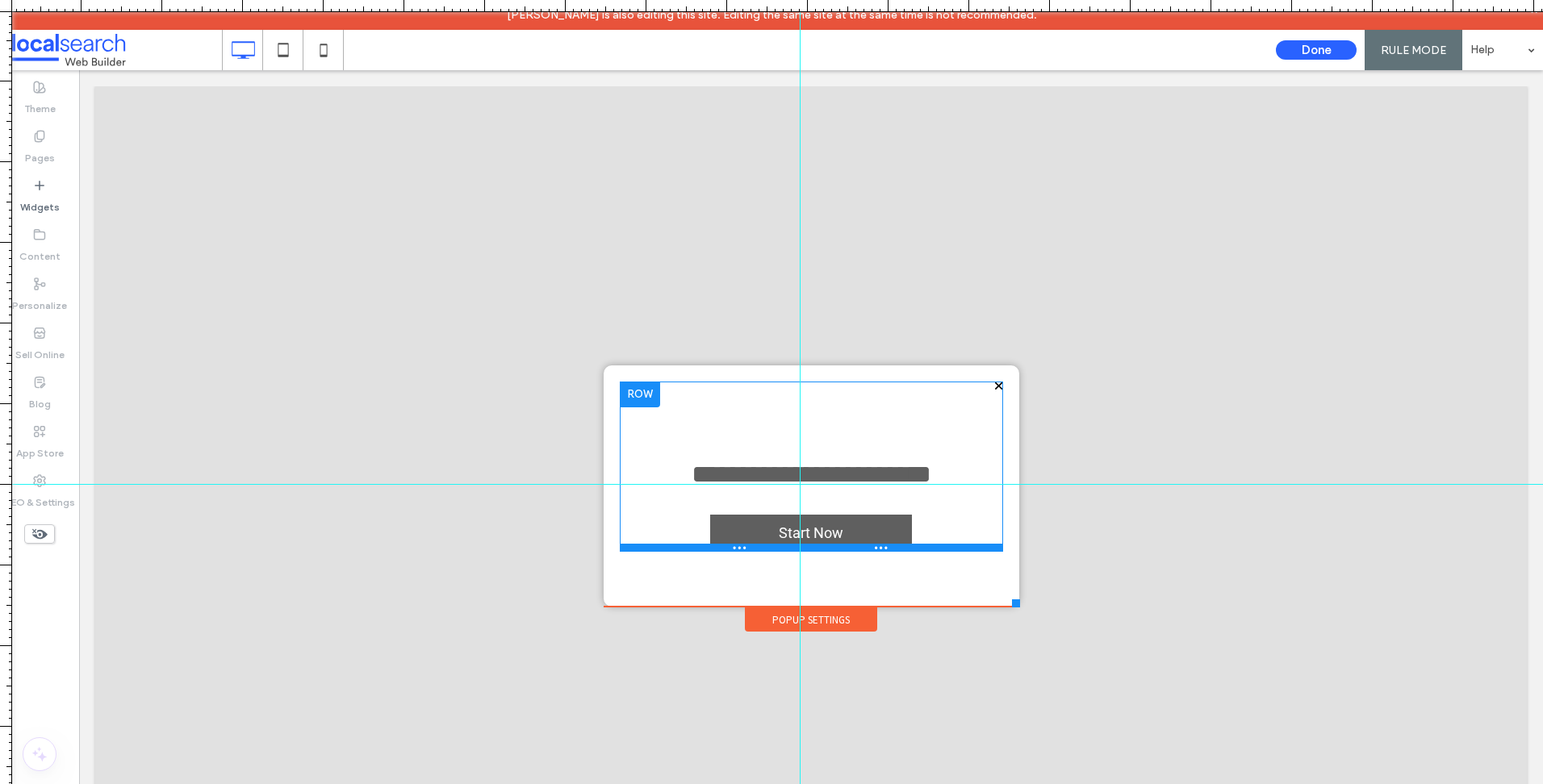
click at [898, 548] on div at bounding box center [811, 547] width 384 height 8
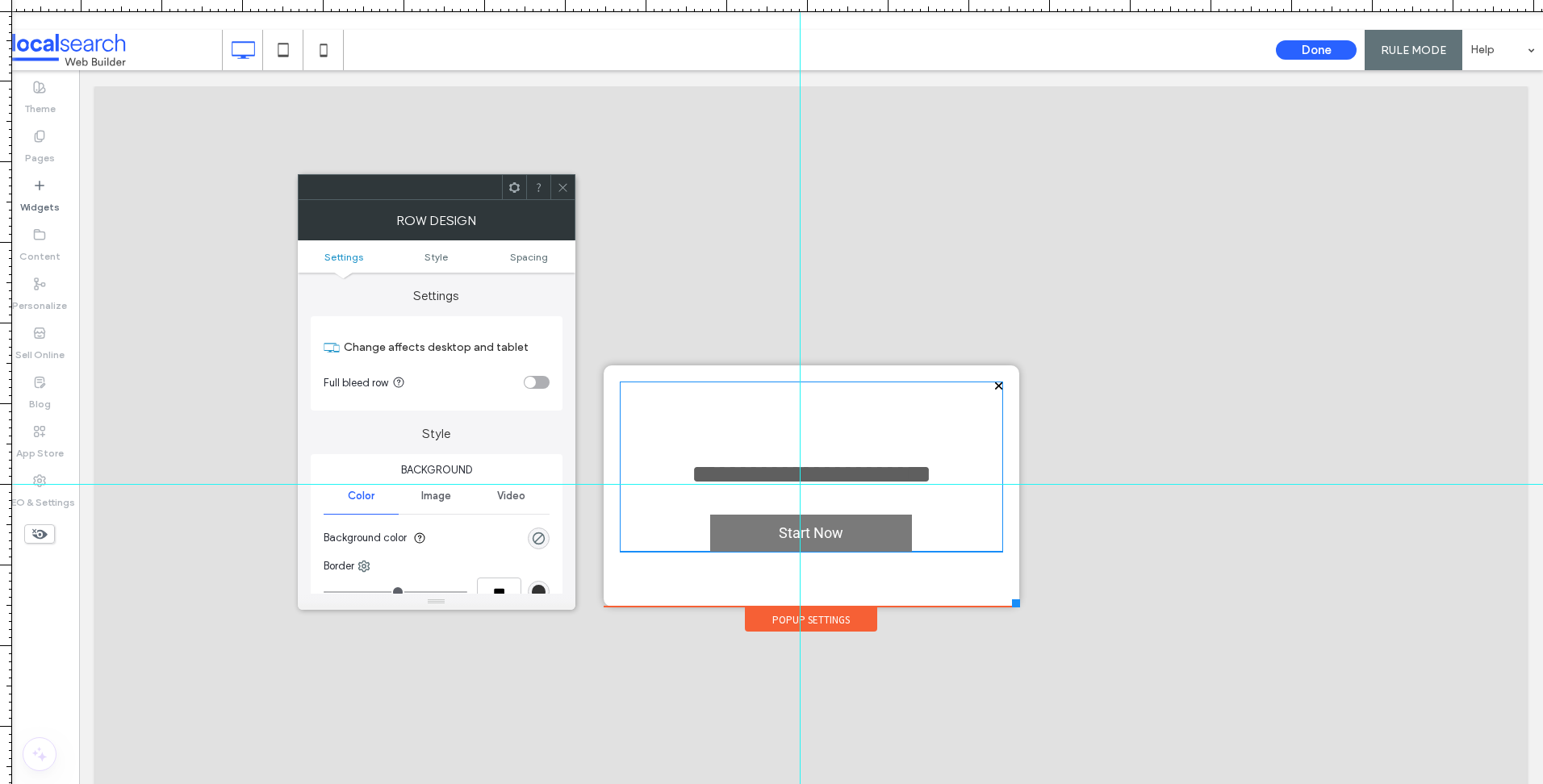
click at [872, 534] on link "Start Now" at bounding box center [810, 533] width 201 height 37
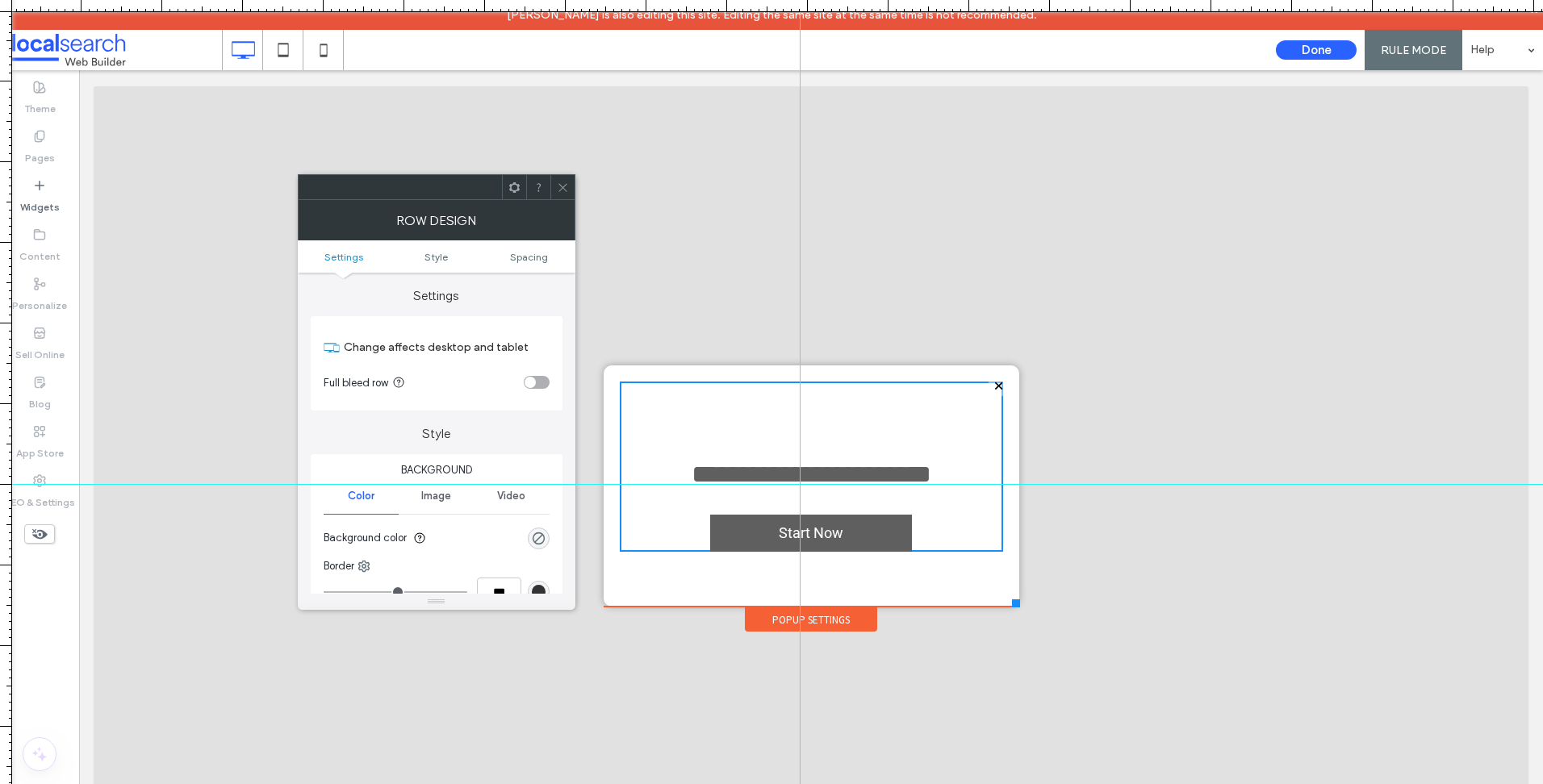
click at [573, 178] on div at bounding box center [562, 187] width 24 height 24
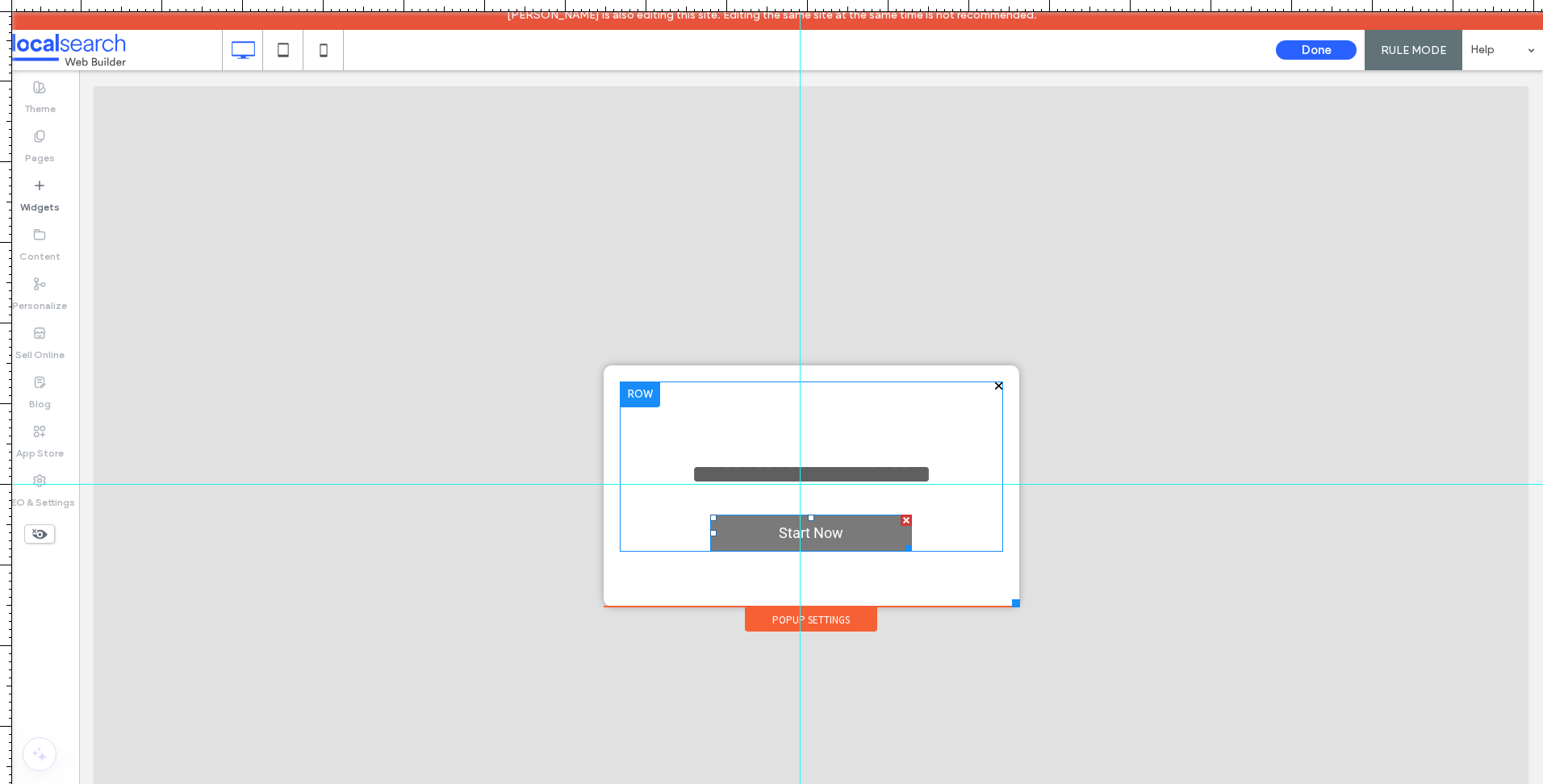
click at [876, 531] on link "Start Now" at bounding box center [810, 533] width 201 height 37
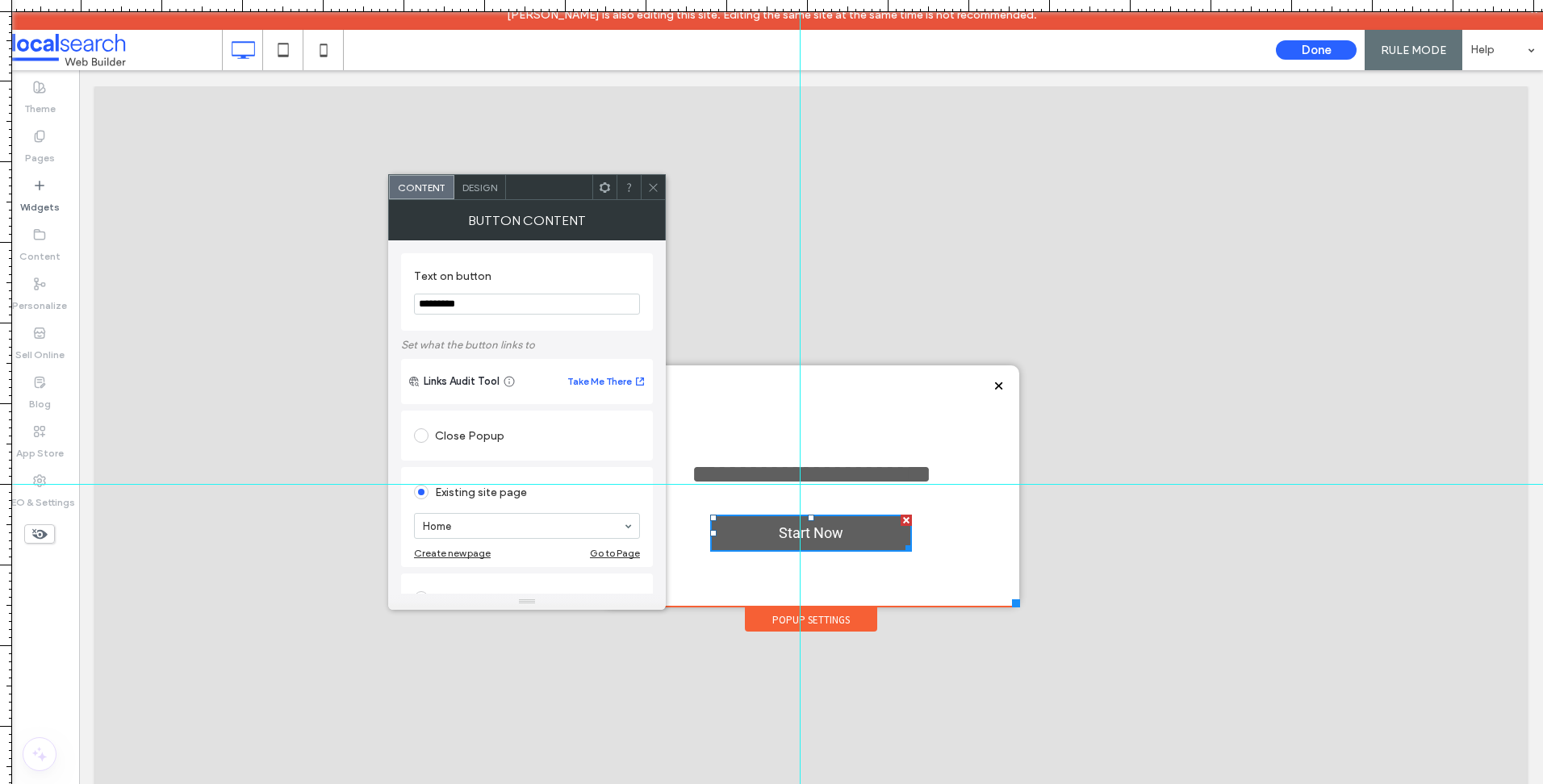
click at [476, 183] on span "Design" at bounding box center [479, 187] width 35 height 12
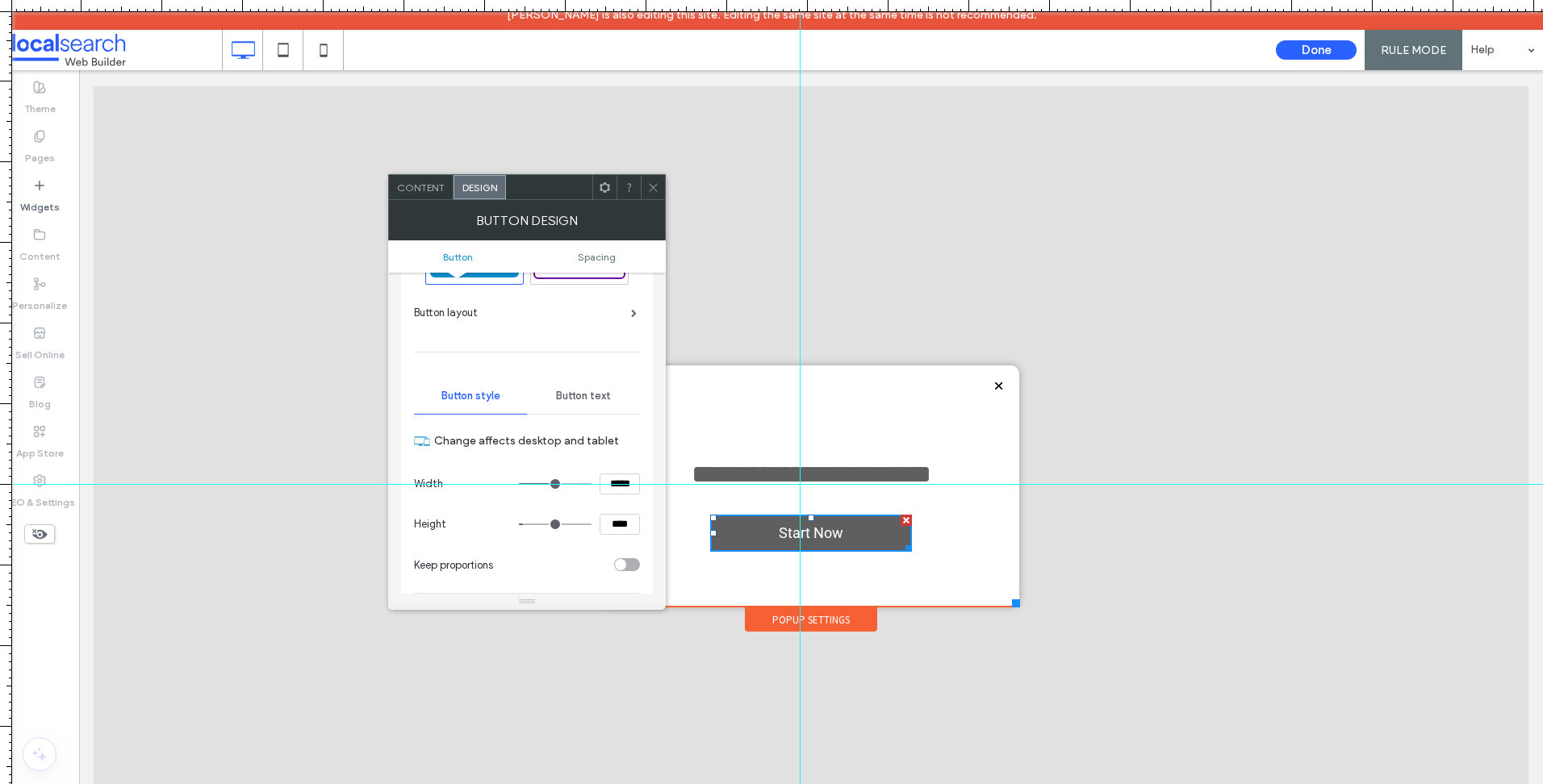
scroll to position [0, 0]
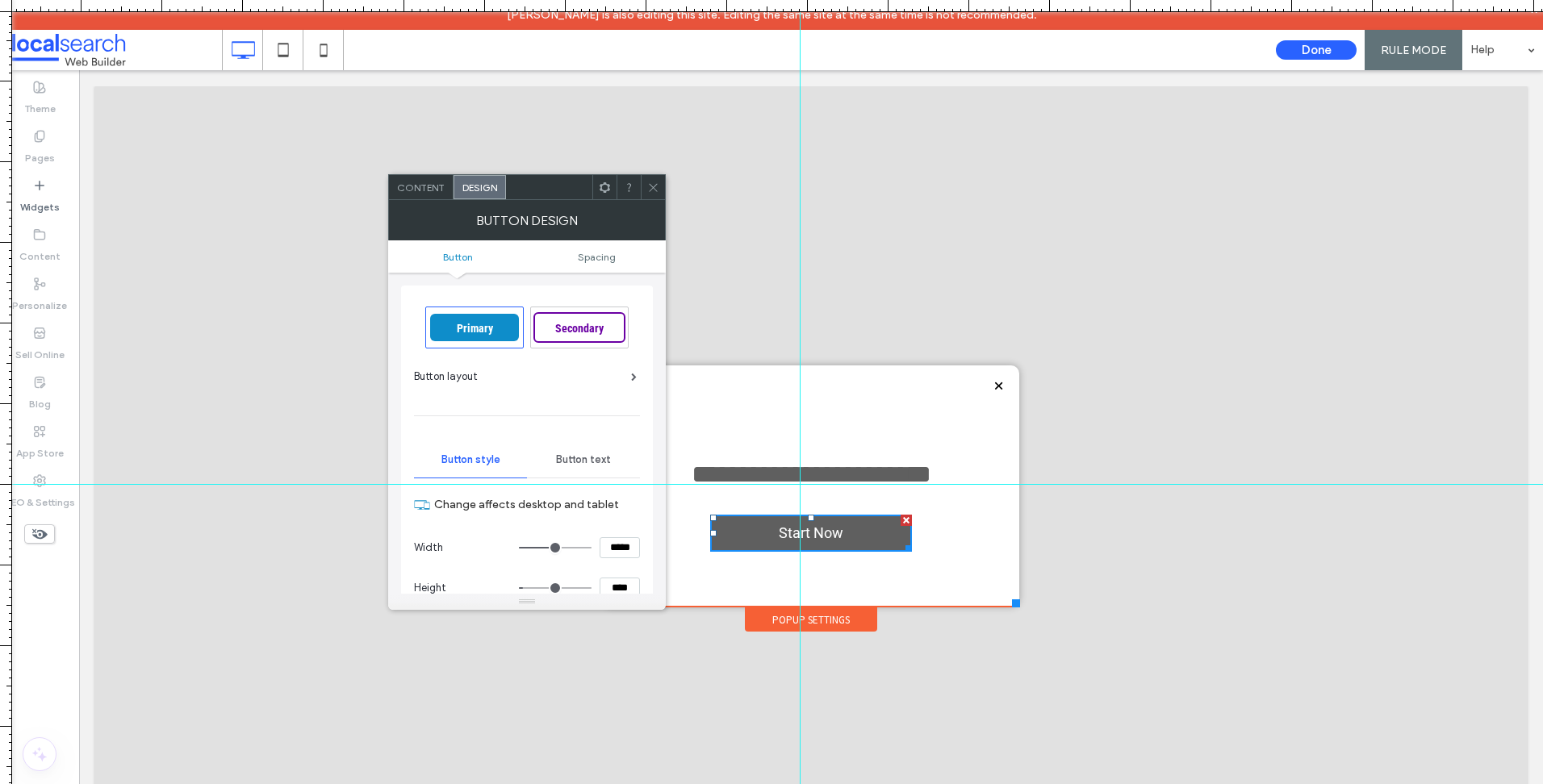
click at [474, 330] on span "Primary" at bounding box center [475, 328] width 48 height 12
click at [656, 181] on icon at bounding box center [653, 187] width 12 height 12
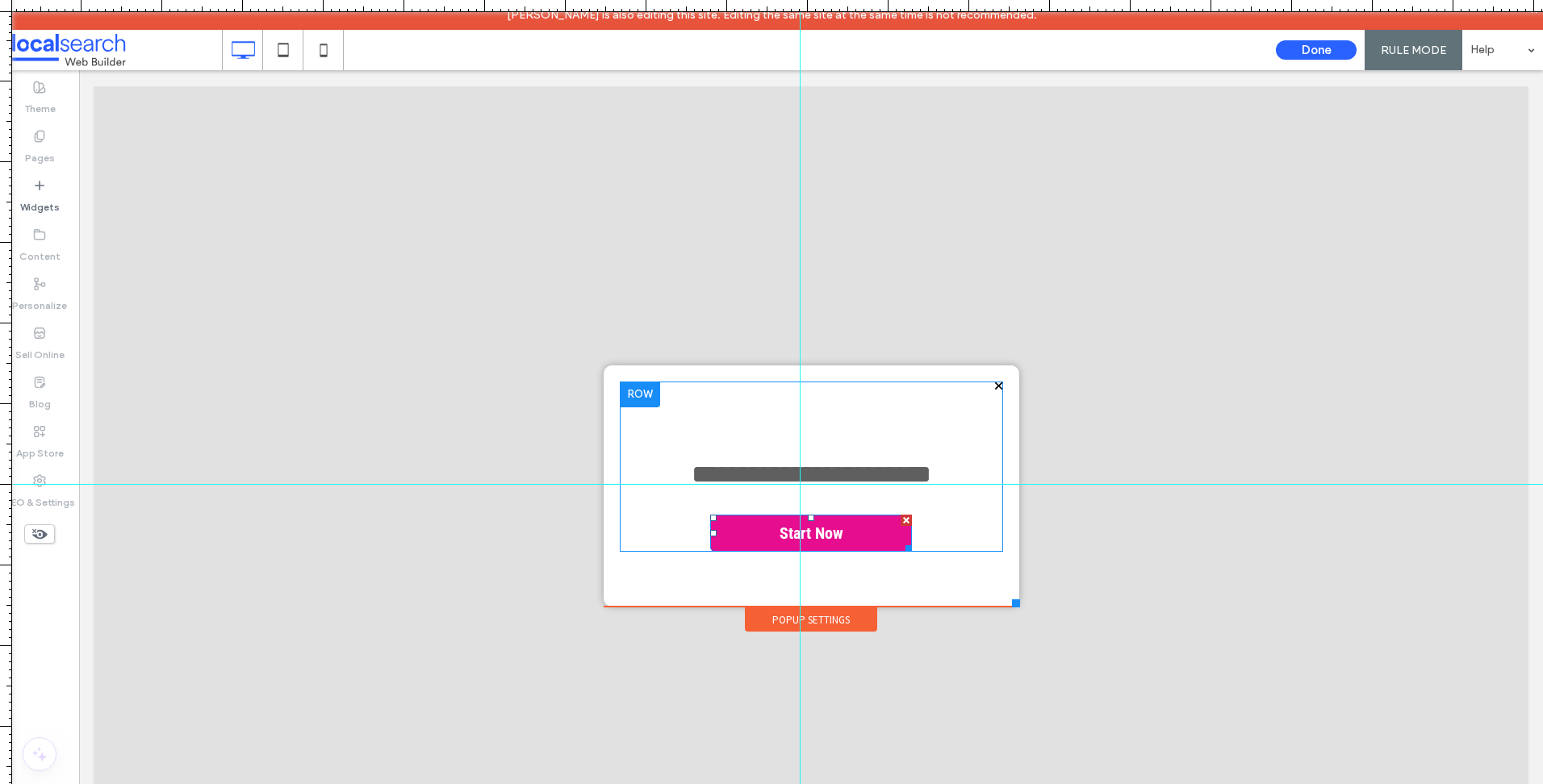
click at [847, 532] on link "Start Now" at bounding box center [810, 533] width 201 height 37
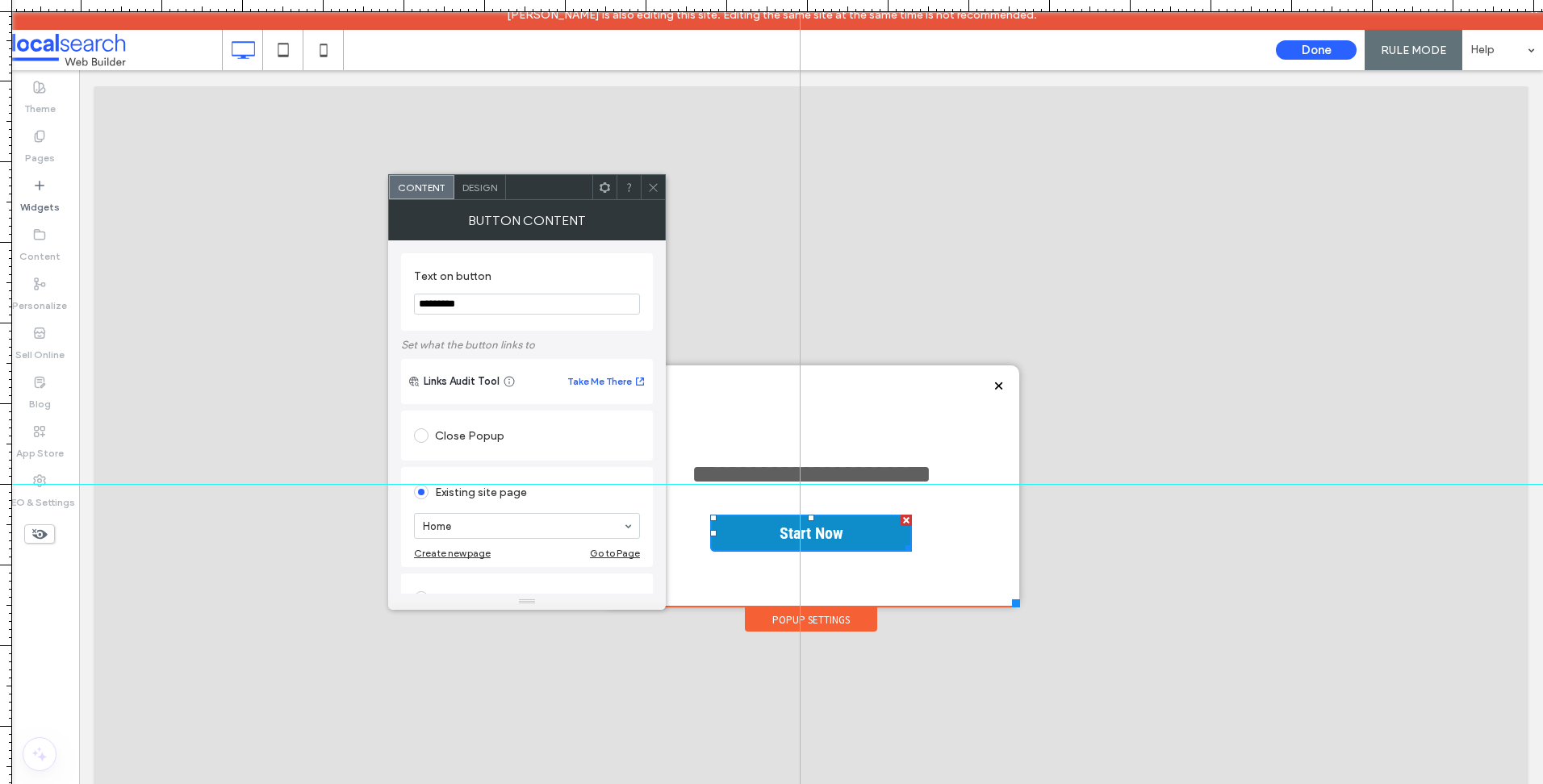
click at [553, 313] on input "*********" at bounding box center [527, 304] width 226 height 21
type input "*****"
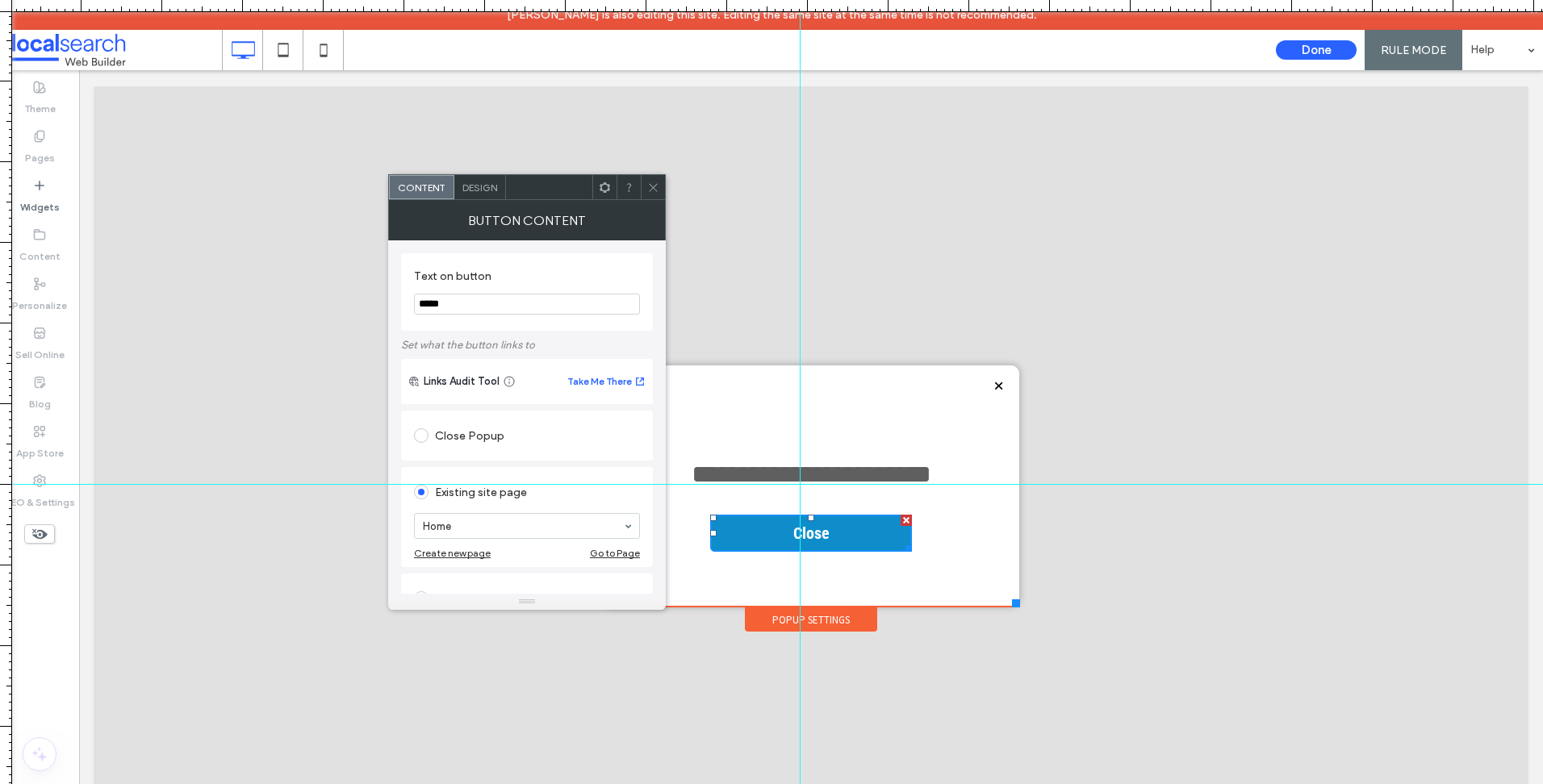
click at [506, 443] on div "Close Popup" at bounding box center [527, 435] width 226 height 26
click at [653, 183] on icon at bounding box center [653, 187] width 12 height 12
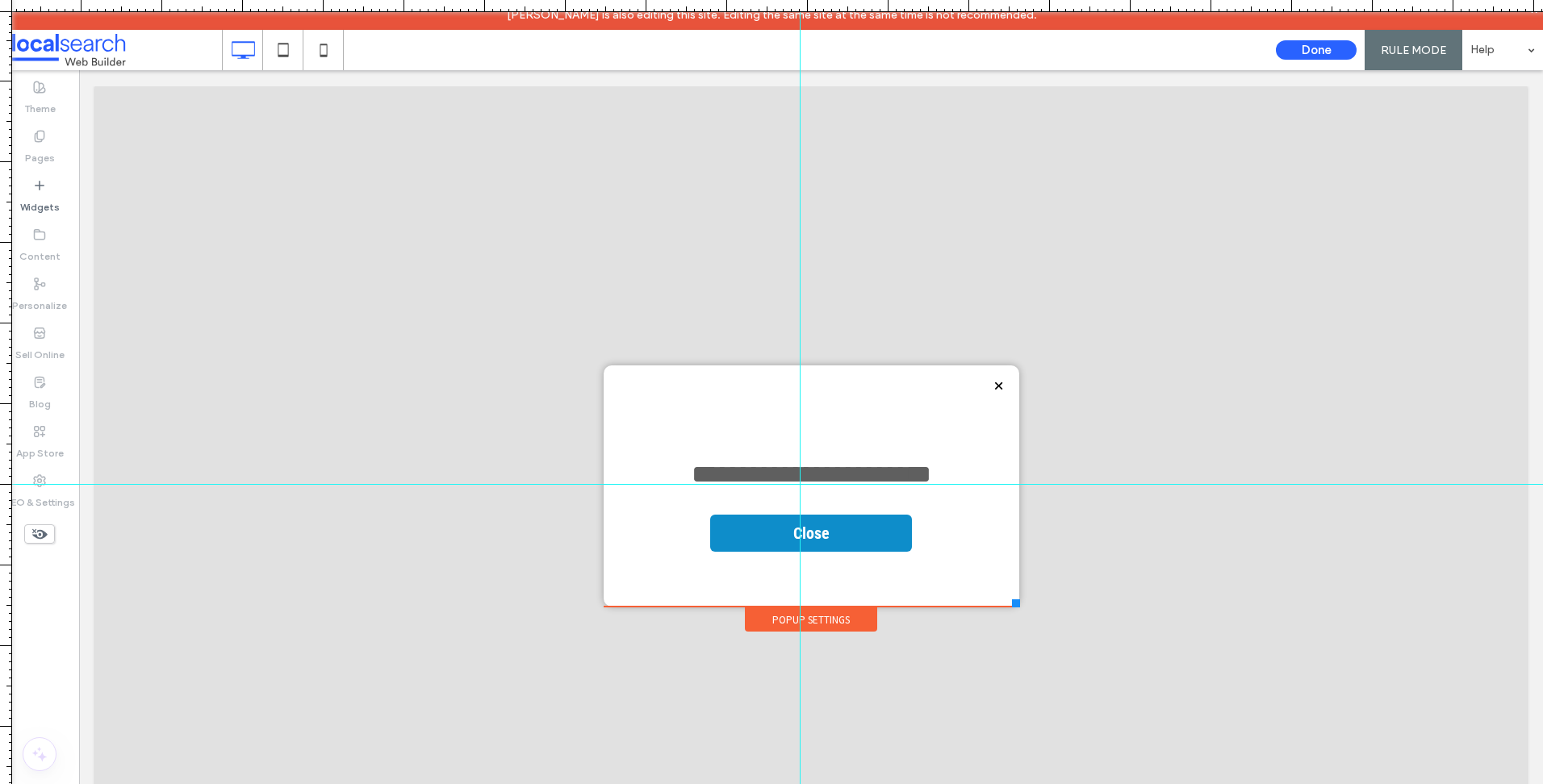
click at [834, 625] on div "Popup Settings" at bounding box center [811, 619] width 132 height 24
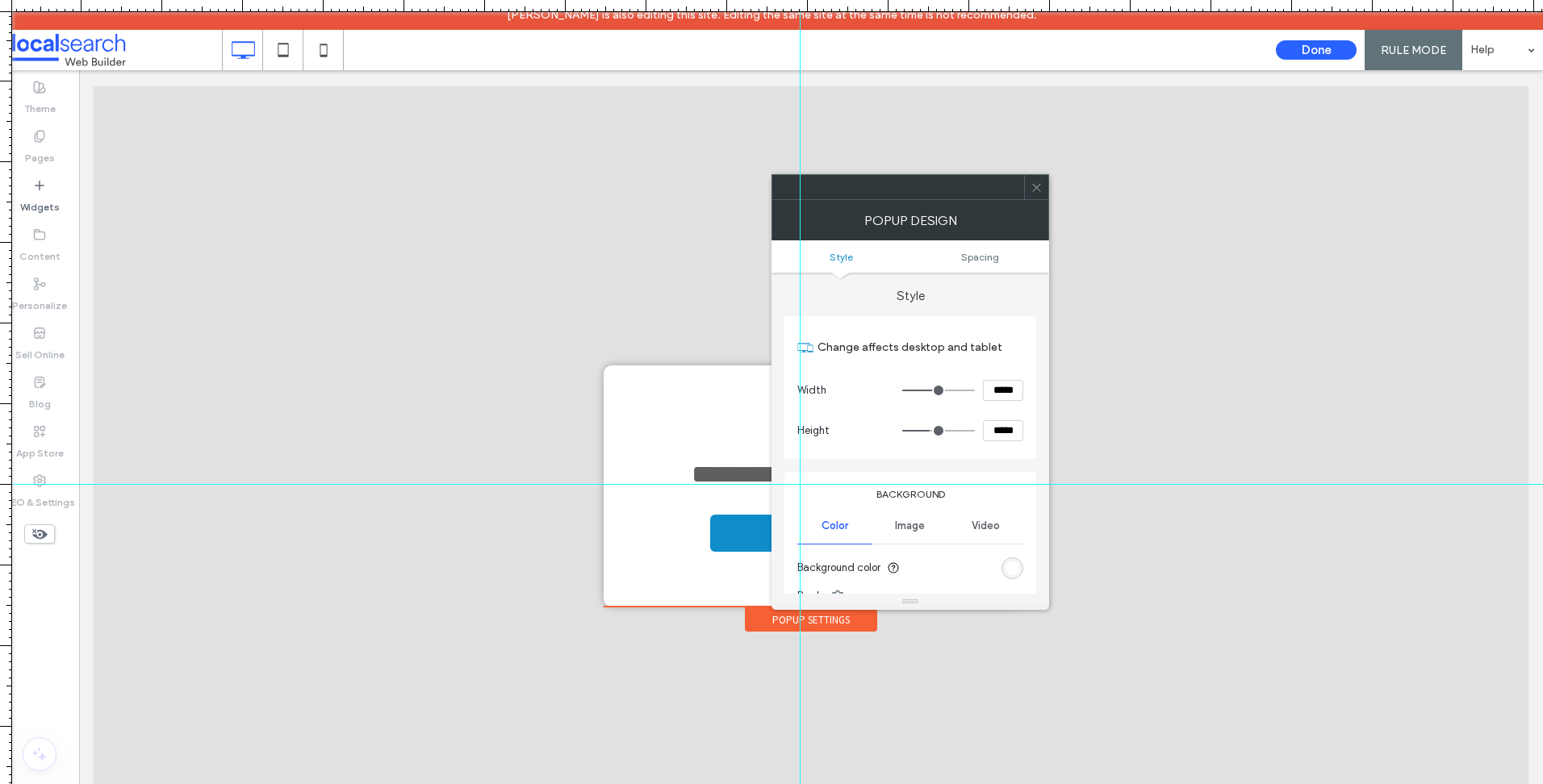
type input "***"
type input "*****"
type input "***"
type input "*****"
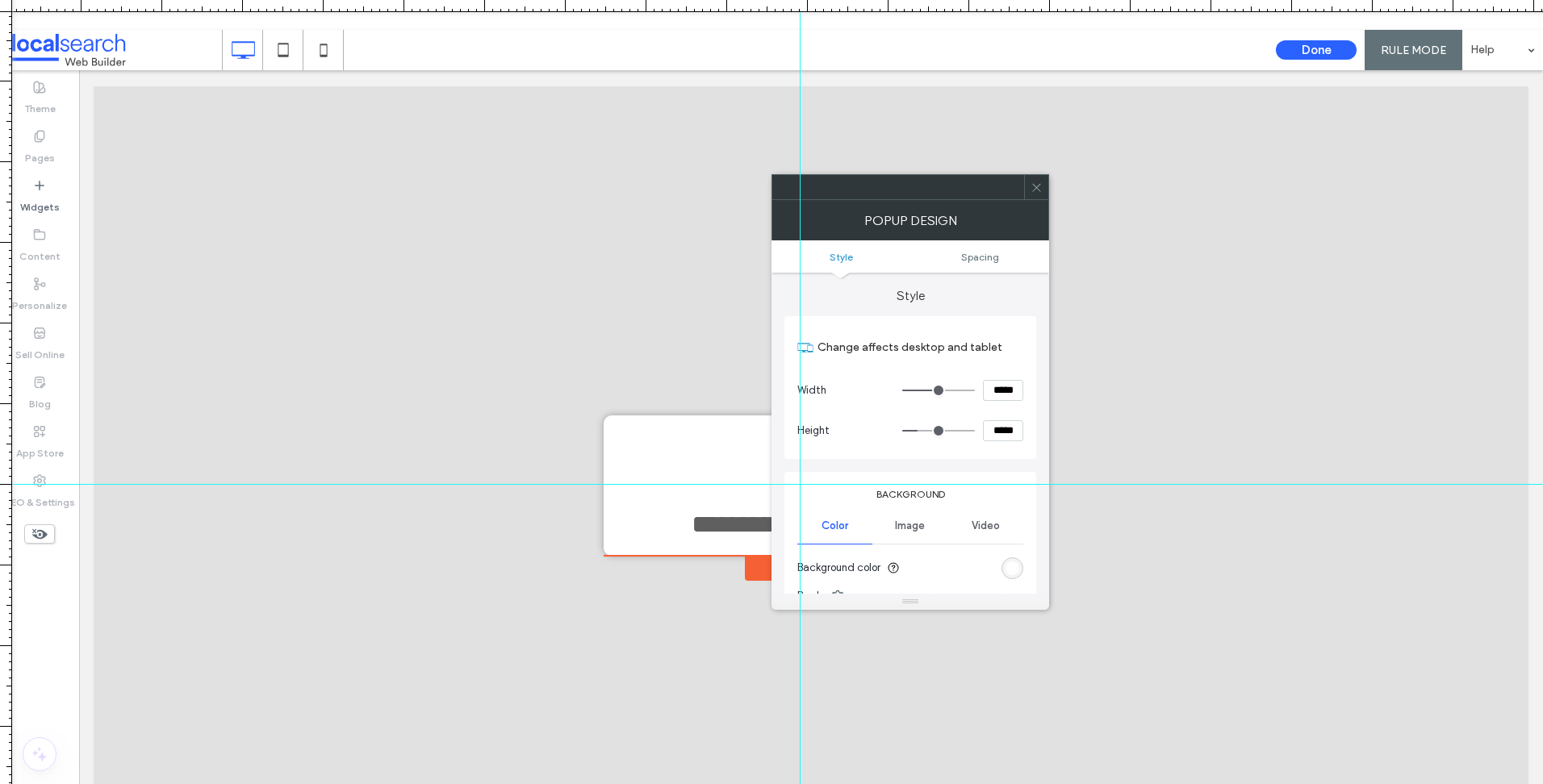
type input "***"
type input "*****"
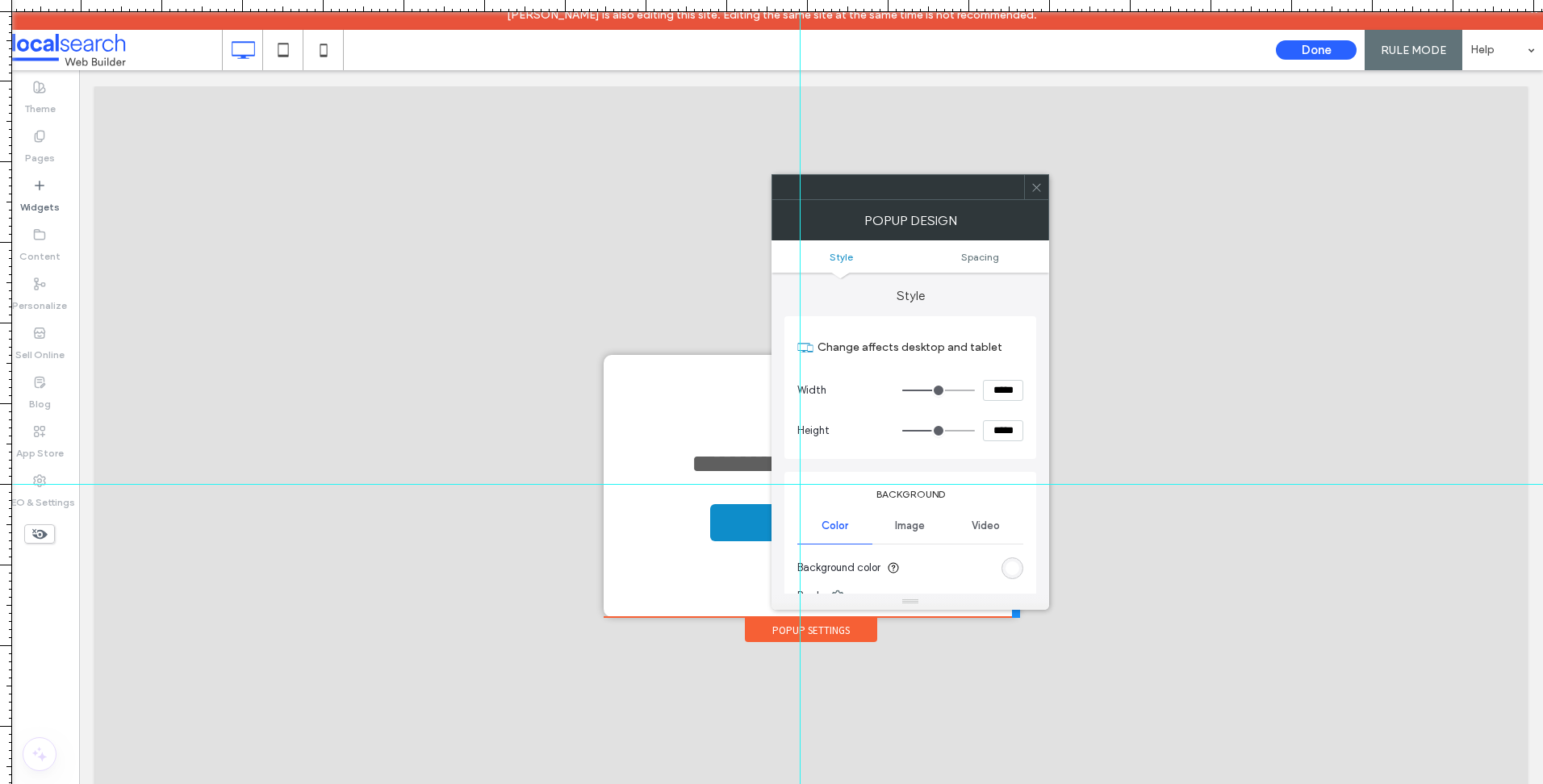
type input "***"
type input "*****"
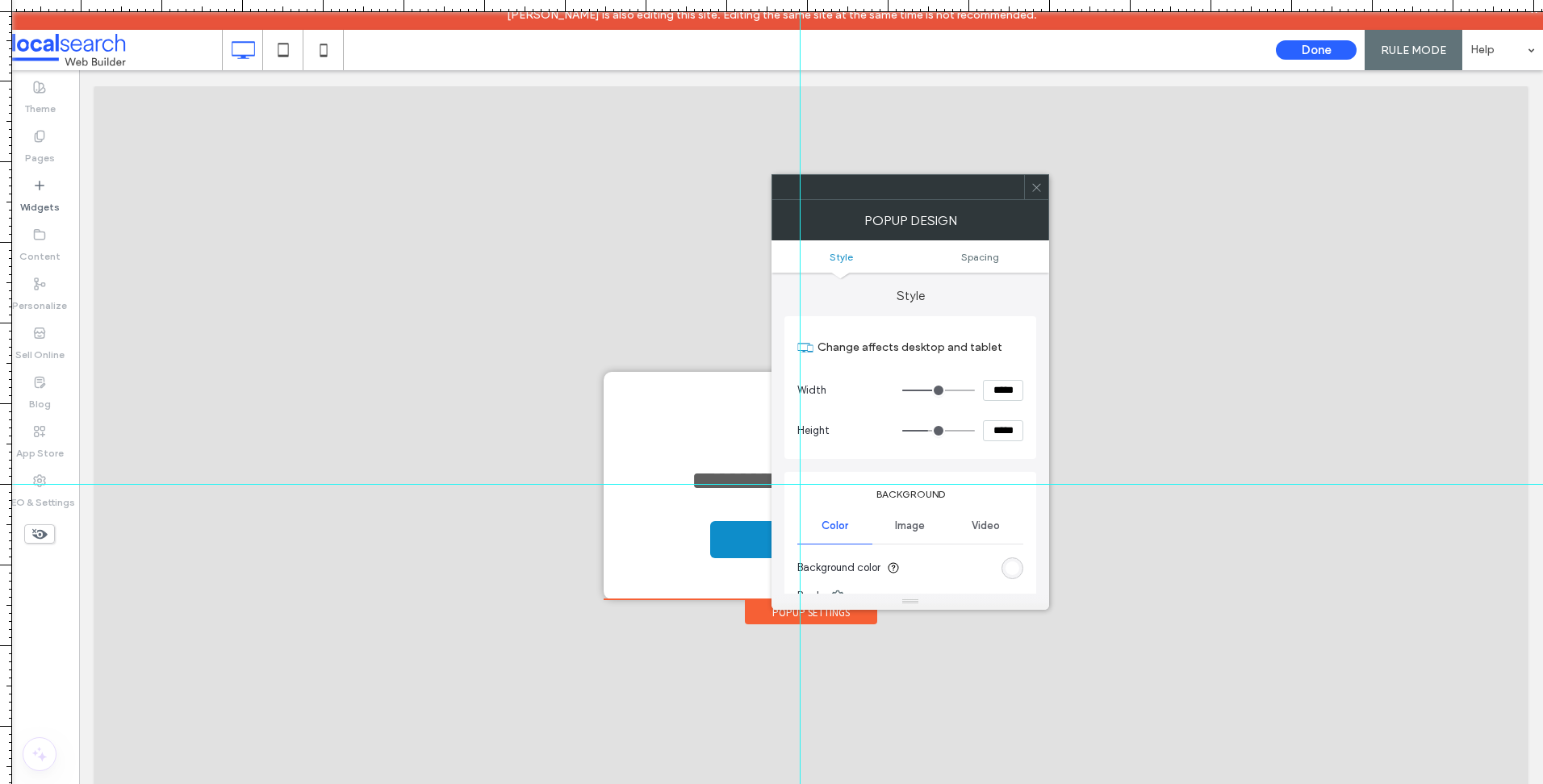
type input "***"
type input "*****"
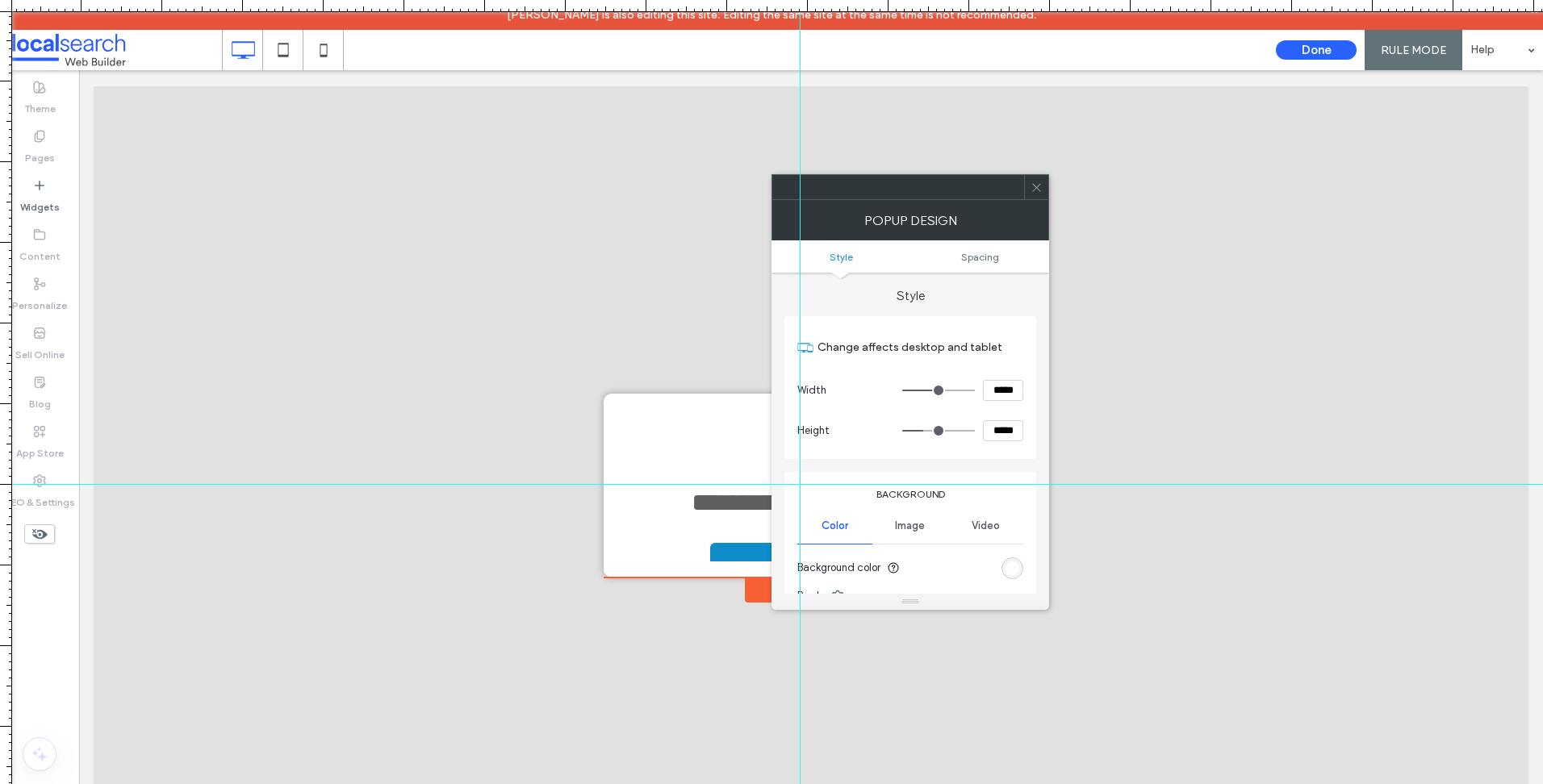
type input "***"
type input "*****"
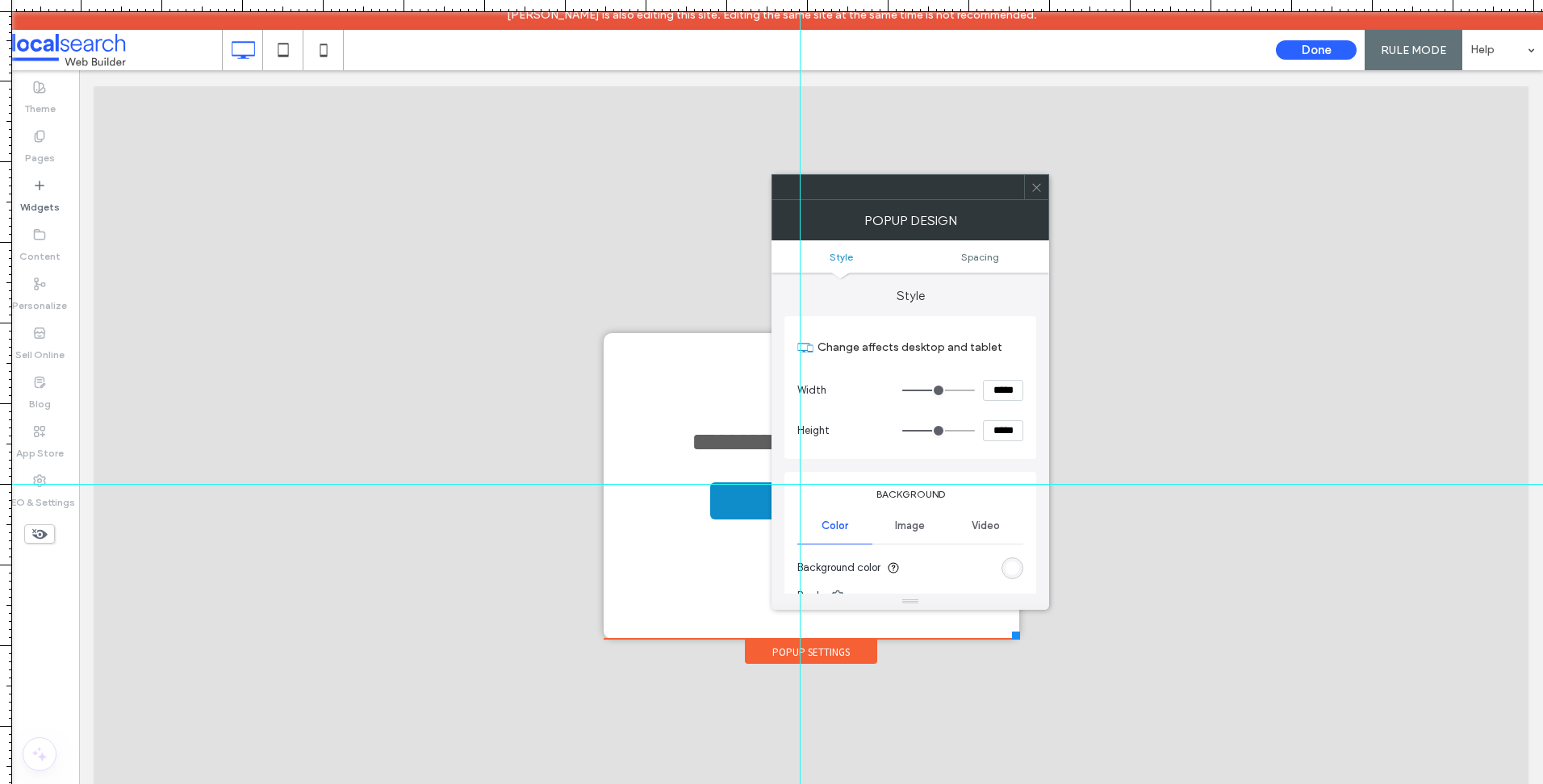
type input "***"
type input "*****"
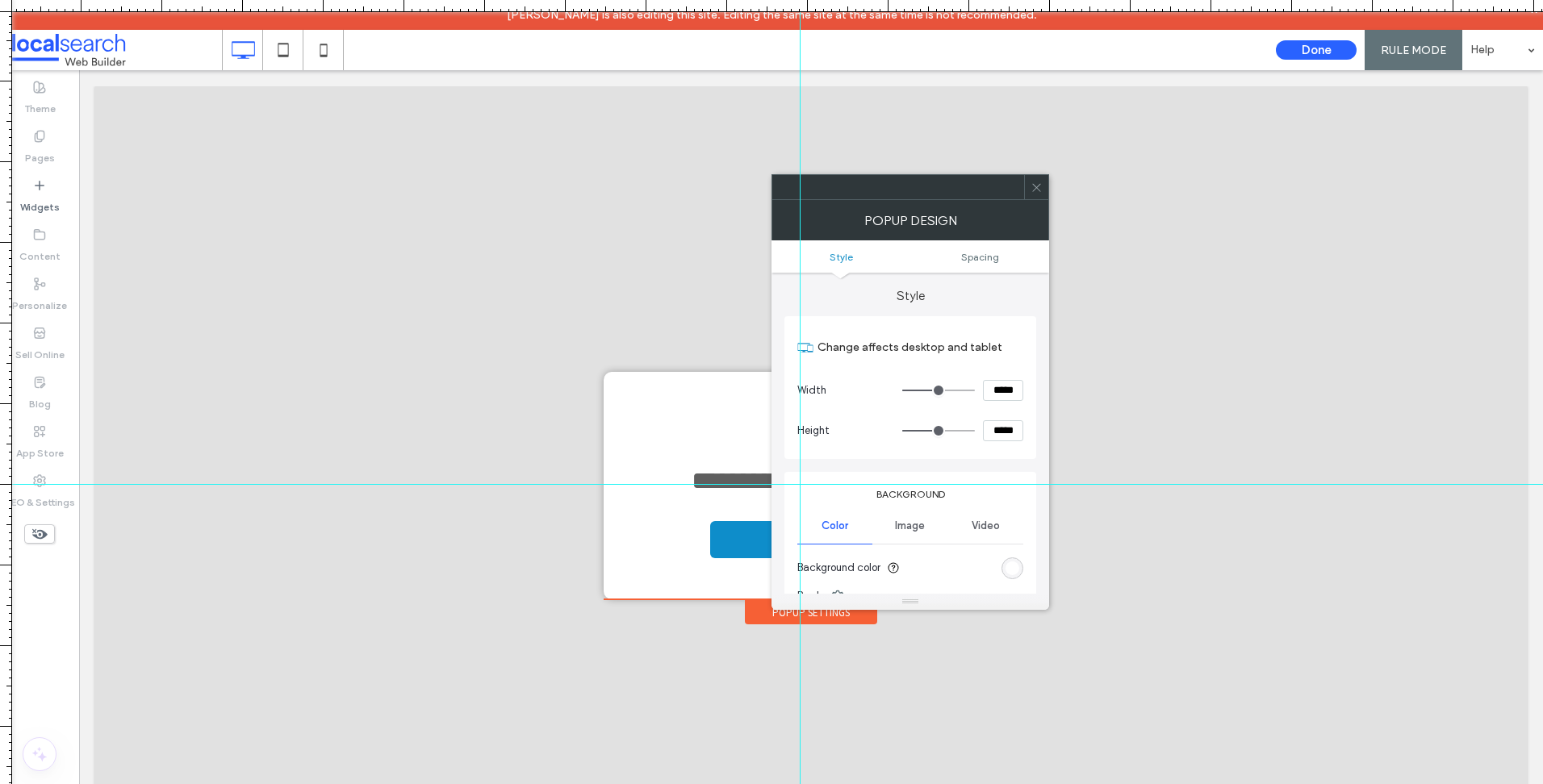
type input "***"
type input "*****"
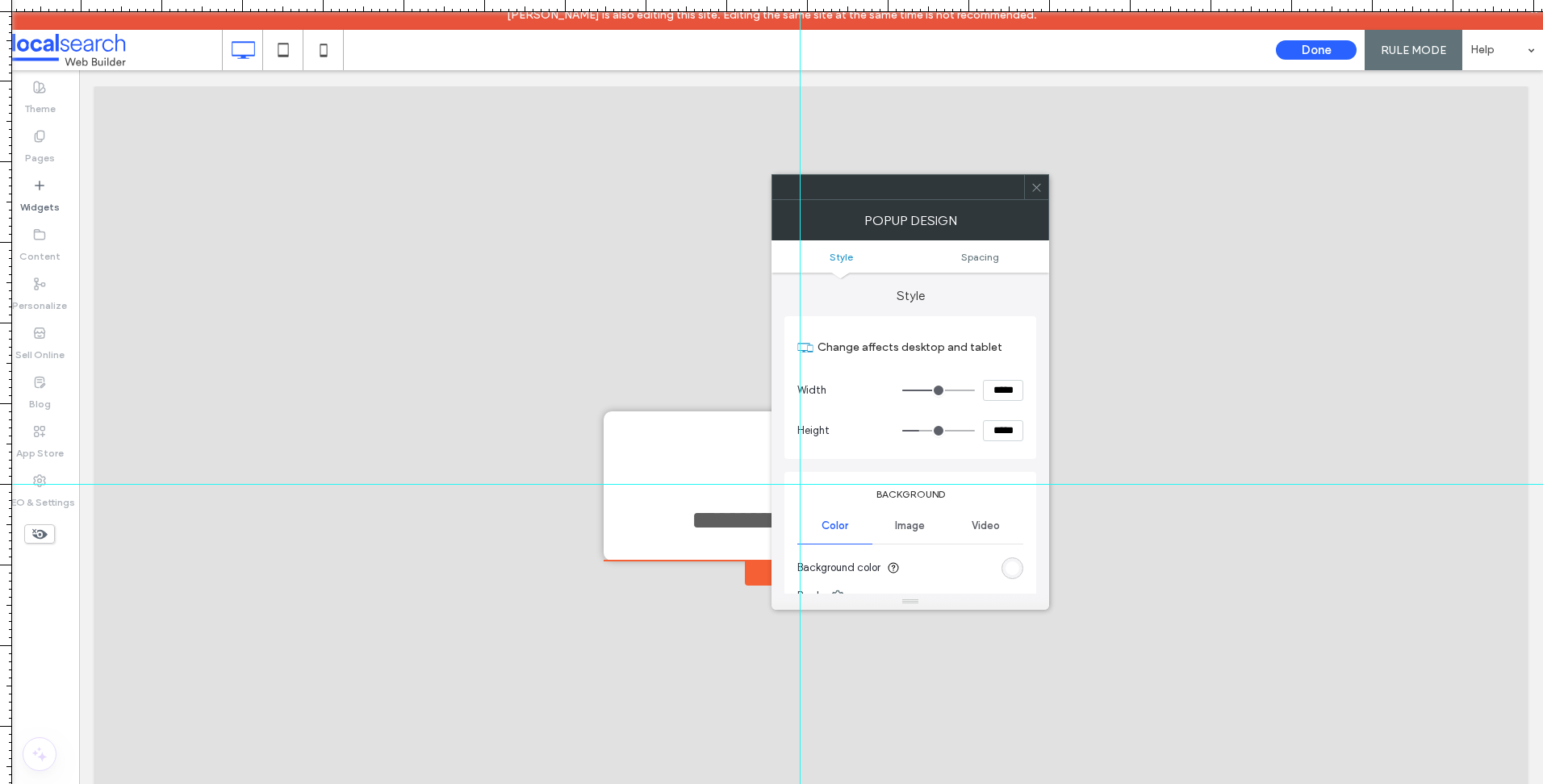
type input "***"
type input "*****"
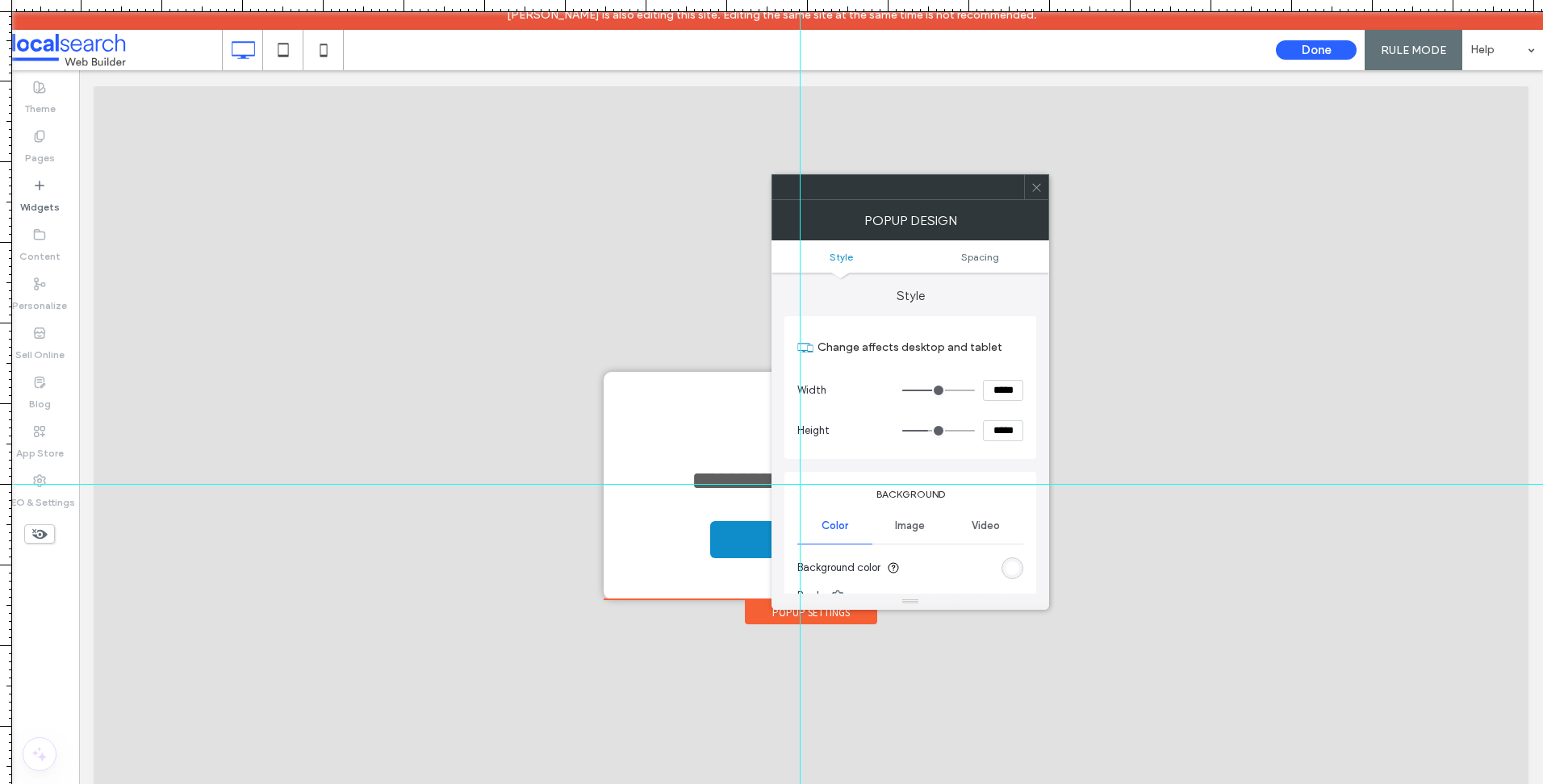
type input "***"
type input "*****"
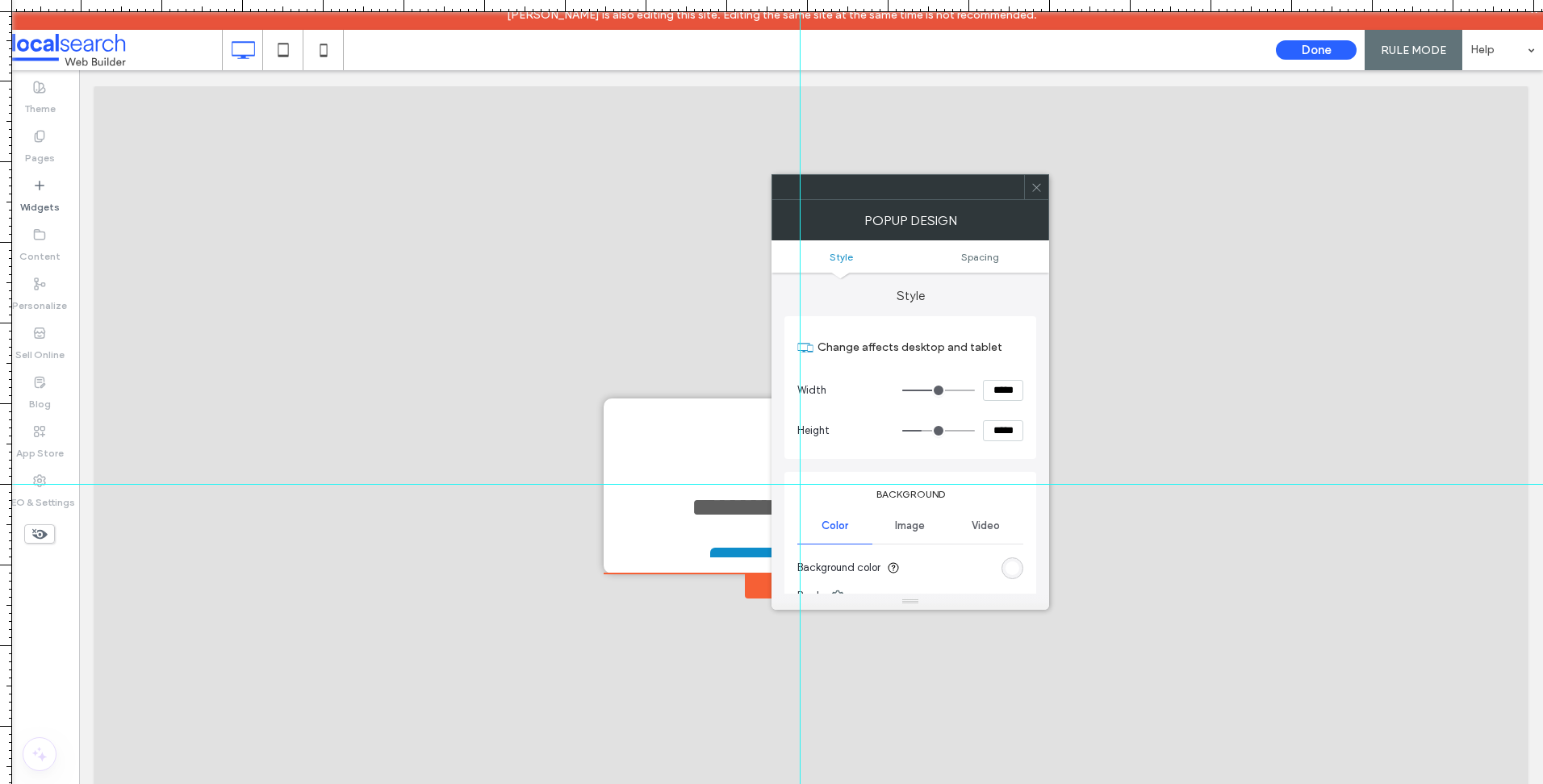
type input "***"
click at [924, 429] on input "range" at bounding box center [939, 430] width 73 height 2
click at [994, 422] on input "*****" at bounding box center [1003, 430] width 40 height 21
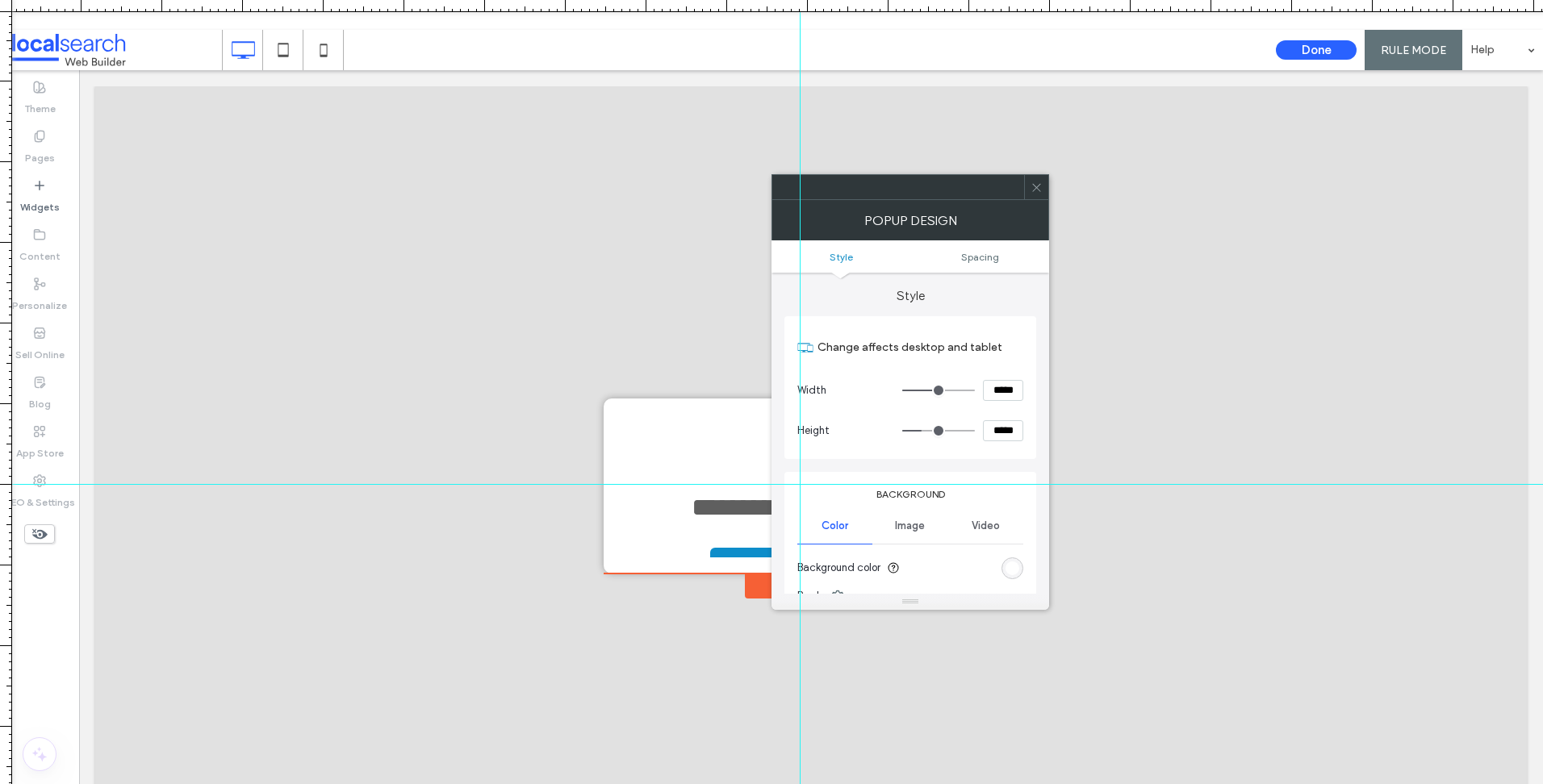
click at [994, 422] on input "*****" at bounding box center [1003, 430] width 40 height 21
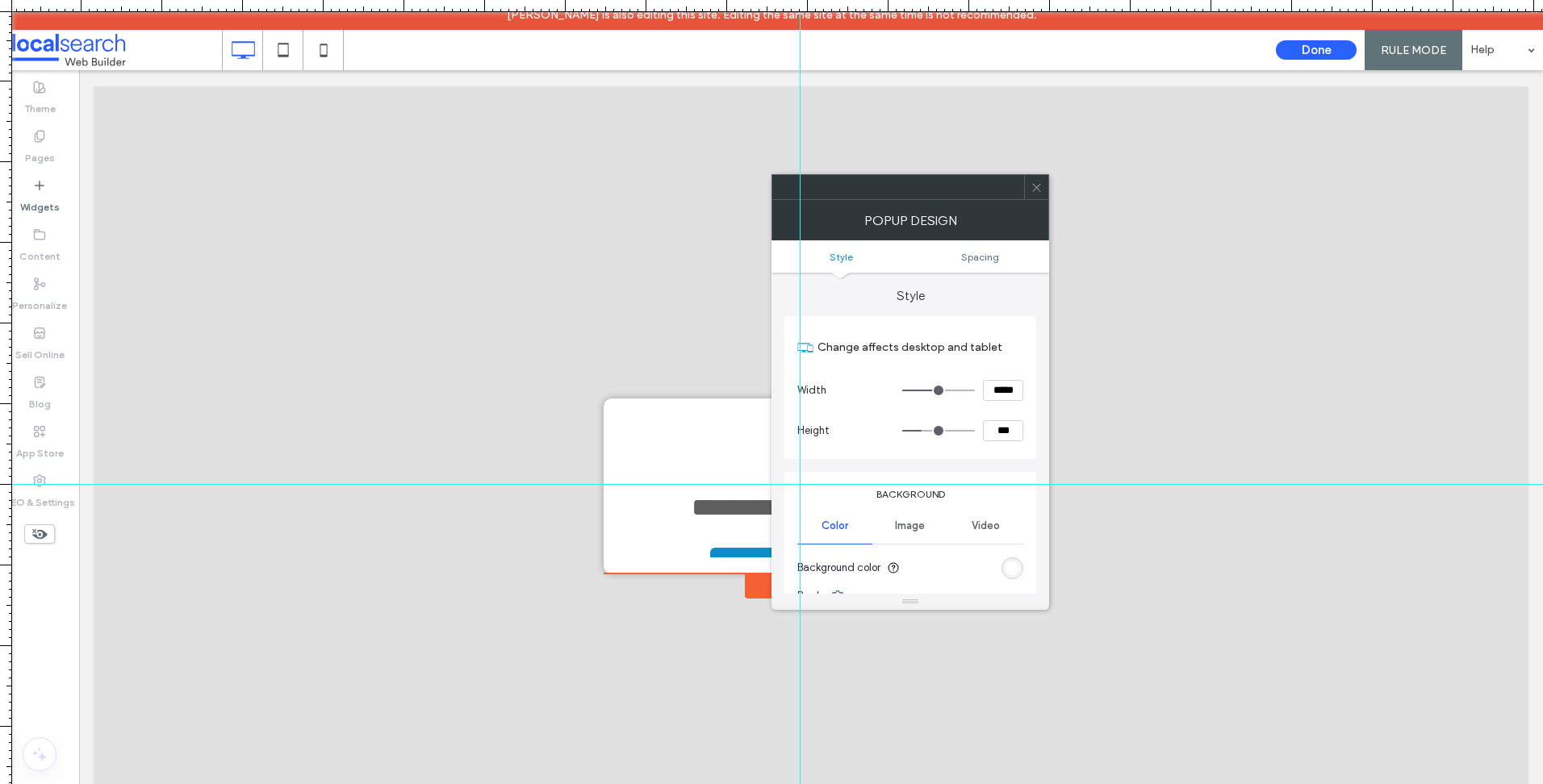
type input "*****"
type input "***"
click at [1036, 184] on icon at bounding box center [1036, 187] width 12 height 12
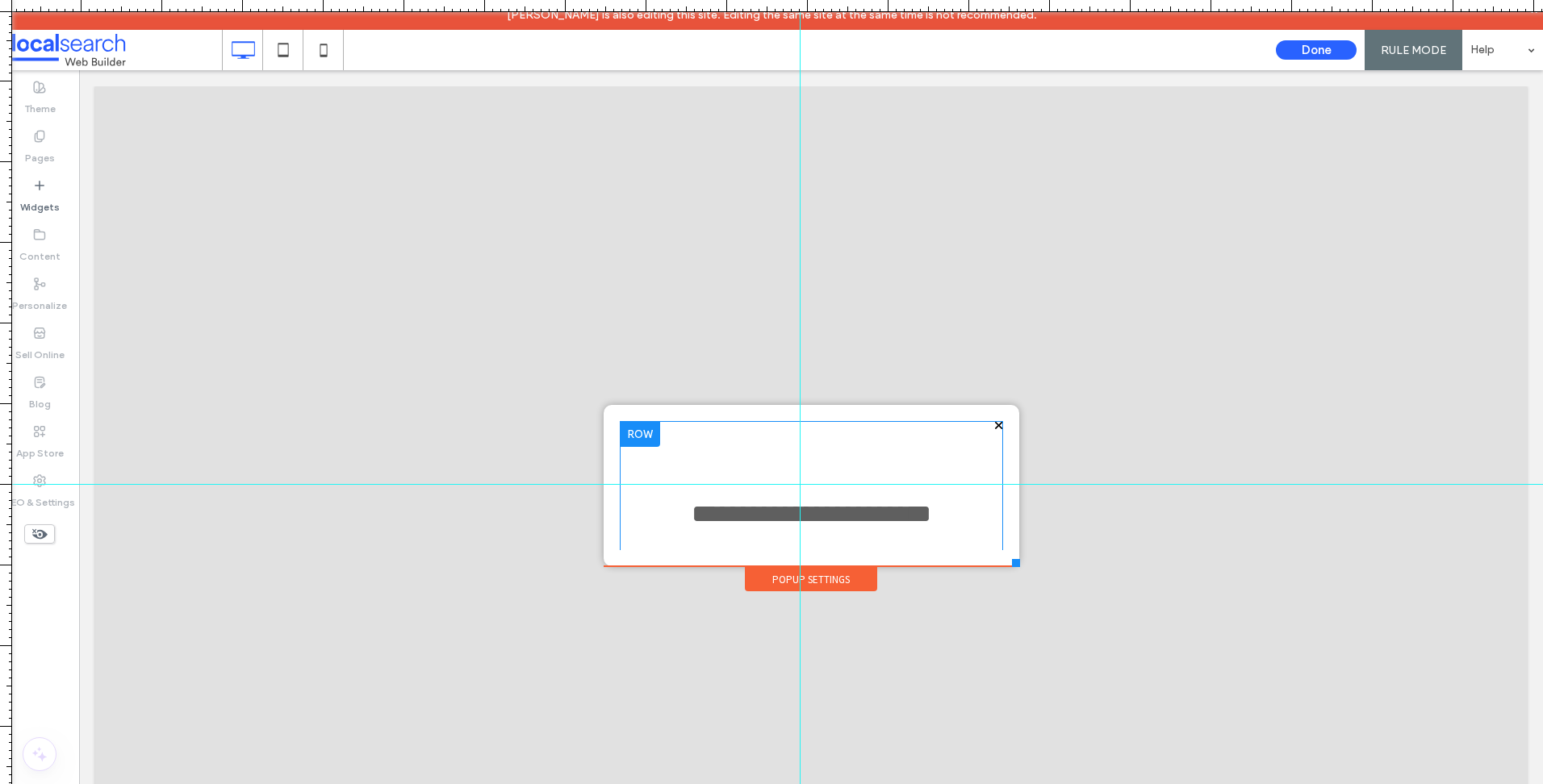
click at [714, 451] on div "**********" at bounding box center [811, 506] width 384 height 171
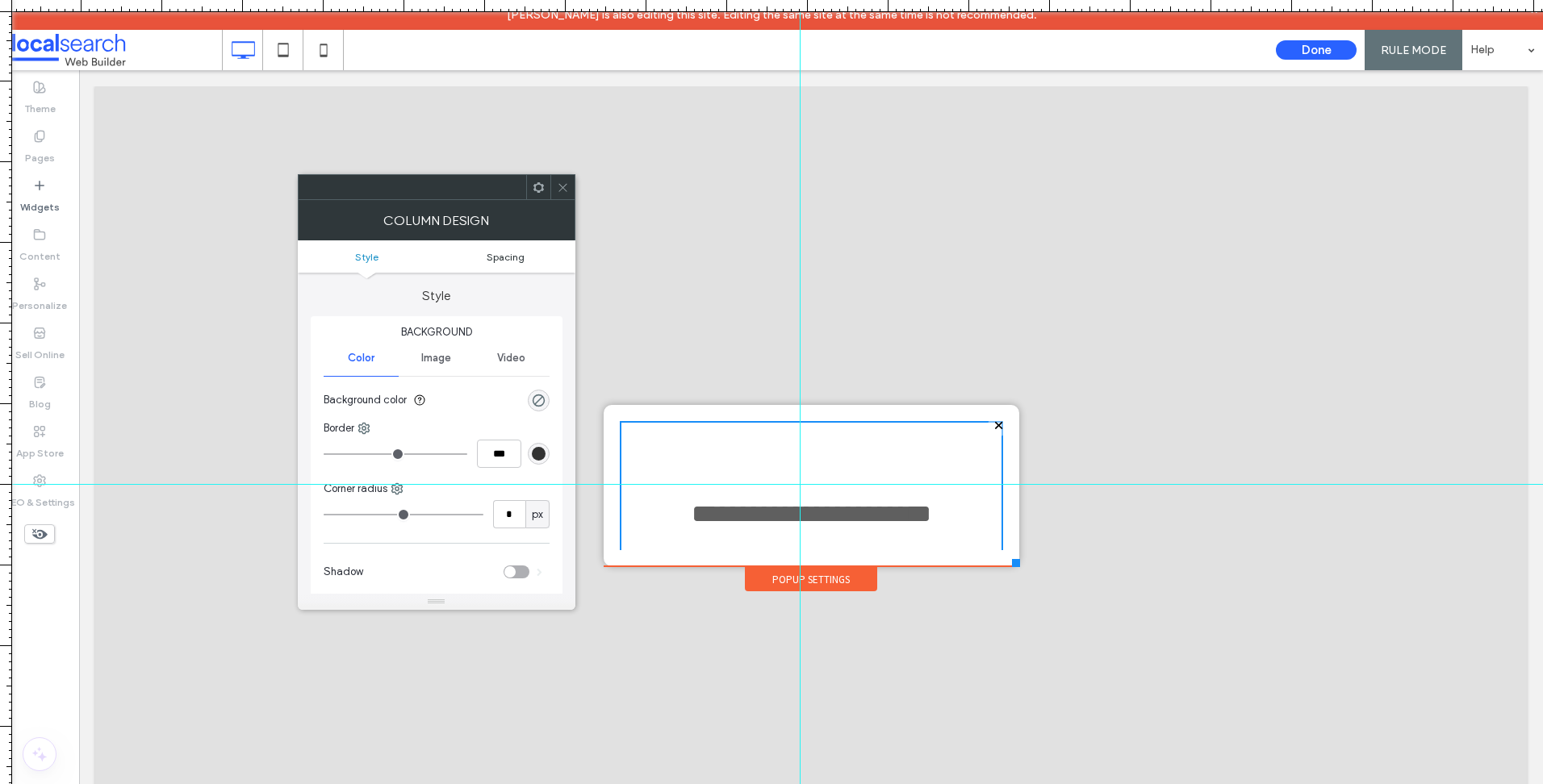
click at [514, 259] on span "Spacing" at bounding box center [505, 257] width 38 height 12
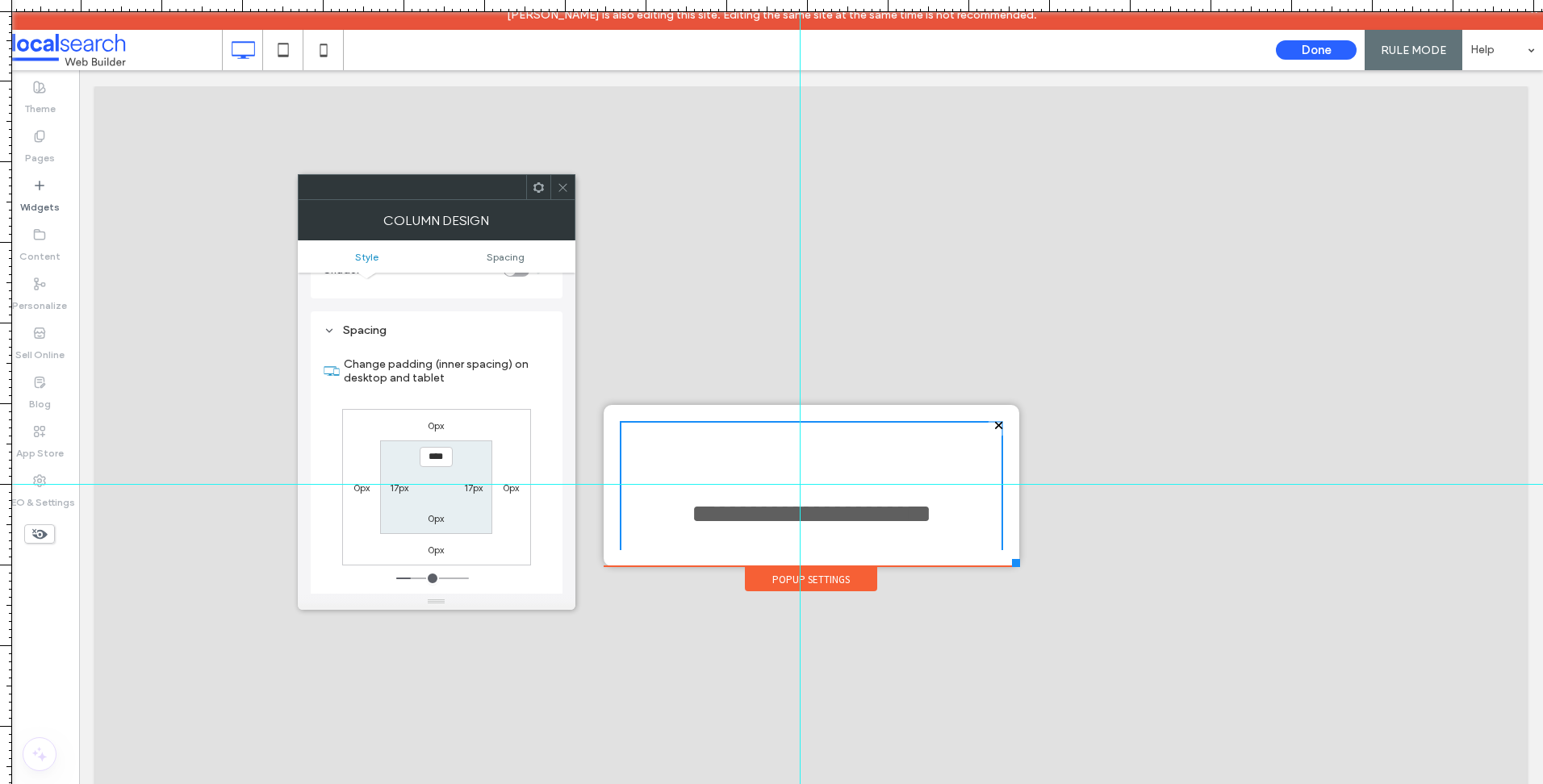
scroll to position [328, 0]
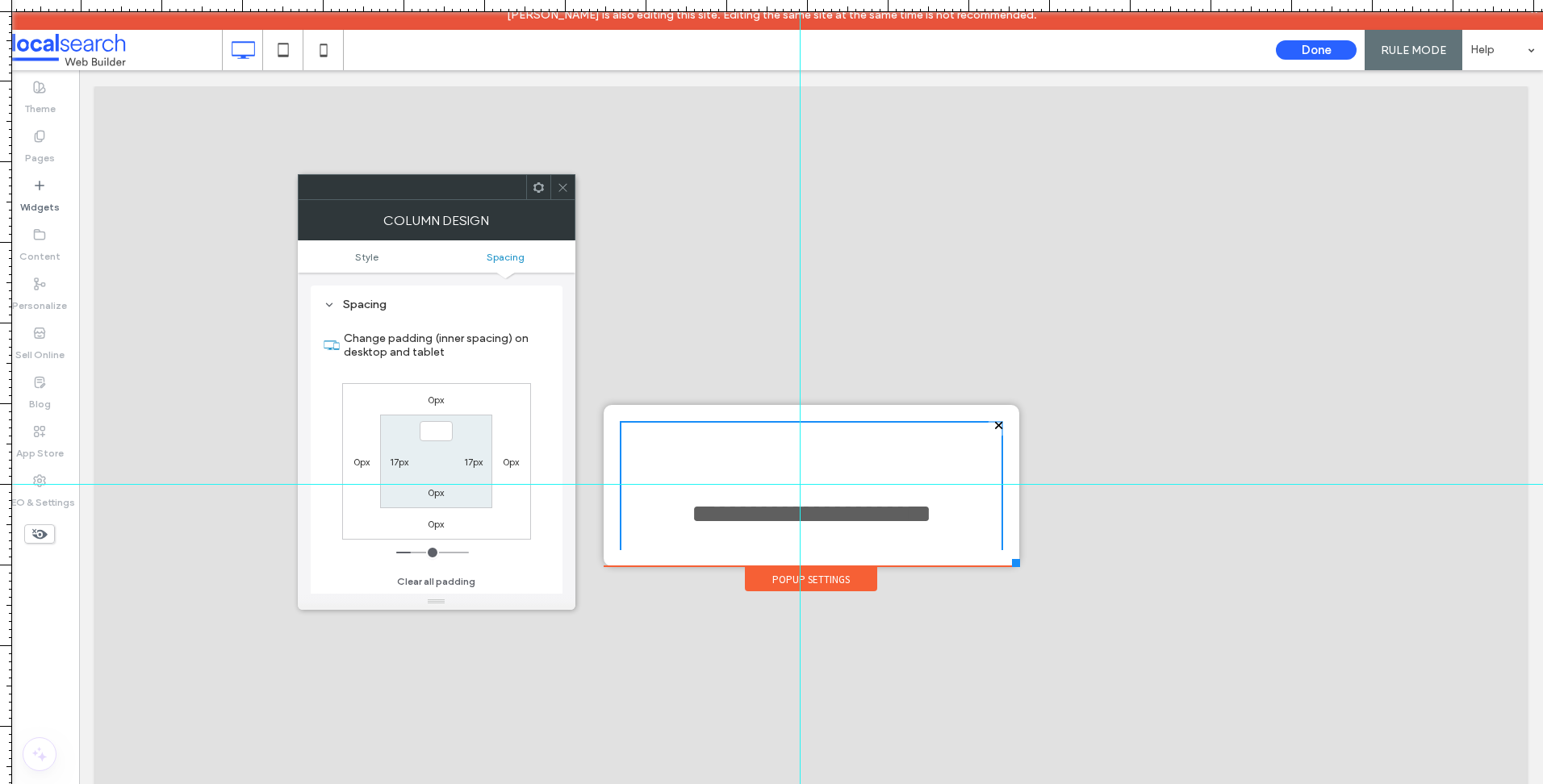
type input "***"
type input "*"
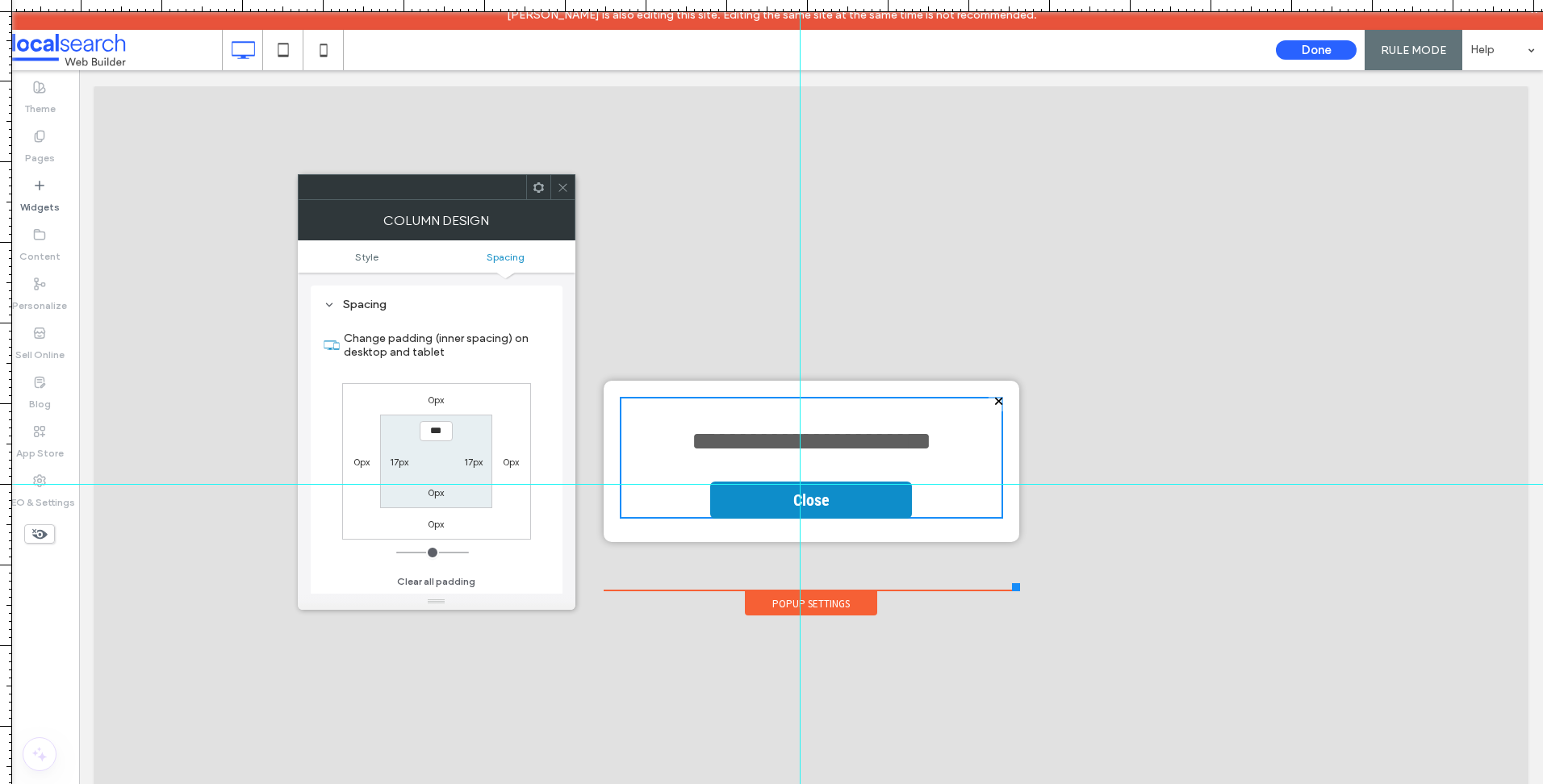
click at [562, 193] on icon at bounding box center [563, 187] width 12 height 12
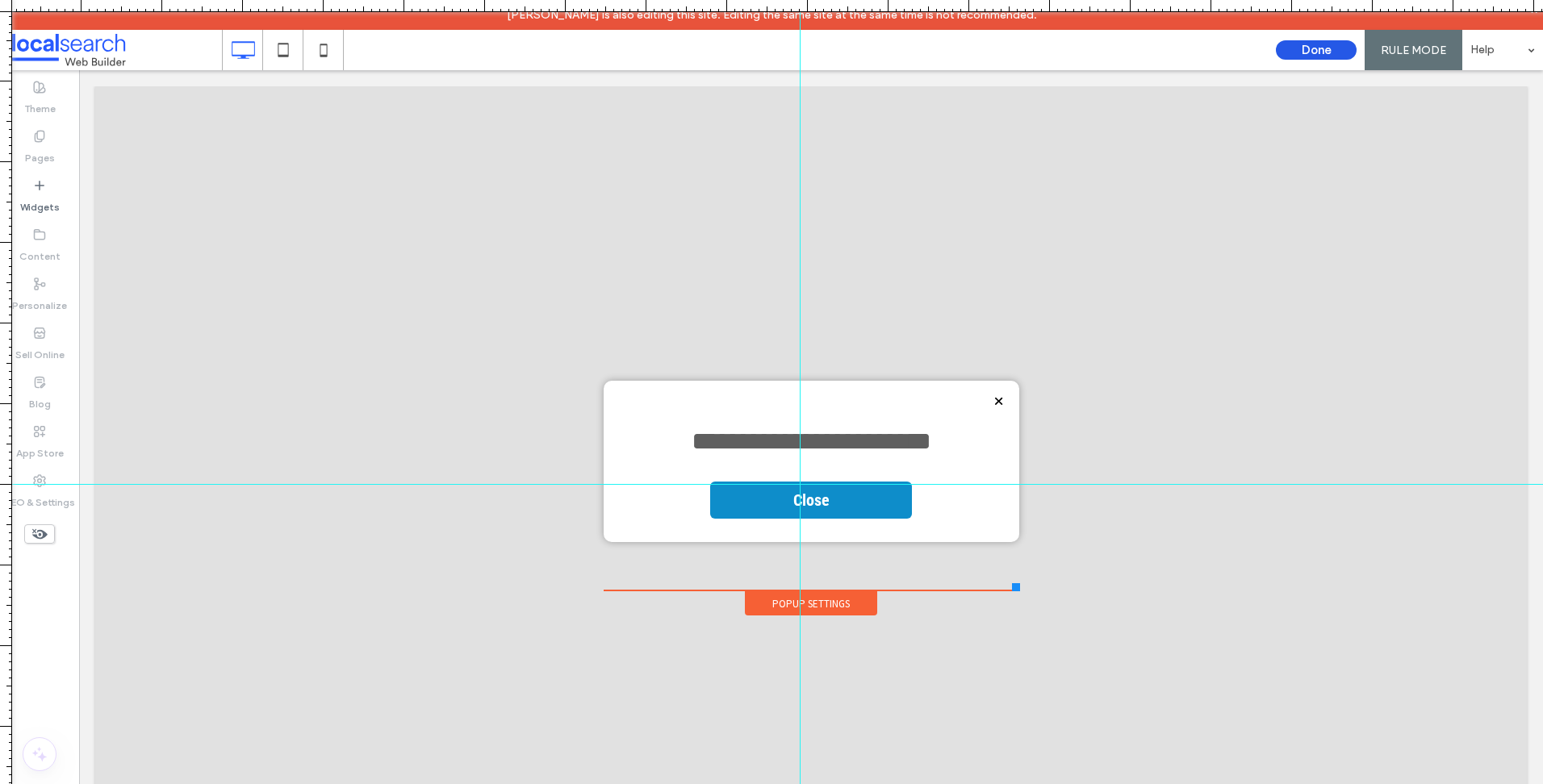
click at [1308, 43] on button "Done" at bounding box center [1316, 50] width 81 height 19
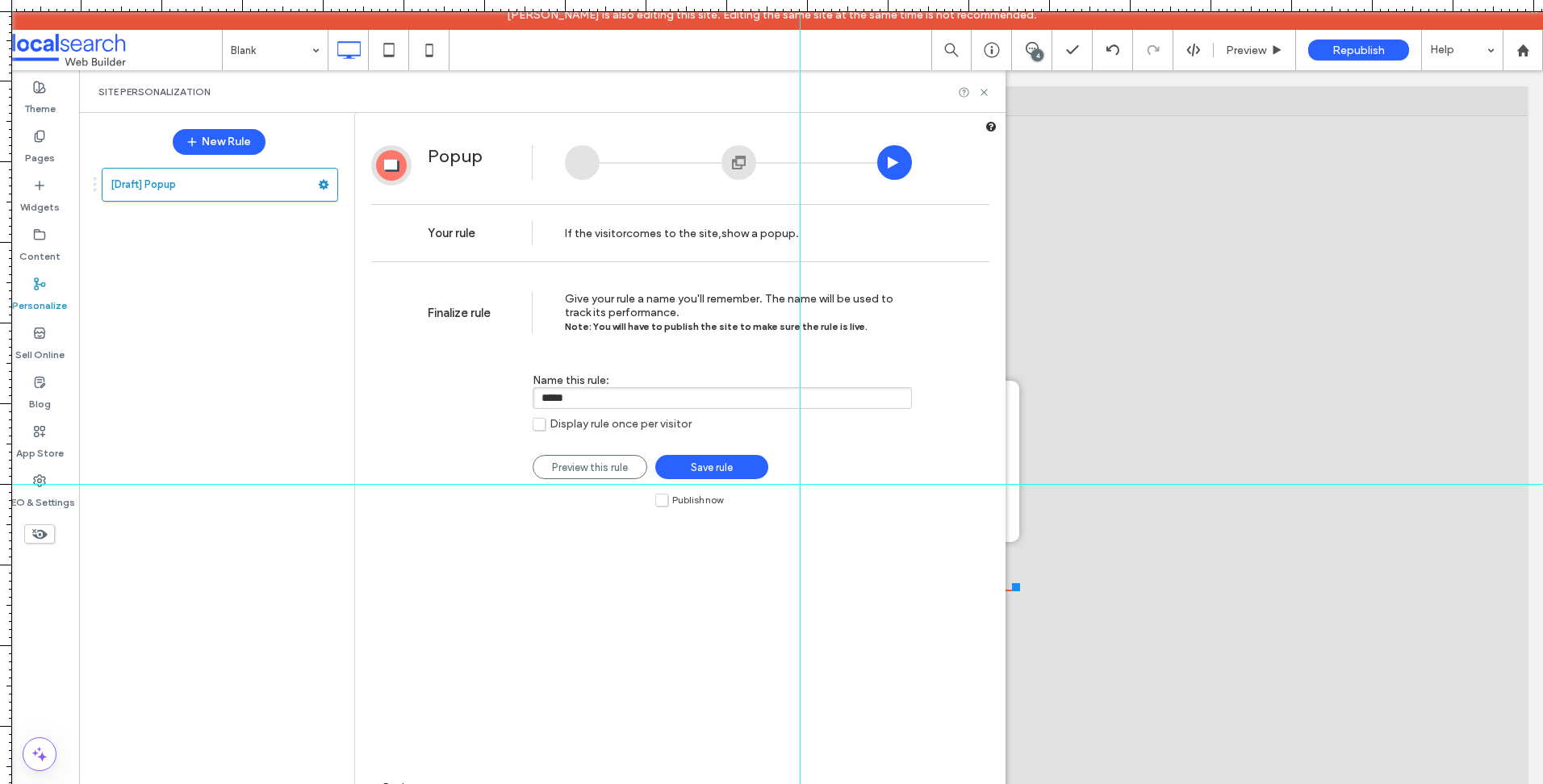
click at [724, 467] on span "Save rule" at bounding box center [712, 467] width 42 height 12
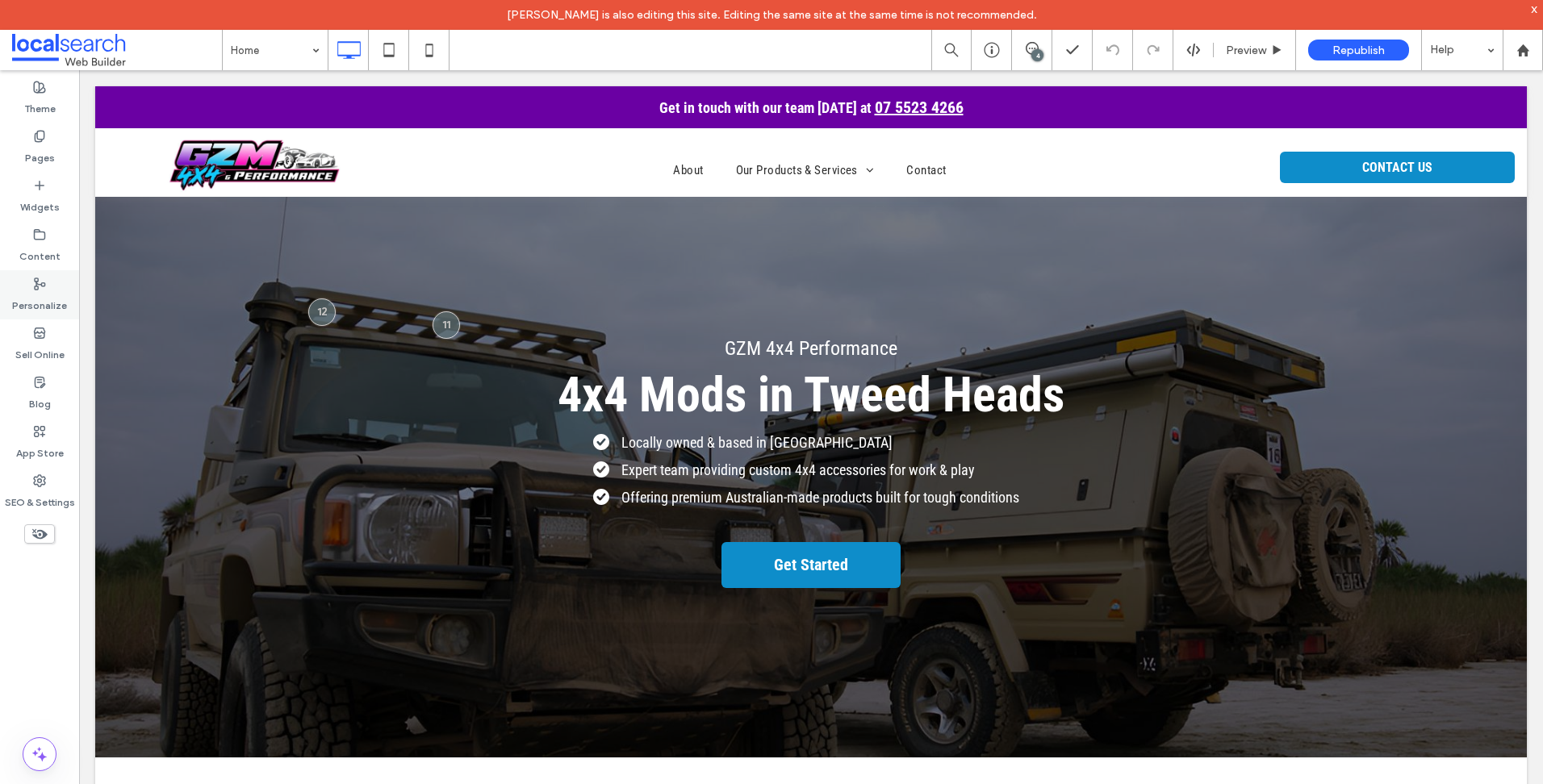
click at [32, 295] on label "Personalize" at bounding box center [39, 302] width 55 height 23
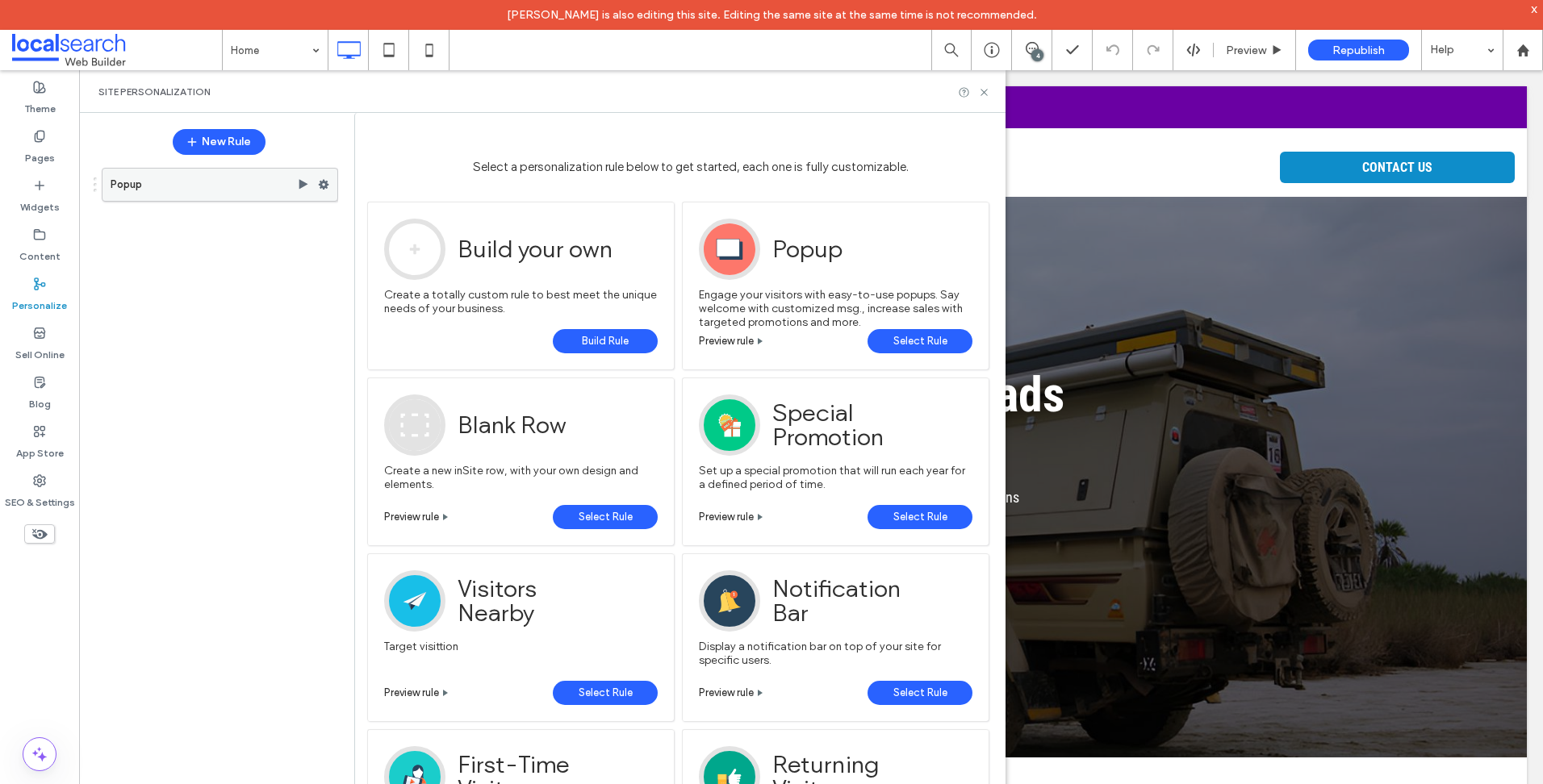
click at [327, 181] on use at bounding box center [323, 185] width 11 height 10
click at [305, 180] on icon at bounding box center [303, 184] width 12 height 12
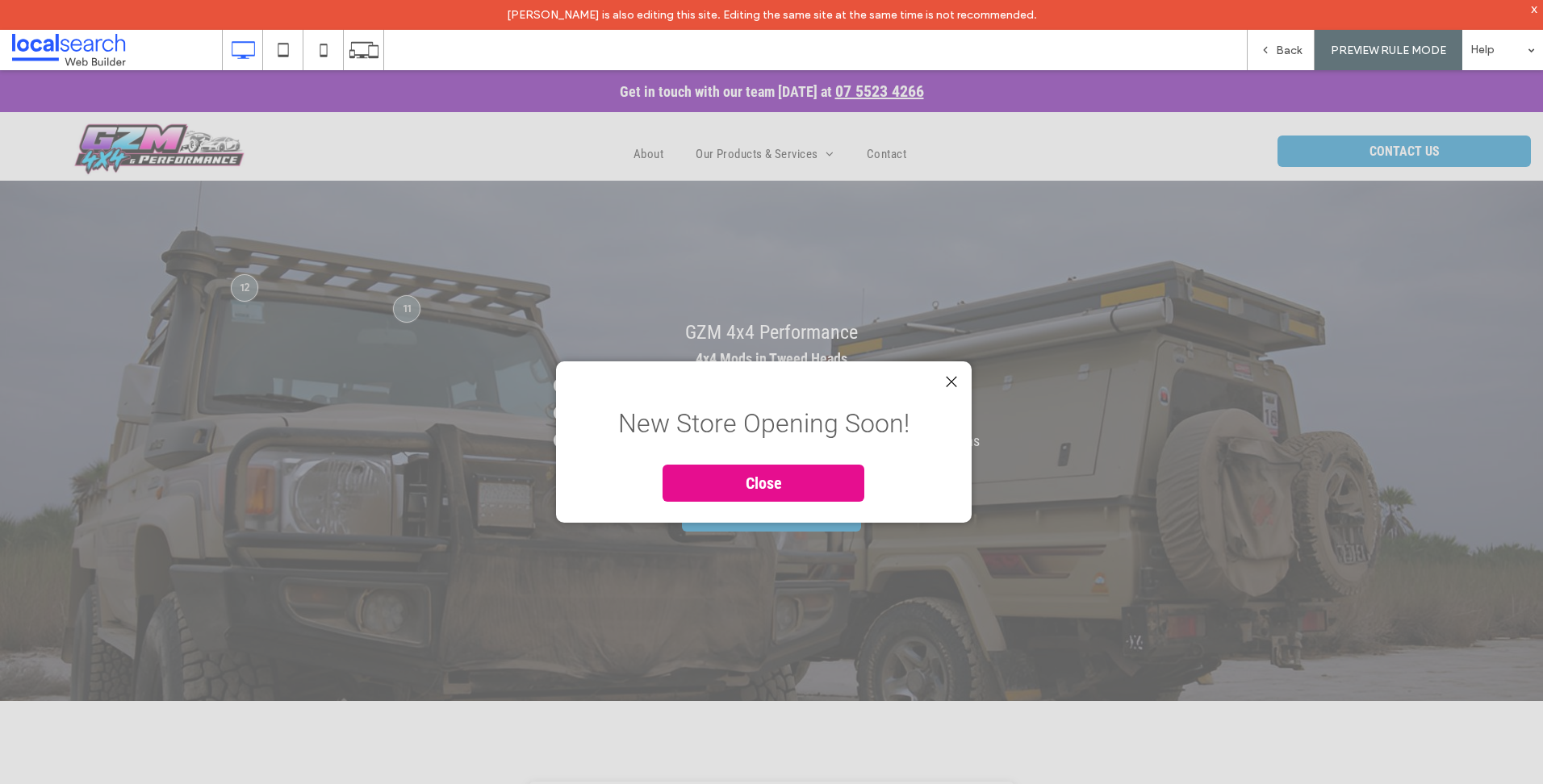
click at [765, 480] on span "Close" at bounding box center [764, 482] width 48 height 35
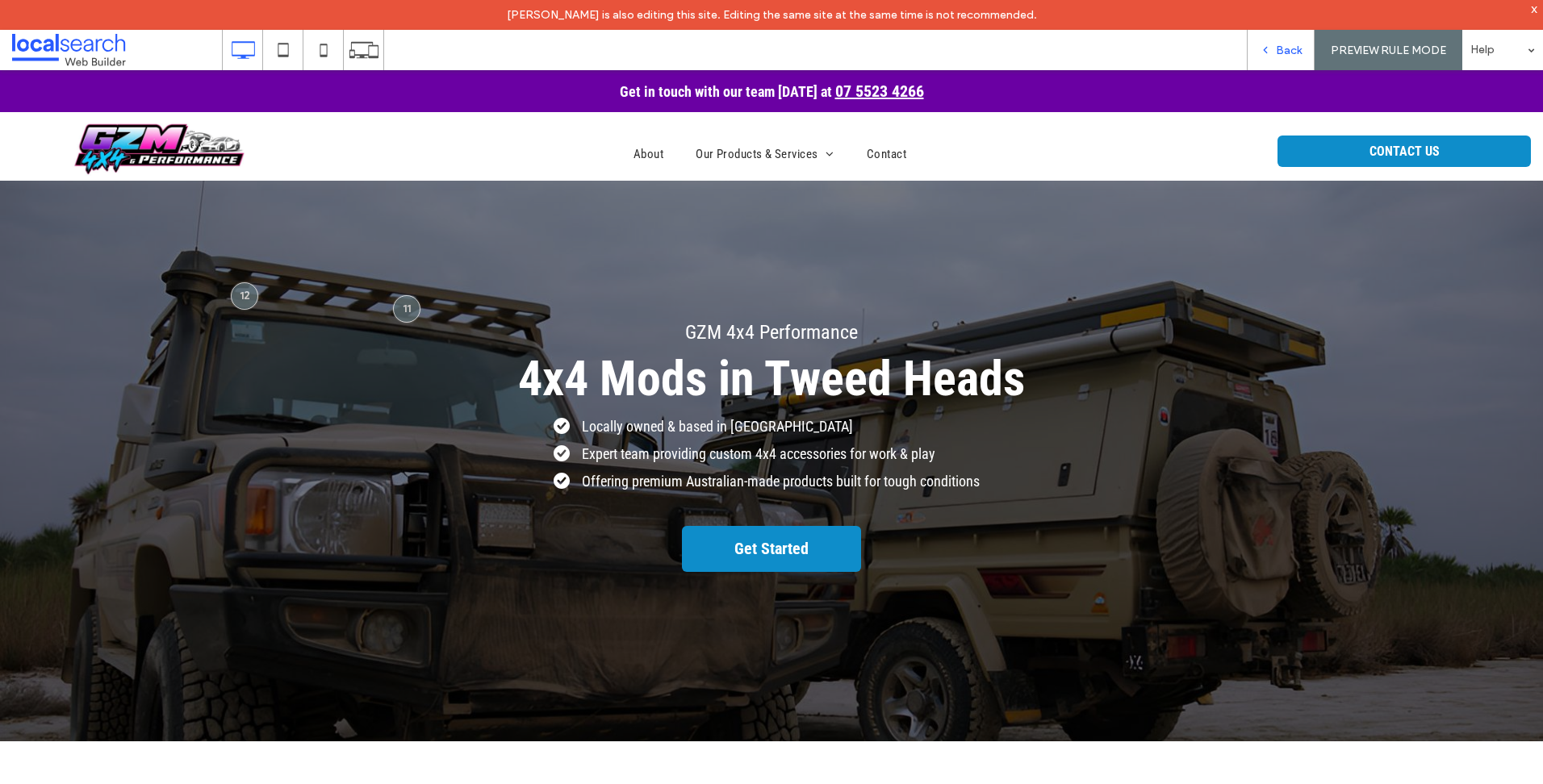
click at [1282, 50] on span "Back" at bounding box center [1288, 50] width 26 height 13
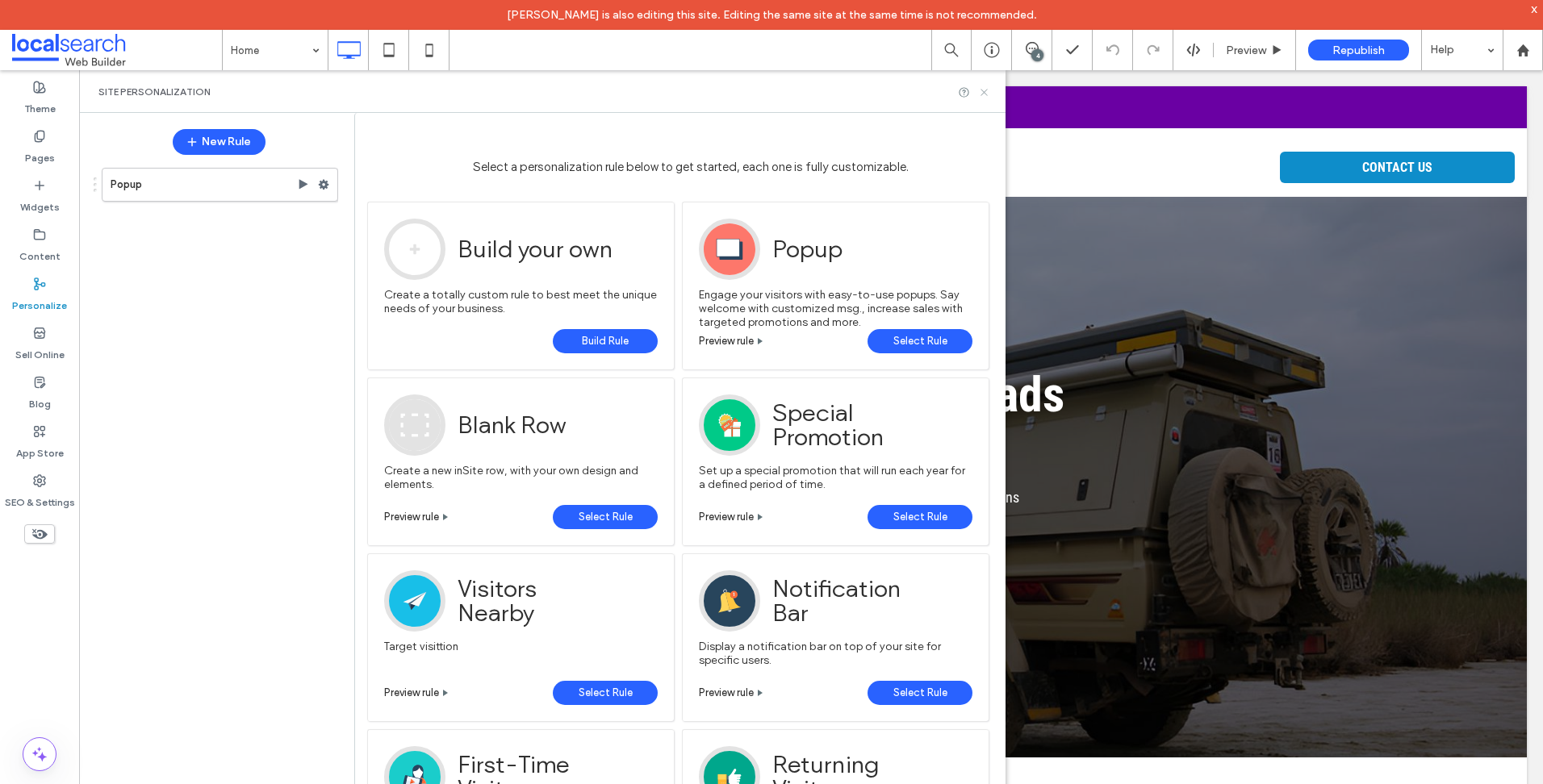
click at [986, 88] on icon at bounding box center [984, 92] width 12 height 12
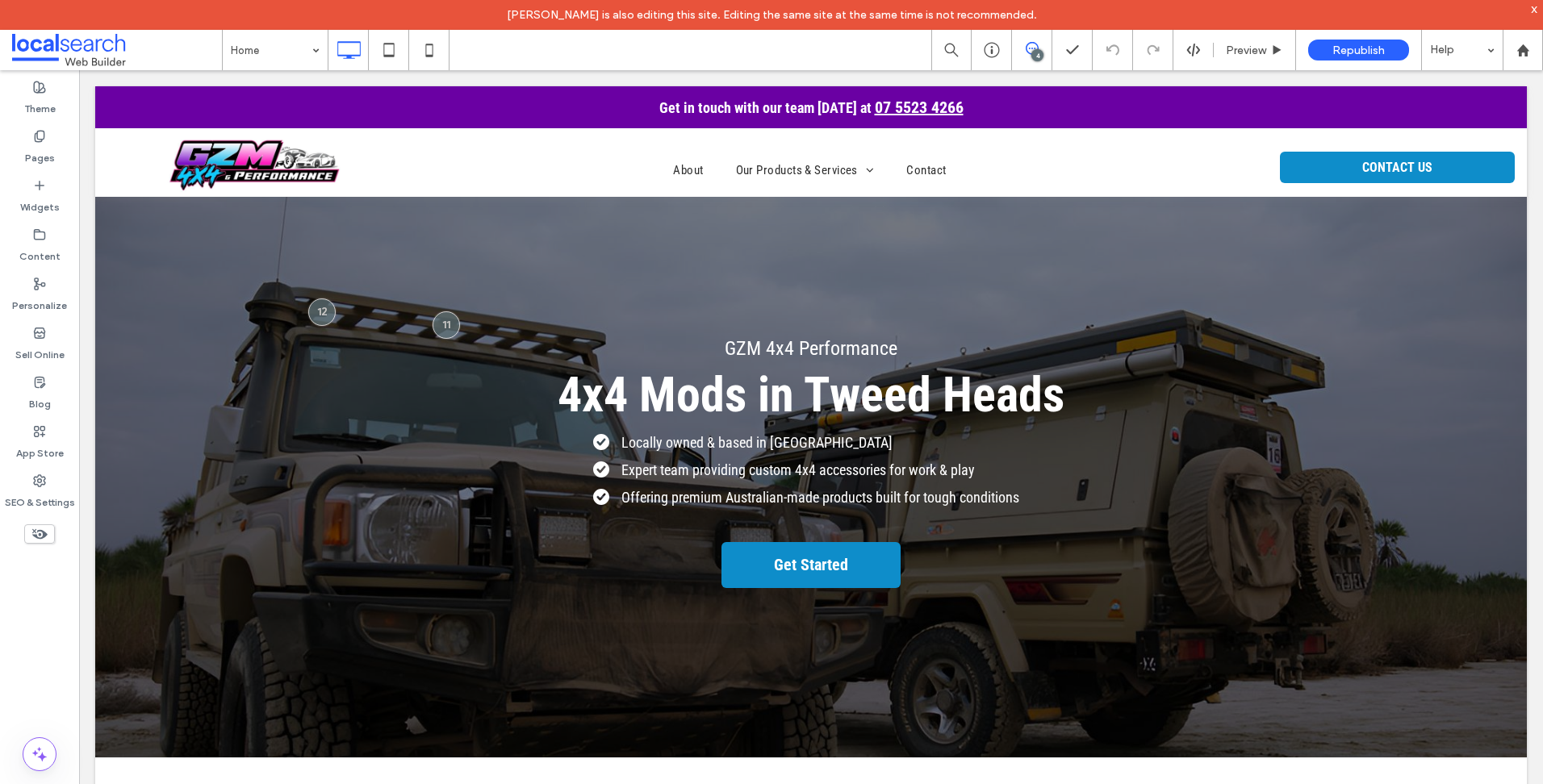
click at [1040, 47] on span at bounding box center [1031, 48] width 39 height 12
click at [1031, 54] on div "4" at bounding box center [1037, 55] width 12 height 12
click at [1029, 47] on icon at bounding box center [1031, 48] width 12 height 12
click at [1531, 190] on use at bounding box center [1526, 186] width 12 height 12
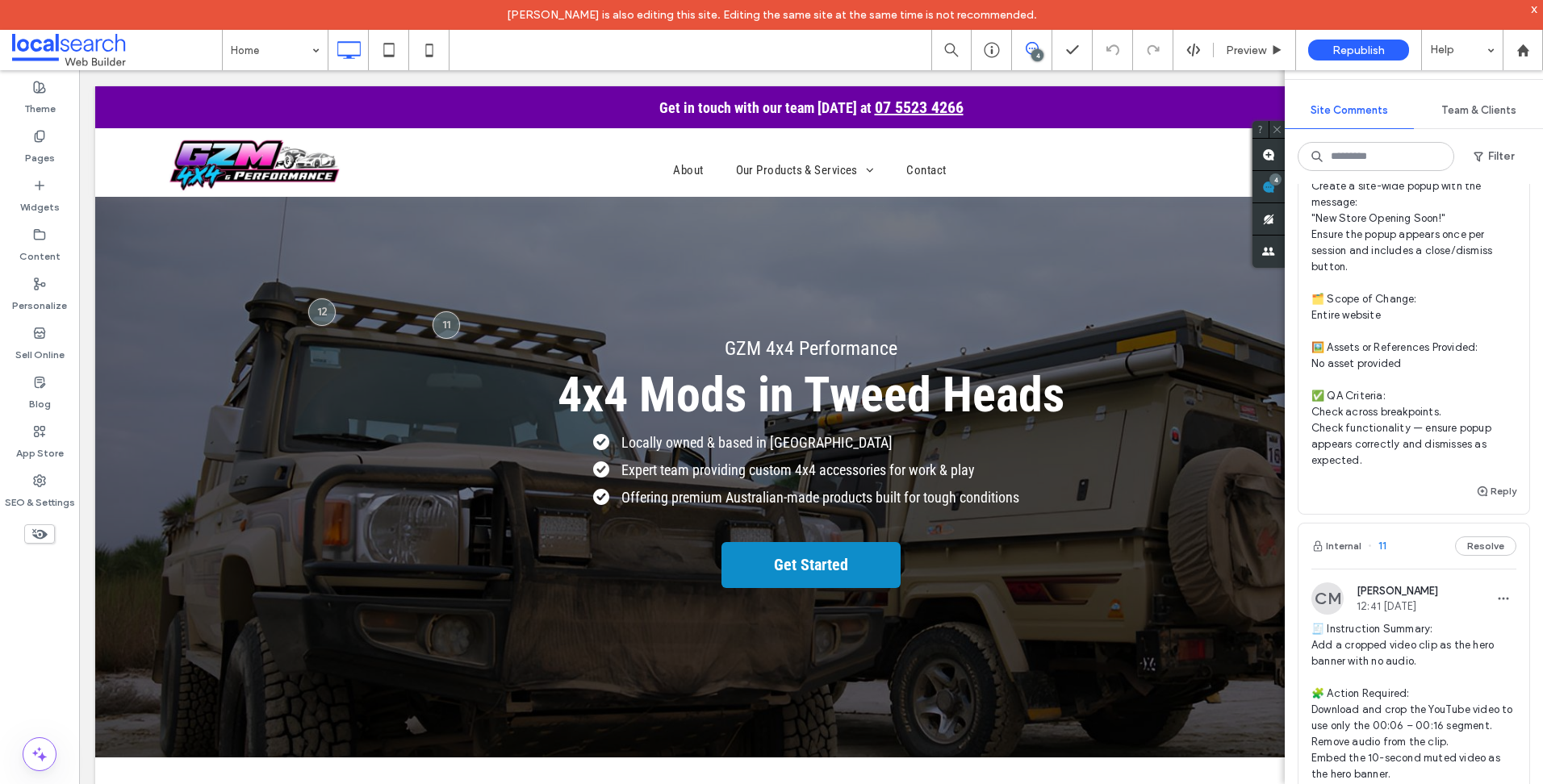
scroll to position [565, 0]
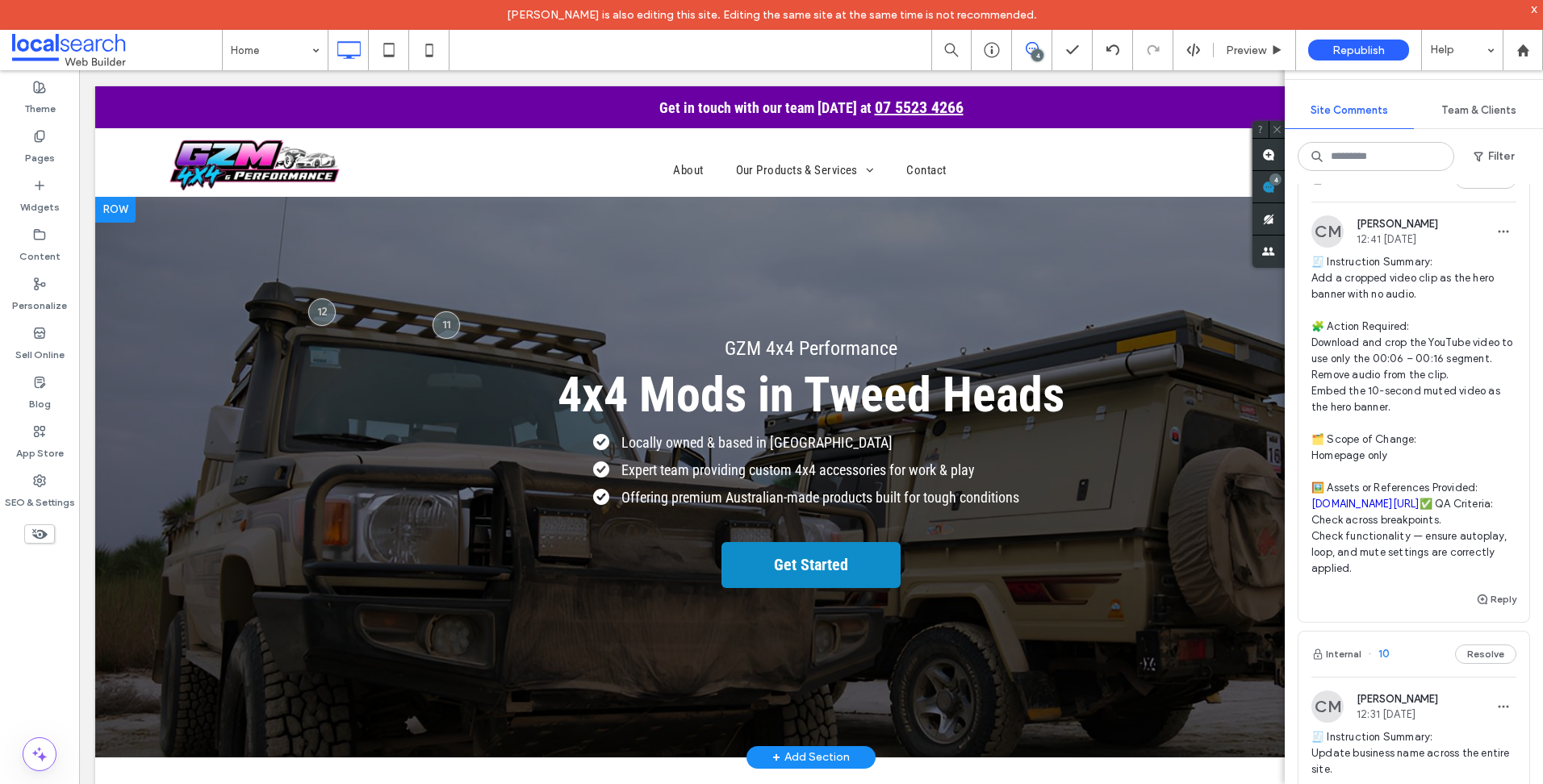
click at [147, 266] on div "GZM 4x4 Performance 4x4 Mods in Tweed Heads Locally owned & based in Tweed Head…" at bounding box center [810, 476] width 1432 height 561
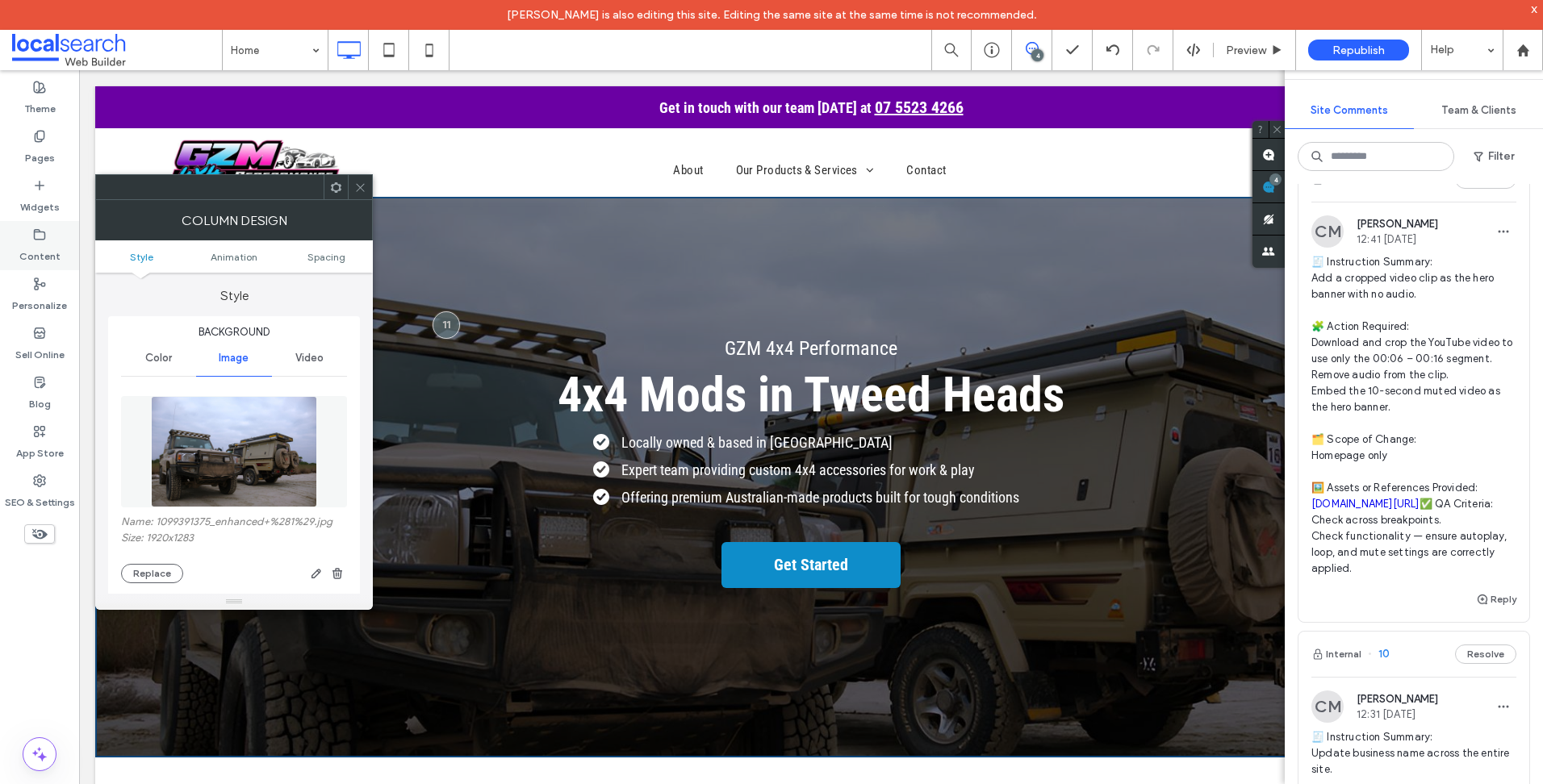
click at [53, 234] on div "Content" at bounding box center [39, 245] width 79 height 49
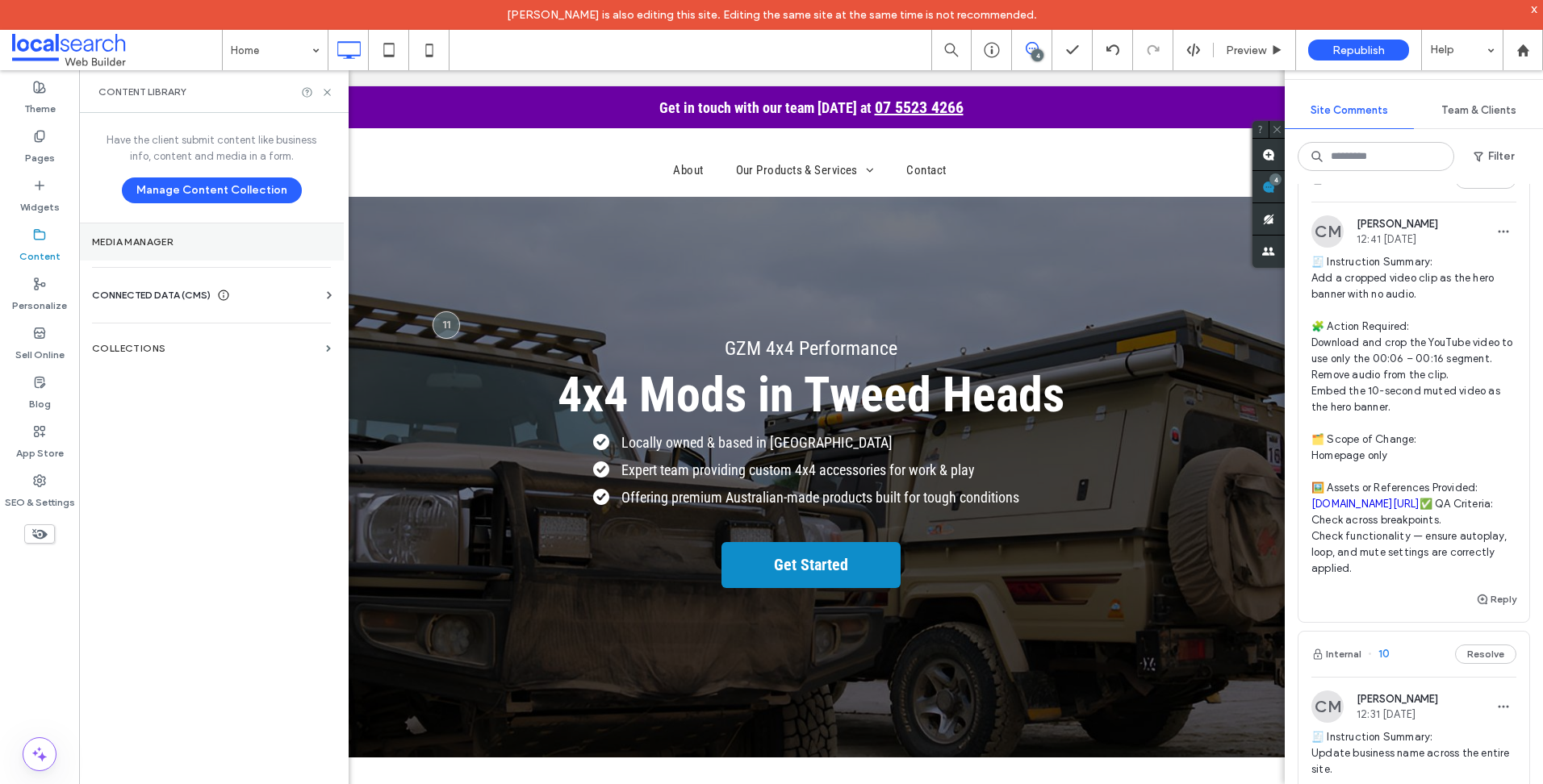
click at [226, 243] on label "Media Manager" at bounding box center [211, 242] width 239 height 12
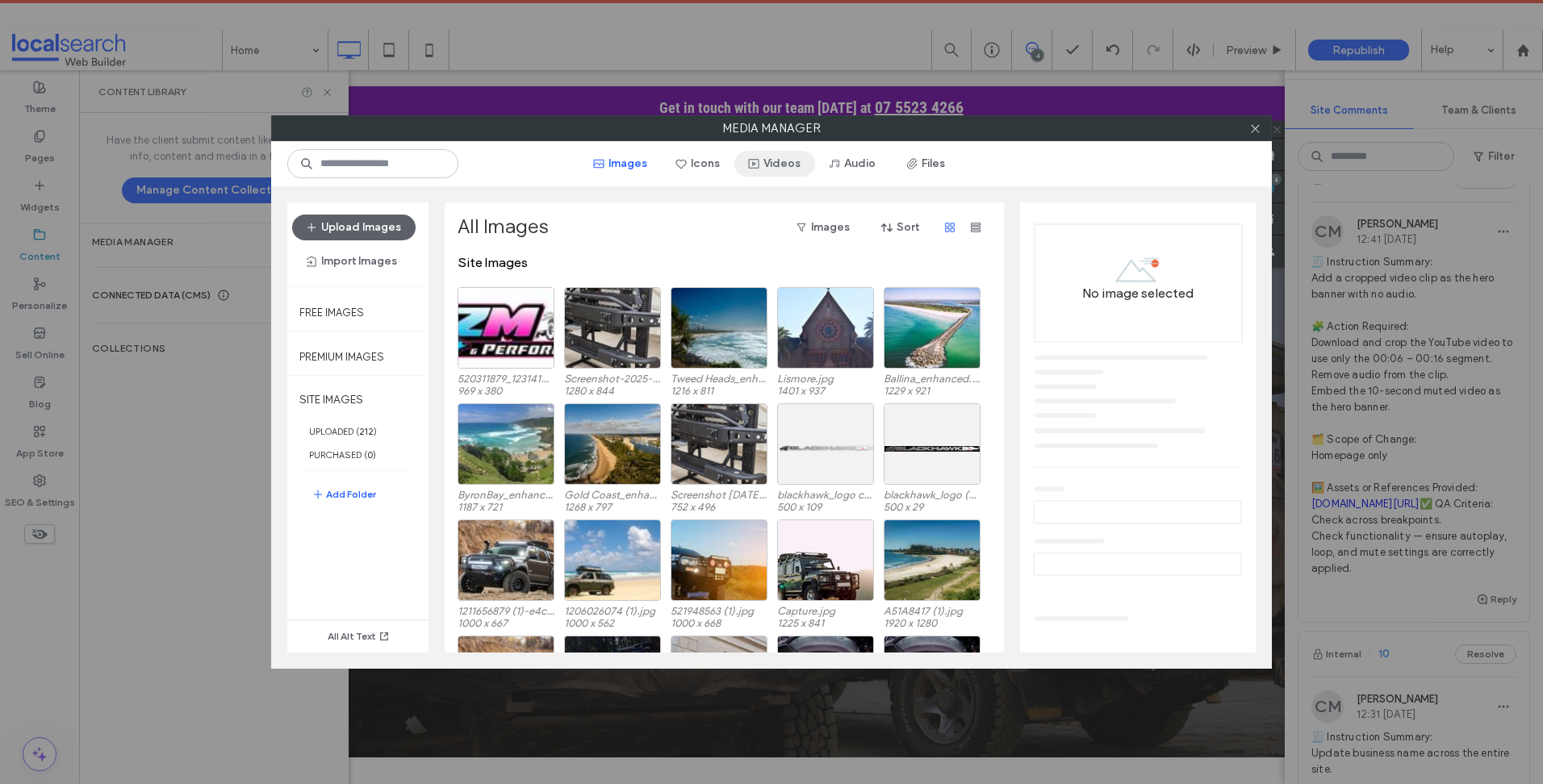
click at [783, 173] on button "Videos" at bounding box center [775, 163] width 81 height 26
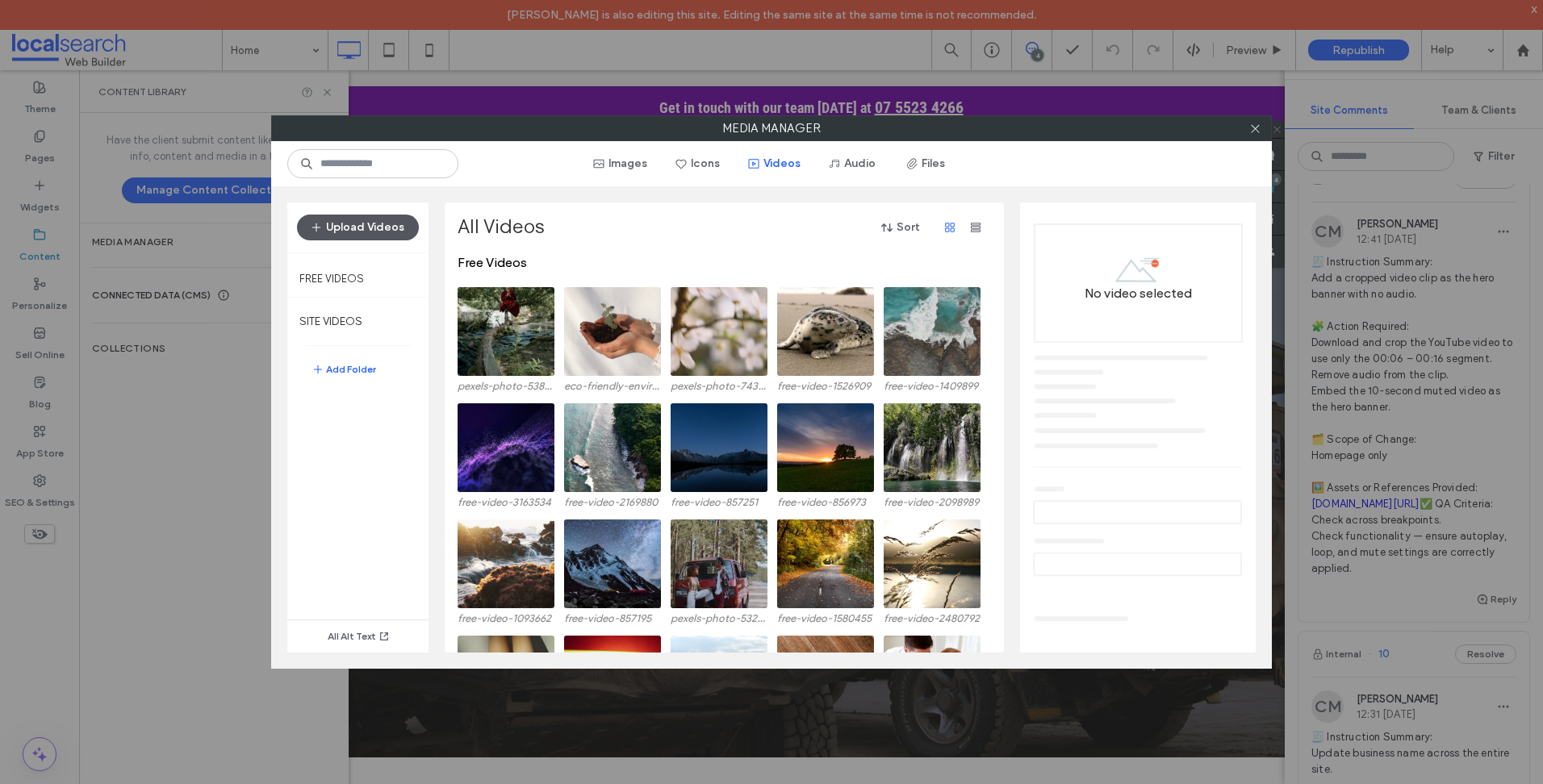
click at [358, 229] on button "Upload Videos" at bounding box center [358, 227] width 122 height 26
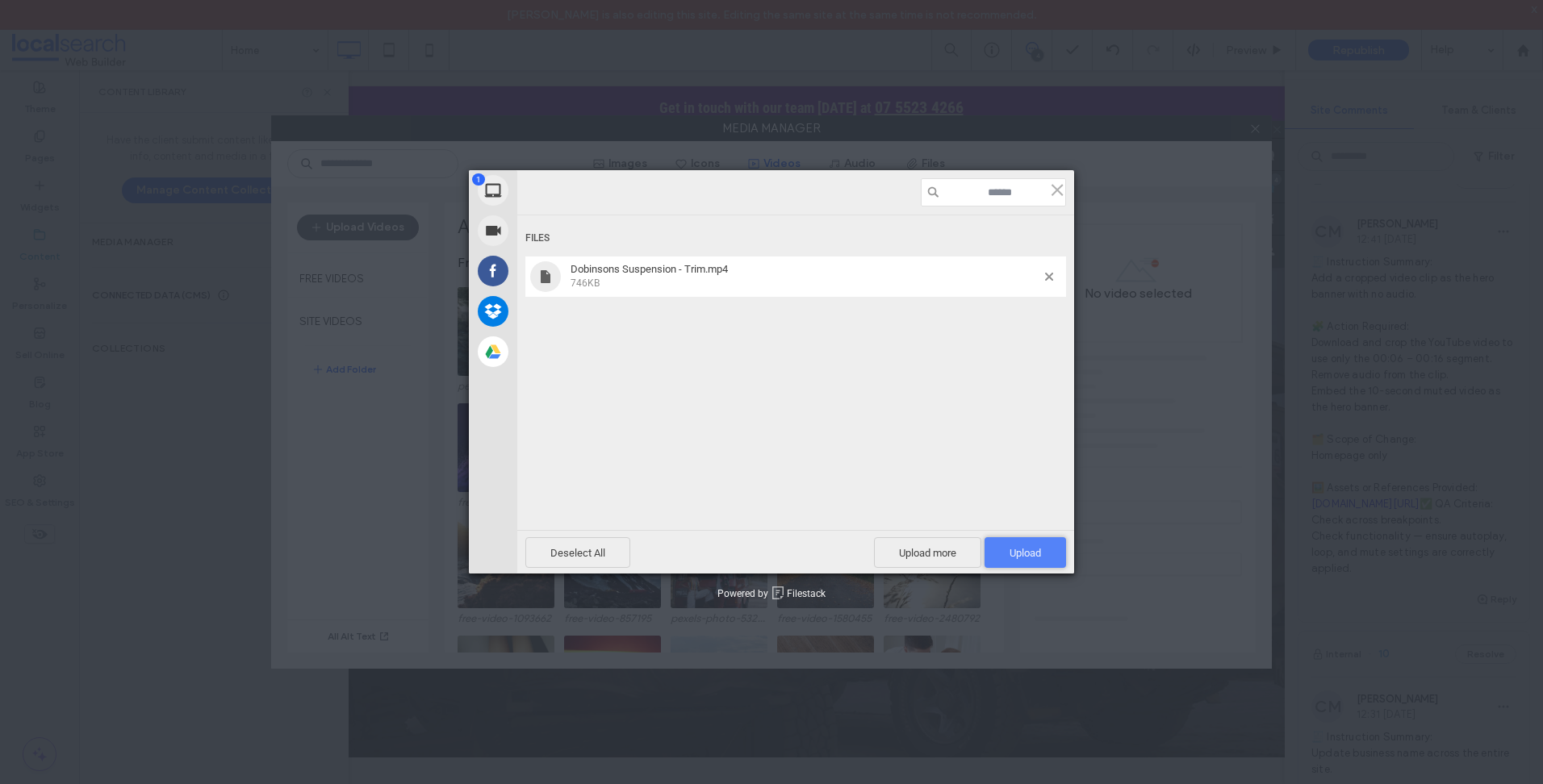
drag, startPoint x: 1040, startPoint y: 551, endPoint x: 1035, endPoint y: 557, distance: 7.8
click at [1040, 551] on span "Upload 1" at bounding box center [1025, 552] width 32 height 12
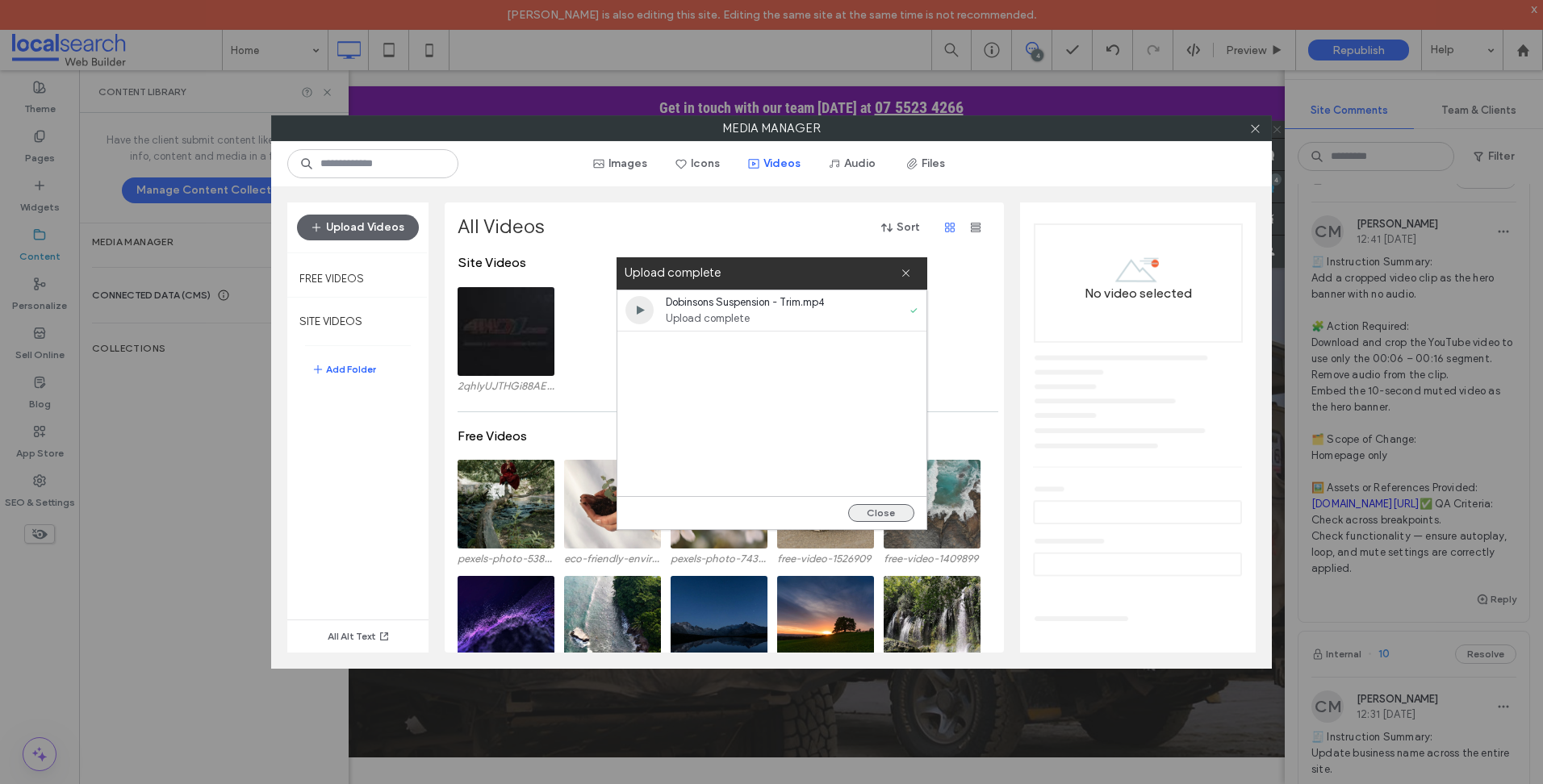
click at [869, 508] on button "Close" at bounding box center [880, 513] width 66 height 18
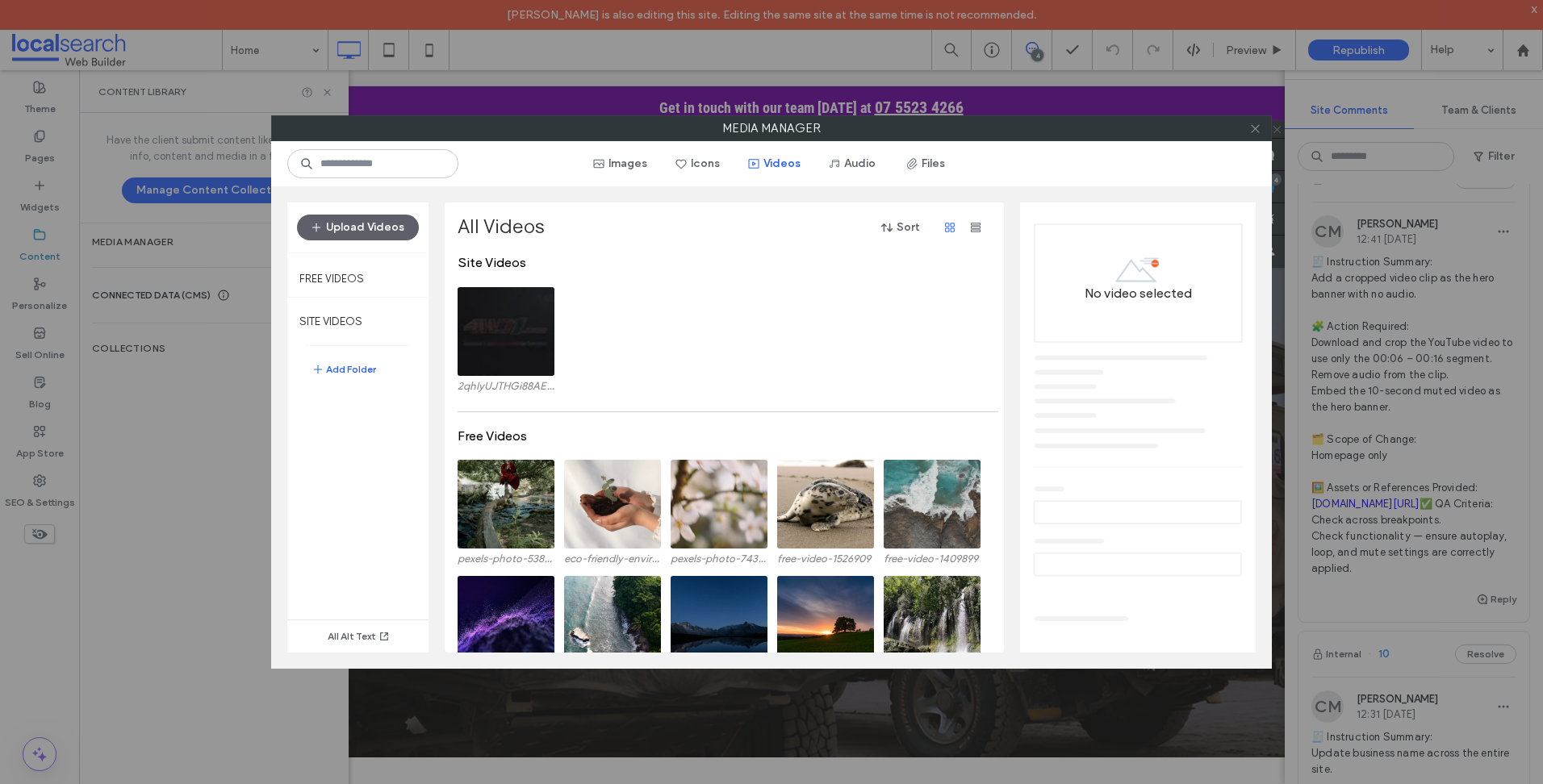
click at [1253, 127] on use at bounding box center [1254, 128] width 8 height 8
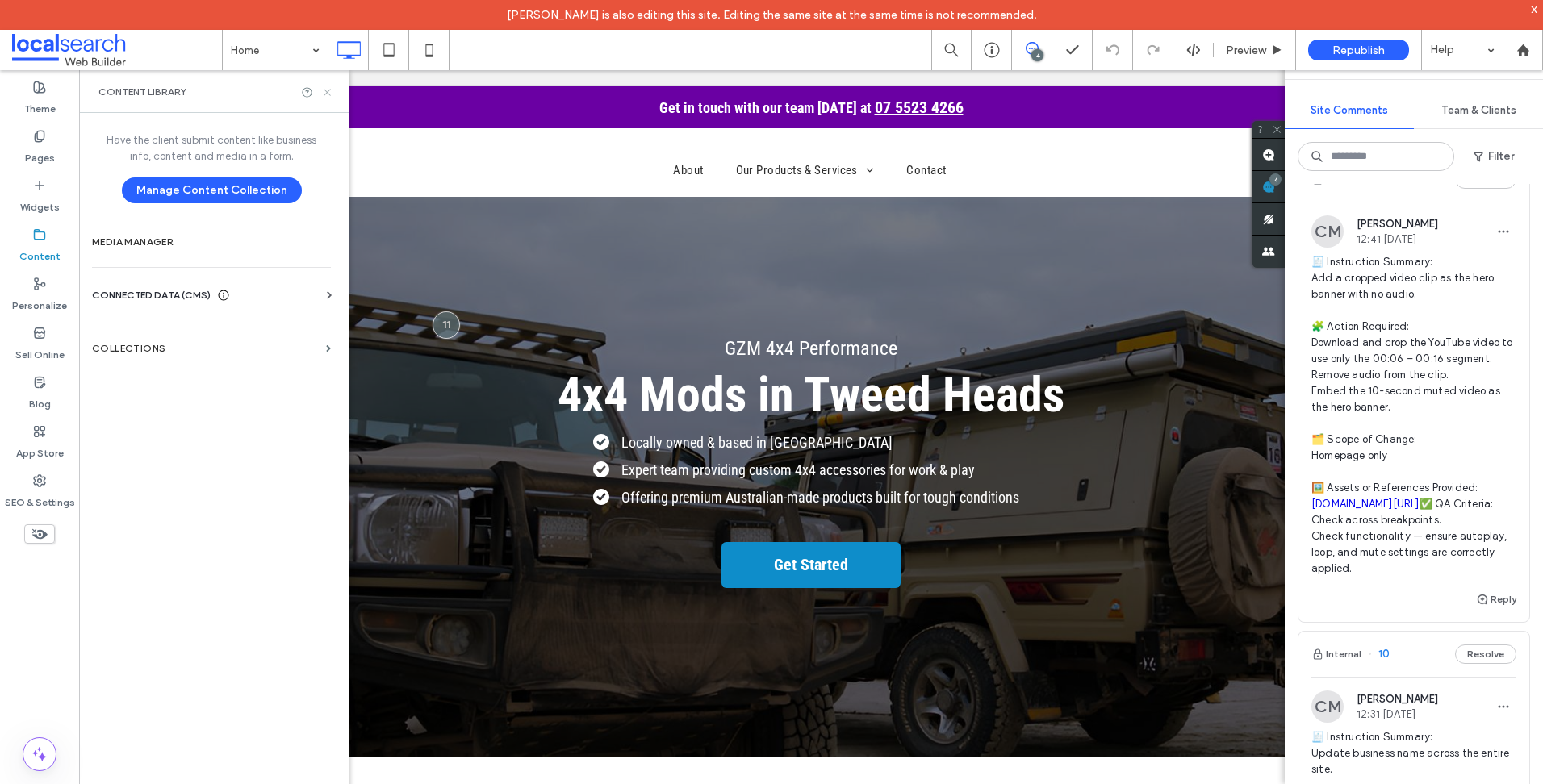
click at [333, 95] on icon at bounding box center [327, 92] width 12 height 12
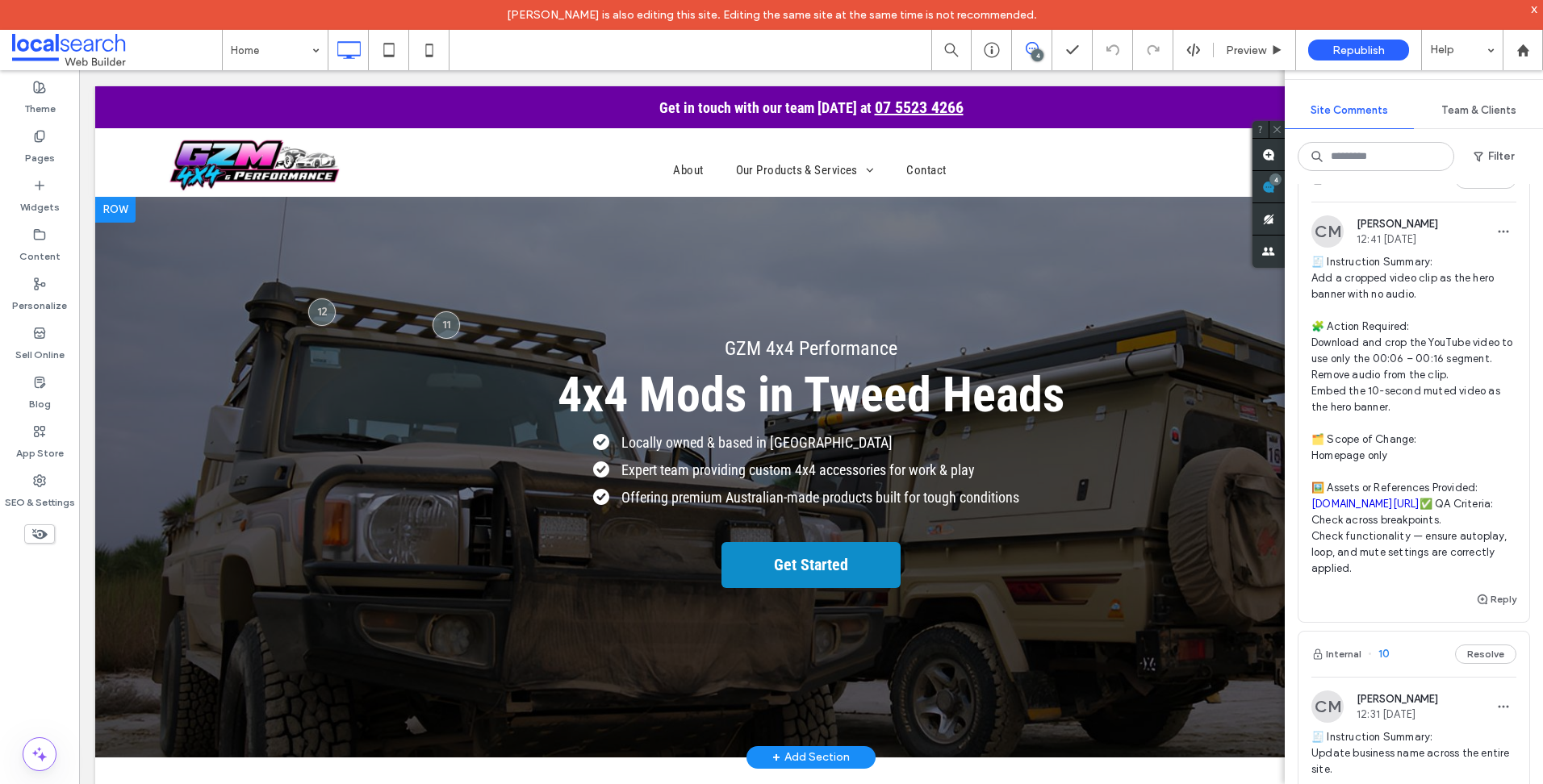
click at [120, 207] on div at bounding box center [115, 209] width 40 height 26
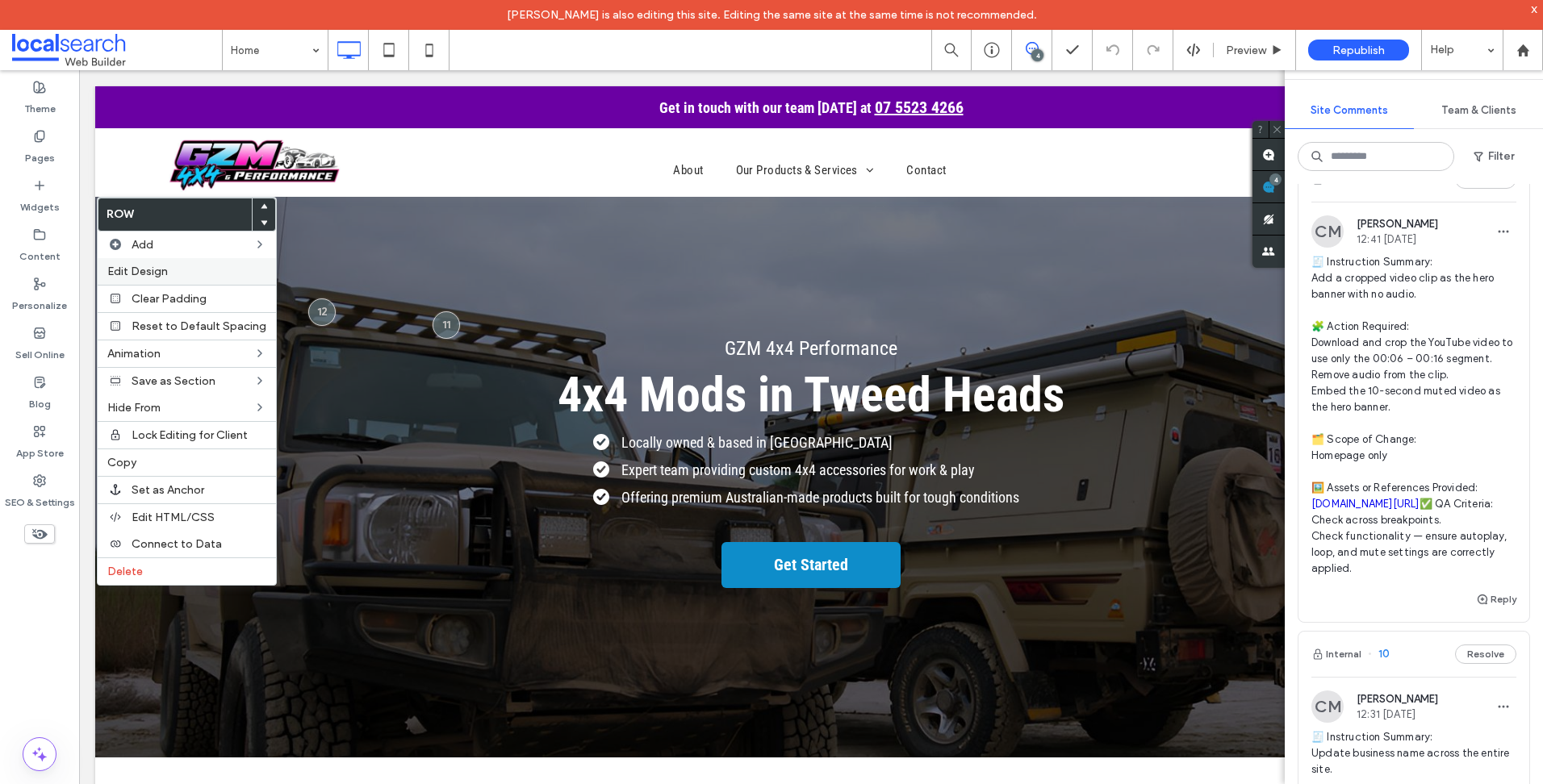
click at [138, 272] on span "Edit Design" at bounding box center [137, 271] width 60 height 13
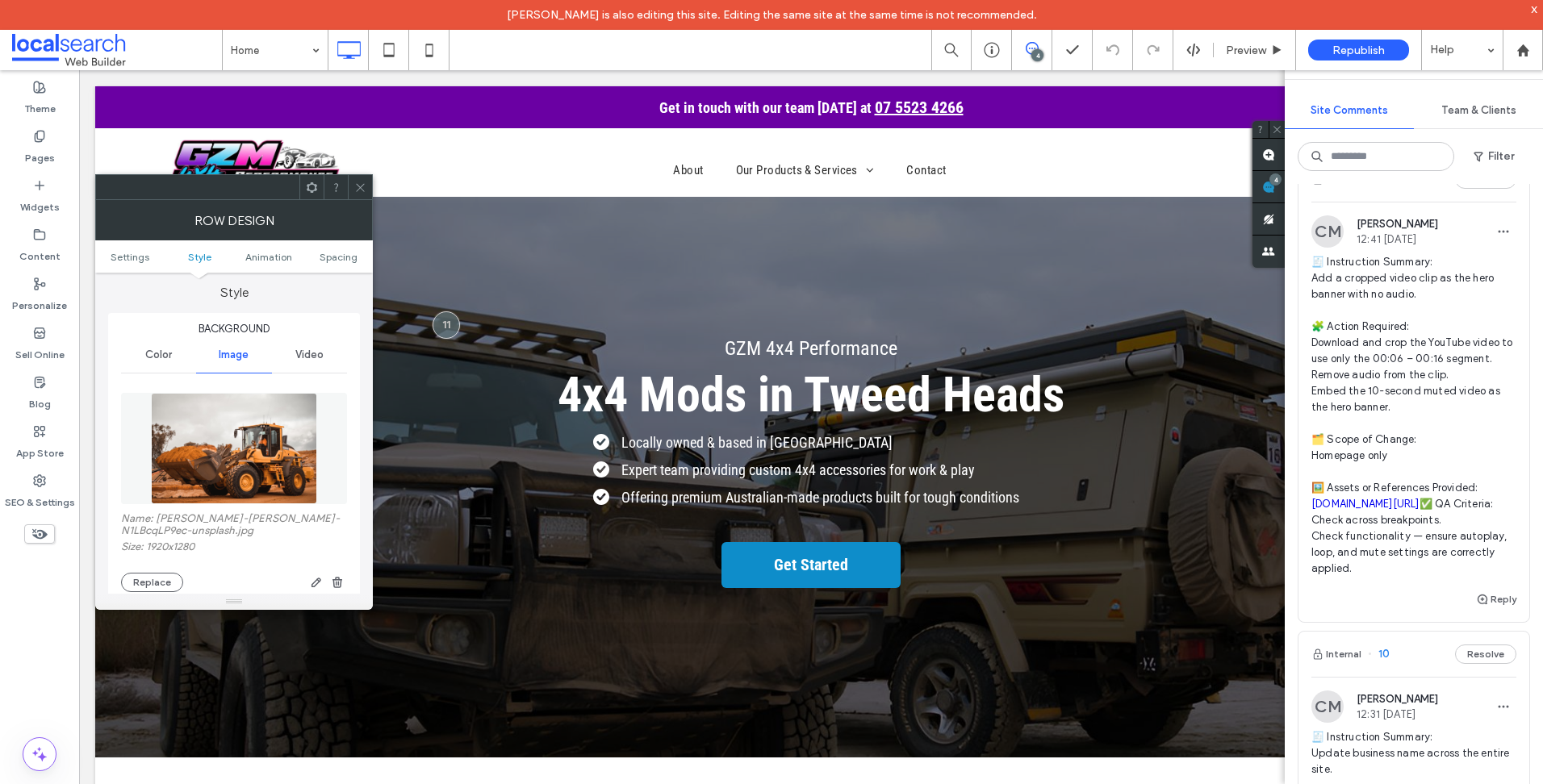
scroll to position [161, 0]
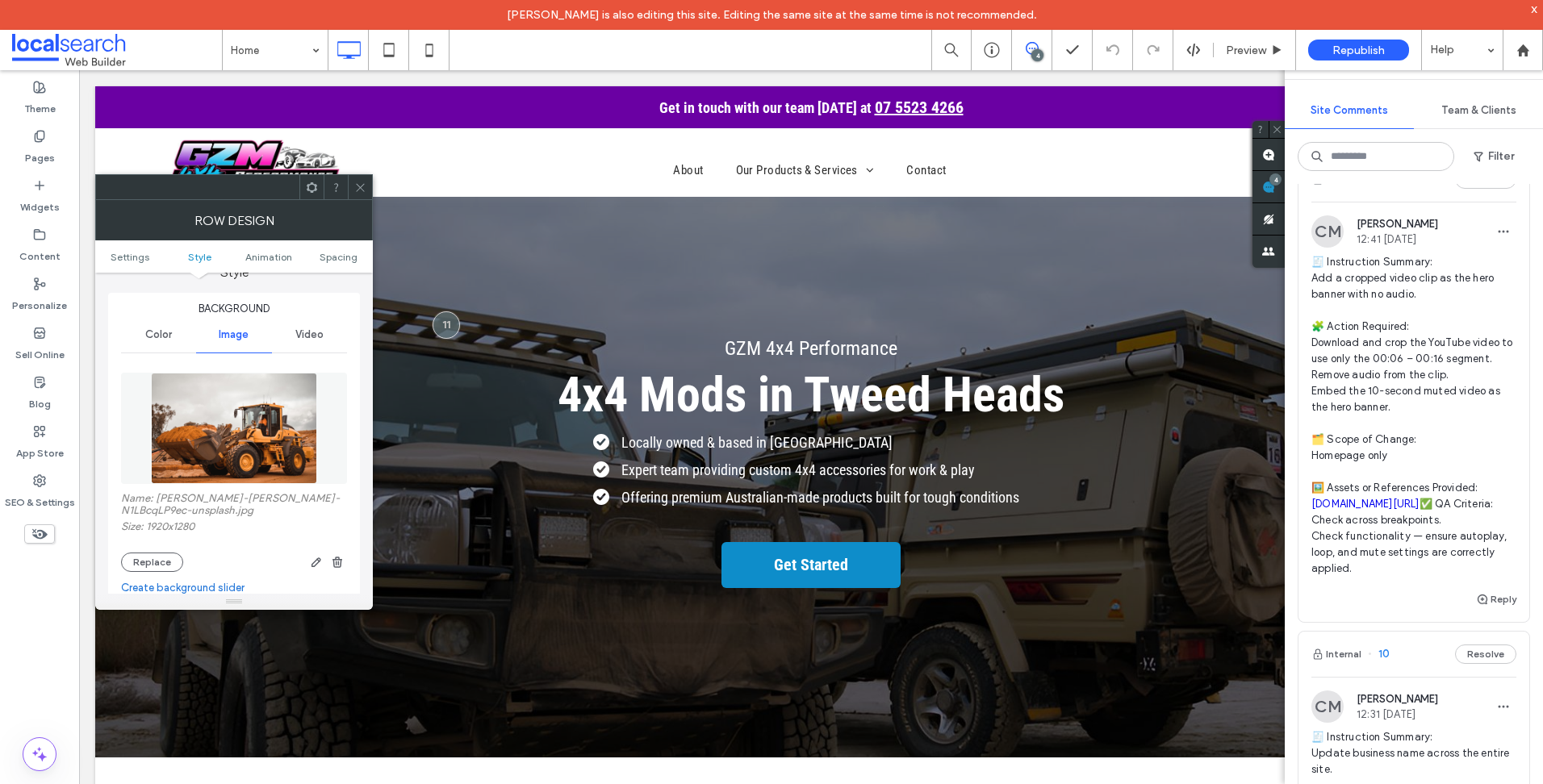
click at [313, 332] on span "Video" at bounding box center [309, 334] width 28 height 12
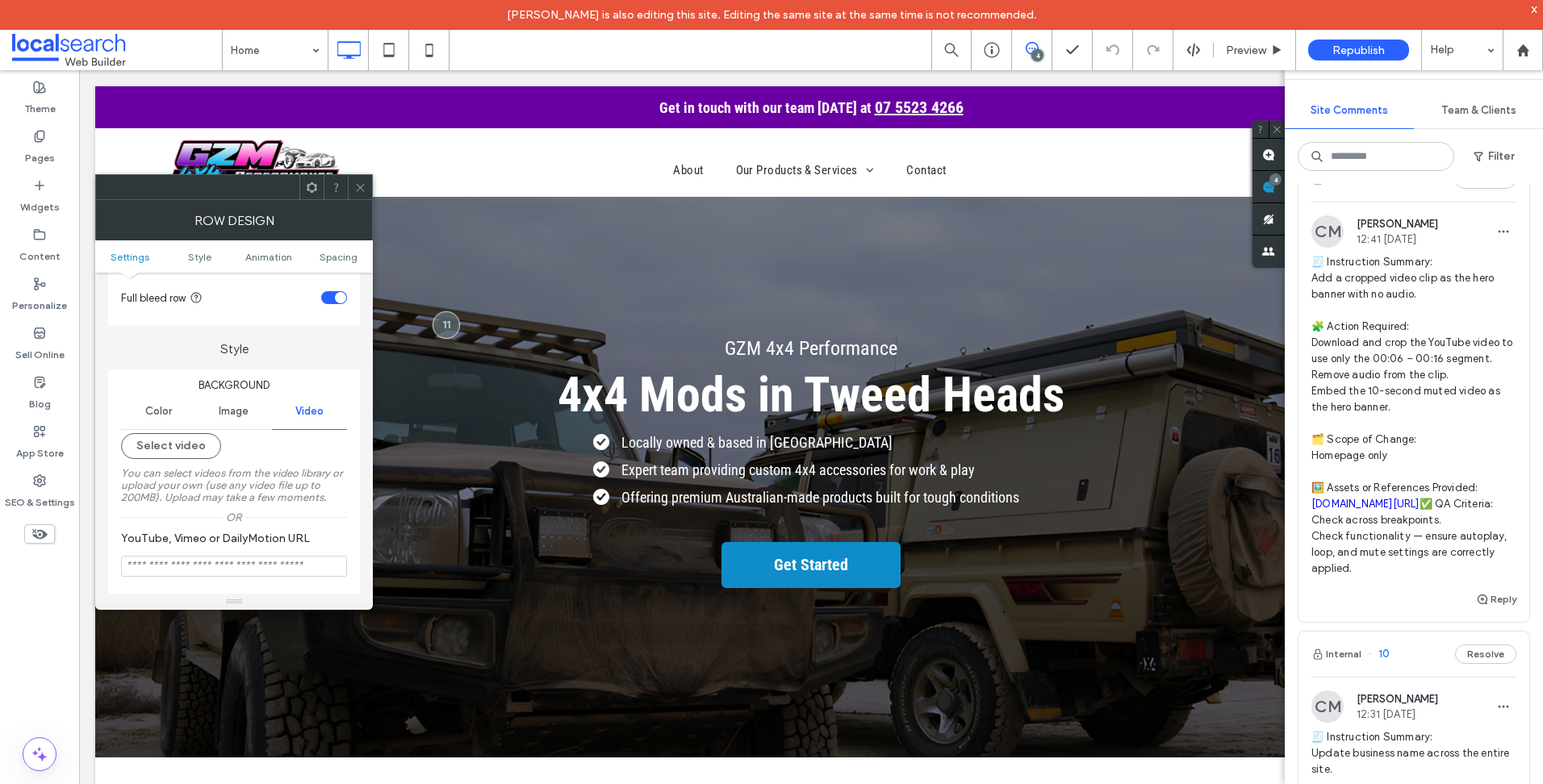
scroll to position [81, 0]
click at [187, 447] on button "Select video" at bounding box center [171, 450] width 100 height 26
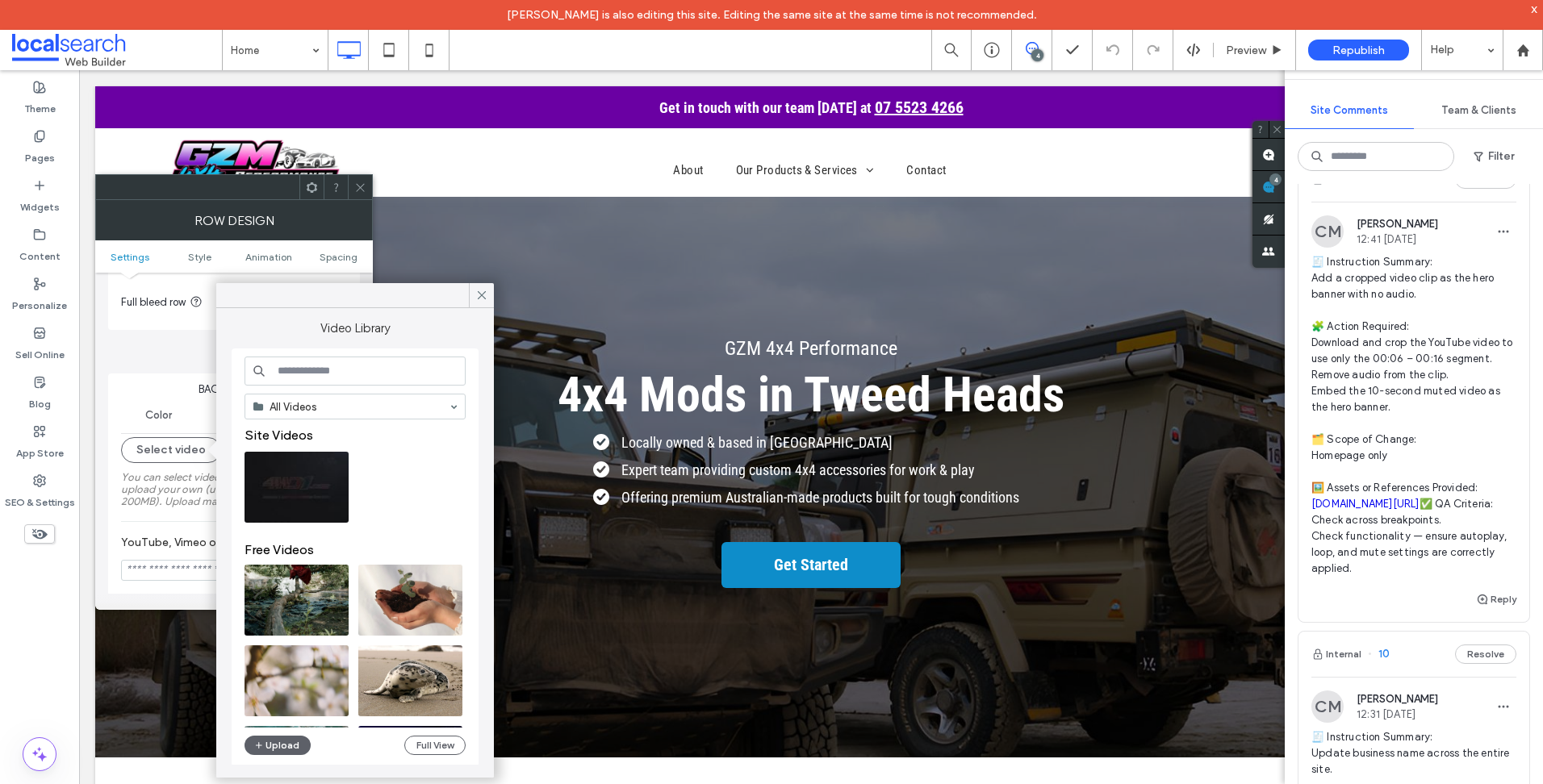
click at [320, 496] on video at bounding box center [296, 487] width 105 height 71
type input "**********"
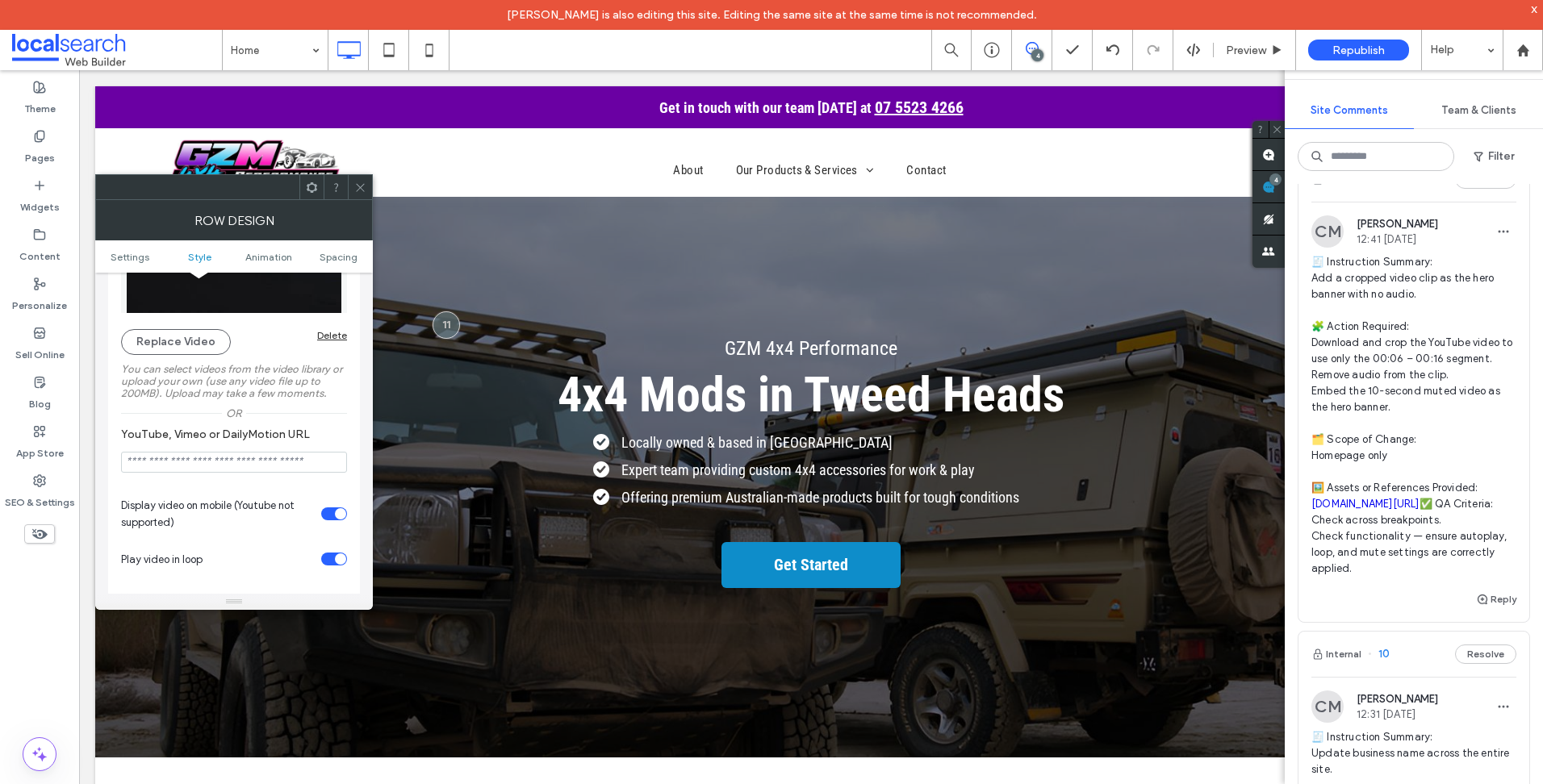
scroll to position [323, 0]
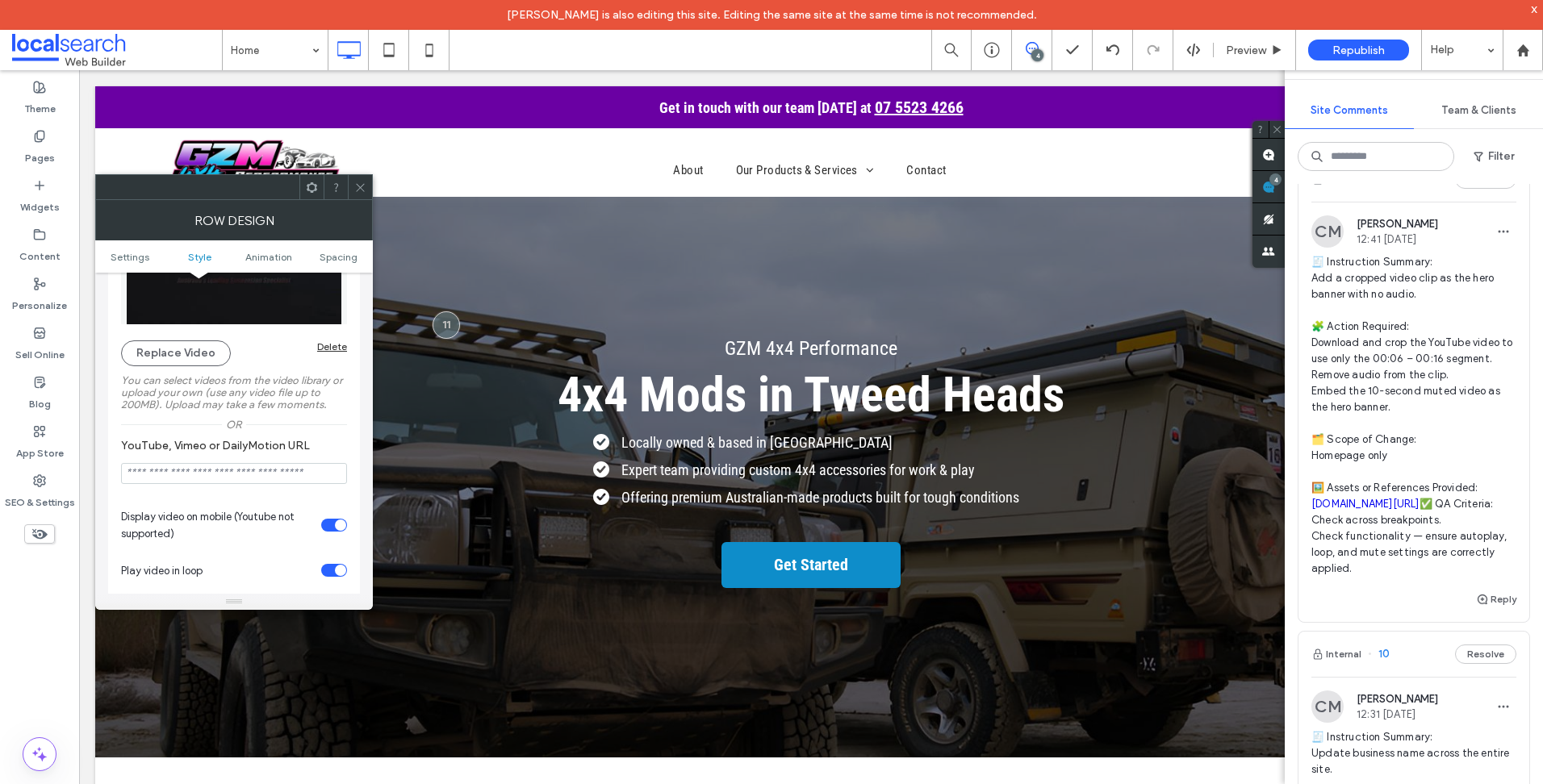
click at [357, 183] on icon at bounding box center [360, 187] width 12 height 12
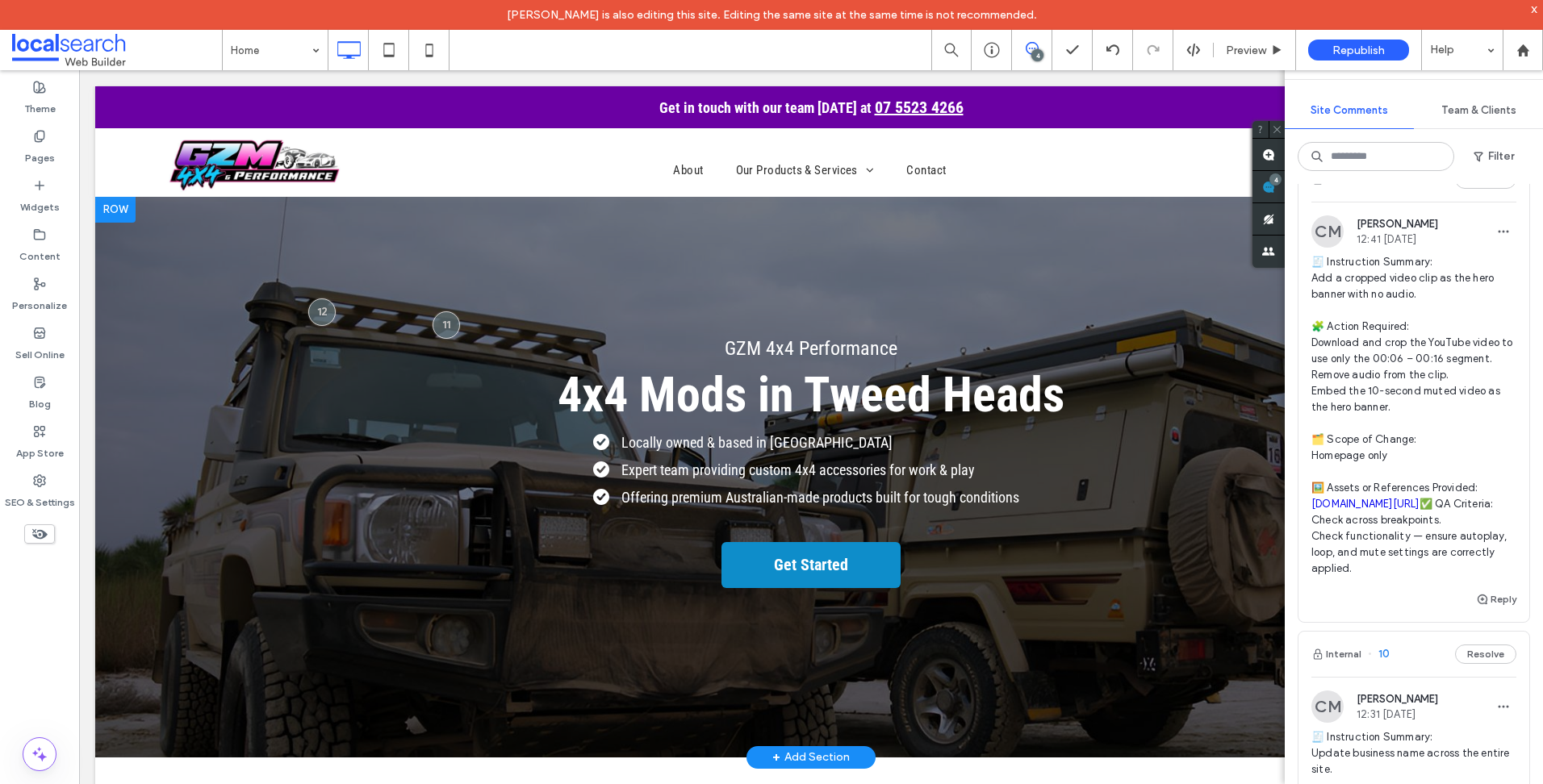
click at [129, 203] on div at bounding box center [115, 209] width 40 height 26
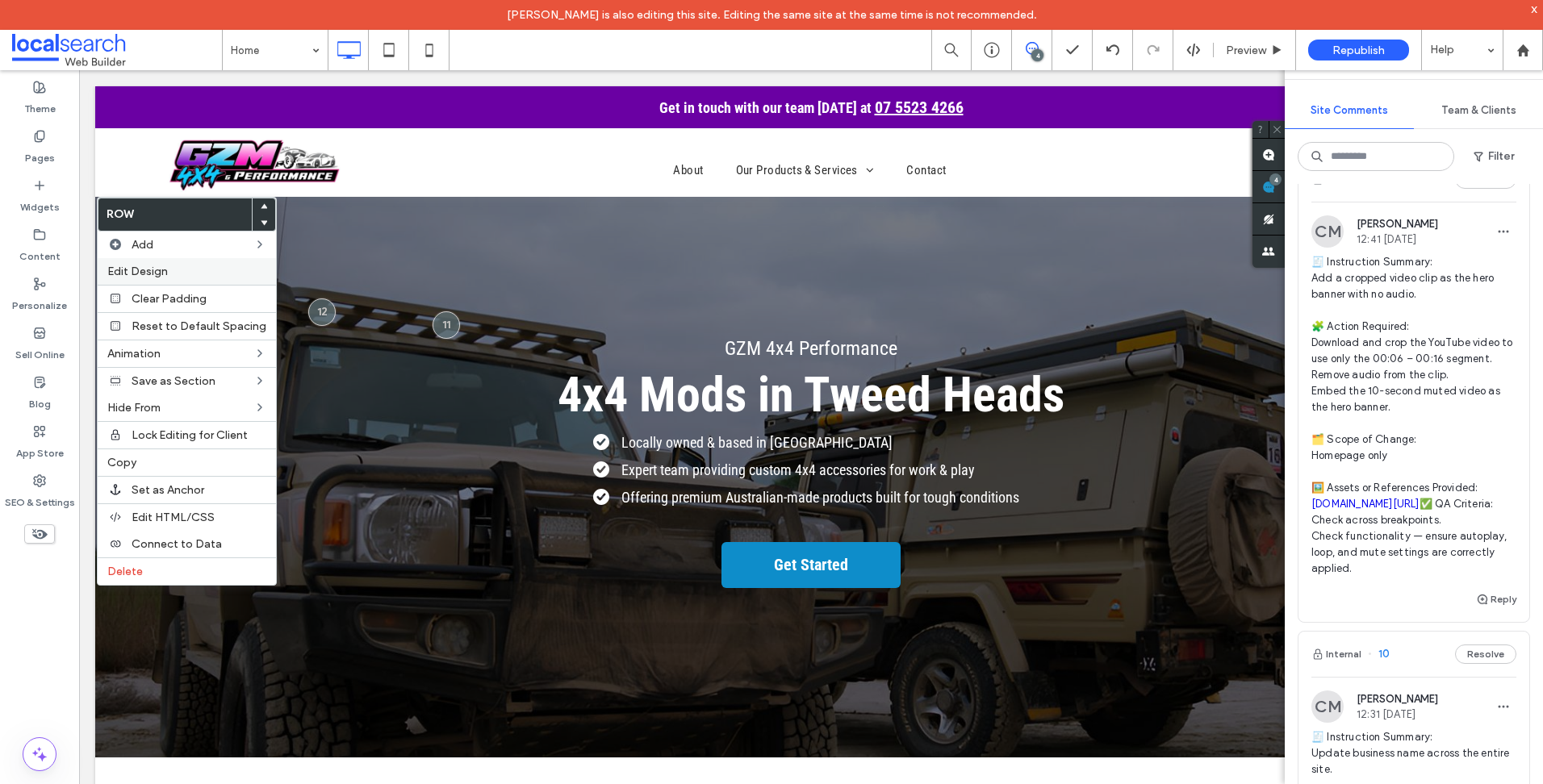
click at [191, 274] on label "Edit Design" at bounding box center [187, 271] width 159 height 13
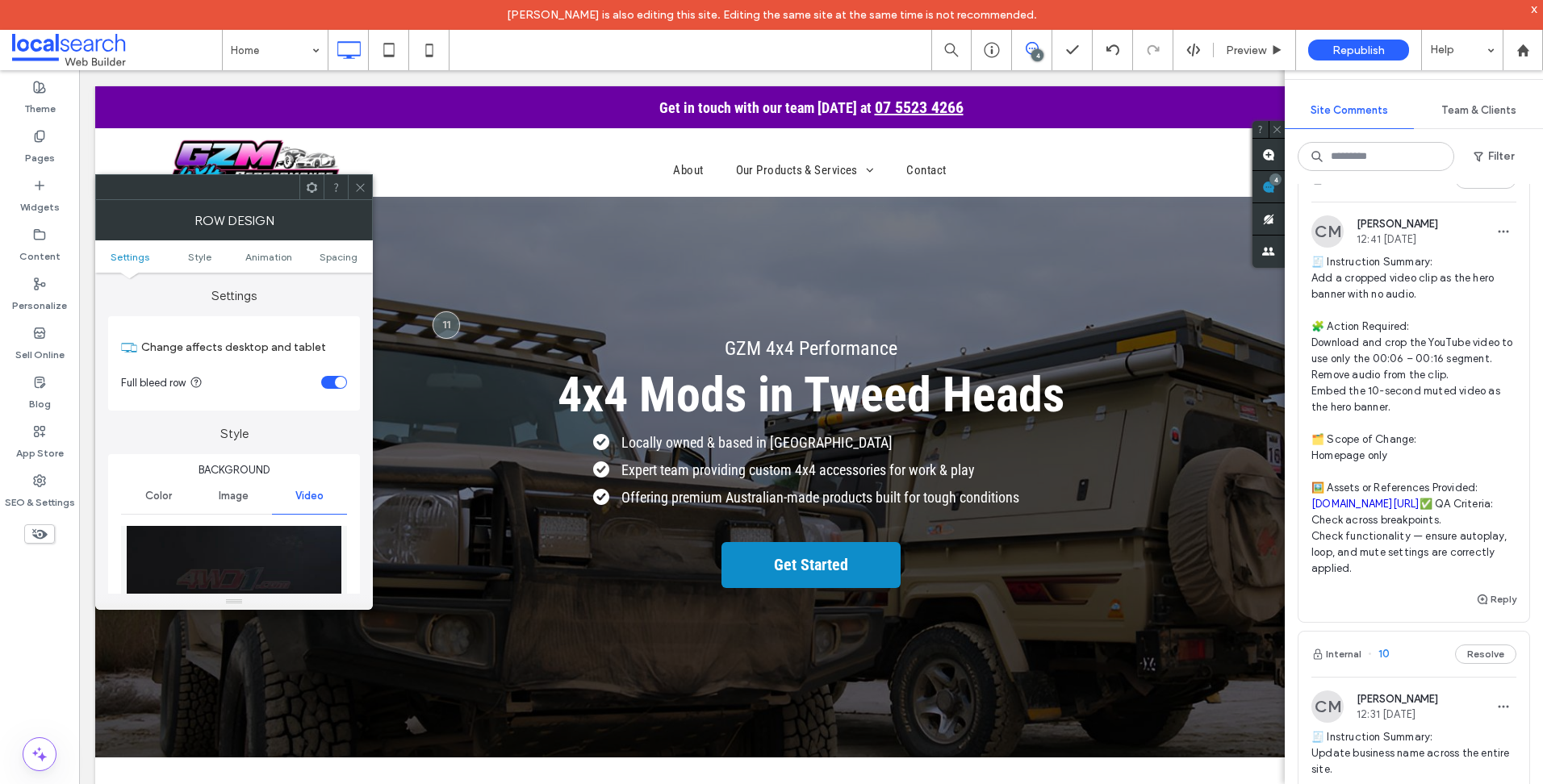
click at [242, 500] on span "Image" at bounding box center [233, 496] width 30 height 12
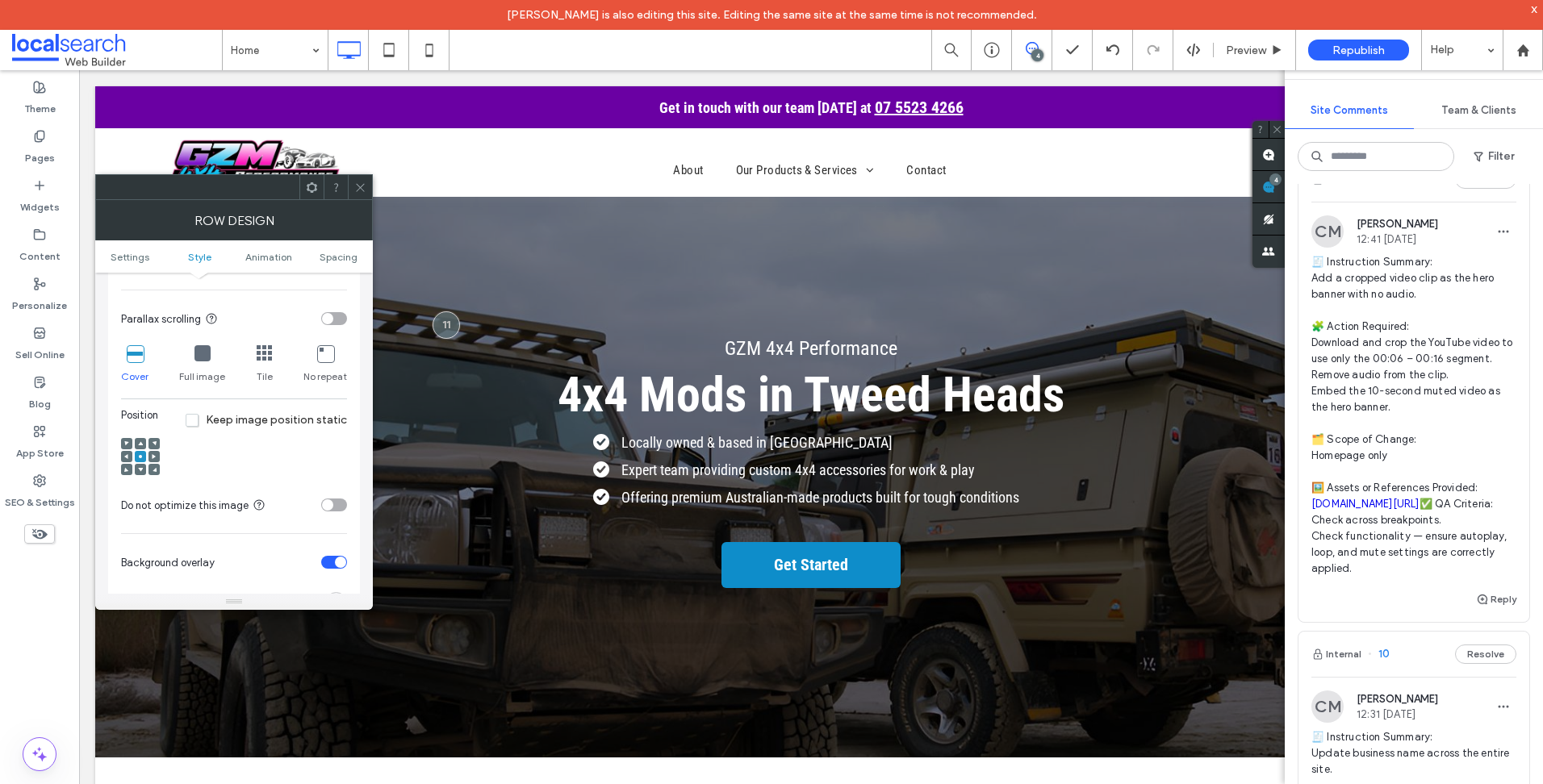
scroll to position [161, 0]
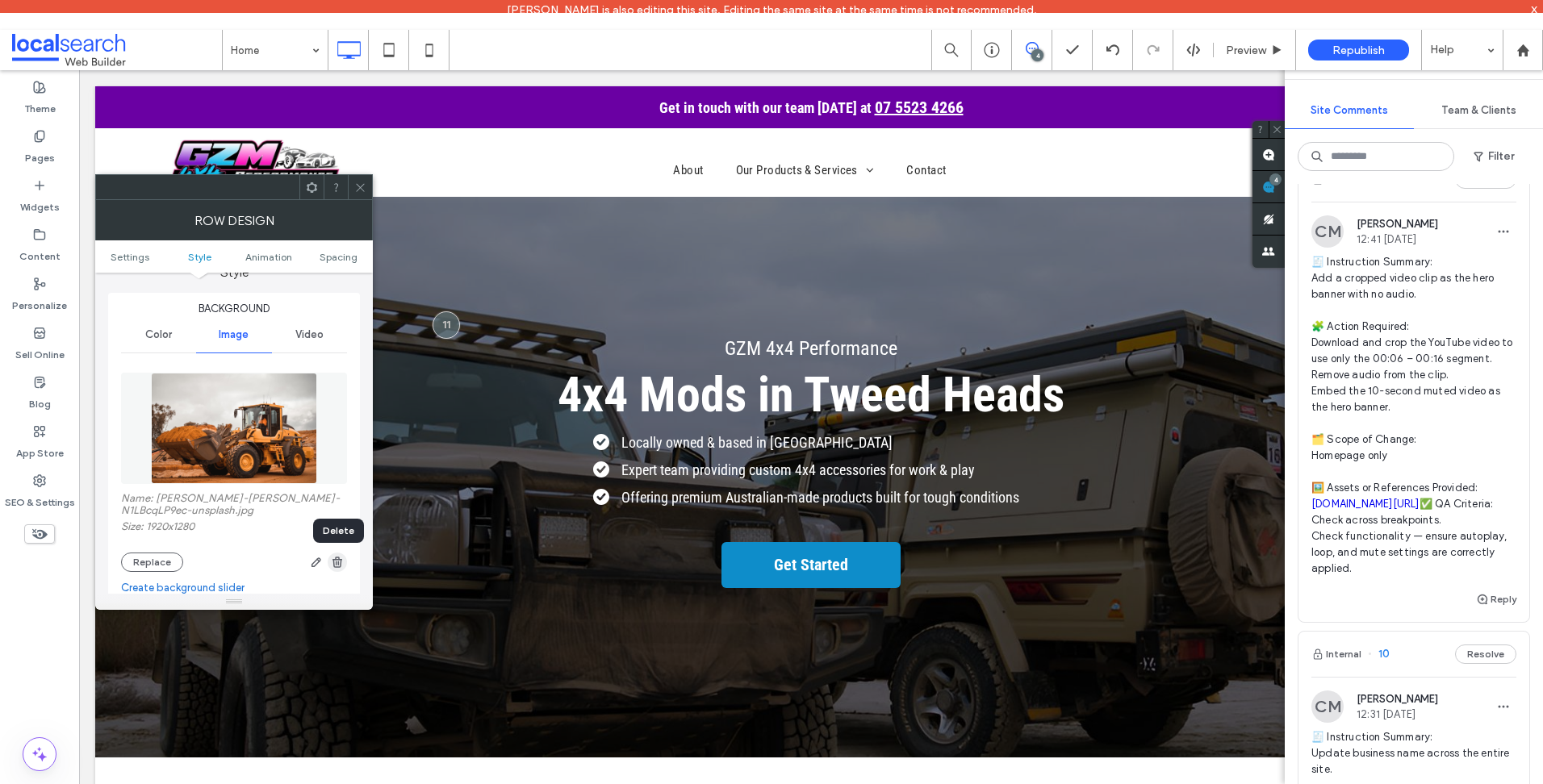
click at [334, 566] on use "button" at bounding box center [338, 562] width 10 height 11
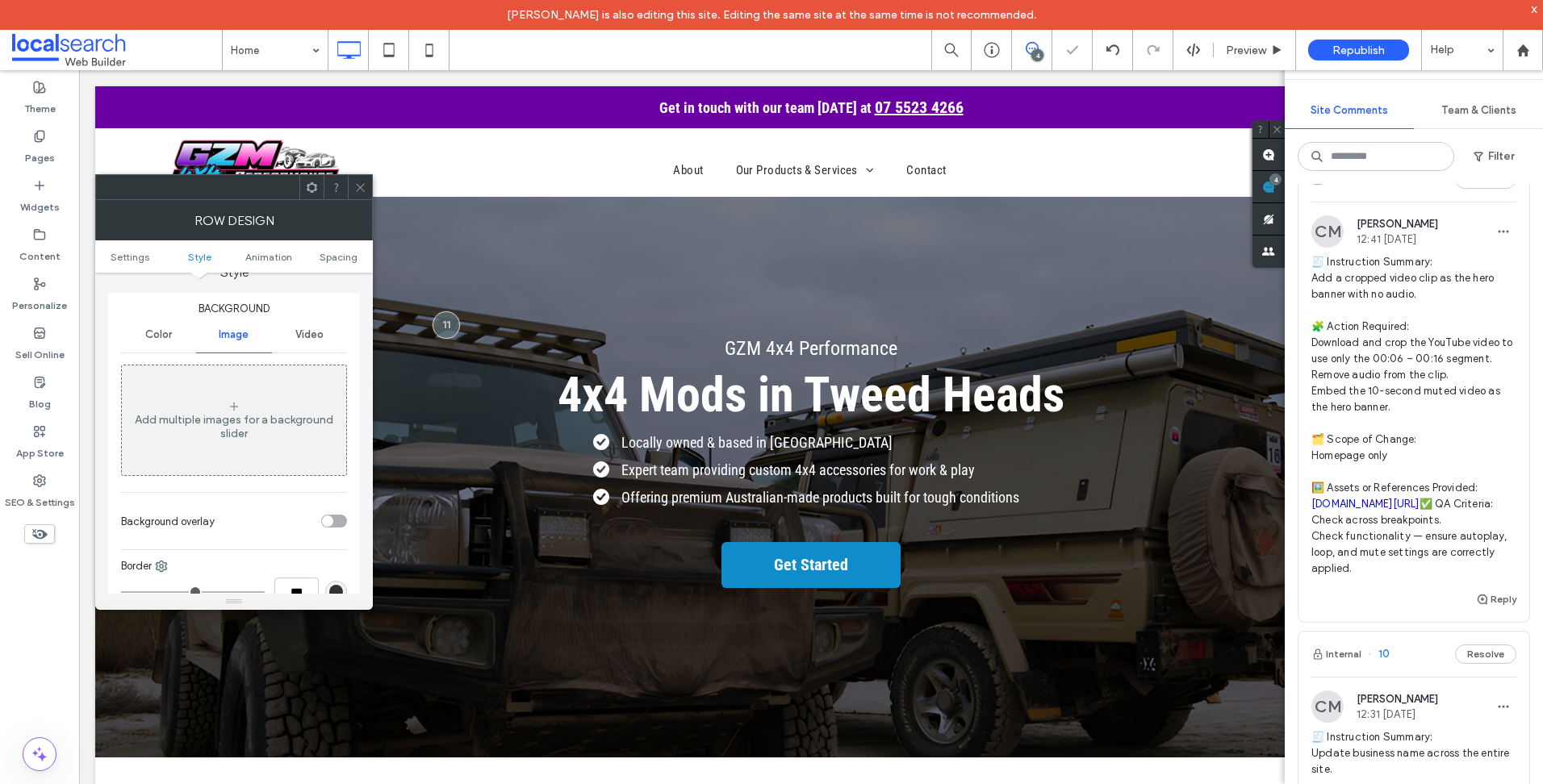
click at [308, 342] on div "Video" at bounding box center [310, 334] width 75 height 35
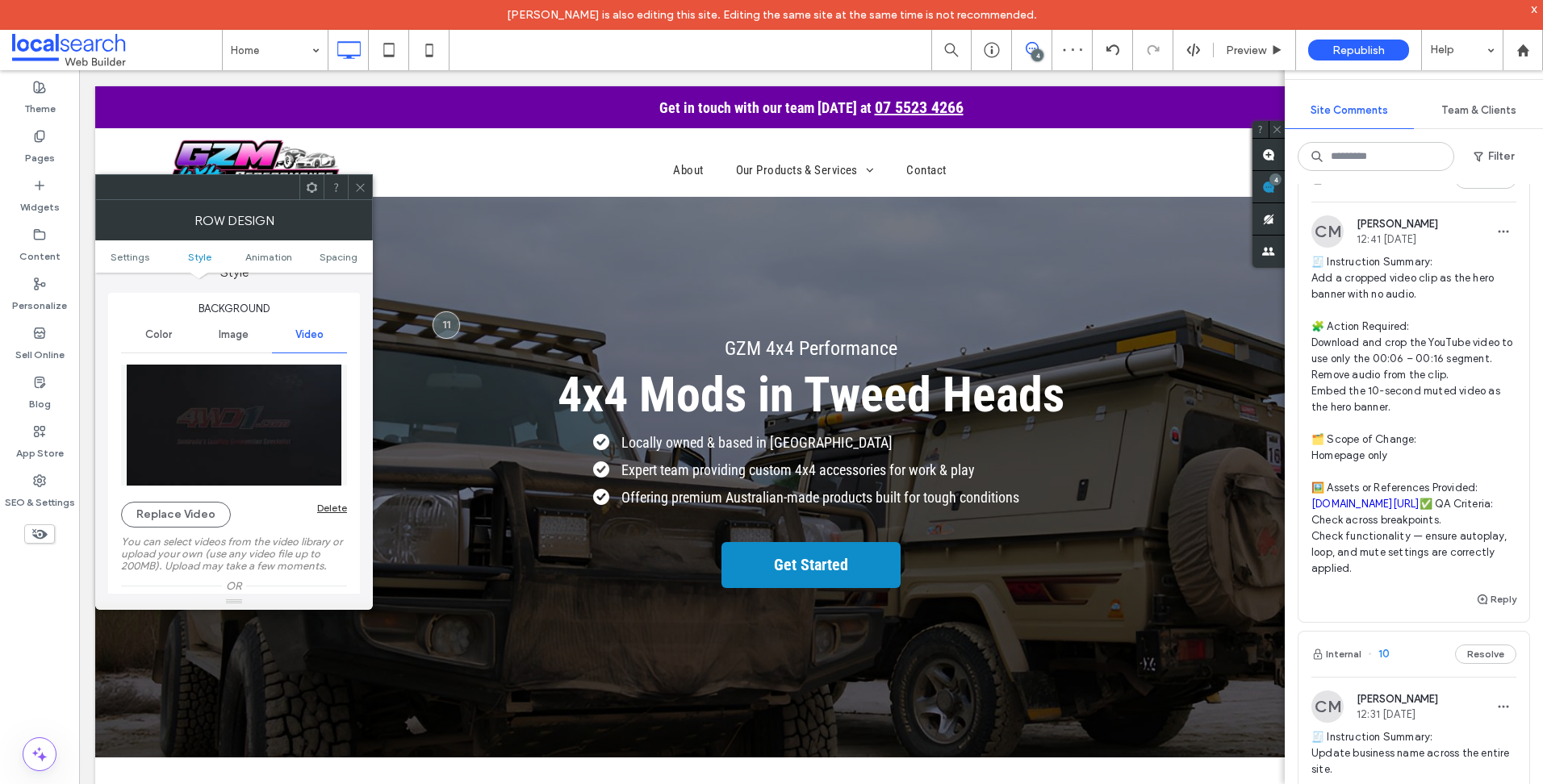
scroll to position [404, 0]
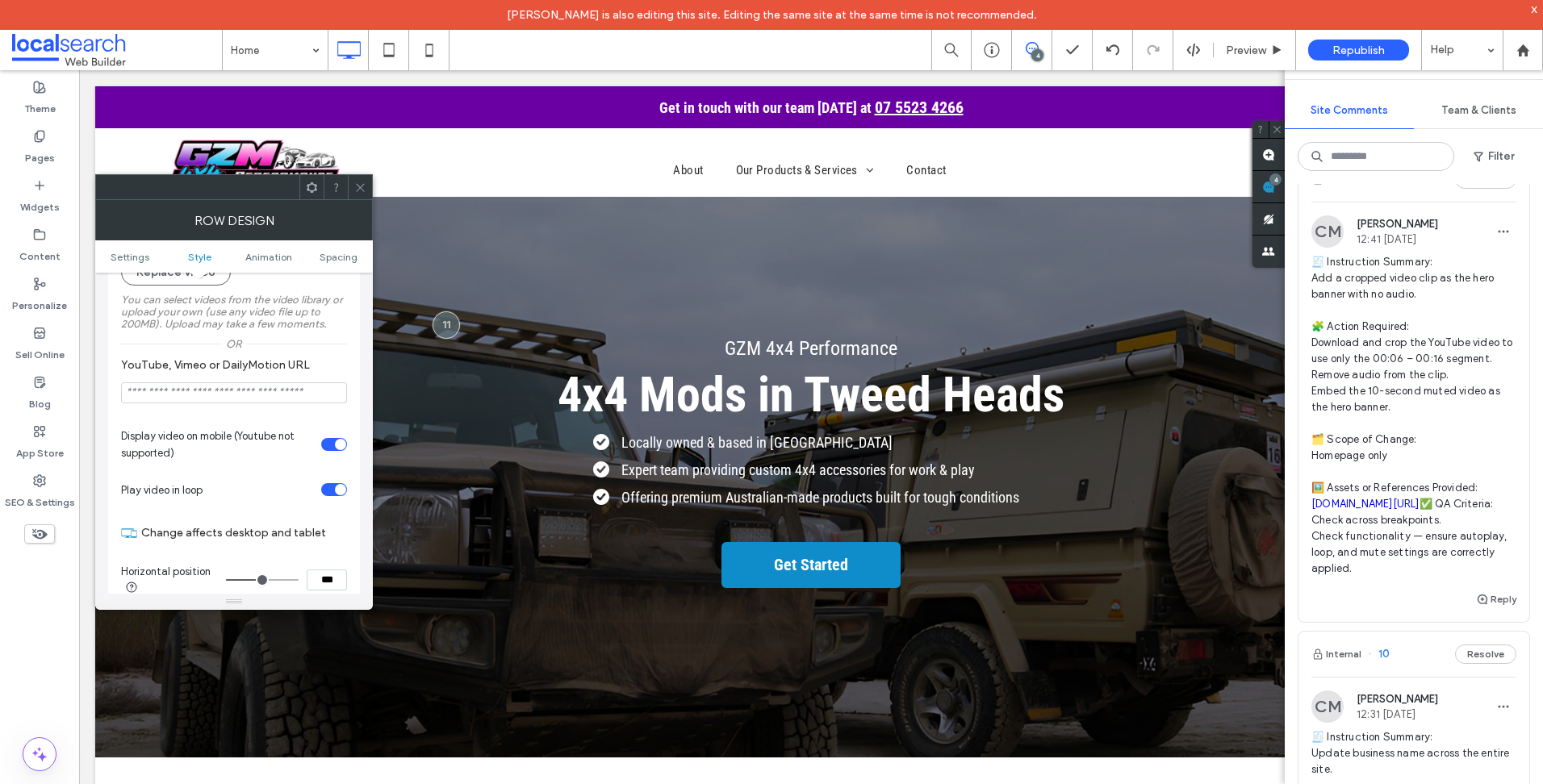
click at [361, 186] on icon at bounding box center [360, 187] width 12 height 12
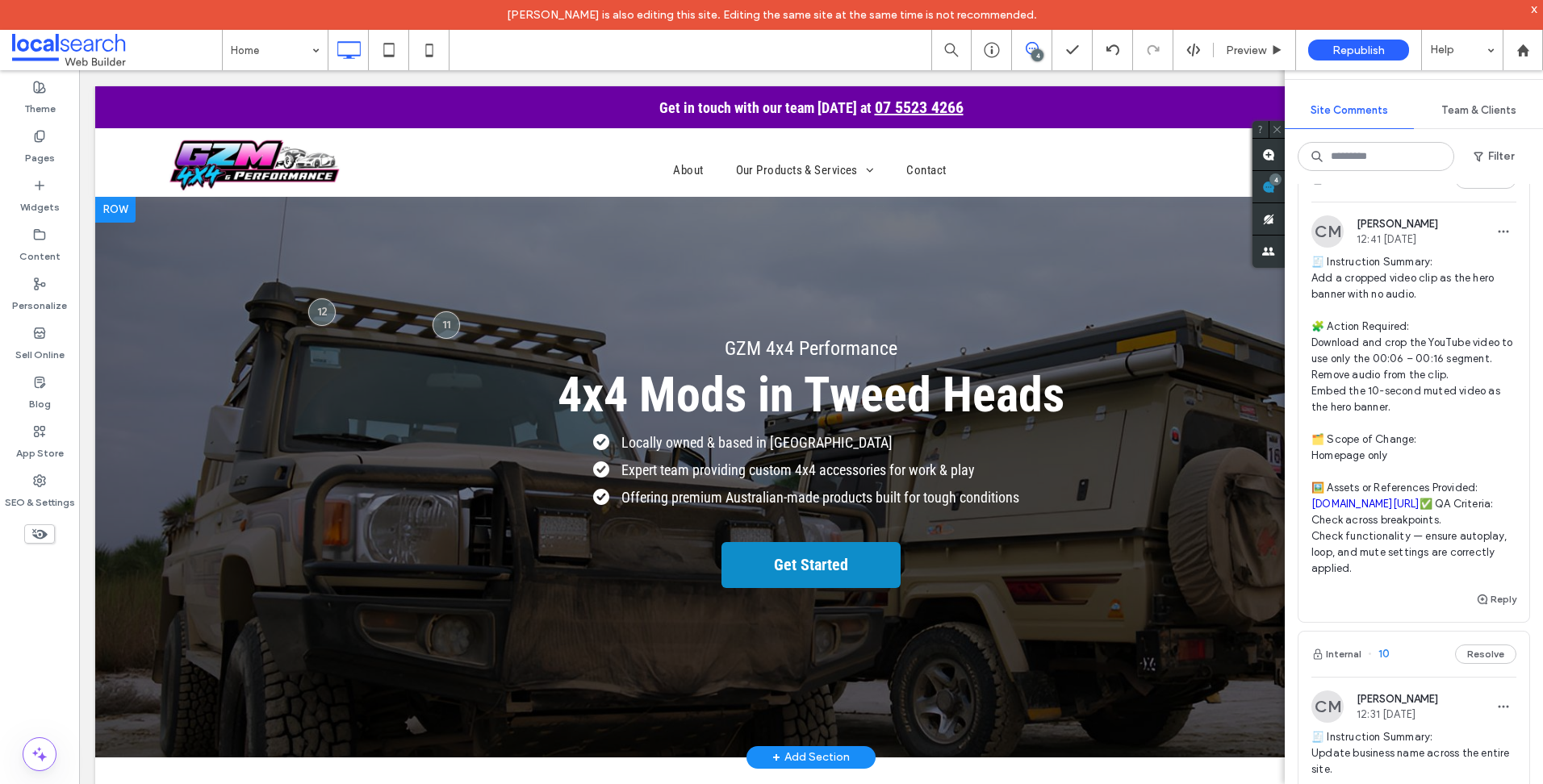
click at [1127, 280] on div "GZM 4x4 Performance 4x4 Mods in Tweed Heads Locally owned & based in Tweed Head…" at bounding box center [810, 476] width 1432 height 561
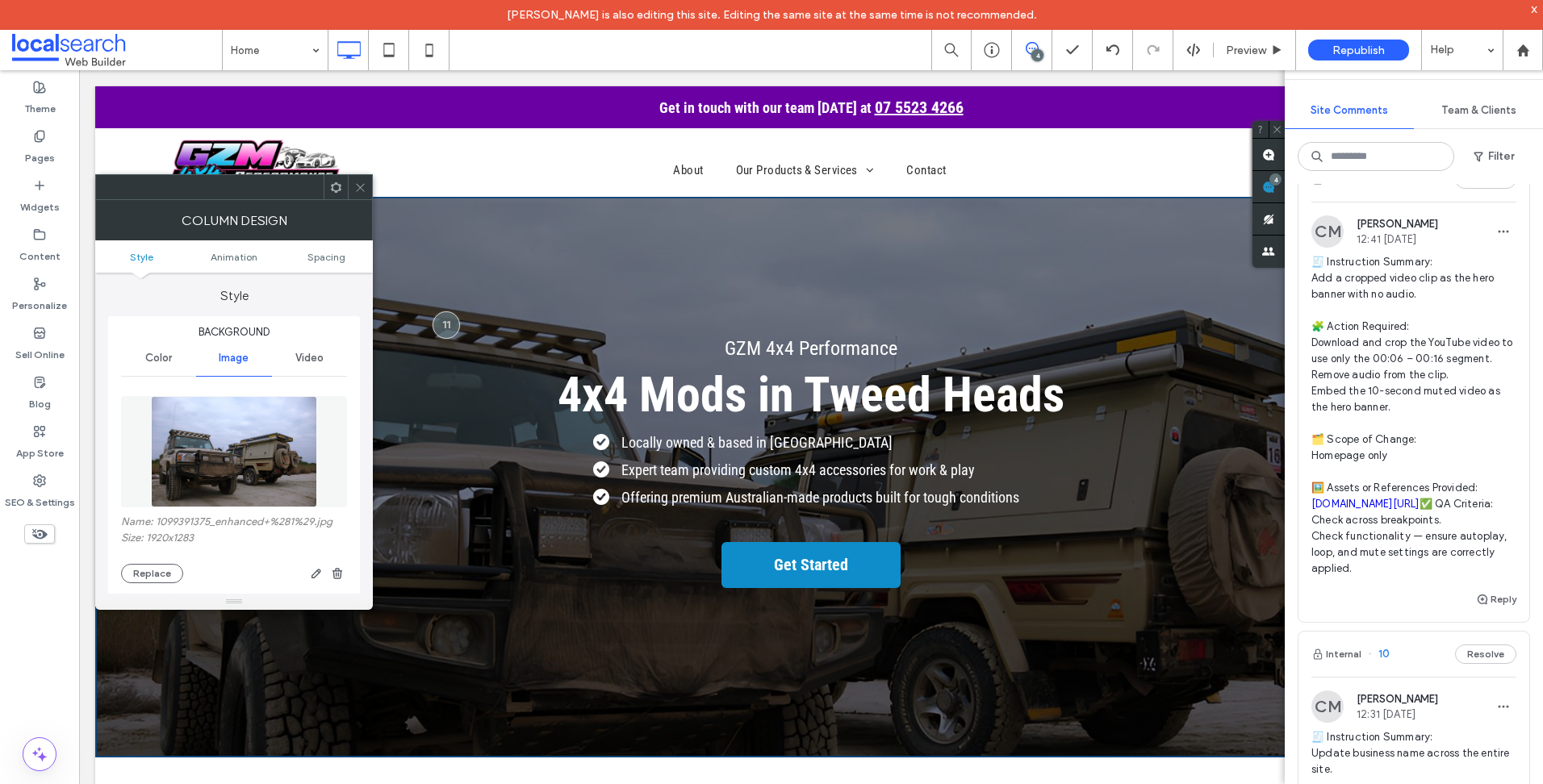
click at [321, 338] on span "Background" at bounding box center [234, 332] width 226 height 16
click at [311, 354] on span "Video" at bounding box center [309, 357] width 28 height 12
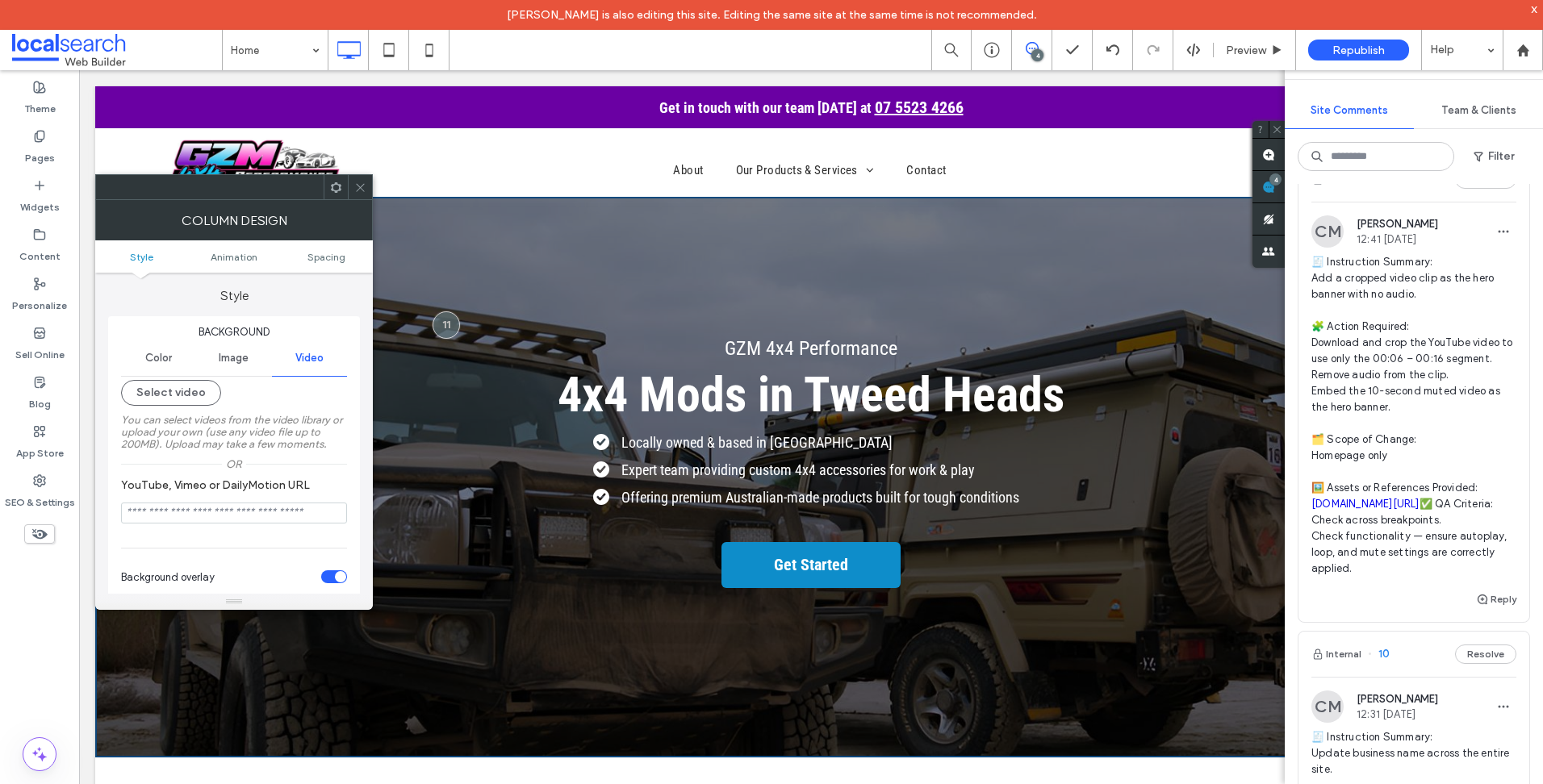
click at [247, 357] on span "Image" at bounding box center [233, 357] width 30 height 12
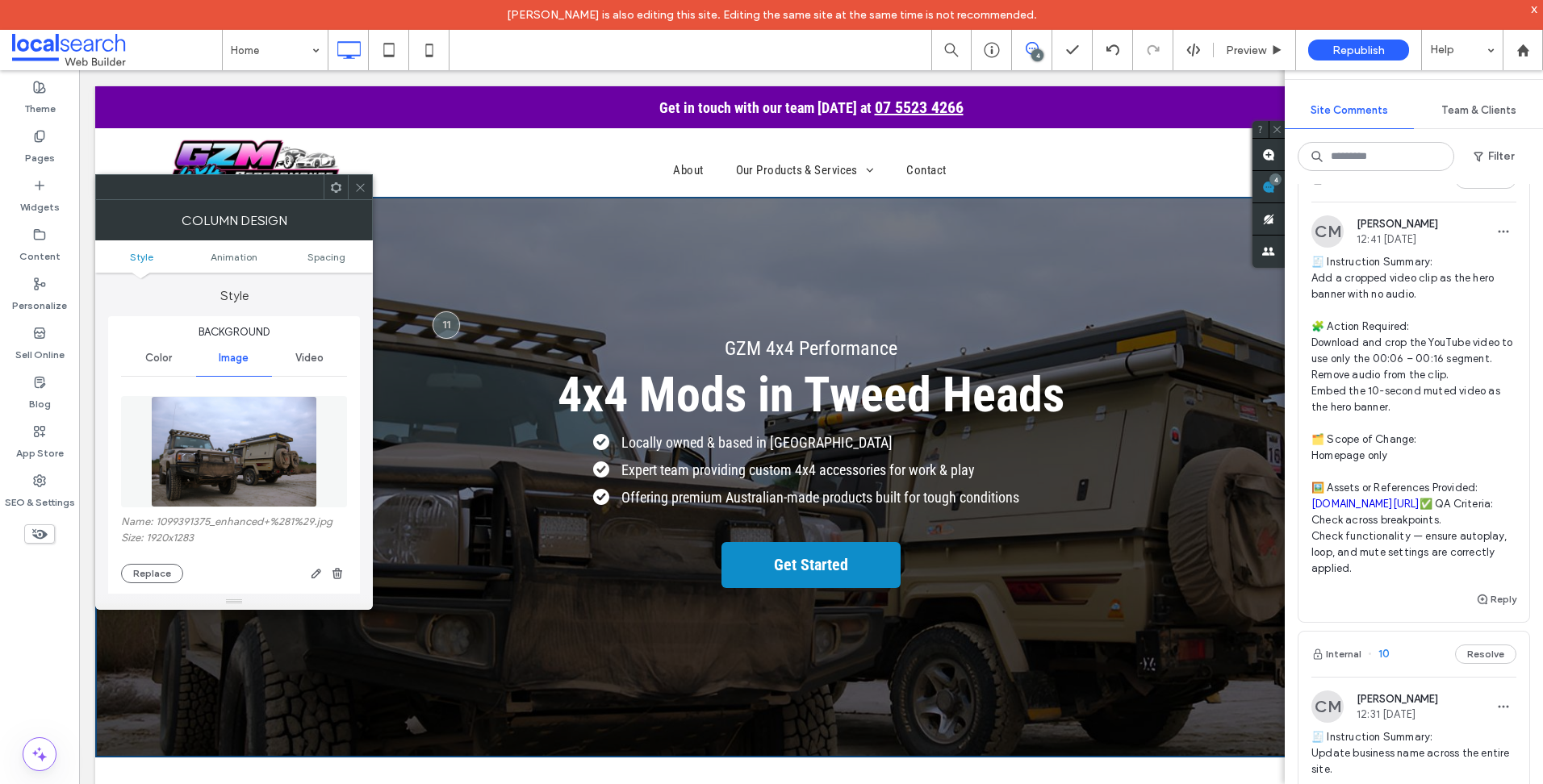
click at [355, 186] on icon at bounding box center [360, 187] width 12 height 12
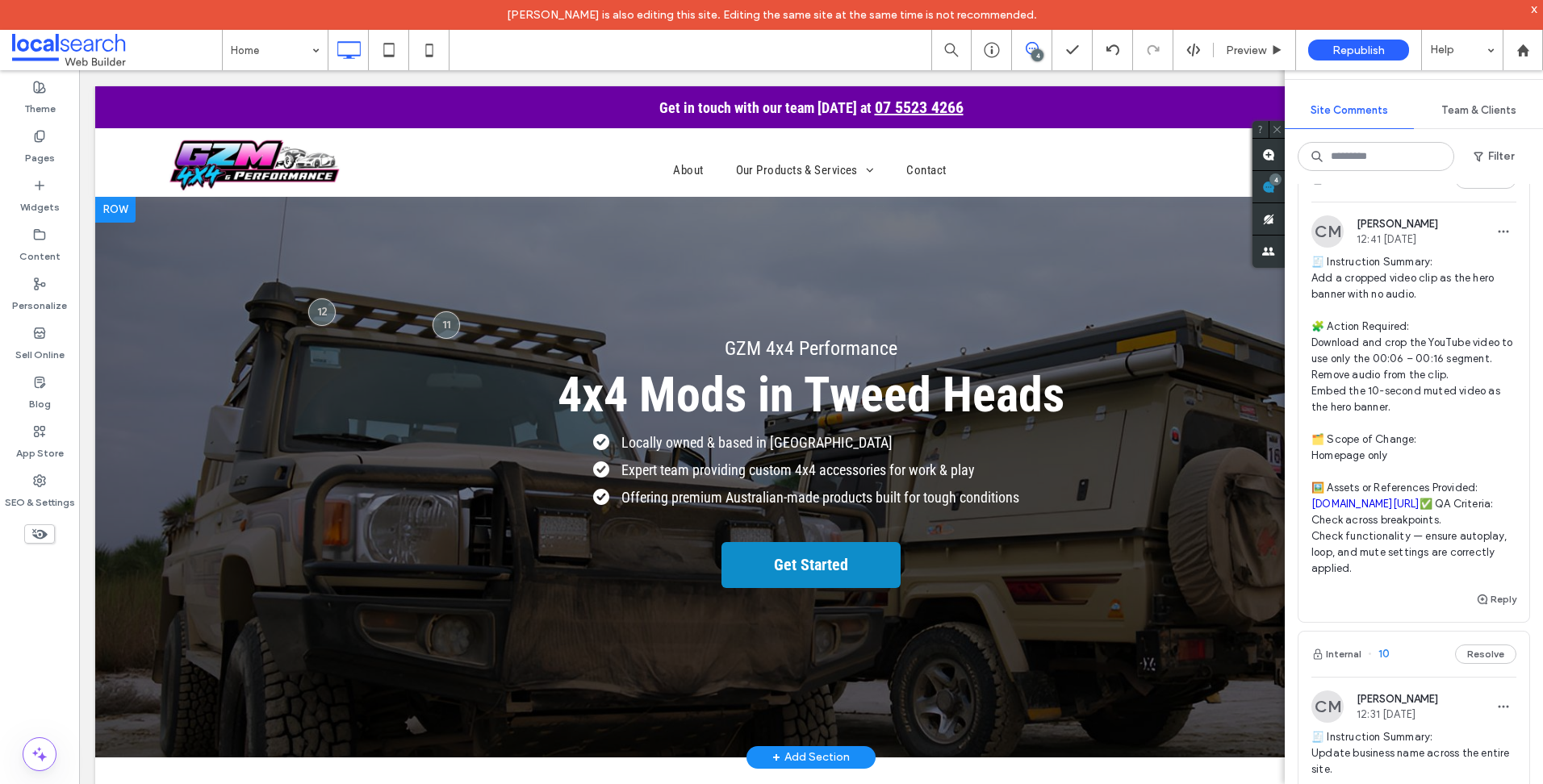
click at [125, 216] on div at bounding box center [115, 209] width 40 height 26
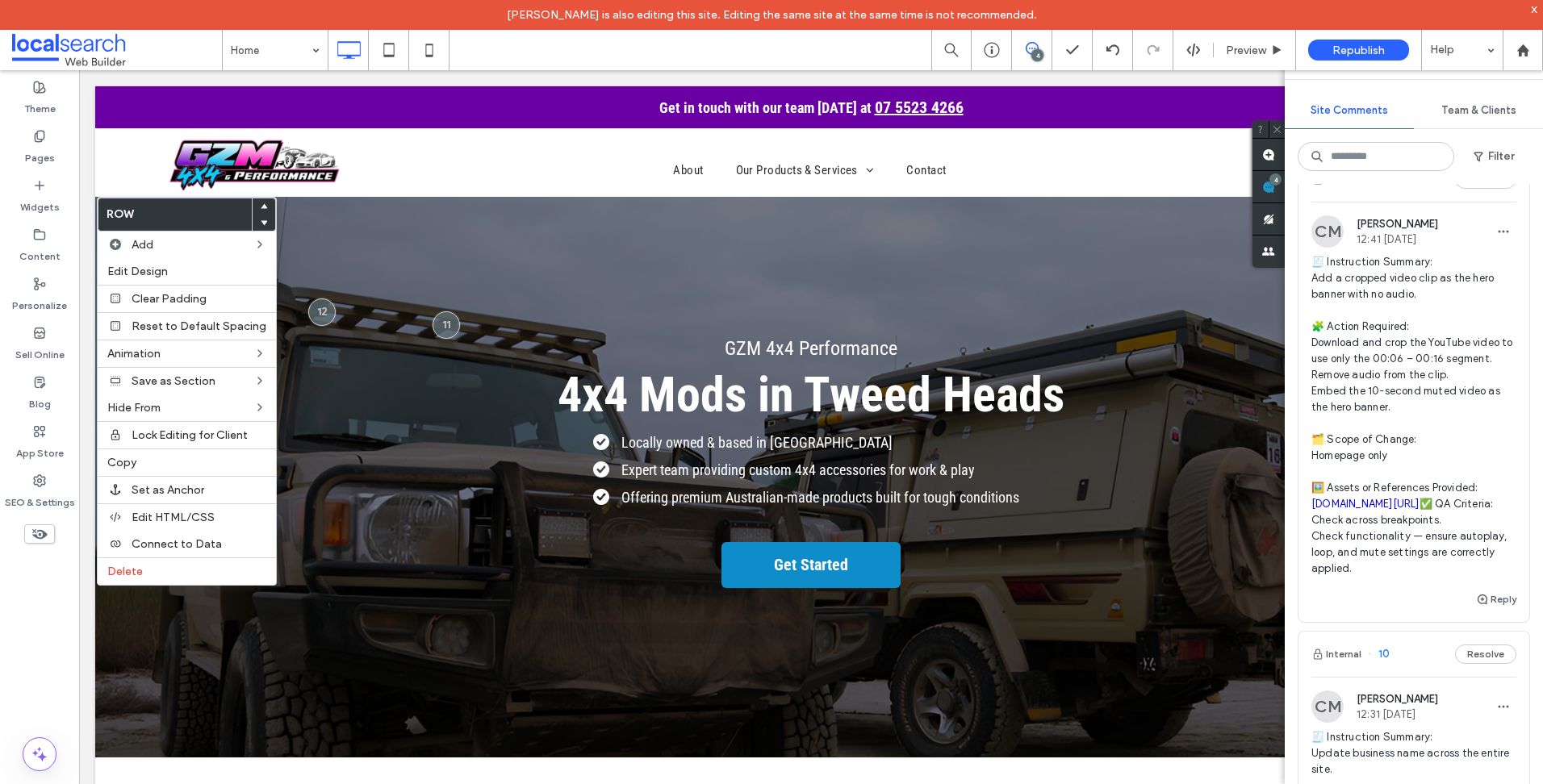
click at [311, 246] on div "GZM 4x4 Performance 4x4 Mods in Tweed Heads Locally owned & based in Tweed Head…" at bounding box center [810, 476] width 1432 height 561
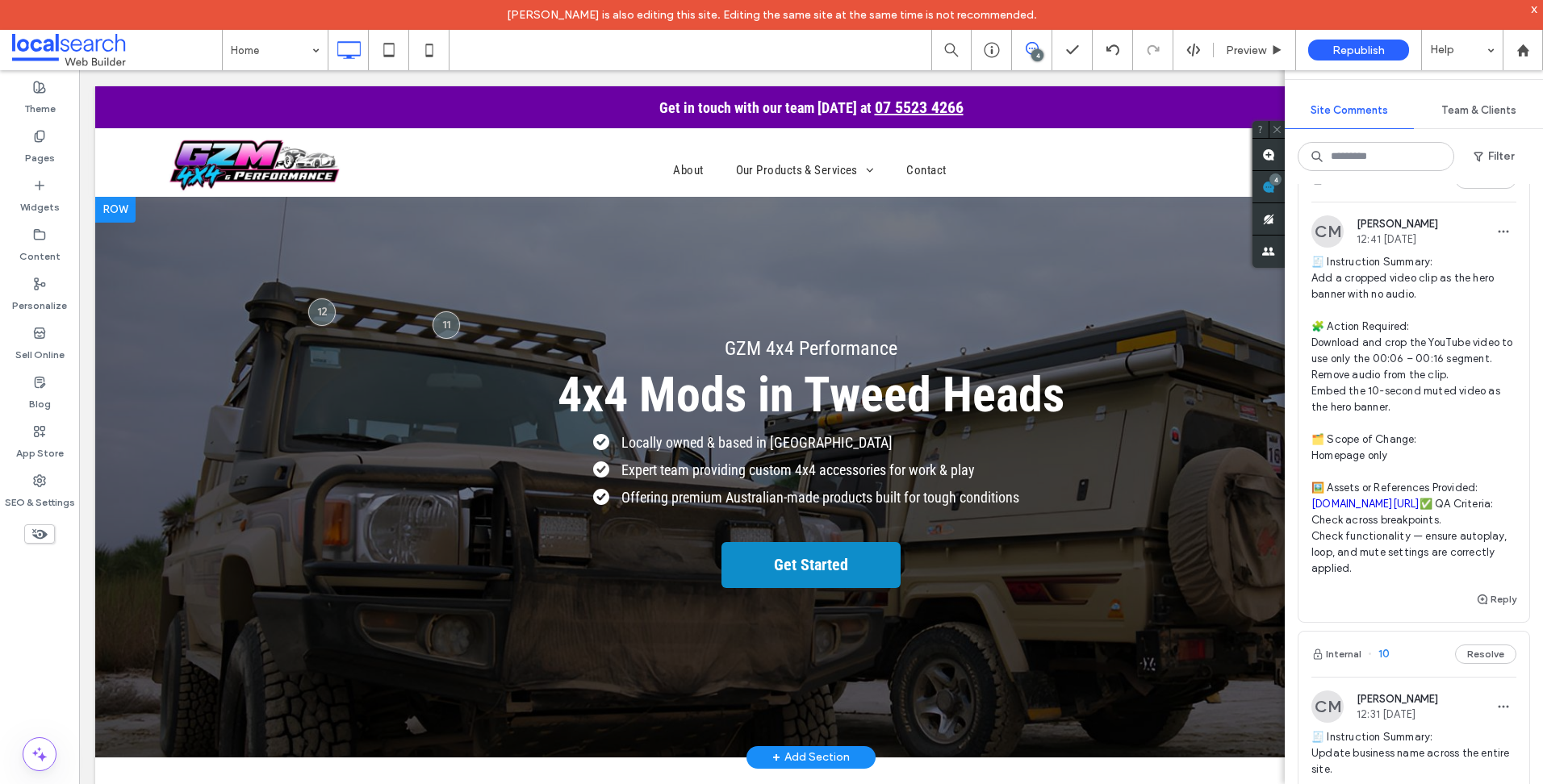
click at [303, 247] on div "GZM 4x4 Performance 4x4 Mods in Tweed Heads Locally owned & based in Tweed Head…" at bounding box center [810, 476] width 1432 height 561
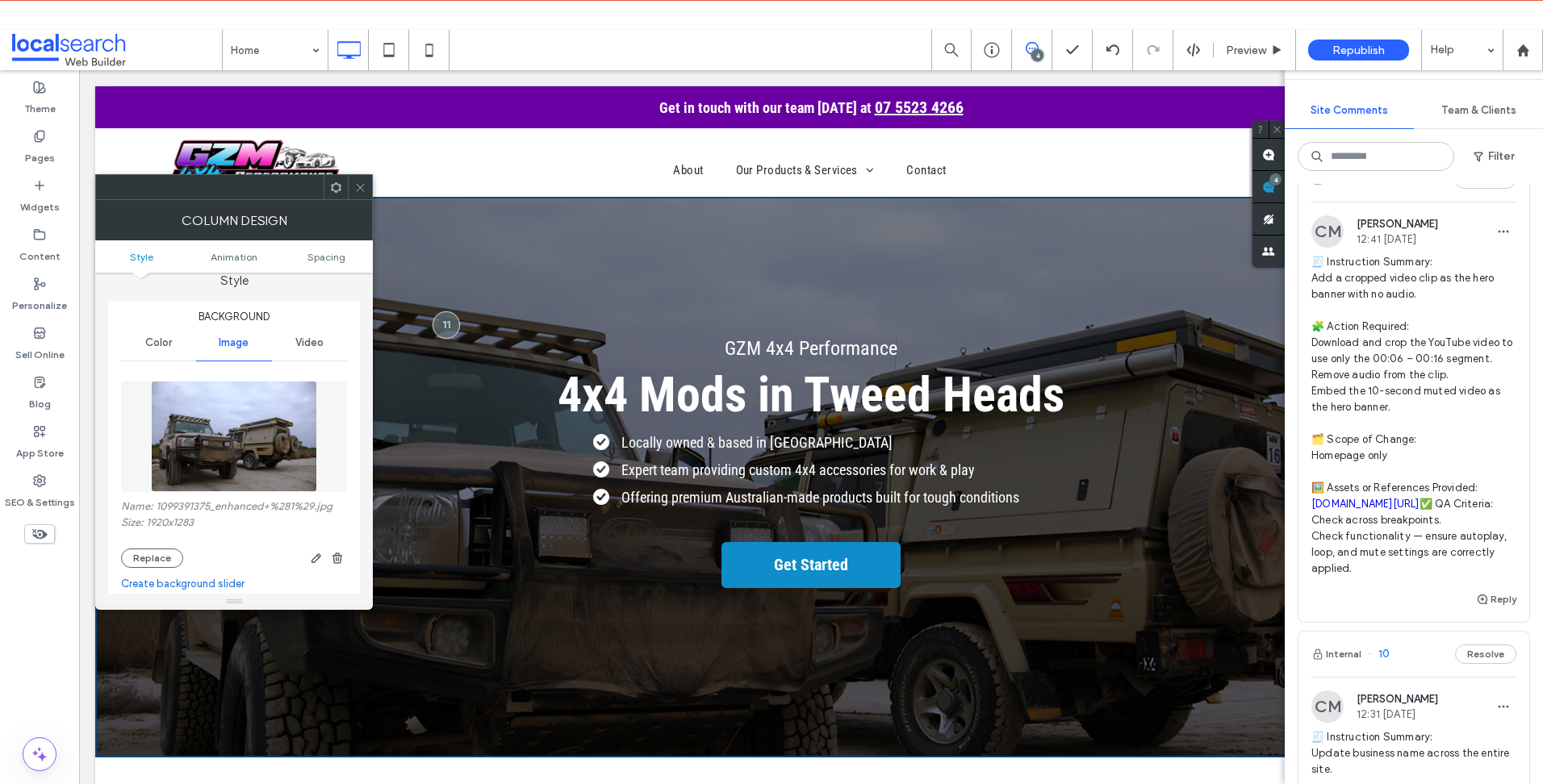
scroll to position [0, 0]
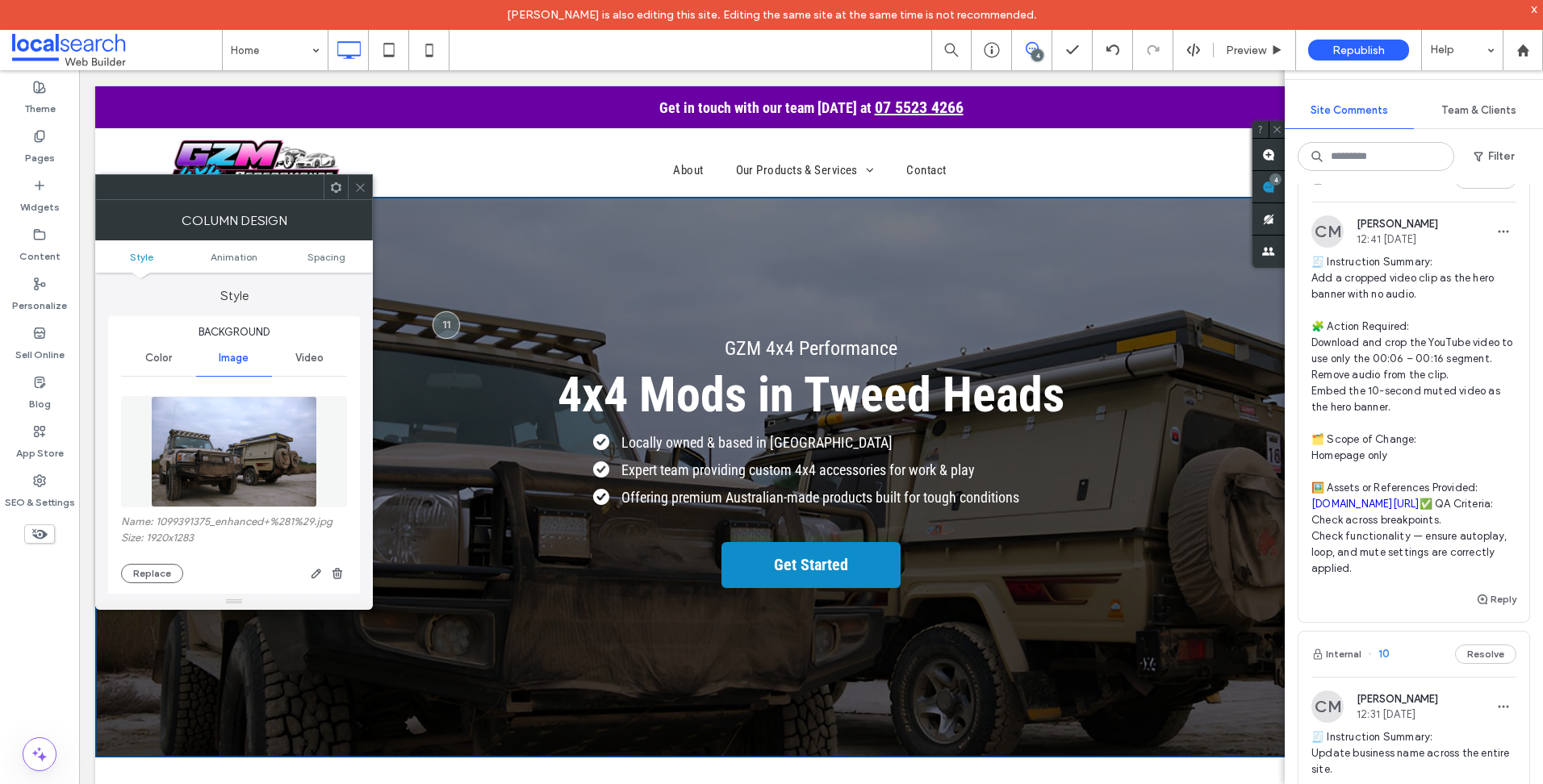
click at [309, 362] on span "Video" at bounding box center [309, 357] width 28 height 12
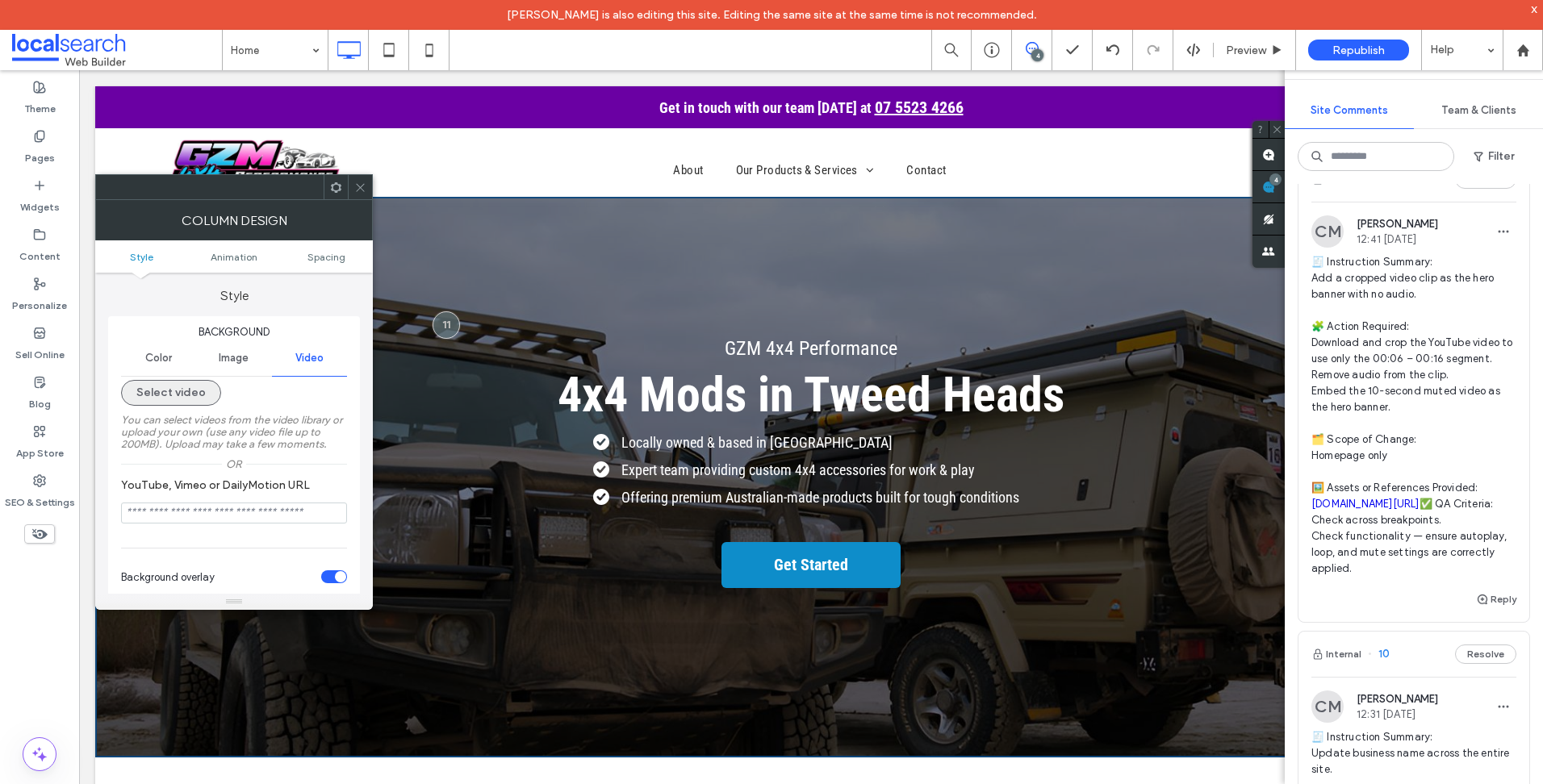
click at [147, 384] on button "Select video" at bounding box center [171, 392] width 100 height 26
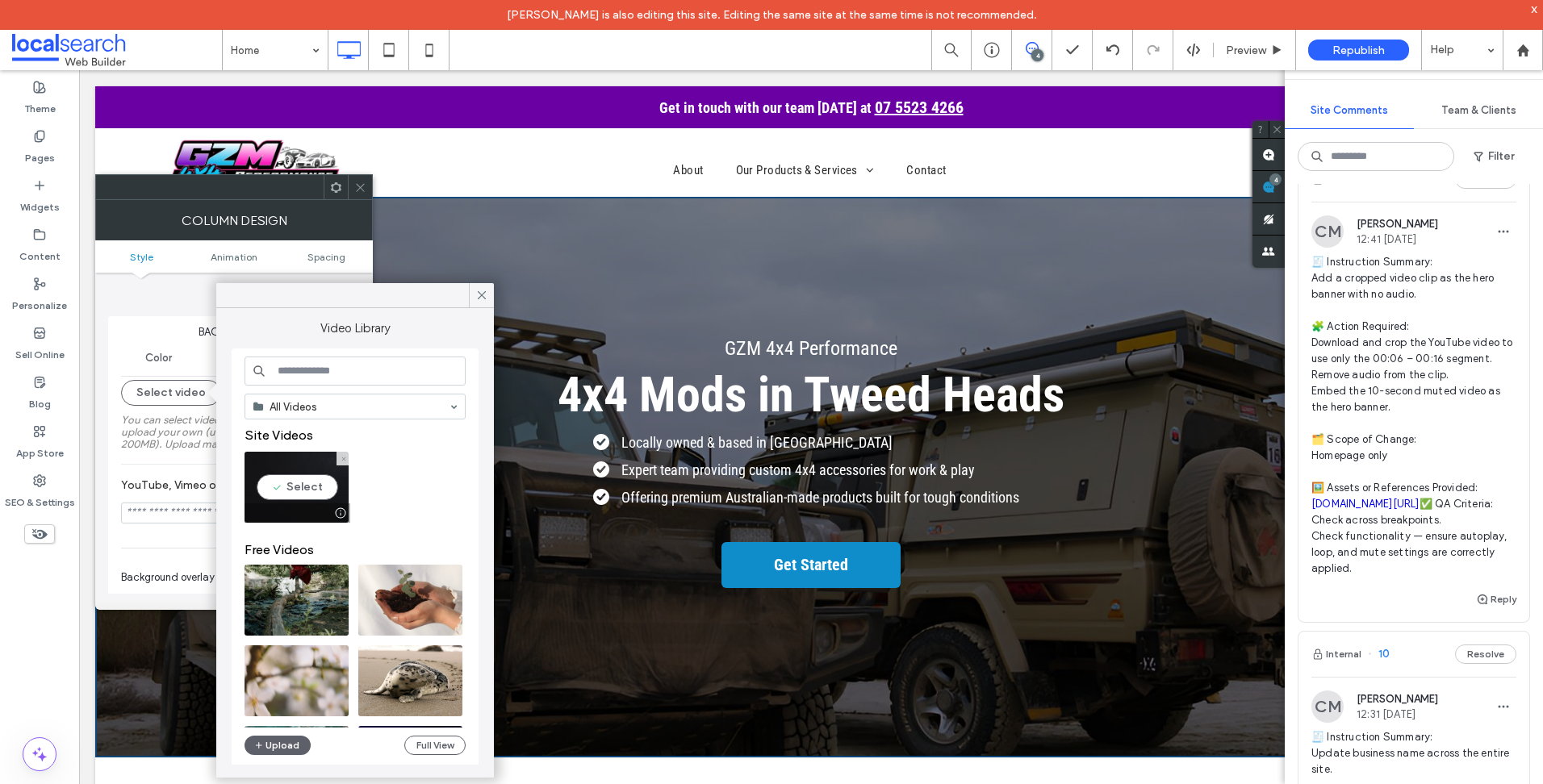
click at [316, 487] on video at bounding box center [296, 487] width 105 height 71
type input "**********"
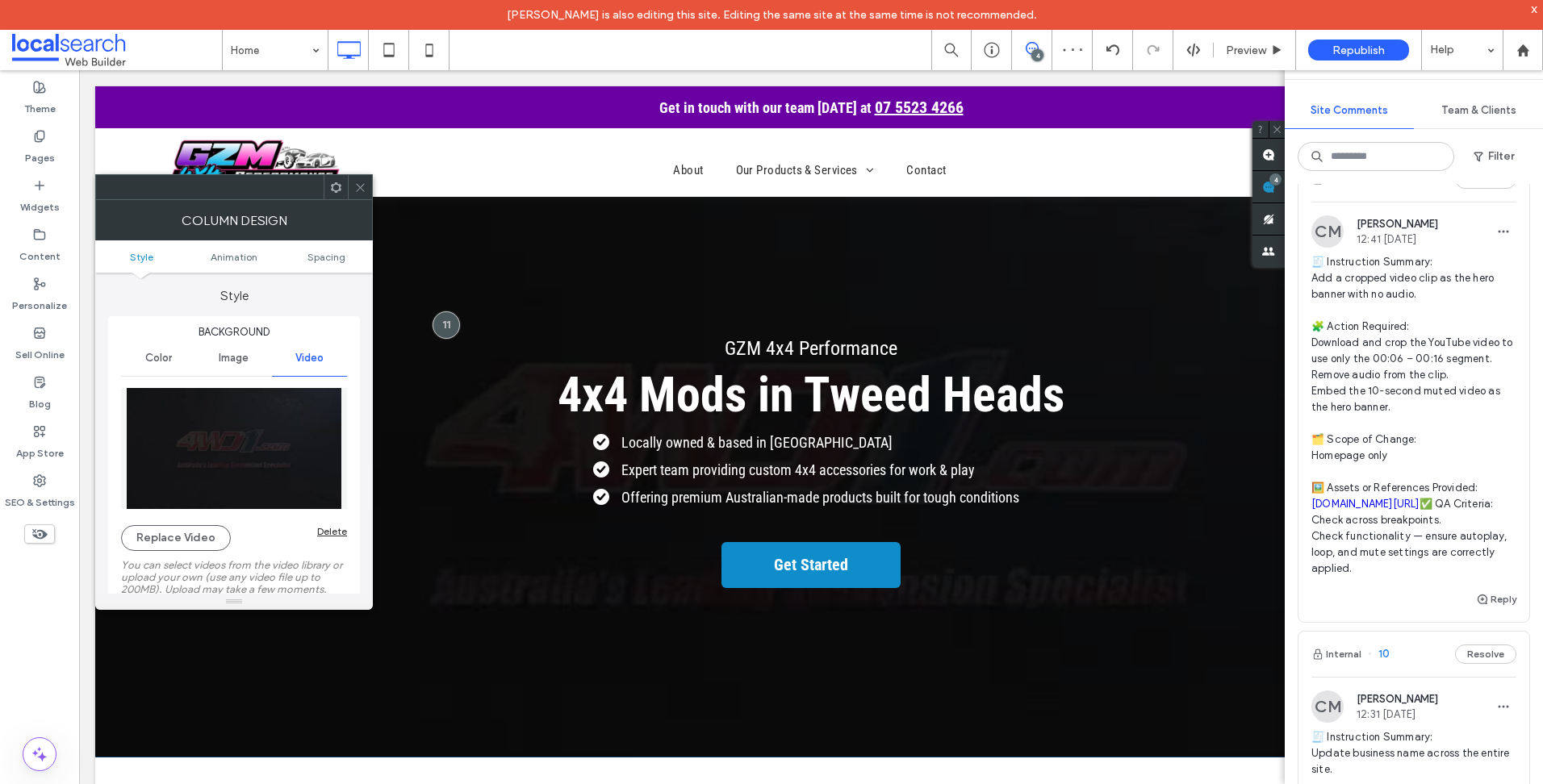
click at [239, 363] on span "Image" at bounding box center [233, 357] width 30 height 12
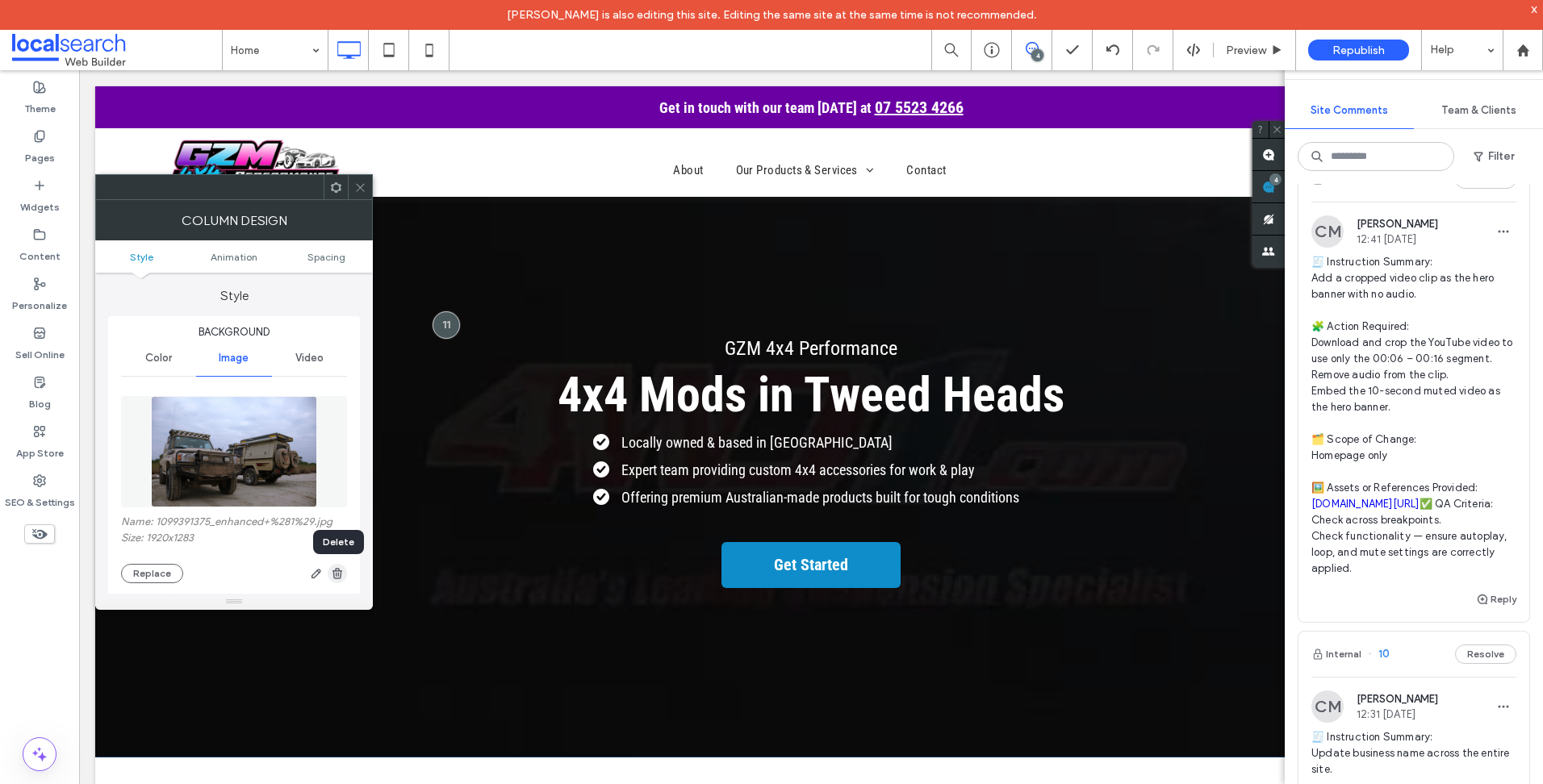
click at [339, 572] on use "button" at bounding box center [338, 572] width 10 height 11
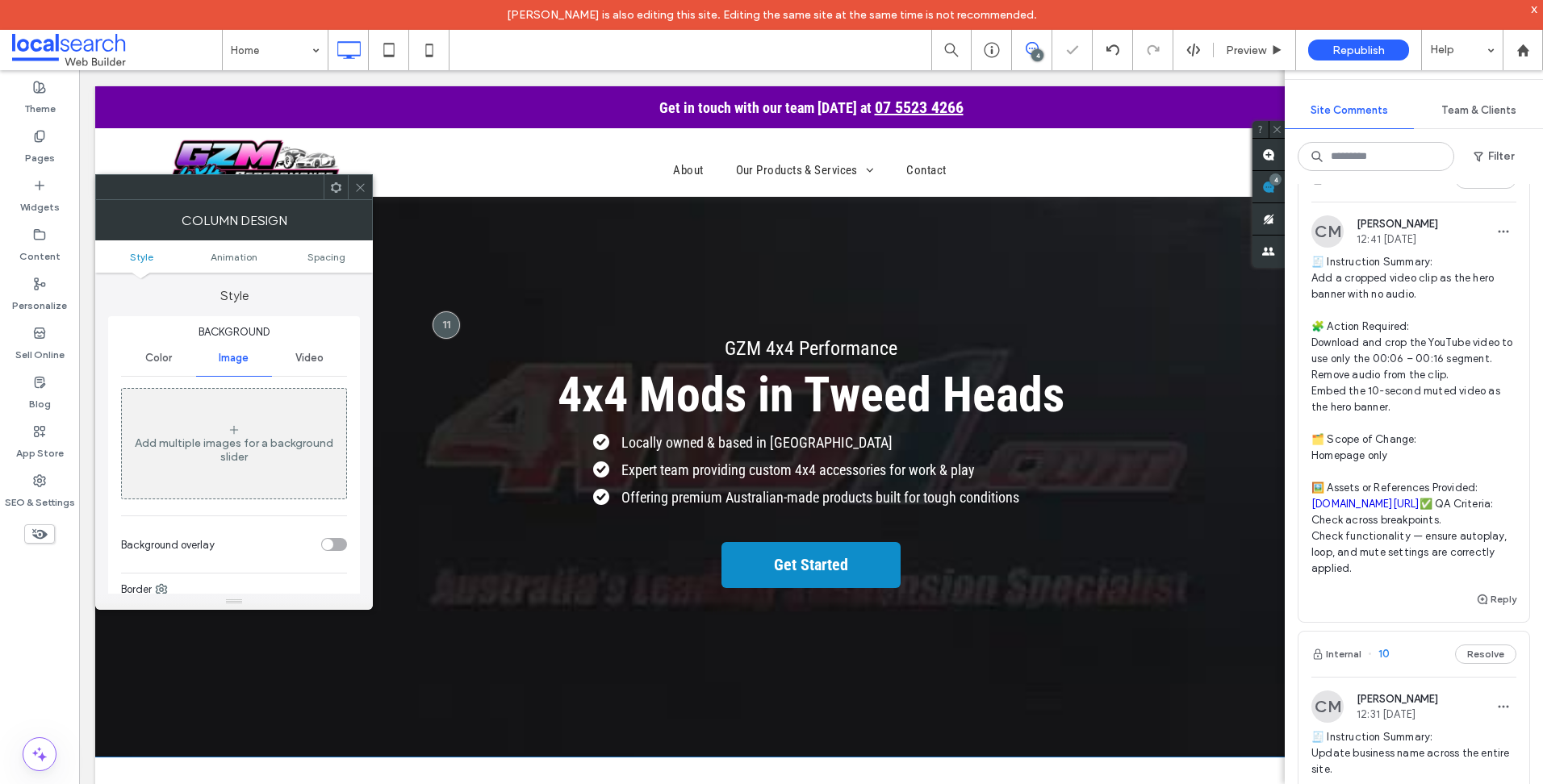
click at [357, 184] on use at bounding box center [360, 187] width 8 height 8
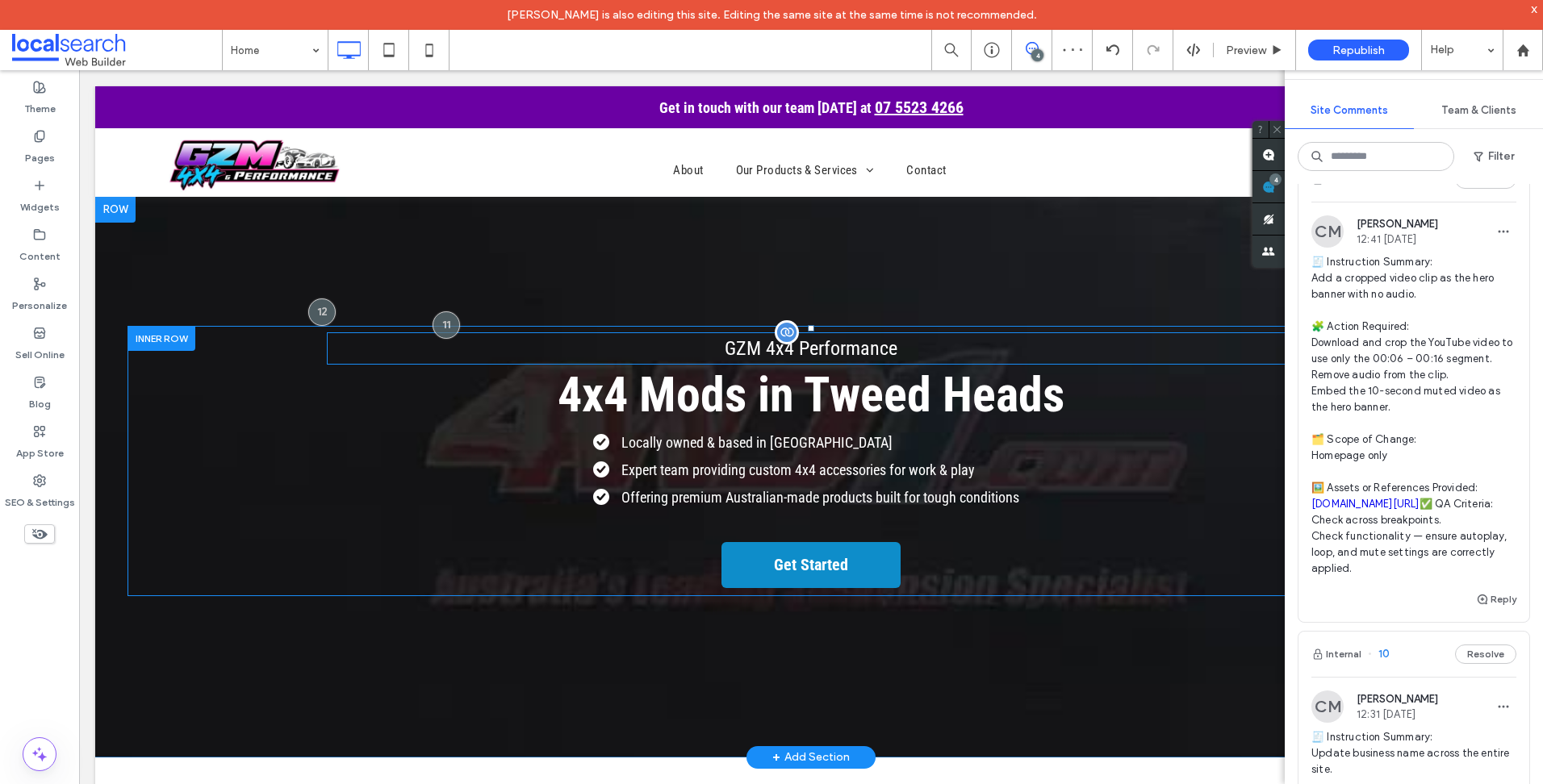
click at [1113, 340] on p "GZM 4x4 Performance" at bounding box center [811, 348] width 969 height 29
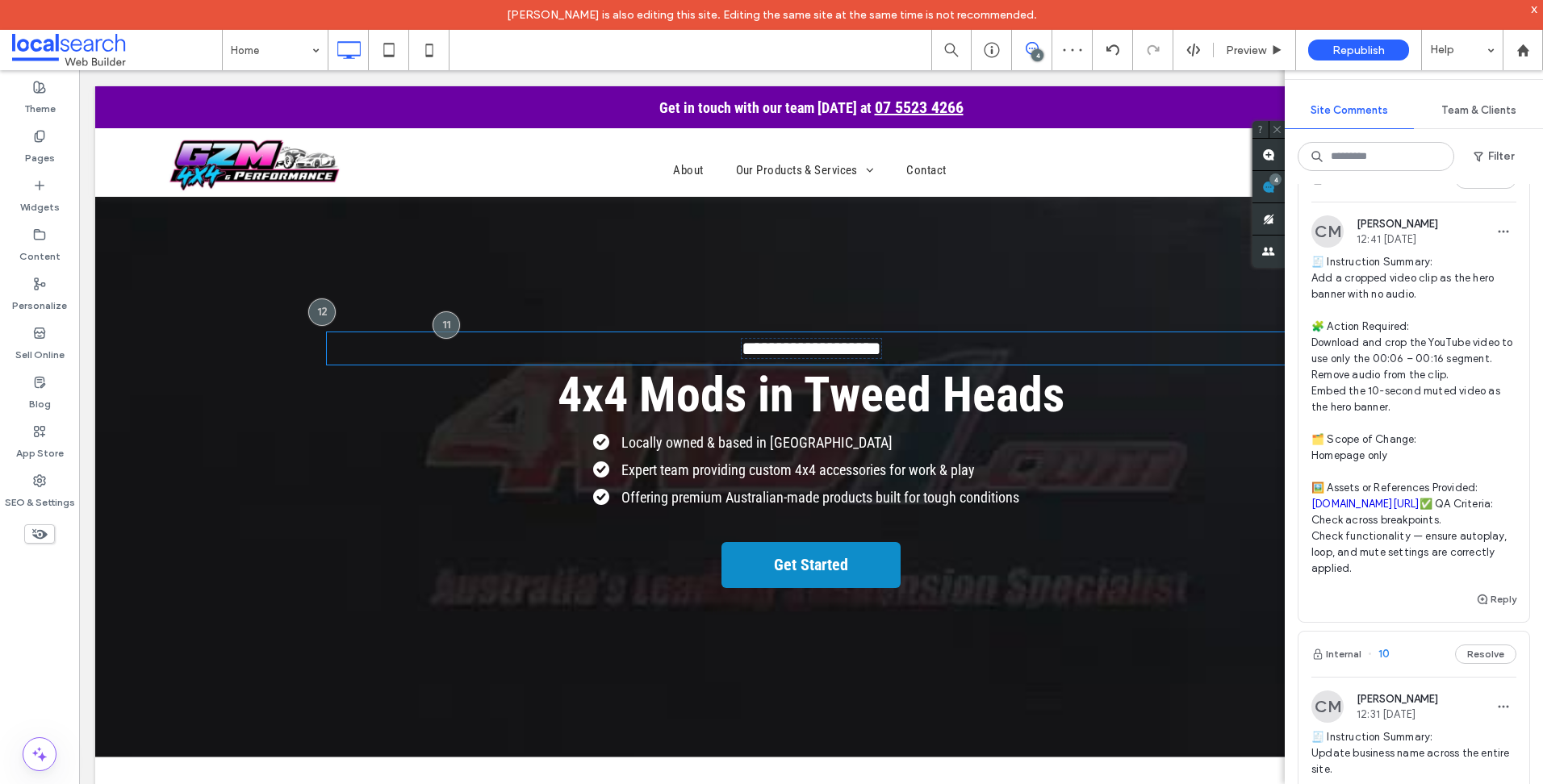
type input "**********"
type input "**"
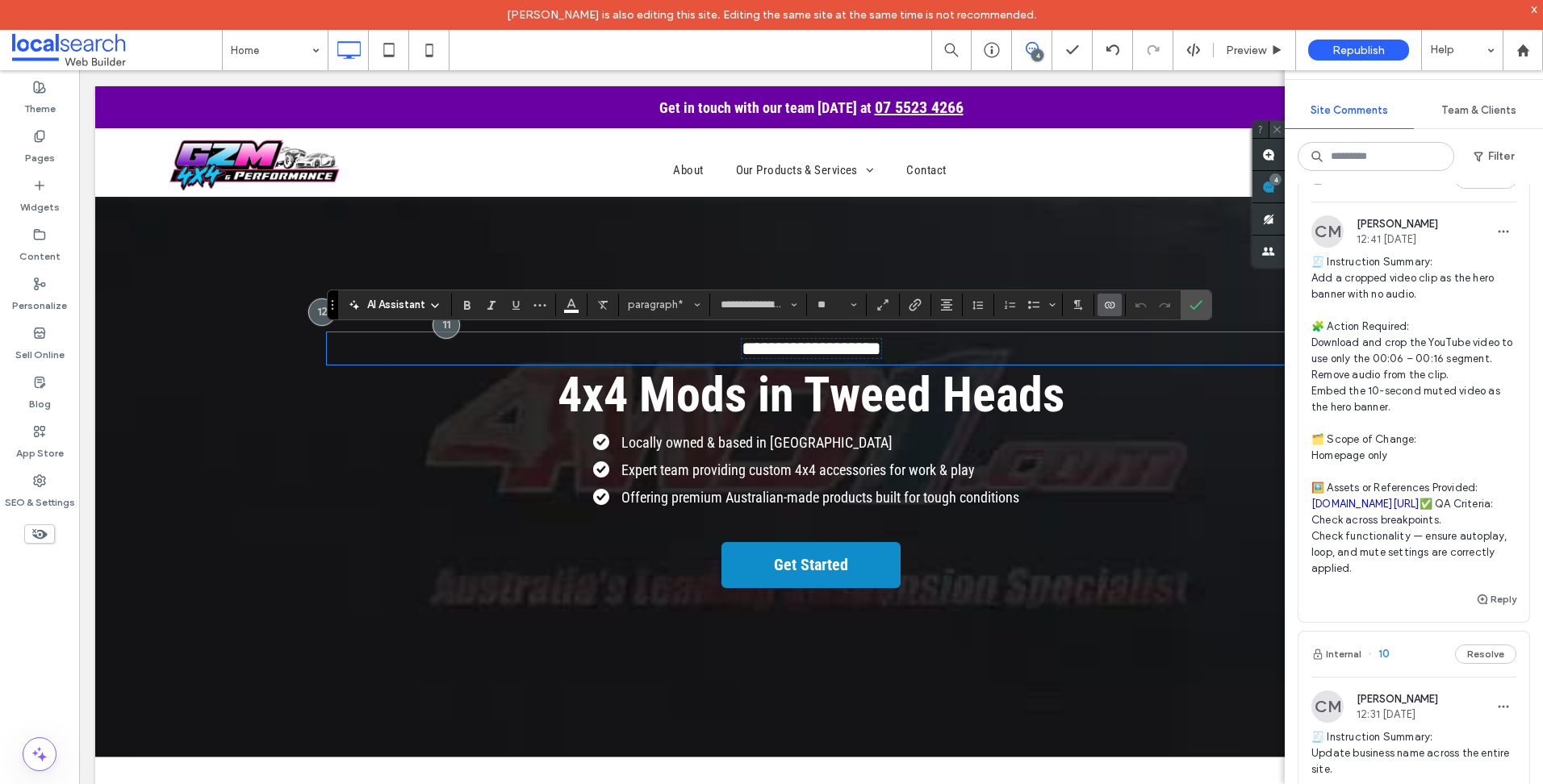
click at [1277, 127] on icon at bounding box center [1276, 129] width 11 height 11
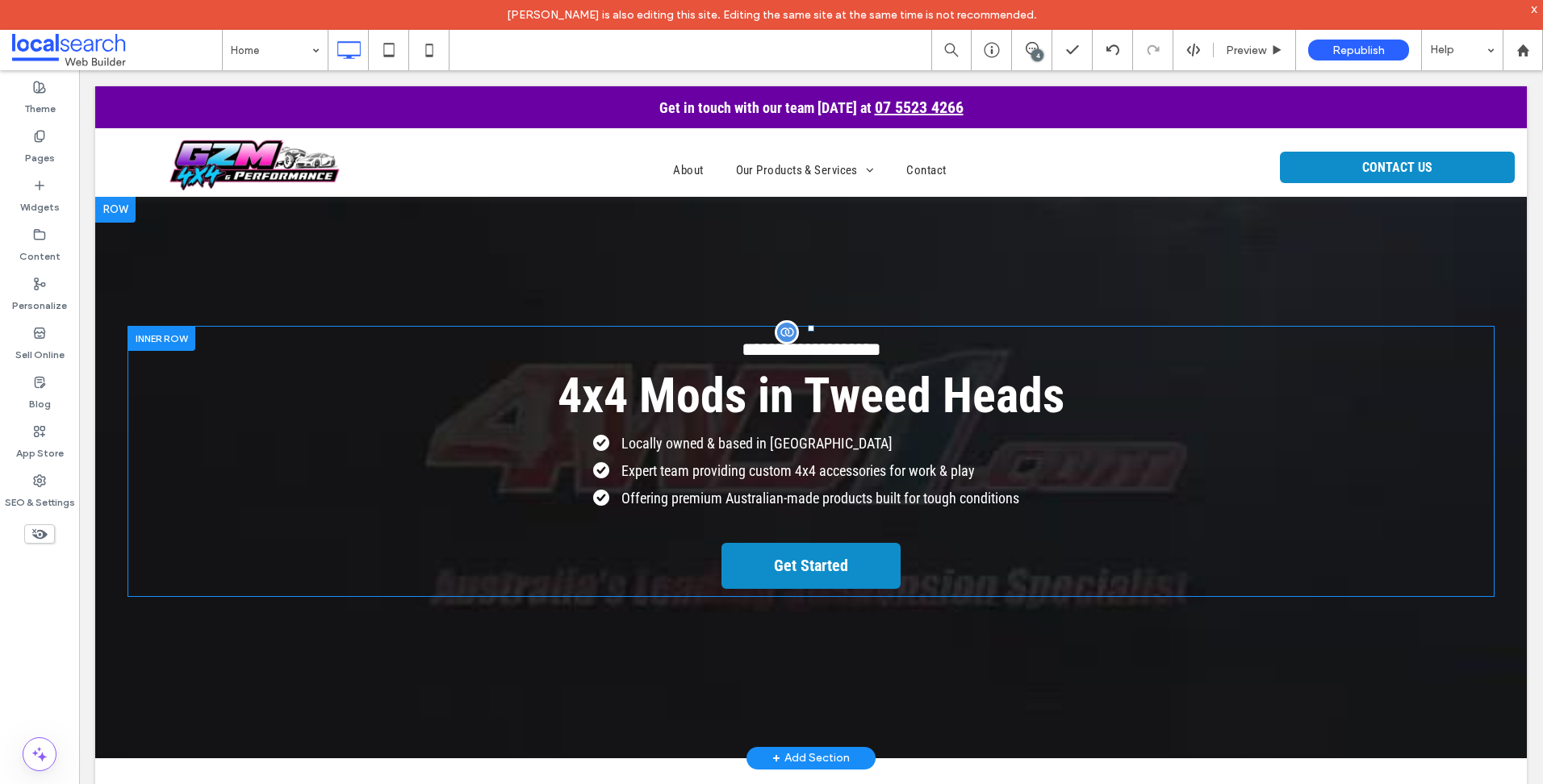
click at [352, 262] on div "**********" at bounding box center [810, 477] width 1432 height 562
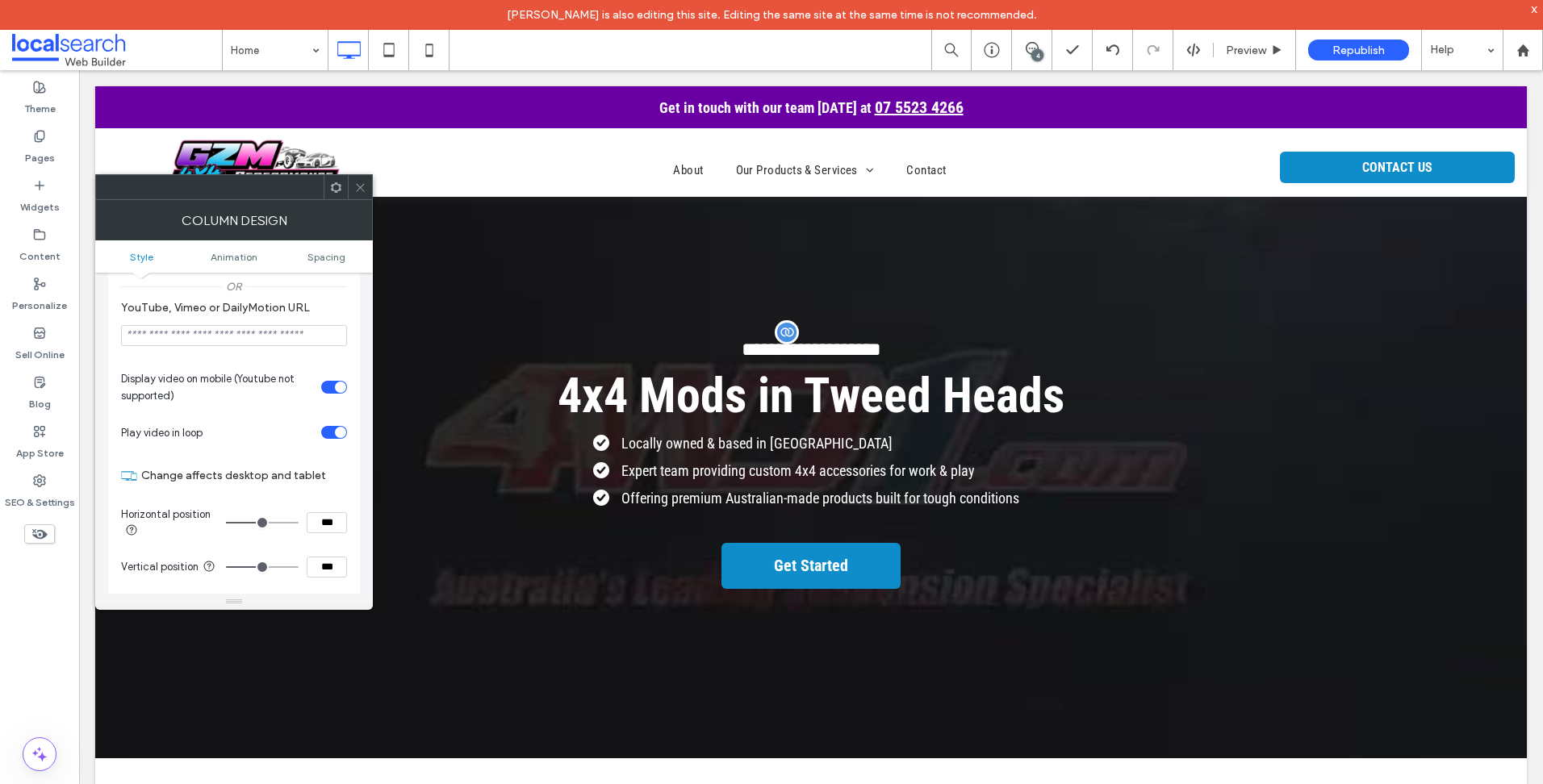
scroll to position [565, 0]
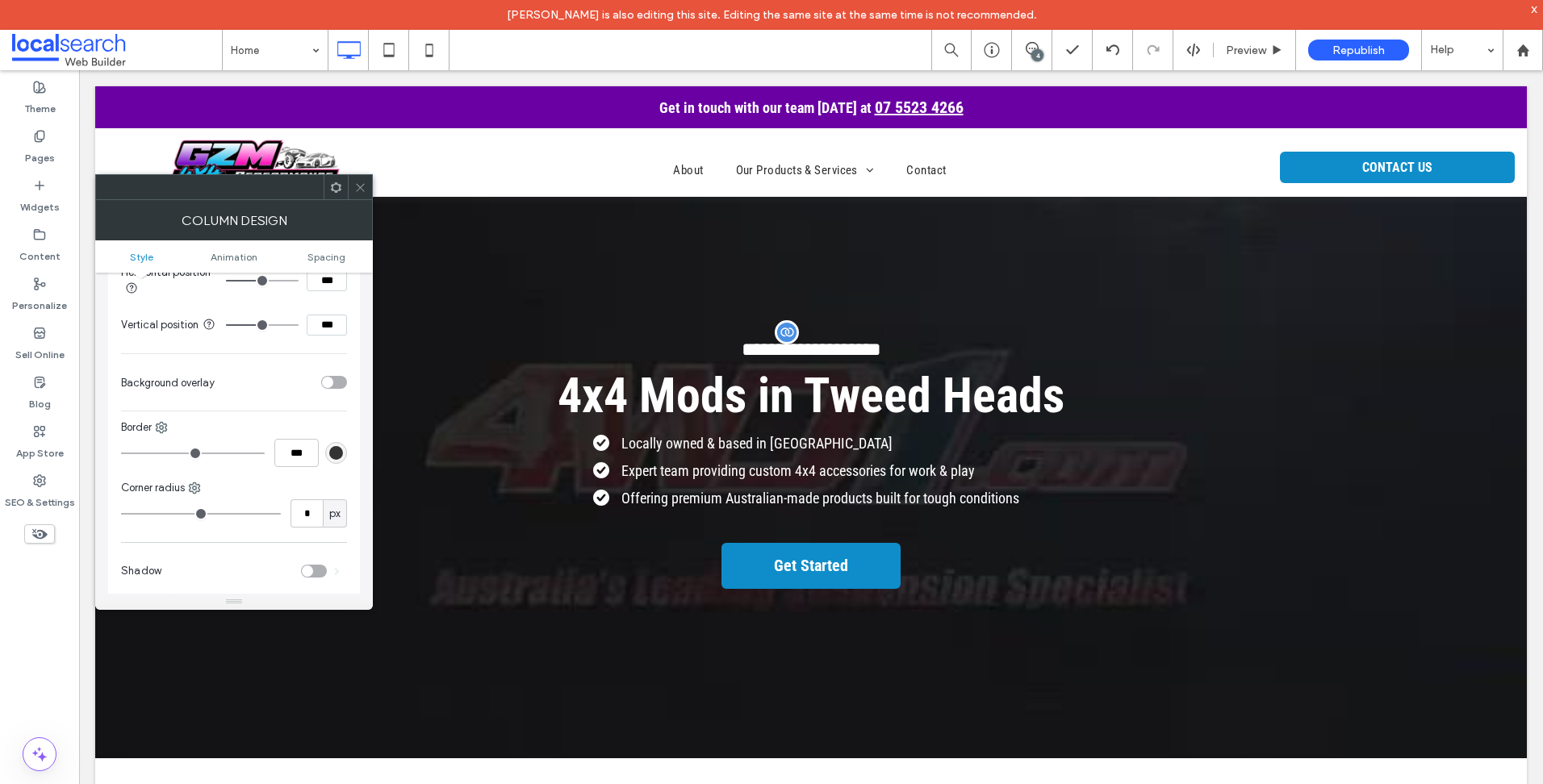
click at [338, 380] on div "toggle" at bounding box center [334, 381] width 26 height 12
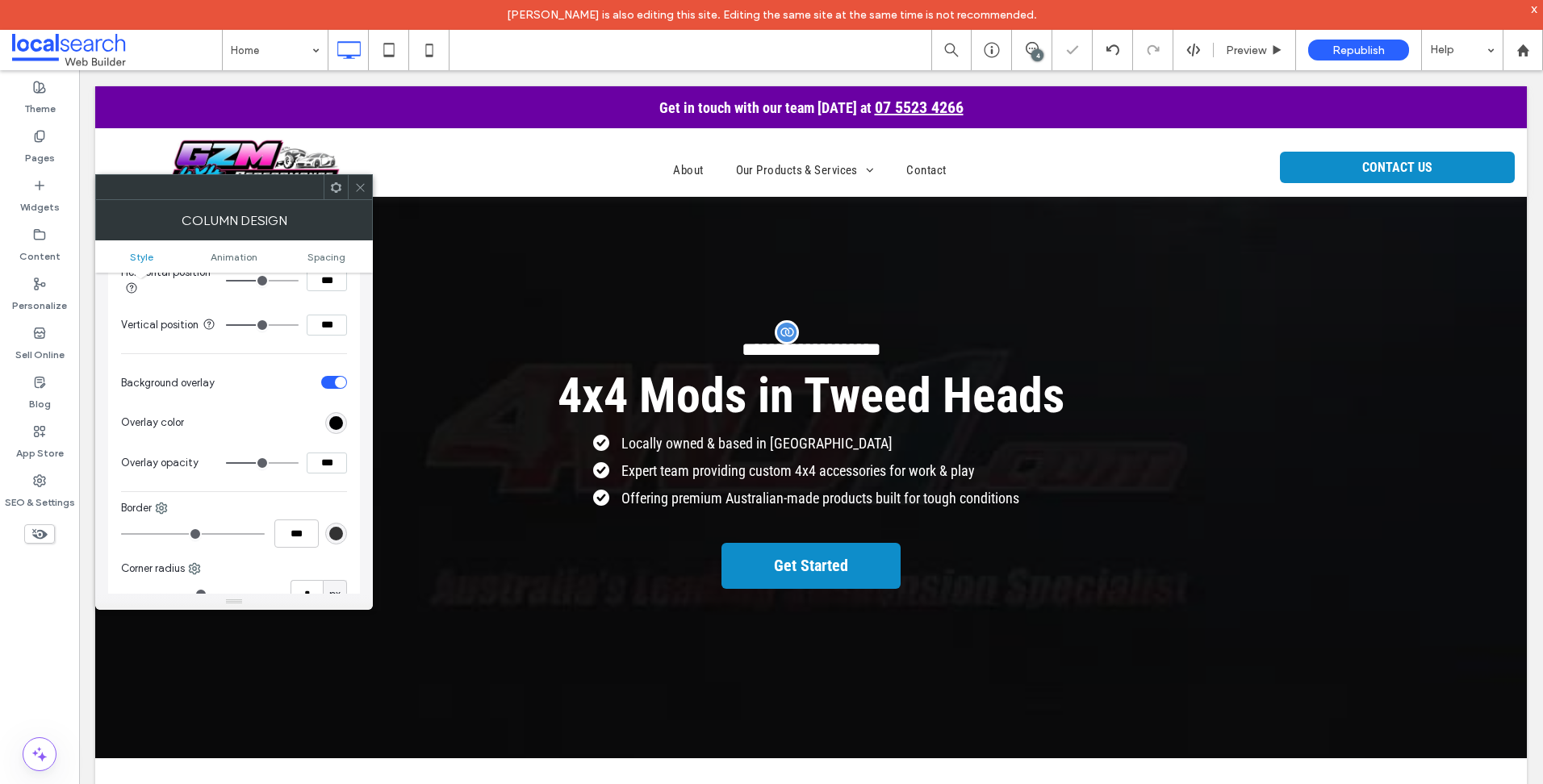
click at [360, 192] on icon at bounding box center [360, 187] width 12 height 12
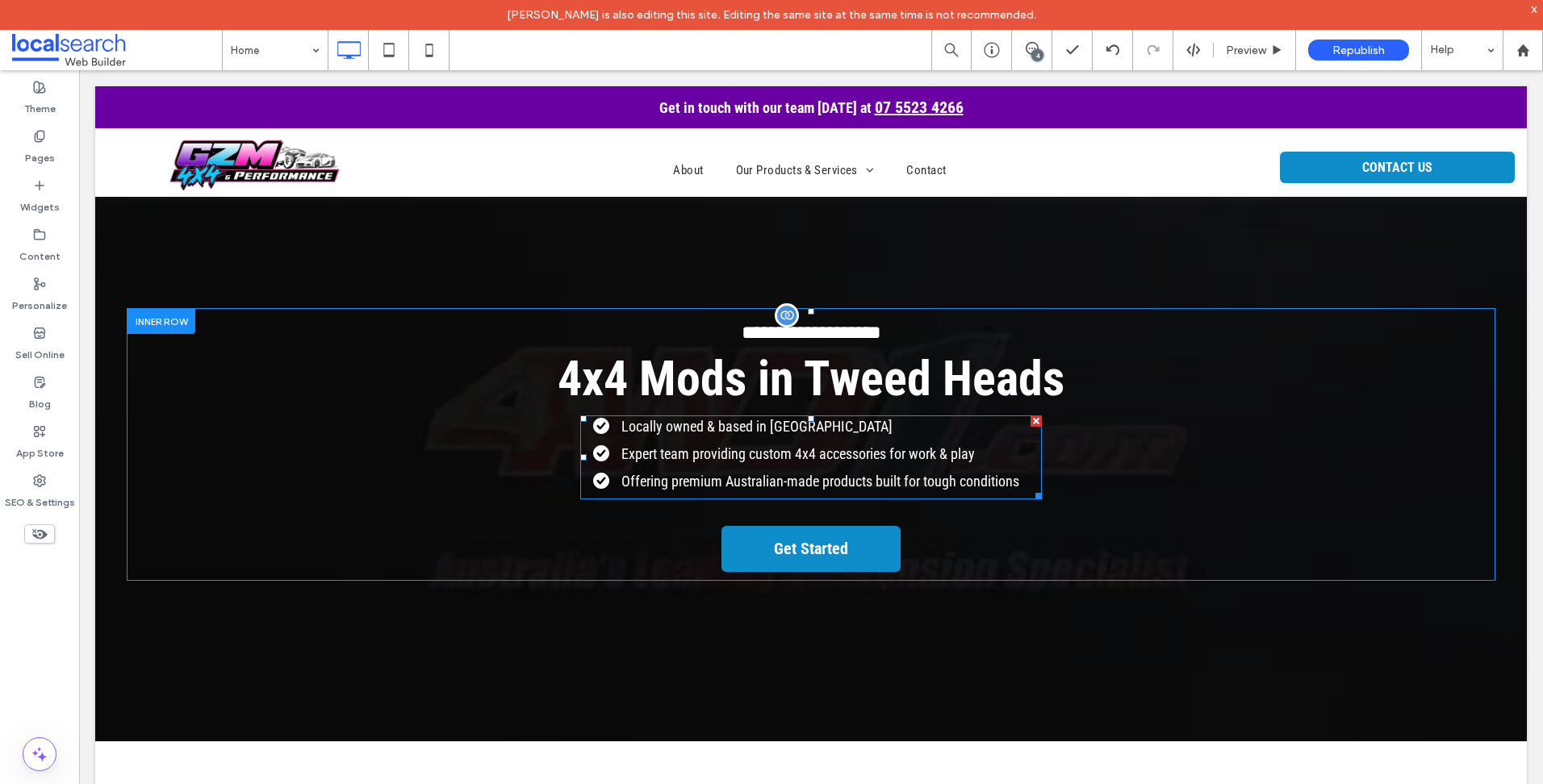
scroll to position [0, 0]
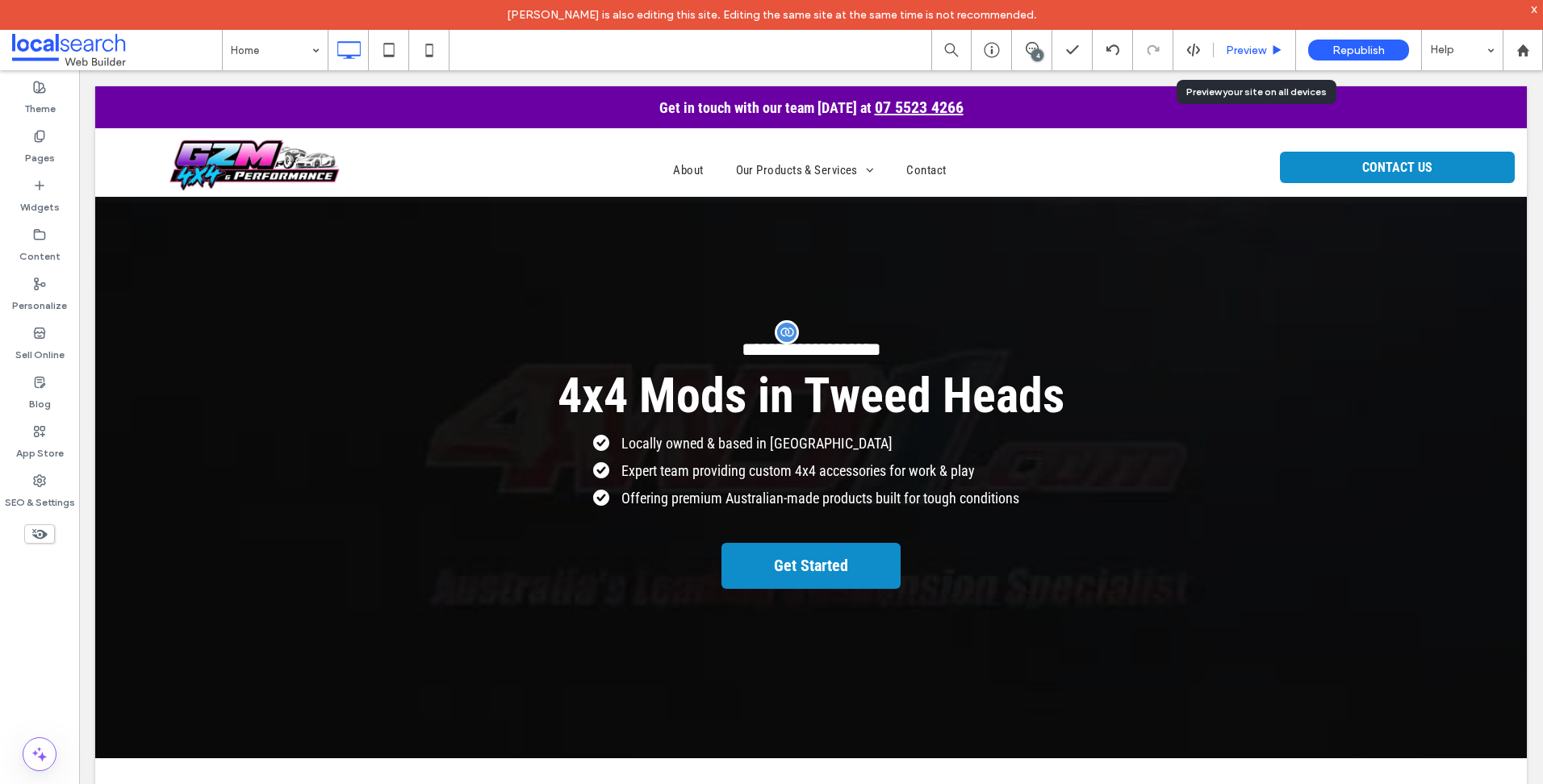
click at [1248, 54] on span "Preview" at bounding box center [1246, 50] width 40 height 13
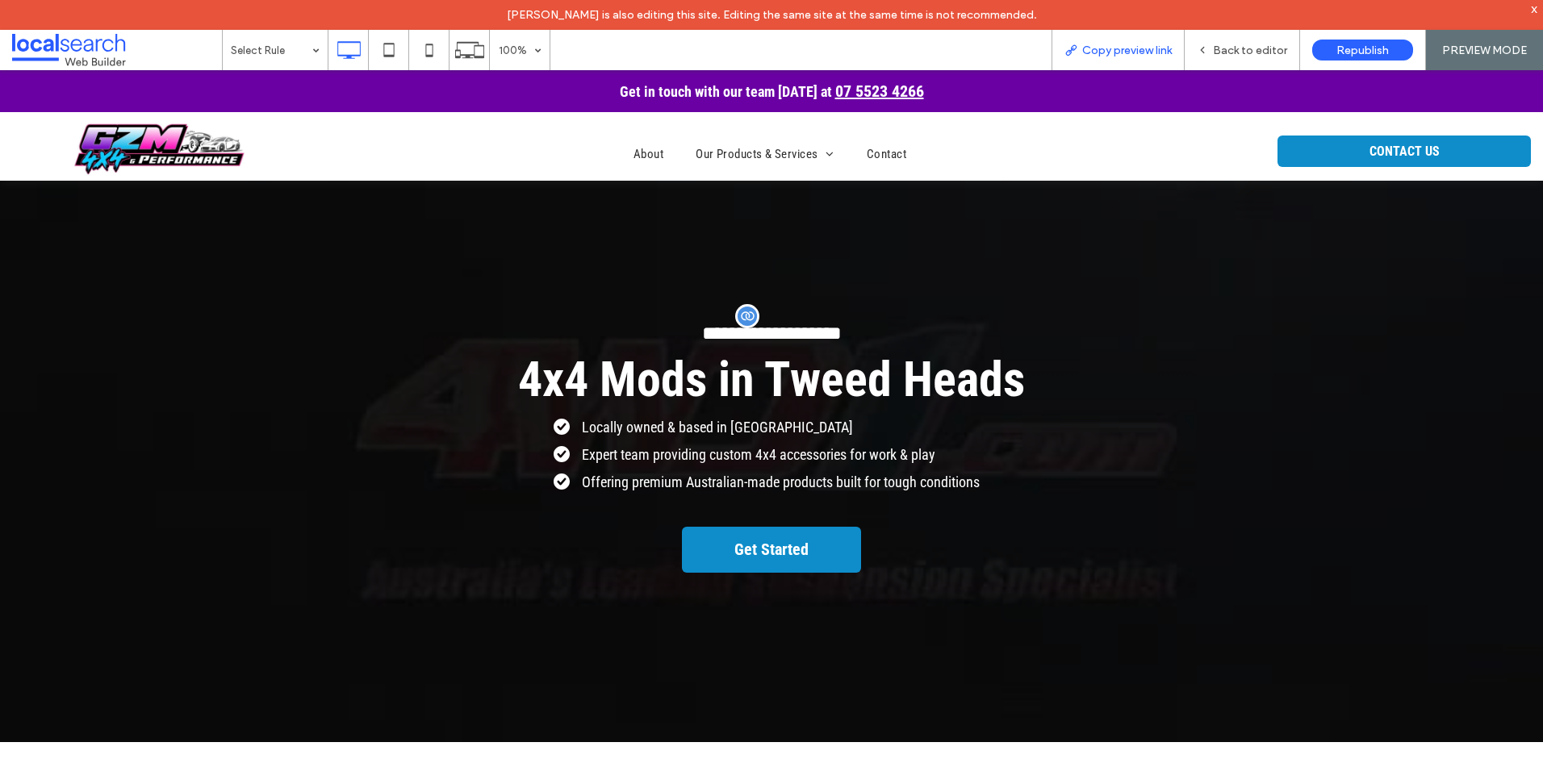
click at [1107, 40] on div "Copy preview link" at bounding box center [1117, 50] width 133 height 40
click at [1116, 45] on span "Copy preview link" at bounding box center [1126, 50] width 89 height 13
